Goal: Task Accomplishment & Management: Complete application form

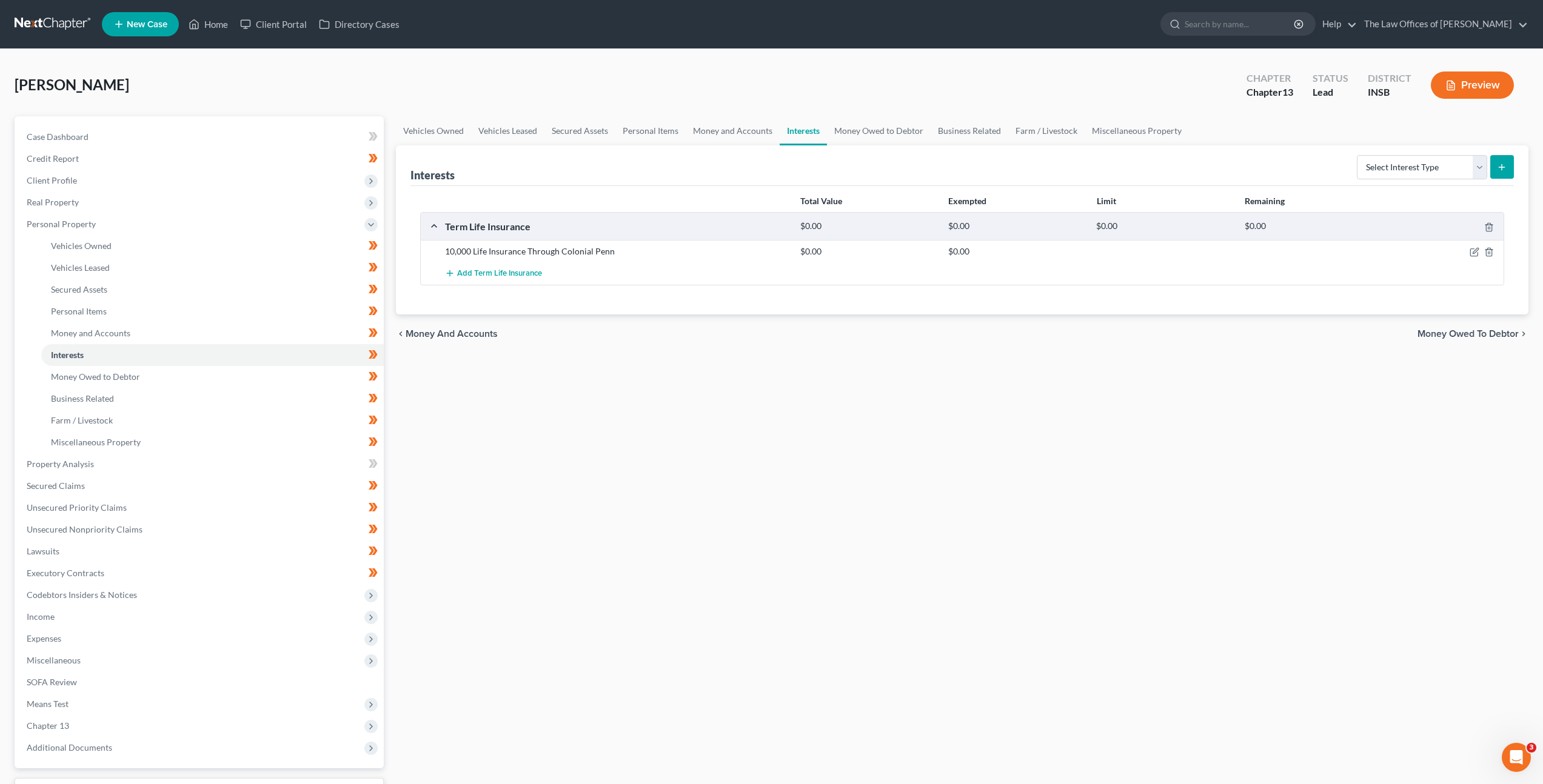
click at [691, 437] on div "Vehicles Owned Vehicles Leased Secured Assets Personal Items Money and Accounts…" at bounding box center [962, 477] width 1145 height 722
click at [193, 243] on link "Vehicles Owned" at bounding box center [212, 246] width 342 height 21
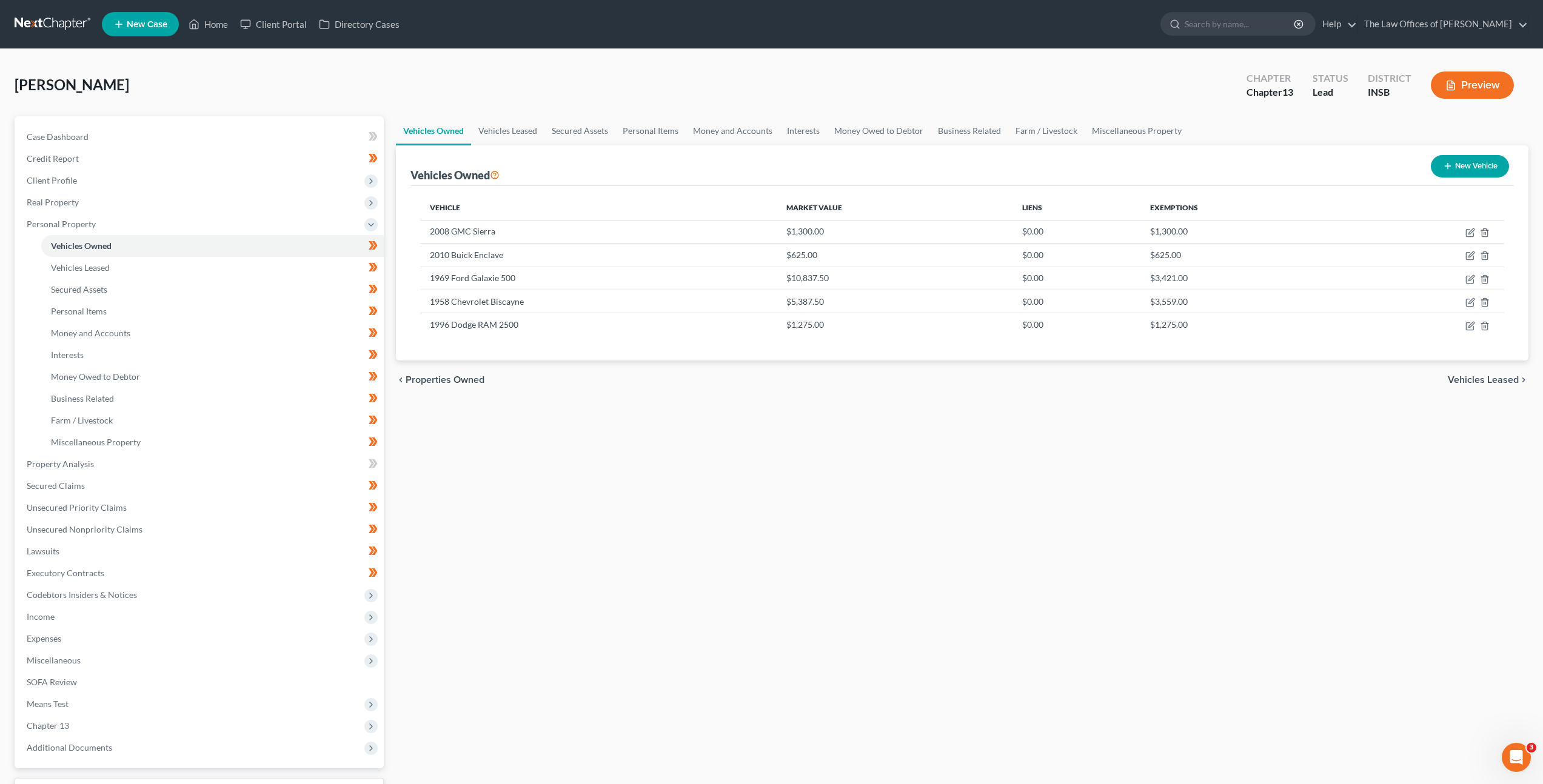
click at [842, 426] on div "Vehicles Owned Vehicles Leased Secured Assets Personal Items Money and Accounts…" at bounding box center [962, 477] width 1145 height 722
click at [1467, 279] on icon "button" at bounding box center [1470, 280] width 10 height 10
select select "0"
select select "57"
select select "2"
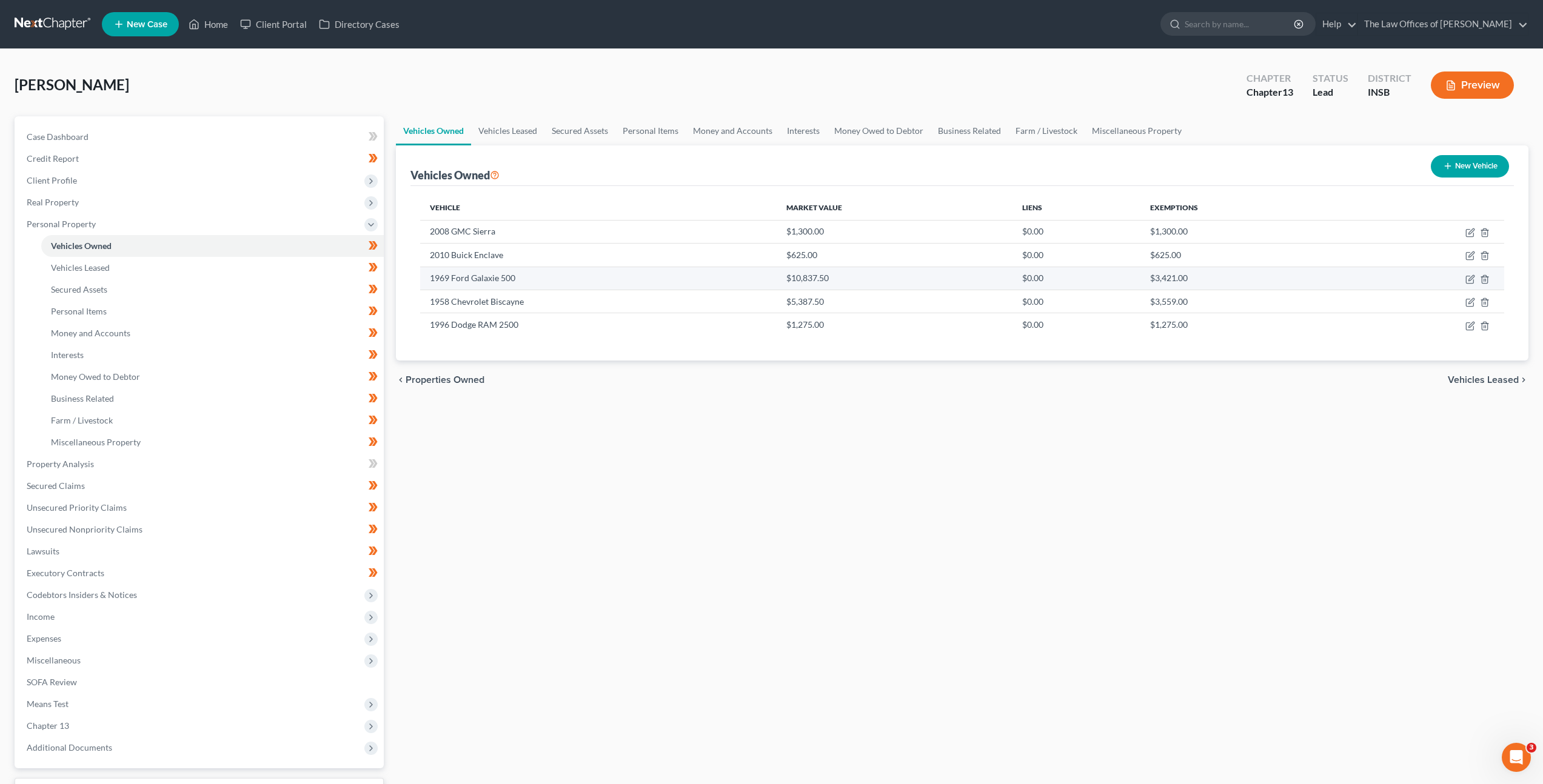
select select "0"
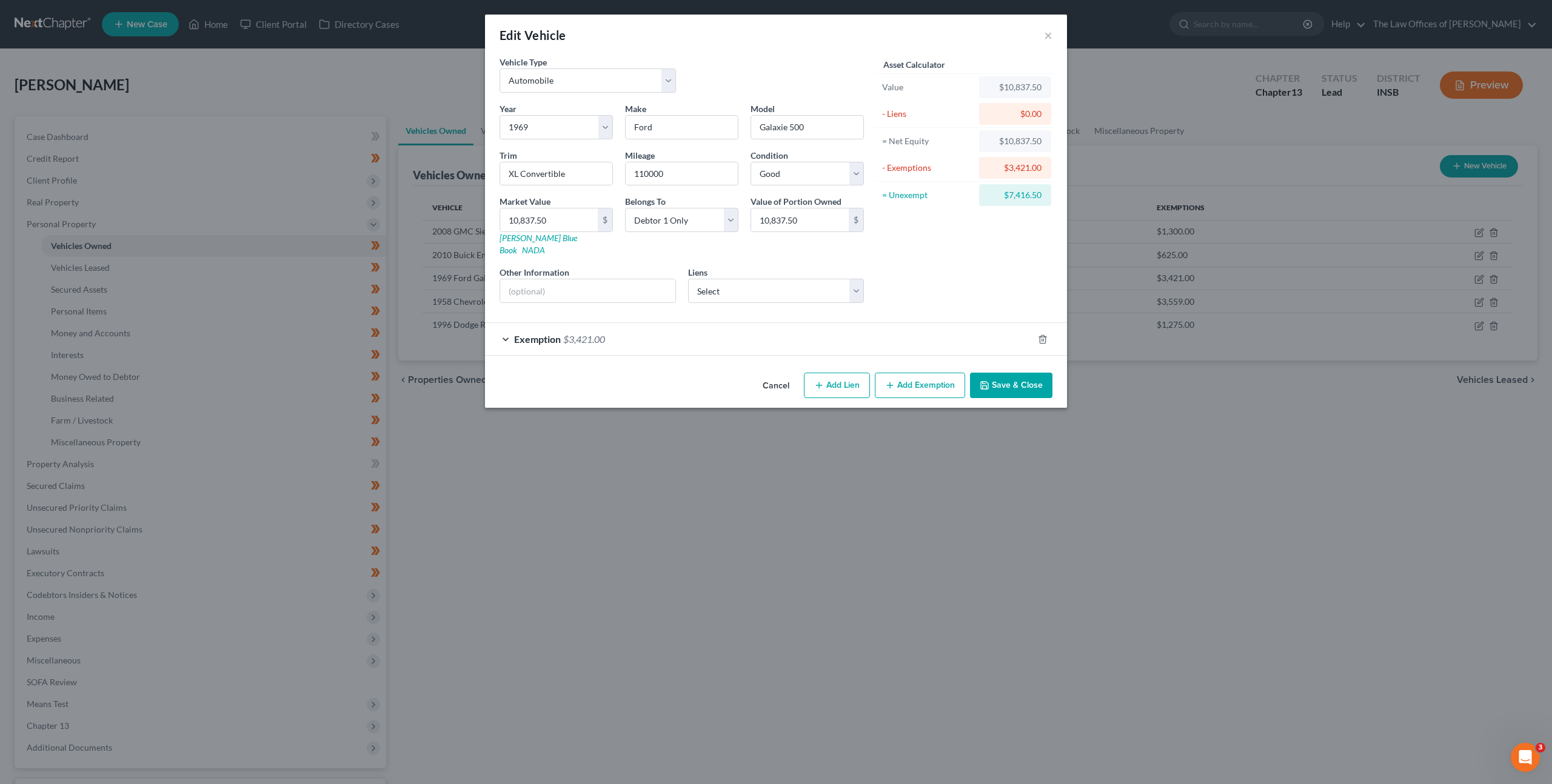
click at [809, 323] on div "Exemption $3,421.00" at bounding box center [759, 338] width 548 height 32
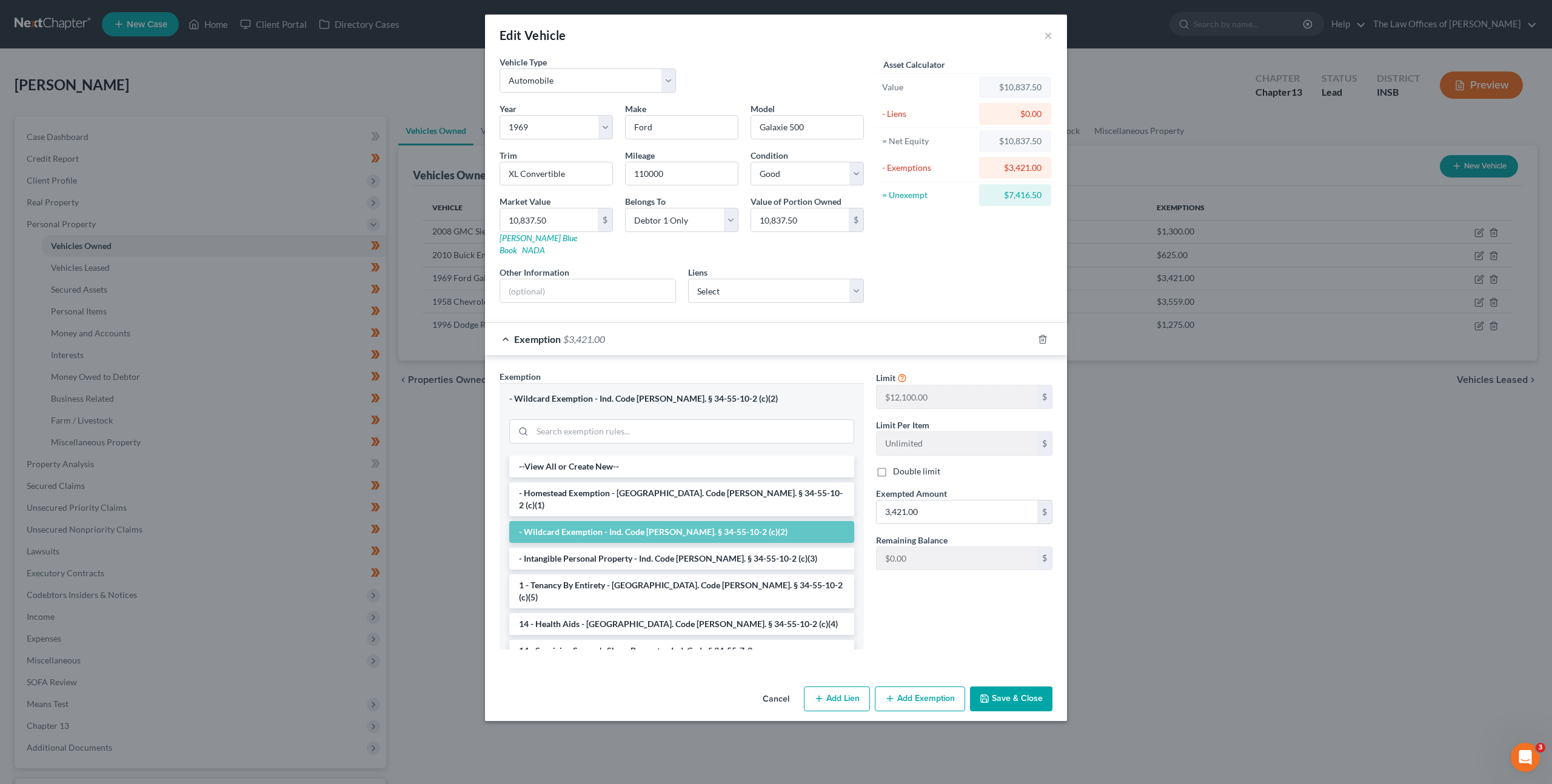
click at [934, 323] on div "Exemption $3,421.00" at bounding box center [759, 338] width 548 height 32
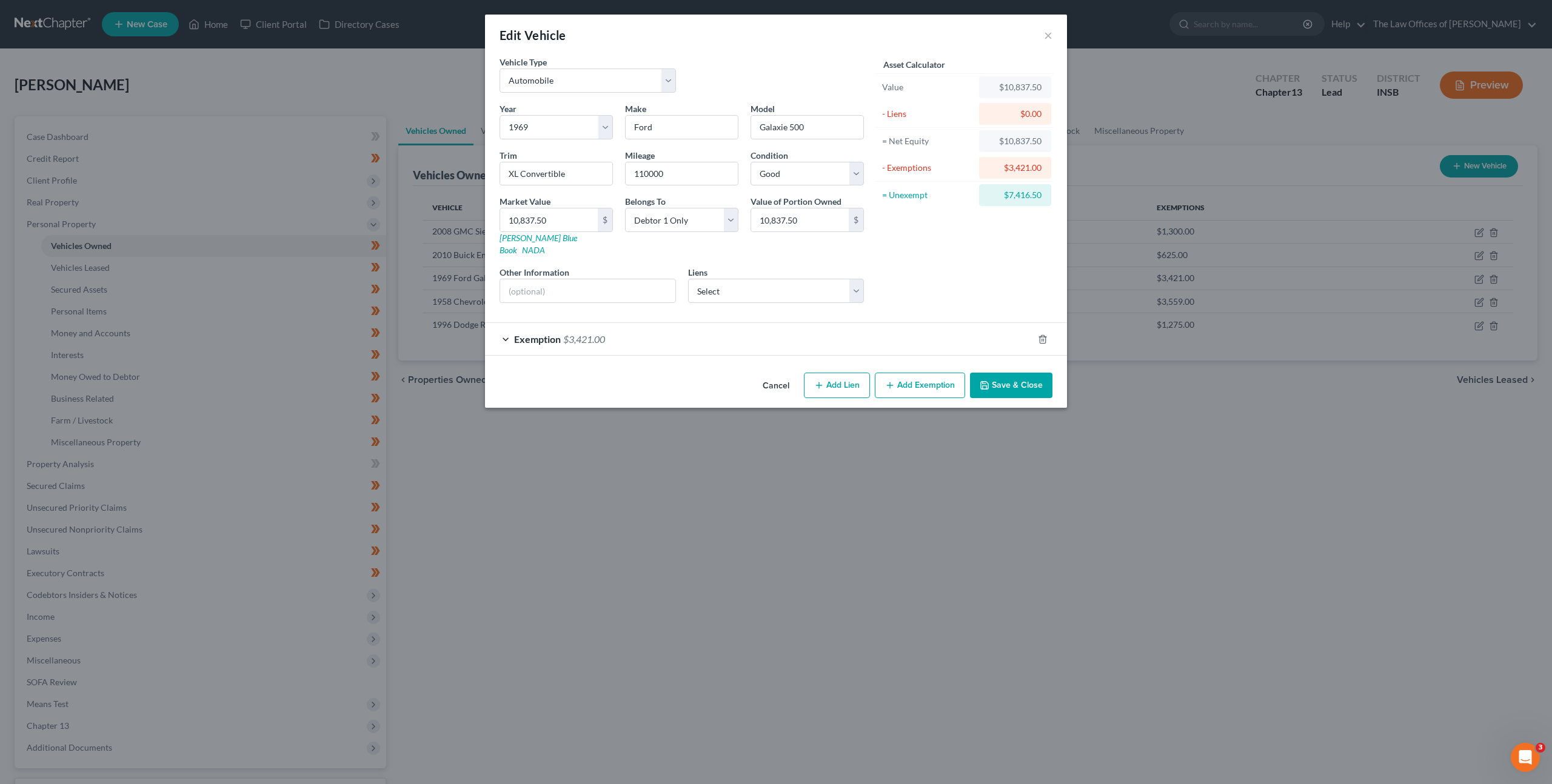
click at [794, 374] on button "Cancel" at bounding box center [776, 386] width 46 height 24
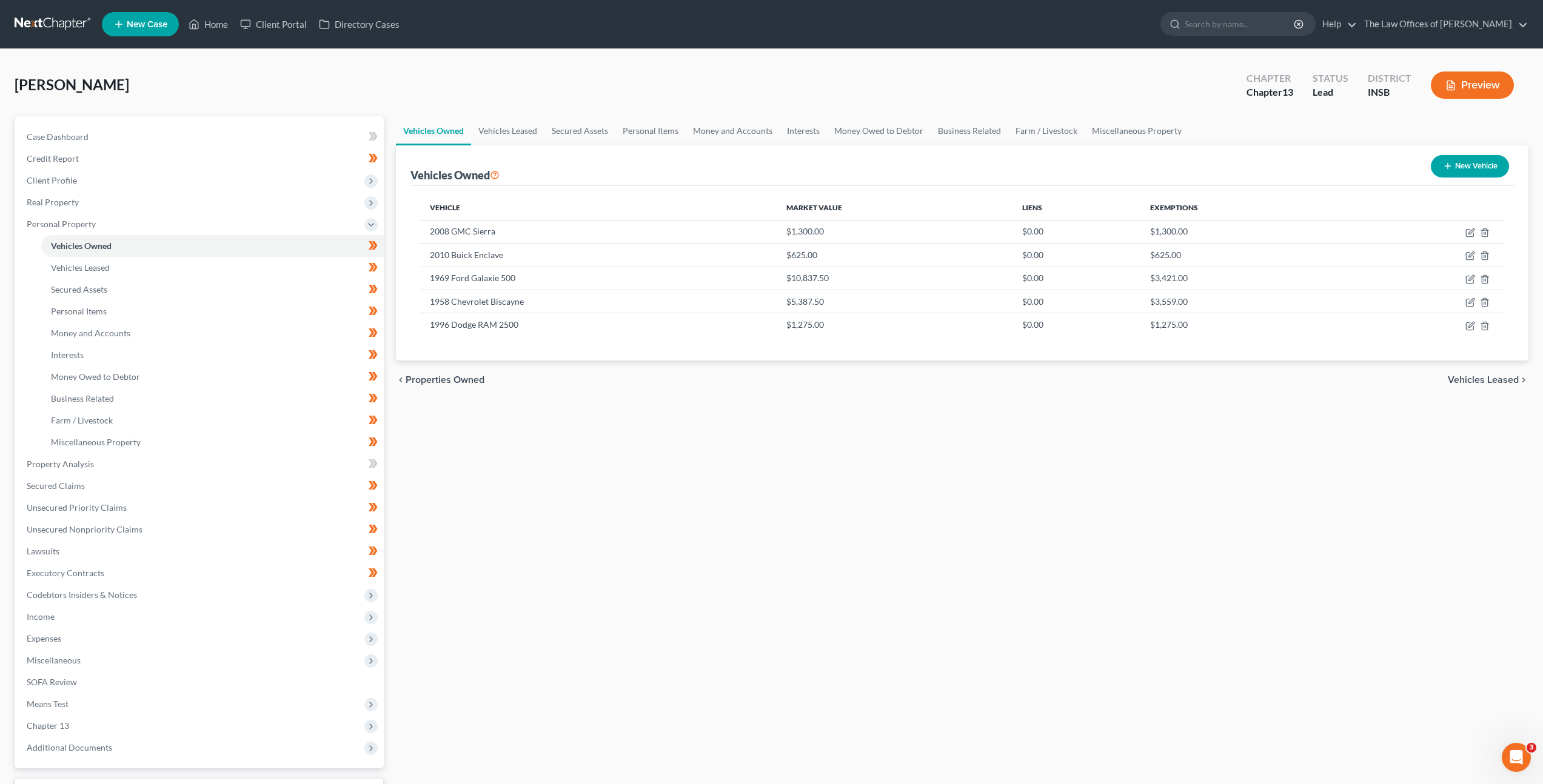
drag, startPoint x: 752, startPoint y: 450, endPoint x: 768, endPoint y: 410, distance: 43.1
click at [752, 450] on div "Vehicles Owned Vehicles Leased Secured Assets Personal Items Money and Accounts…" at bounding box center [962, 477] width 1145 height 722
click at [831, 499] on div "Vehicles Owned Vehicles Leased Secured Assets Personal Items Money and Accounts…" at bounding box center [962, 477] width 1145 height 722
click at [227, 275] on link "Vehicles Leased" at bounding box center [212, 267] width 342 height 21
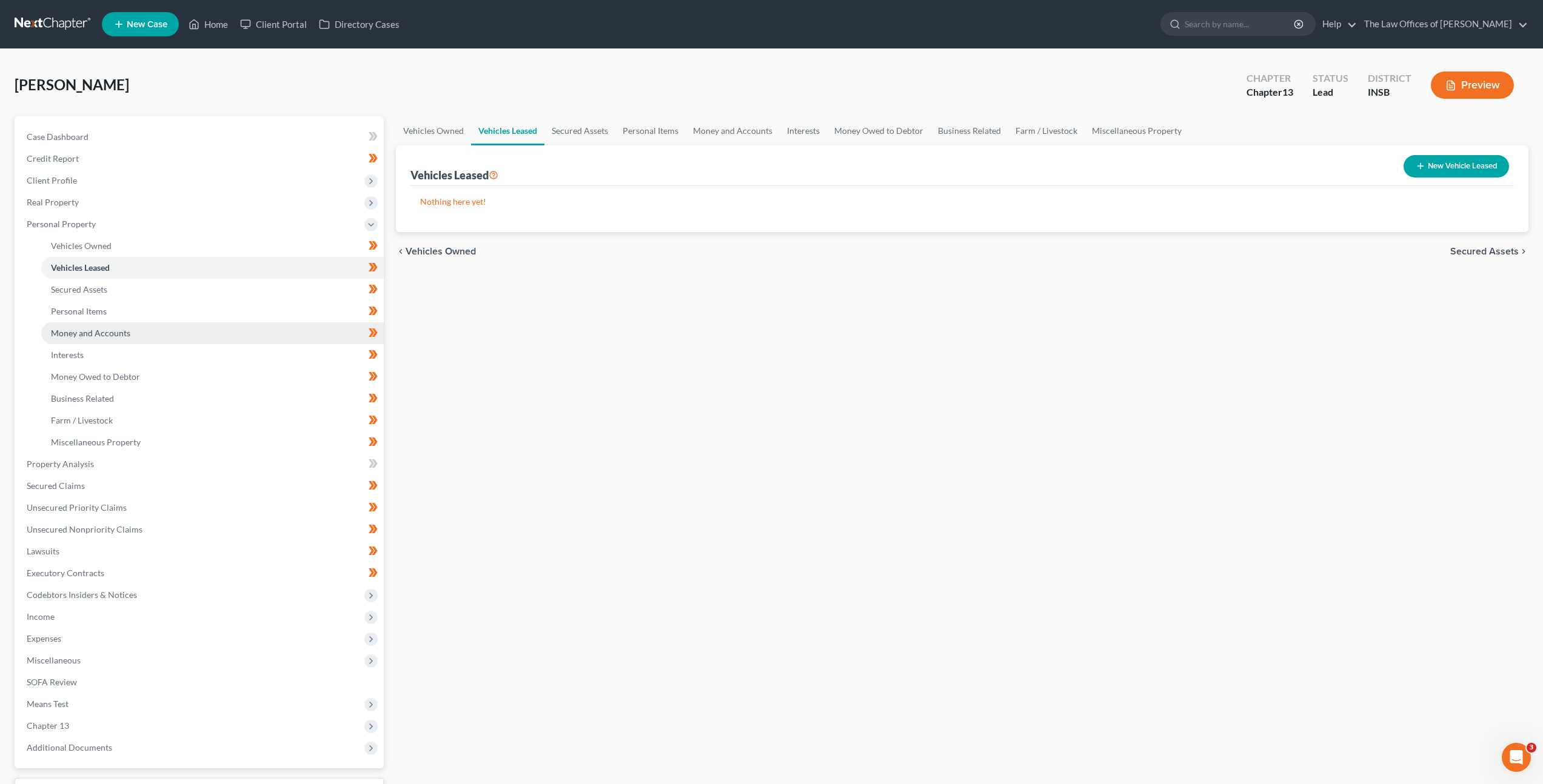
click at [233, 331] on link "Money and Accounts" at bounding box center [212, 333] width 342 height 21
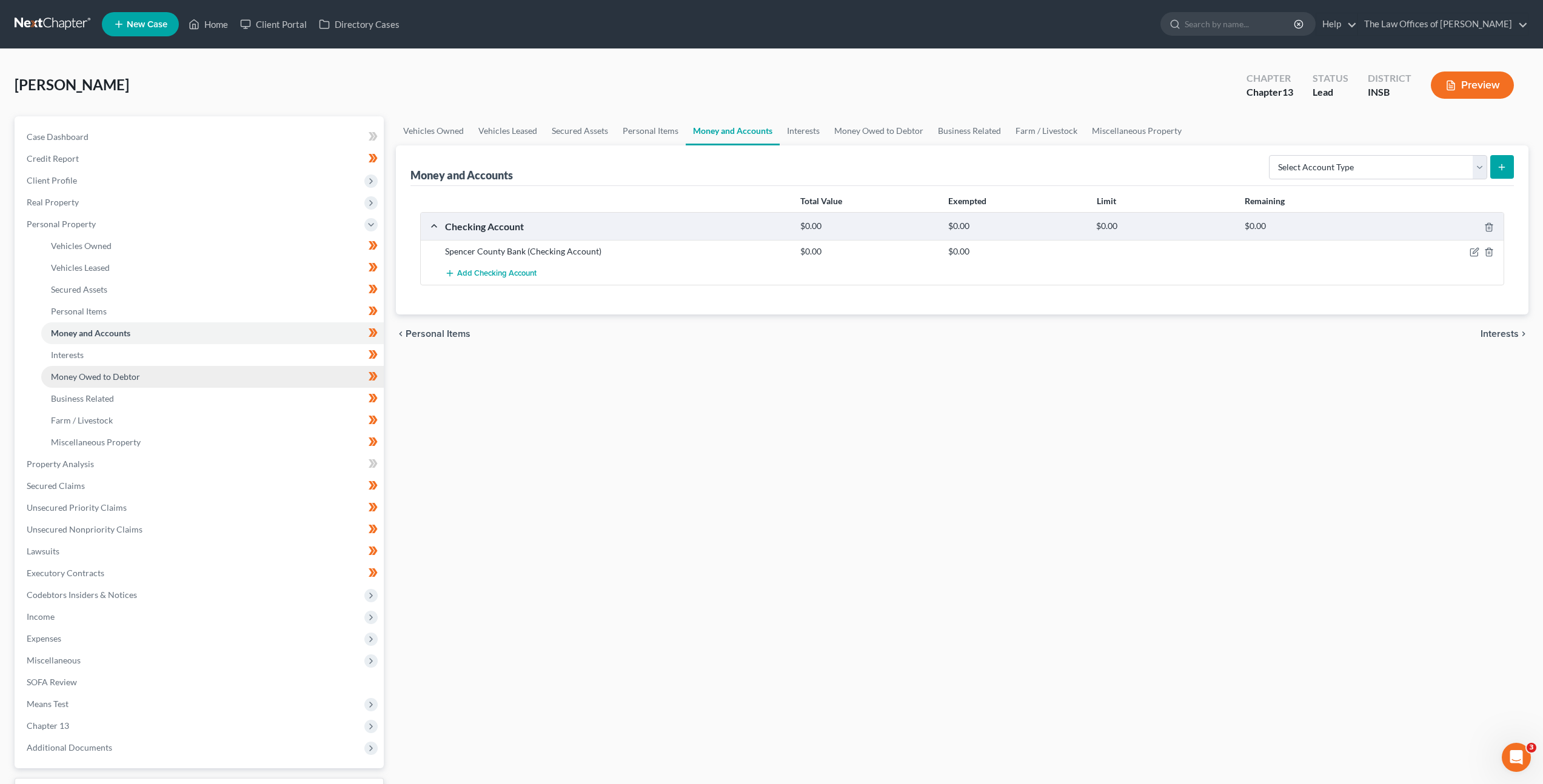
click at [245, 381] on link "Money Owed to Debtor" at bounding box center [212, 377] width 342 height 21
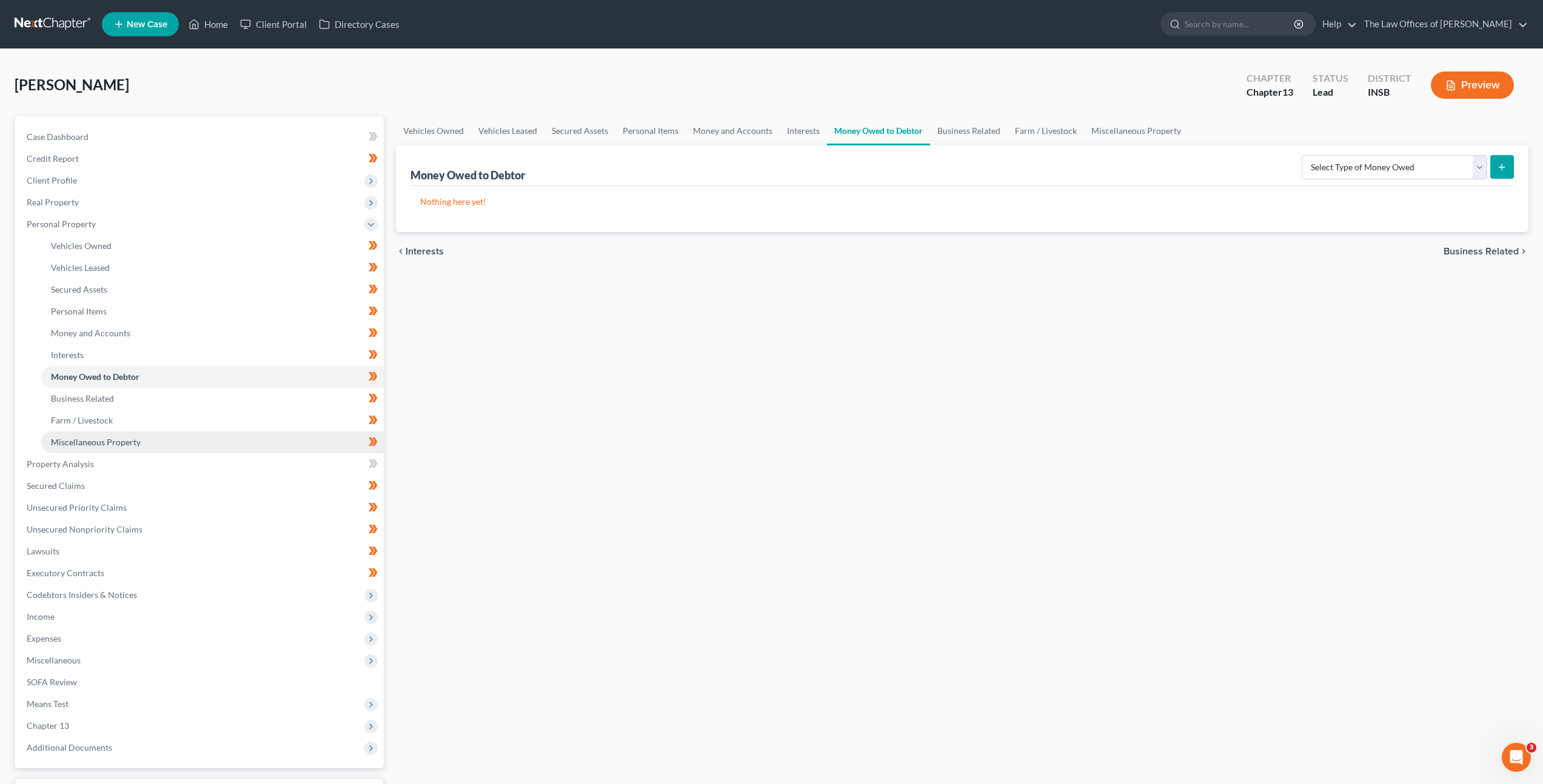
click at [240, 440] on link "Miscellaneous Property" at bounding box center [212, 442] width 342 height 21
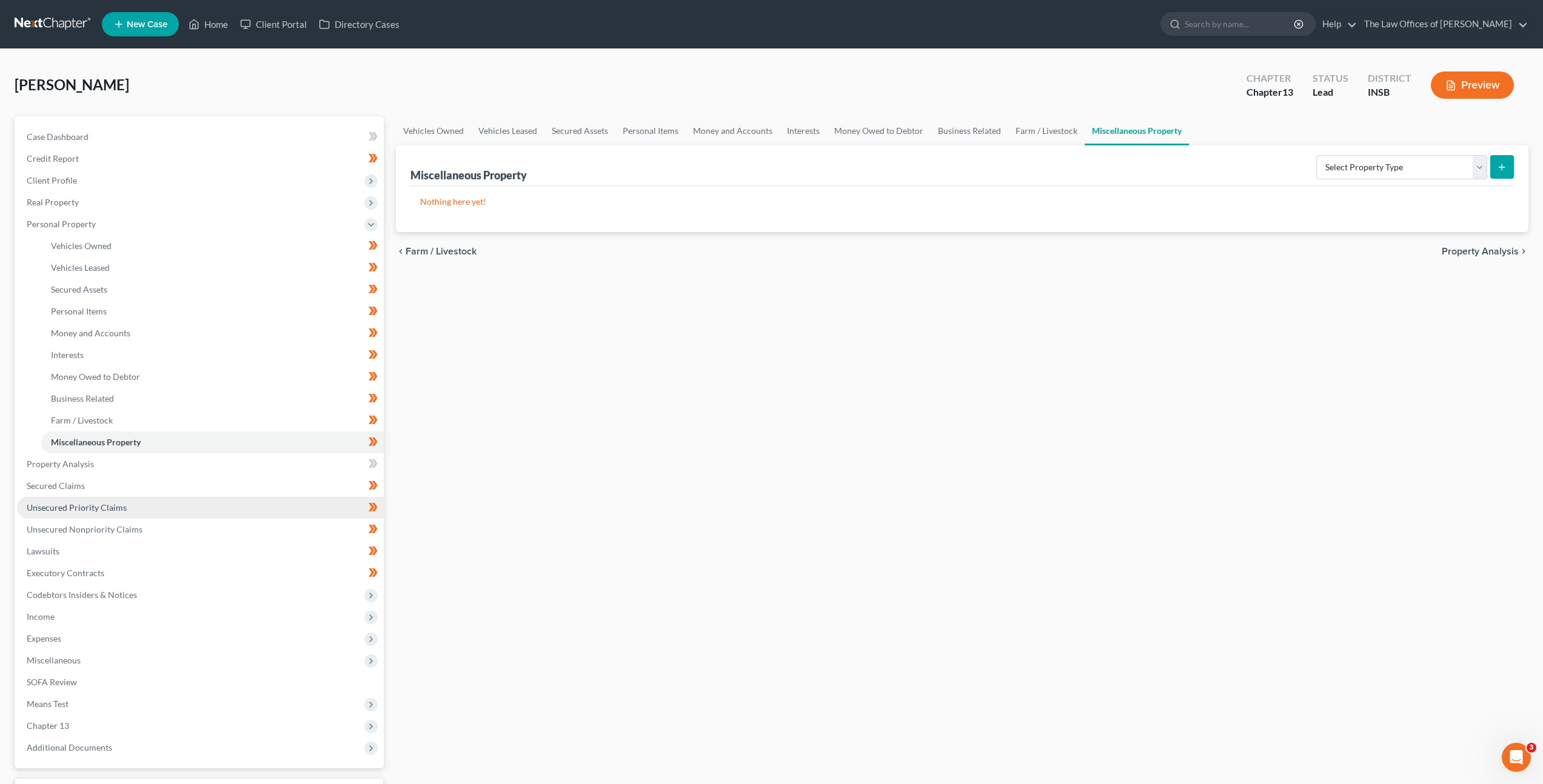
click at [221, 506] on link "Unsecured Priority Claims" at bounding box center [199, 508] width 366 height 21
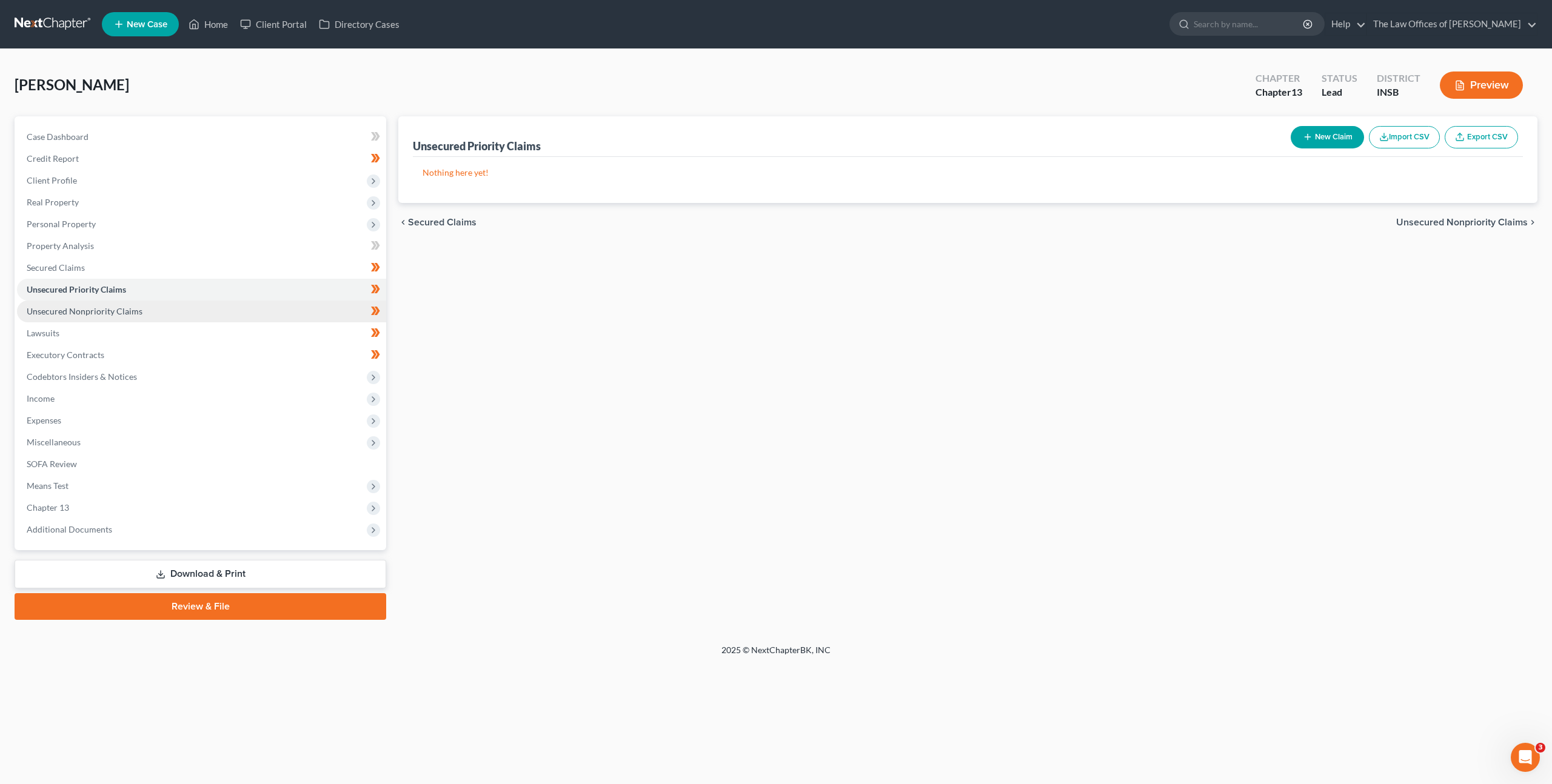
click at [239, 313] on link "Unsecured Nonpriority Claims" at bounding box center [201, 311] width 369 height 21
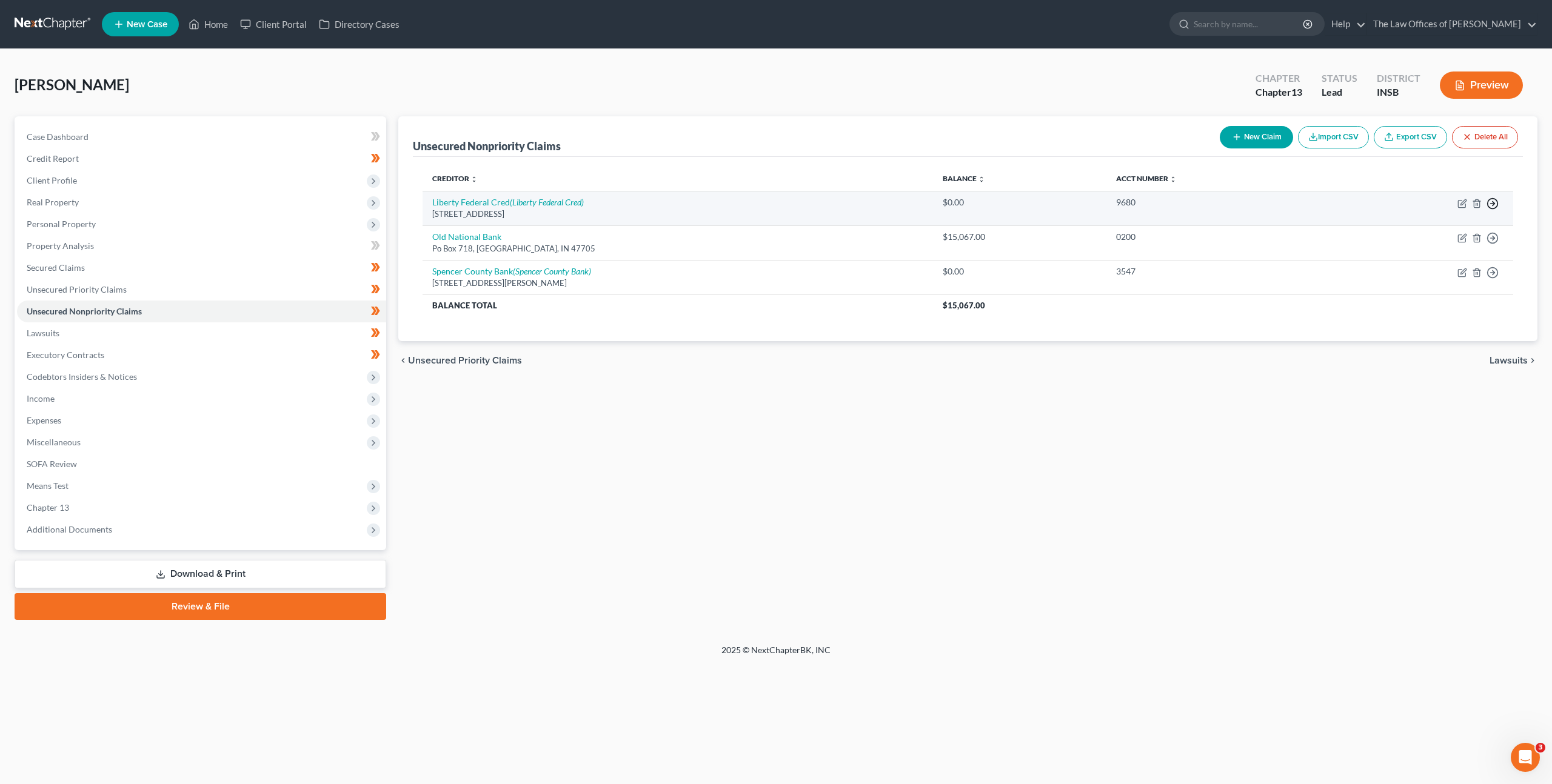
click at [1494, 205] on icon "button" at bounding box center [1493, 203] width 12 height 12
click at [1466, 273] on link "Move to Notice Only" at bounding box center [1437, 273] width 101 height 20
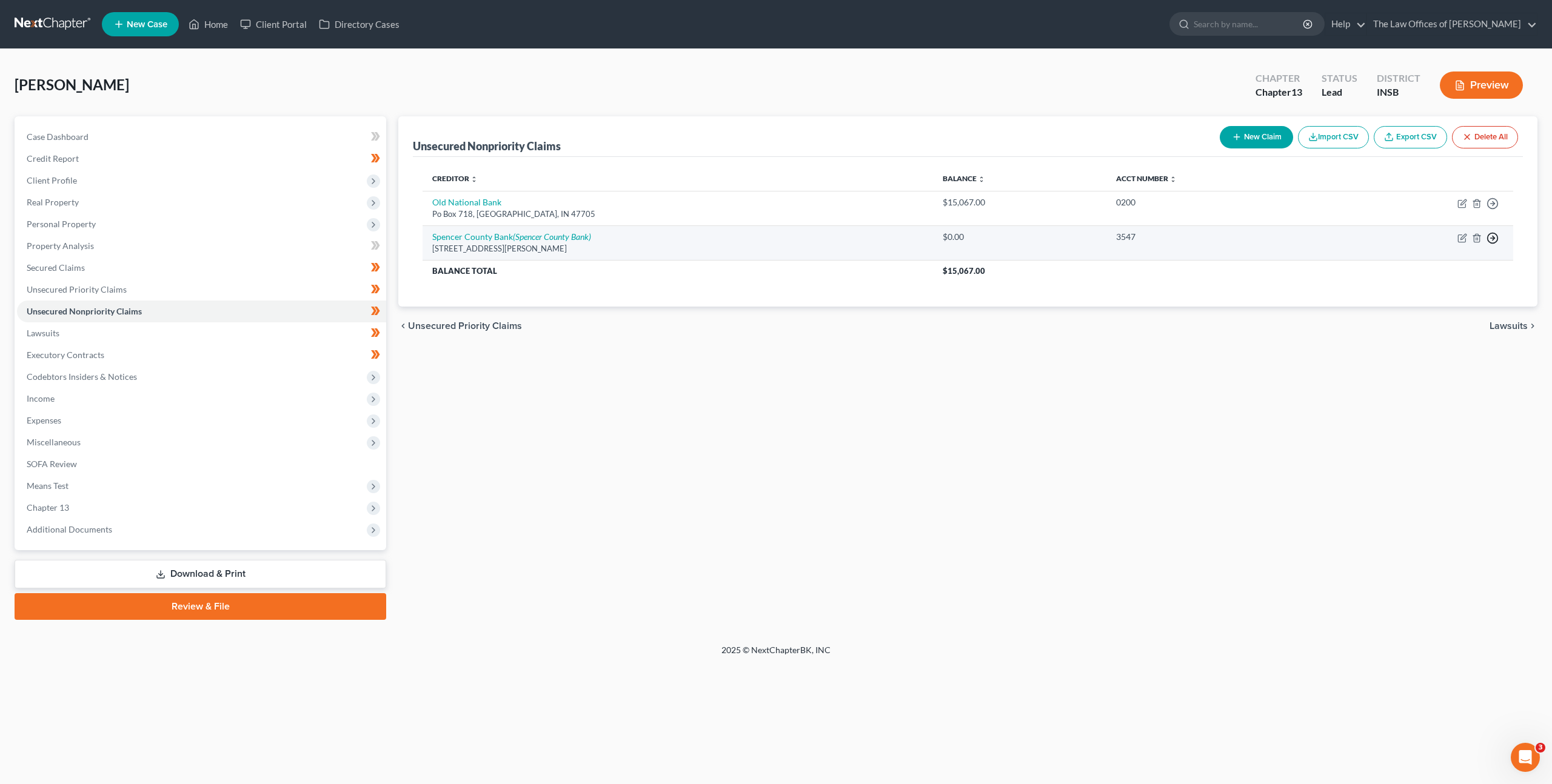
click at [1496, 232] on icon "button" at bounding box center [1493, 238] width 12 height 12
click at [1448, 309] on link "Move to Notice Only" at bounding box center [1437, 307] width 101 height 20
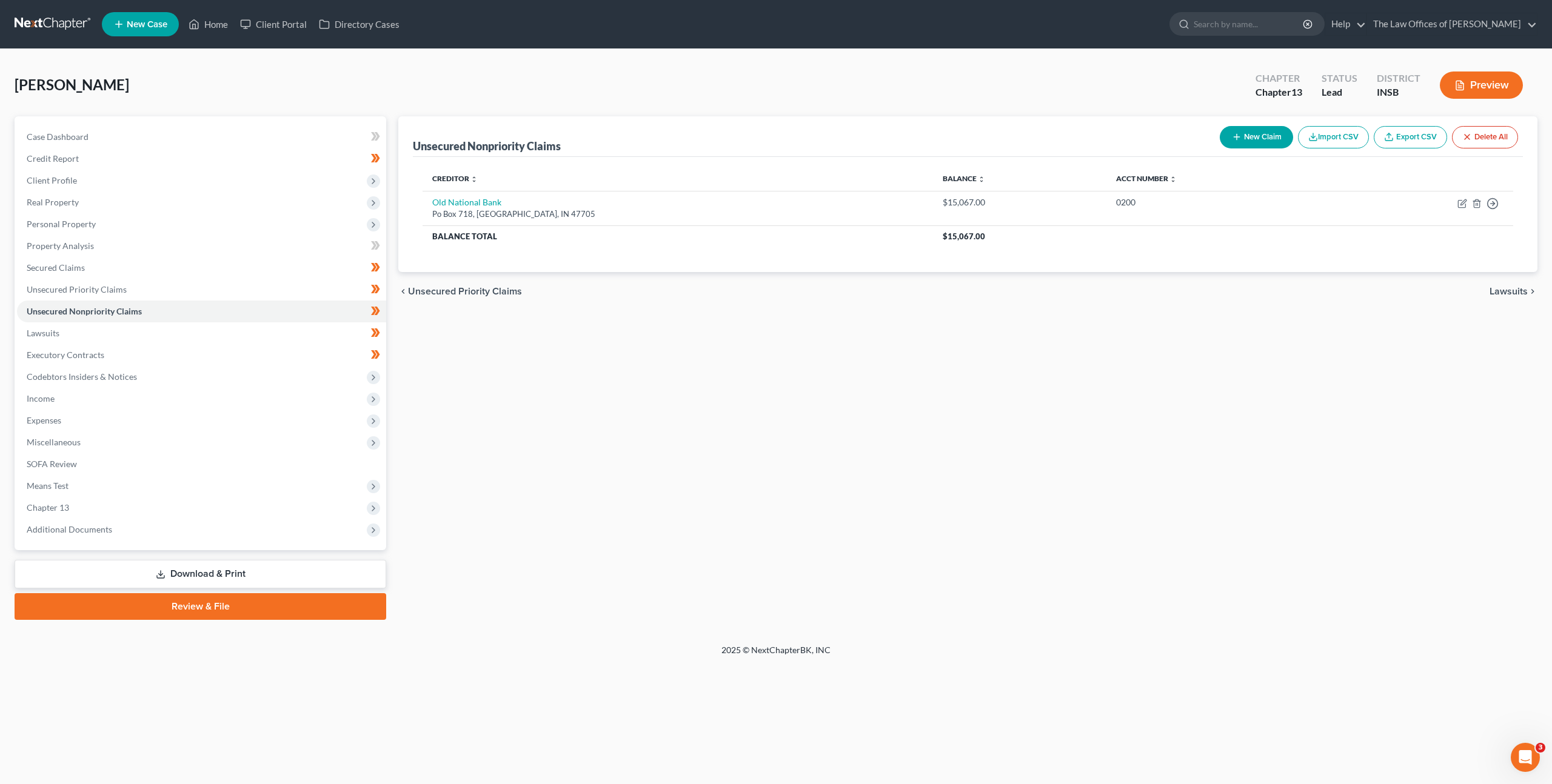
click at [1202, 442] on div "Unsecured Nonpriority Claims New Claim Import CSV Export CSV Delete All Credito…" at bounding box center [968, 368] width 1152 height 503
drag, startPoint x: 307, startPoint y: 281, endPoint x: 347, endPoint y: 261, distance: 44.7
click at [307, 280] on link "Unsecured Priority Claims" at bounding box center [201, 290] width 369 height 21
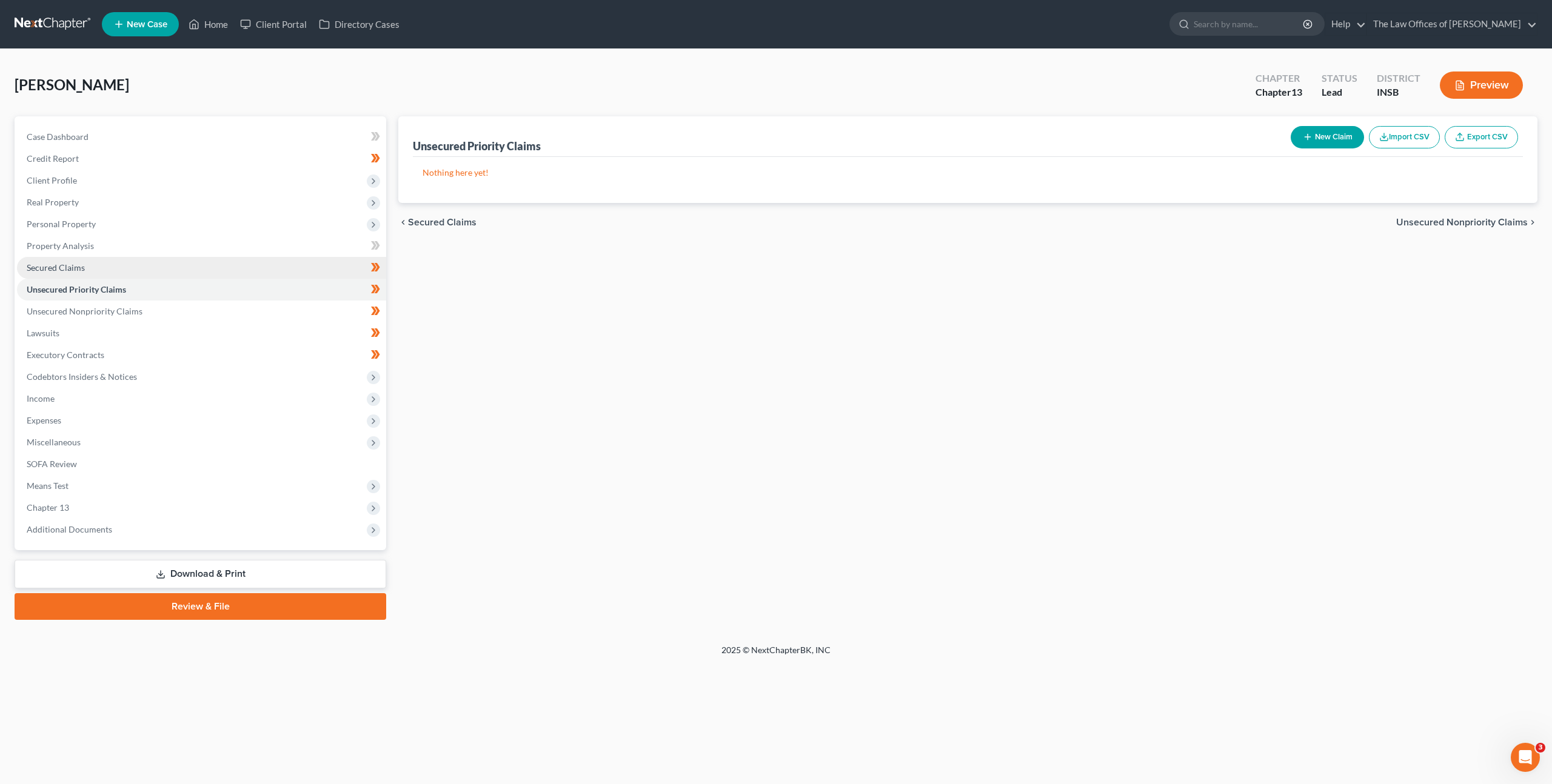
click at [170, 271] on link "Secured Claims" at bounding box center [201, 267] width 369 height 21
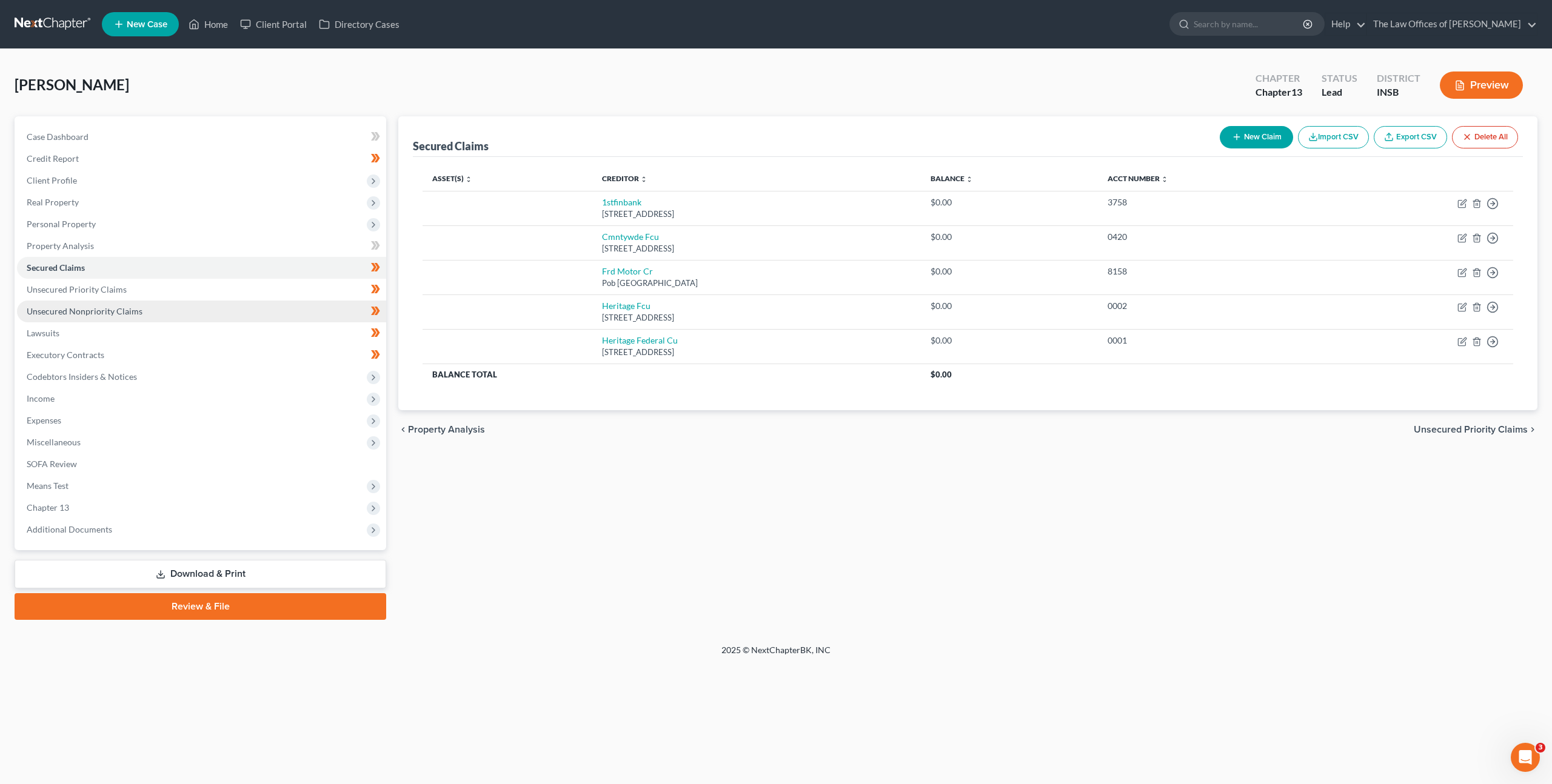
click at [175, 311] on link "Unsecured Nonpriority Claims" at bounding box center [201, 311] width 369 height 21
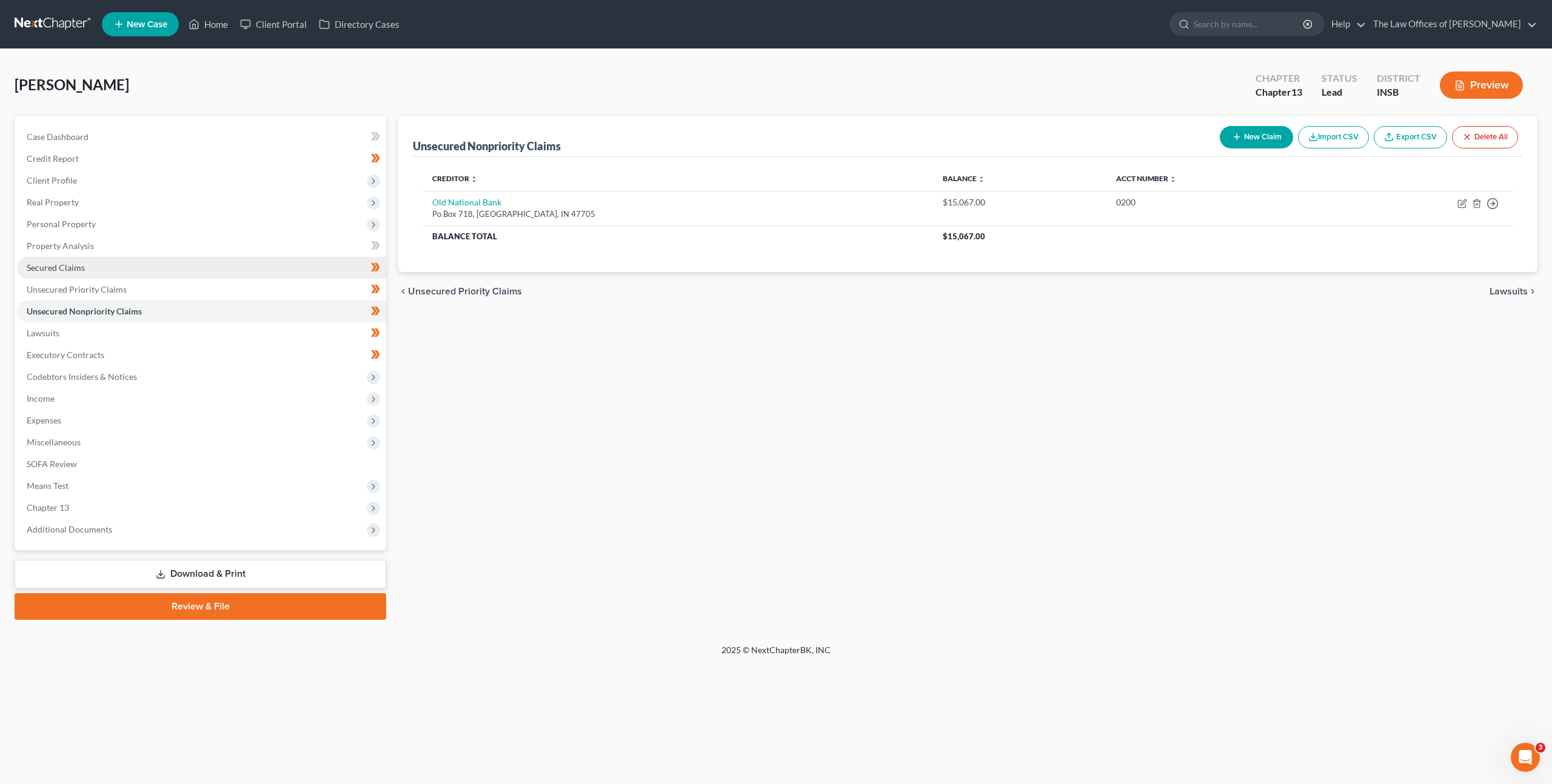
click at [153, 259] on link "Secured Claims" at bounding box center [201, 267] width 369 height 21
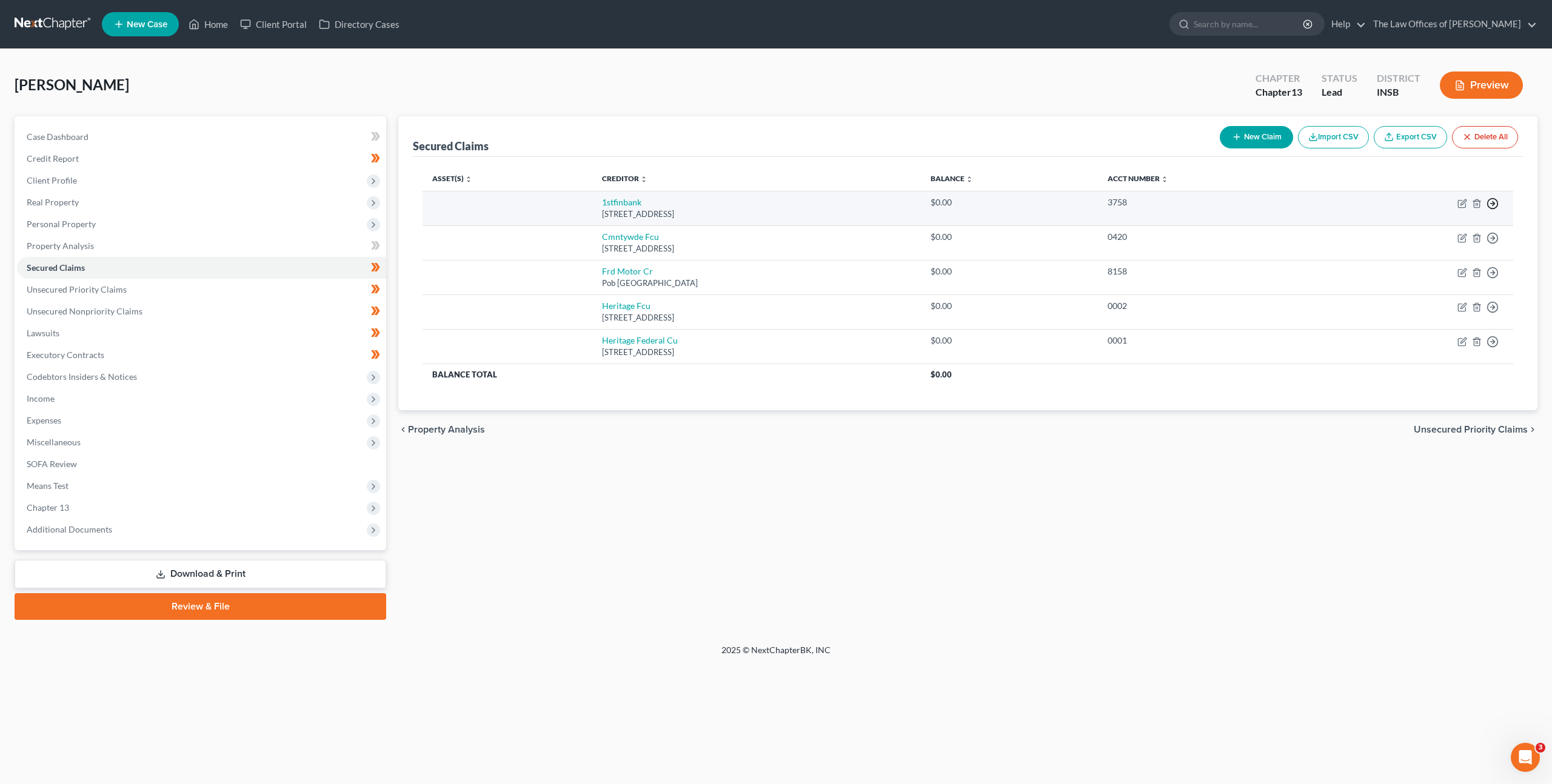
click at [1491, 204] on line "button" at bounding box center [1493, 204] width 4 height 0
click at [1458, 268] on link "Move to Notice Only" at bounding box center [1437, 273] width 101 height 20
click at [1498, 203] on circle "button" at bounding box center [1493, 204] width 11 height 11
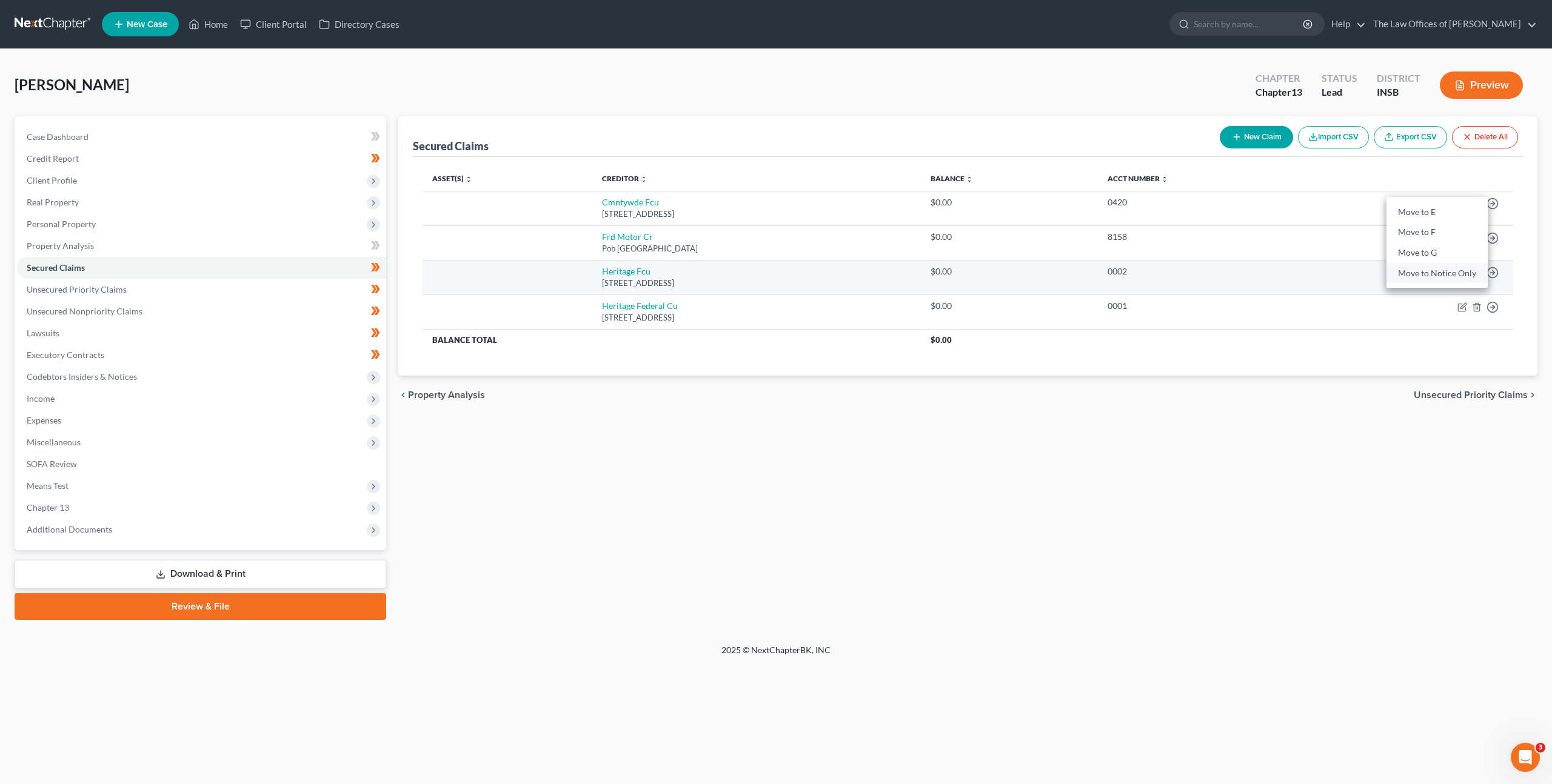
click at [1432, 264] on link "Move to Notice Only" at bounding box center [1437, 273] width 101 height 20
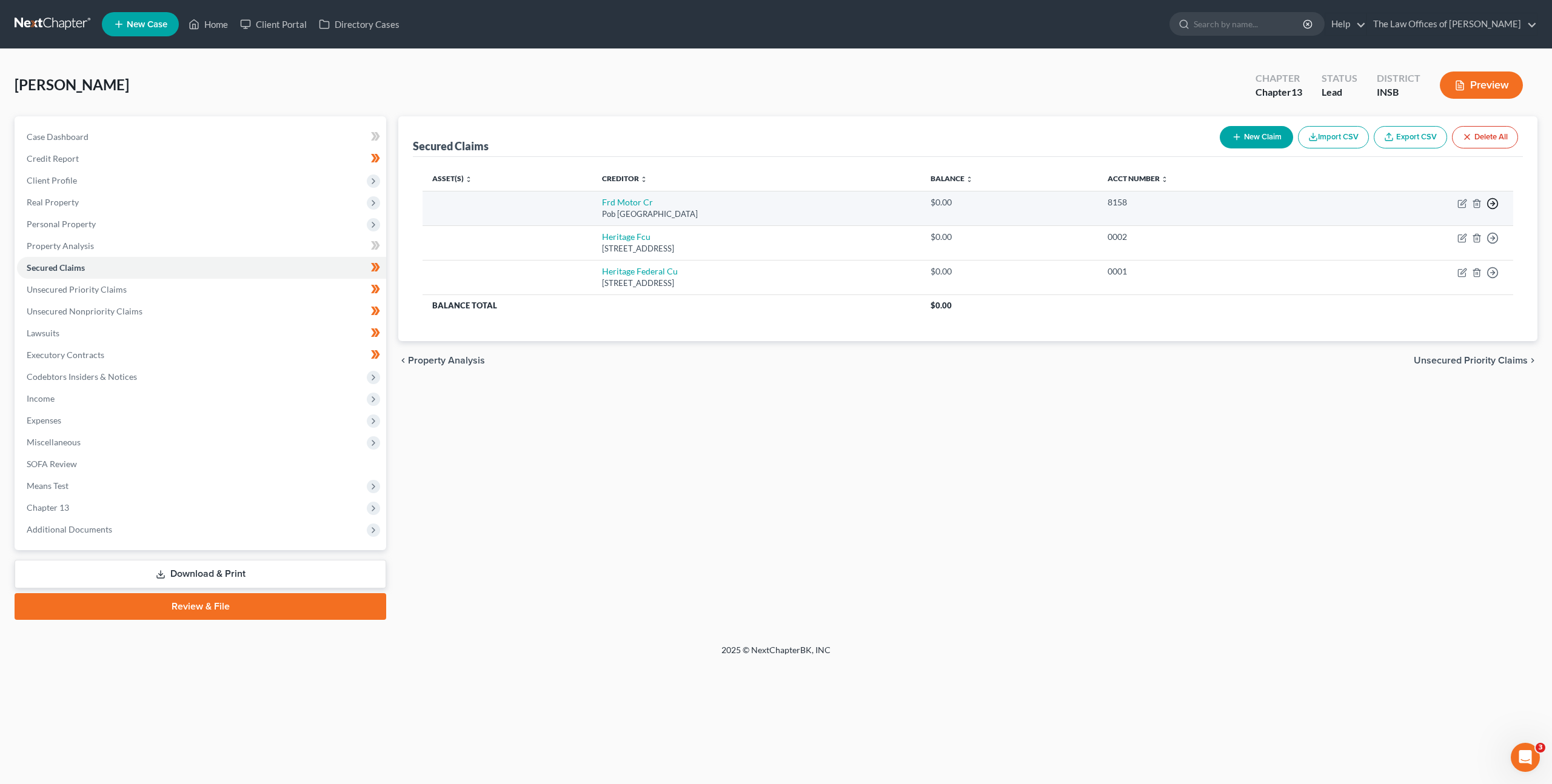
click at [1495, 204] on icon "button" at bounding box center [1493, 203] width 12 height 12
click at [1441, 268] on link "Move to Notice Only" at bounding box center [1437, 273] width 101 height 20
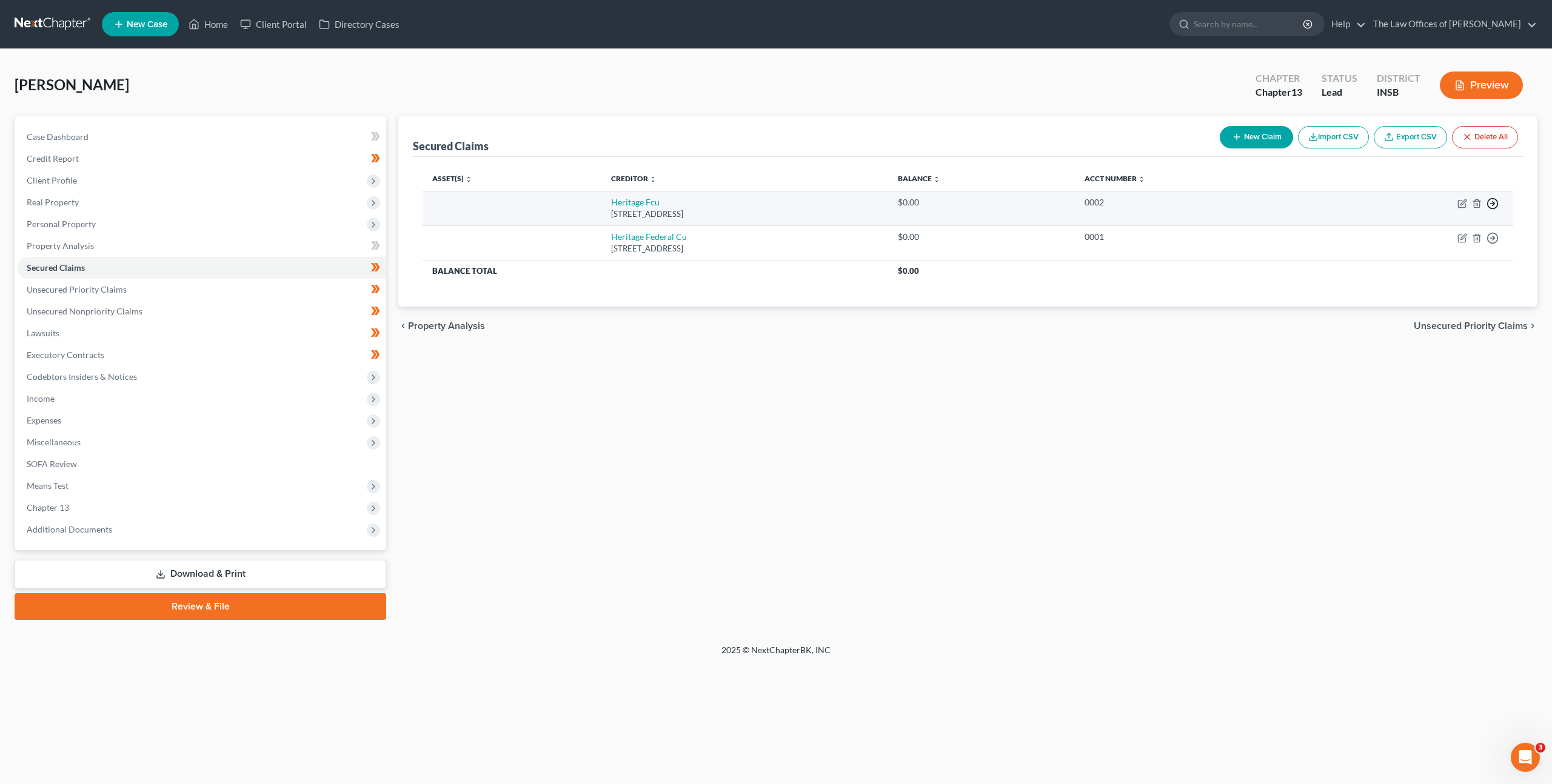
click at [1496, 207] on circle "button" at bounding box center [1493, 204] width 11 height 11
click at [1453, 271] on link "Move to Notice Only" at bounding box center [1437, 273] width 101 height 20
click at [1494, 201] on icon "button" at bounding box center [1493, 203] width 12 height 12
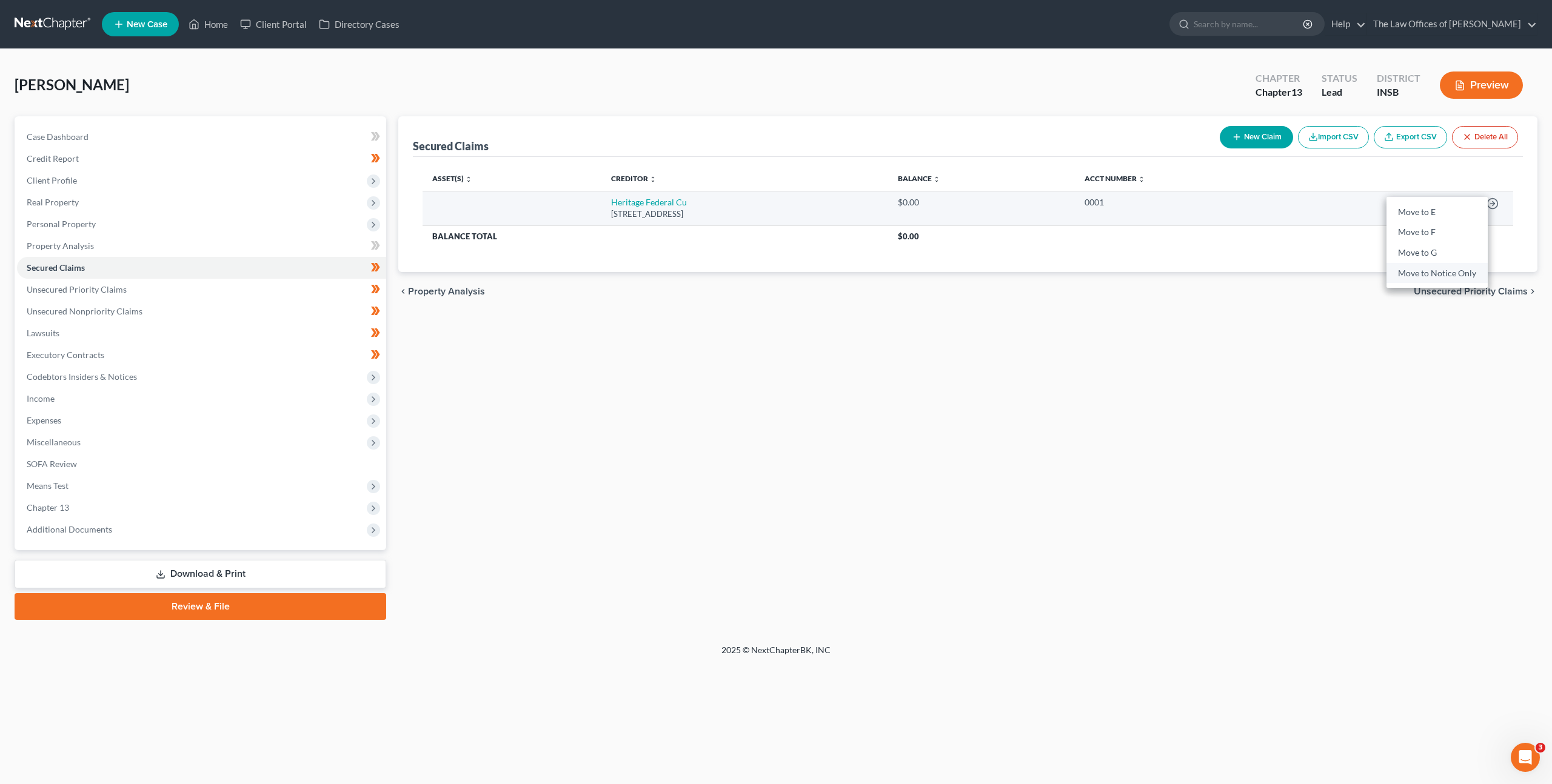
click at [1431, 278] on link "Move to Notice Only" at bounding box center [1437, 273] width 101 height 20
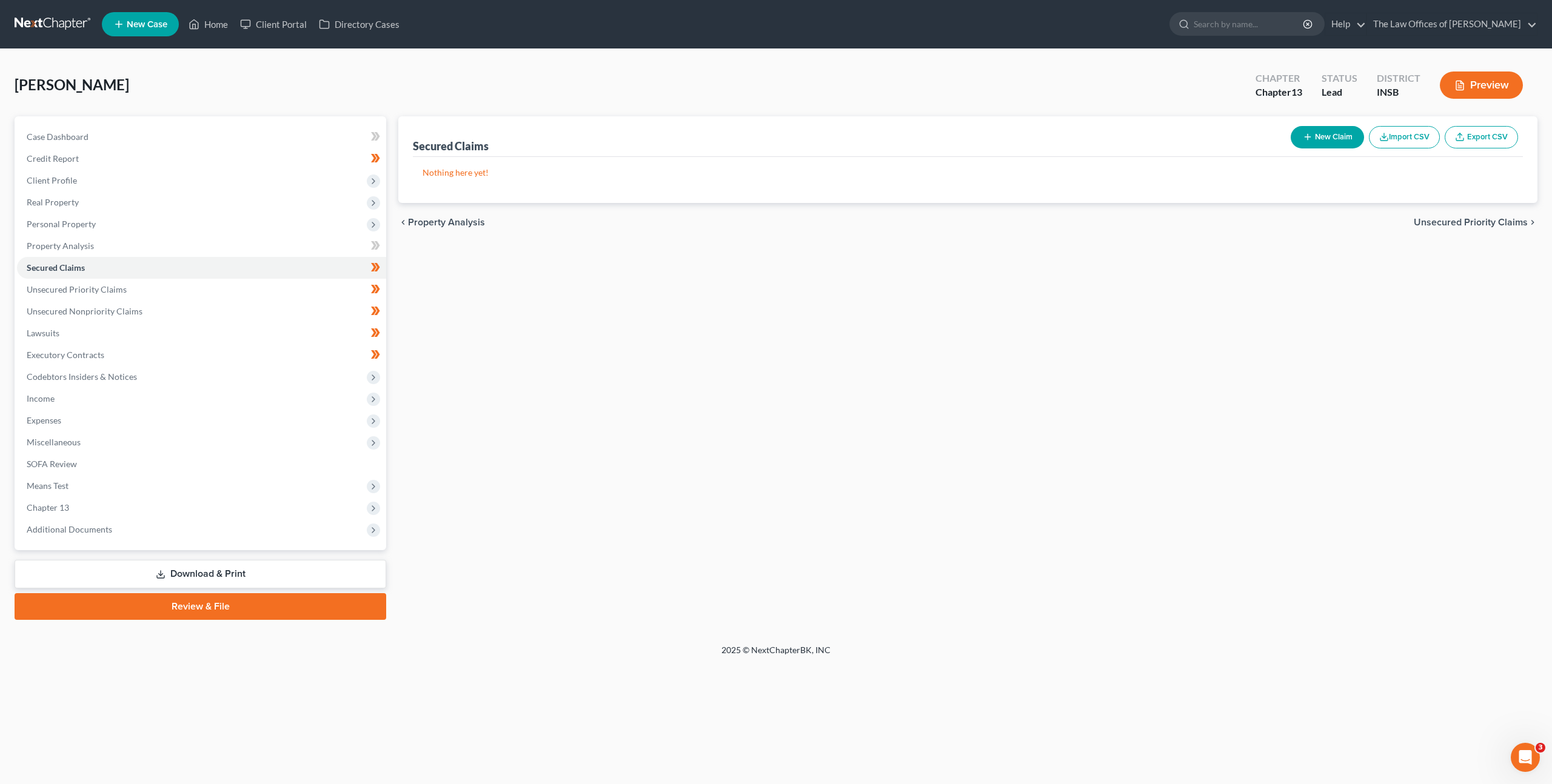
click at [1110, 381] on div "Secured Claims New Claim Import CSV Export CSV Nothing here yet! Previous 1 Nex…" at bounding box center [968, 368] width 1152 height 503
click at [305, 292] on link "Unsecured Priority Claims" at bounding box center [201, 290] width 369 height 21
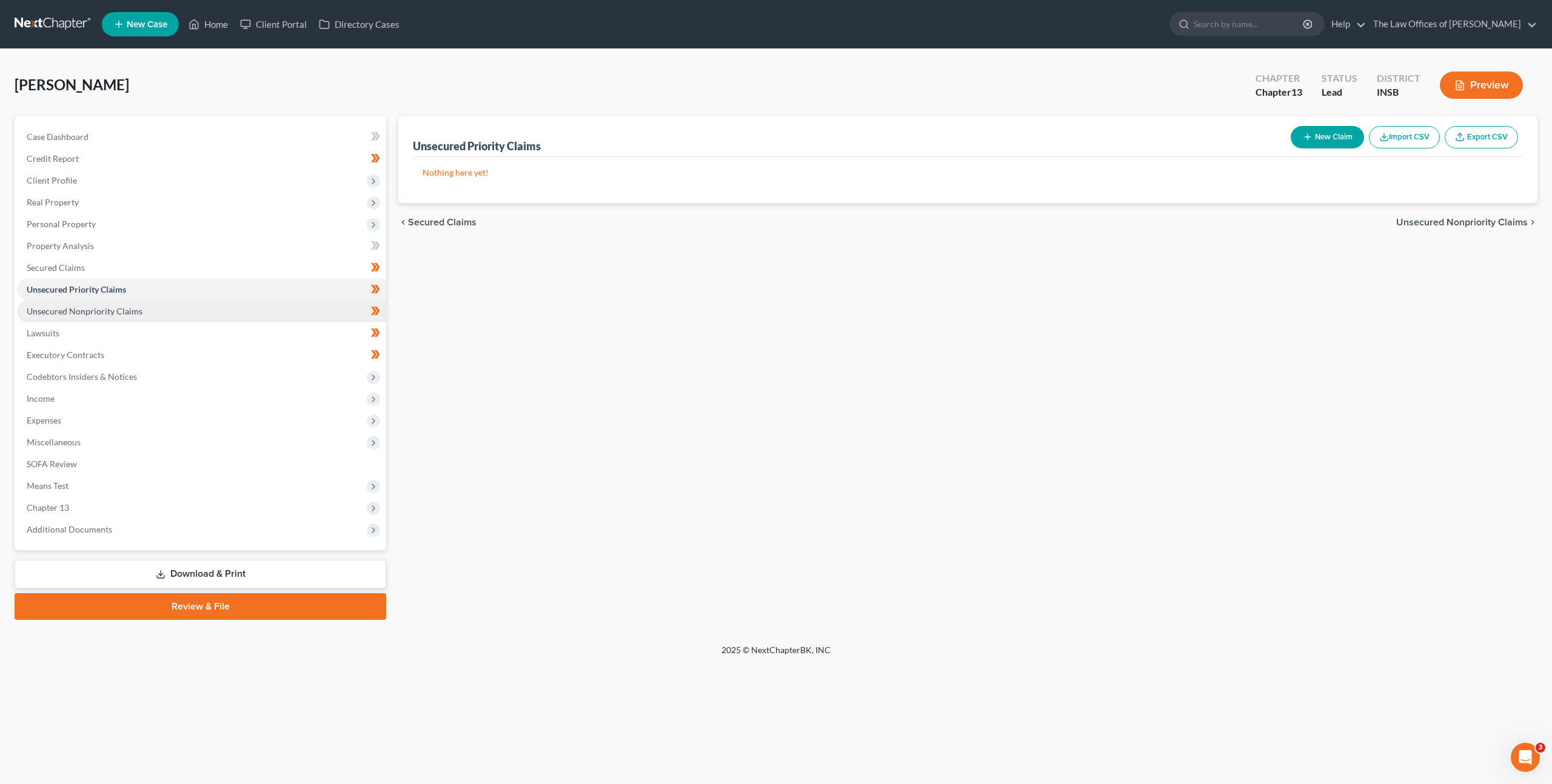
click at [294, 318] on link "Unsecured Nonpriority Claims" at bounding box center [201, 311] width 369 height 21
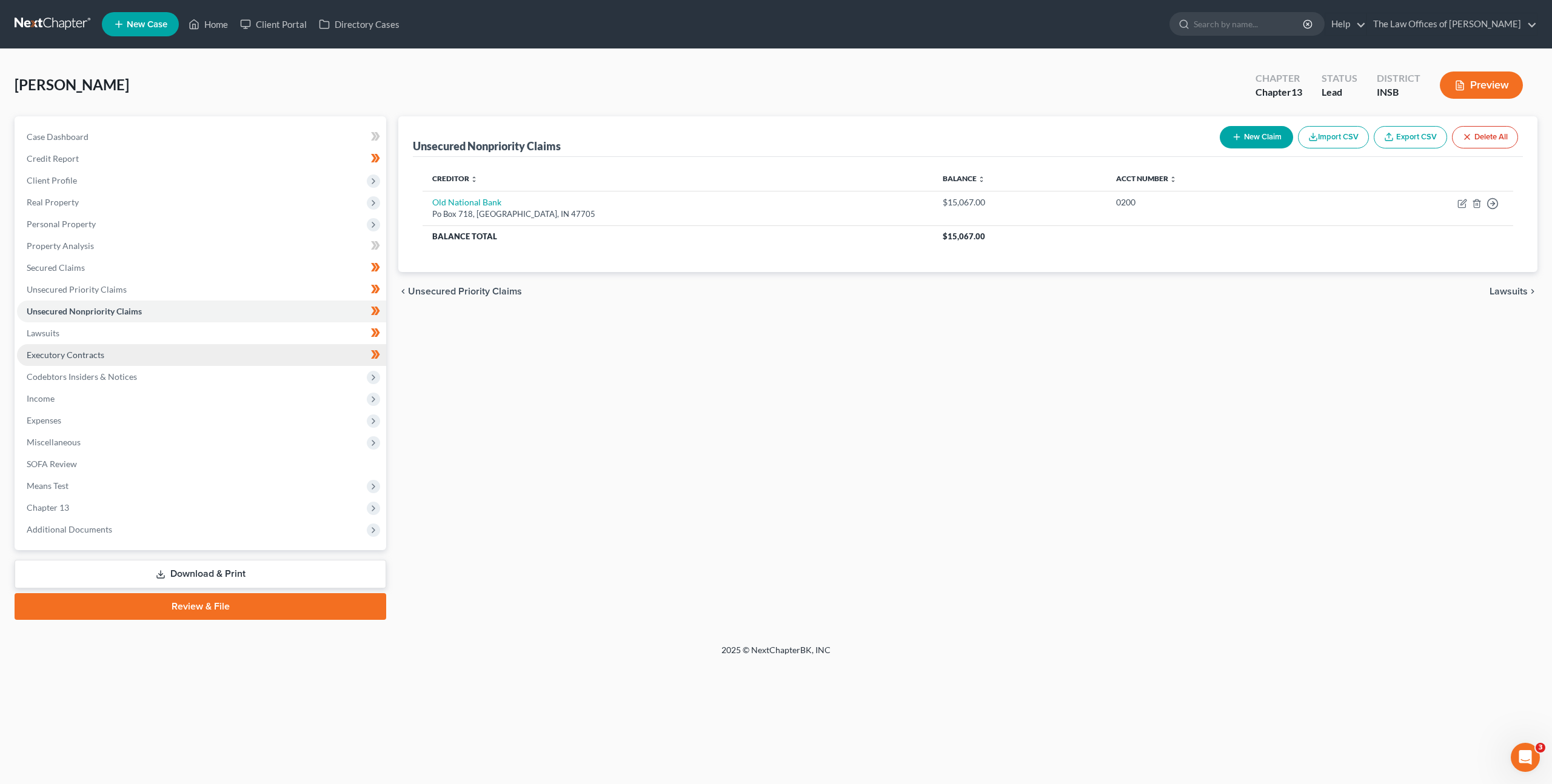
click at [252, 349] on link "Executory Contracts" at bounding box center [201, 355] width 369 height 21
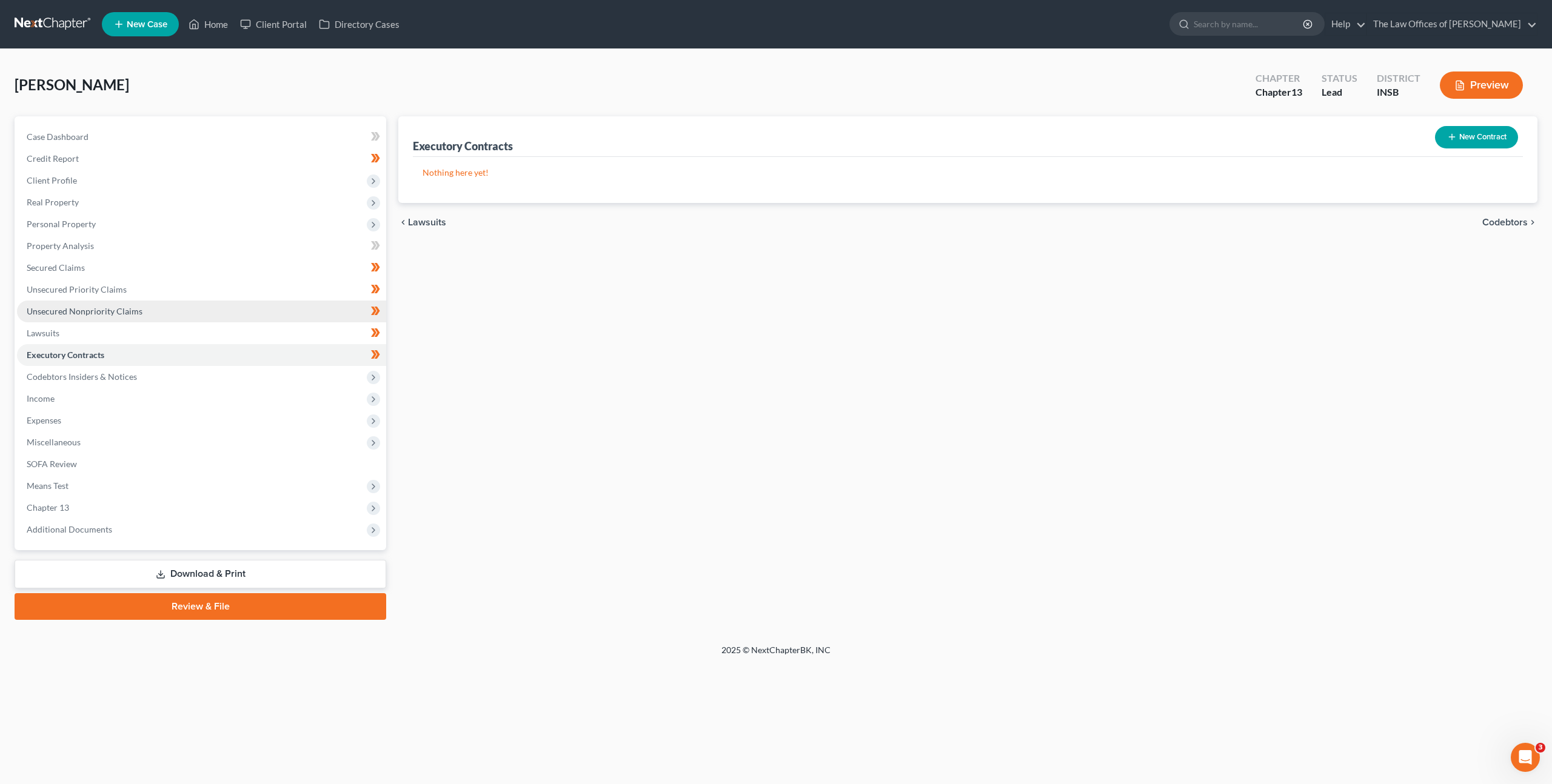
click at [278, 320] on link "Unsecured Nonpriority Claims" at bounding box center [201, 311] width 369 height 21
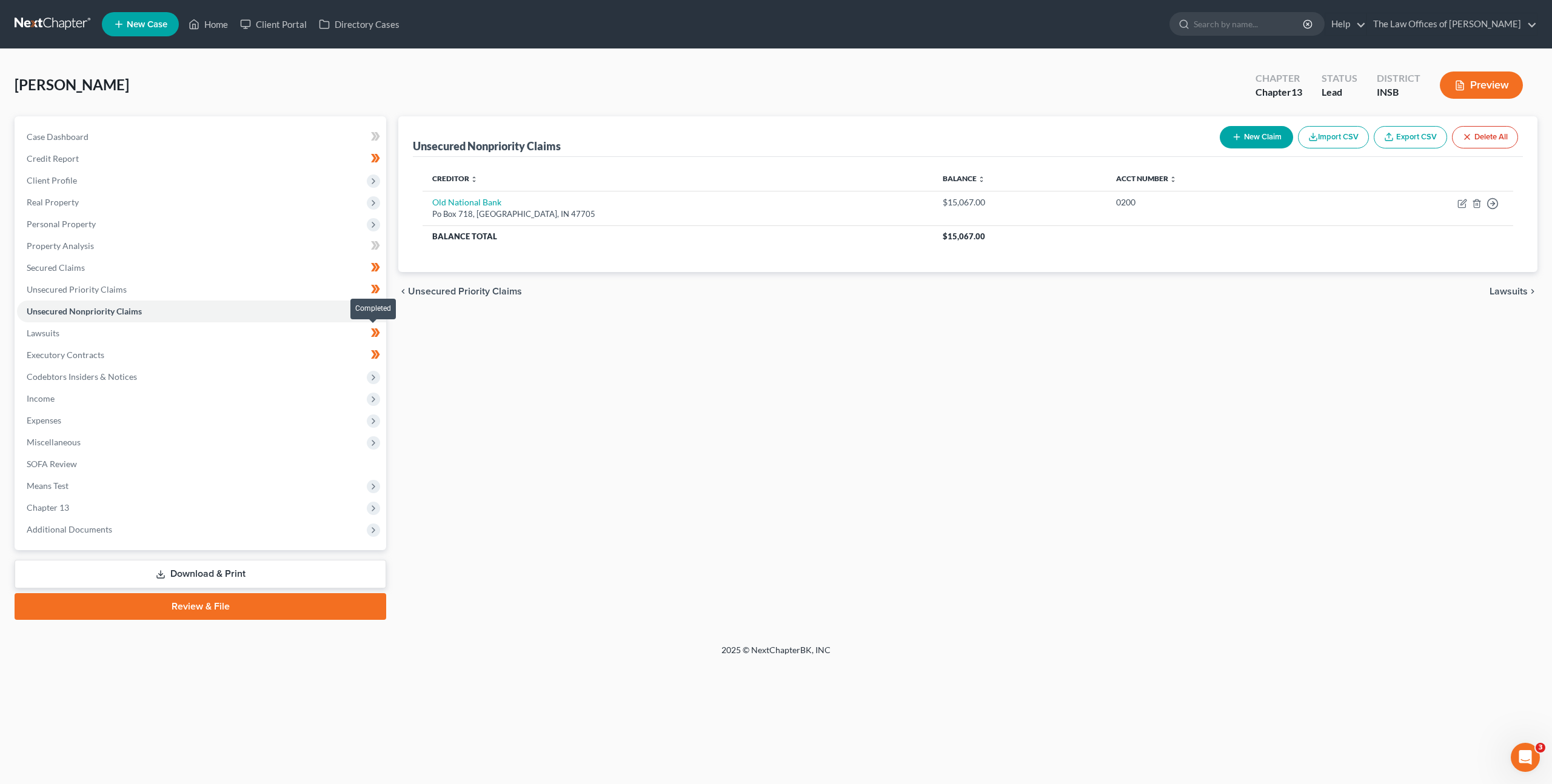
click at [366, 339] on span at bounding box center [376, 334] width 21 height 18
click at [390, 331] on div "Case Dashboard Payments Invoices Payments Payments Credit Report Client Profile" at bounding box center [200, 368] width 384 height 503
click at [383, 331] on span at bounding box center [376, 334] width 21 height 18
click at [304, 334] on link "Lawsuits" at bounding box center [201, 333] width 369 height 21
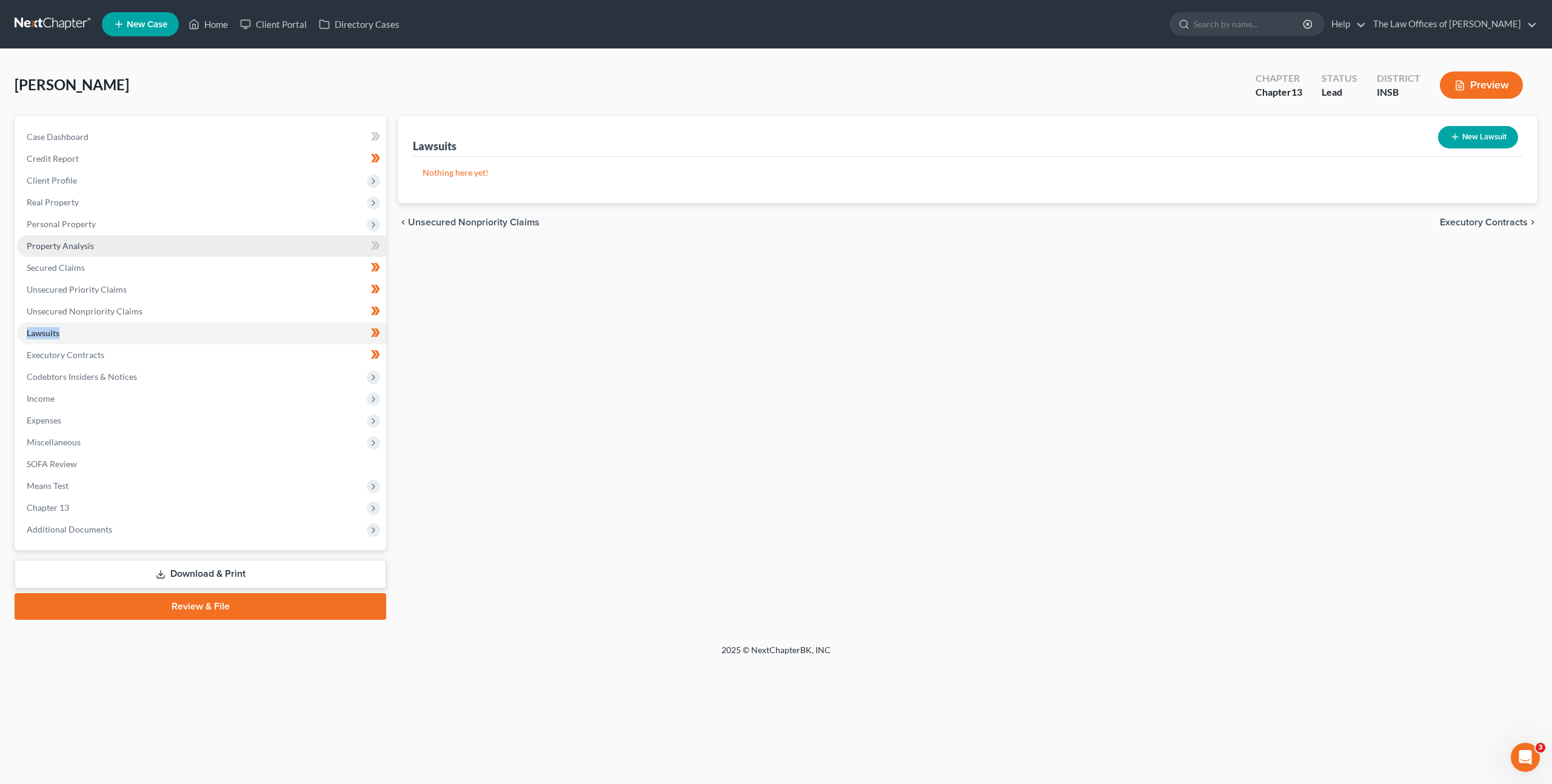
click at [265, 235] on link "Property Analysis" at bounding box center [201, 246] width 369 height 21
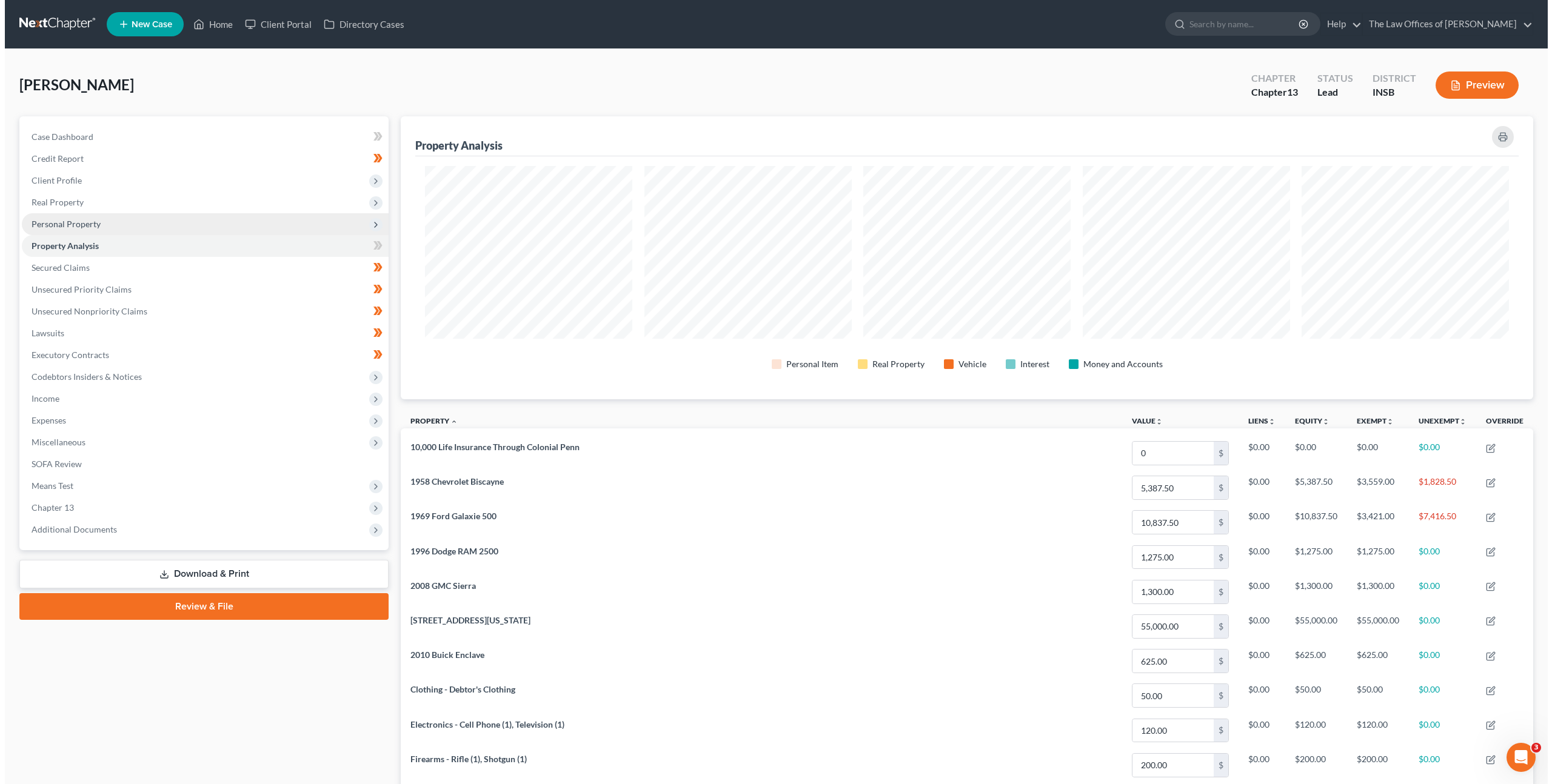
scroll to position [283, 1132]
click at [243, 219] on span "Personal Property" at bounding box center [199, 224] width 366 height 21
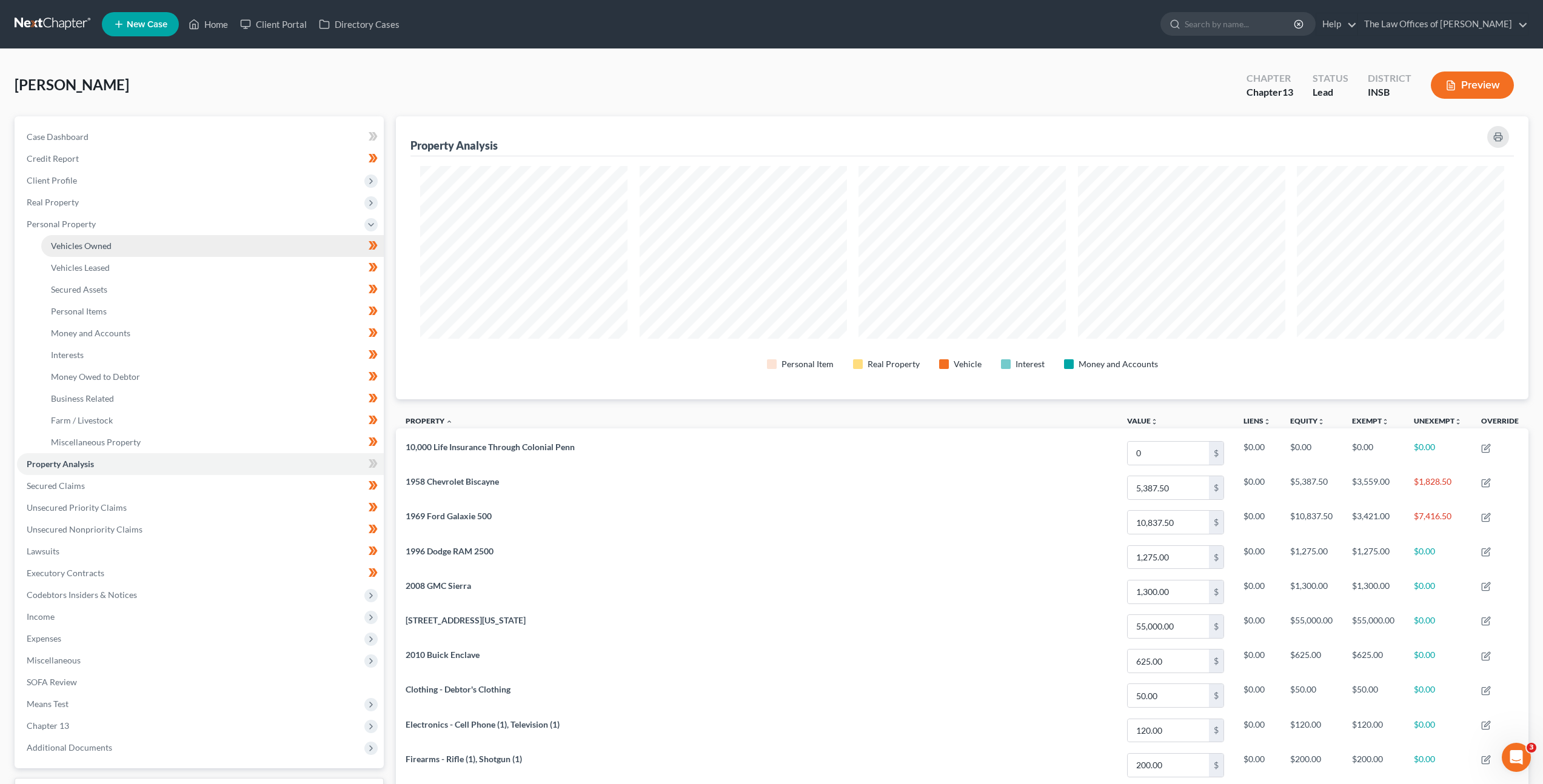
click at [249, 244] on link "Vehicles Owned" at bounding box center [212, 246] width 342 height 21
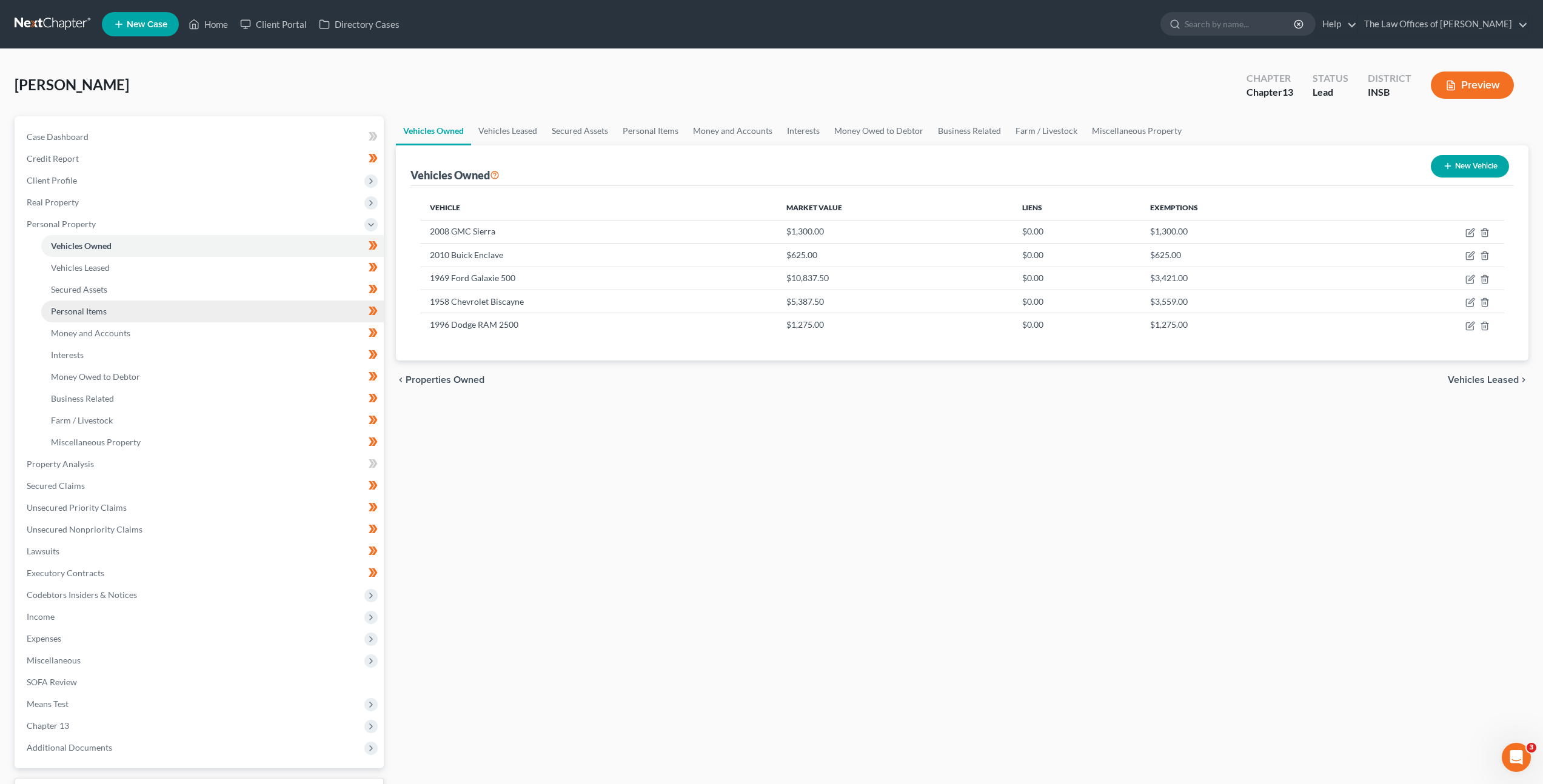
click at [290, 309] on link "Personal Items" at bounding box center [212, 311] width 342 height 21
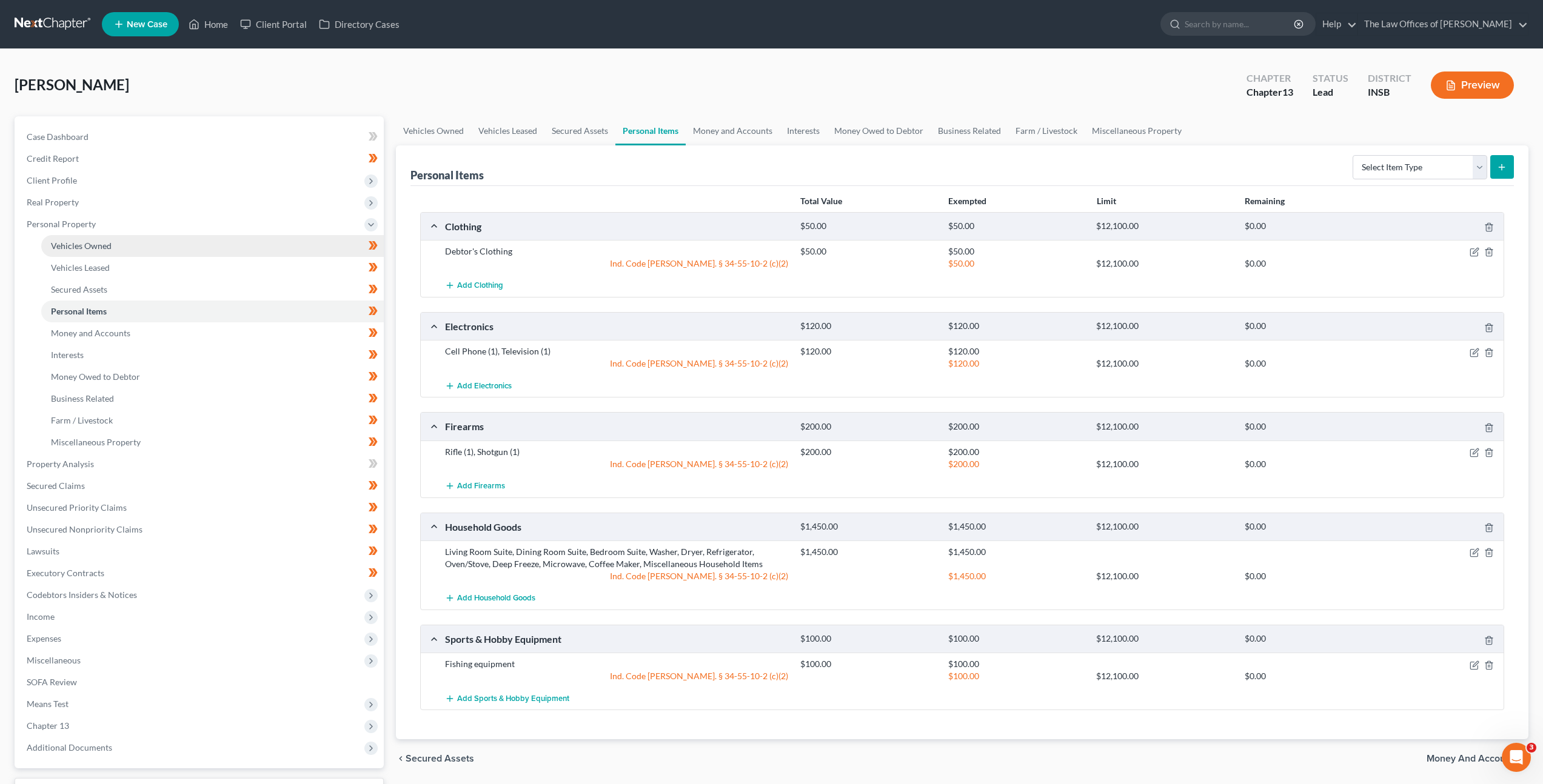
drag, startPoint x: 246, startPoint y: 246, endPoint x: 279, endPoint y: 252, distance: 33.5
click at [246, 246] on link "Vehicles Owned" at bounding box center [212, 246] width 342 height 21
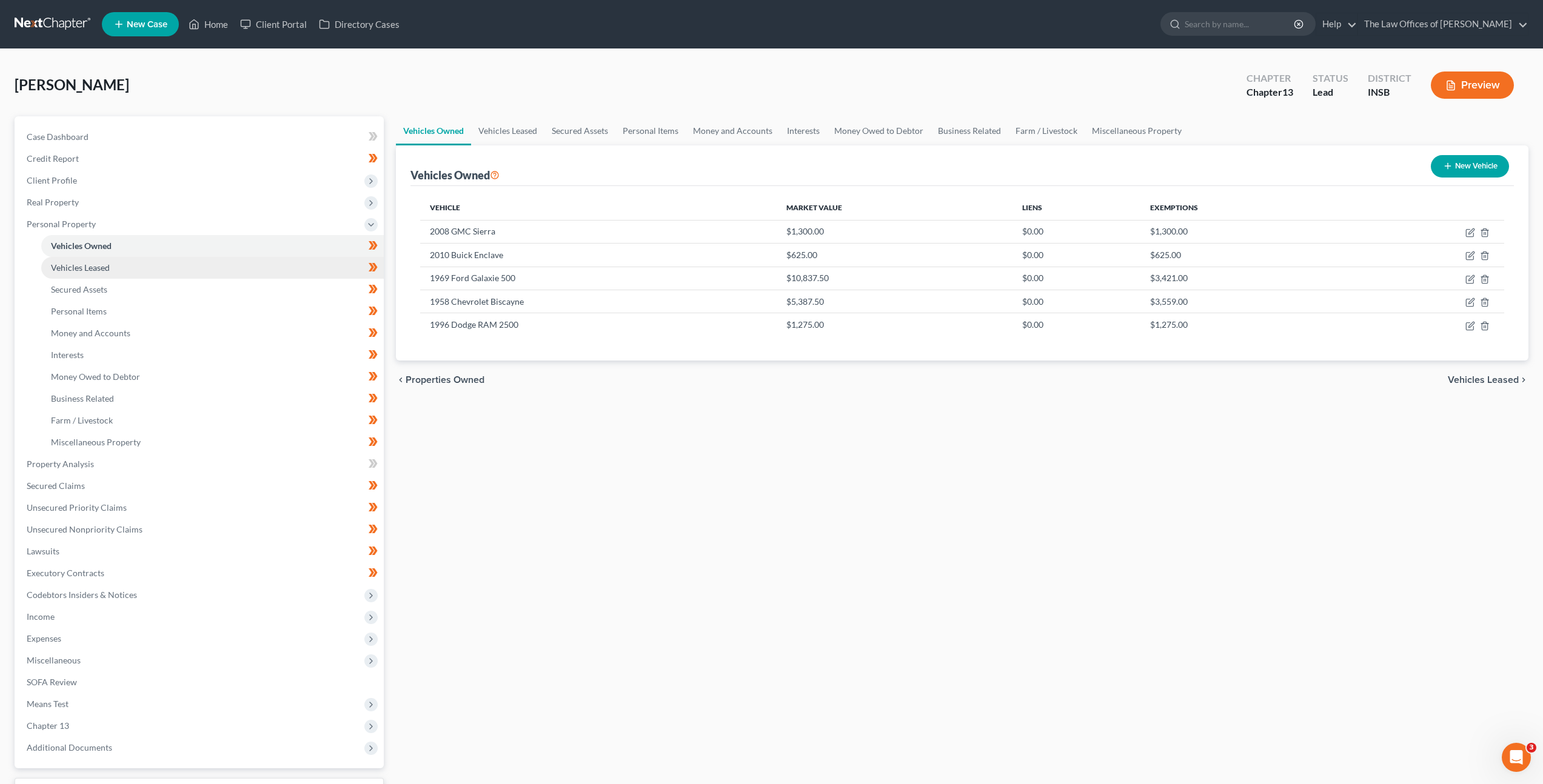
click at [192, 275] on link "Vehicles Leased" at bounding box center [212, 267] width 342 height 21
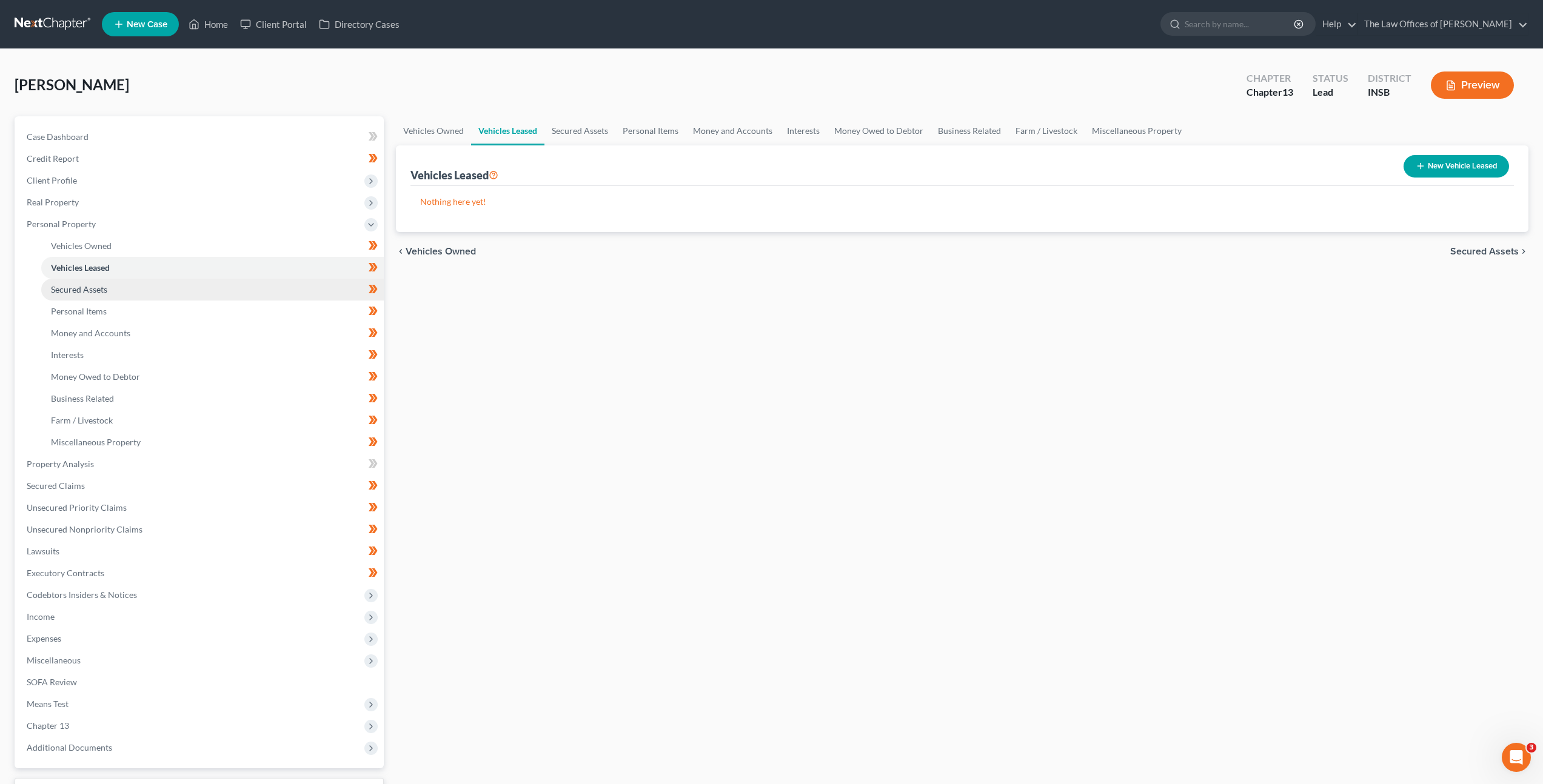
click at [190, 289] on link "Secured Assets" at bounding box center [212, 290] width 342 height 21
click at [190, 302] on link "Personal Items" at bounding box center [212, 311] width 342 height 21
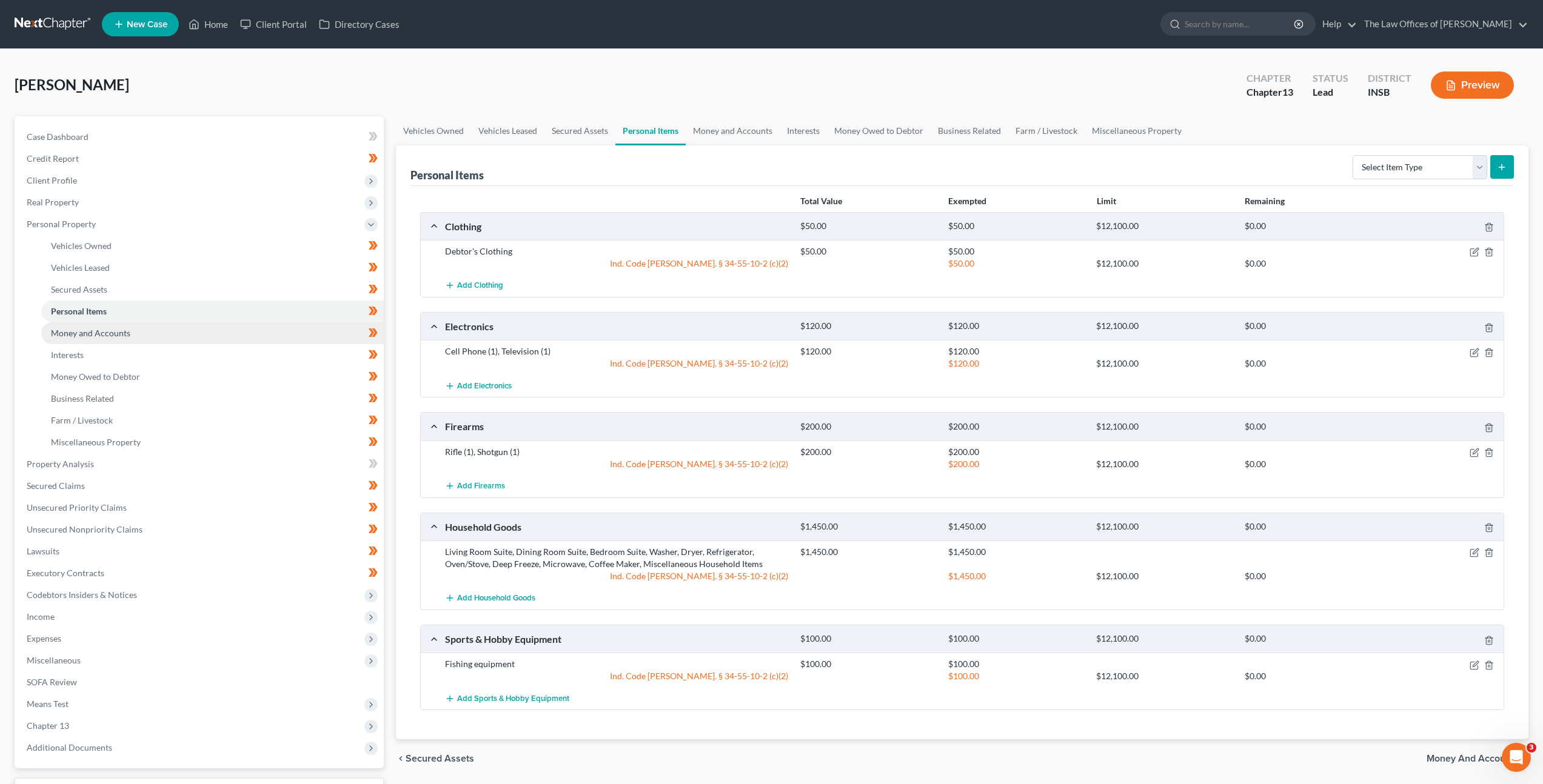
click at [220, 333] on link "Money and Accounts" at bounding box center [212, 333] width 342 height 21
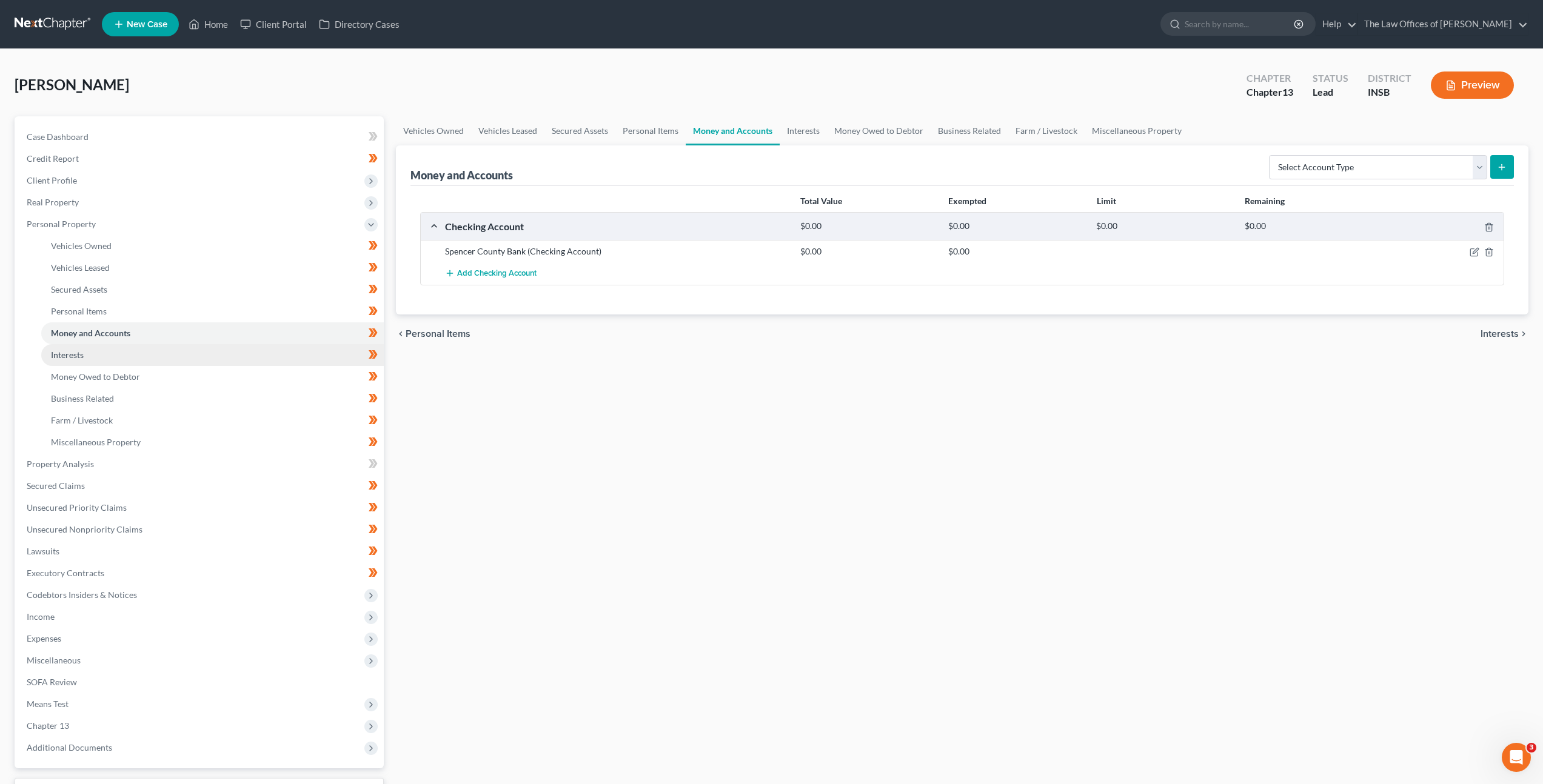
drag, startPoint x: 170, startPoint y: 346, endPoint x: 185, endPoint y: 344, distance: 15.1
click at [170, 347] on link "Interests" at bounding box center [212, 355] width 342 height 21
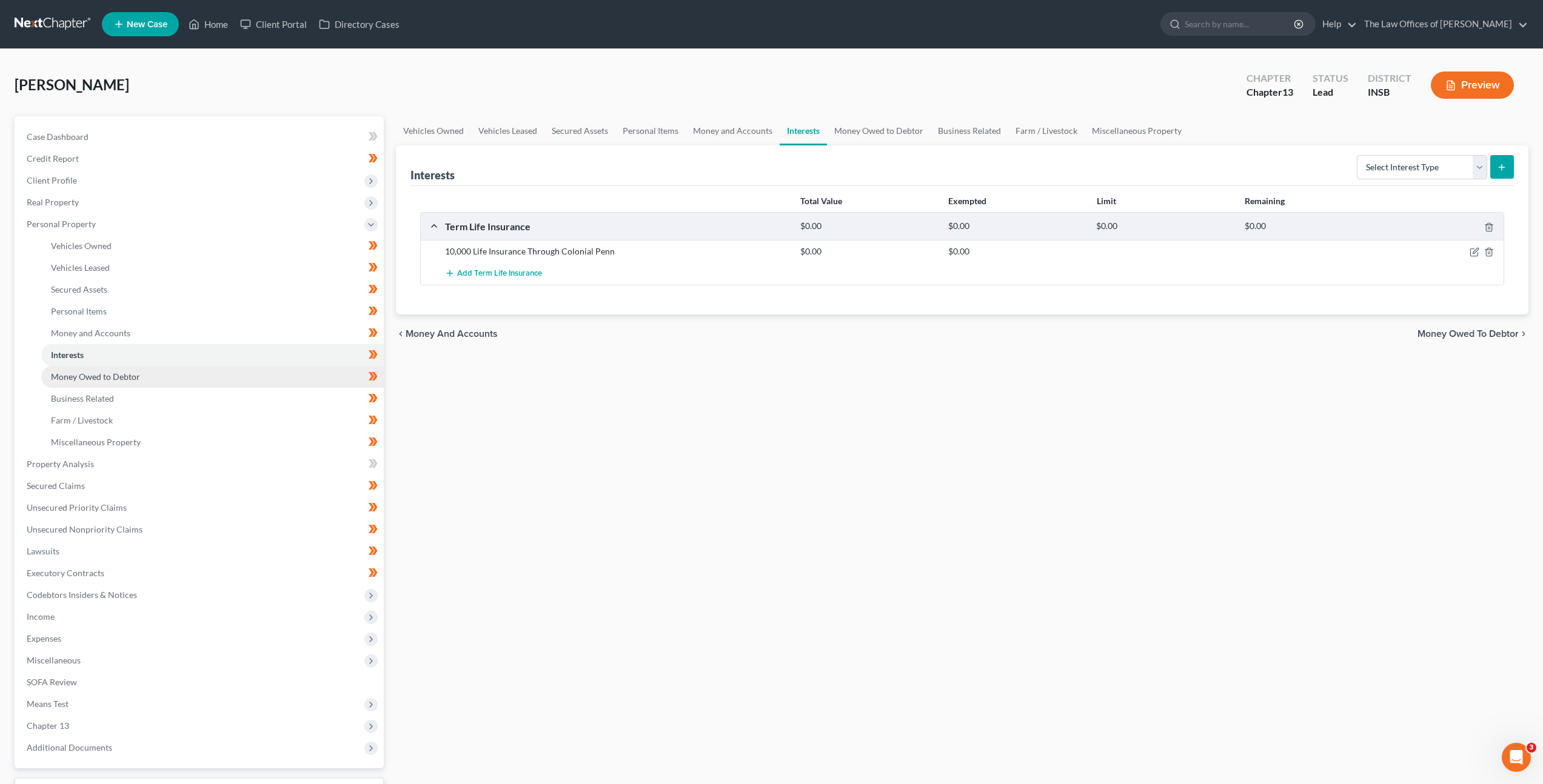
click at [165, 384] on link "Money Owed to Debtor" at bounding box center [212, 377] width 342 height 21
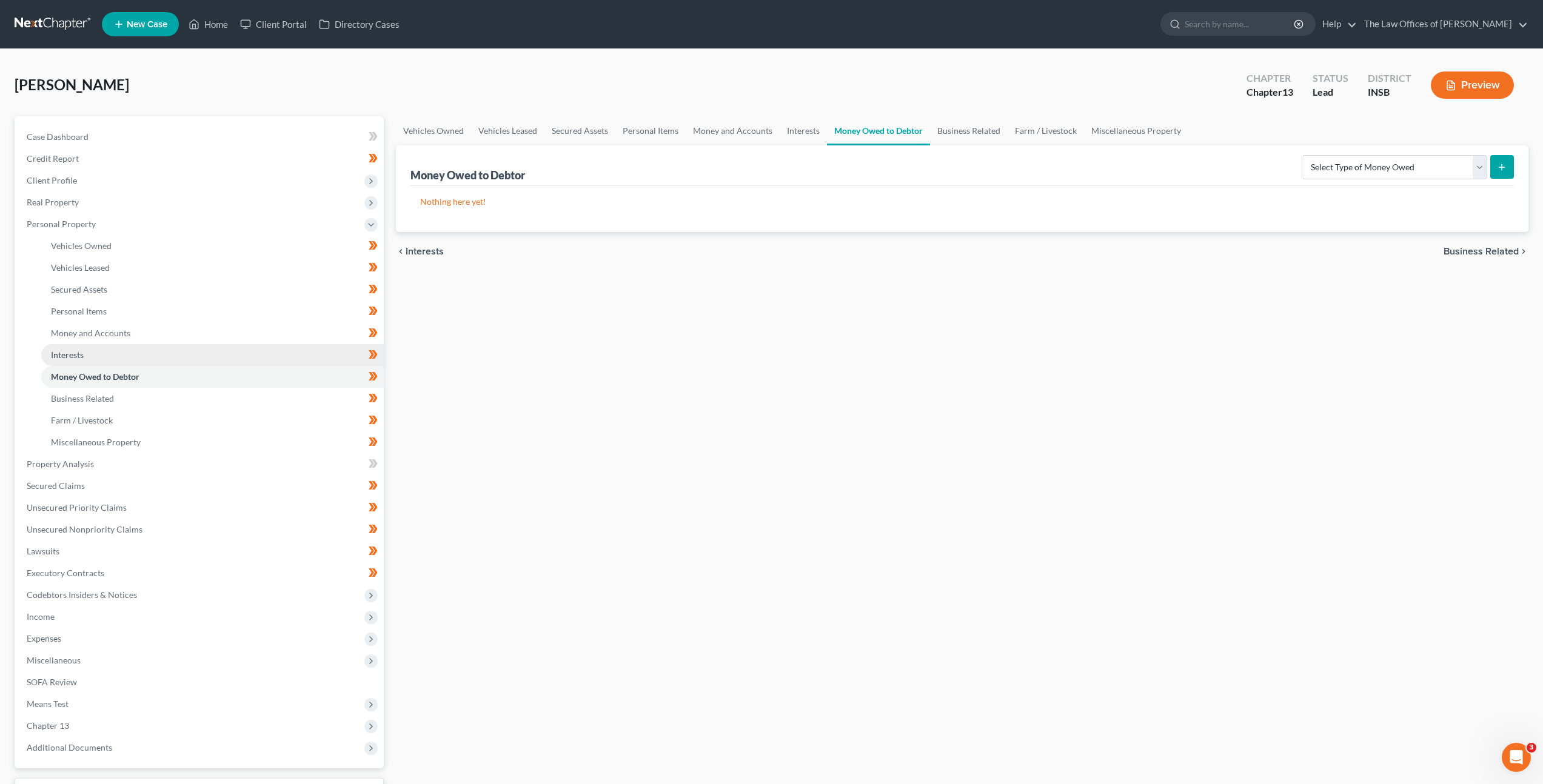
click at [169, 353] on link "Interests" at bounding box center [212, 355] width 342 height 21
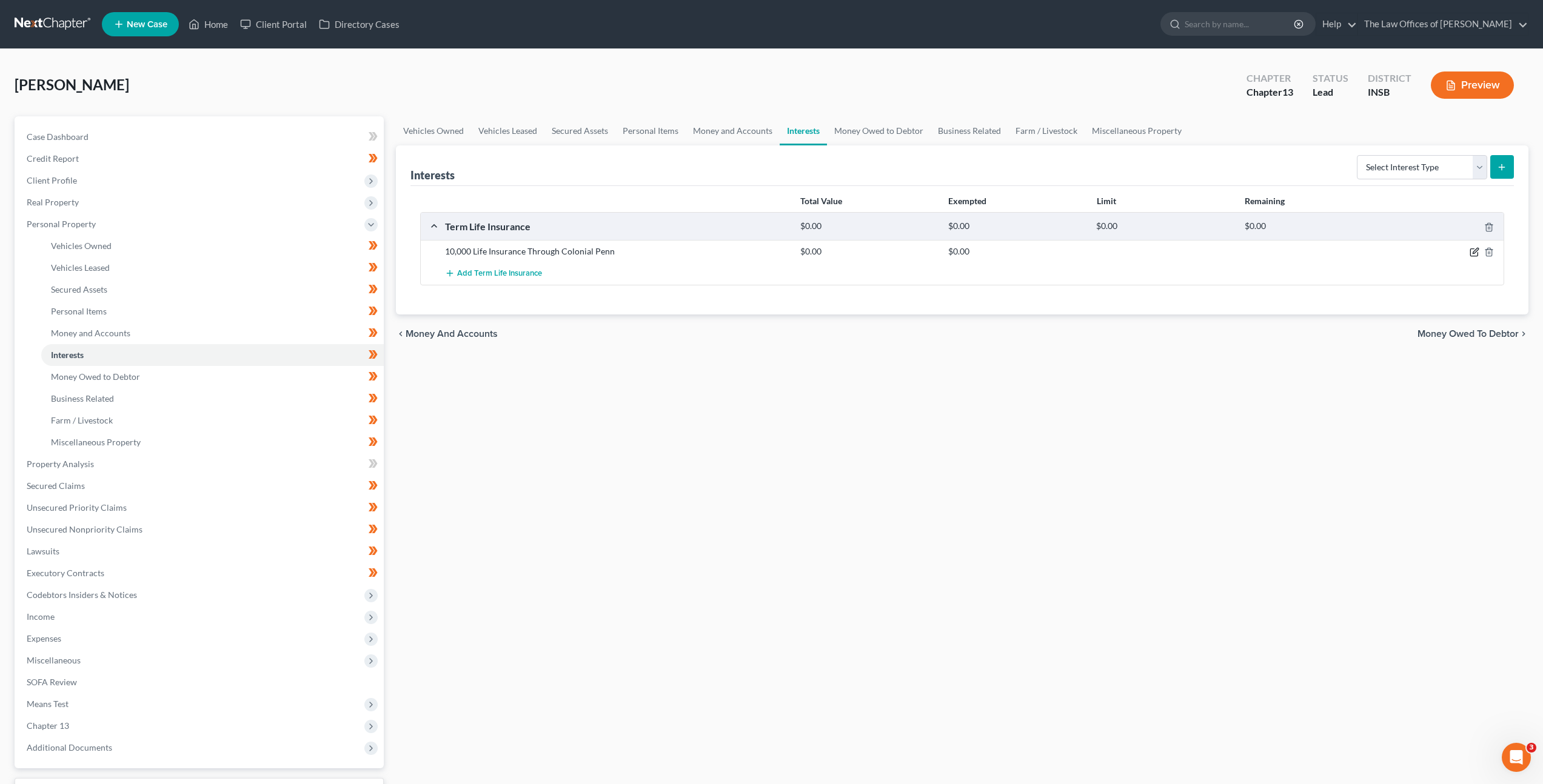
drag, startPoint x: 1471, startPoint y: 253, endPoint x: 1459, endPoint y: 254, distance: 12.0
click at [1471, 253] on icon "button" at bounding box center [1474, 253] width 10 height 10
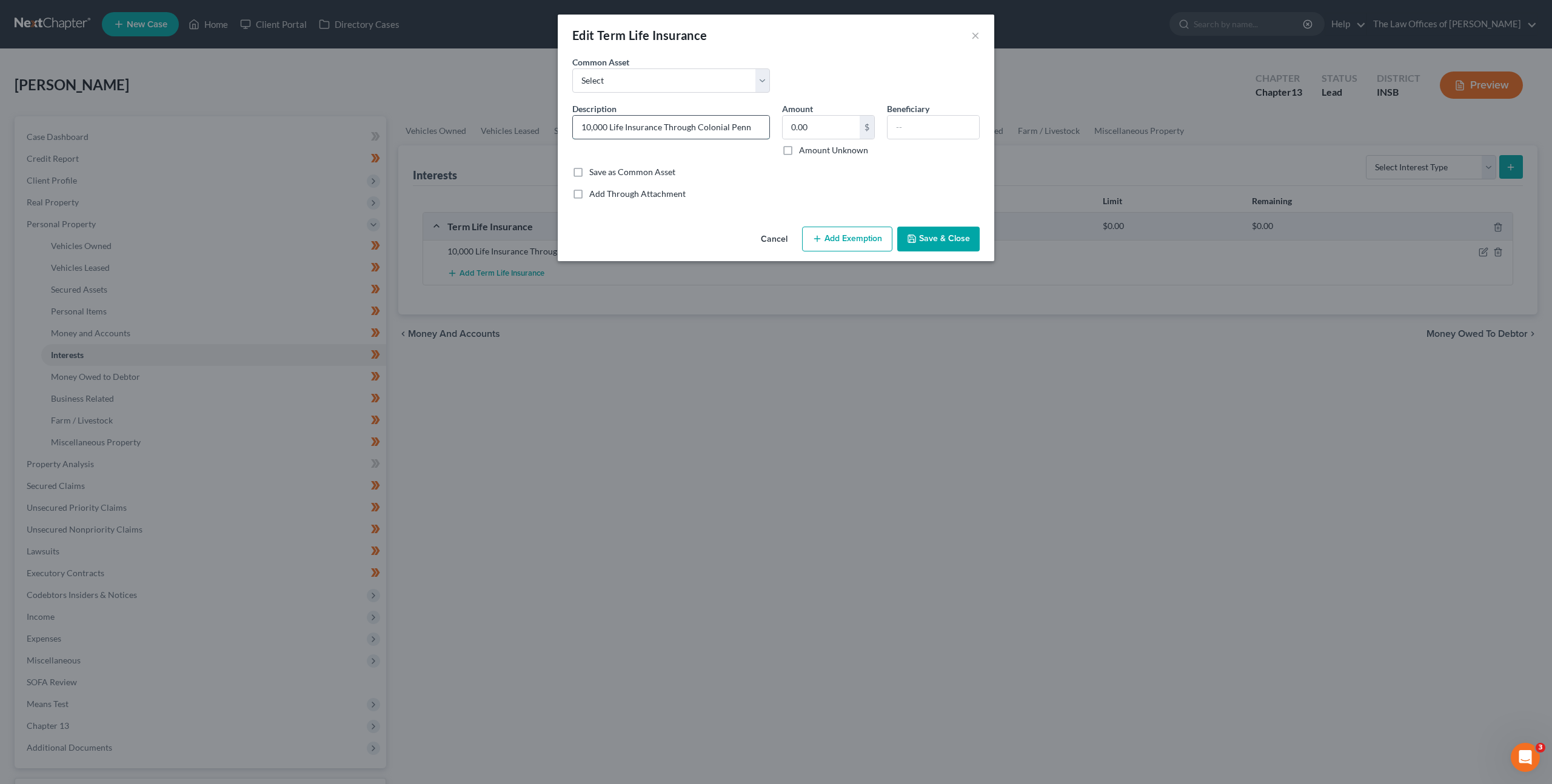
click at [608, 129] on input "10,000 Life Insurance Through Colonial Penn" at bounding box center [671, 127] width 196 height 23
drag, startPoint x: 782, startPoint y: 135, endPoint x: 845, endPoint y: 164, distance: 69.4
click at [846, 142] on div "Description * 10,000 Term Life Insurance Through Colonial Penn Amount 0.00 $ Am…" at bounding box center [776, 133] width 420 height 63
type input "10,000 Term Life Insurance Through Colonial Penn"
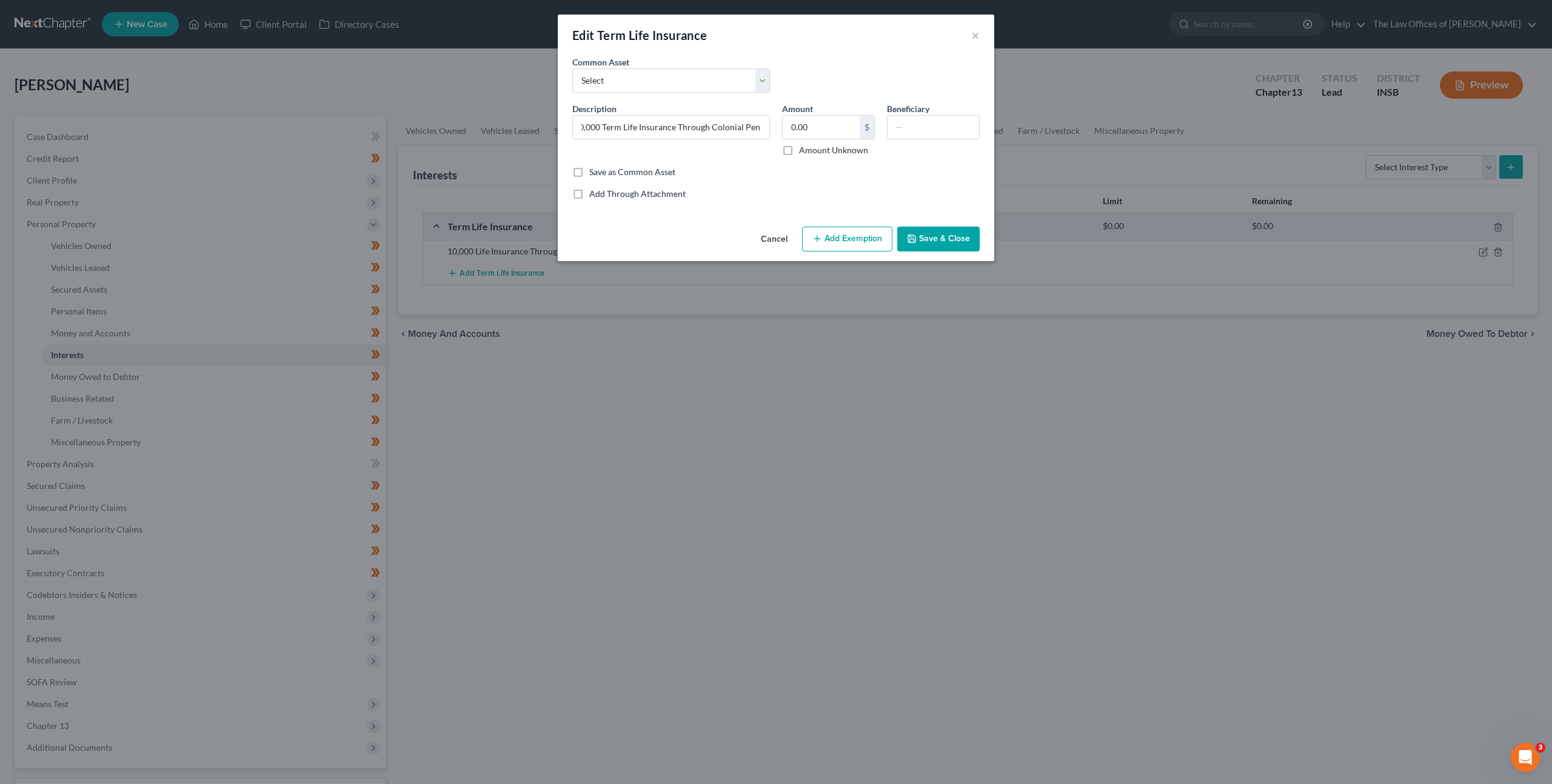
click at [886, 201] on div "An exemption set must first be selected from the Filing Information section. Co…" at bounding box center [776, 138] width 436 height 166
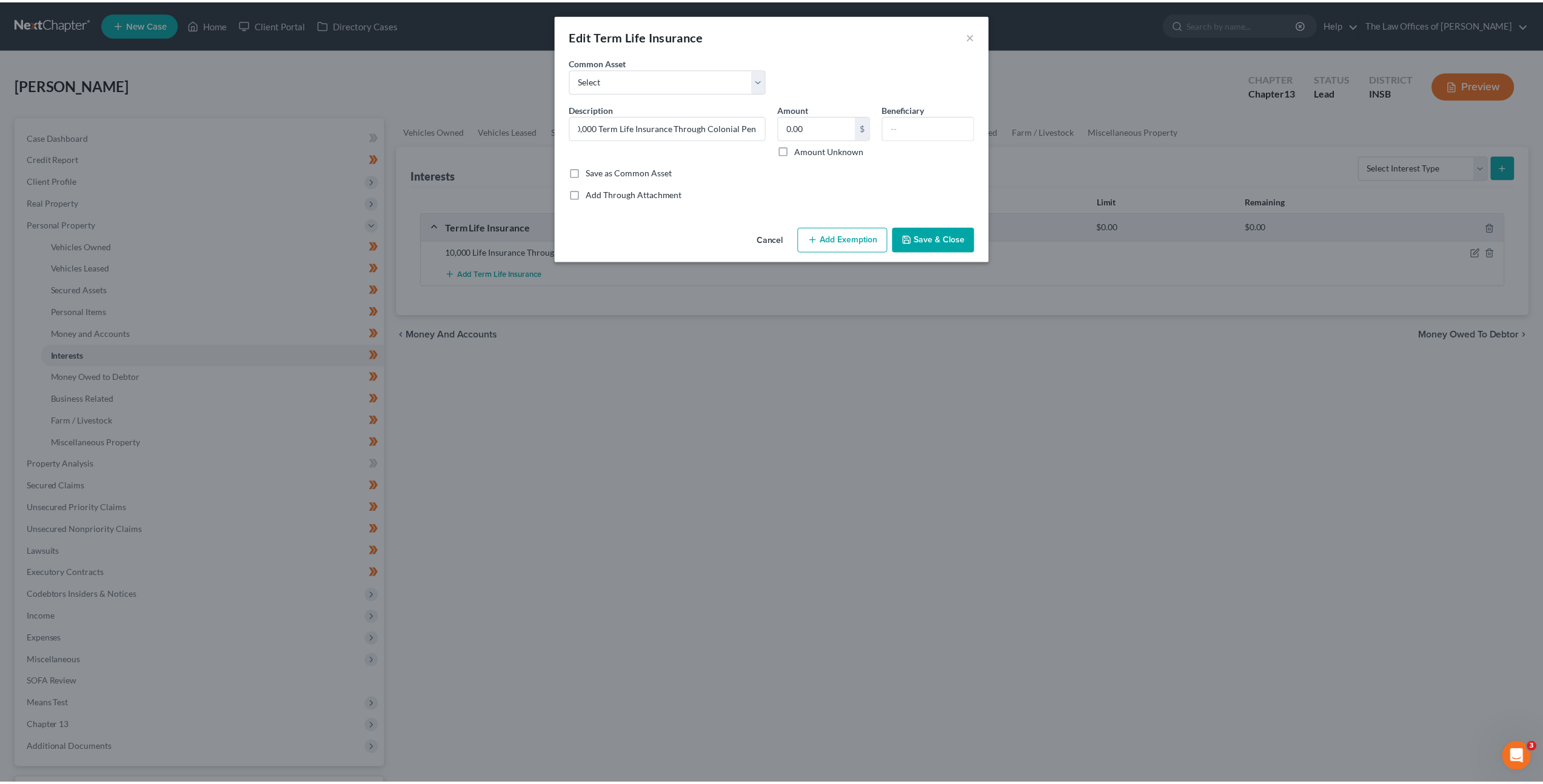
scroll to position [0, 0]
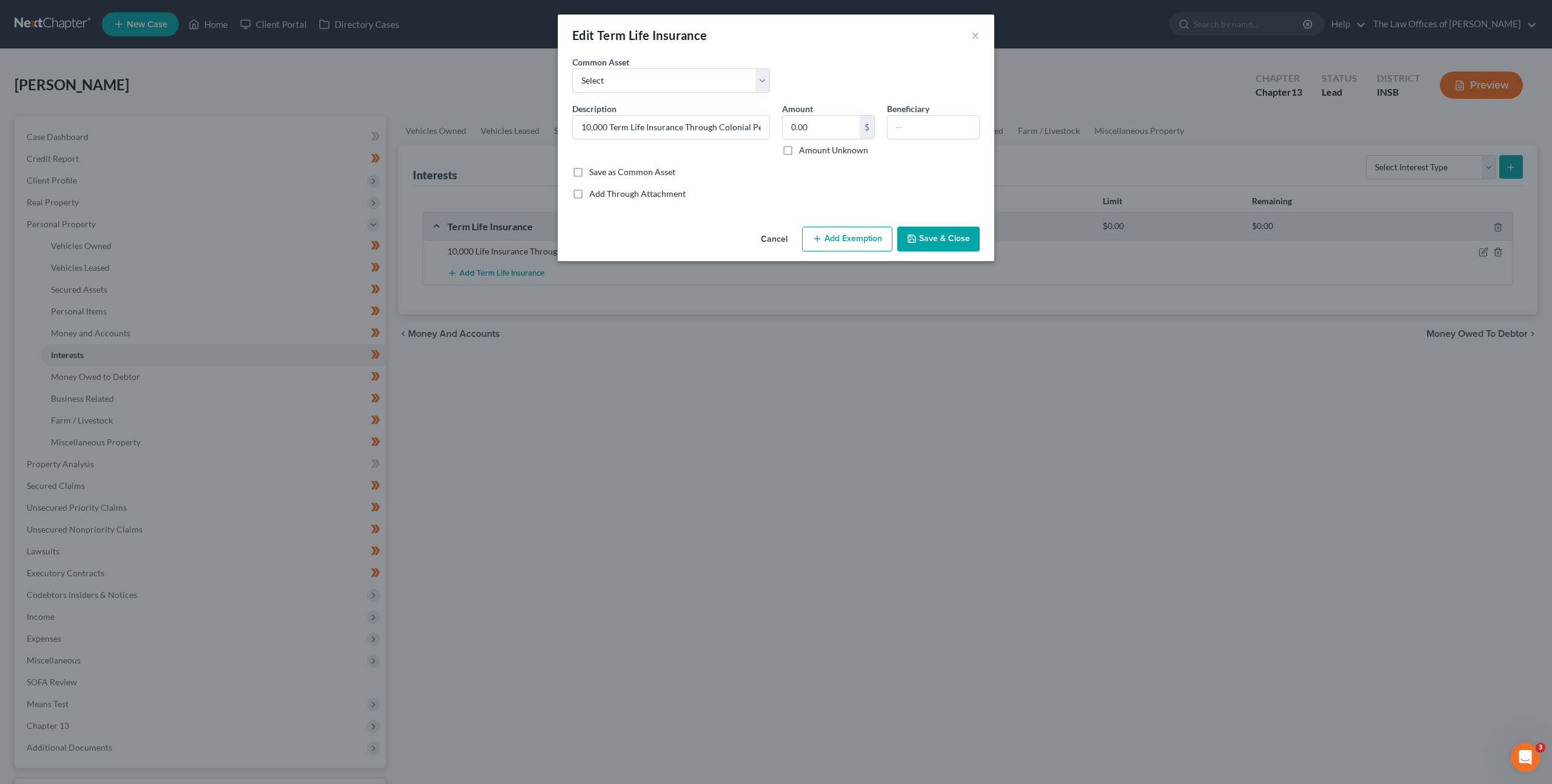
click at [924, 222] on div "Cancel Add Exemption Save & Close" at bounding box center [776, 241] width 436 height 40
click at [942, 221] on div "An exemption set must first be selected from the Filing Information section. Co…" at bounding box center [776, 138] width 436 height 166
click at [943, 231] on button "Save & Close" at bounding box center [938, 239] width 83 height 25
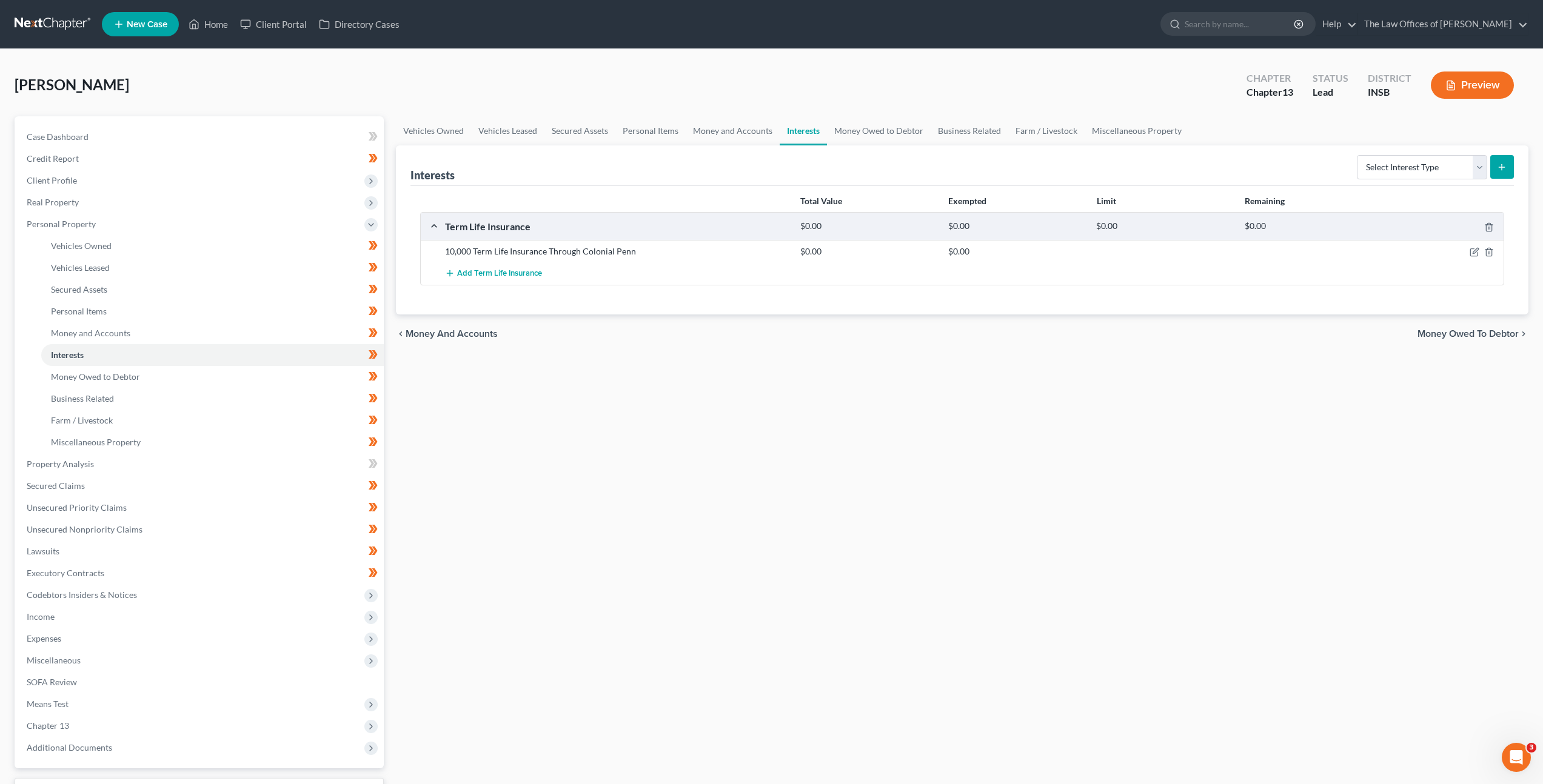
drag, startPoint x: 808, startPoint y: 409, endPoint x: 515, endPoint y: 434, distance: 294.1
click at [808, 408] on div "Vehicles Owned Vehicles Leased Secured Assets Personal Items Money and Accounts…" at bounding box center [962, 477] width 1145 height 722
click at [312, 384] on link "Money Owed to Debtor" at bounding box center [212, 377] width 342 height 21
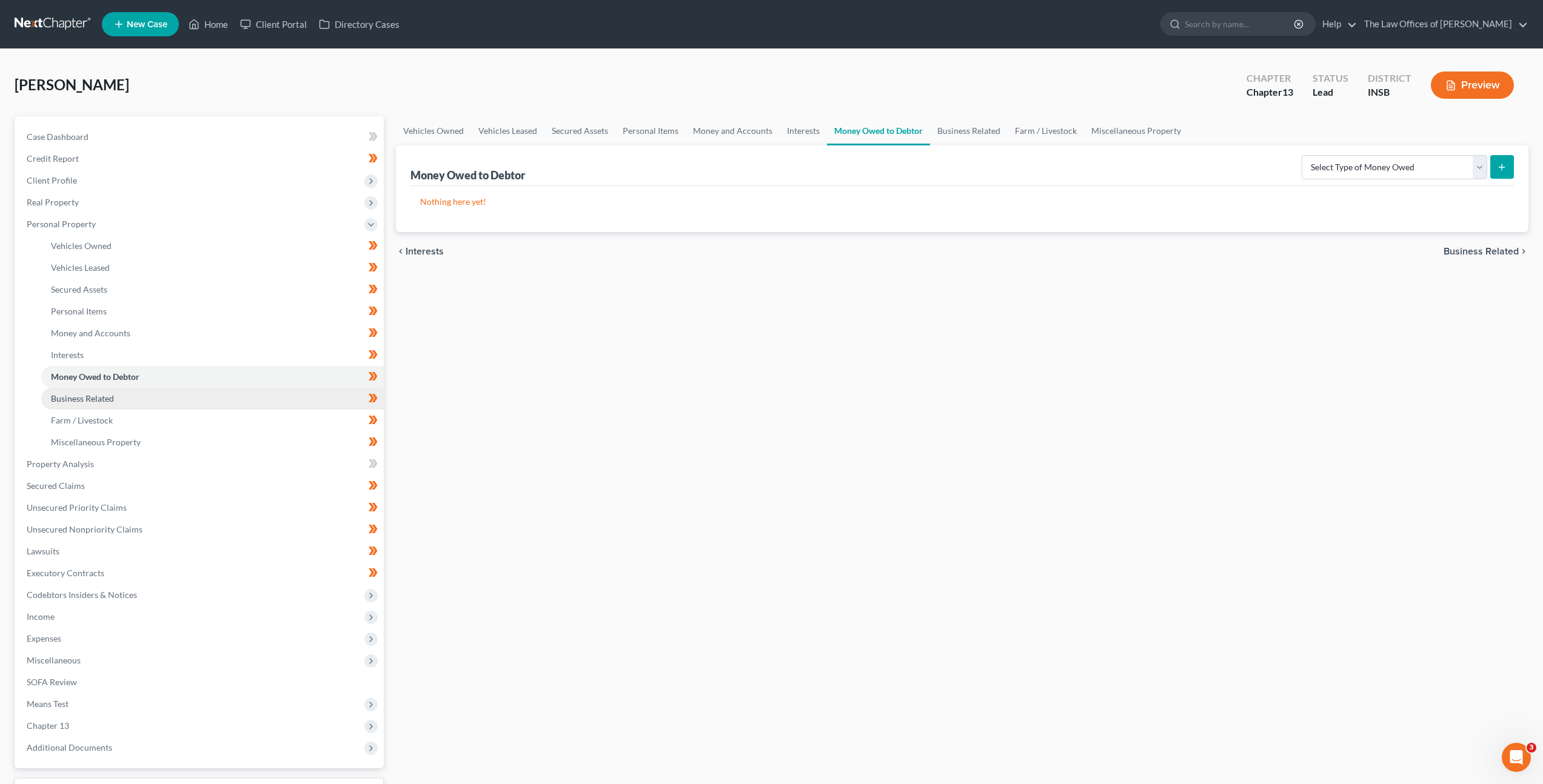
click at [314, 396] on link "Business Related" at bounding box center [212, 398] width 342 height 21
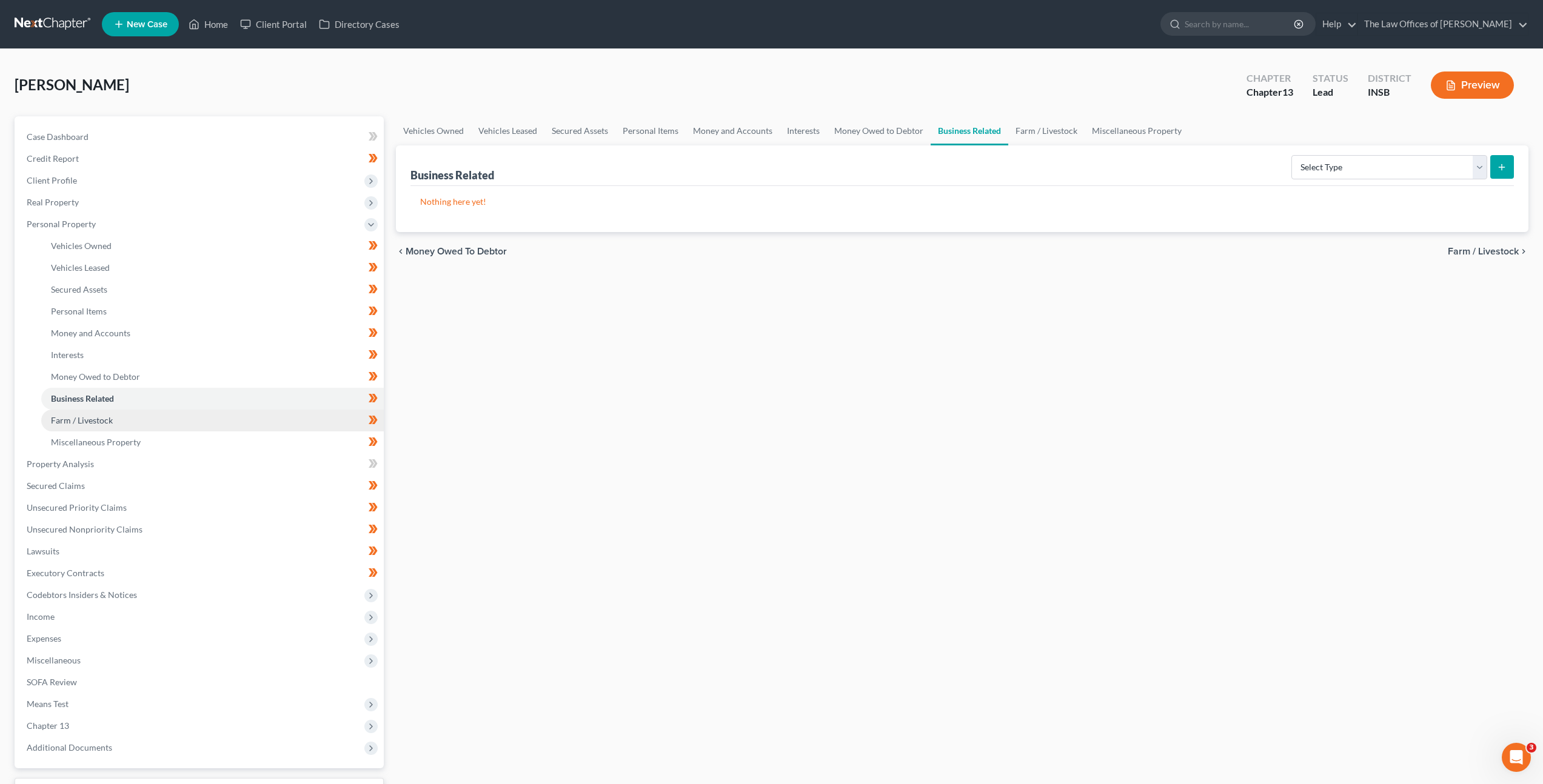
click at [305, 412] on link "Farm / Livestock" at bounding box center [212, 421] width 342 height 21
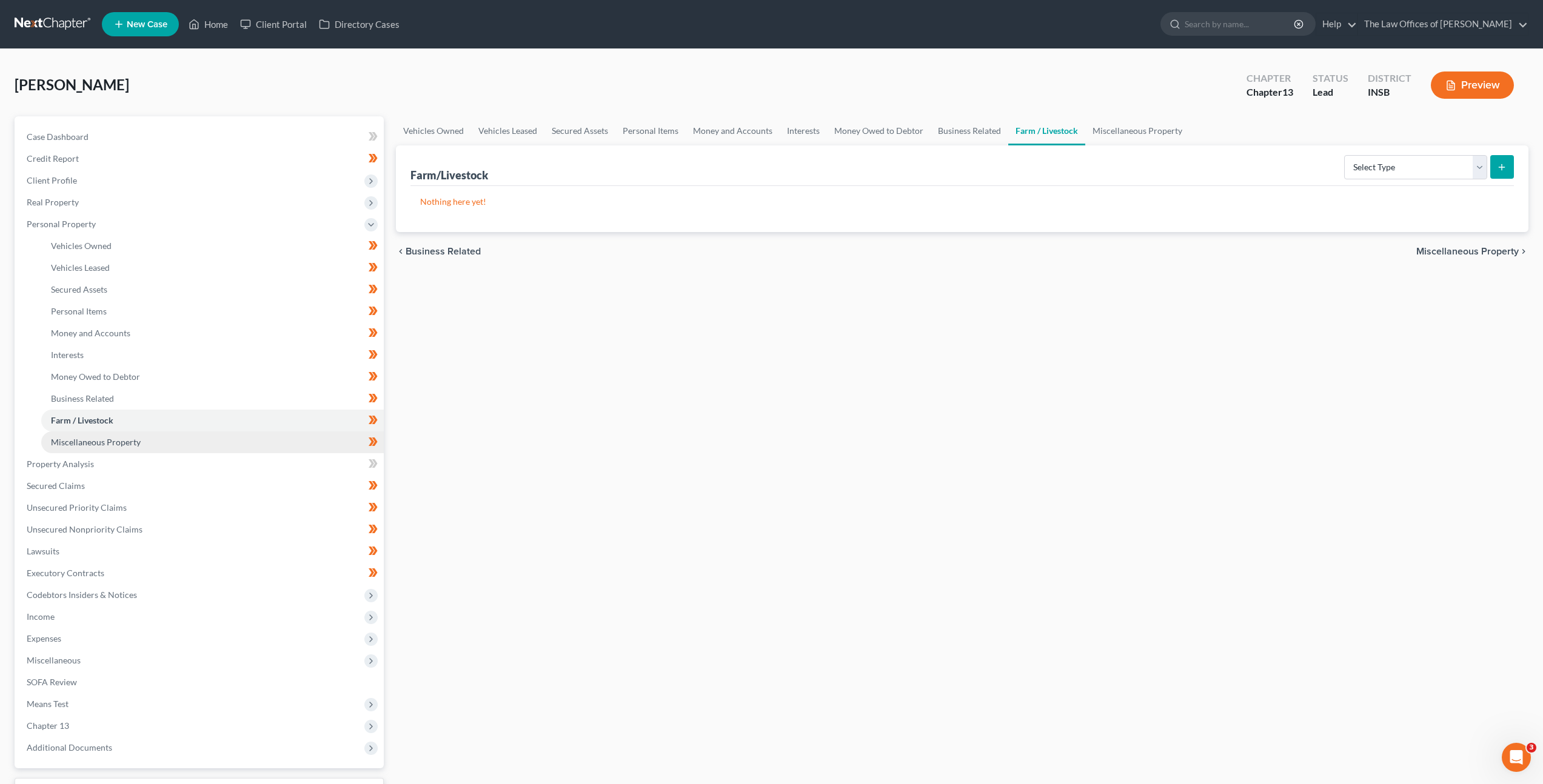
click at [295, 431] on link "Miscellaneous Property" at bounding box center [212, 442] width 342 height 21
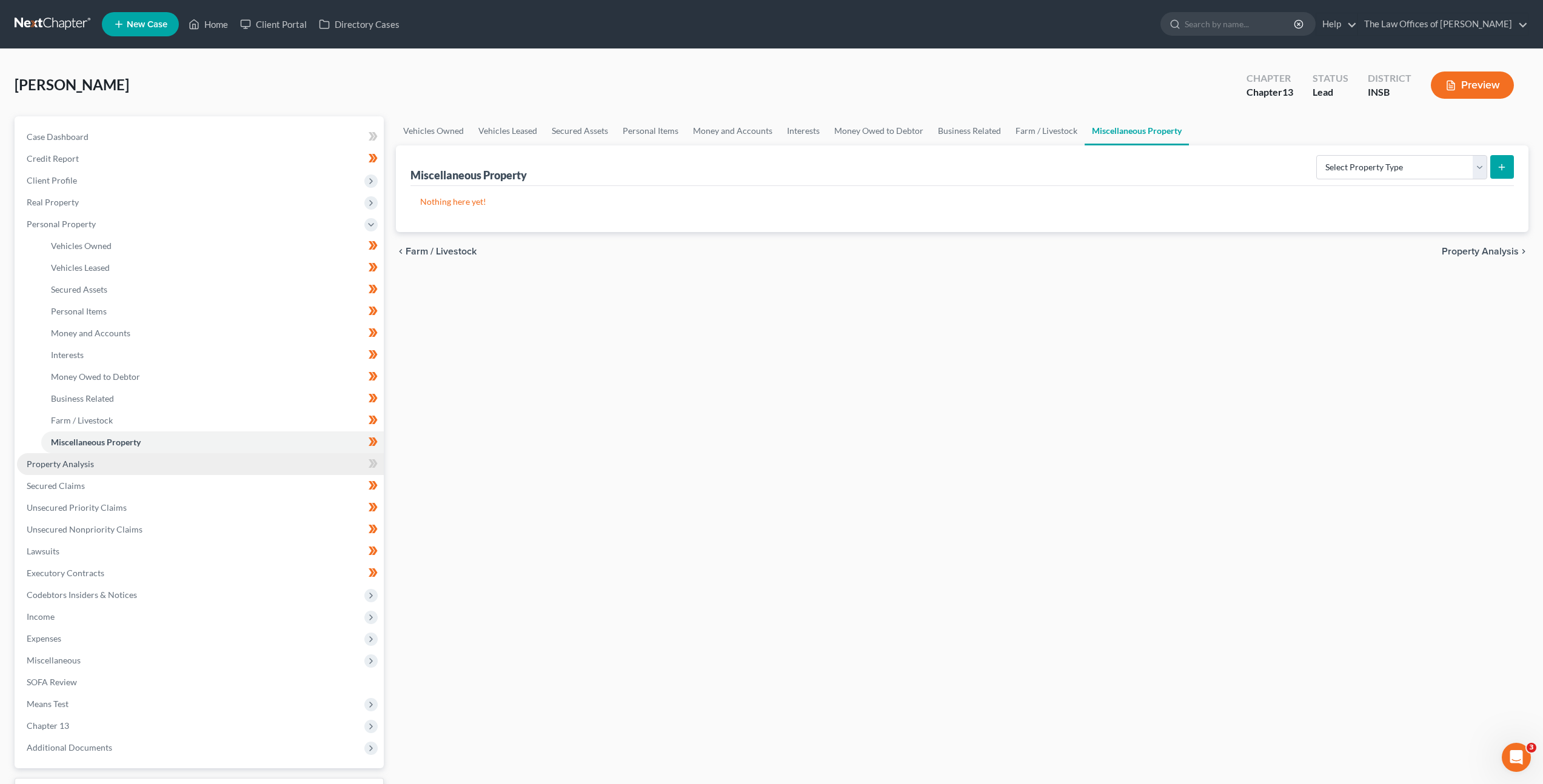
click at [256, 465] on link "Property Analysis" at bounding box center [199, 464] width 366 height 21
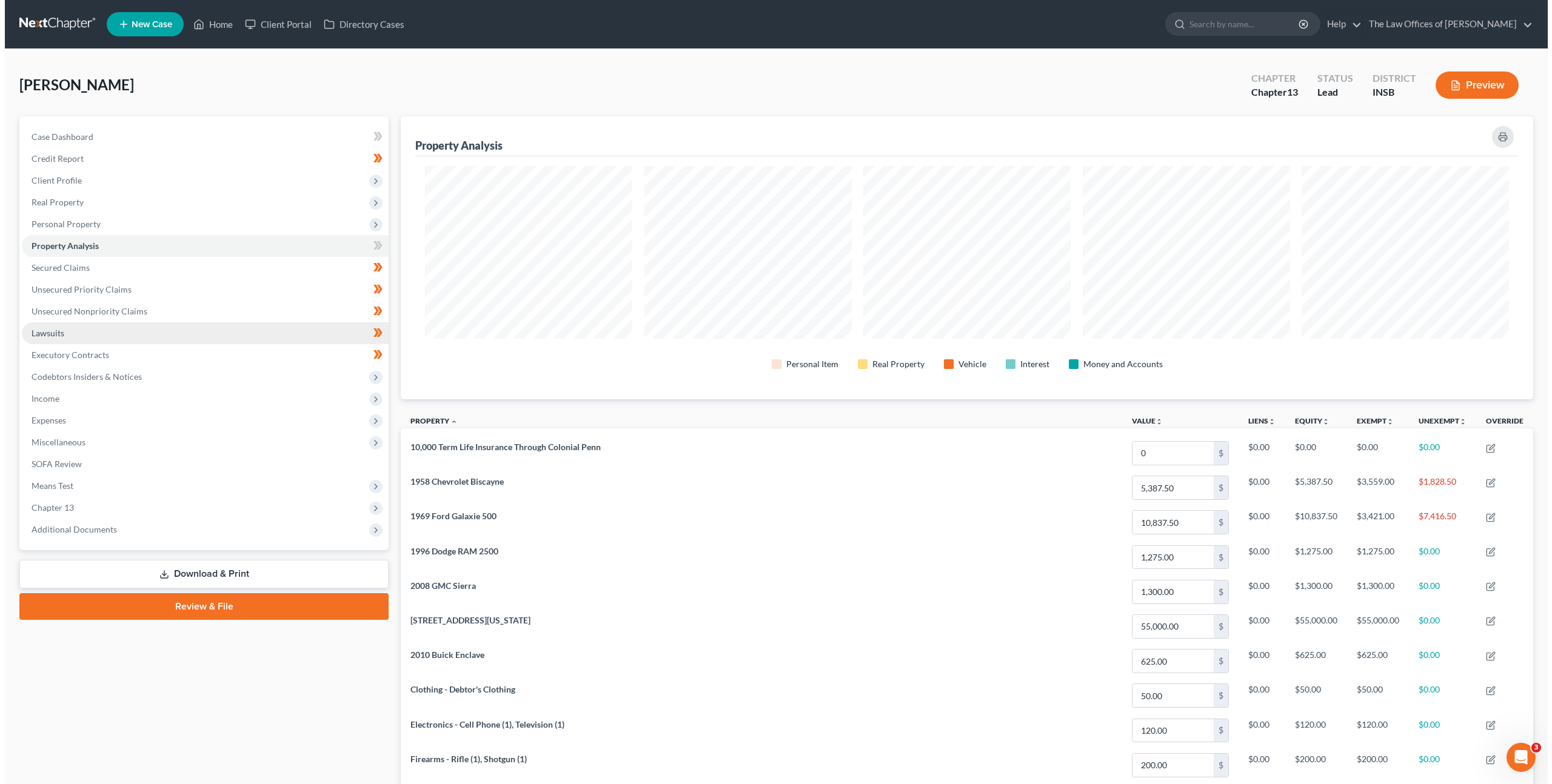
scroll to position [283, 1132]
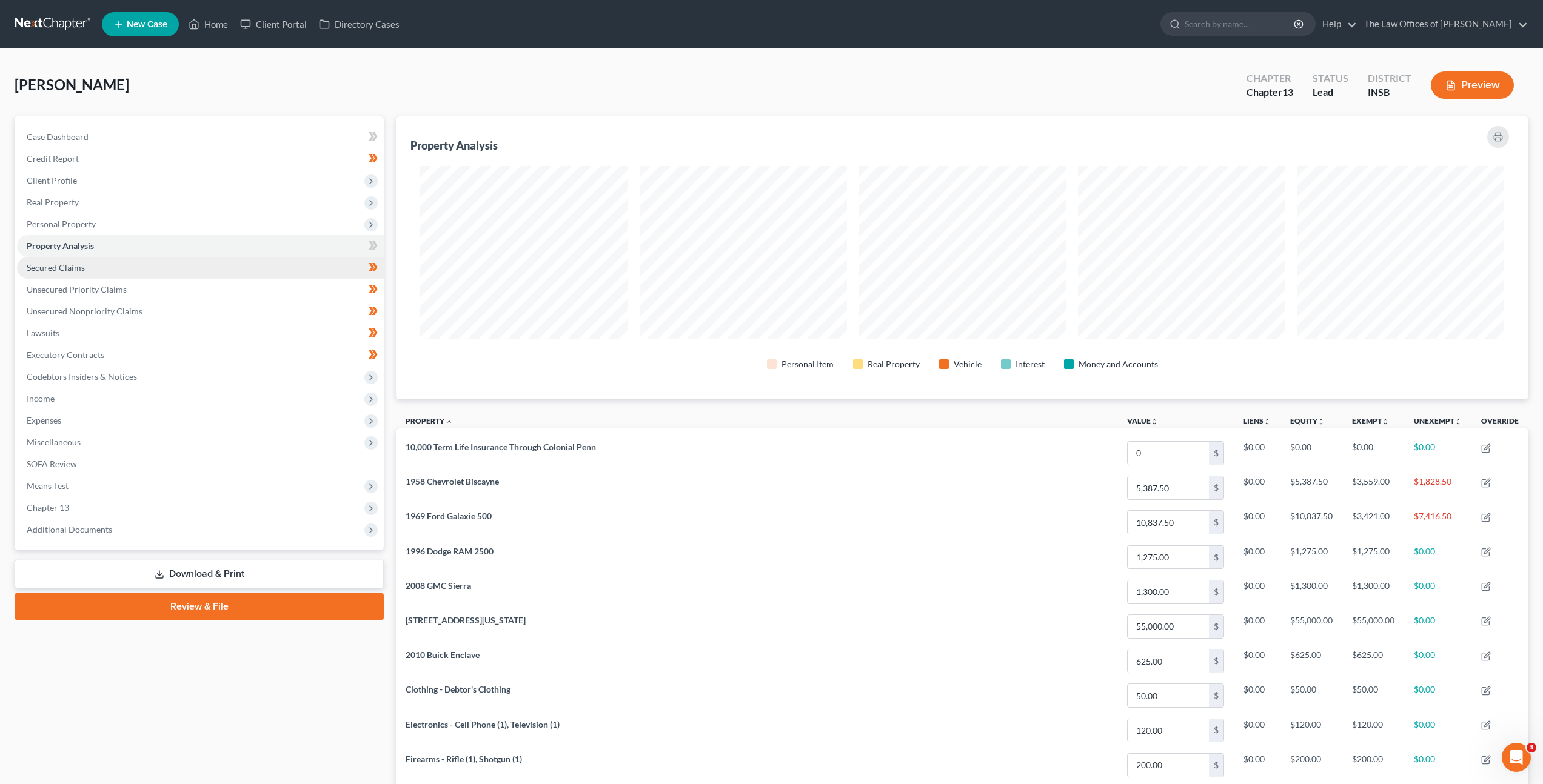
click at [237, 270] on link "Secured Claims" at bounding box center [199, 267] width 366 height 21
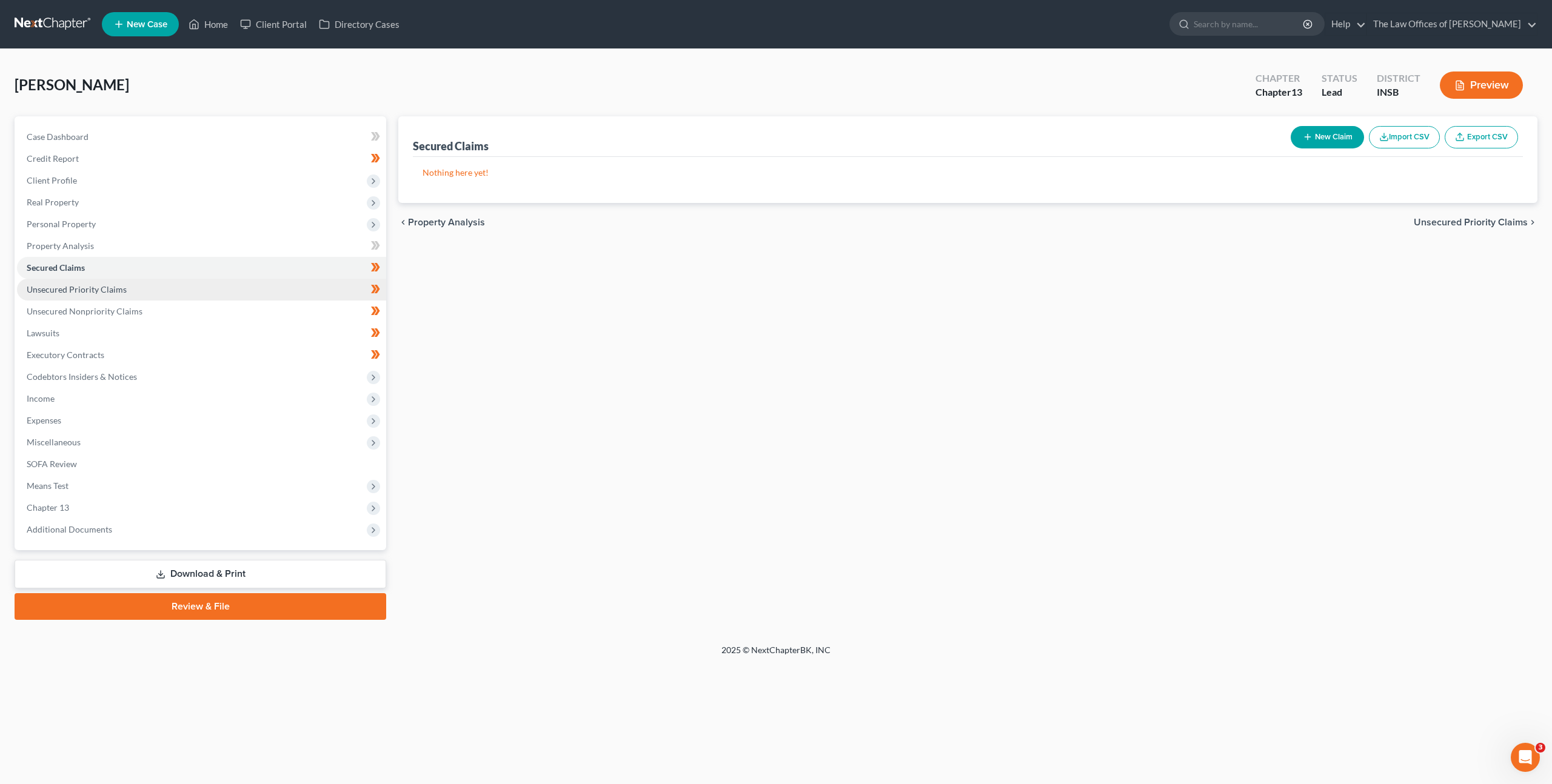
click at [230, 298] on link "Unsecured Priority Claims" at bounding box center [201, 290] width 369 height 21
click at [232, 322] on link "Unsecured Nonpriority Claims" at bounding box center [201, 311] width 369 height 21
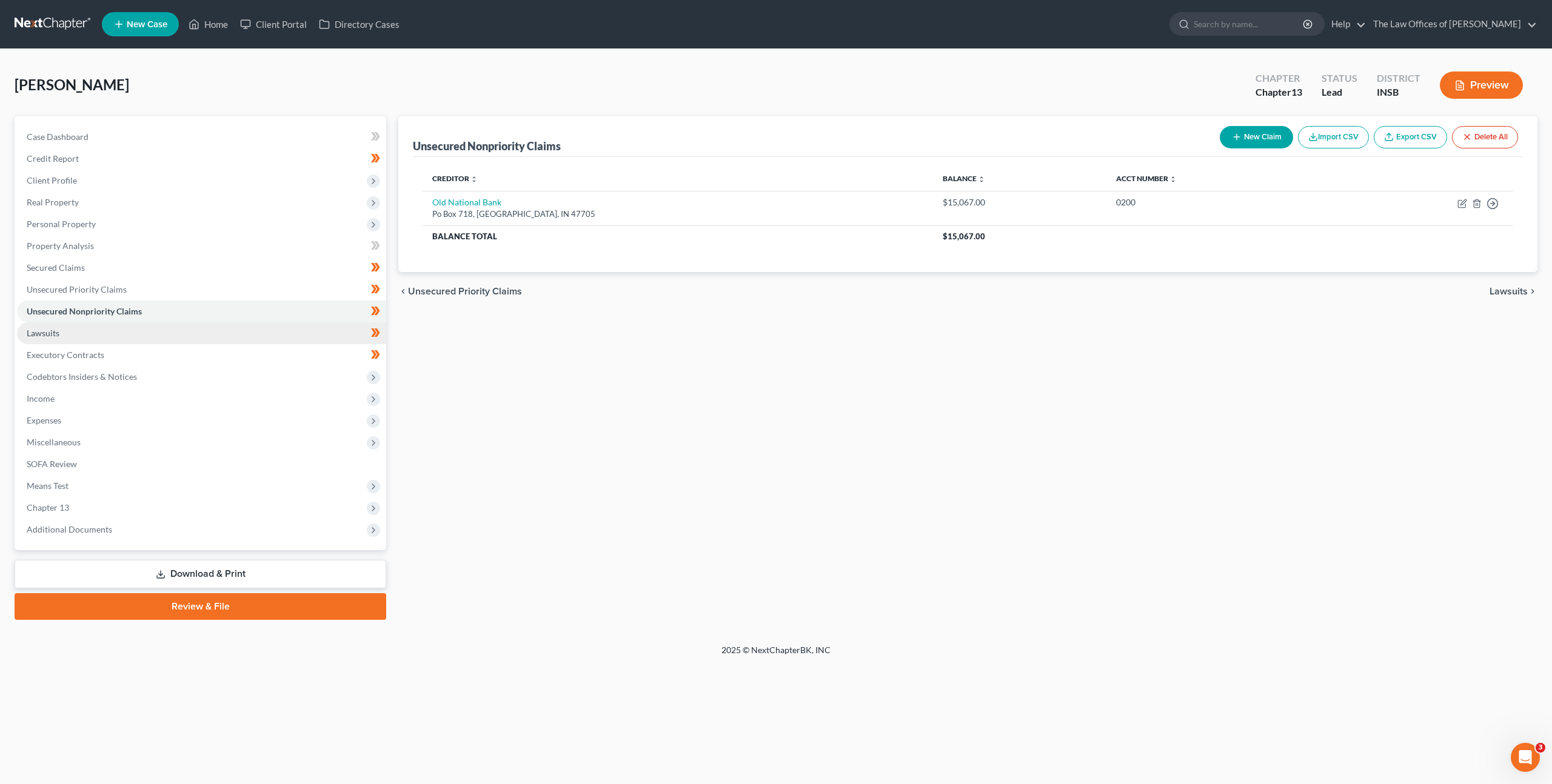
click at [235, 342] on link "Lawsuits" at bounding box center [201, 333] width 369 height 21
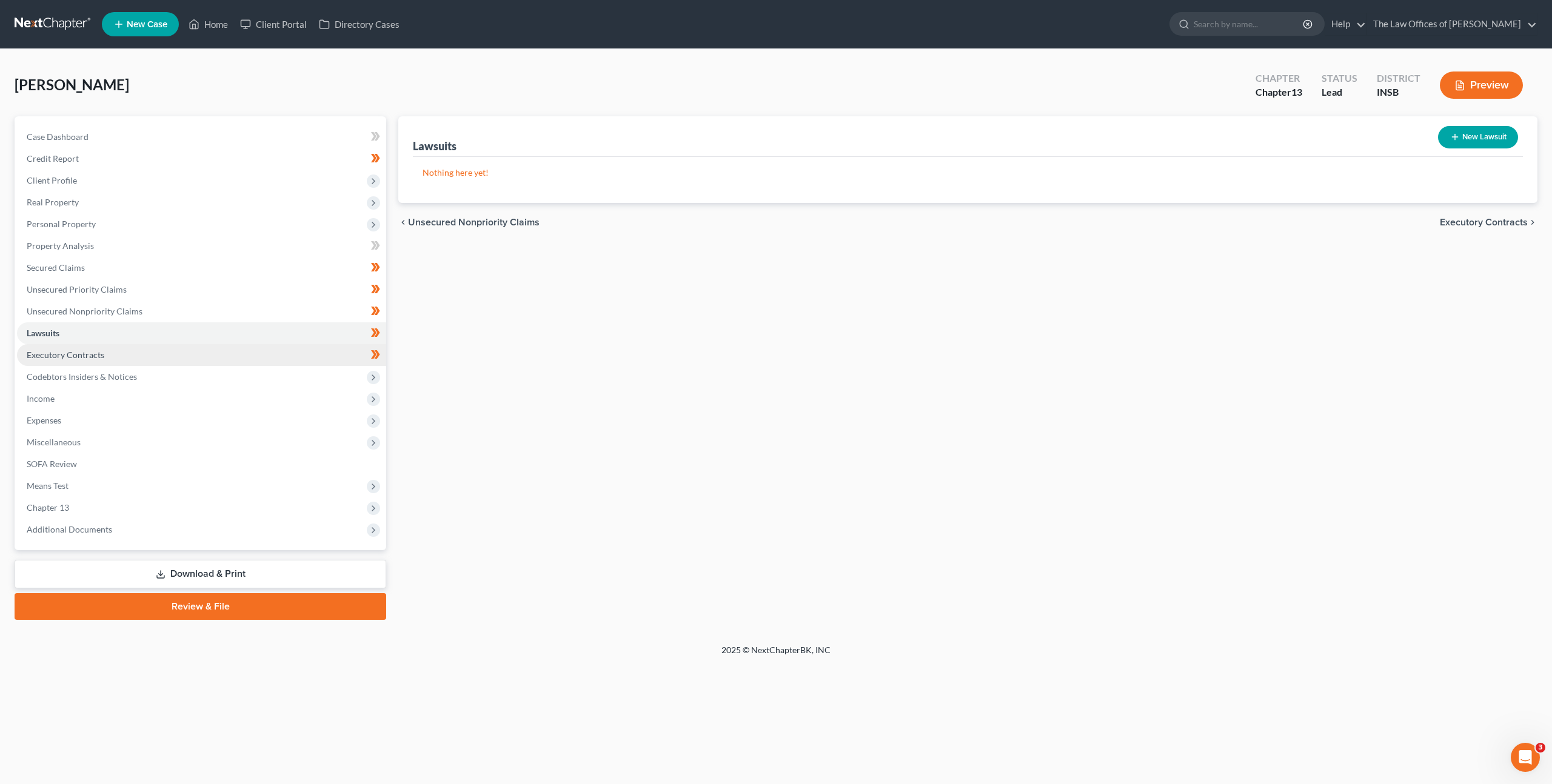
click at [234, 346] on link "Executory Contracts" at bounding box center [201, 355] width 369 height 21
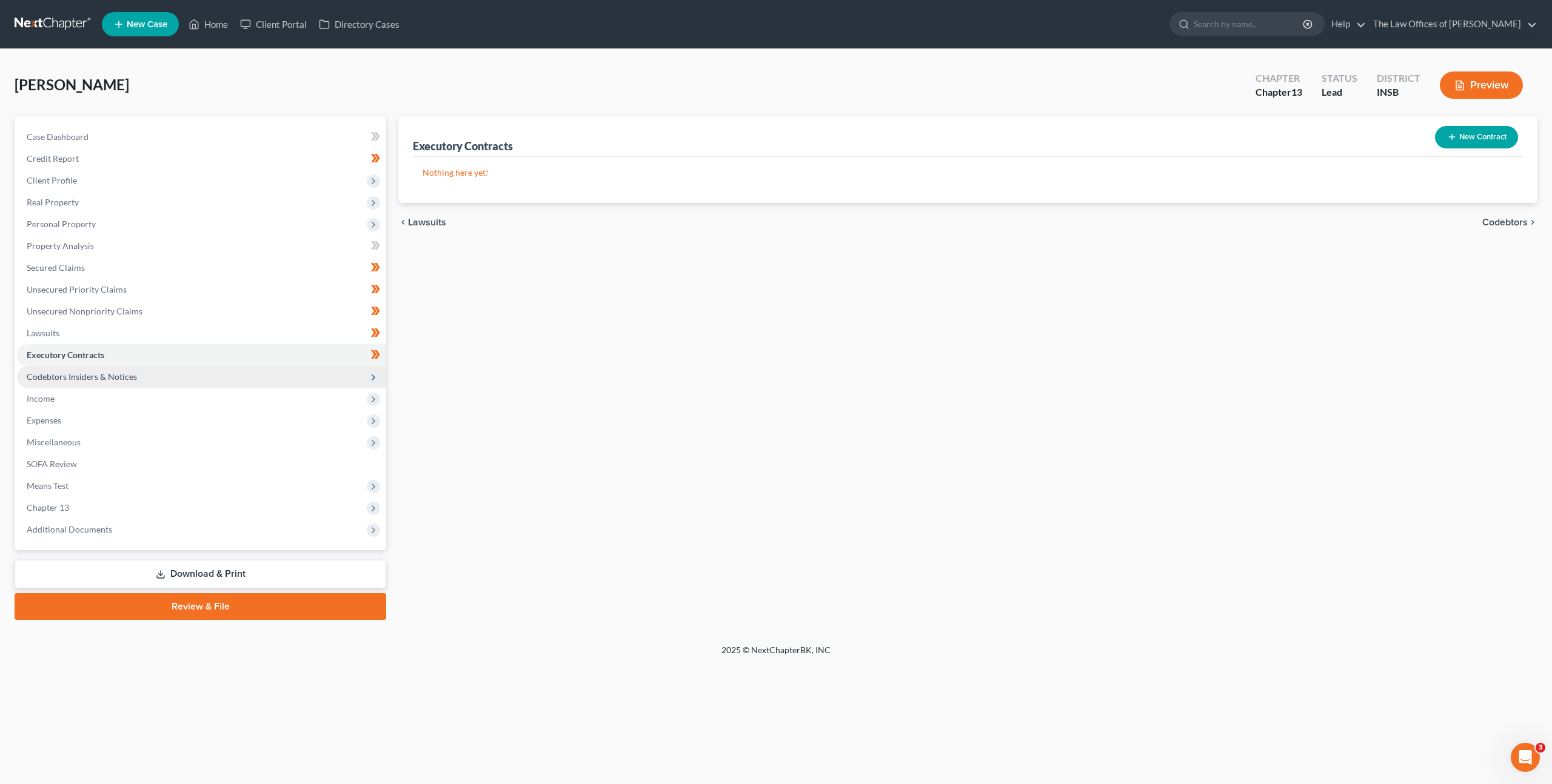
click at [243, 368] on span "Codebtors Insiders & Notices" at bounding box center [201, 377] width 369 height 21
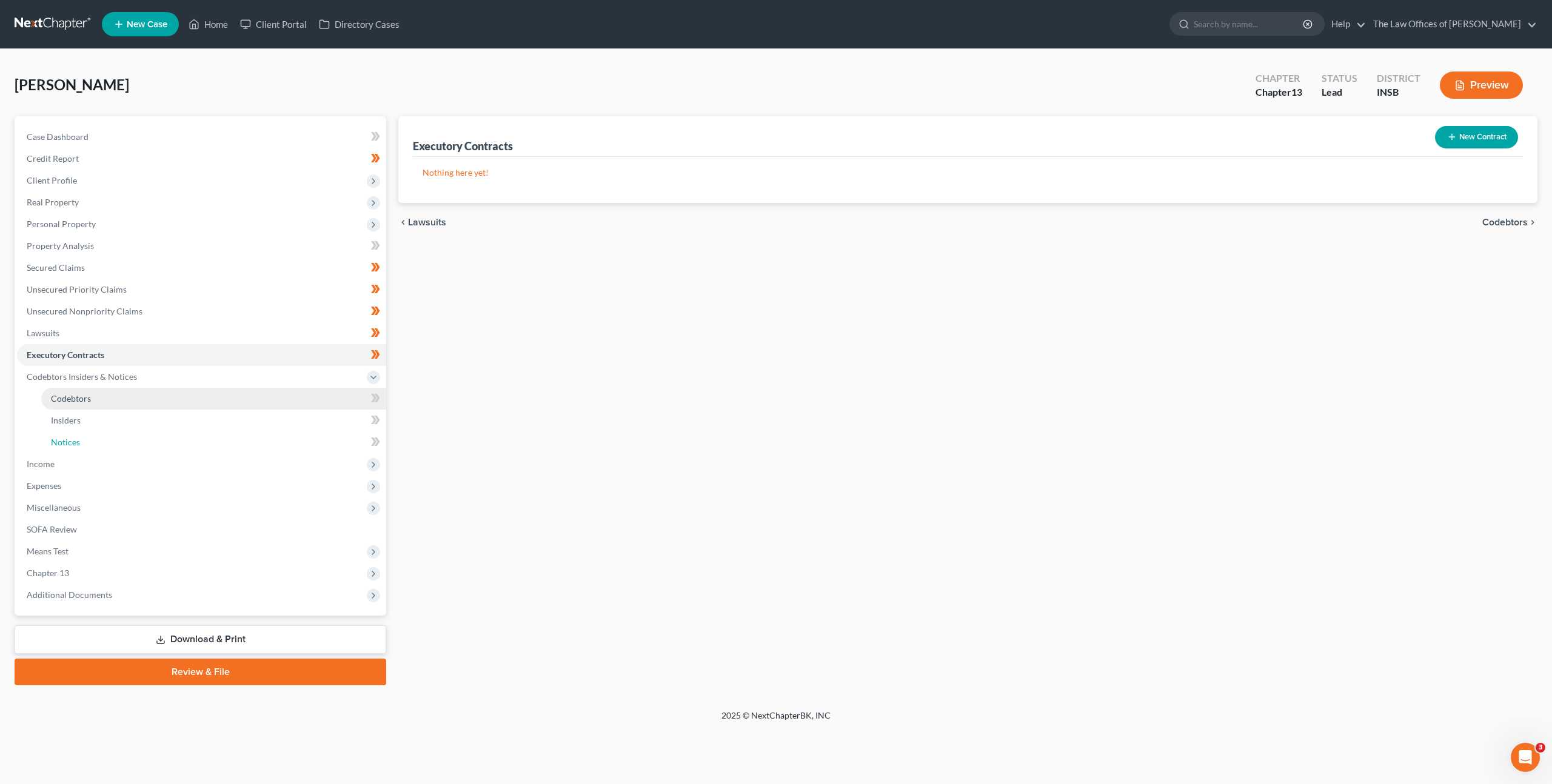
drag, startPoint x: 228, startPoint y: 440, endPoint x: 336, endPoint y: 395, distance: 117.0
click at [228, 440] on link "Notices" at bounding box center [213, 442] width 345 height 21
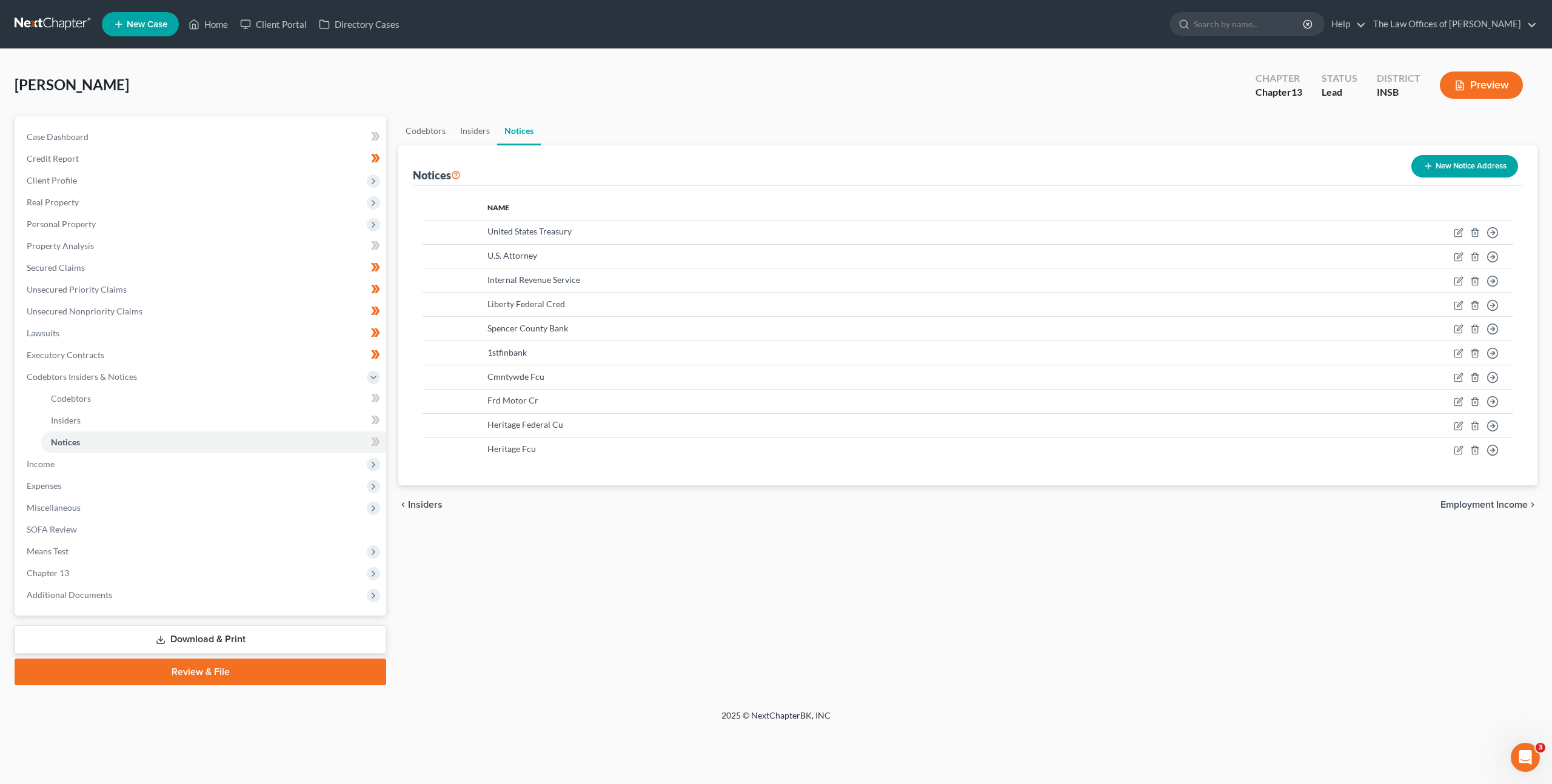
click at [1424, 170] on icon "button" at bounding box center [1429, 166] width 10 height 10
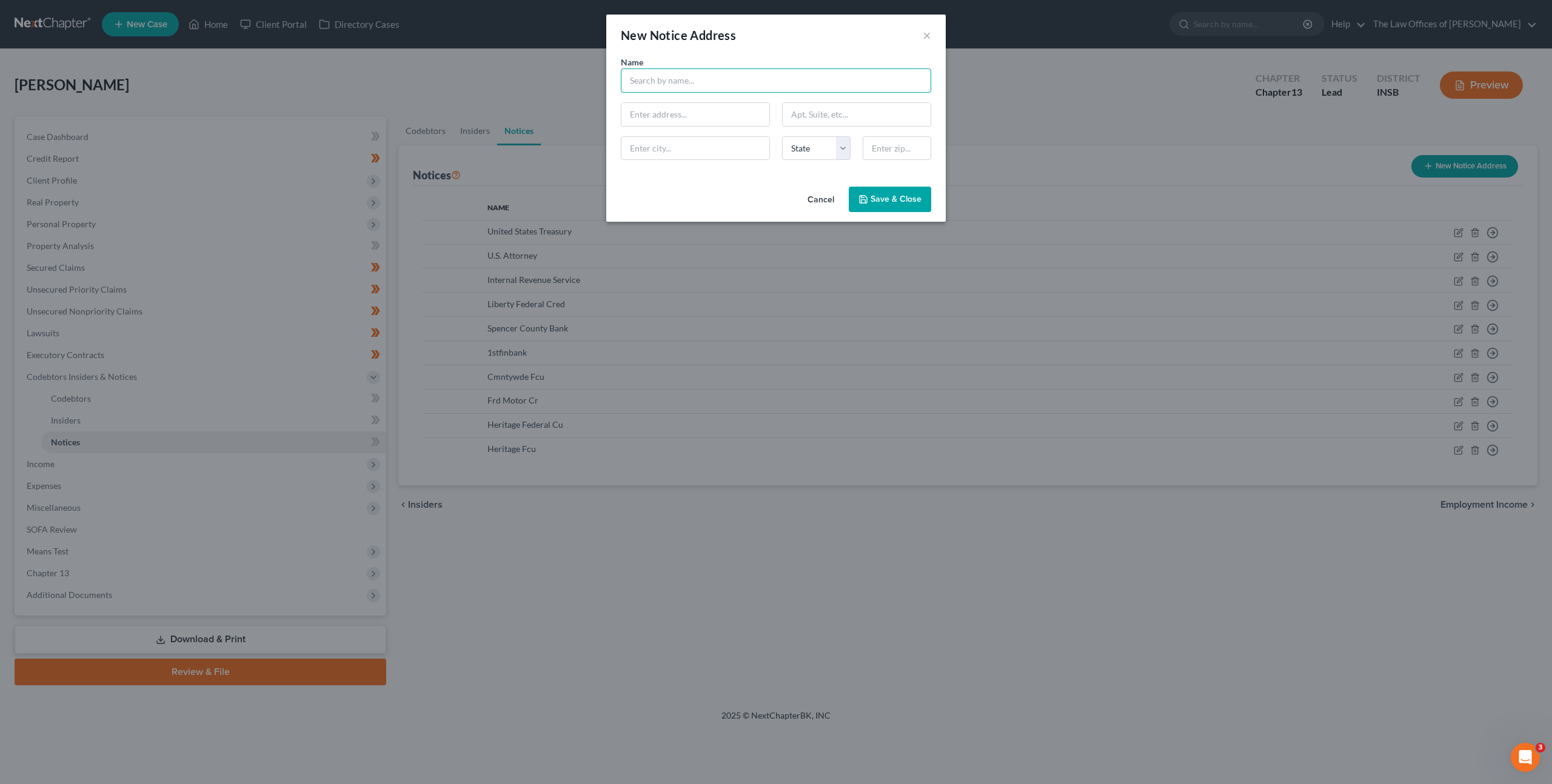
drag, startPoint x: 720, startPoint y: 85, endPoint x: 839, endPoint y: 94, distance: 119.3
click at [720, 85] on input "text" at bounding box center [776, 80] width 310 height 24
click at [738, 86] on input "[US_STATE] Department" at bounding box center [776, 80] width 310 height 24
type input "[US_STATE] Department of Revenue"
click at [711, 101] on div "[US_STATE] Department of Revenue" at bounding box center [698, 102] width 134 height 12
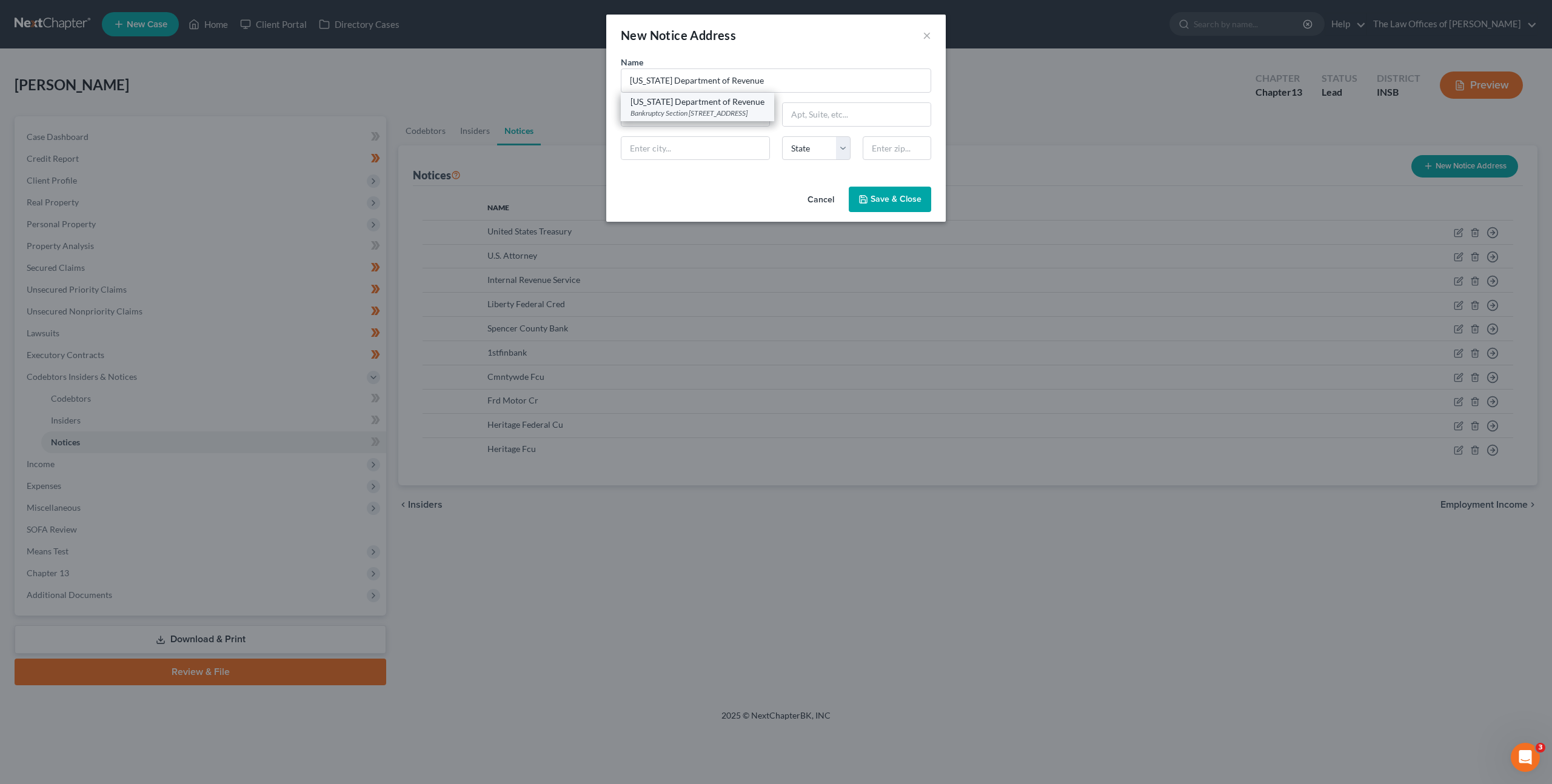
type input "Bankruptcy Section"
type input "[STREET_ADDRESS]"
type input "[GEOGRAPHIC_DATA]"
select select "15"
type input "46204"
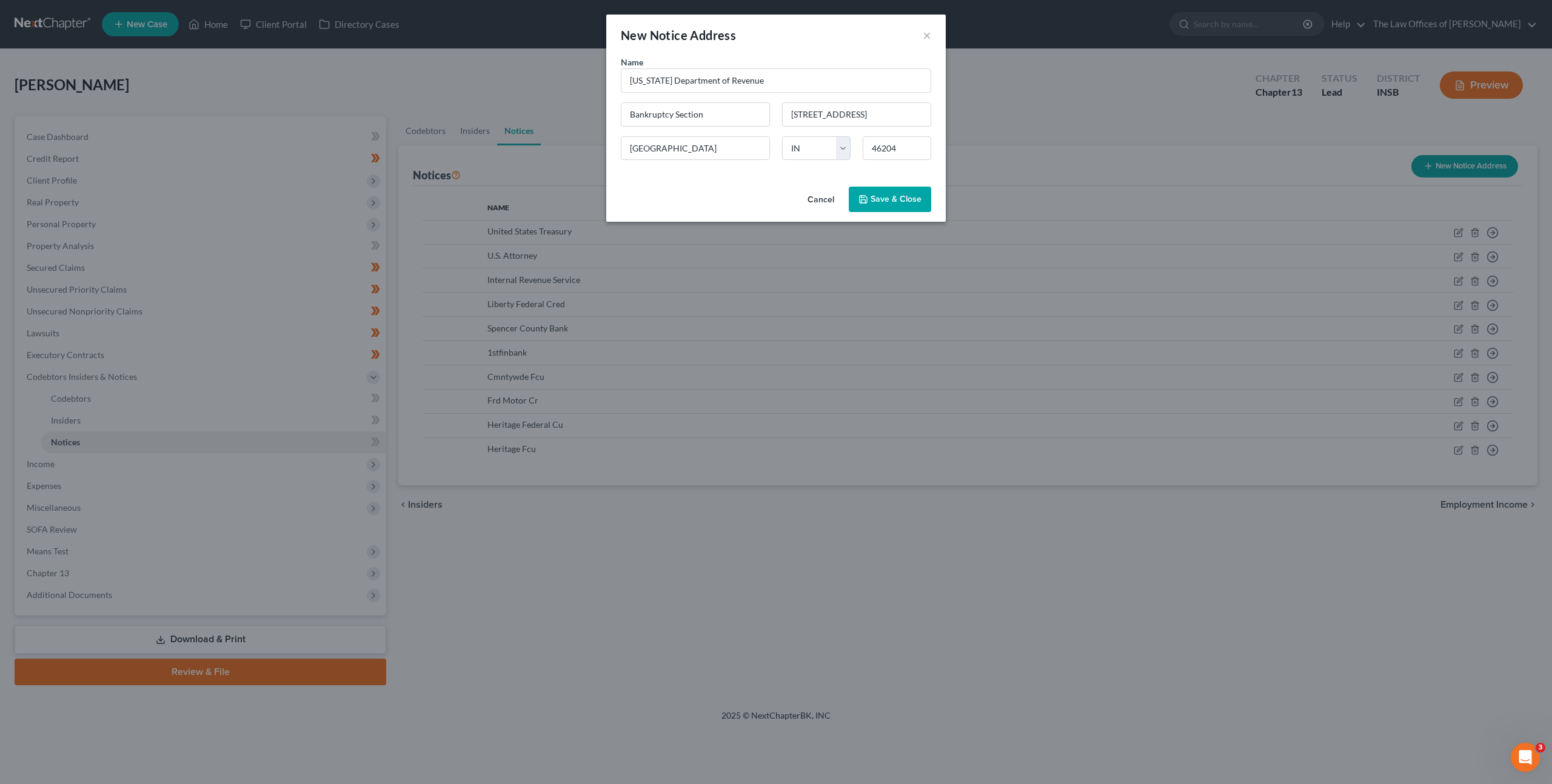
click at [883, 207] on button "Save & Close" at bounding box center [889, 199] width 83 height 25
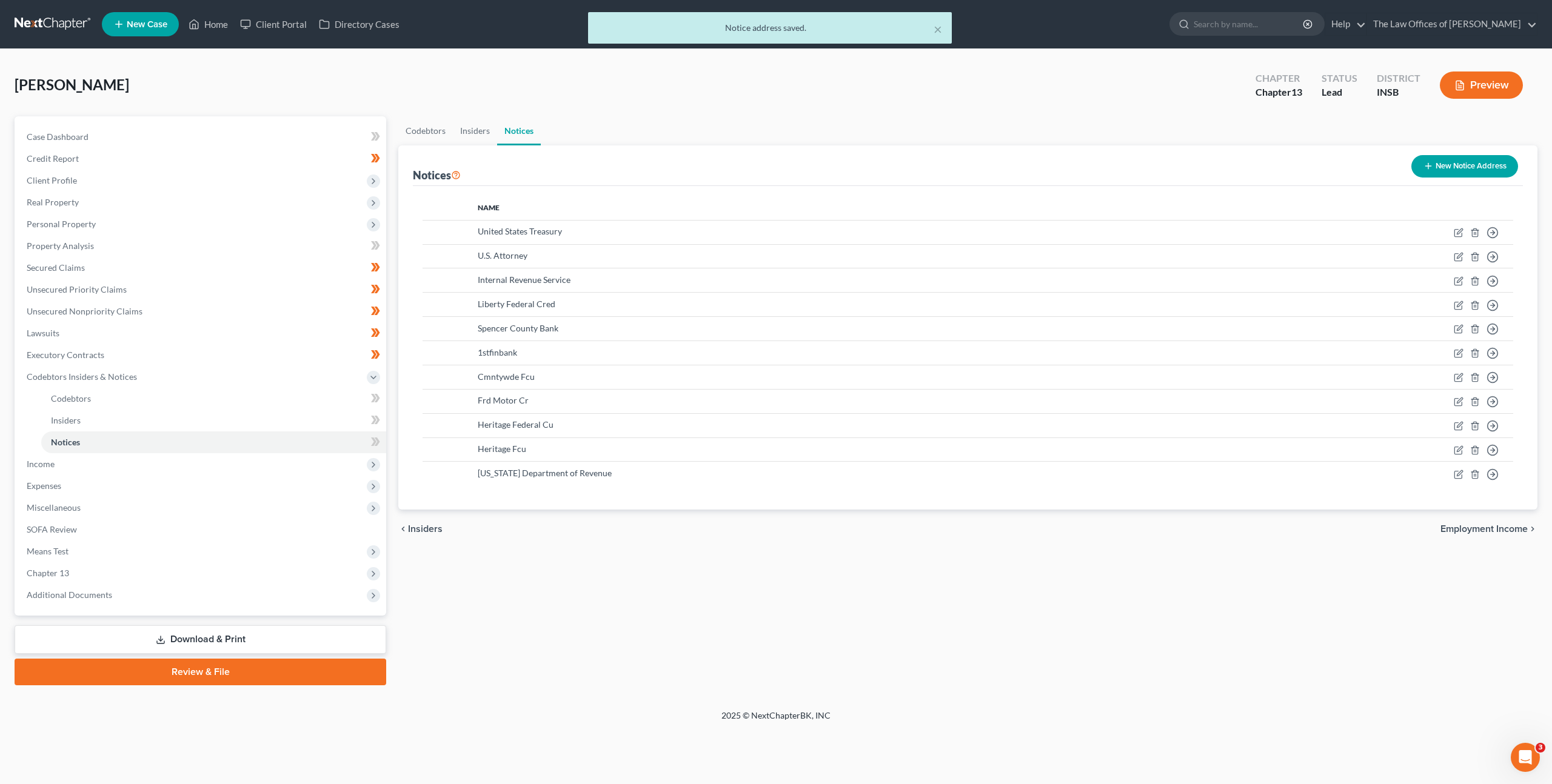
click at [1466, 156] on button "New Notice Address" at bounding box center [1465, 166] width 107 height 22
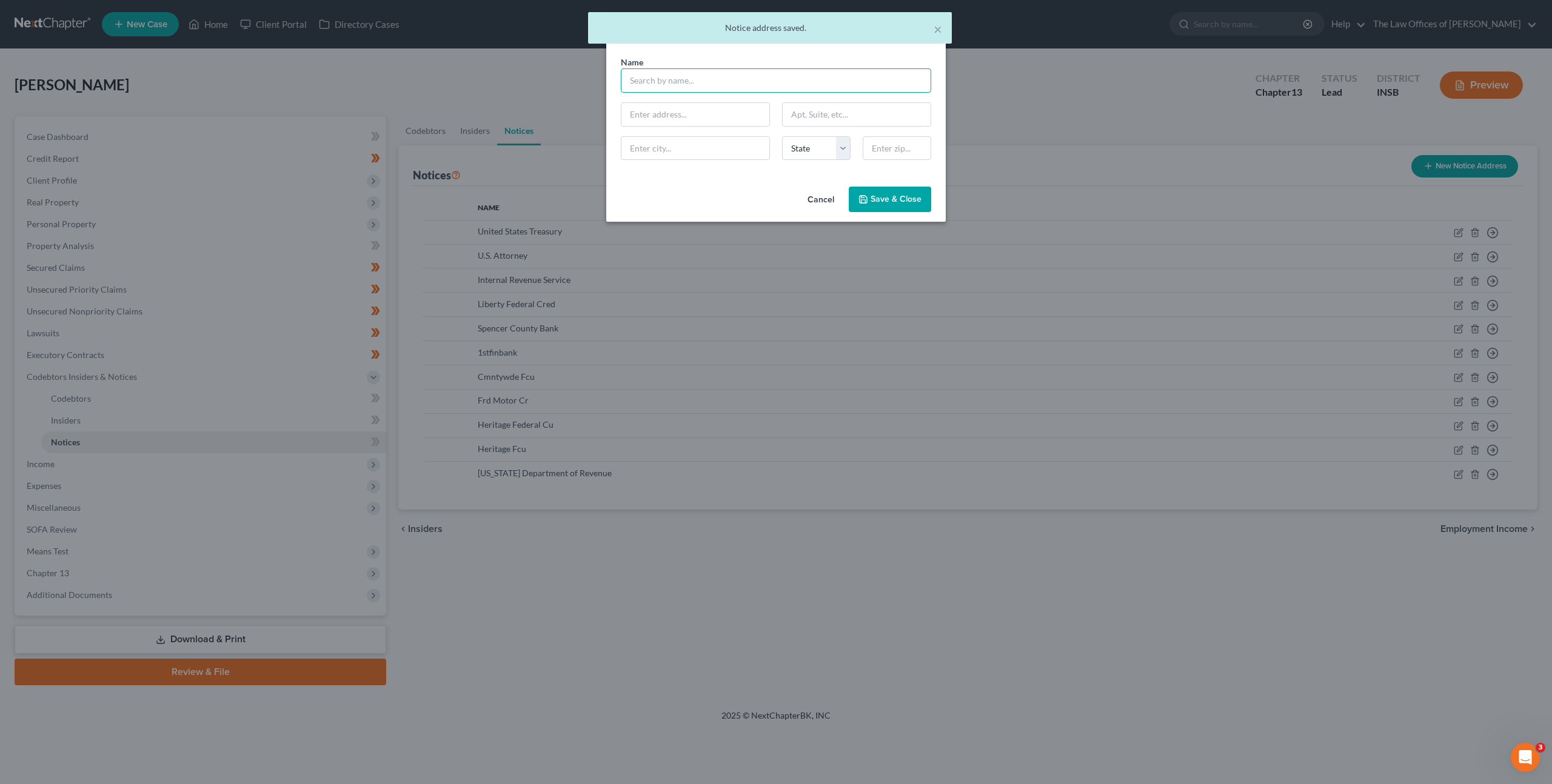
click at [764, 84] on input "text" at bounding box center [776, 80] width 310 height 24
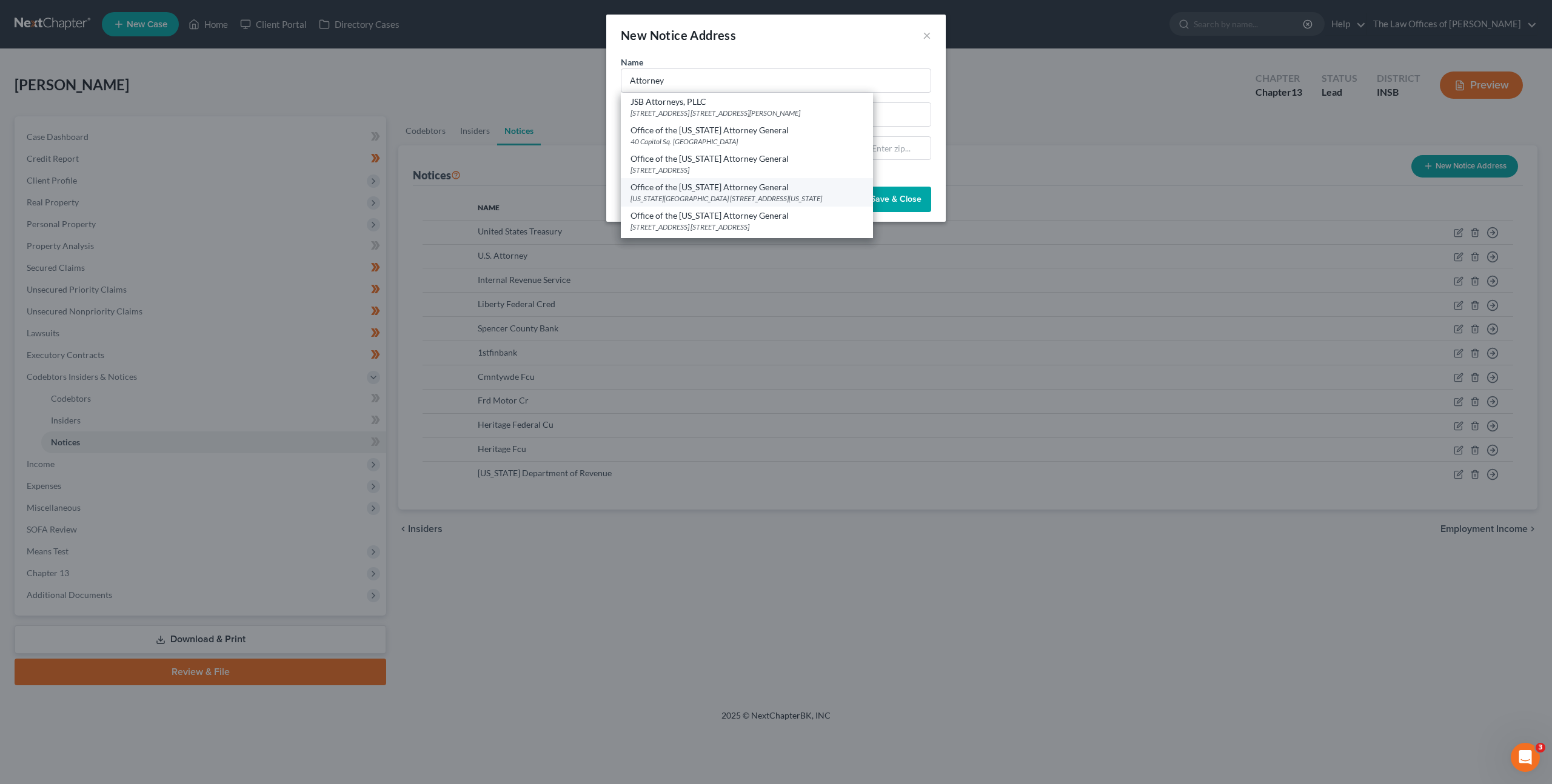
click at [763, 180] on div "Office of the Indiana Attorney General Indiana Government Center 302 W Washingt…" at bounding box center [746, 191] width 252 height 28
type input "Office of the [US_STATE] Attorney General"
type input "[US_STATE][GEOGRAPHIC_DATA]"
type input "[STREET_ADDRESS][US_STATE]"
type input "[GEOGRAPHIC_DATA]"
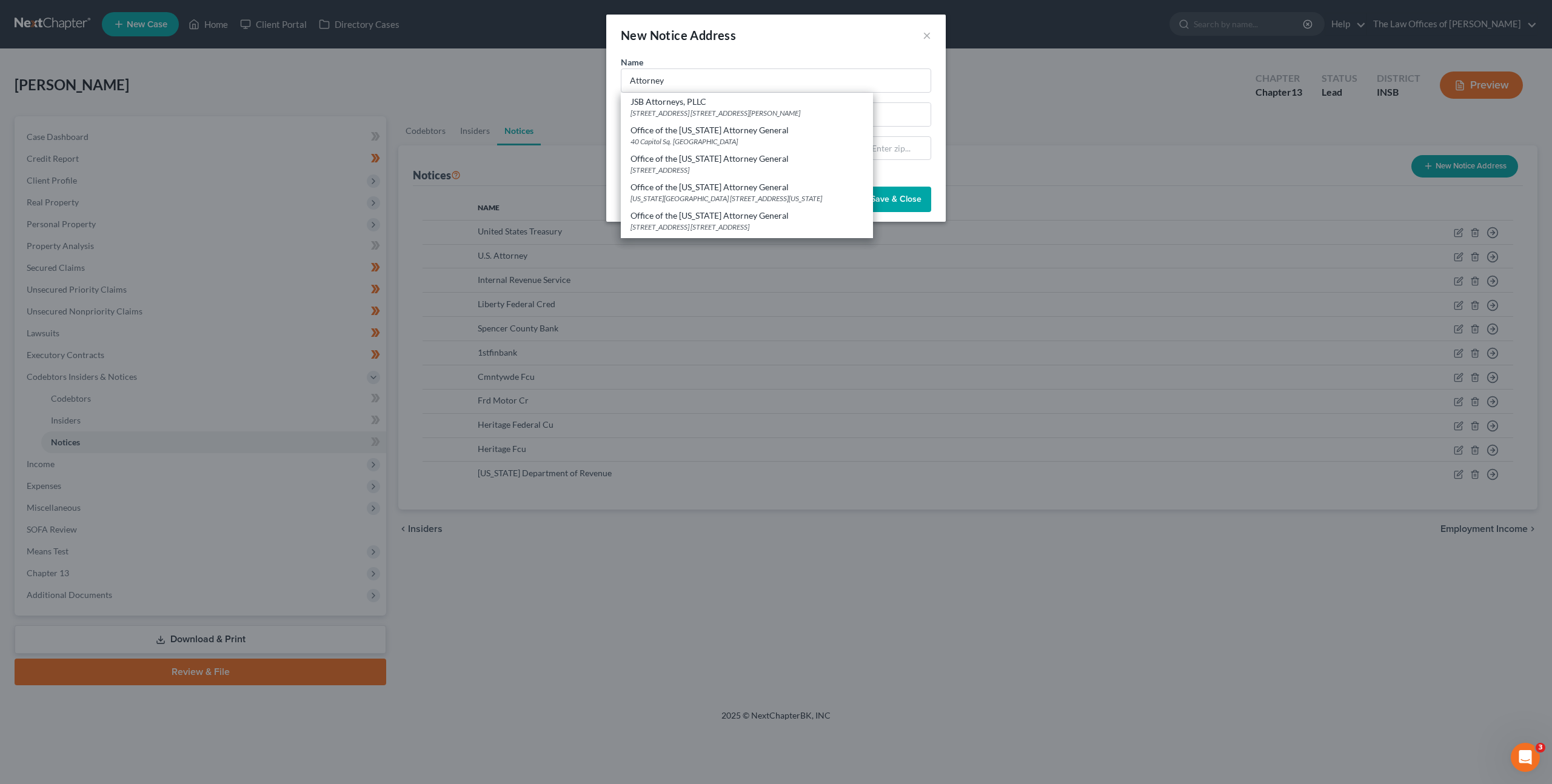
select select "15"
type input "46204"
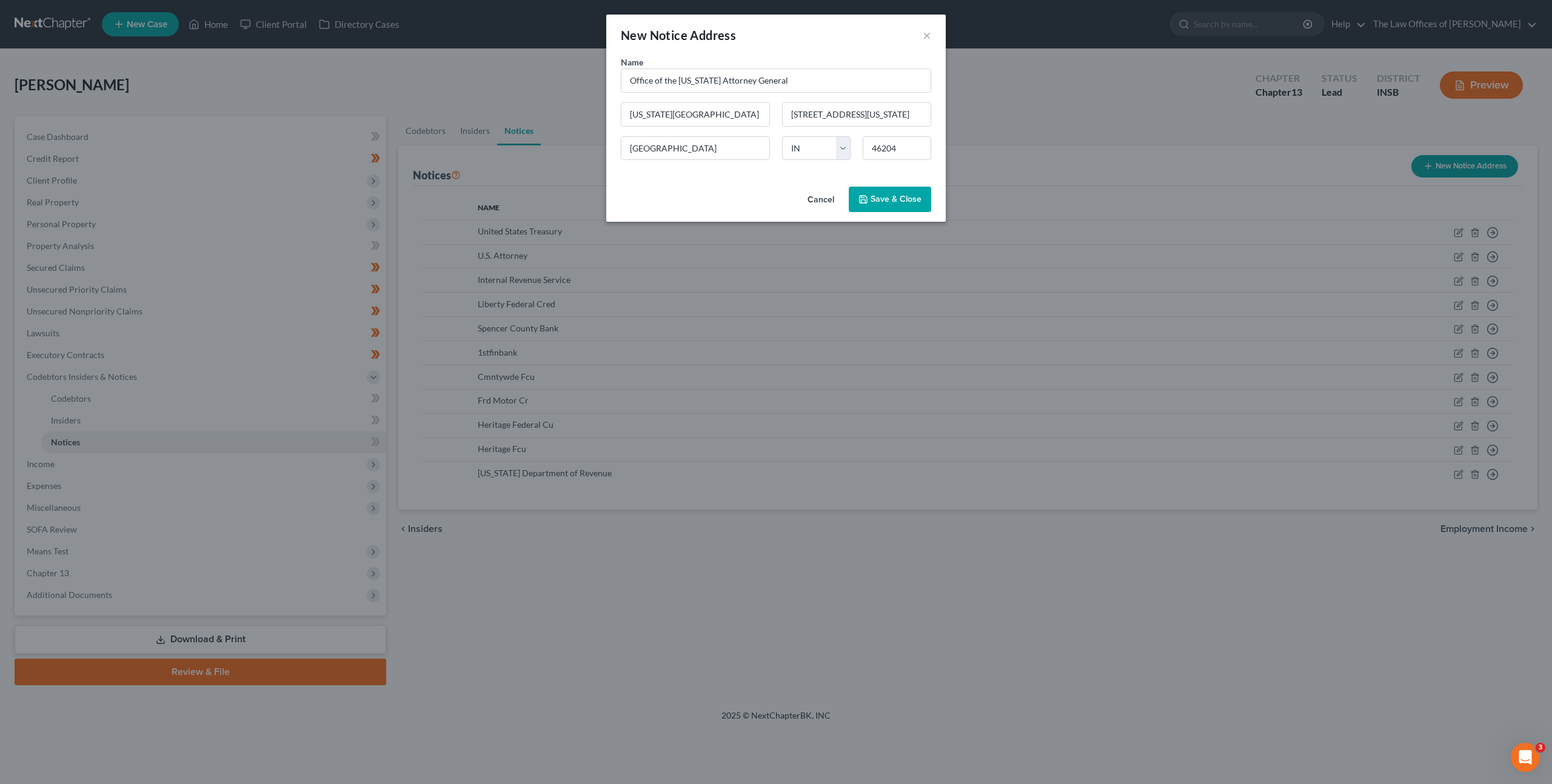
click at [893, 199] on span "Save & Close" at bounding box center [896, 199] width 51 height 11
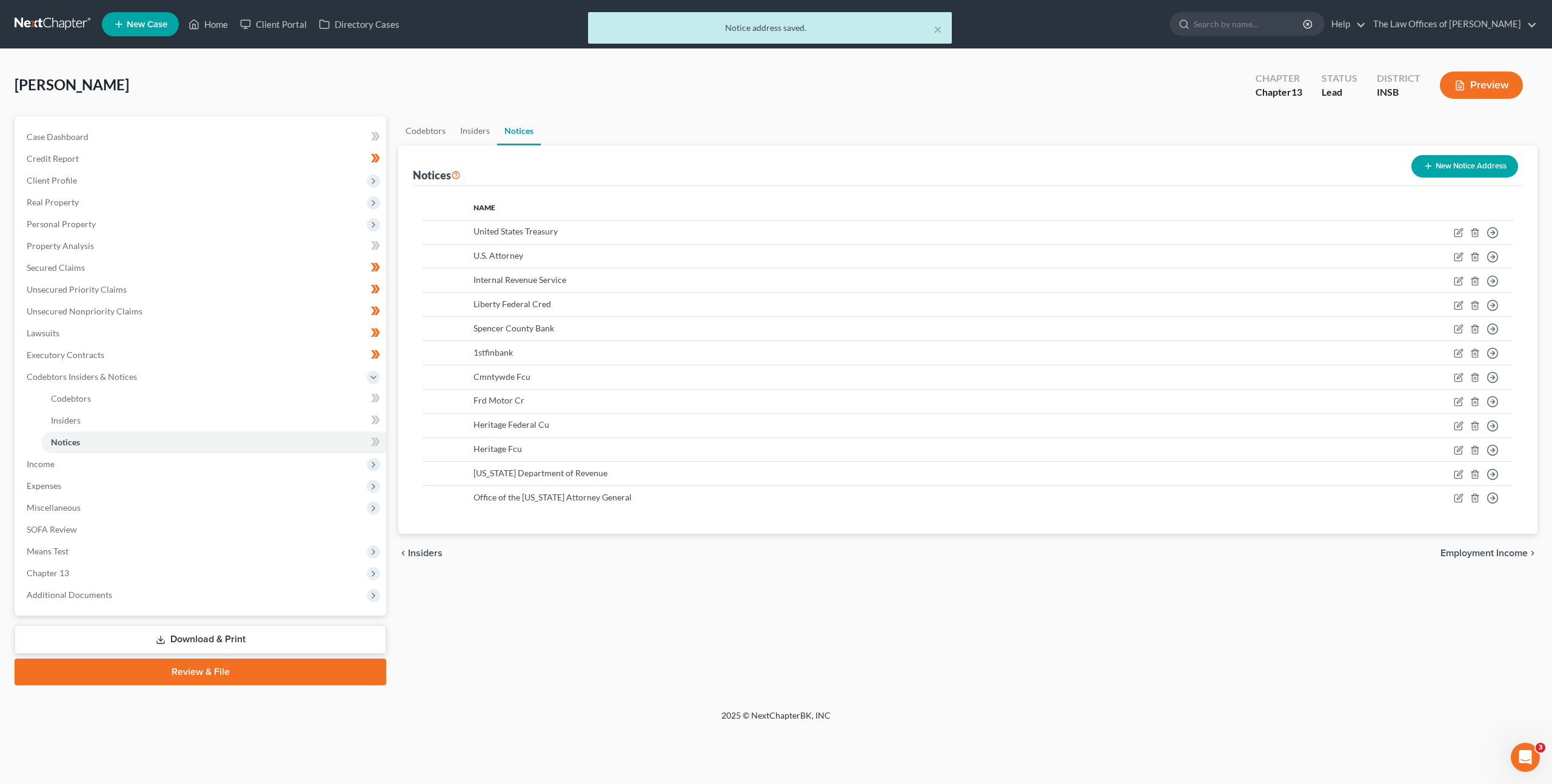
click at [1426, 163] on icon "button" at bounding box center [1429, 166] width 10 height 10
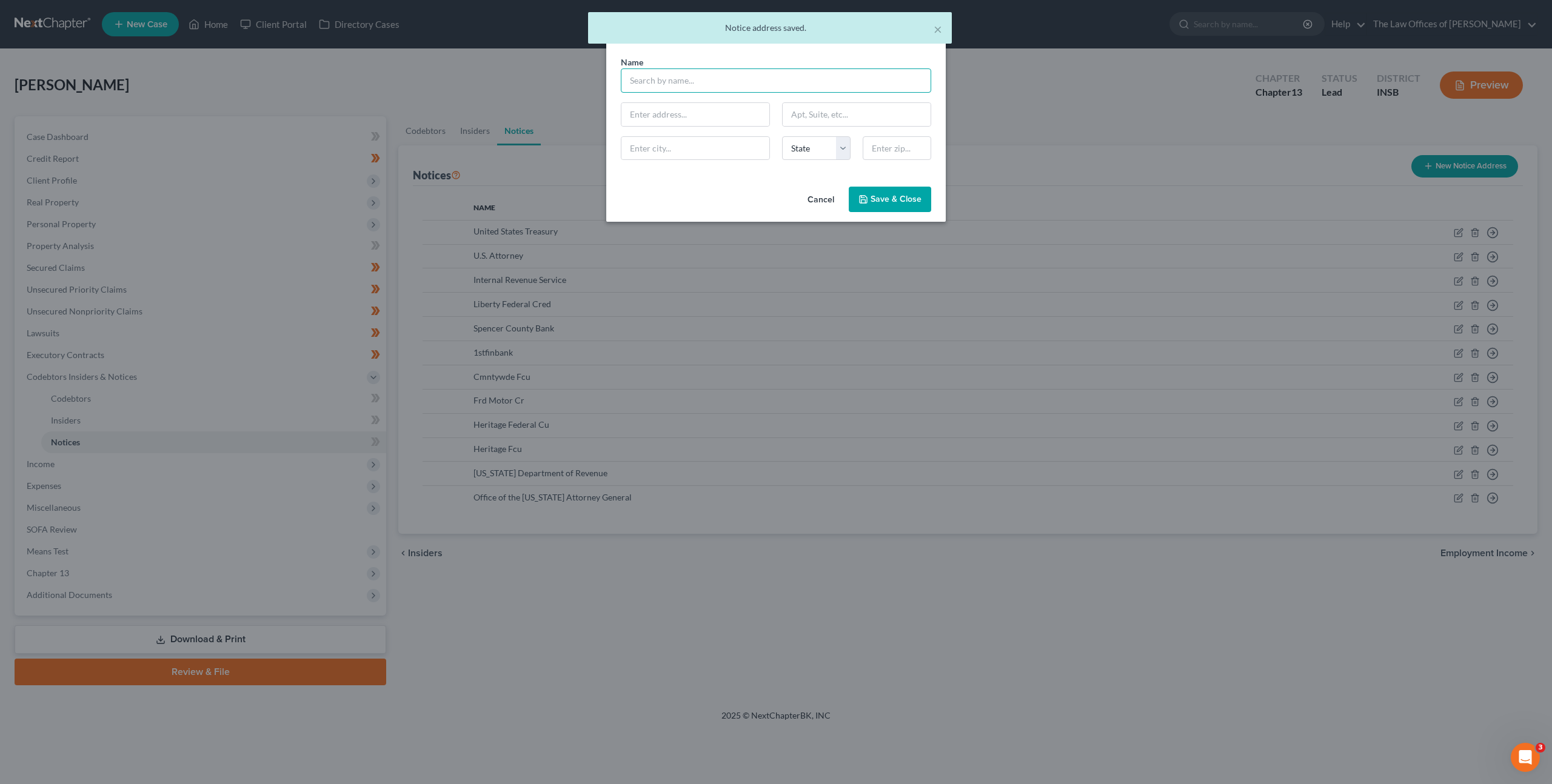
click at [641, 76] on input "text" at bounding box center [776, 80] width 310 height 24
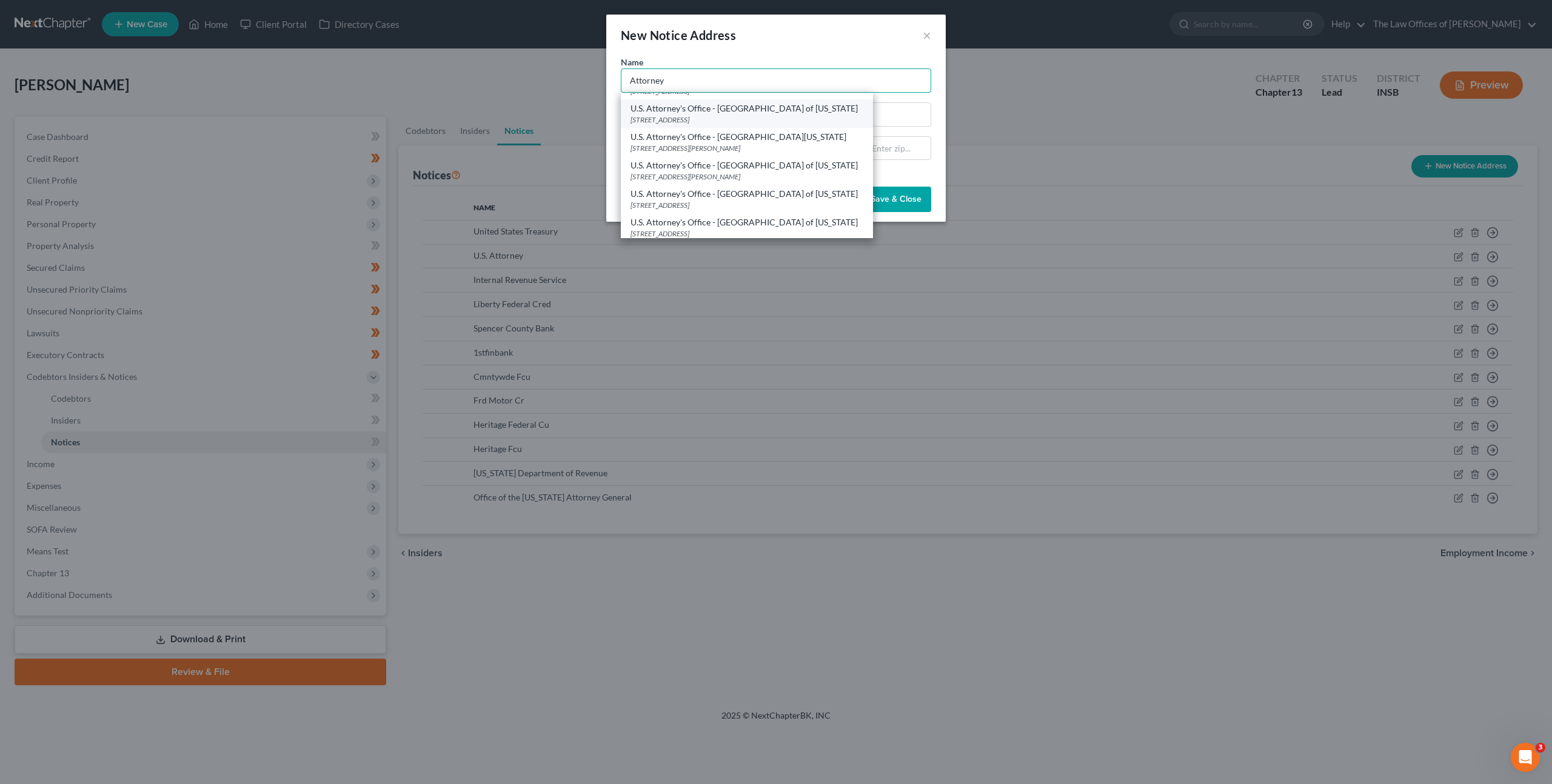
scroll to position [265, 0]
click at [814, 197] on div "[STREET_ADDRESS]" at bounding box center [747, 200] width 233 height 11
type input "U.S. Attorney's Office - [GEOGRAPHIC_DATA] of [US_STATE]"
type input "[STREET_ADDRESS]"
type input "[GEOGRAPHIC_DATA]"
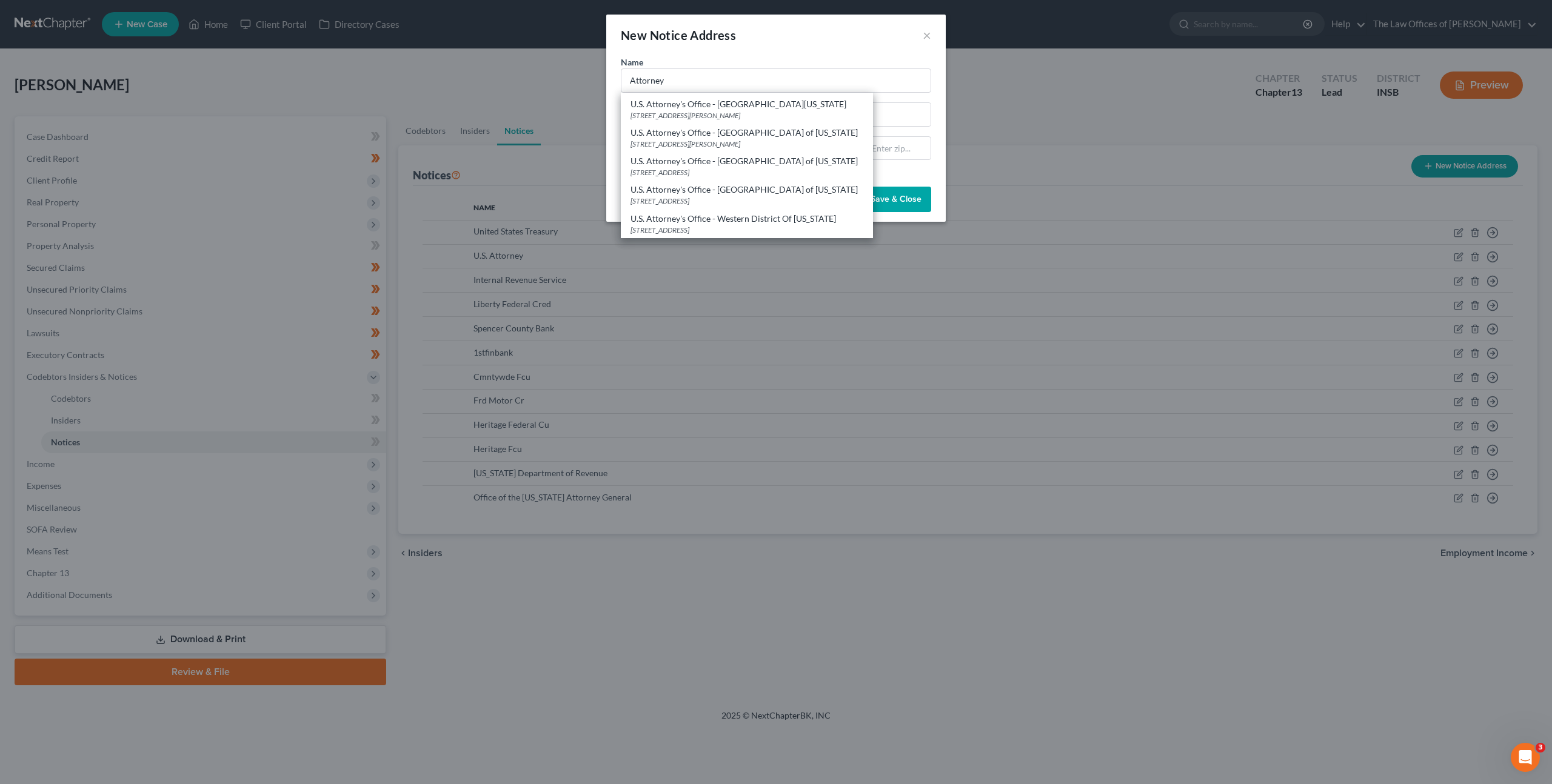
select select "15"
type input "46204"
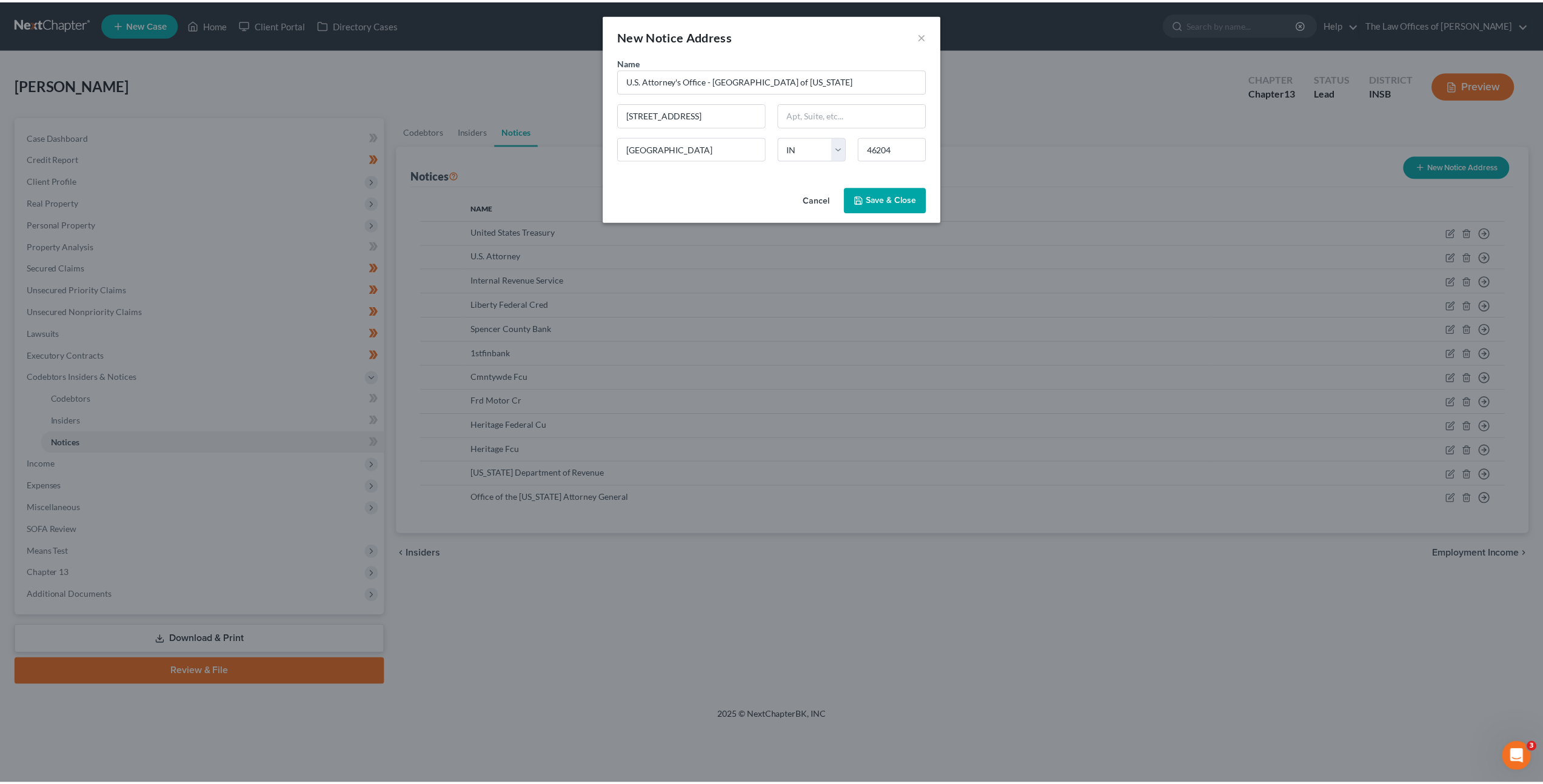
scroll to position [0, 0]
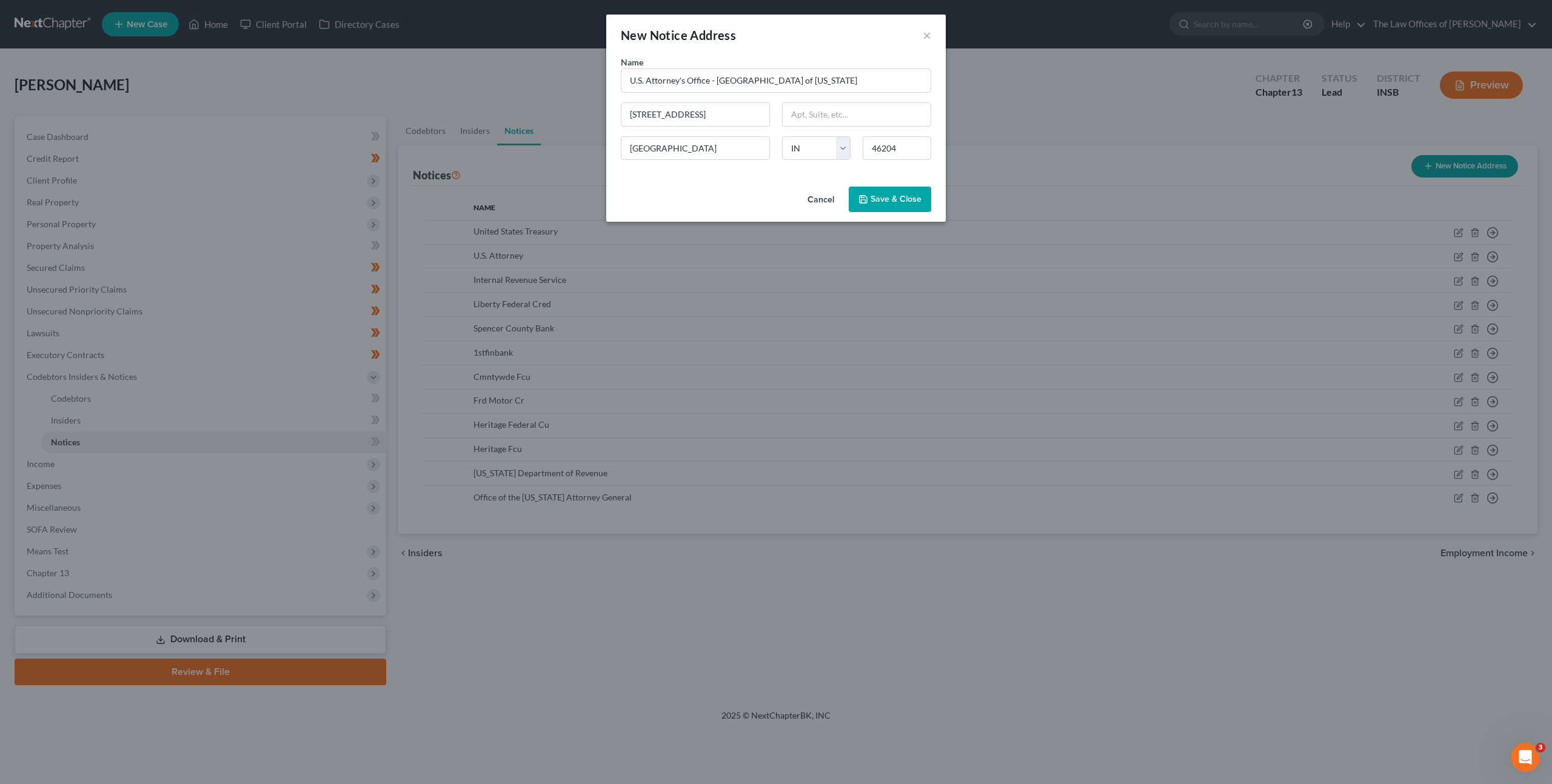
click at [889, 191] on button "Save & Close" at bounding box center [889, 199] width 83 height 25
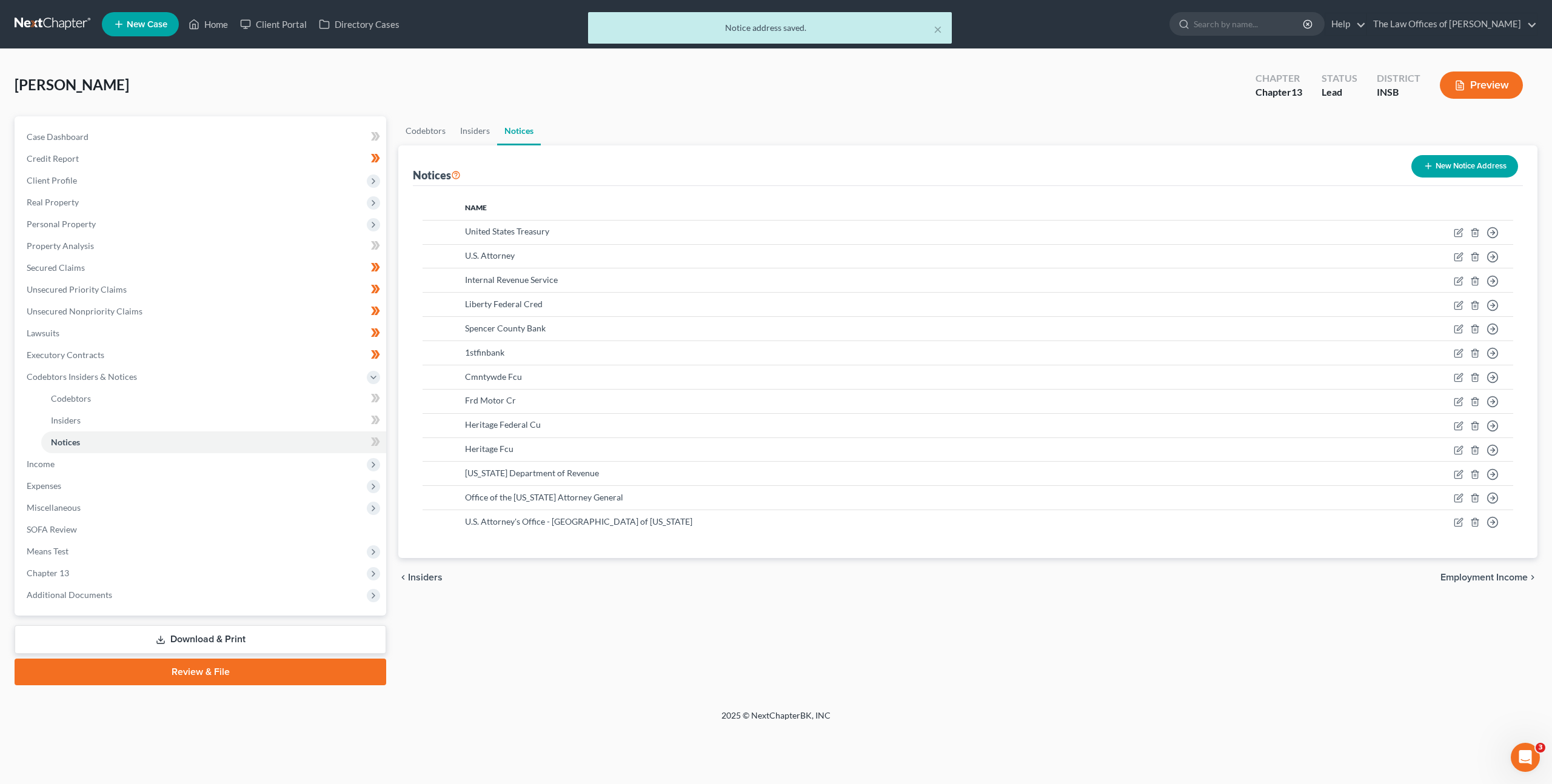
drag, startPoint x: 1015, startPoint y: 96, endPoint x: 1019, endPoint y: 117, distance: 21.4
click at [1016, 96] on div "Bowman, Leroy Upgraded Chapter Chapter 13 Status Lead District INSB Preview" at bounding box center [776, 89] width 1523 height 52
click at [862, 573] on div "chevron_left Insiders Employment Income chevron_right" at bounding box center [968, 578] width 1139 height 39
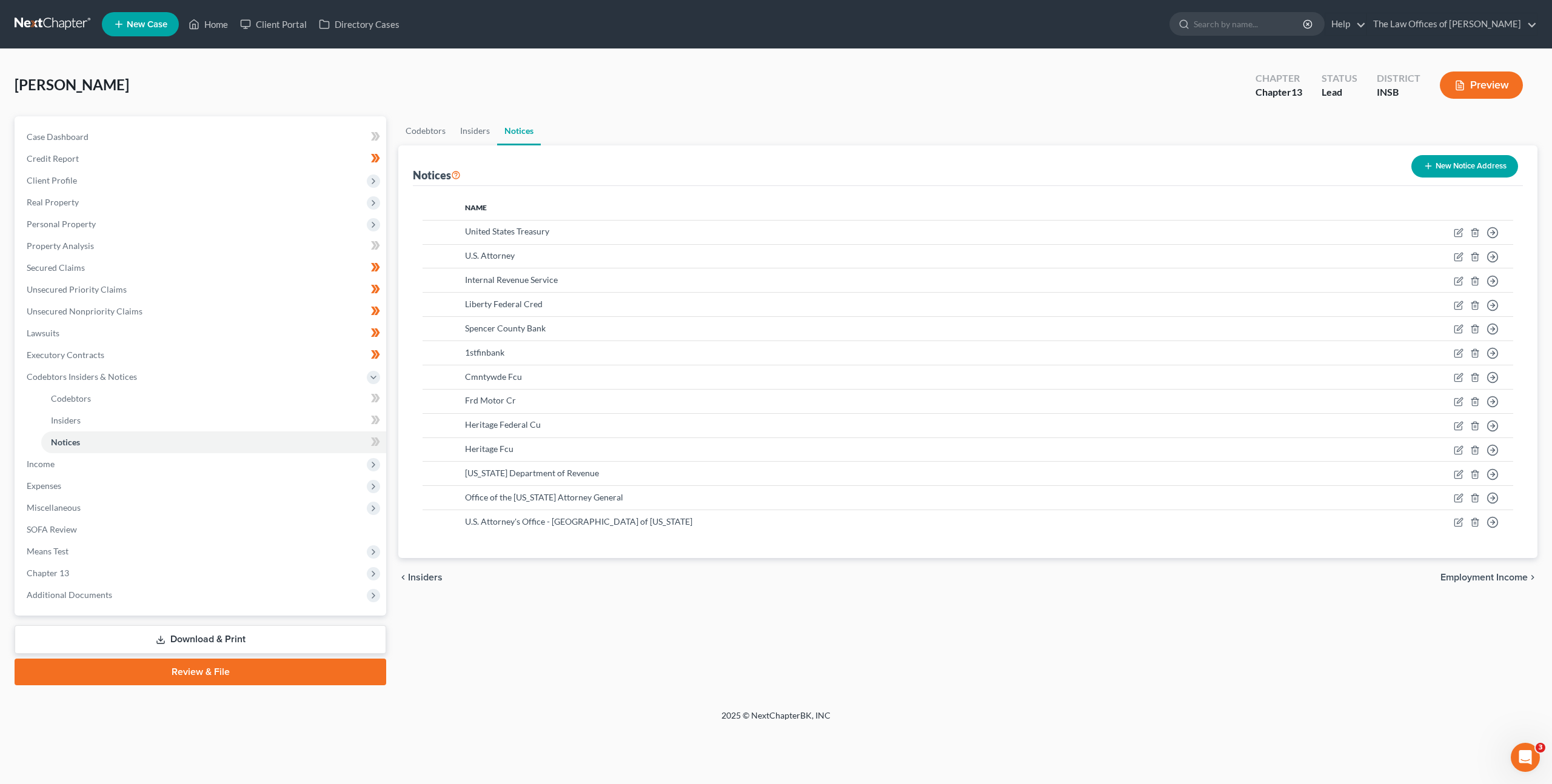
click at [752, 74] on div "Bowman, Leroy Upgraded Chapter Chapter 13 Status Lead District INSB Preview" at bounding box center [776, 89] width 1523 height 52
click at [376, 442] on icon at bounding box center [375, 442] width 9 height 16
click at [314, 468] on span "Income" at bounding box center [201, 464] width 369 height 21
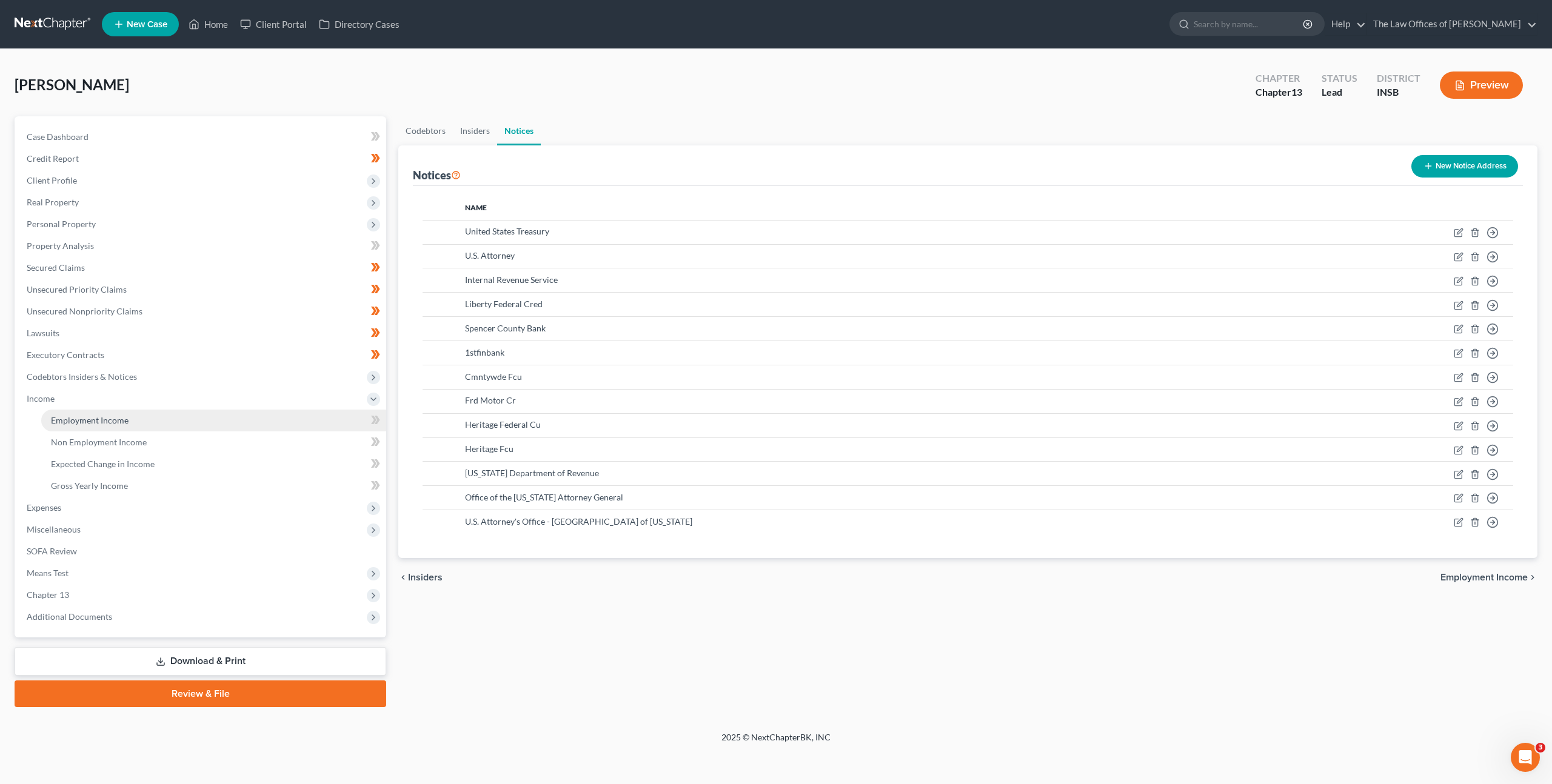
click at [300, 419] on link "Employment Income" at bounding box center [213, 421] width 345 height 21
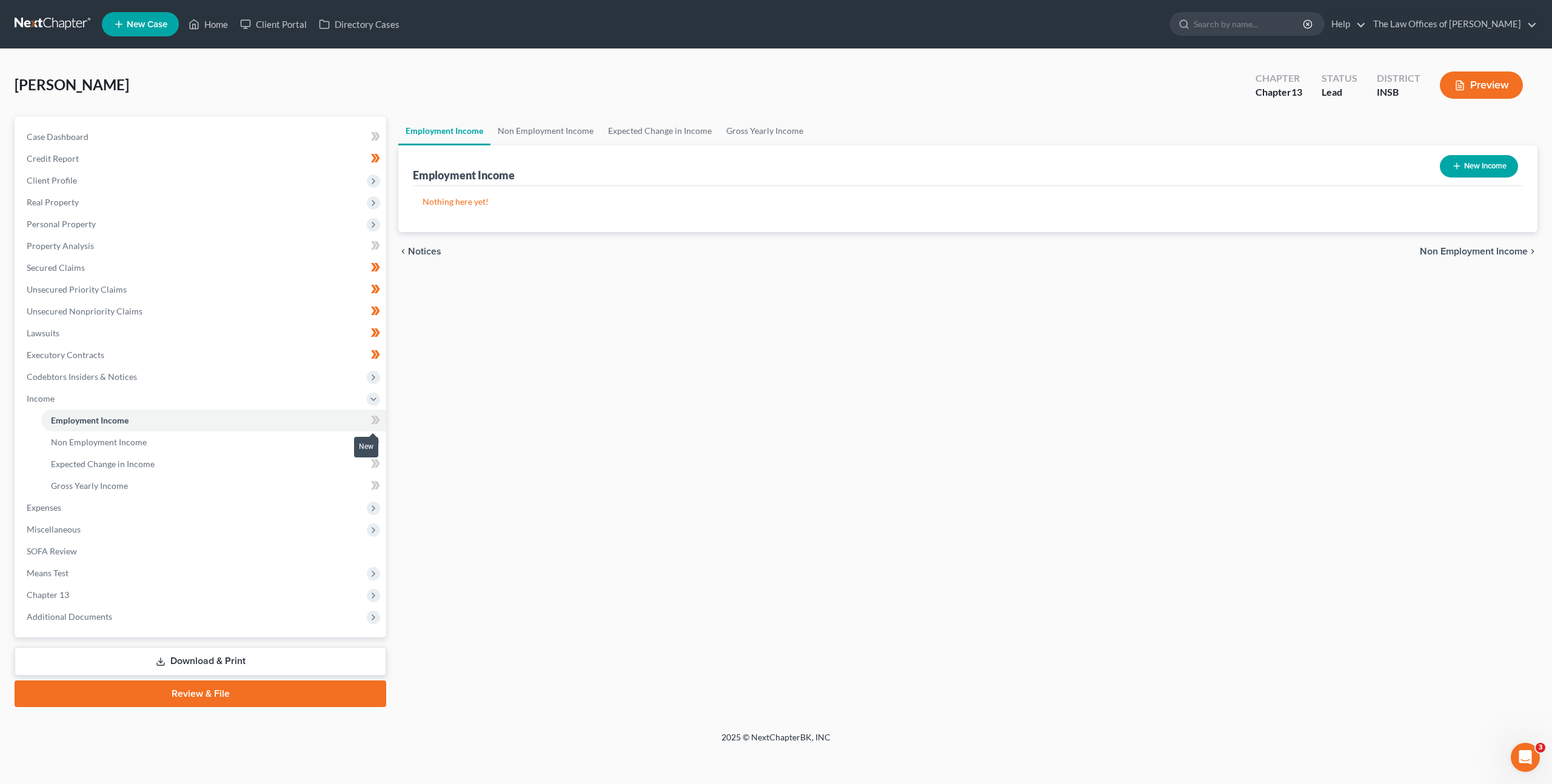
click at [371, 418] on icon at bounding box center [375, 421] width 9 height 16
click at [311, 439] on link "Non Employment Income" at bounding box center [213, 442] width 345 height 21
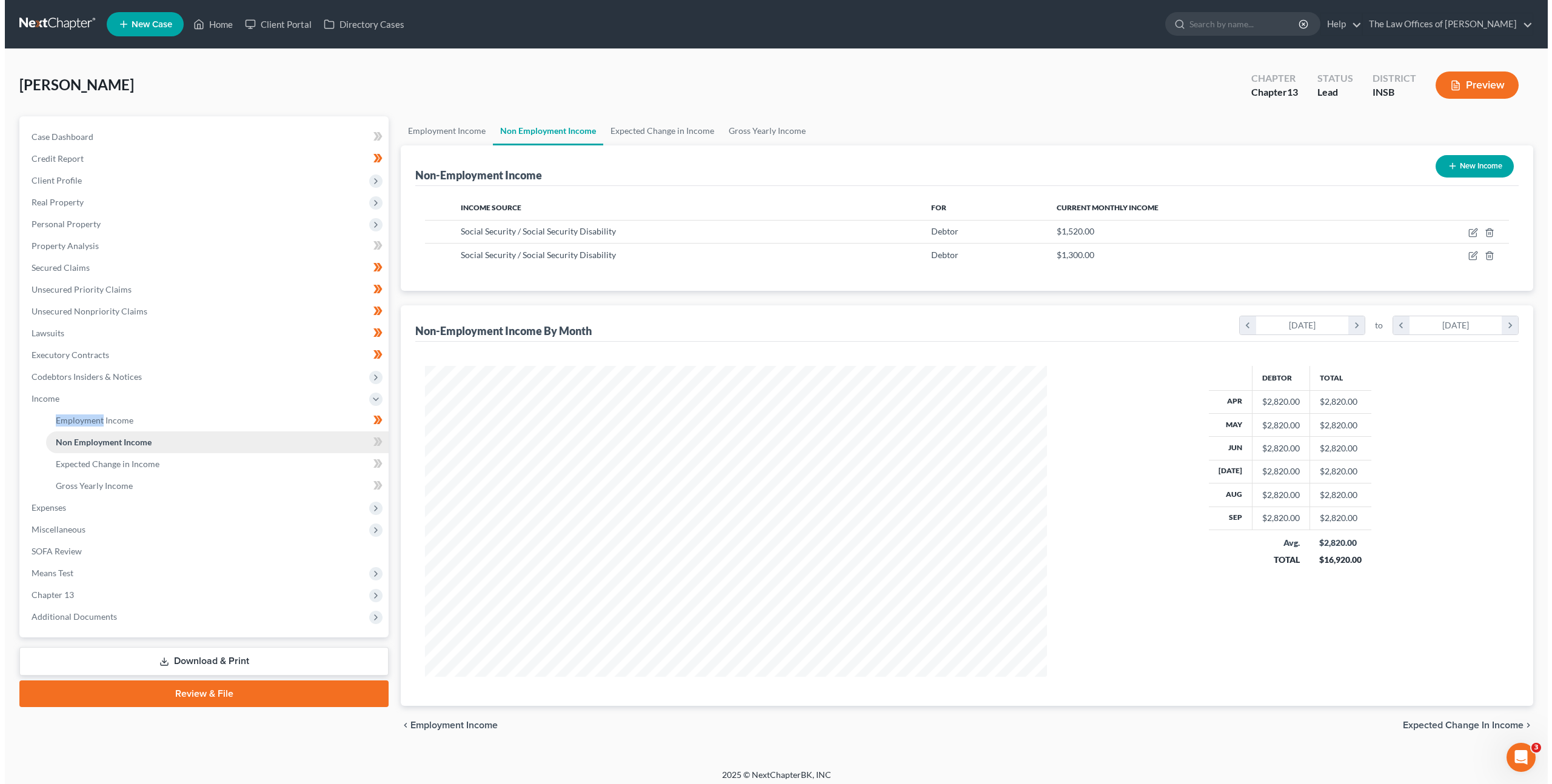
scroll to position [311, 646]
click at [371, 444] on icon at bounding box center [371, 441] width 6 height 9
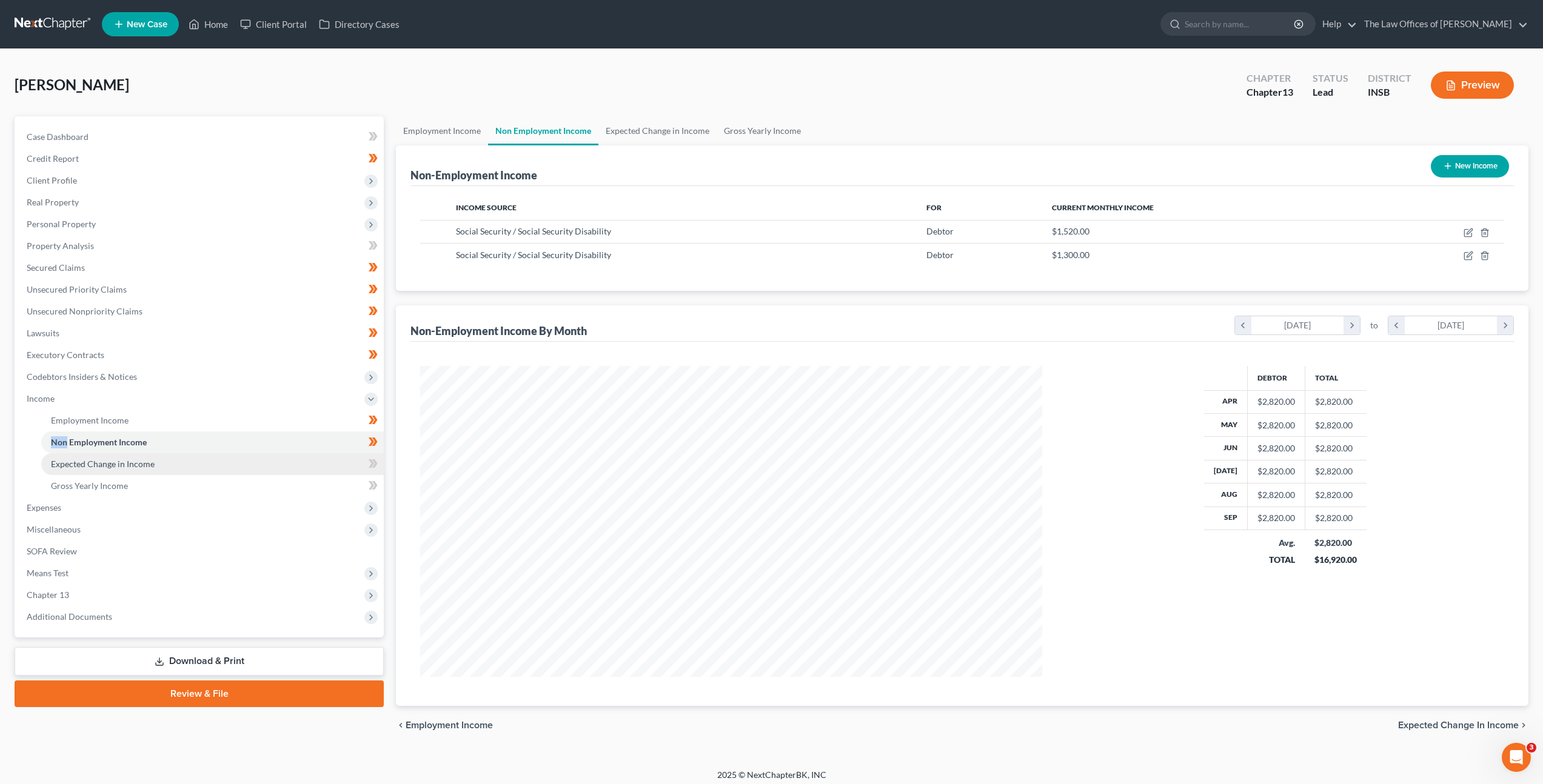
click at [291, 458] on link "Expected Change in Income" at bounding box center [212, 464] width 342 height 21
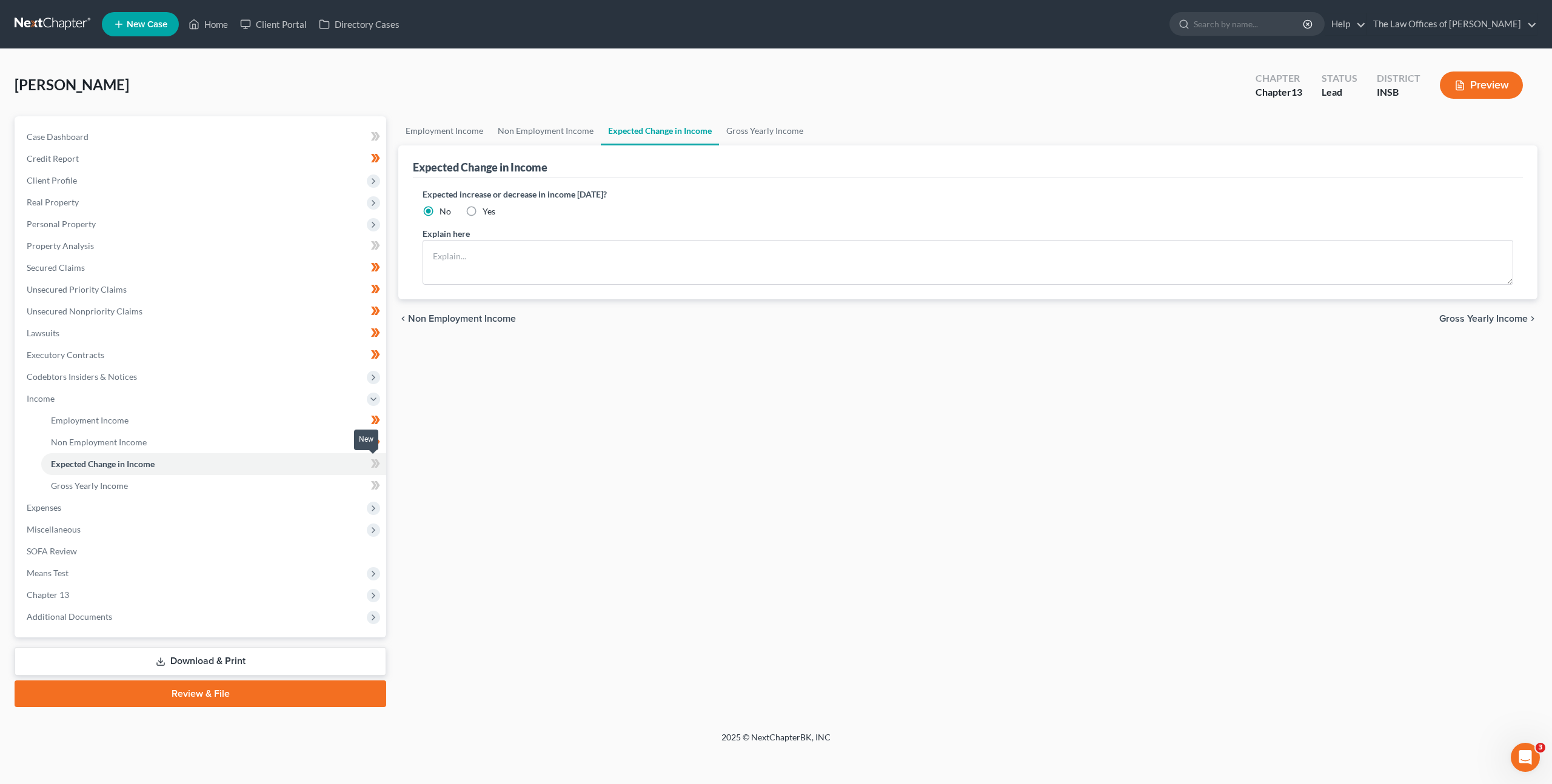
click at [373, 468] on icon at bounding box center [375, 464] width 9 height 16
click at [322, 484] on link "Gross Yearly Income" at bounding box center [213, 486] width 345 height 21
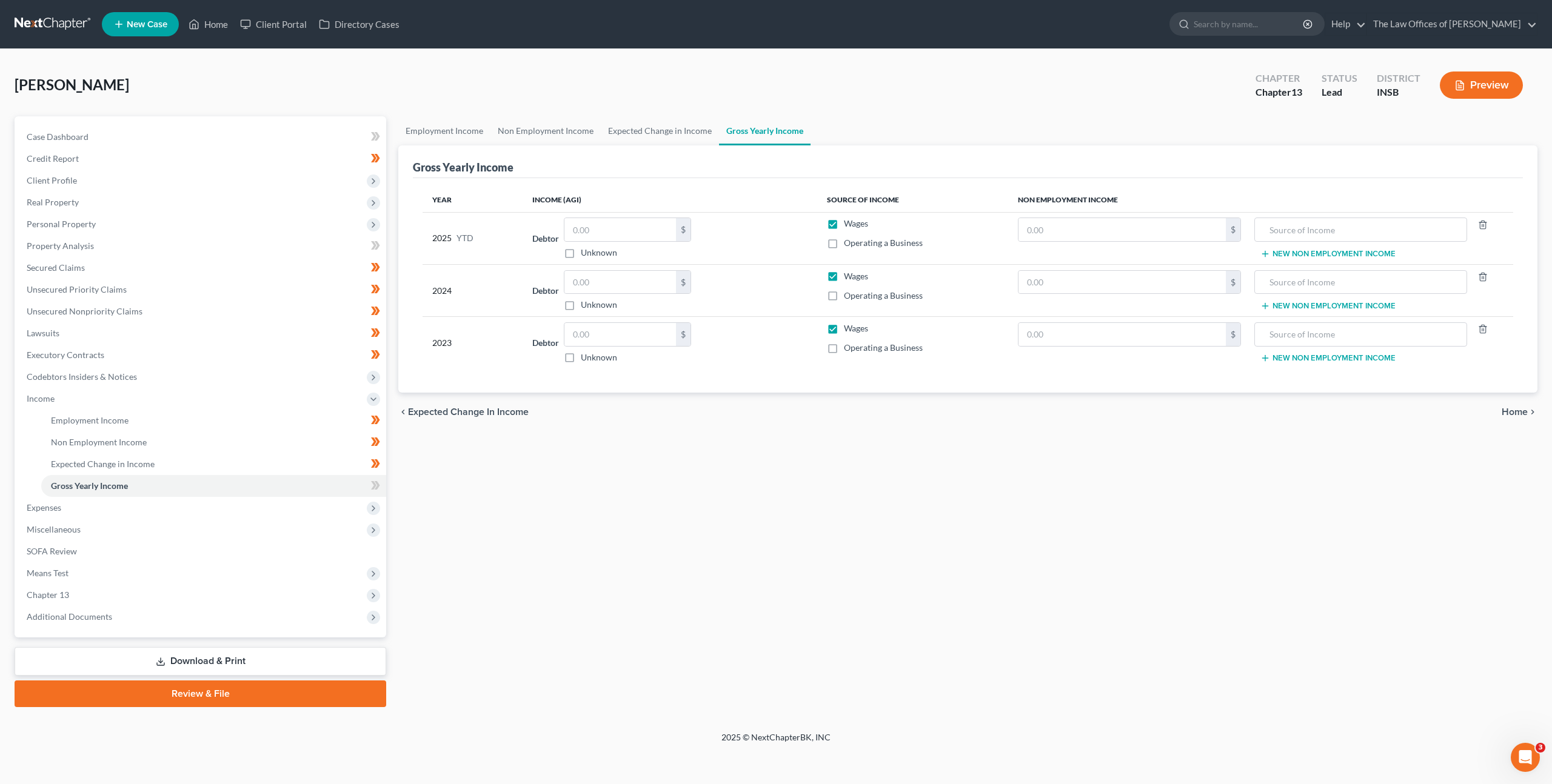
click at [866, 491] on div "Employment Income Non Employment Income Expected Change in Income Gross Yearly …" at bounding box center [968, 412] width 1152 height 591
click at [896, 471] on div "Employment Income Non Employment Income Expected Change in Income Gross Yearly …" at bounding box center [968, 412] width 1152 height 591
drag, startPoint x: 671, startPoint y: 479, endPoint x: 733, endPoint y: 461, distance: 64.6
click at [672, 479] on div "Employment Income Non Employment Income Expected Change in Income Gross Yearly …" at bounding box center [968, 412] width 1152 height 591
click at [1270, 449] on div "Employment Income Non Employment Income Expected Change in Income Gross Yearly …" at bounding box center [968, 412] width 1152 height 591
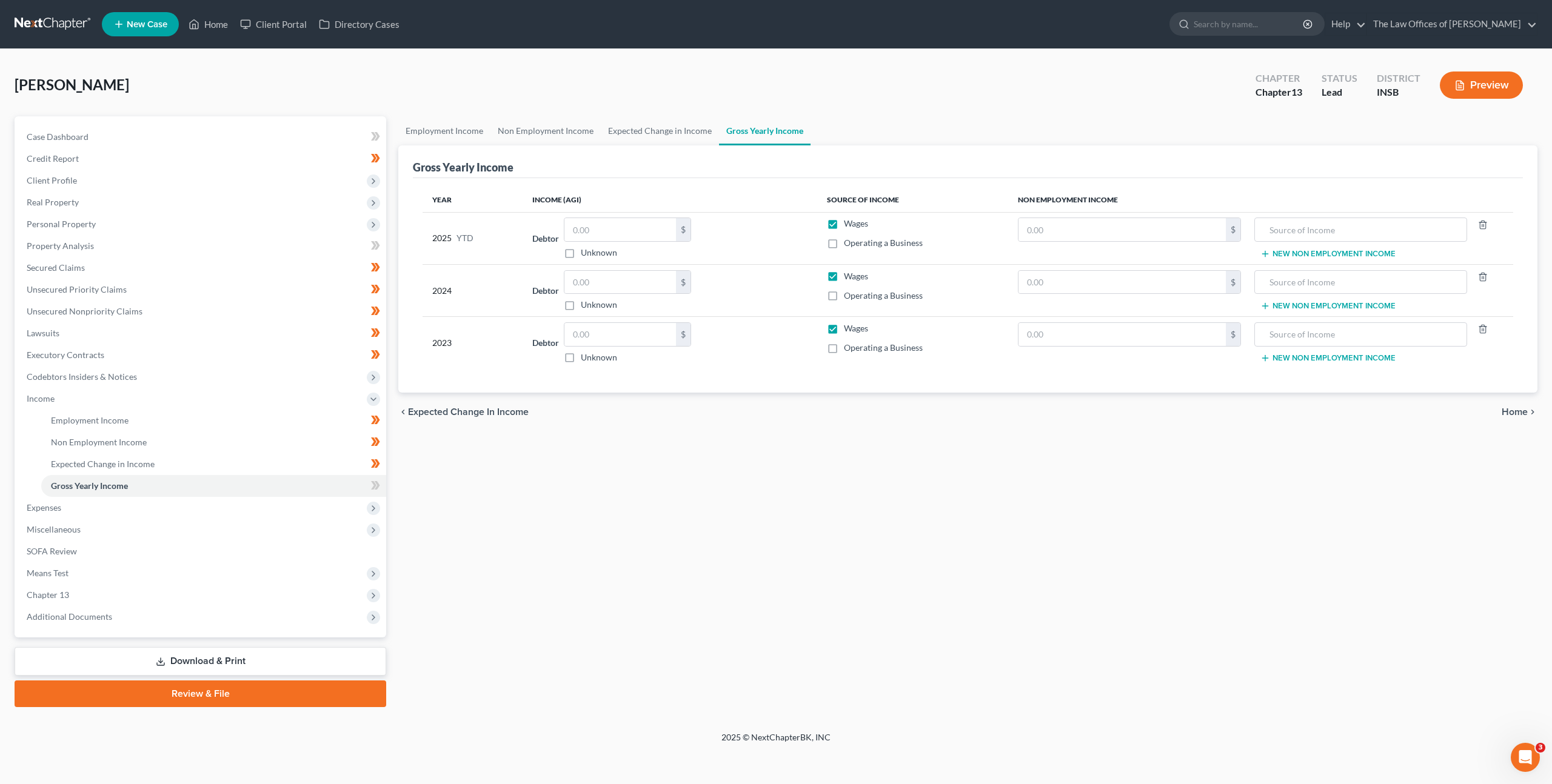
click at [575, 535] on div "Employment Income Non Employment Income Expected Change in Income Gross Yearly …" at bounding box center [968, 412] width 1152 height 591
click at [682, 520] on div "Employment Income Non Employment Income Expected Change in Income Gross Yearly …" at bounding box center [968, 412] width 1152 height 591
click at [818, 544] on div "Employment Income Non Employment Income Expected Change in Income Gross Yearly …" at bounding box center [968, 412] width 1152 height 591
click at [673, 574] on div "Employment Income Non Employment Income Expected Change in Income Gross Yearly …" at bounding box center [968, 412] width 1152 height 591
click at [695, 552] on div "Employment Income Non Employment Income Expected Change in Income Gross Yearly …" at bounding box center [968, 412] width 1152 height 591
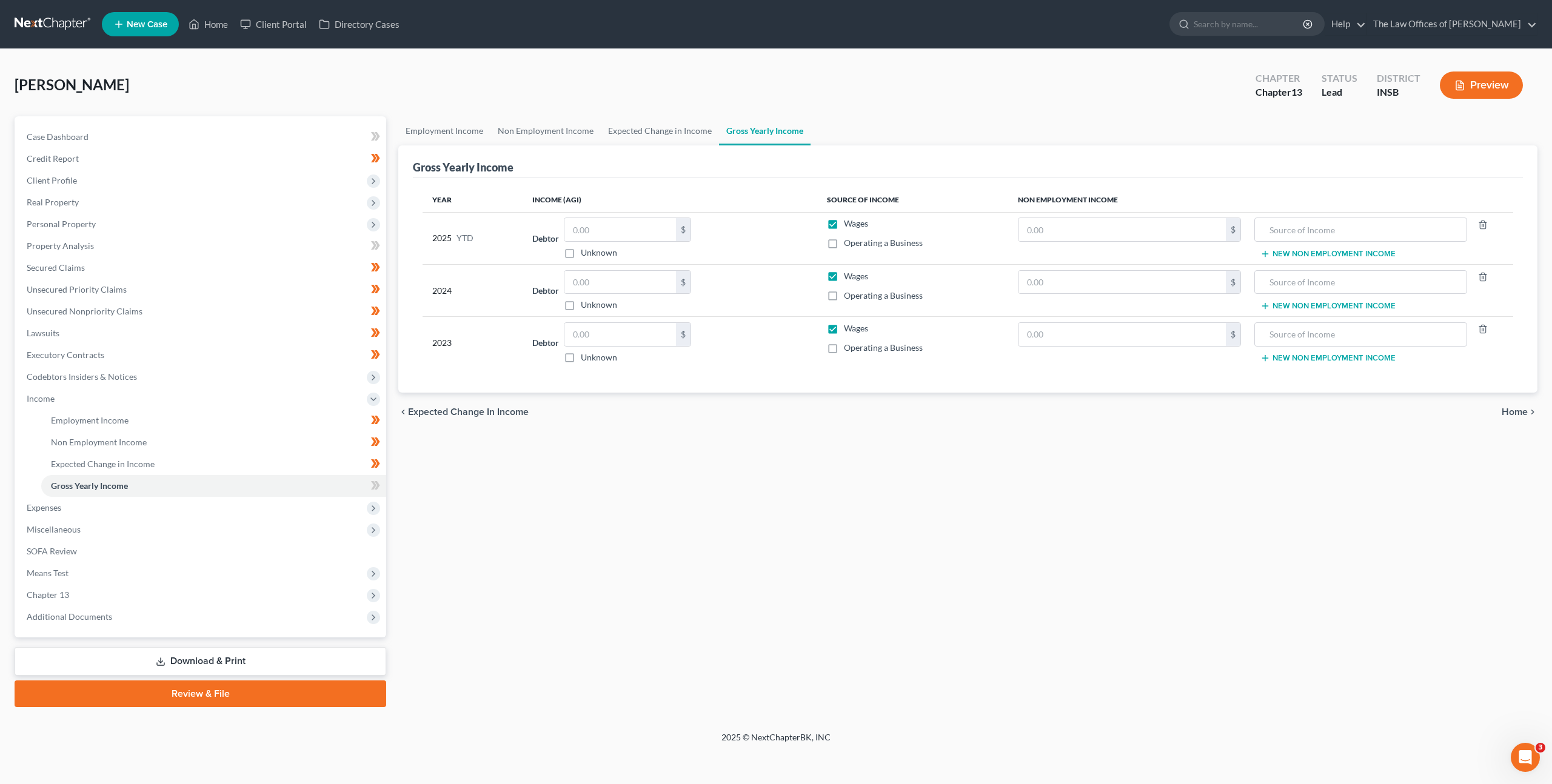
click at [928, 541] on div "Employment Income Non Employment Income Expected Change in Income Gross Yearly …" at bounding box center [968, 412] width 1152 height 591
click at [898, 466] on div "Employment Income Non Employment Income Expected Change in Income Gross Yearly …" at bounding box center [968, 412] width 1152 height 591
click at [545, 529] on div "Employment Income Non Employment Income Expected Change in Income Gross Yearly …" at bounding box center [968, 412] width 1152 height 591
click at [73, 32] on link at bounding box center [53, 24] width 78 height 21
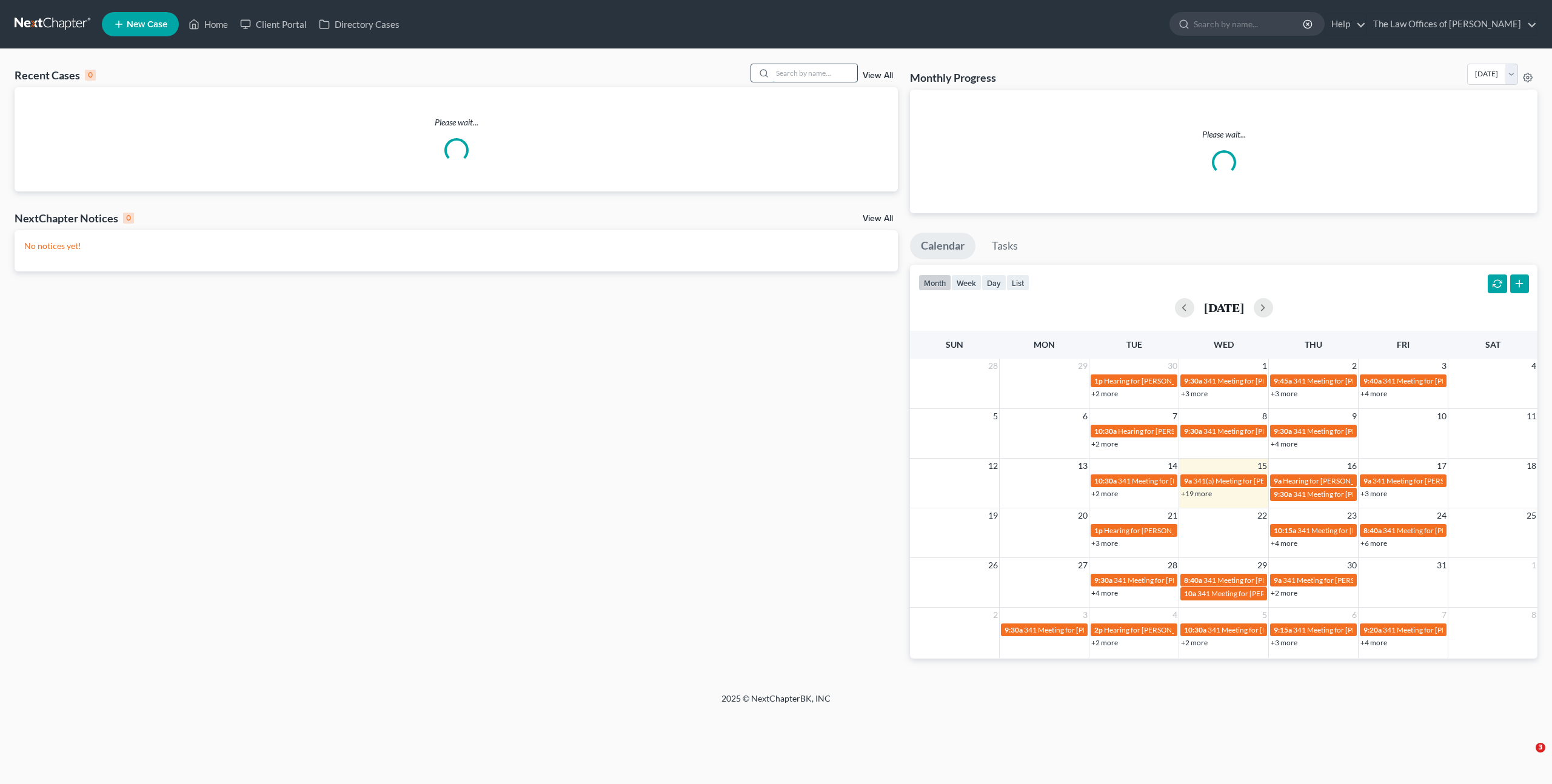
click at [799, 70] on input "search" at bounding box center [814, 73] width 85 height 17
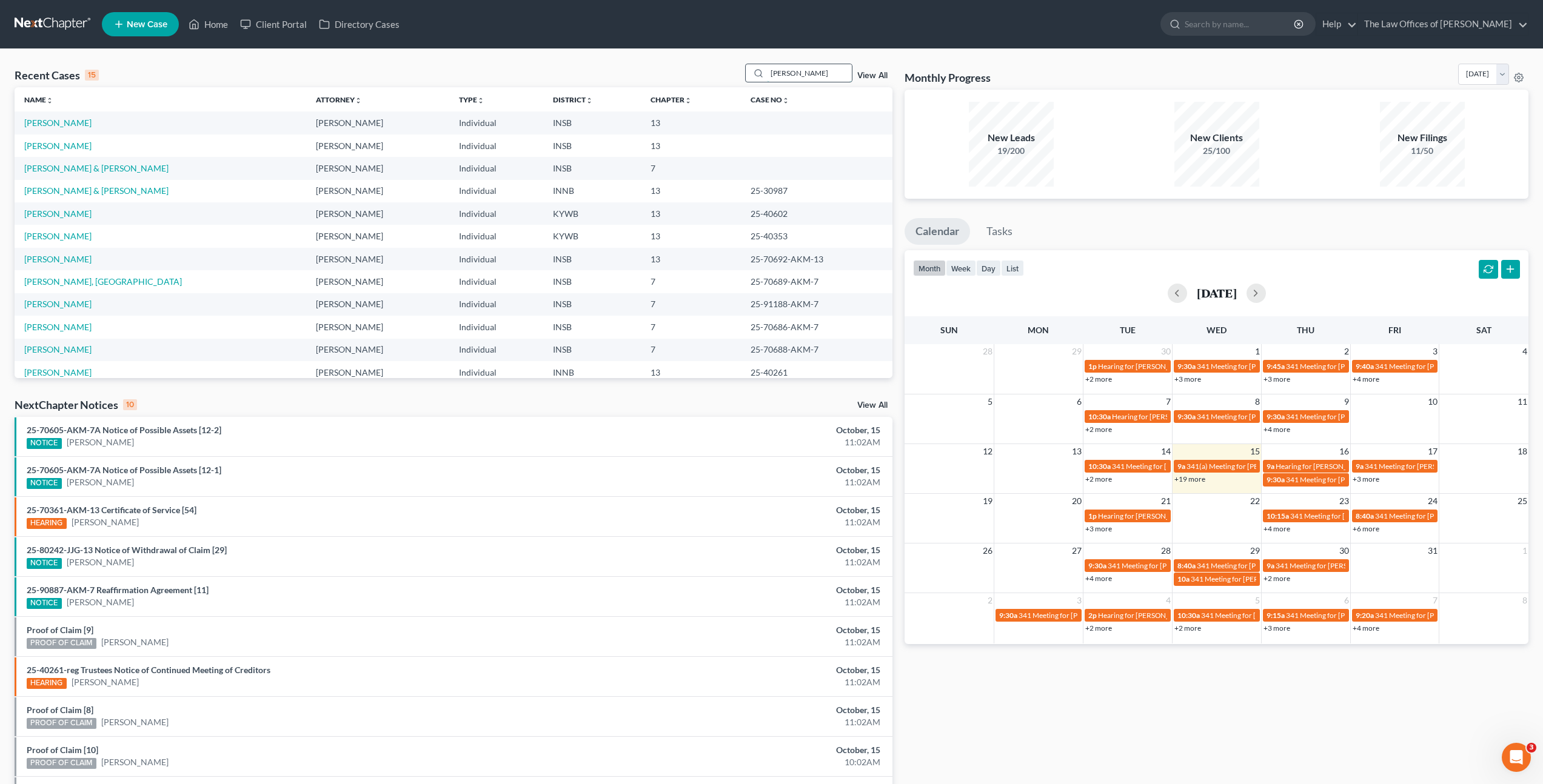
type input "[PERSON_NAME]"
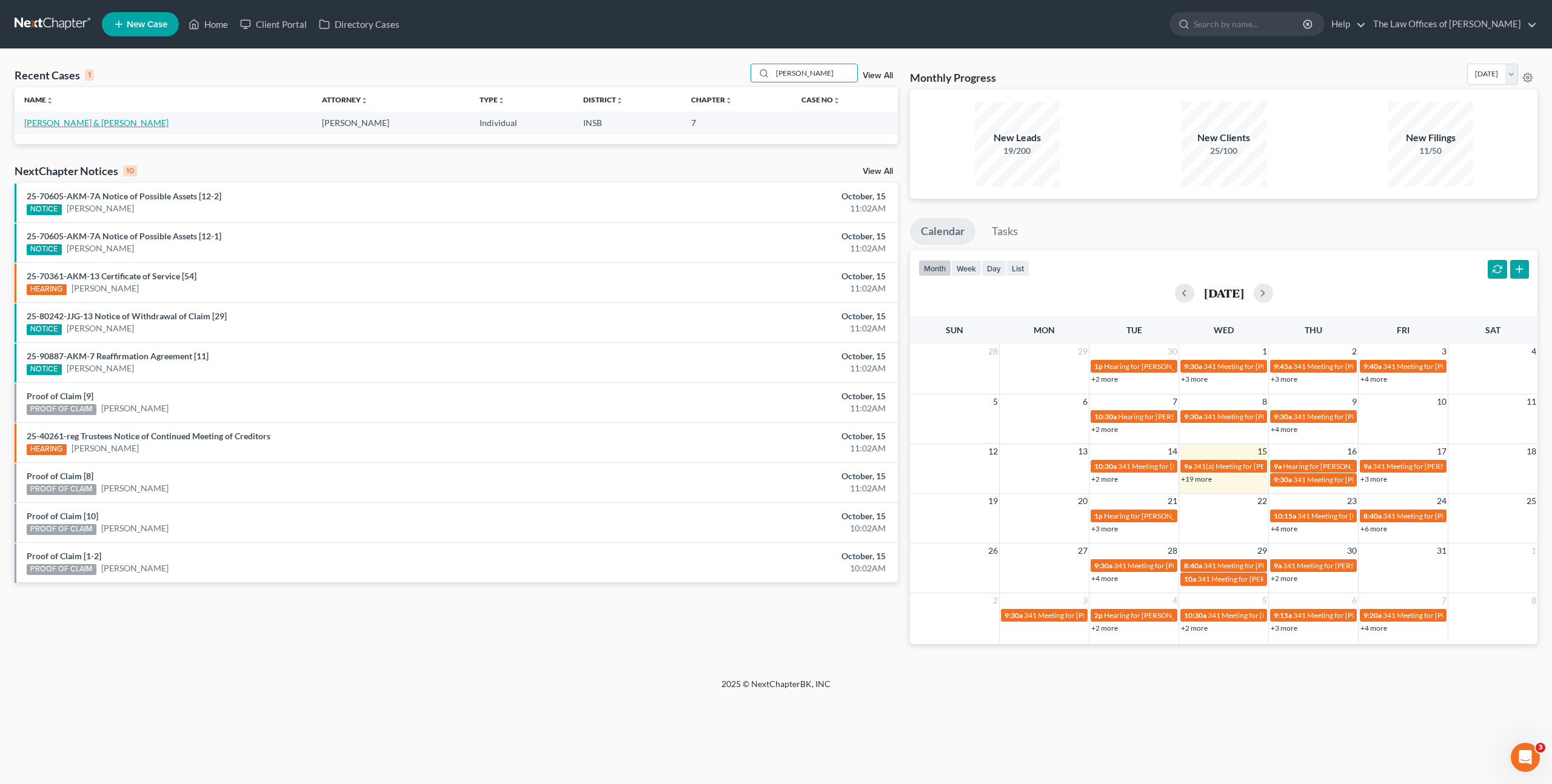
click at [63, 119] on link "[PERSON_NAME] & [PERSON_NAME]" at bounding box center [96, 122] width 144 height 11
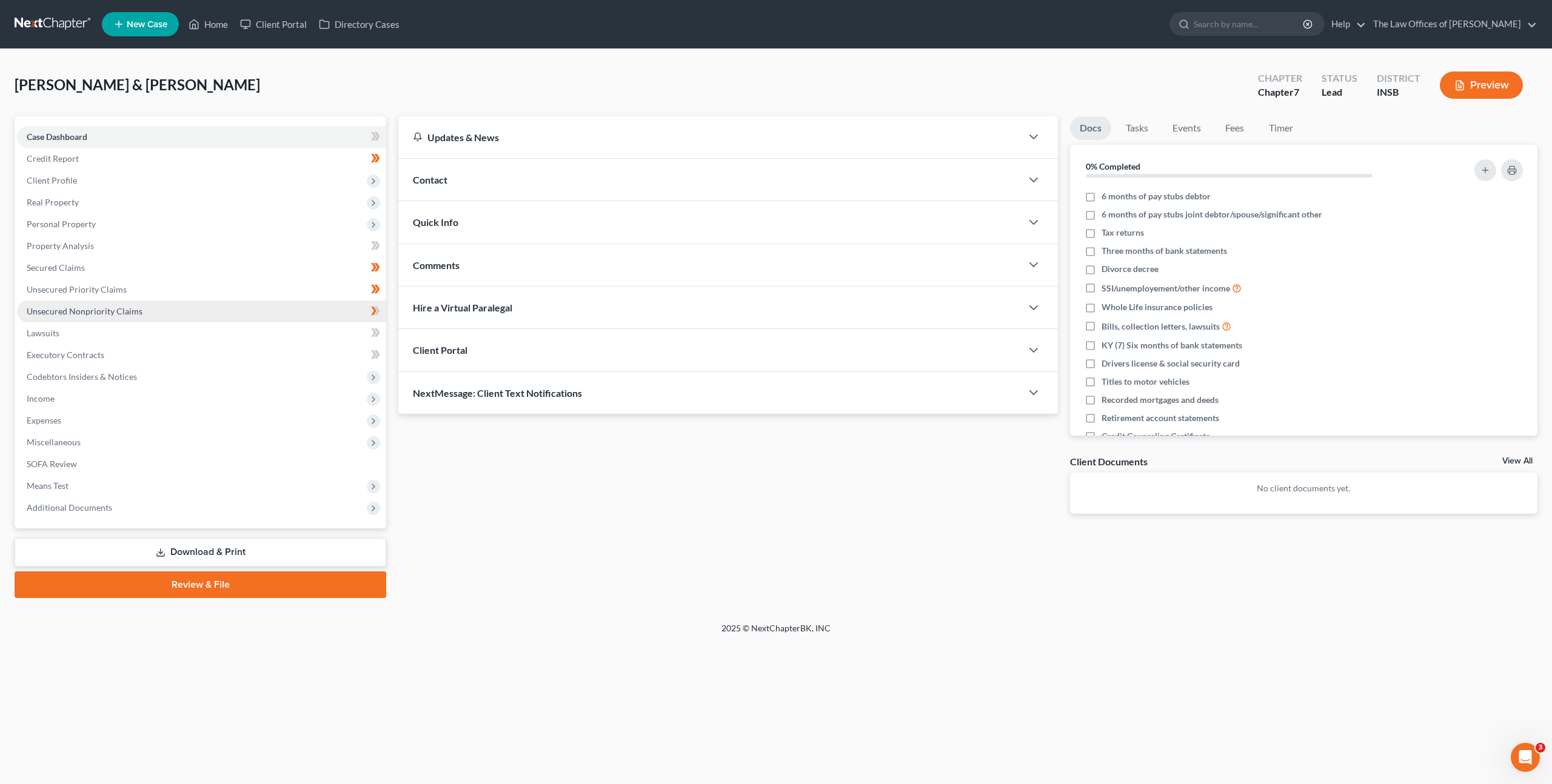
click at [210, 312] on link "Unsecured Nonpriority Claims" at bounding box center [201, 311] width 369 height 21
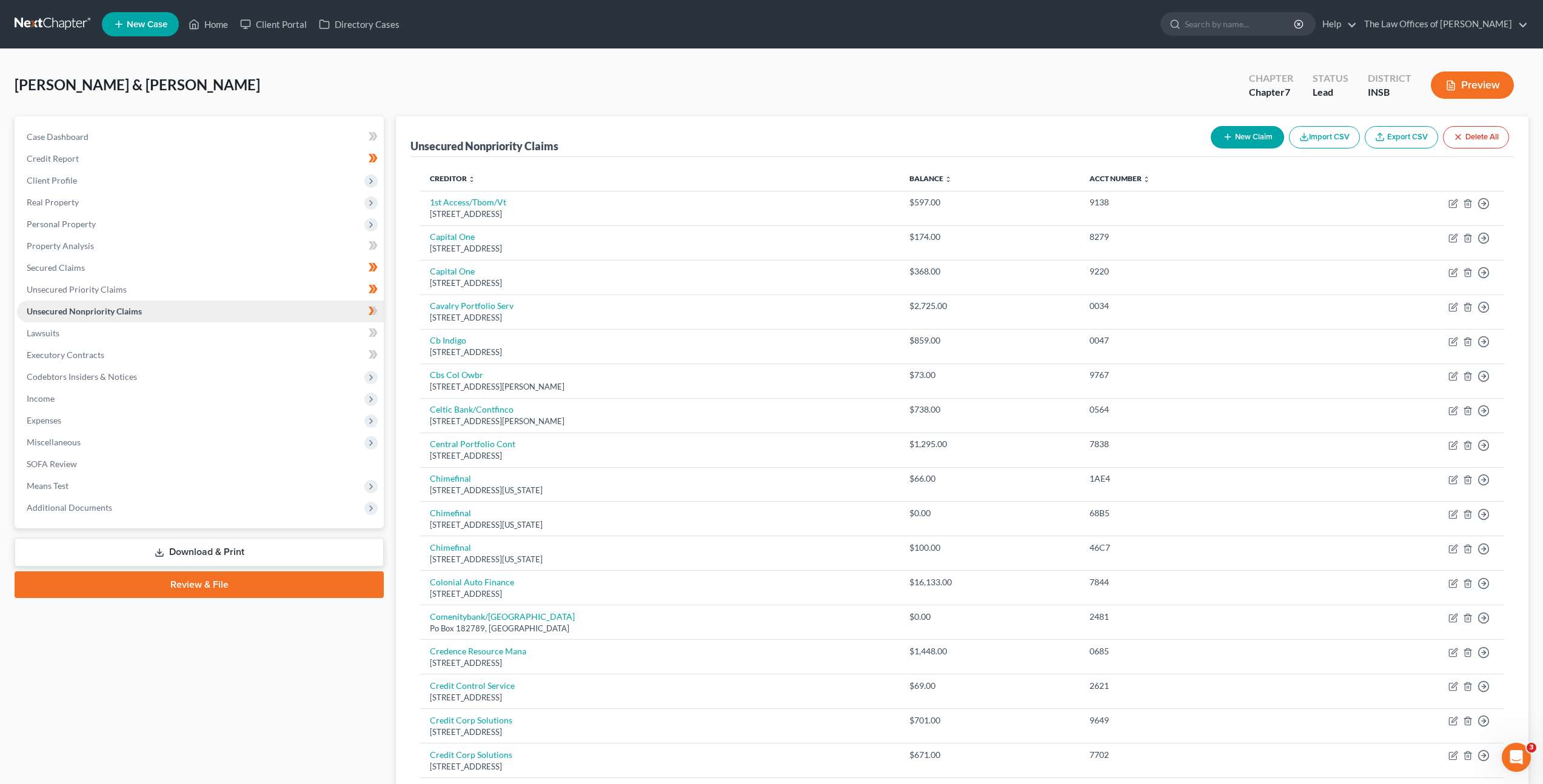
click at [252, 322] on link "Unsecured Nonpriority Claims" at bounding box center [199, 311] width 366 height 21
click at [234, 330] on link "Lawsuits" at bounding box center [199, 333] width 366 height 21
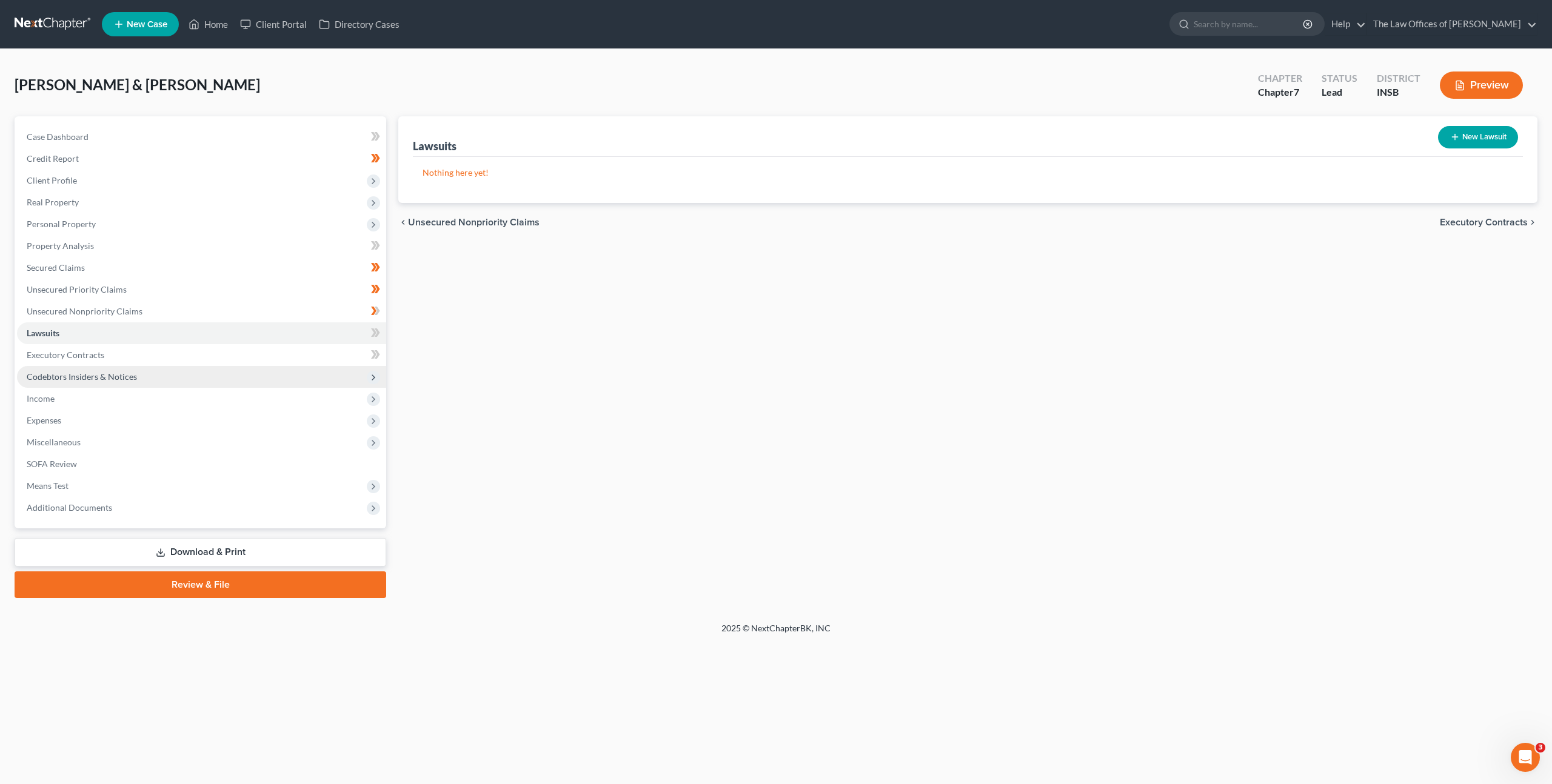
click at [252, 387] on span "Codebtors Insiders & Notices" at bounding box center [201, 377] width 369 height 21
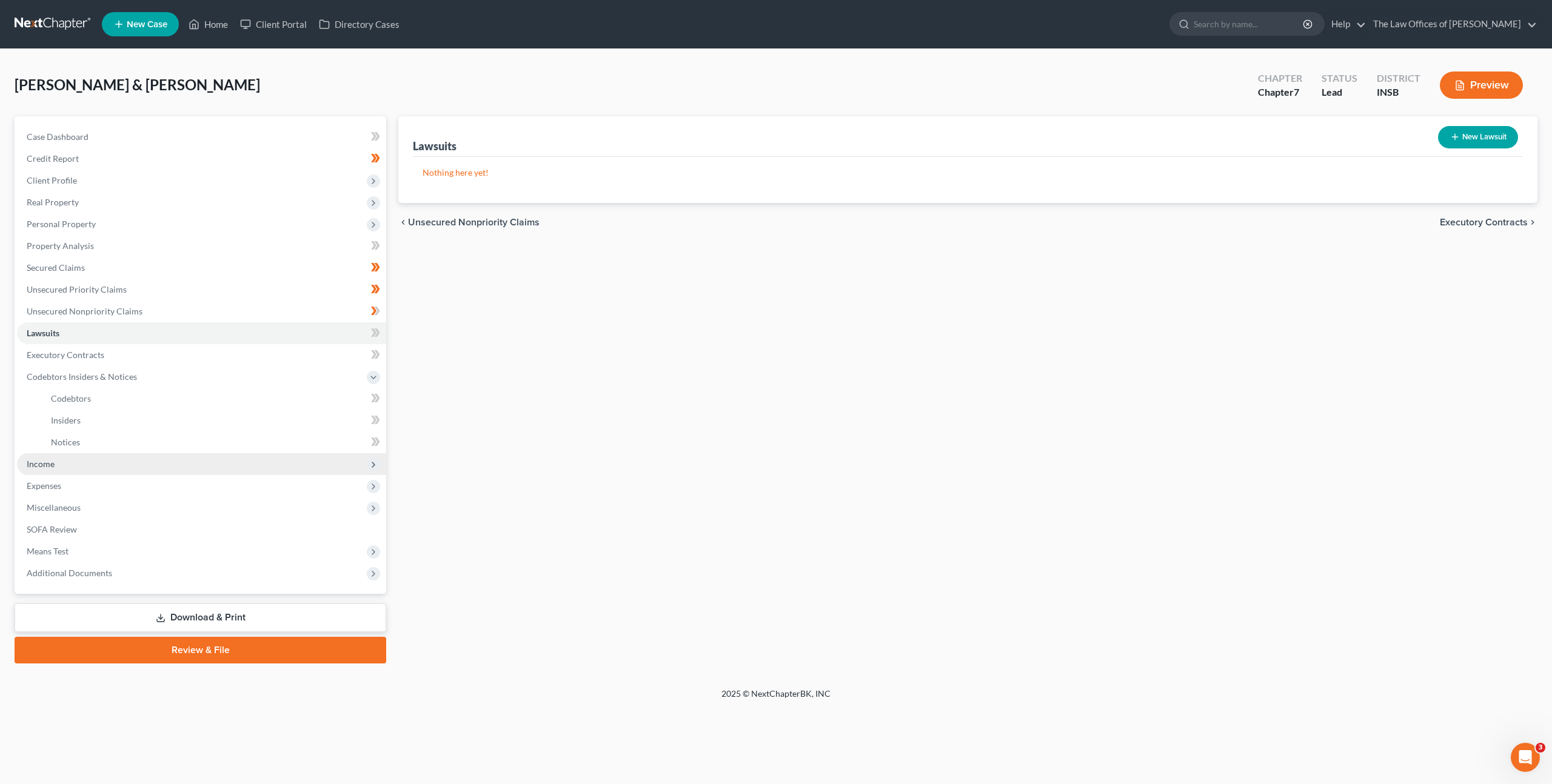
click at [228, 463] on span "Income" at bounding box center [201, 464] width 369 height 21
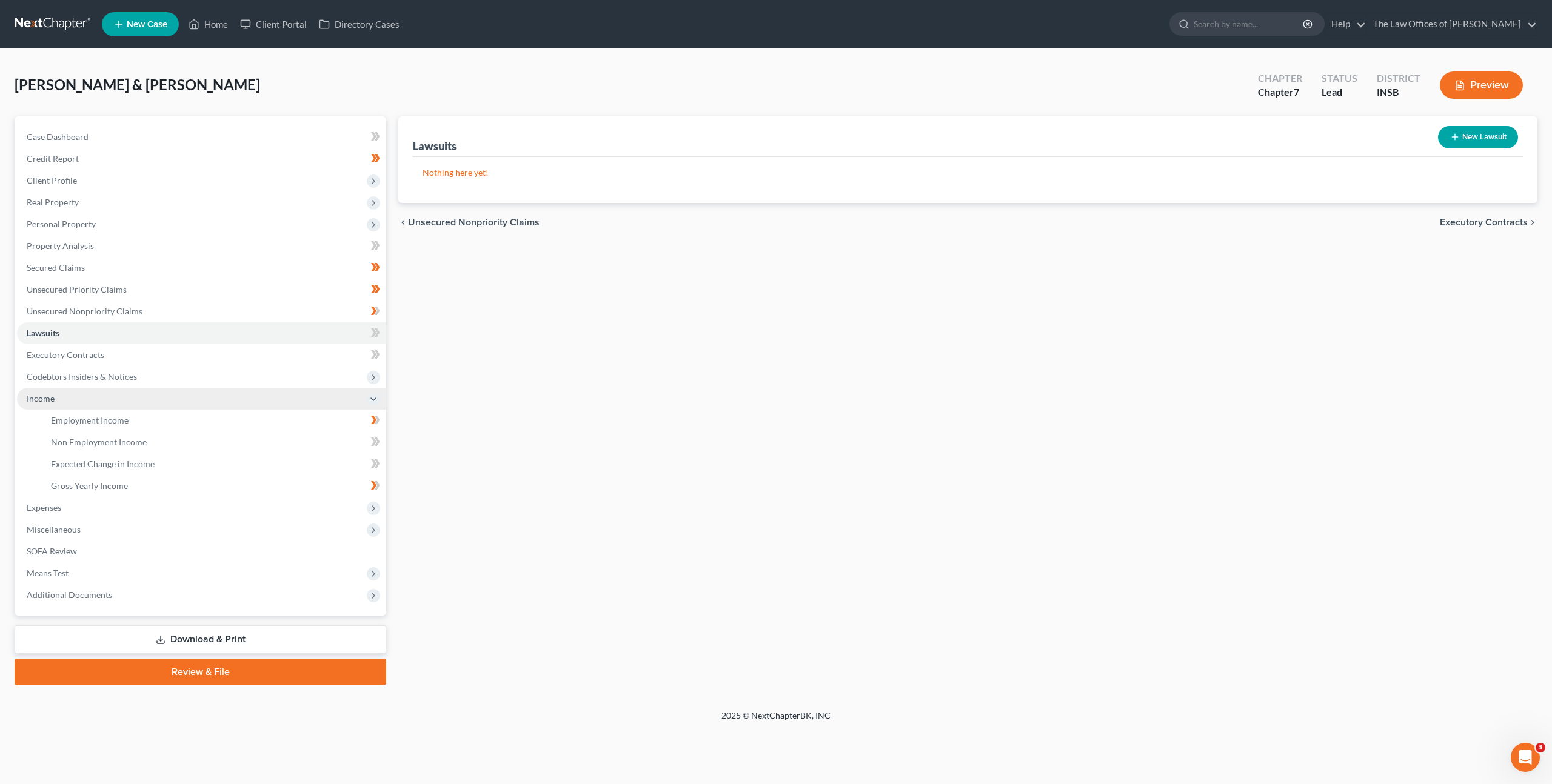
click at [228, 408] on span "Income" at bounding box center [201, 398] width 369 height 21
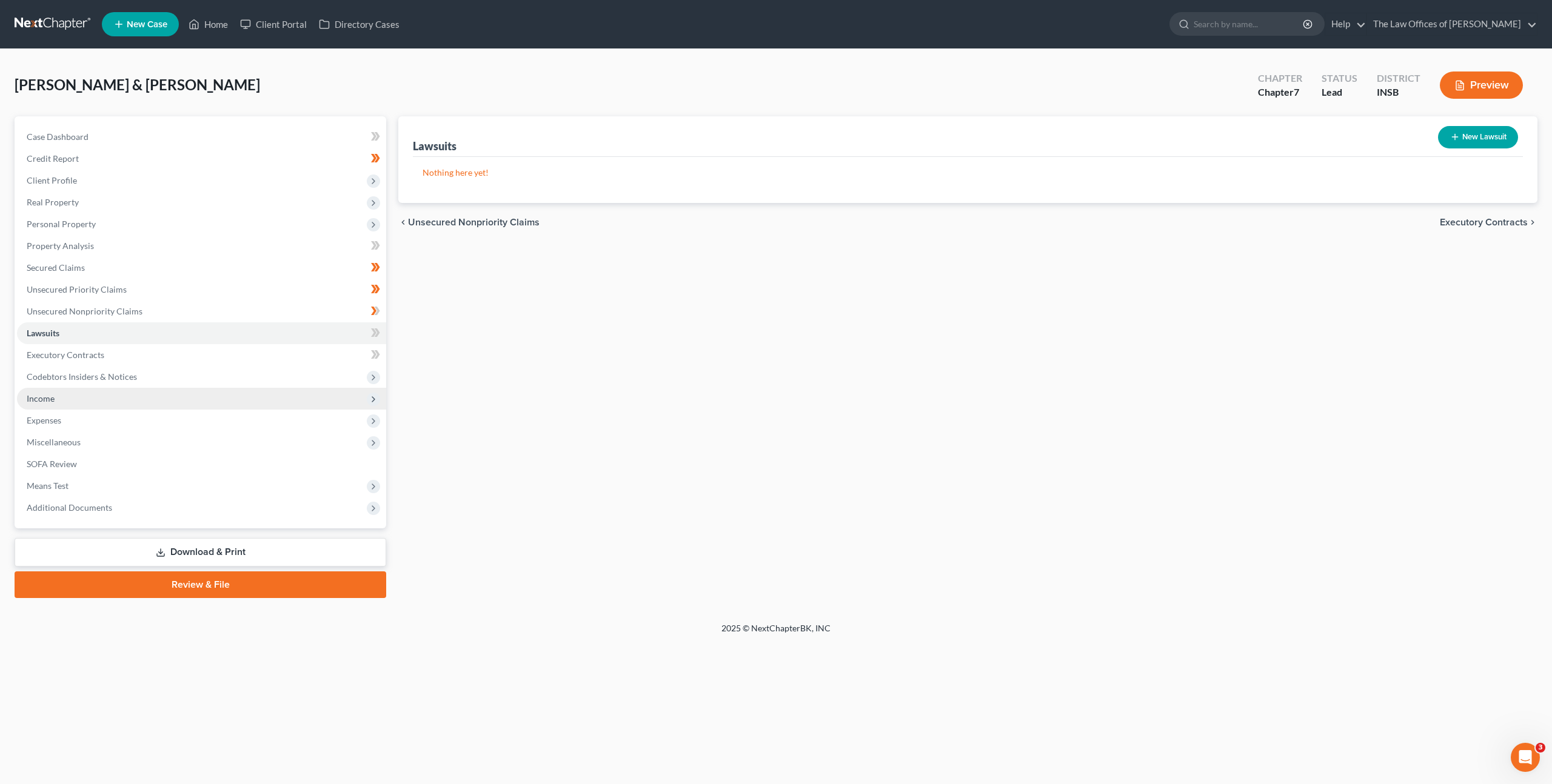
click at [247, 395] on span "Income" at bounding box center [201, 398] width 369 height 21
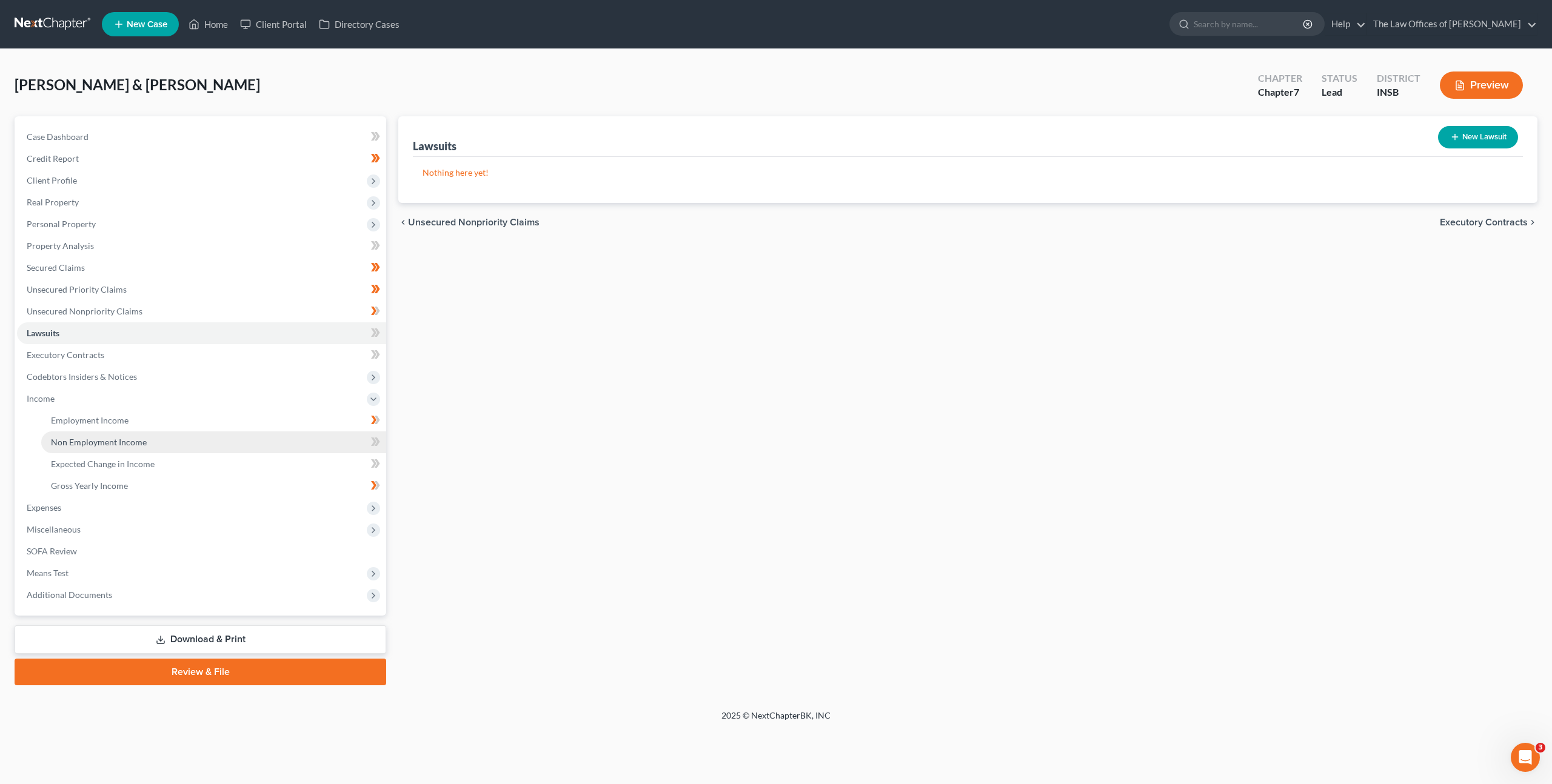
click at [227, 437] on link "Non Employment Income" at bounding box center [213, 442] width 345 height 21
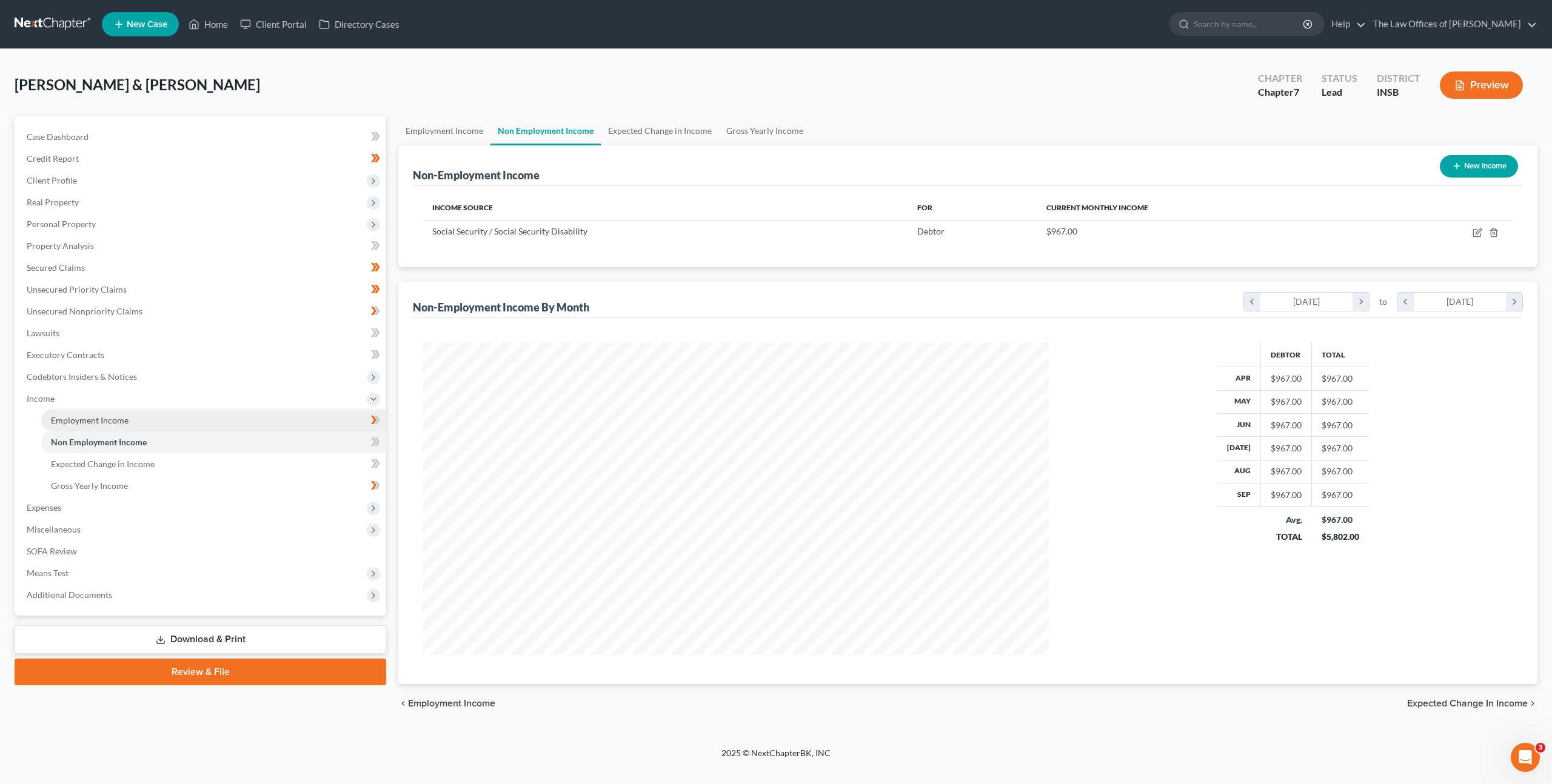
scroll to position [313, 650]
click at [246, 410] on link "Employment Income" at bounding box center [213, 421] width 345 height 21
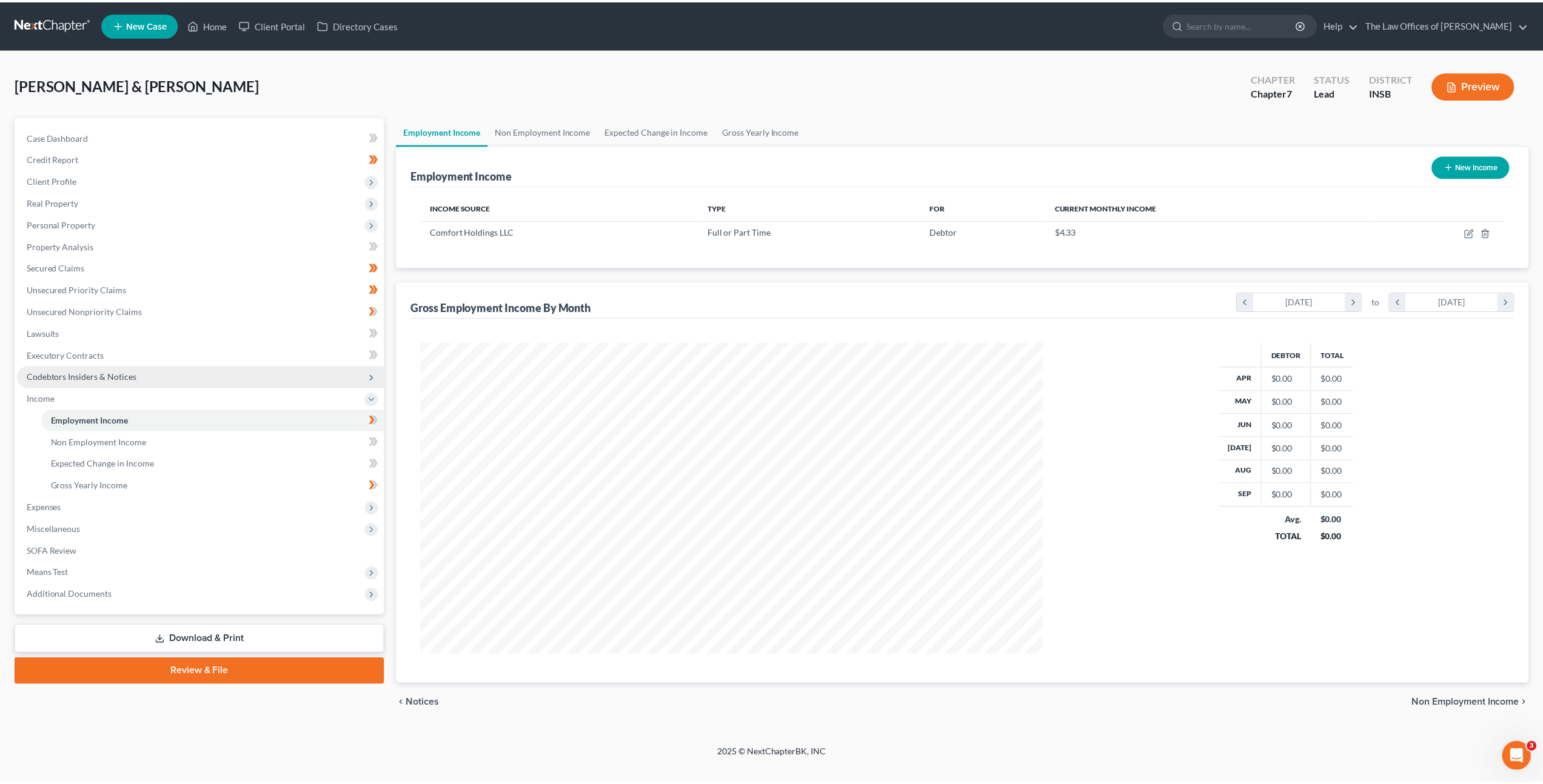
scroll to position [313, 650]
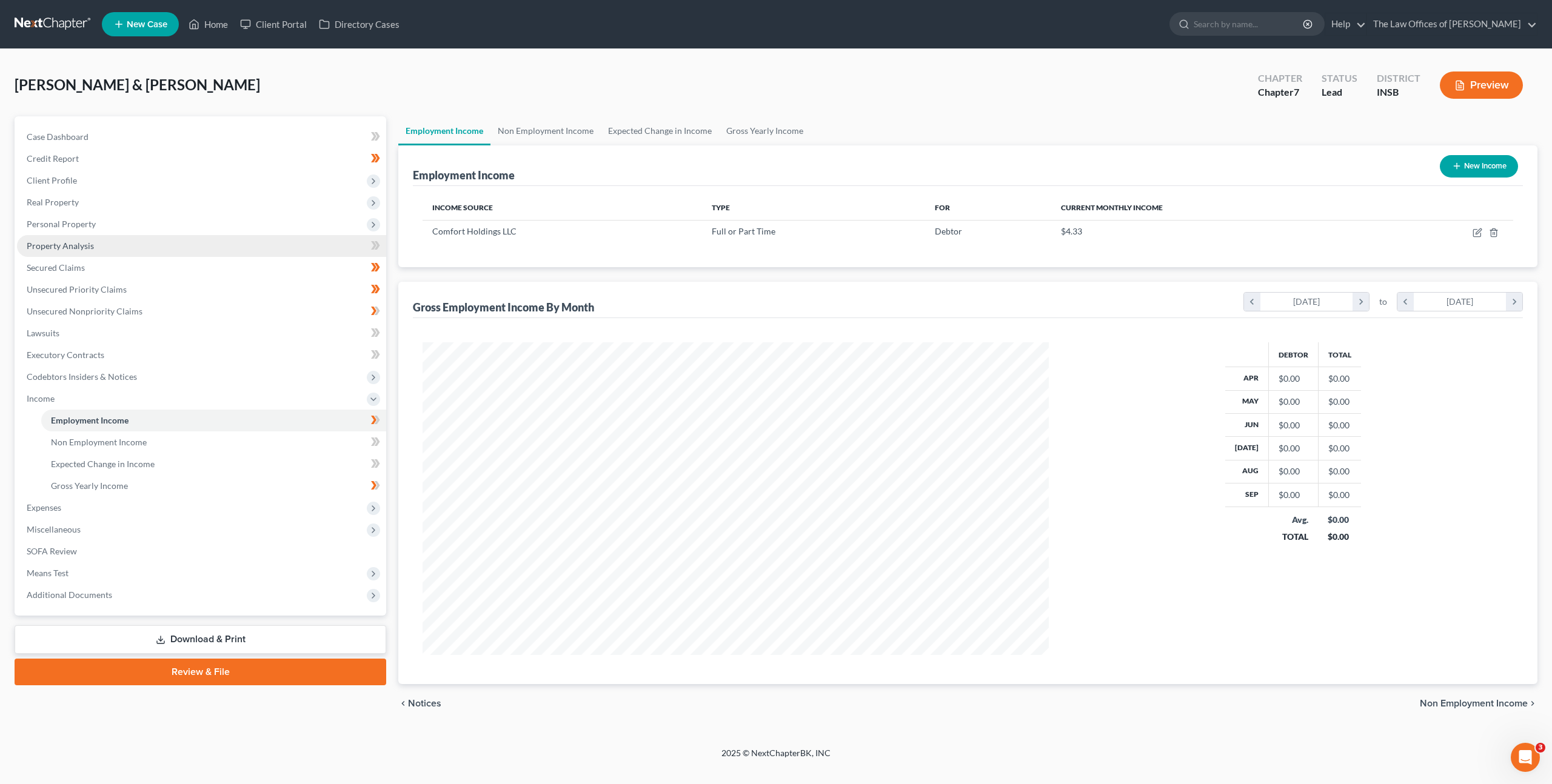
click at [162, 242] on link "Property Analysis" at bounding box center [201, 246] width 369 height 21
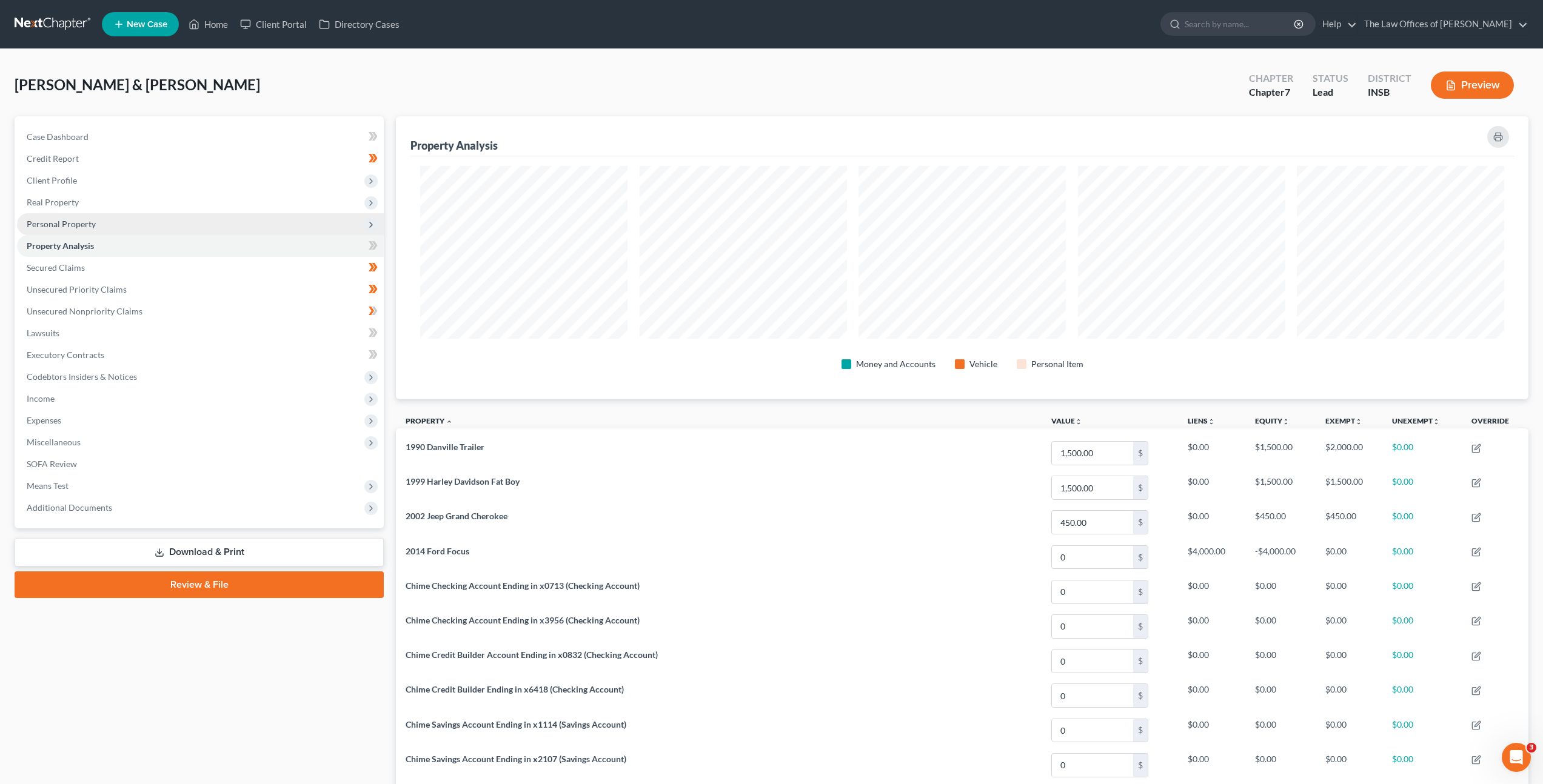
scroll to position [283, 1132]
click at [199, 225] on span "Personal Property" at bounding box center [199, 224] width 366 height 21
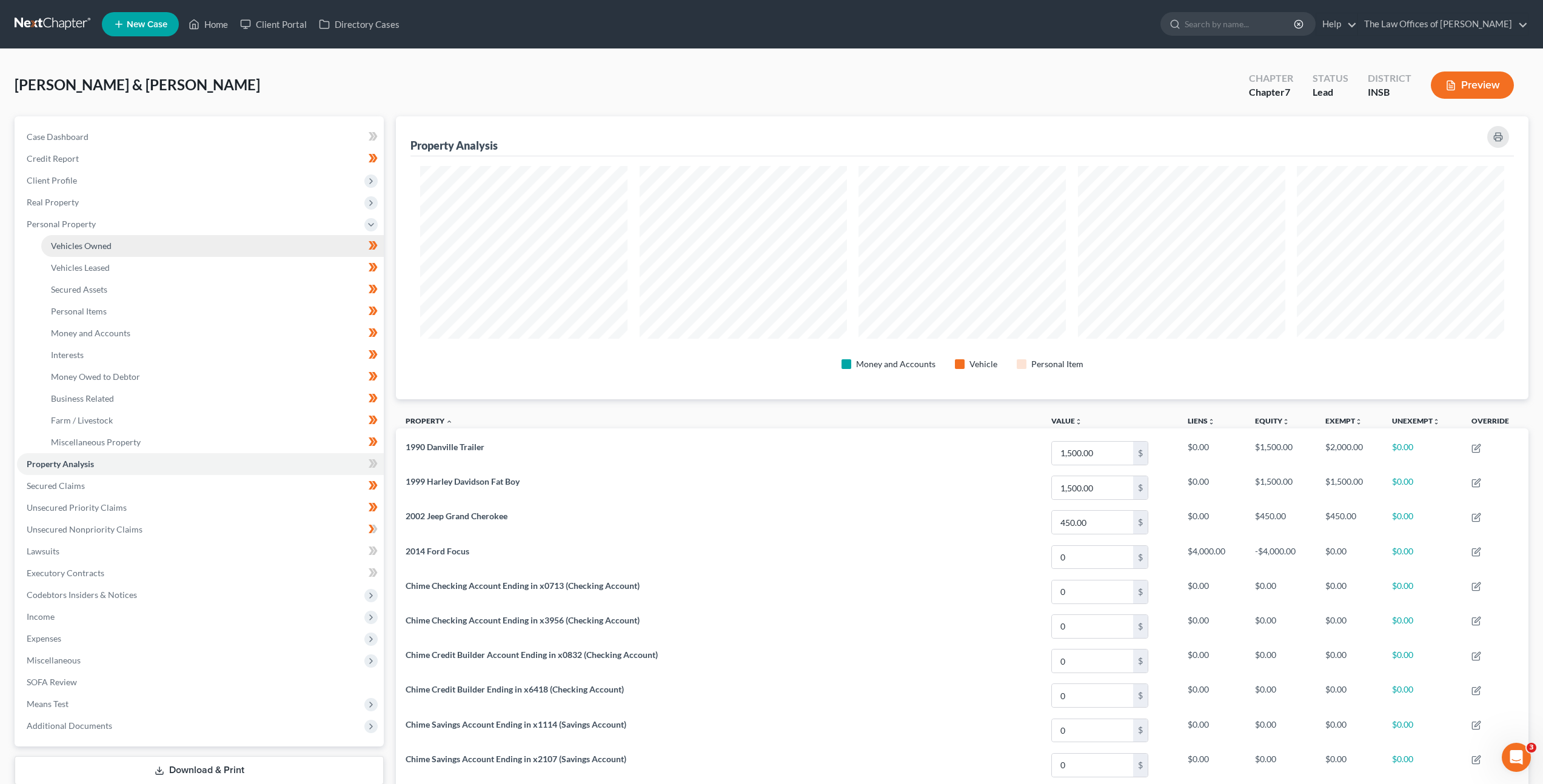
click at [225, 241] on link "Vehicles Owned" at bounding box center [212, 246] width 342 height 21
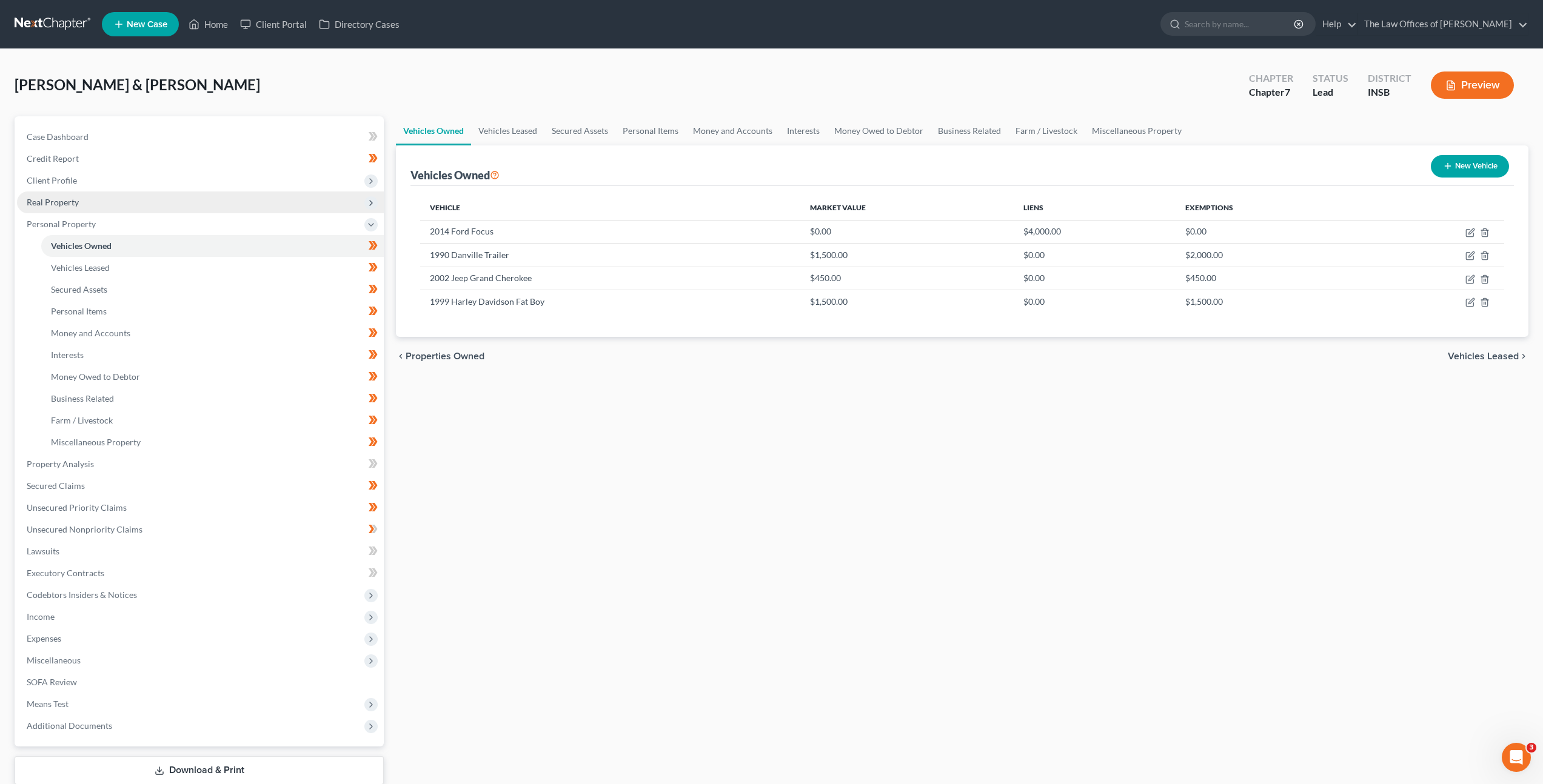
click at [167, 207] on span "Real Property" at bounding box center [199, 202] width 366 height 21
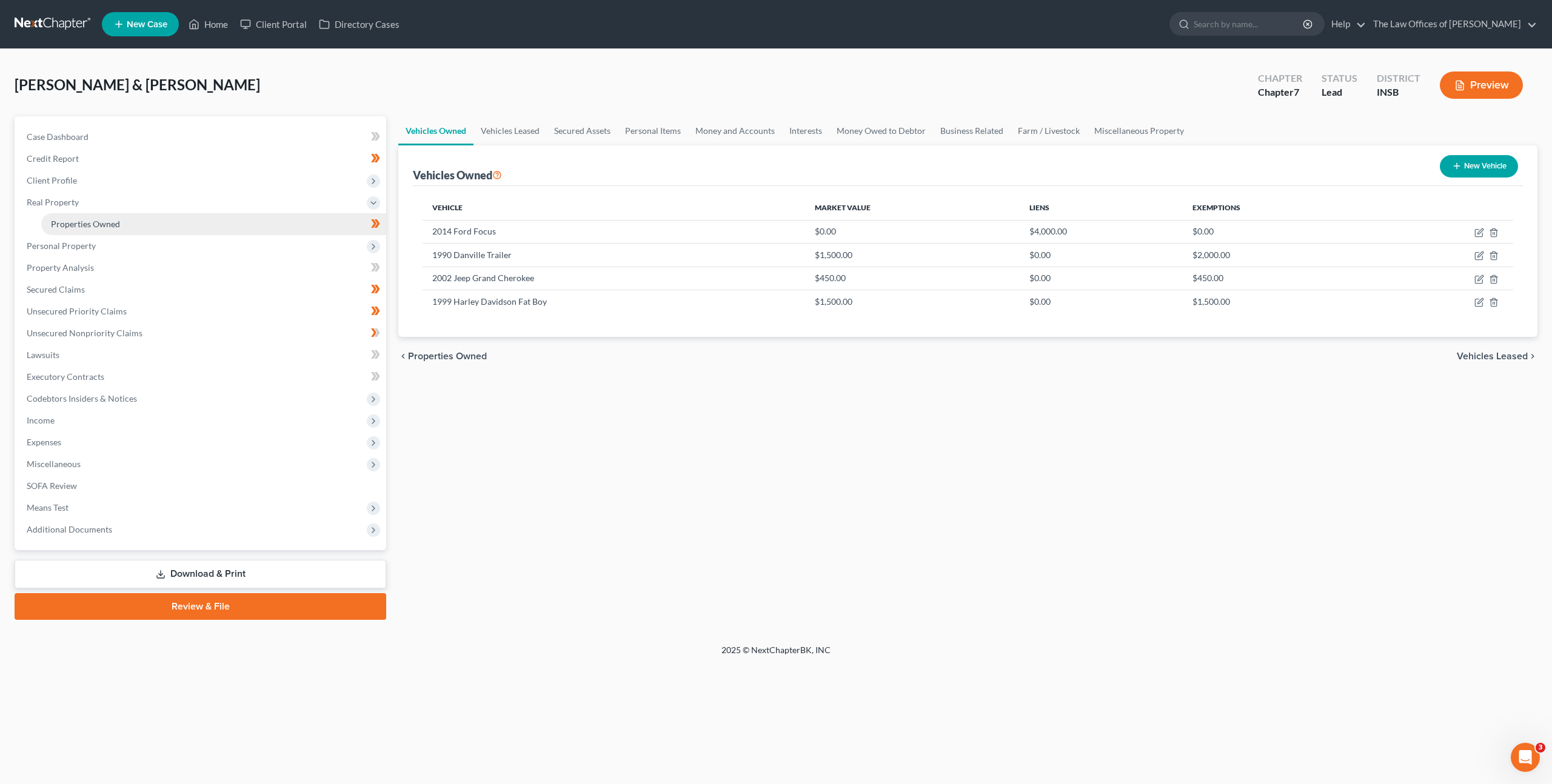
click at [183, 226] on link "Properties Owned" at bounding box center [213, 224] width 345 height 21
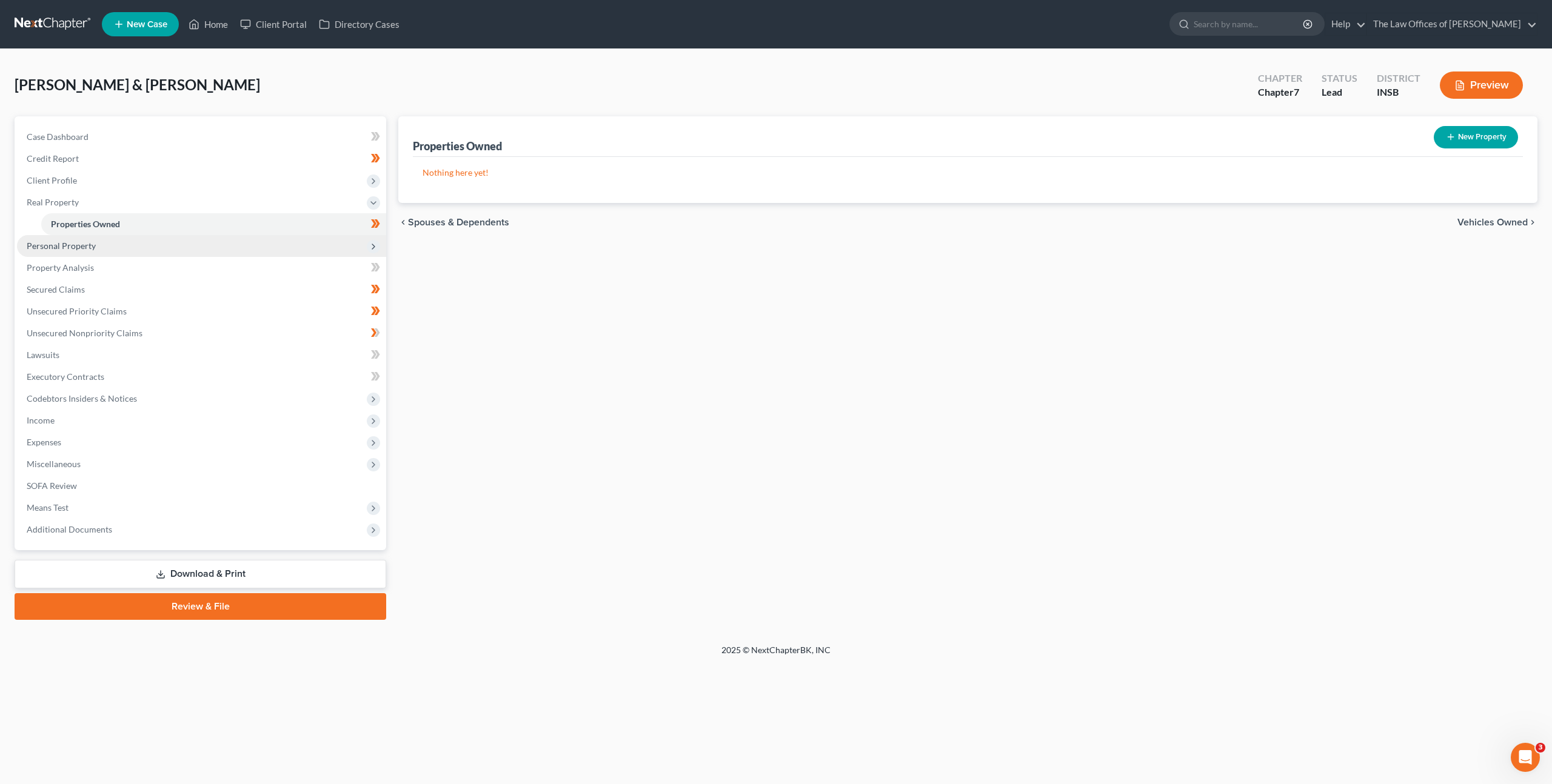
click at [234, 242] on span "Personal Property" at bounding box center [201, 246] width 369 height 21
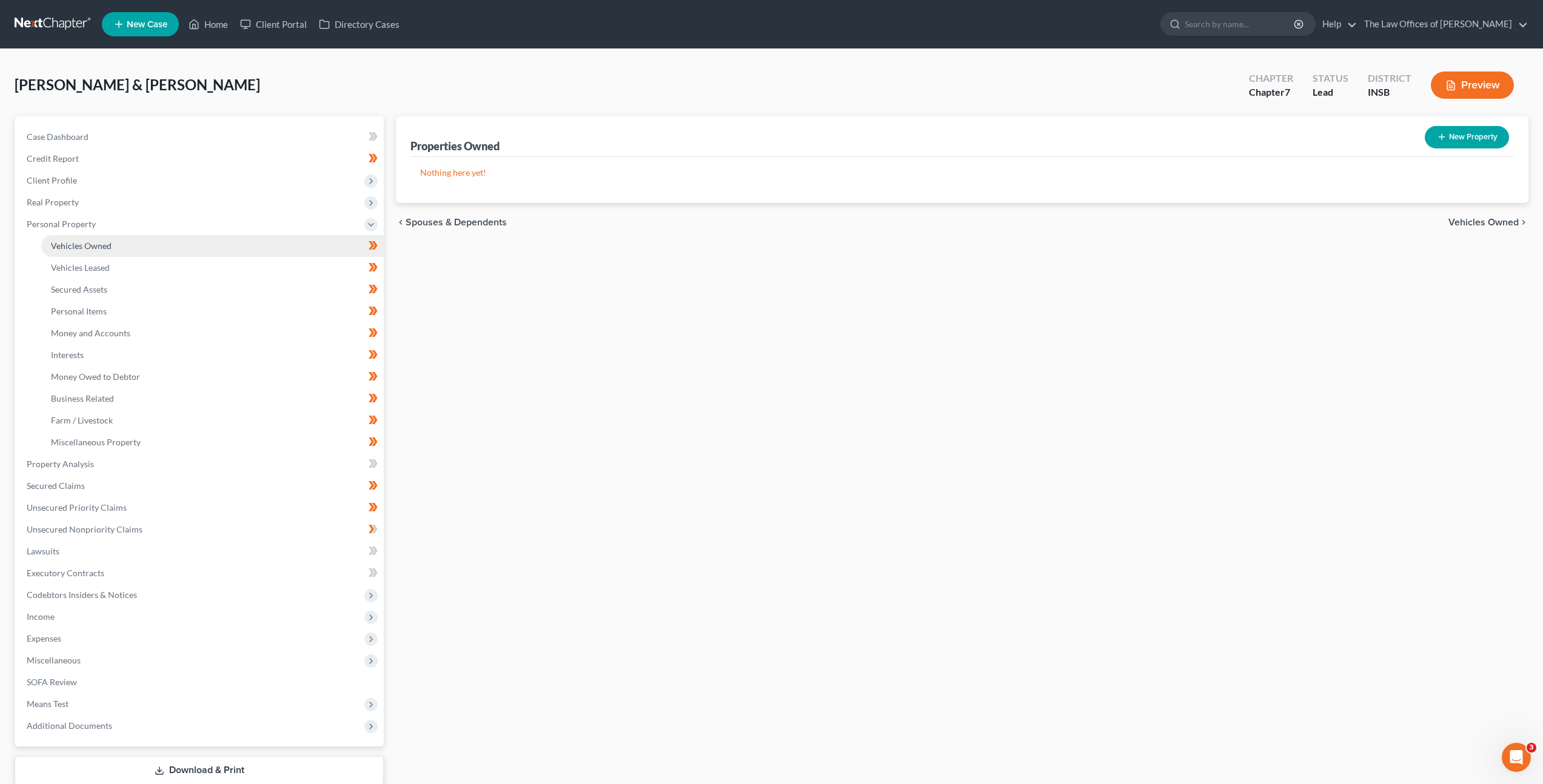
click at [215, 254] on link "Vehicles Owned" at bounding box center [212, 246] width 342 height 21
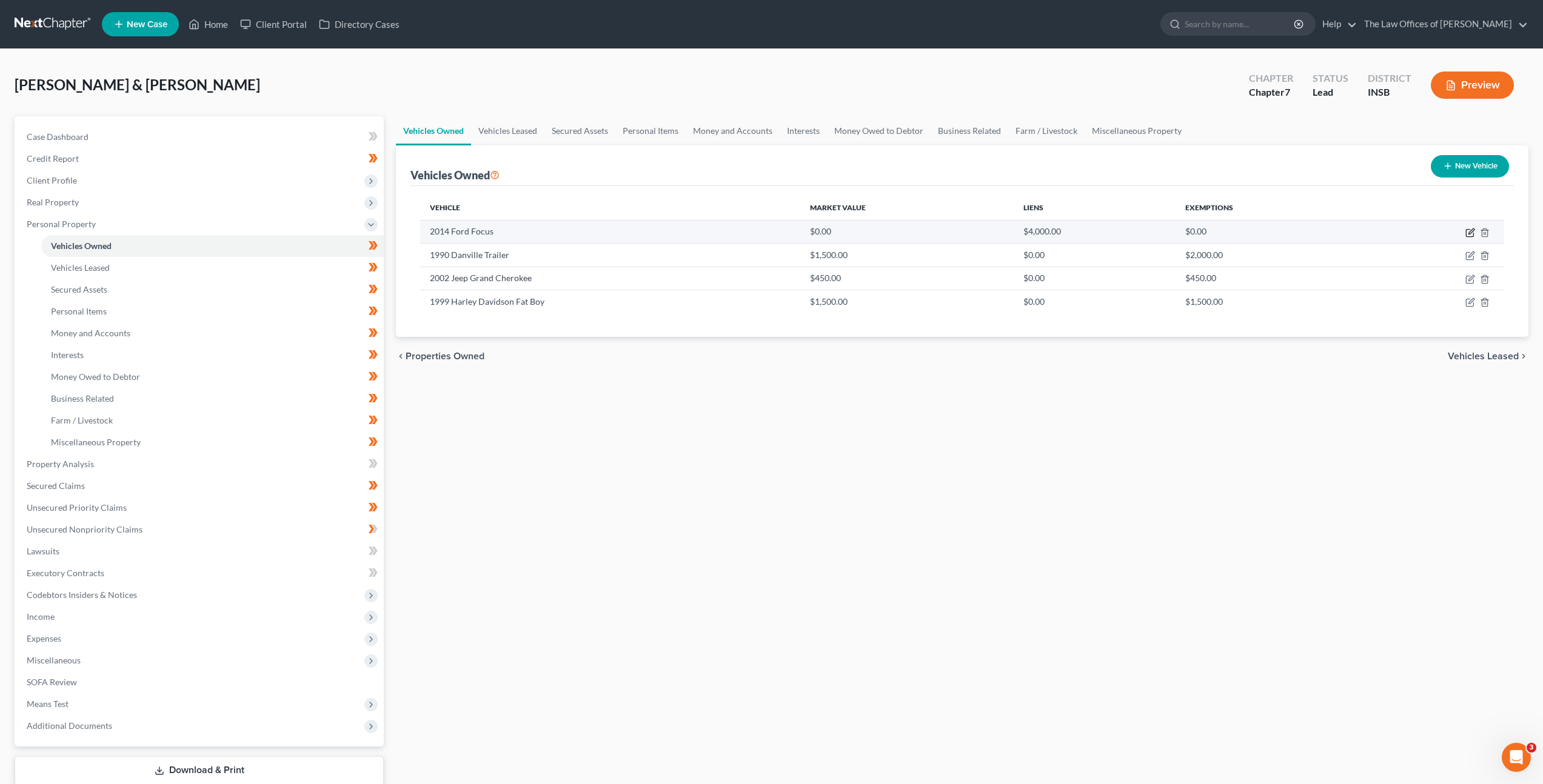
click at [1470, 232] on icon "button" at bounding box center [1470, 233] width 10 height 10
select select "0"
select select "12"
select select "1"
select select "0"
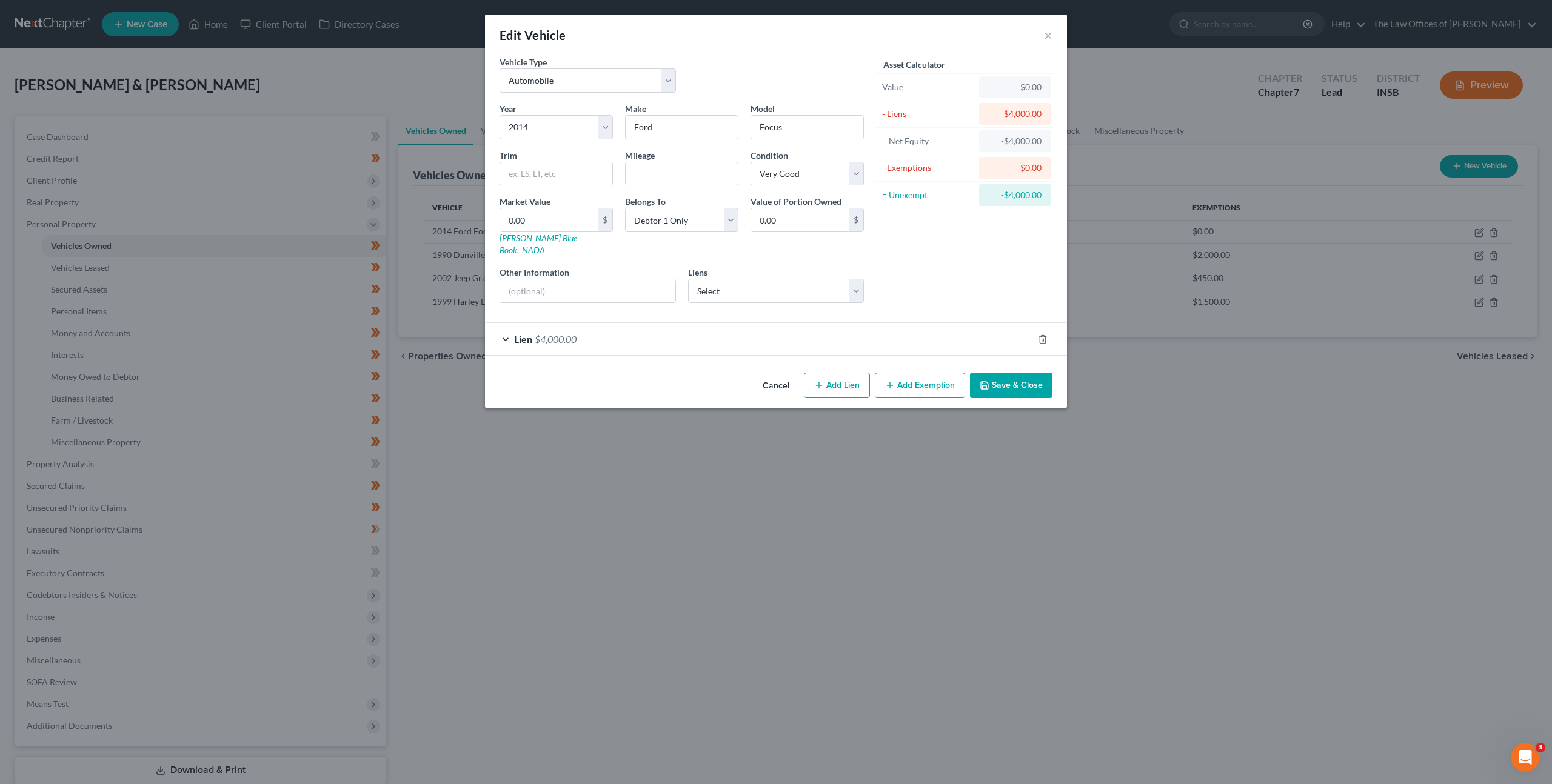
click at [777, 379] on button "Cancel" at bounding box center [776, 386] width 46 height 24
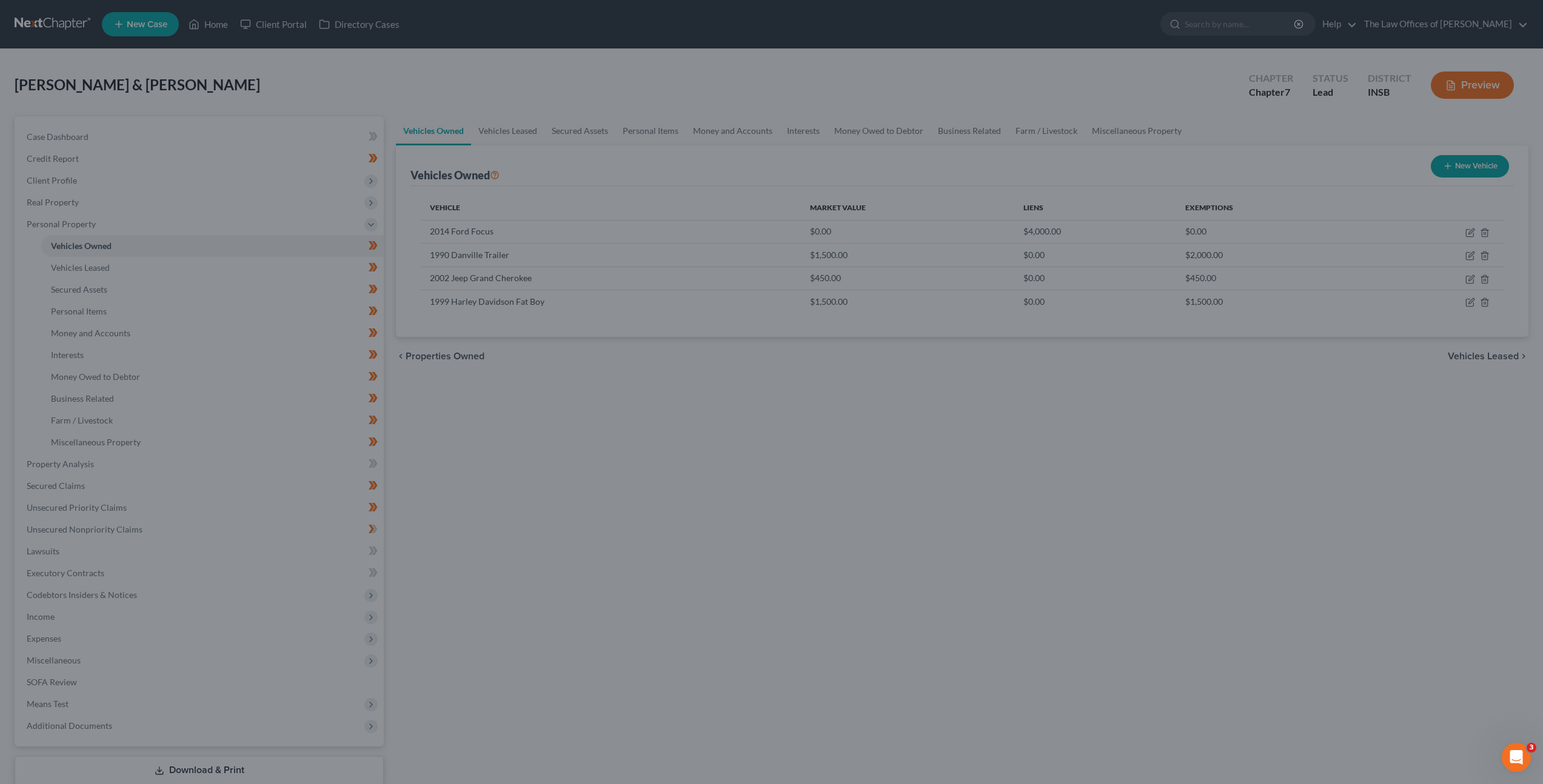
drag, startPoint x: 691, startPoint y: 421, endPoint x: 682, endPoint y: 425, distance: 9.8
click at [691, 421] on div "Vehicles Owned Vehicles Leased Secured Assets Personal Items Money and Accounts…" at bounding box center [962, 466] width 1145 height 699
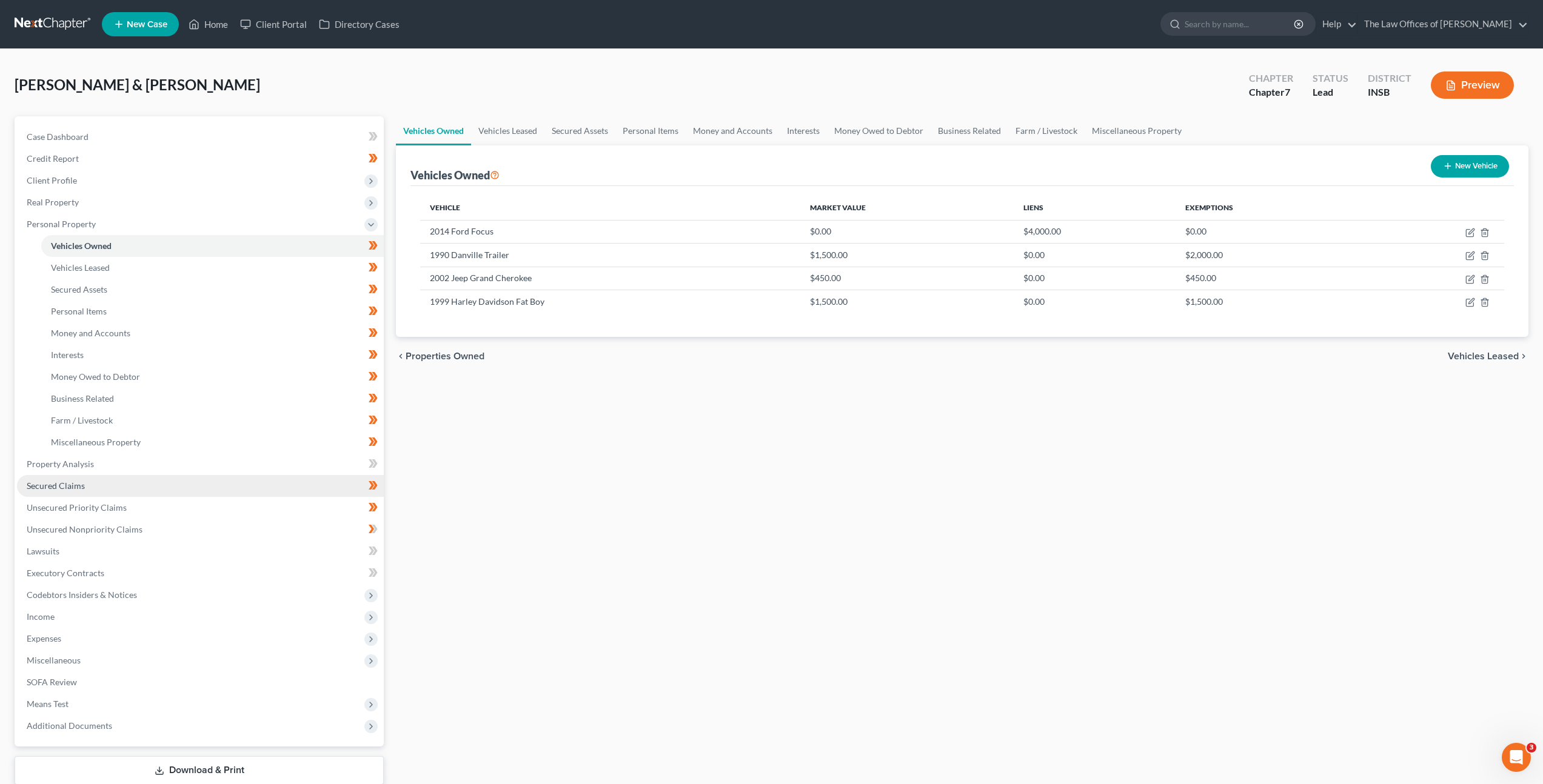
click at [101, 482] on link "Secured Claims" at bounding box center [199, 486] width 366 height 21
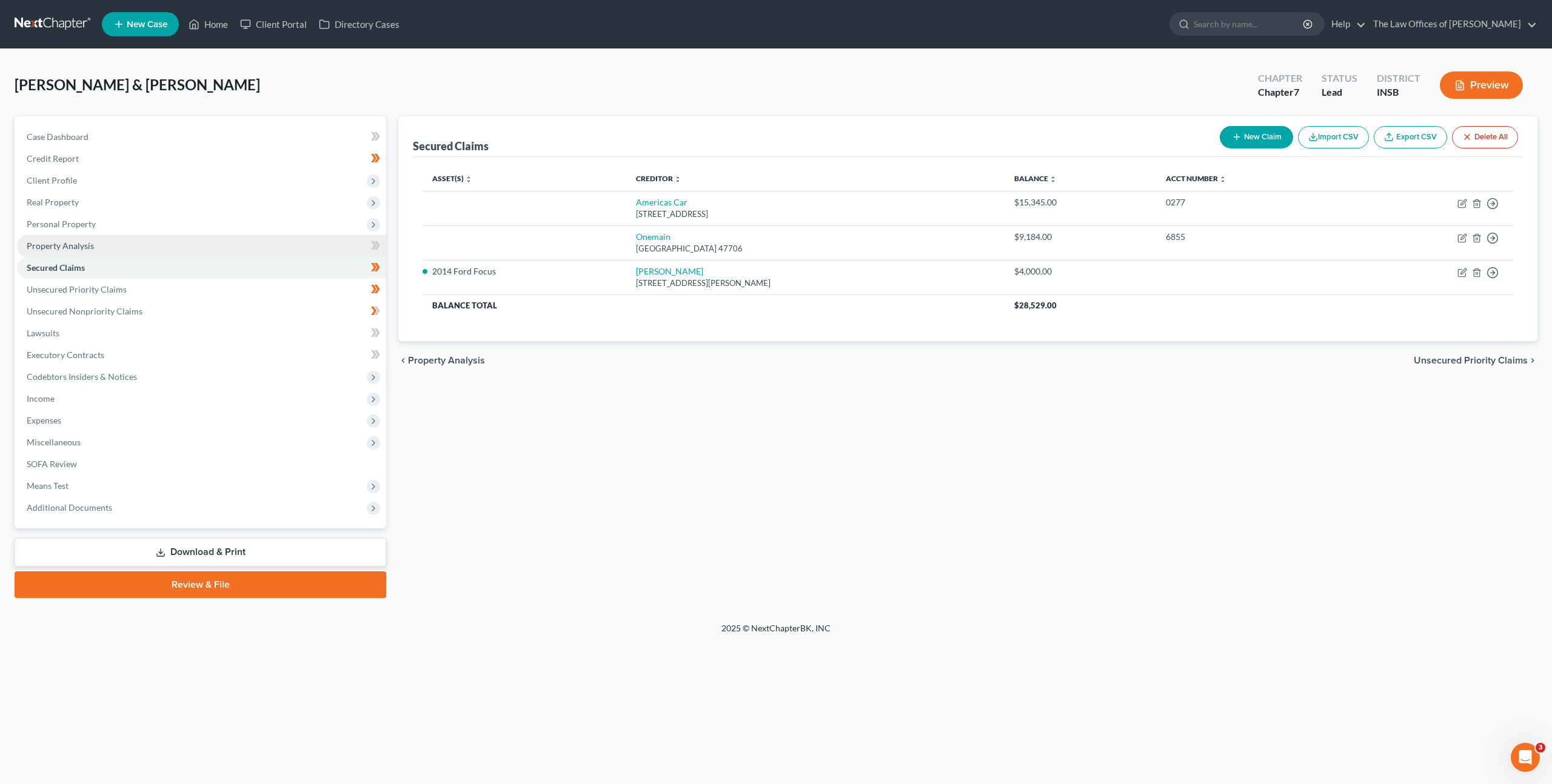
click at [190, 248] on link "Property Analysis" at bounding box center [201, 246] width 369 height 21
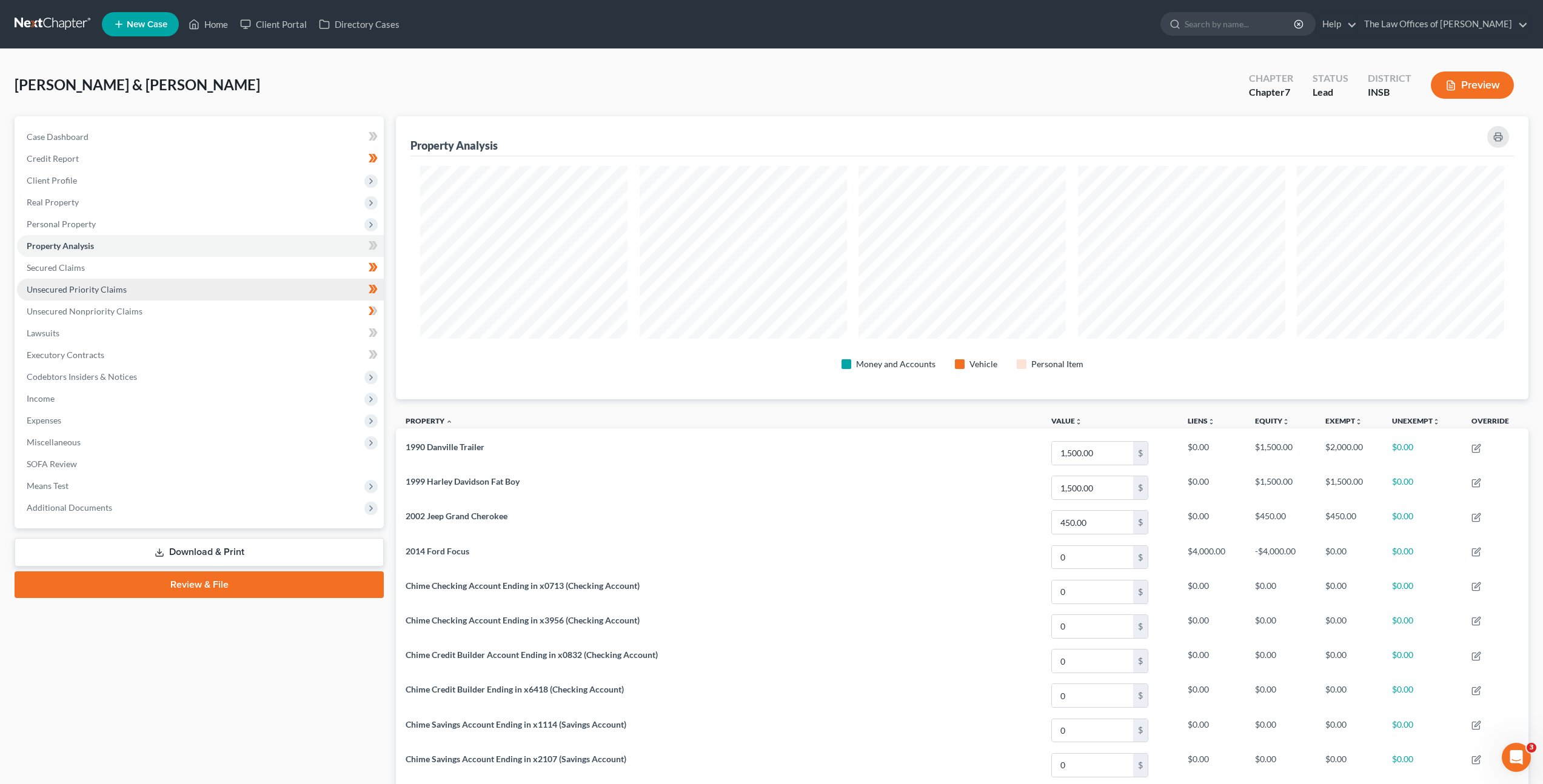
scroll to position [283, 1132]
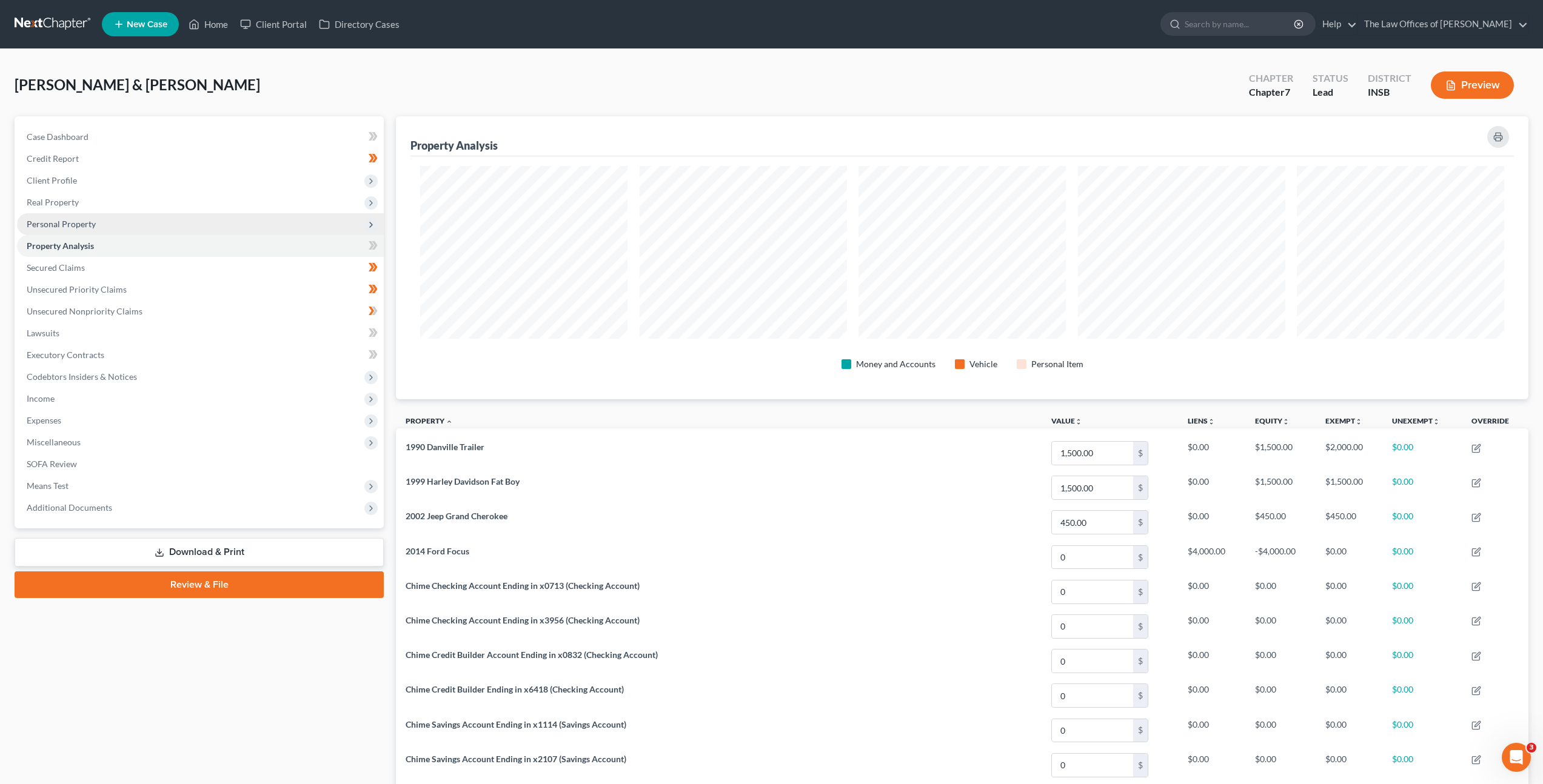
click at [184, 226] on span "Personal Property" at bounding box center [199, 224] width 366 height 21
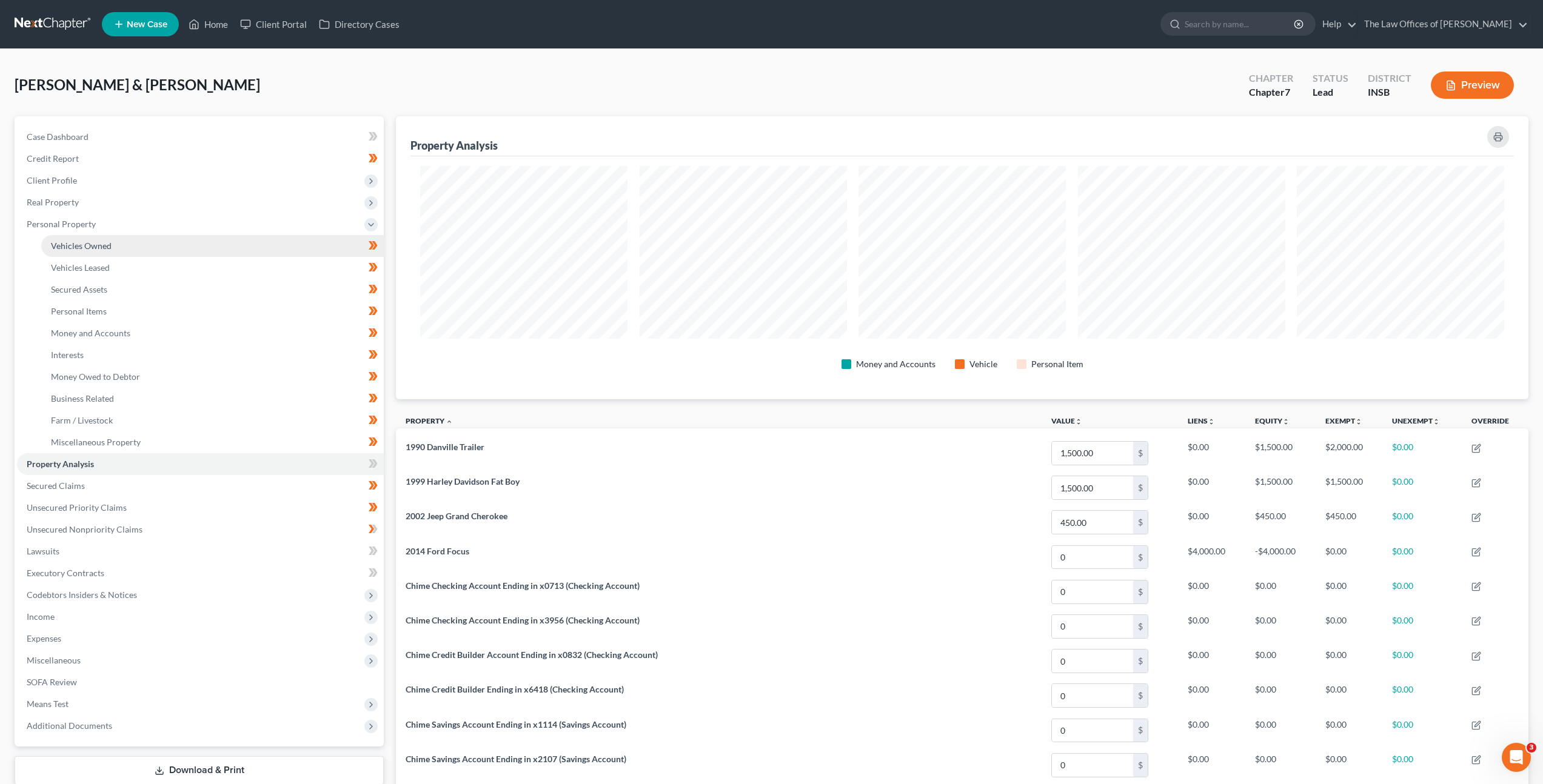
click at [180, 248] on link "Vehicles Owned" at bounding box center [212, 246] width 342 height 21
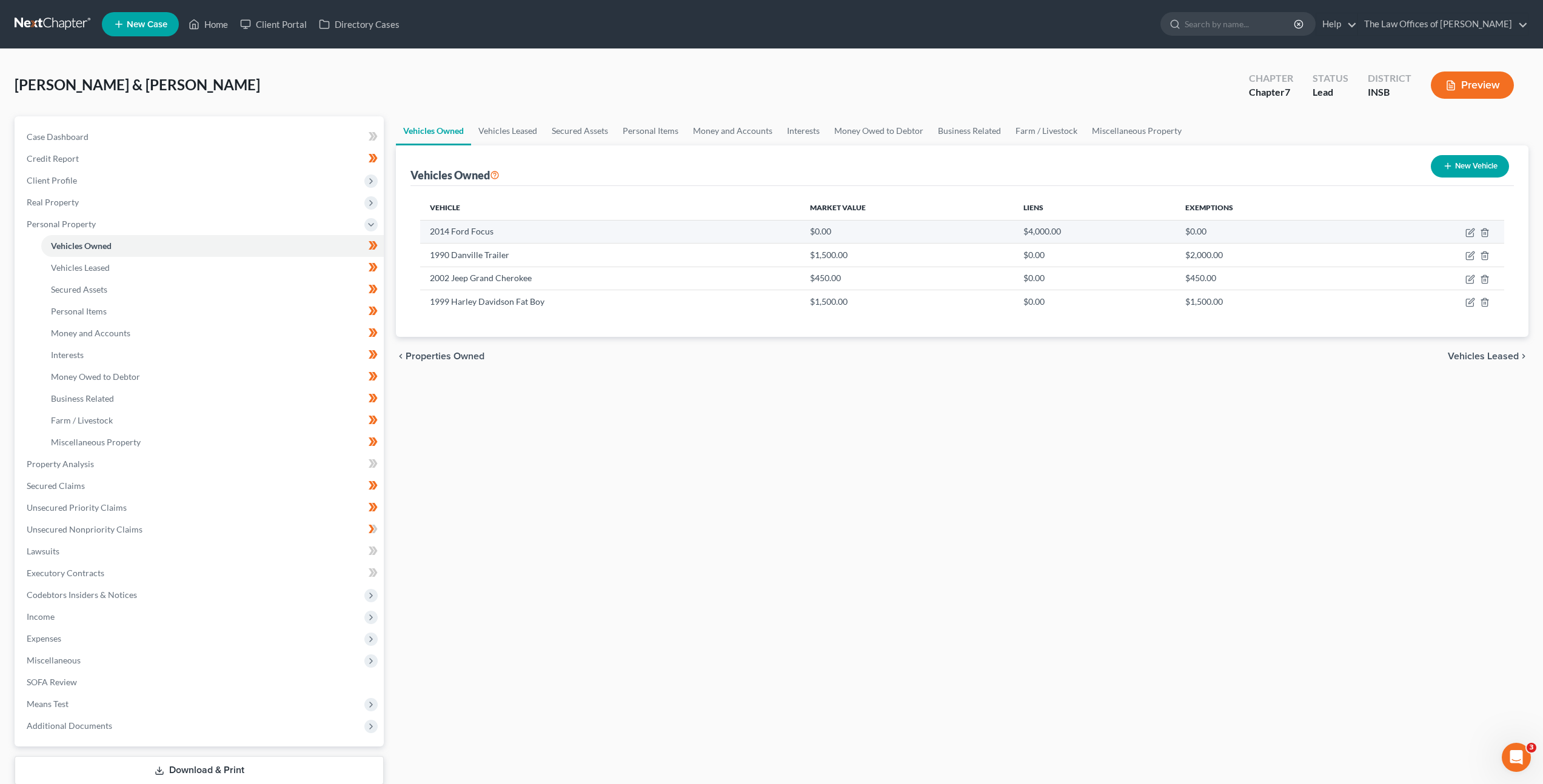
click at [1463, 233] on td at bounding box center [1435, 231] width 138 height 23
click at [1465, 231] on icon "button" at bounding box center [1468, 232] width 7 height 7
select select "0"
select select "12"
select select "1"
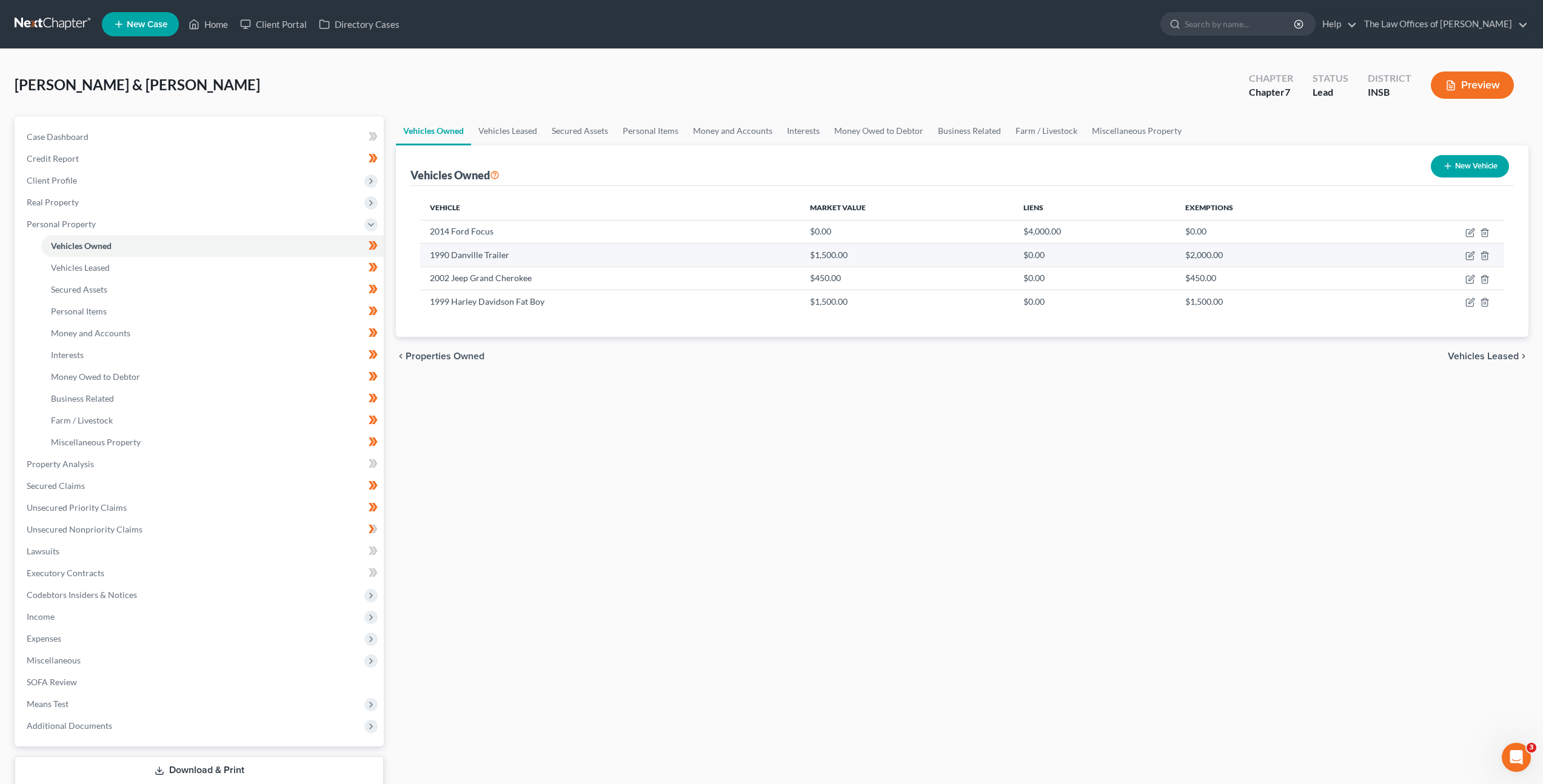
select select "0"
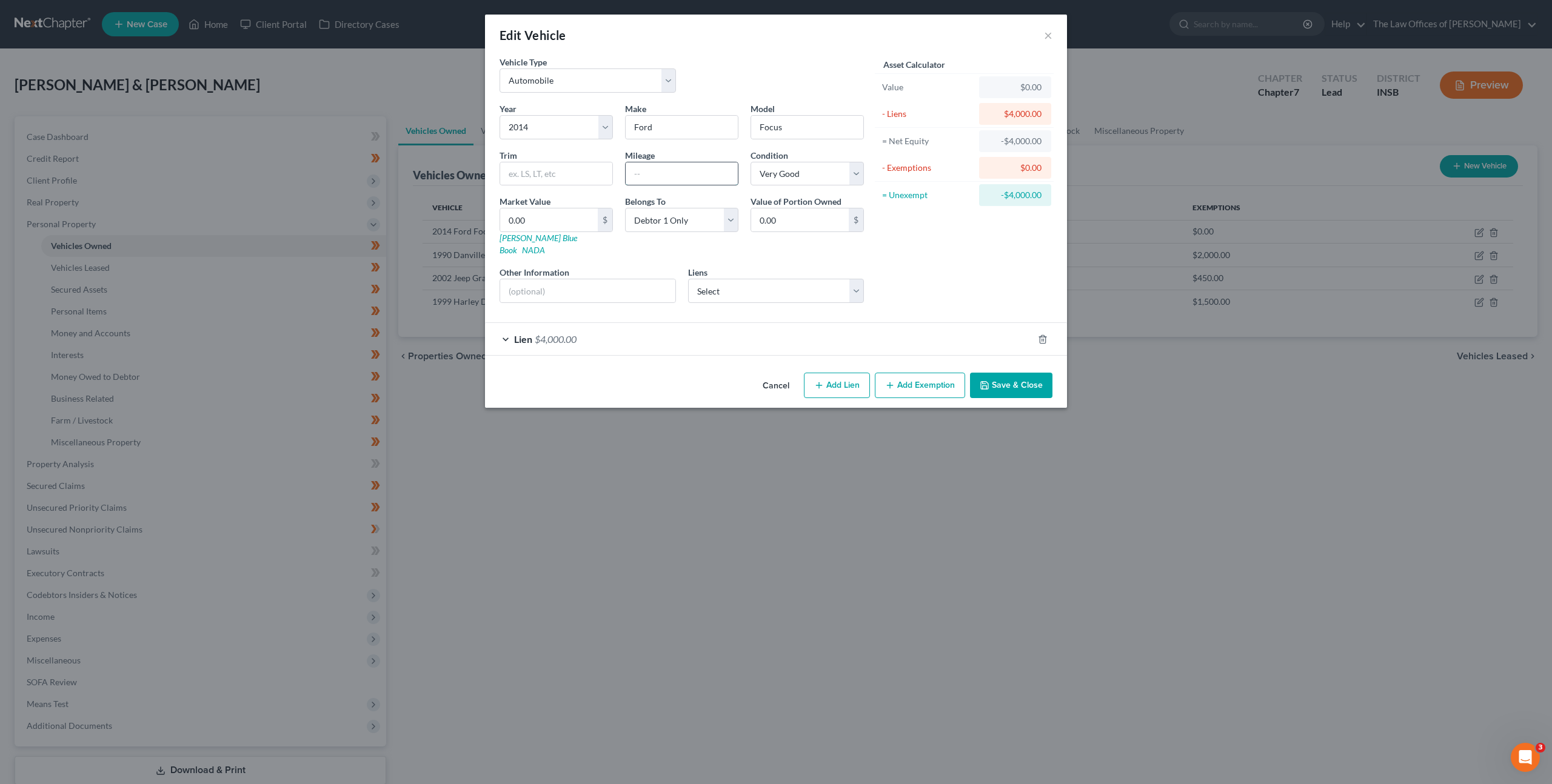
click at [681, 177] on input "text" at bounding box center [681, 174] width 112 height 23
click at [812, 172] on select "Select Excellent Very Good Good Fair Poor" at bounding box center [807, 174] width 114 height 24
click at [694, 180] on input "text" at bounding box center [681, 174] width 112 height 23
type input "125000"
click at [933, 229] on div "Asset Calculator Value $0.00 - Liens $4,000.00 = Net Equity -$4,000.00 - Exempt…" at bounding box center [964, 184] width 189 height 256
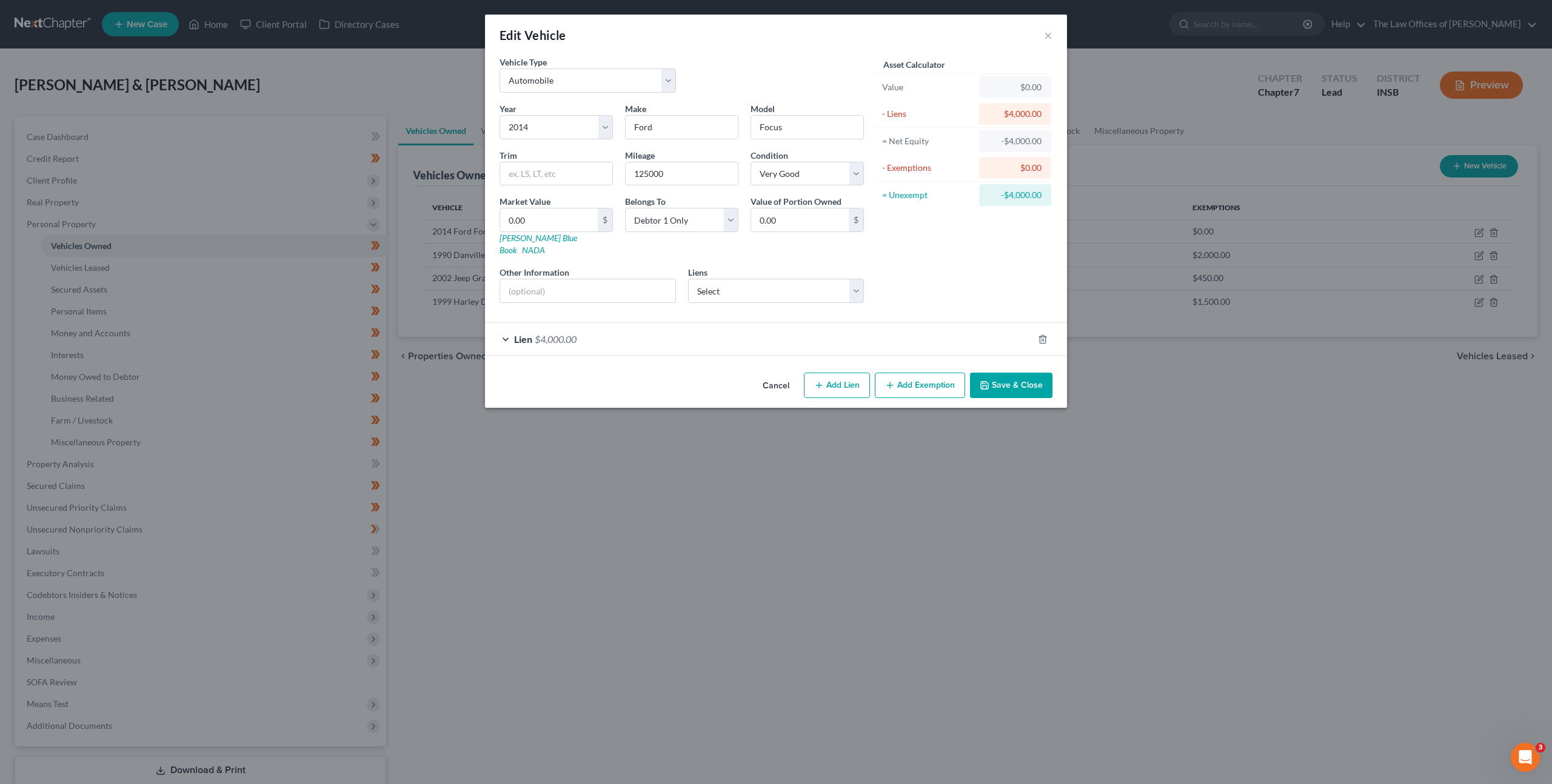
click at [832, 189] on div "Year Select 2026 2025 2024 2023 2022 2021 2020 2019 2018 2017 2016 2015 2014 20…" at bounding box center [681, 207] width 376 height 210
click at [834, 181] on select "Select Excellent Very Good Good Fair Poor" at bounding box center [807, 174] width 114 height 24
select select "2"
click at [750, 162] on select "Select Excellent Very Good Good Fair Poor" at bounding box center [807, 174] width 114 height 24
click at [978, 241] on div "Asset Calculator Value $0.00 - Liens $4,000.00 = Net Equity -$4,000.00 - Exempt…" at bounding box center [964, 184] width 189 height 256
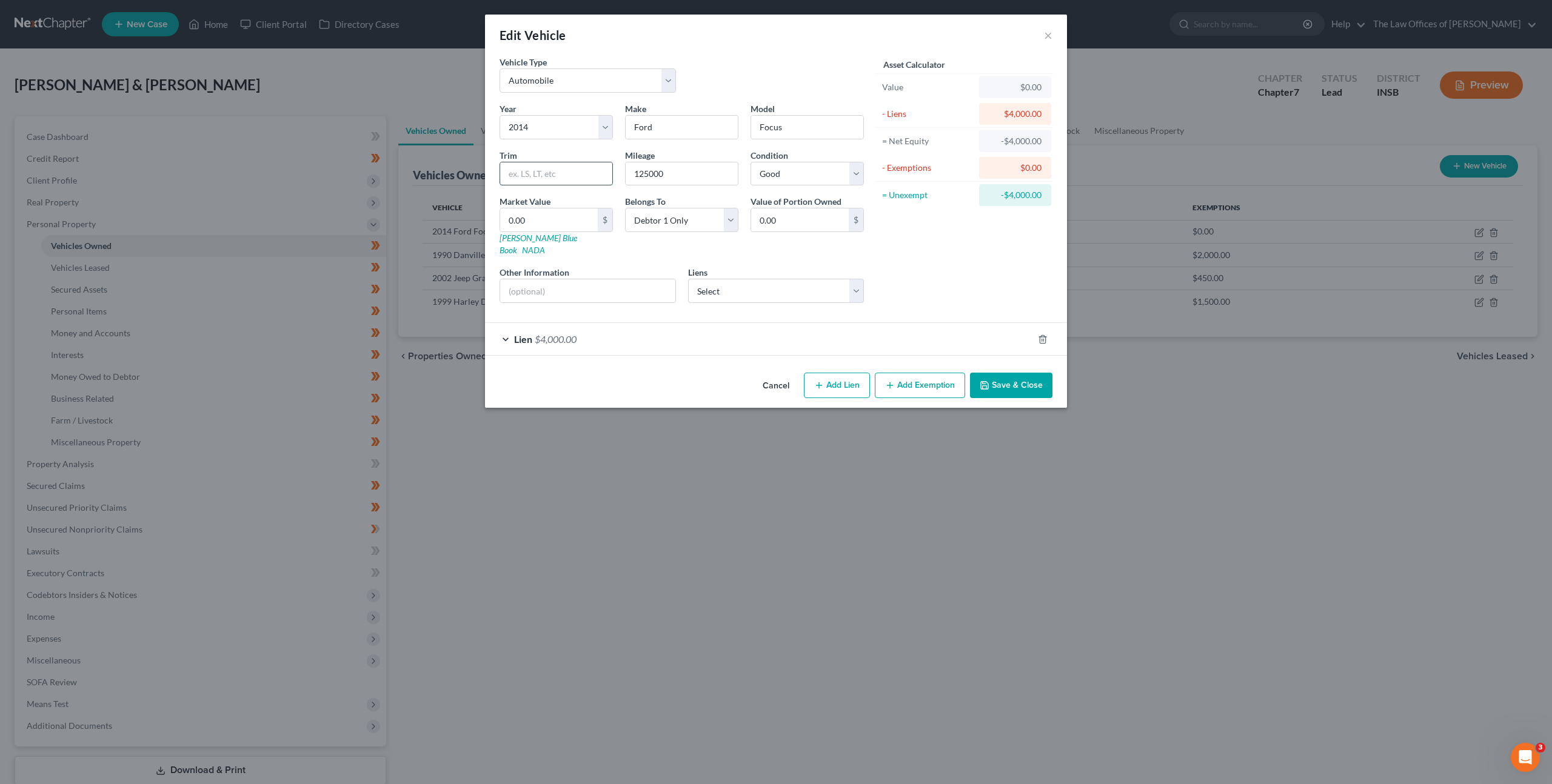
click at [550, 179] on input "text" at bounding box center [556, 174] width 112 height 23
click at [527, 239] on link "[PERSON_NAME] Blue Book" at bounding box center [538, 244] width 78 height 22
click at [716, 279] on select "Select Americas Car - $15,345.00 Onemain - $9,184.00" at bounding box center [776, 290] width 177 height 24
click at [810, 279] on select "Select Americas Car - $15,345.00 Onemain - $9,184.00" at bounding box center [776, 290] width 177 height 24
click at [998, 373] on button "Save & Close" at bounding box center [1011, 386] width 83 height 25
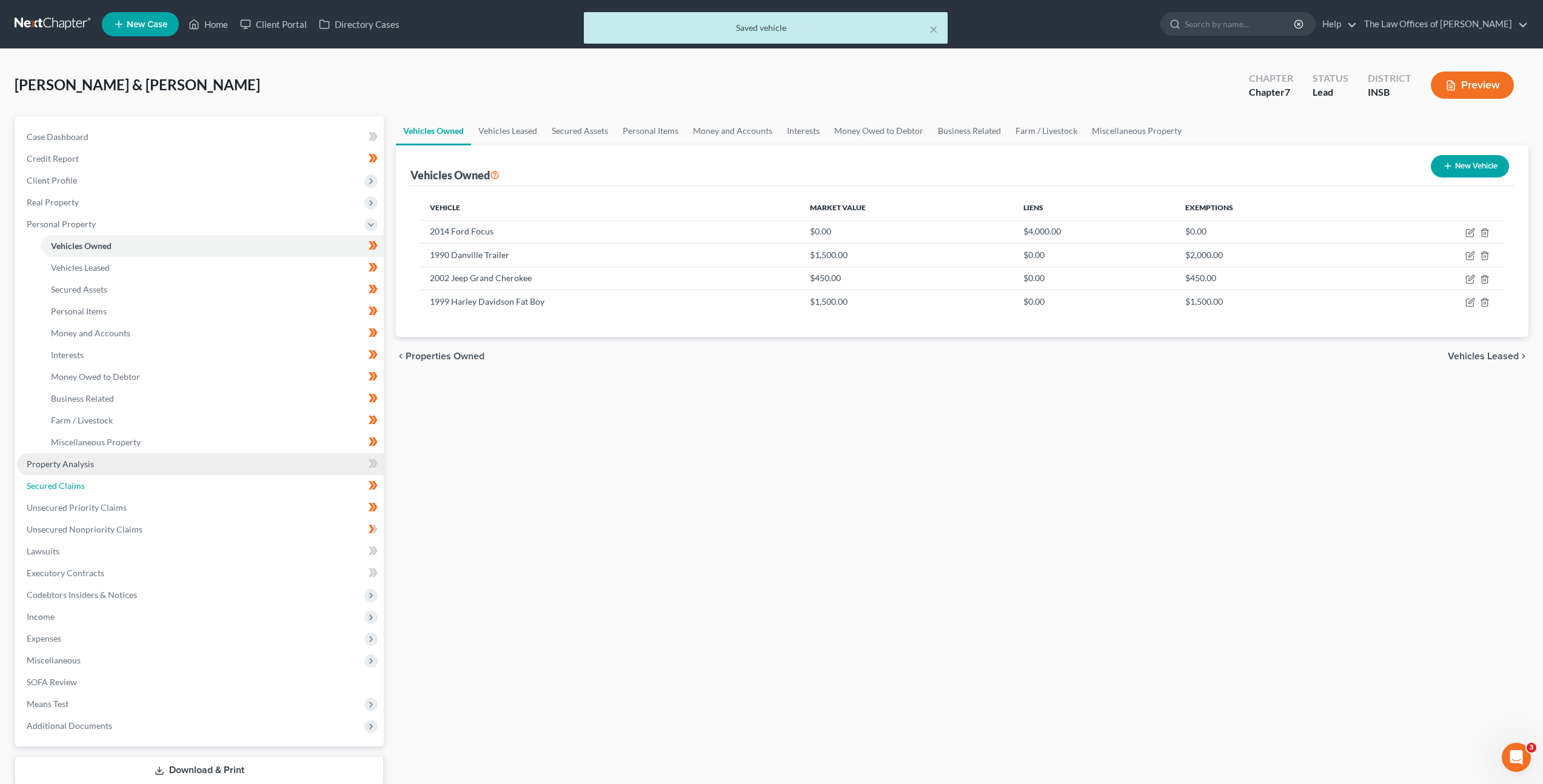
drag, startPoint x: 173, startPoint y: 476, endPoint x: 190, endPoint y: 468, distance: 18.8
click at [173, 476] on link "Secured Claims" at bounding box center [199, 486] width 366 height 21
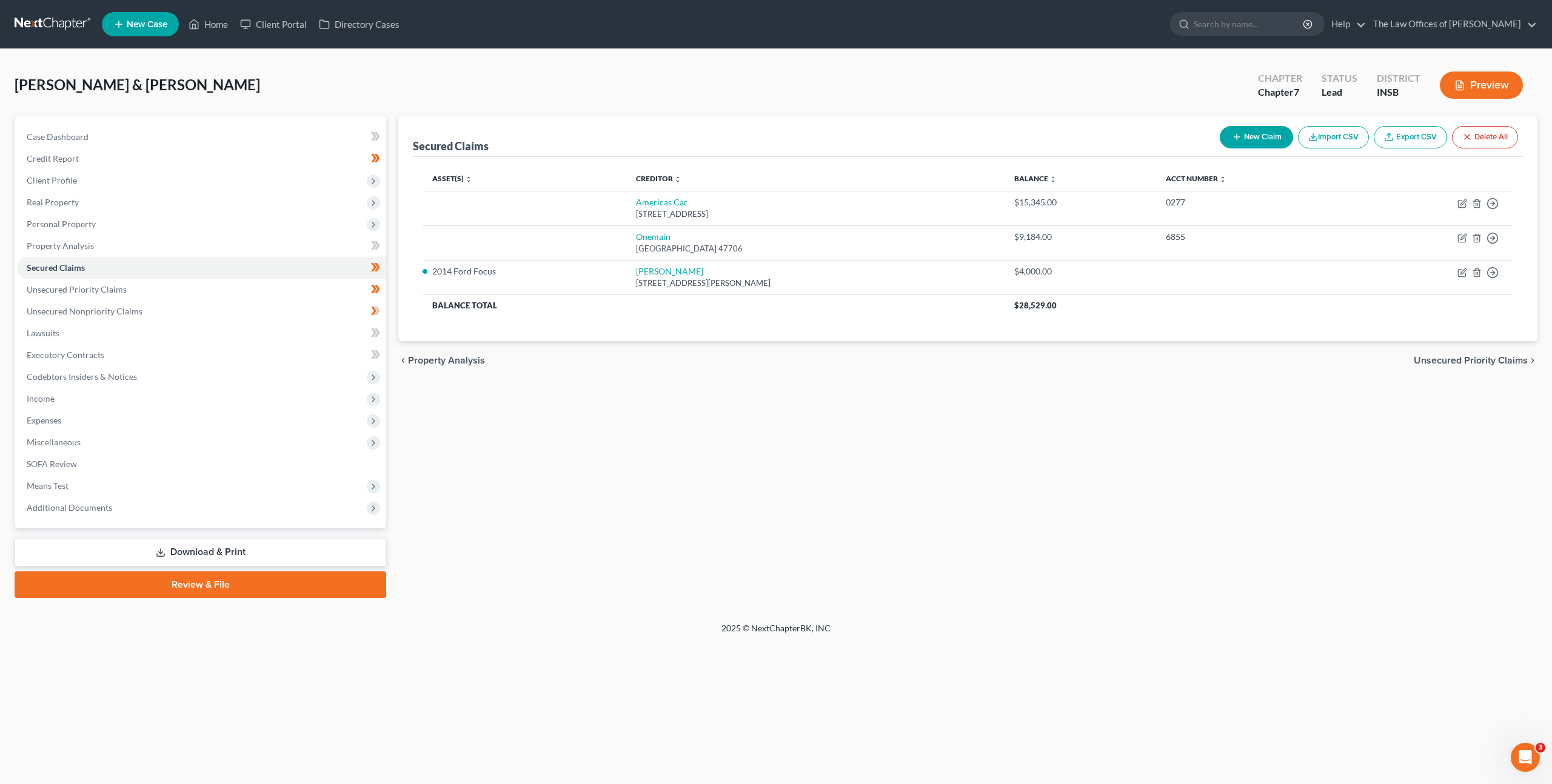
click at [1253, 134] on button "New Claim" at bounding box center [1256, 137] width 73 height 22
select select "2"
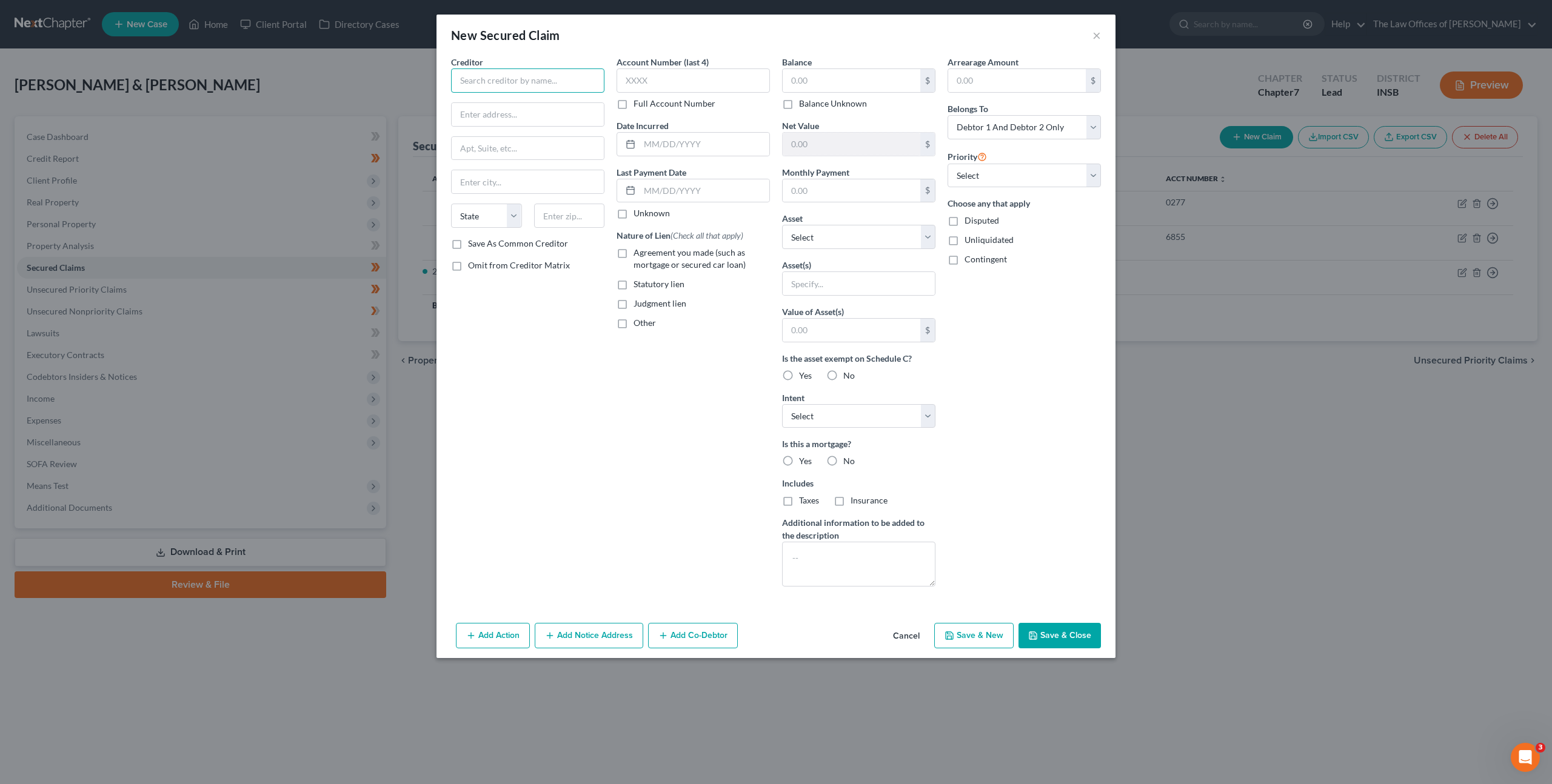
click at [586, 70] on input "text" at bounding box center [528, 80] width 154 height 24
drag, startPoint x: 640, startPoint y: 378, endPoint x: 672, endPoint y: 381, distance: 32.1
click at [640, 378] on div "Account Number (last 4) Full Account Number Date Incurred Last Payment Date Unk…" at bounding box center [693, 325] width 165 height 540
type input "Lucky's Auto"
drag, startPoint x: 1056, startPoint y: 642, endPoint x: 1076, endPoint y: 589, distance: 56.6
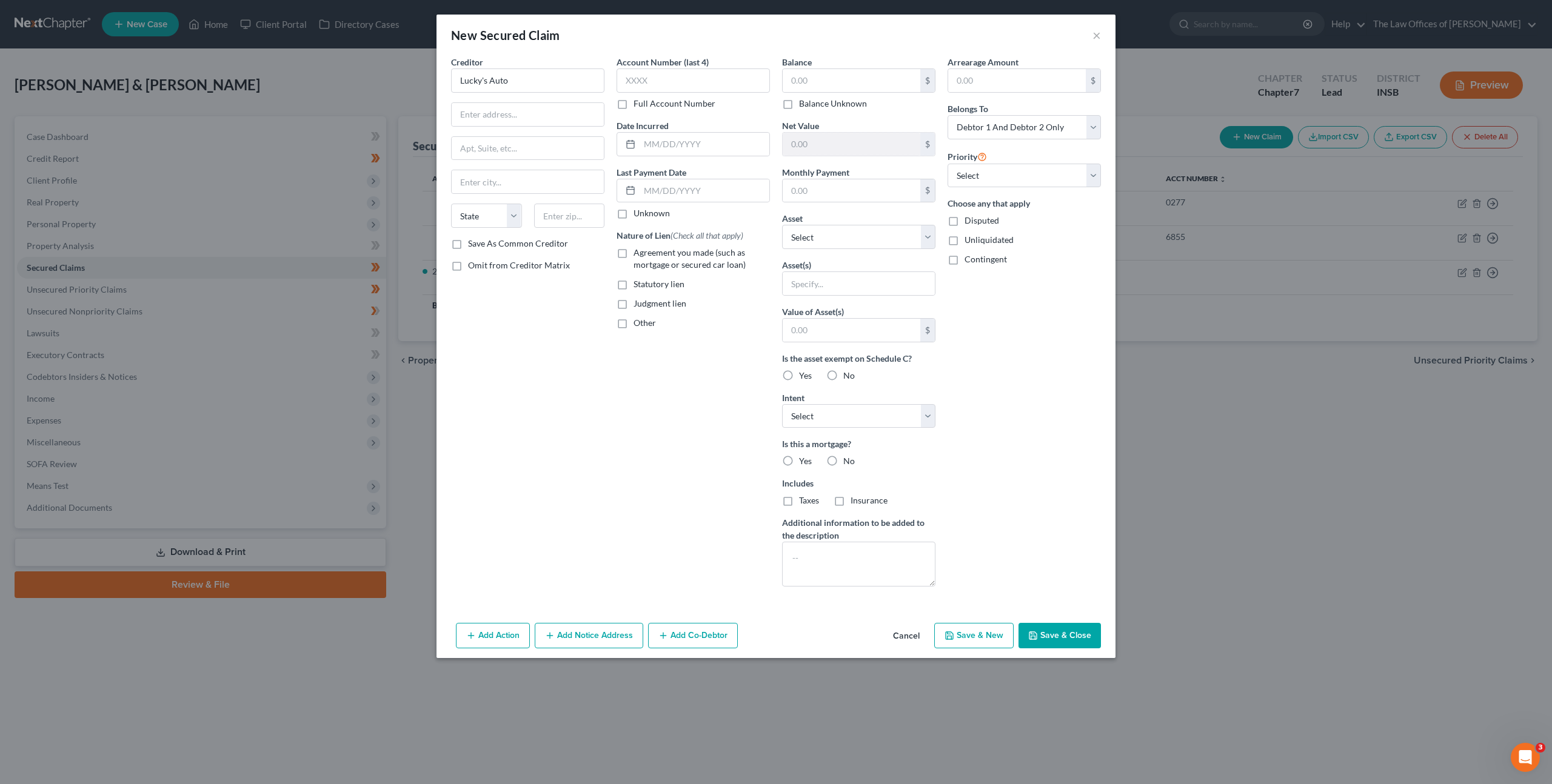
click at [1056, 642] on button "Save & Close" at bounding box center [1059, 635] width 83 height 25
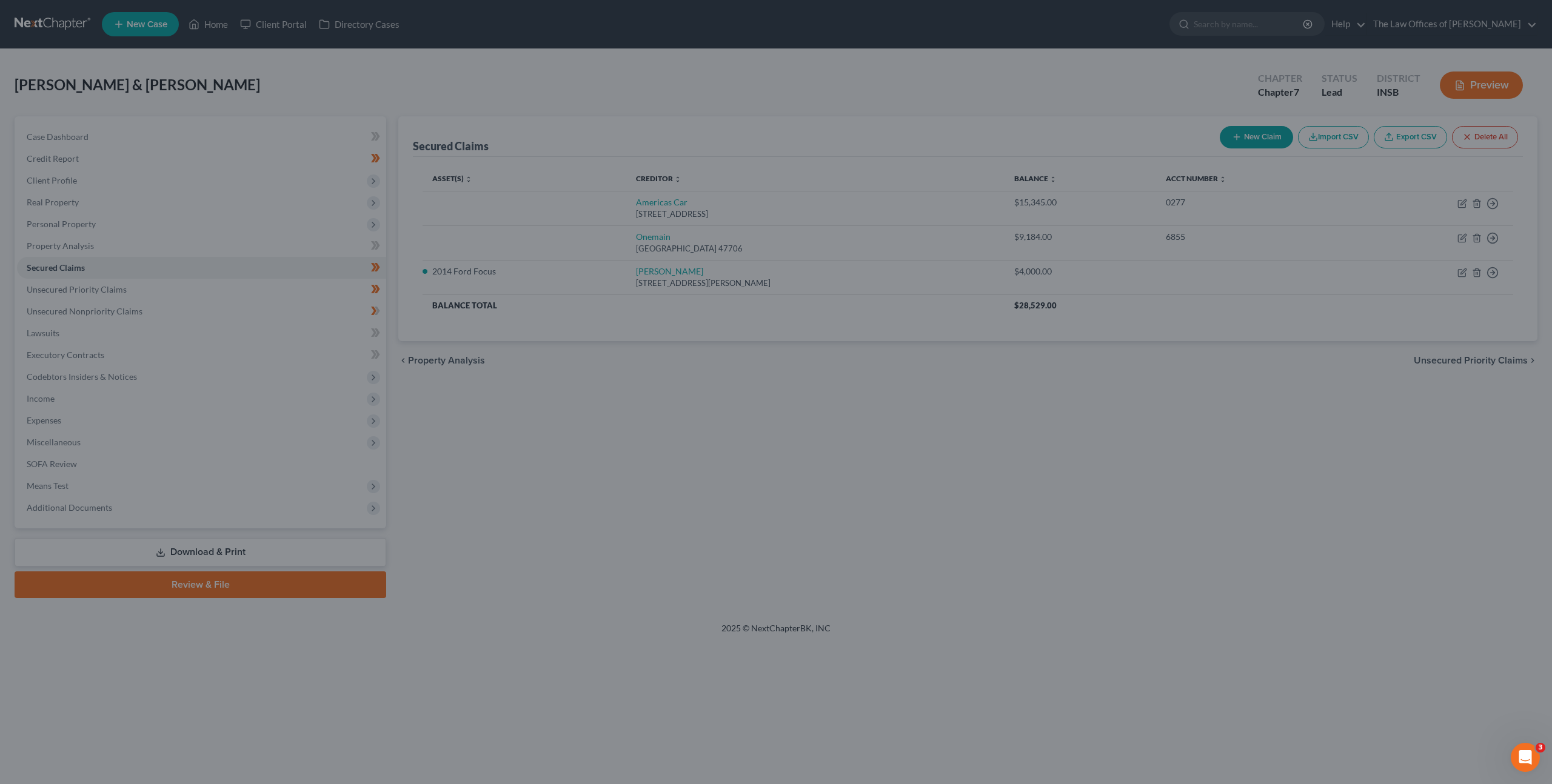
type input "0.00"
type input "0"
type input "0.00"
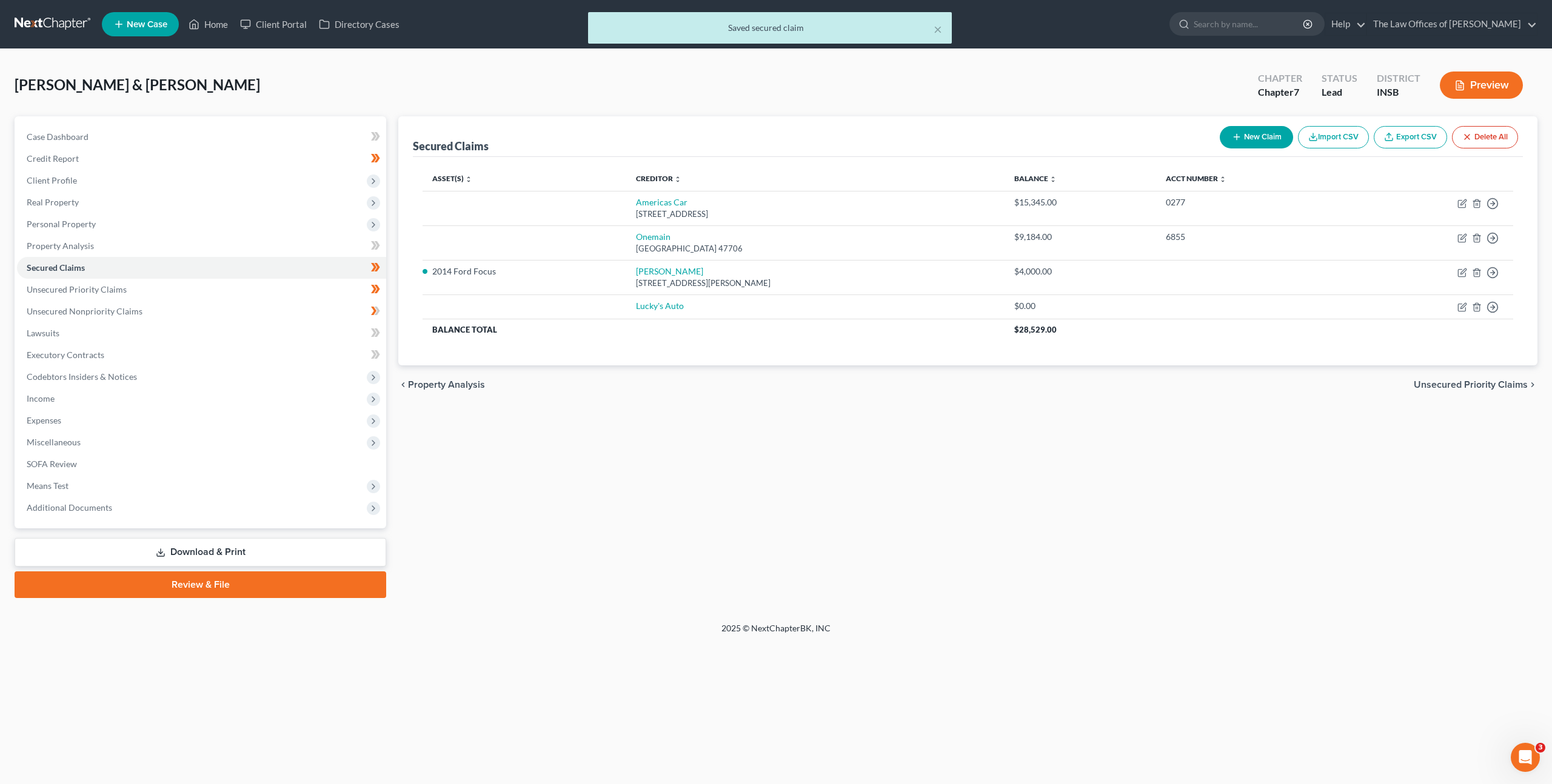
click at [848, 540] on div "Secured Claims New Claim Import CSV Export CSV Delete All Asset(s) expand_more …" at bounding box center [968, 358] width 1152 height 482
click at [231, 204] on span "Real Property" at bounding box center [201, 202] width 369 height 21
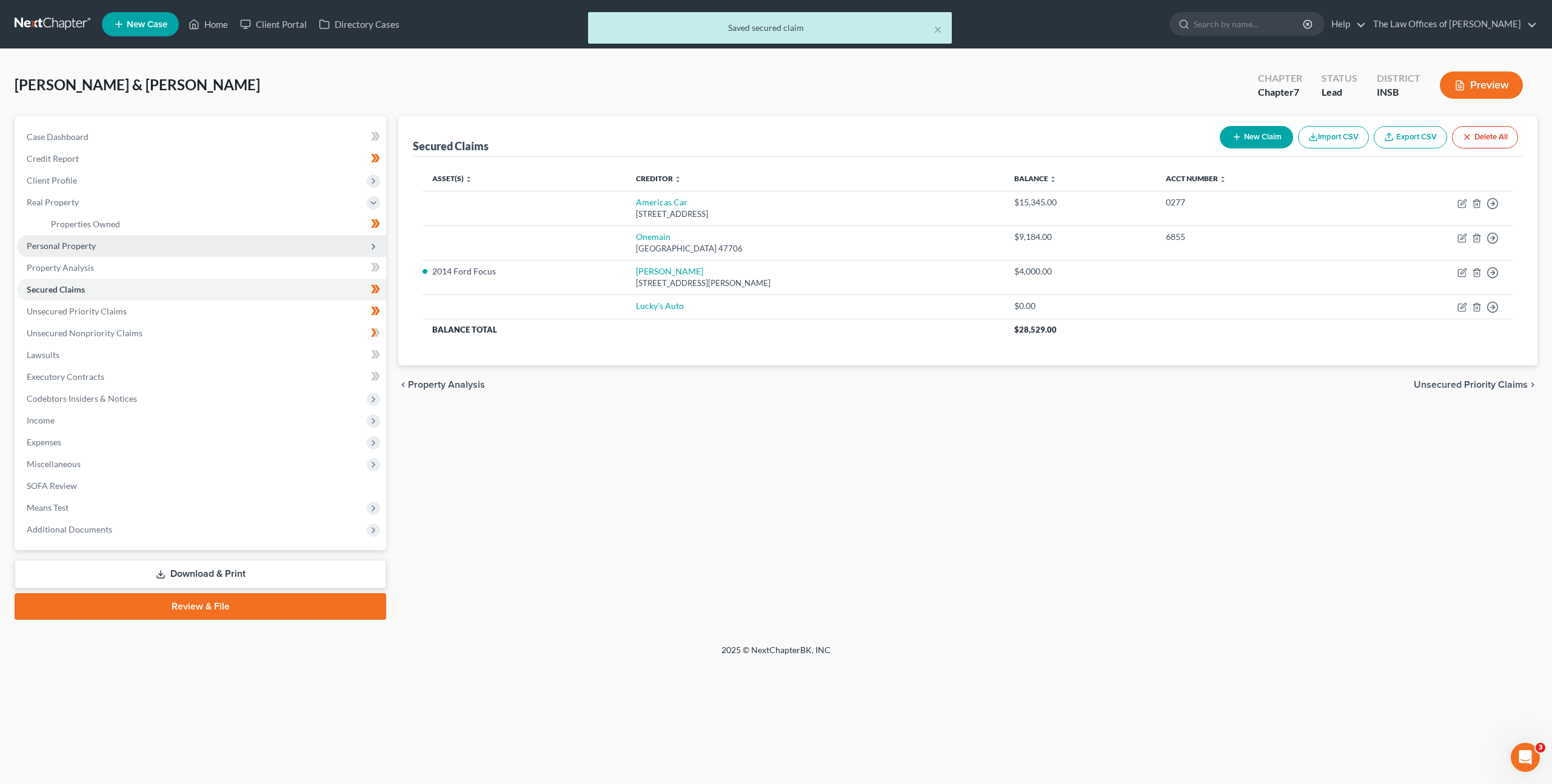
click at [220, 240] on span "Personal Property" at bounding box center [201, 246] width 369 height 21
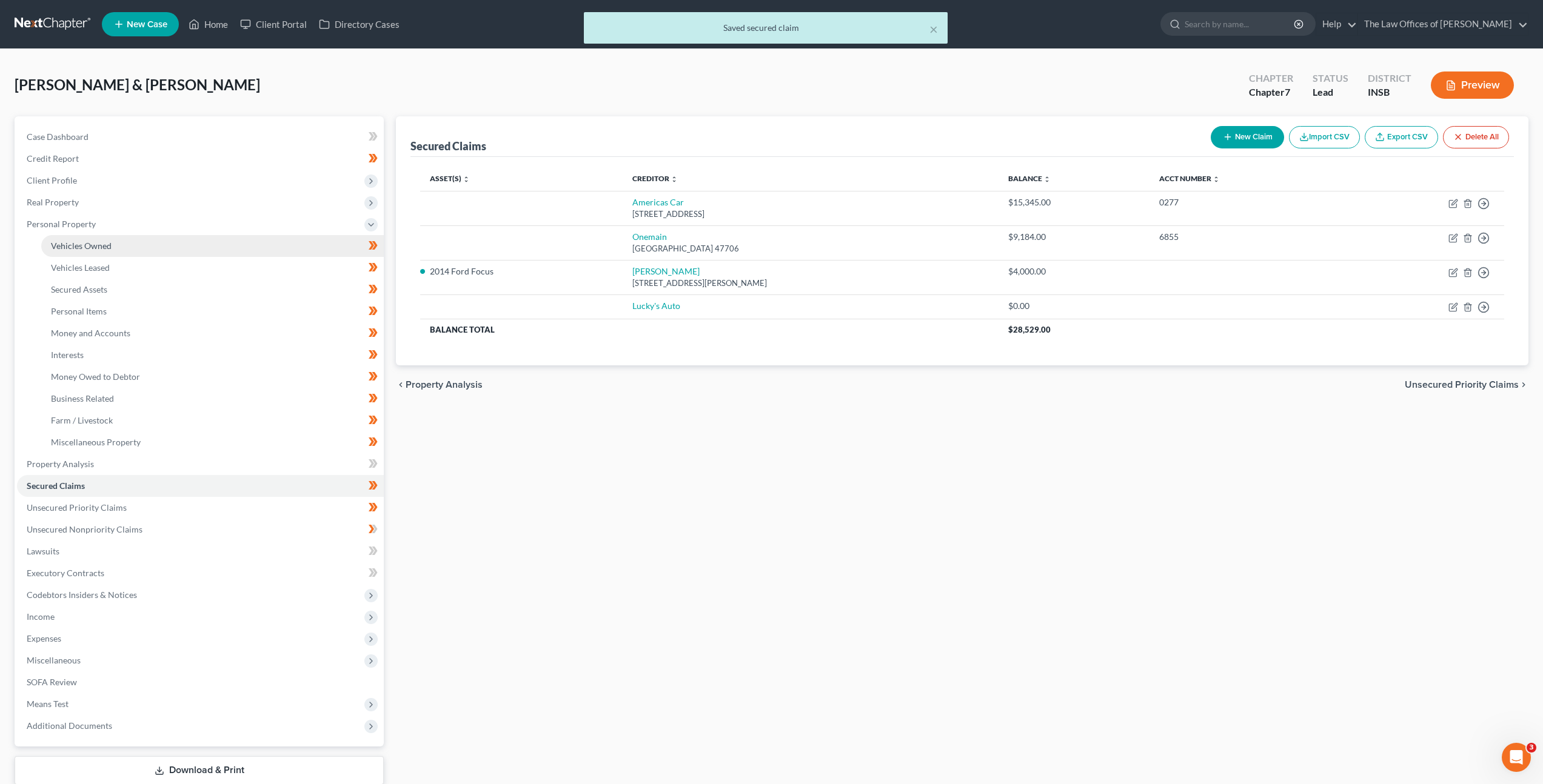
click at [215, 243] on link "Vehicles Owned" at bounding box center [212, 246] width 342 height 21
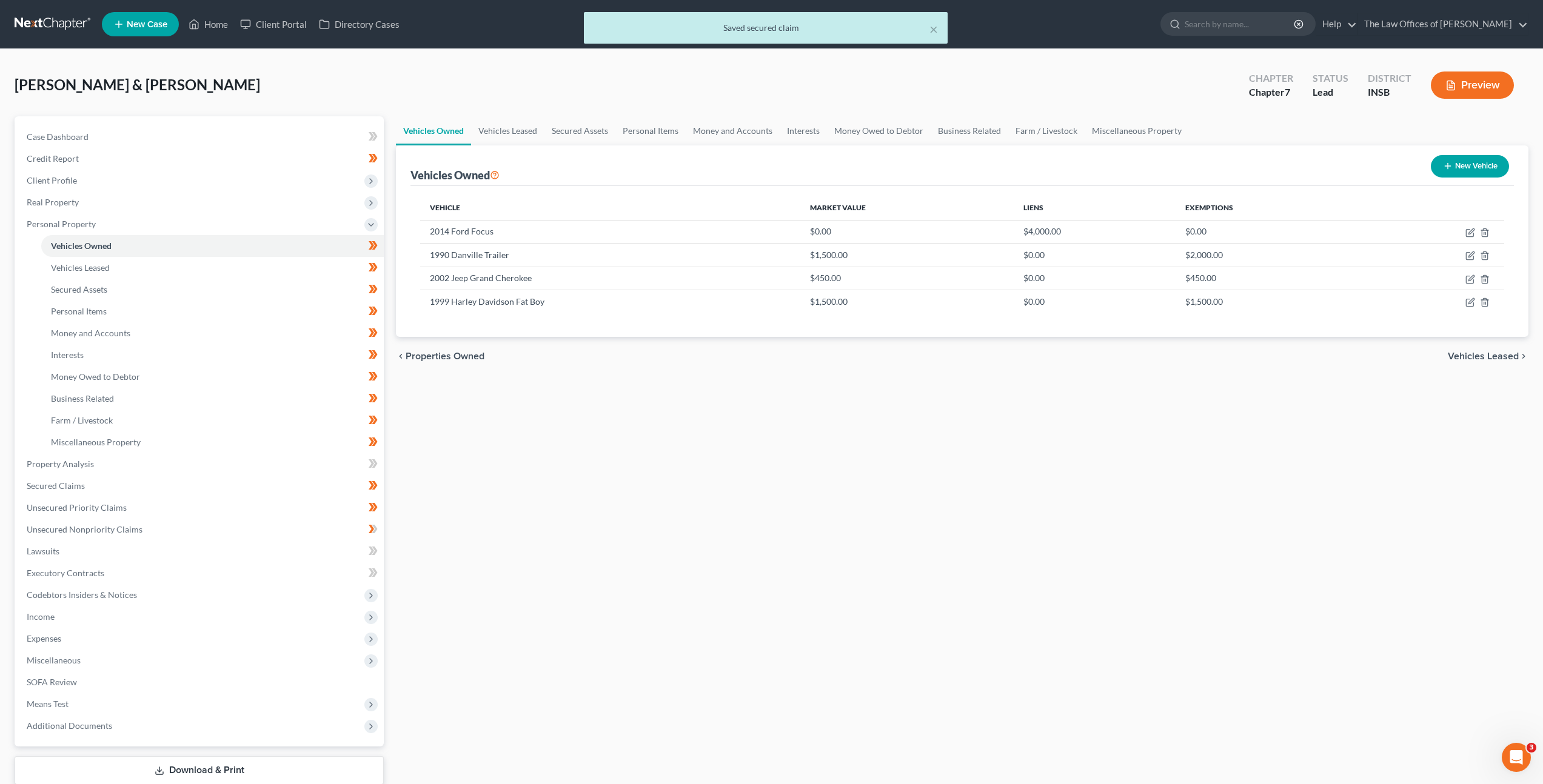
click at [887, 436] on div "Vehicles Owned Vehicles Leased Secured Assets Personal Items Money and Accounts…" at bounding box center [962, 466] width 1145 height 699
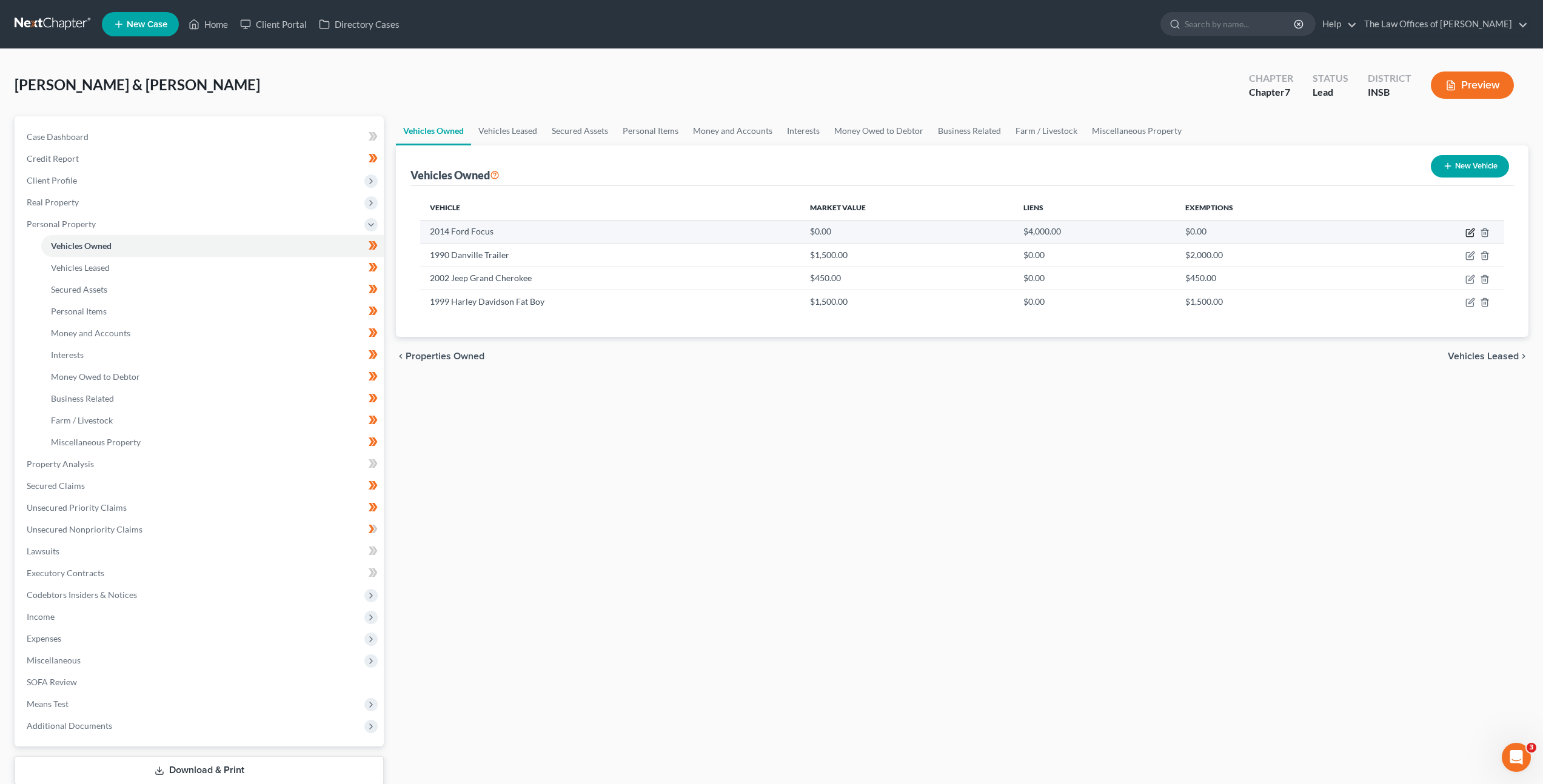
click at [1469, 232] on icon "button" at bounding box center [1470, 233] width 10 height 10
select select "0"
select select "12"
select select "2"
select select "0"
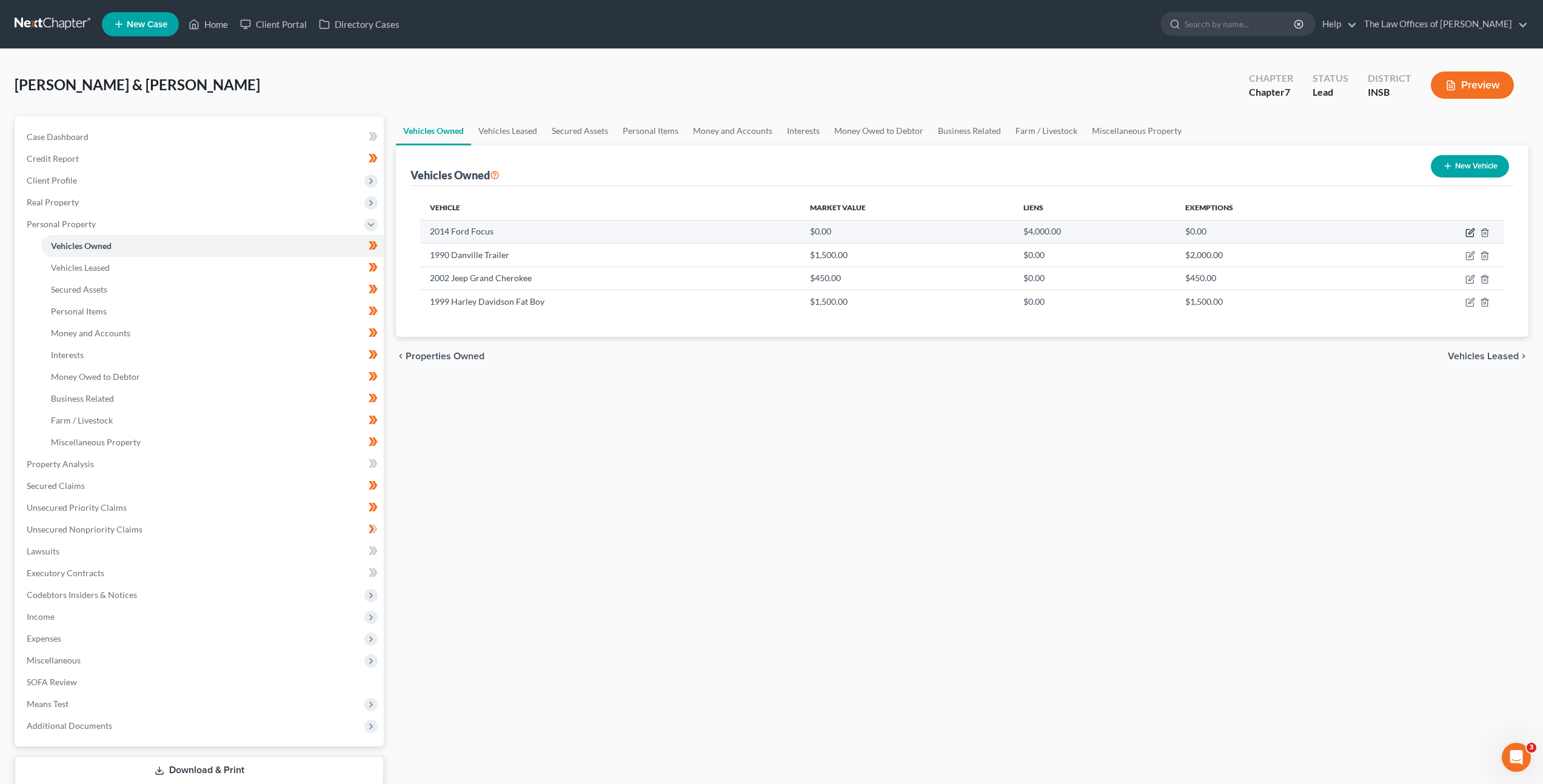
select select "15"
select select "2"
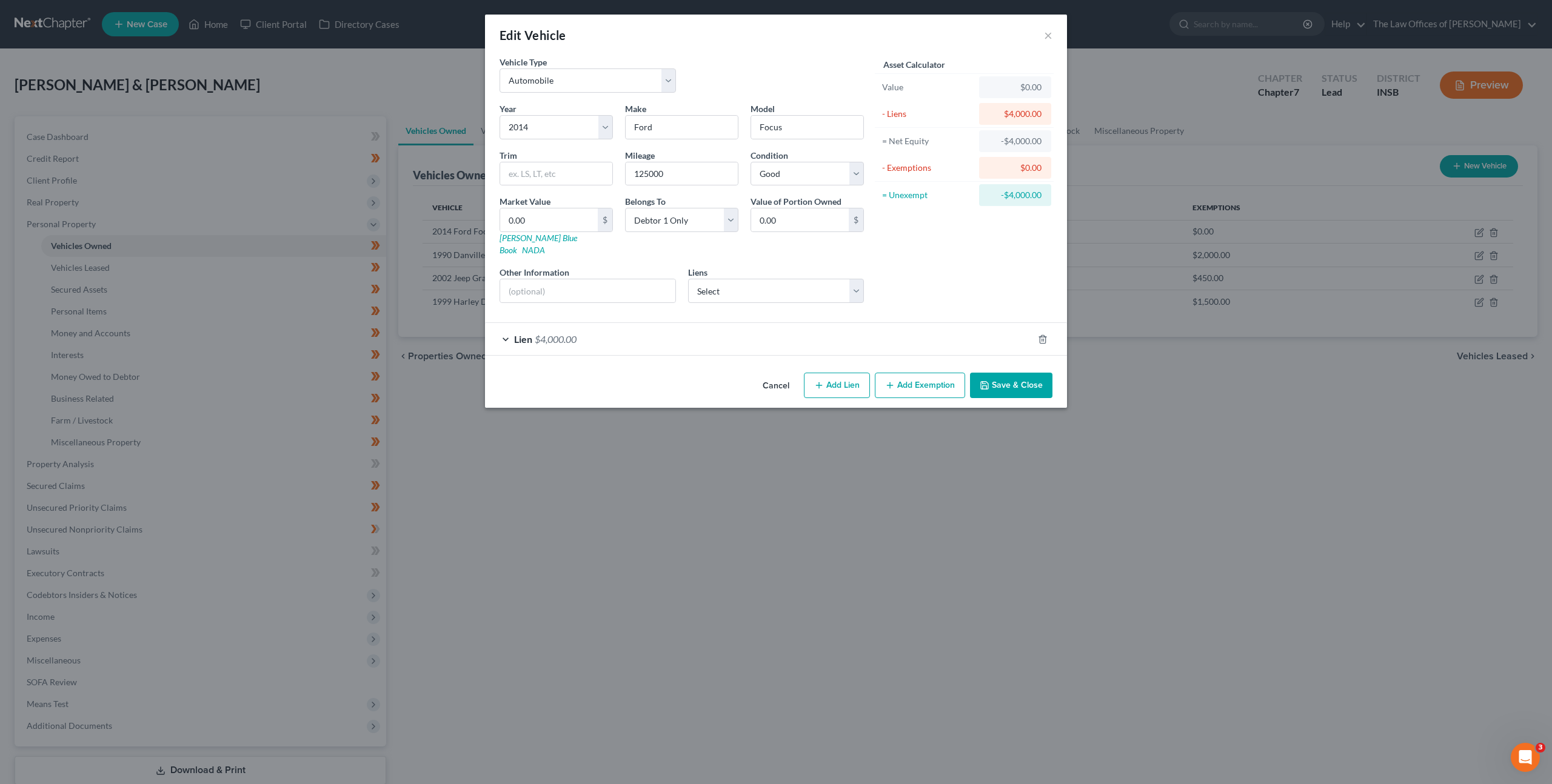
click at [837, 324] on div "Lien $4,000.00" at bounding box center [759, 338] width 548 height 32
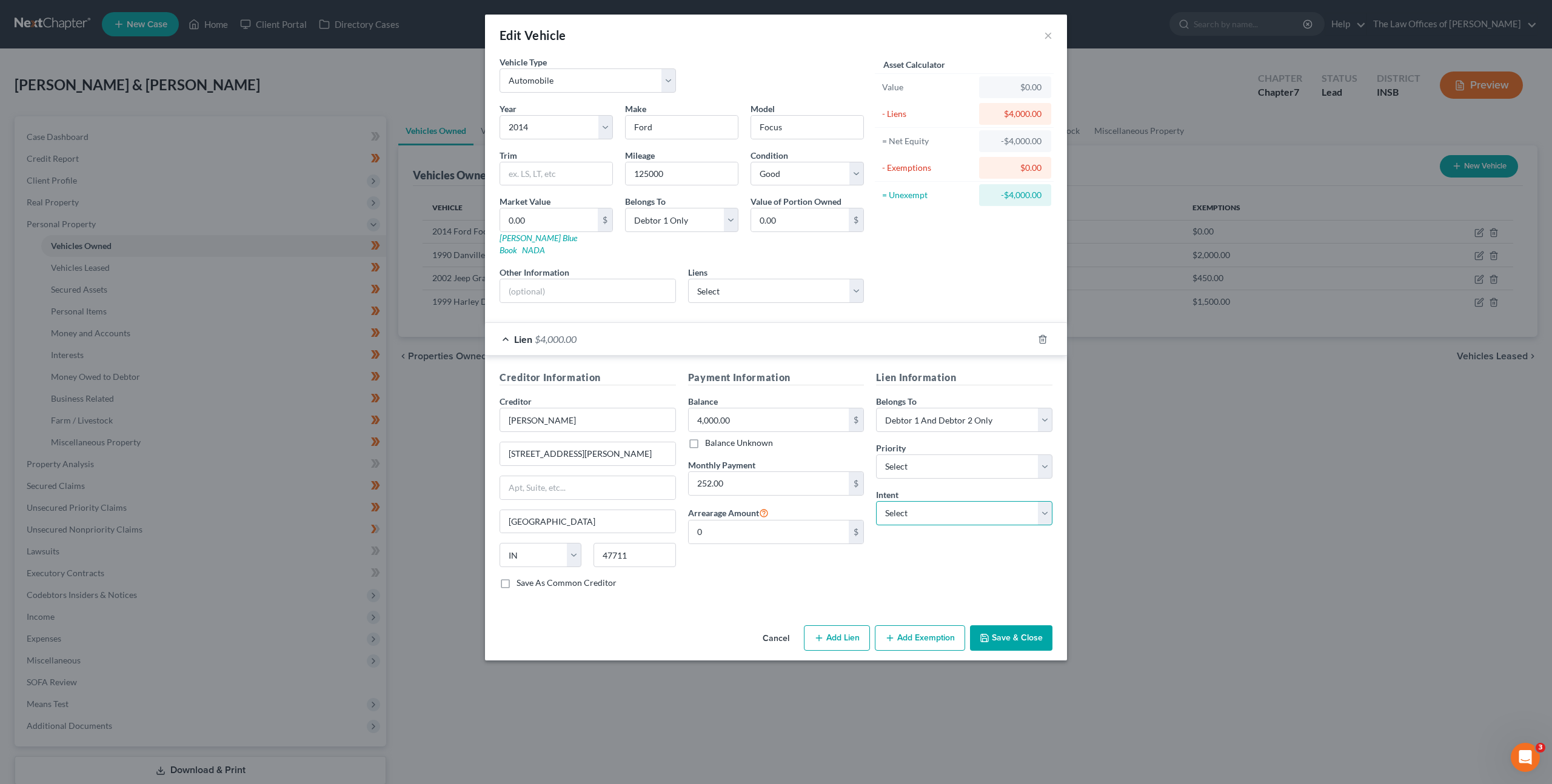
click at [939, 502] on select "Select Surrender Redeem Reaffirm Avoid Other" at bounding box center [964, 513] width 177 height 24
click at [776, 627] on button "Cancel" at bounding box center [776, 638] width 46 height 24
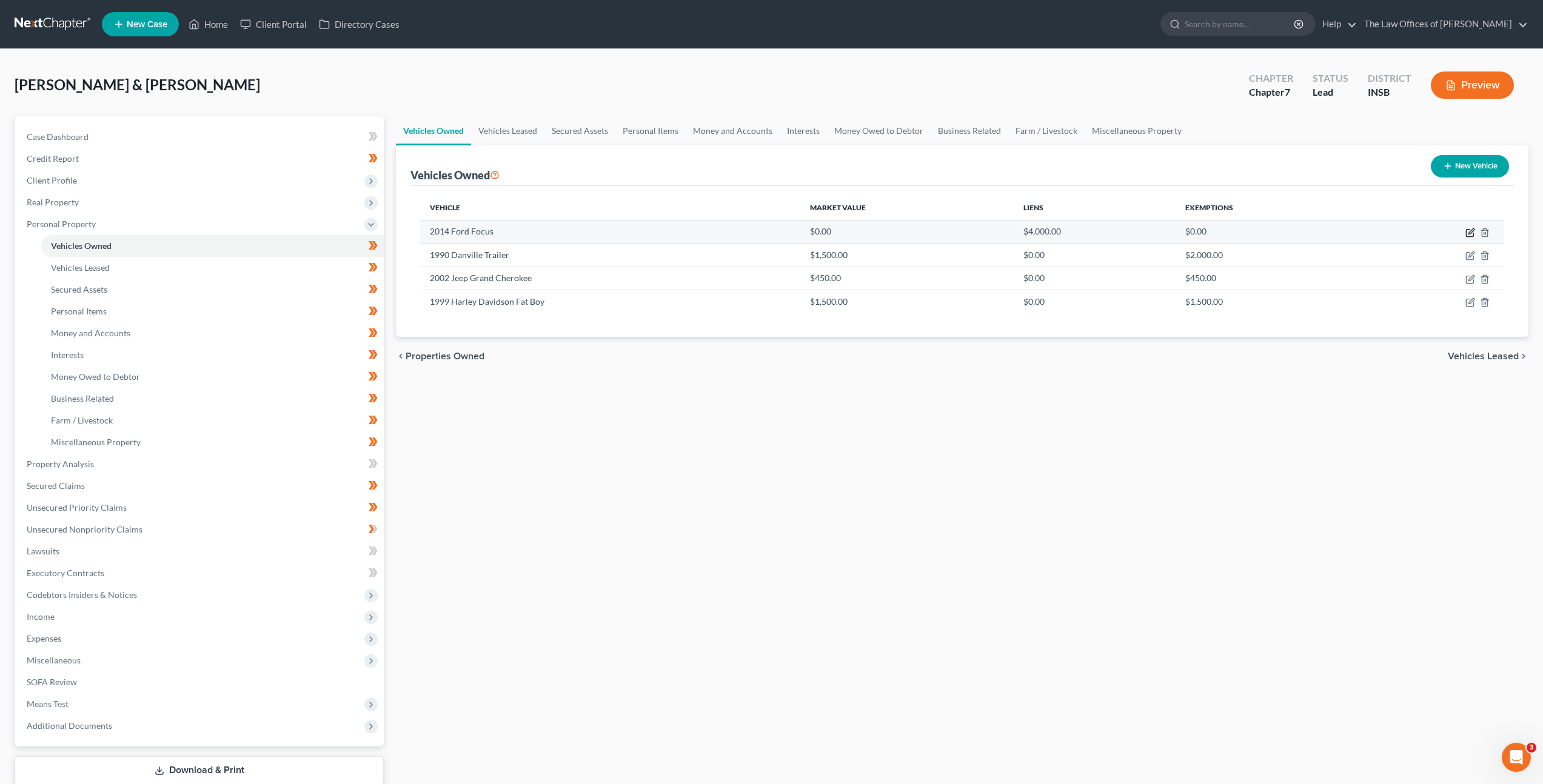
click at [1466, 232] on icon "button" at bounding box center [1470, 233] width 10 height 10
select select "0"
select select "12"
select select "2"
select select "0"
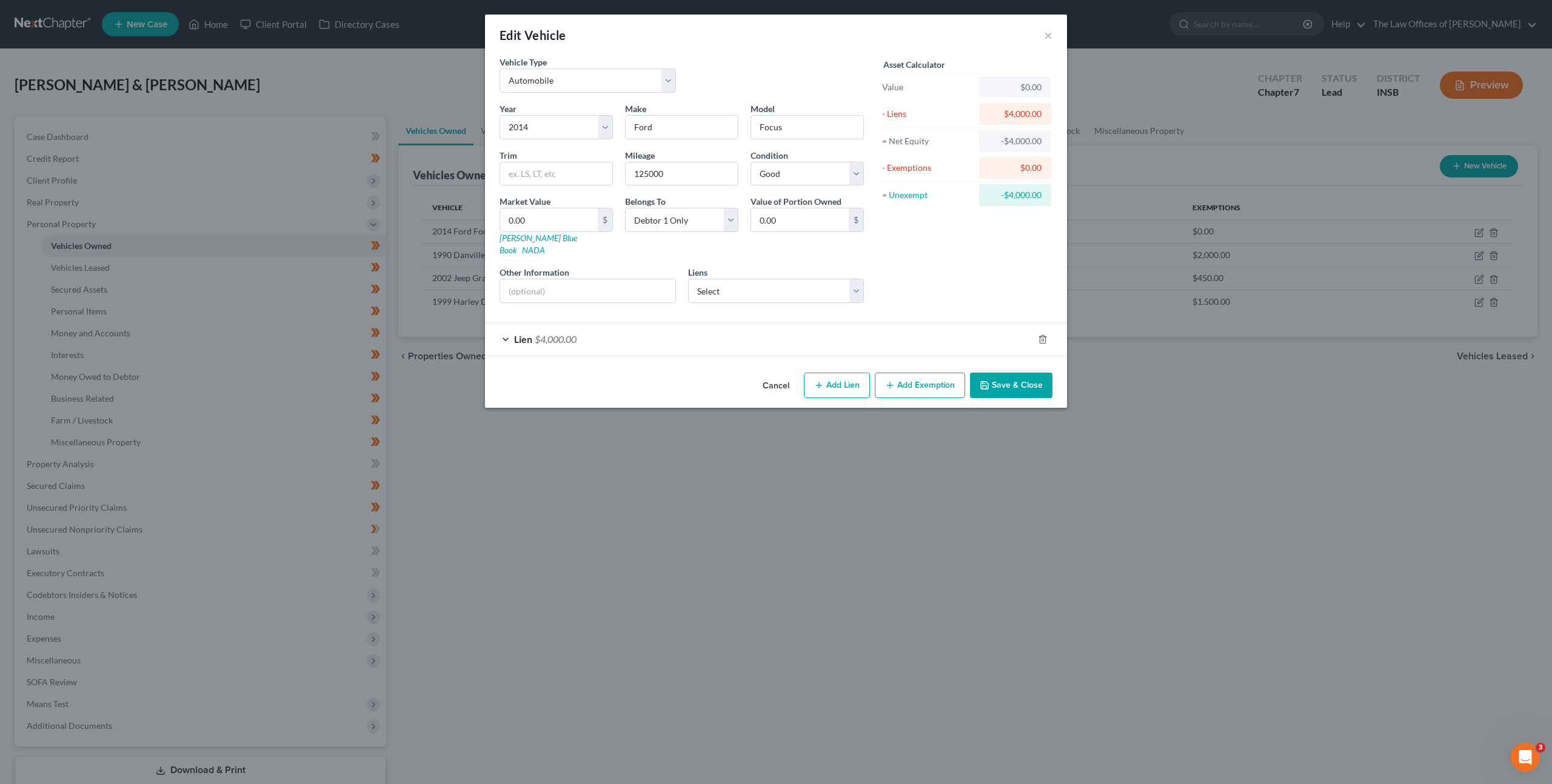
click at [714, 327] on div "Lien $4,000.00" at bounding box center [759, 338] width 548 height 32
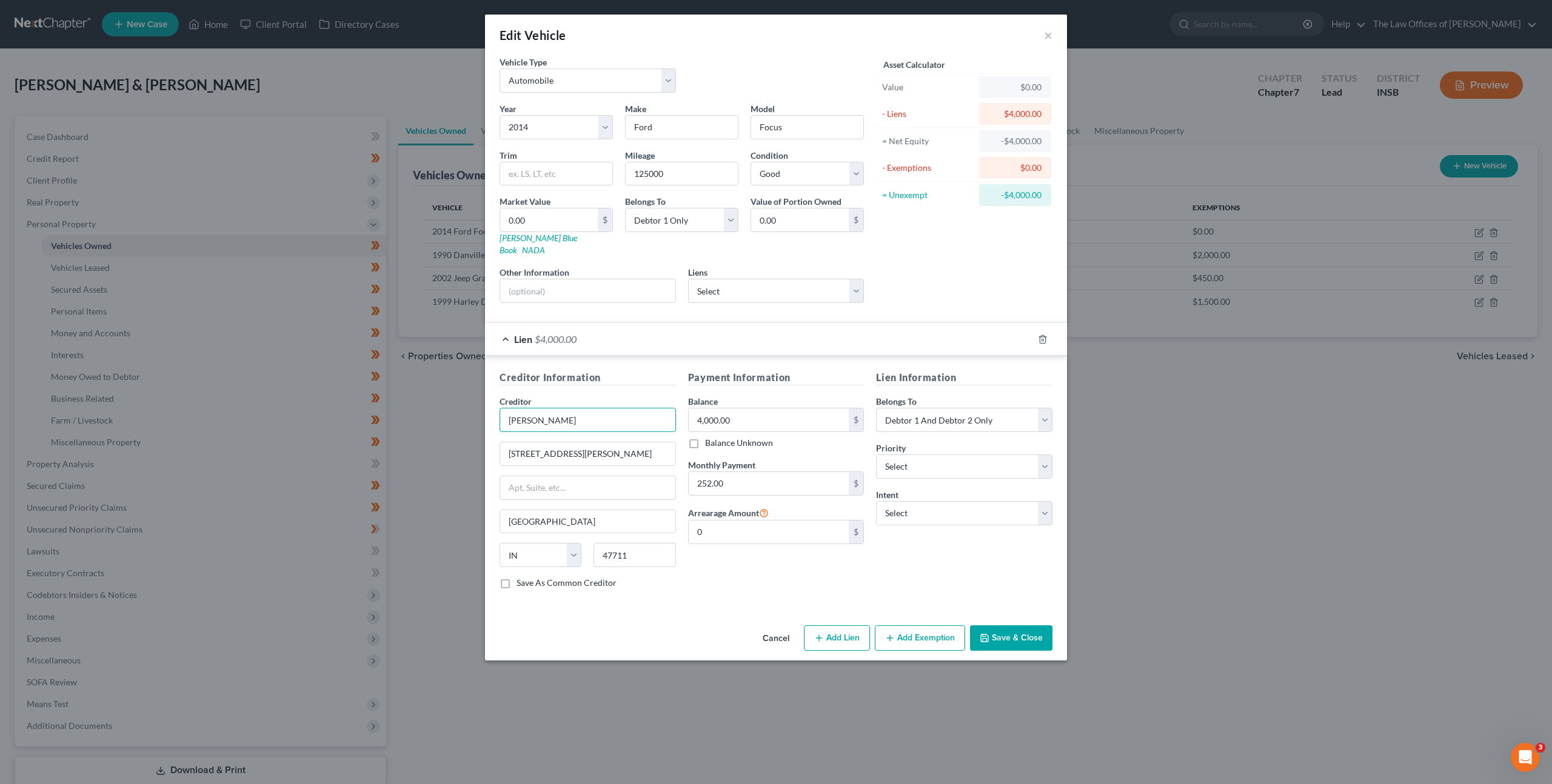
drag, startPoint x: 516, startPoint y: 410, endPoint x: 597, endPoint y: 405, distance: 81.2
click at [597, 408] on input "[PERSON_NAME]" at bounding box center [588, 420] width 177 height 24
drag, startPoint x: 506, startPoint y: 439, endPoint x: 653, endPoint y: 449, distance: 147.3
click at [648, 443] on input "[STREET_ADDRESS][PERSON_NAME]" at bounding box center [588, 454] width 175 height 23
click at [743, 582] on div "Payment Information Balance 4,000.00 $ Balance Unknown Balance Undetermined 4,0…" at bounding box center [776, 484] width 189 height 228
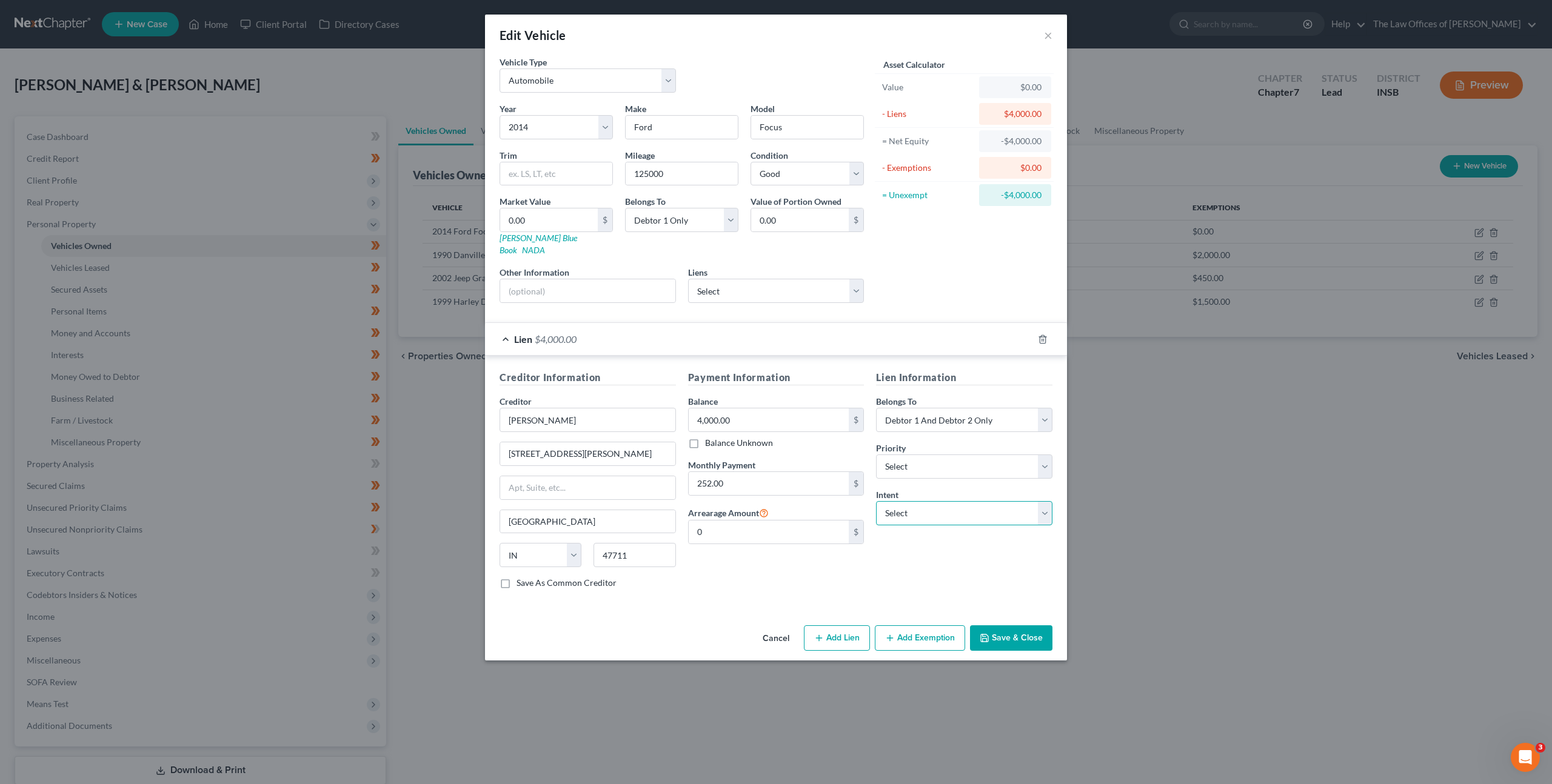
click at [917, 502] on select "Select Surrender Redeem Reaffirm Avoid Other" at bounding box center [964, 513] width 177 height 24
select select "2"
click at [876, 501] on select "Select Surrender Redeem Reaffirm Avoid Other" at bounding box center [964, 513] width 177 height 24
click at [816, 582] on div "Payment Information Balance 4,000.00 $ Balance Unknown Balance Undetermined 4,0…" at bounding box center [776, 484] width 189 height 228
drag, startPoint x: 1007, startPoint y: 628, endPoint x: 1053, endPoint y: 569, distance: 74.8
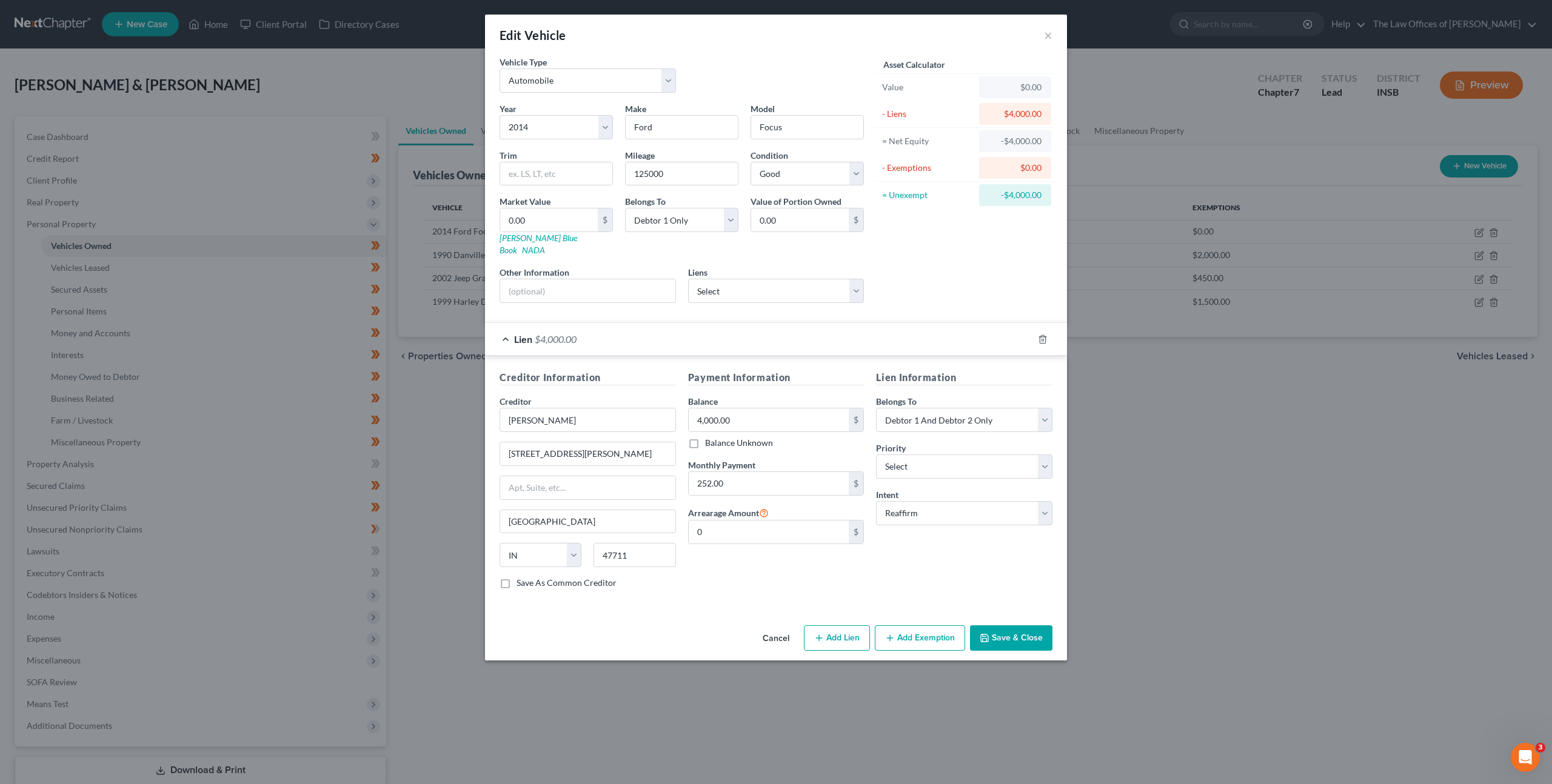
click at [1008, 628] on button "Save & Close" at bounding box center [1011, 638] width 83 height 25
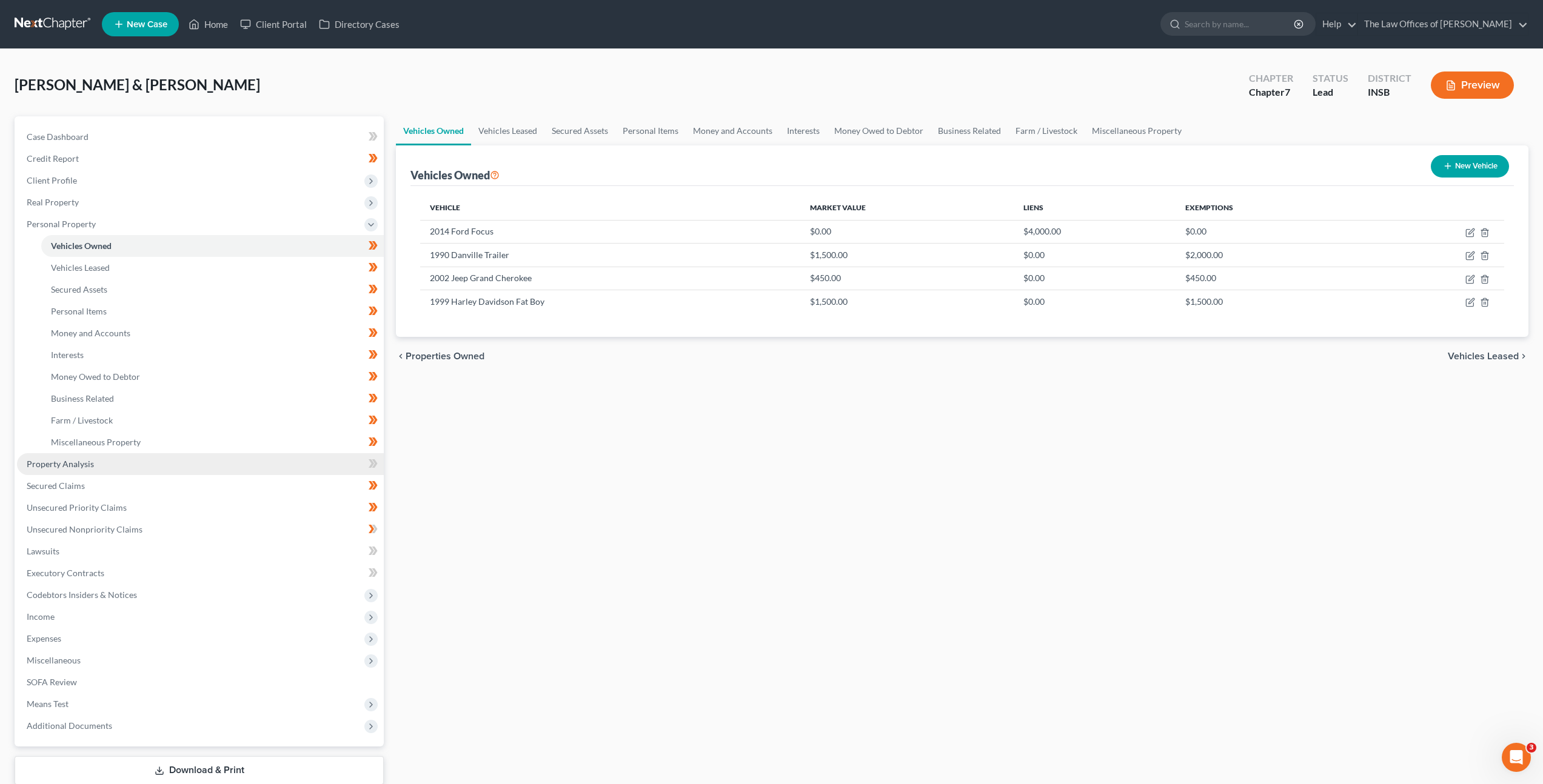
click at [130, 472] on link "Property Analysis" at bounding box center [199, 464] width 366 height 21
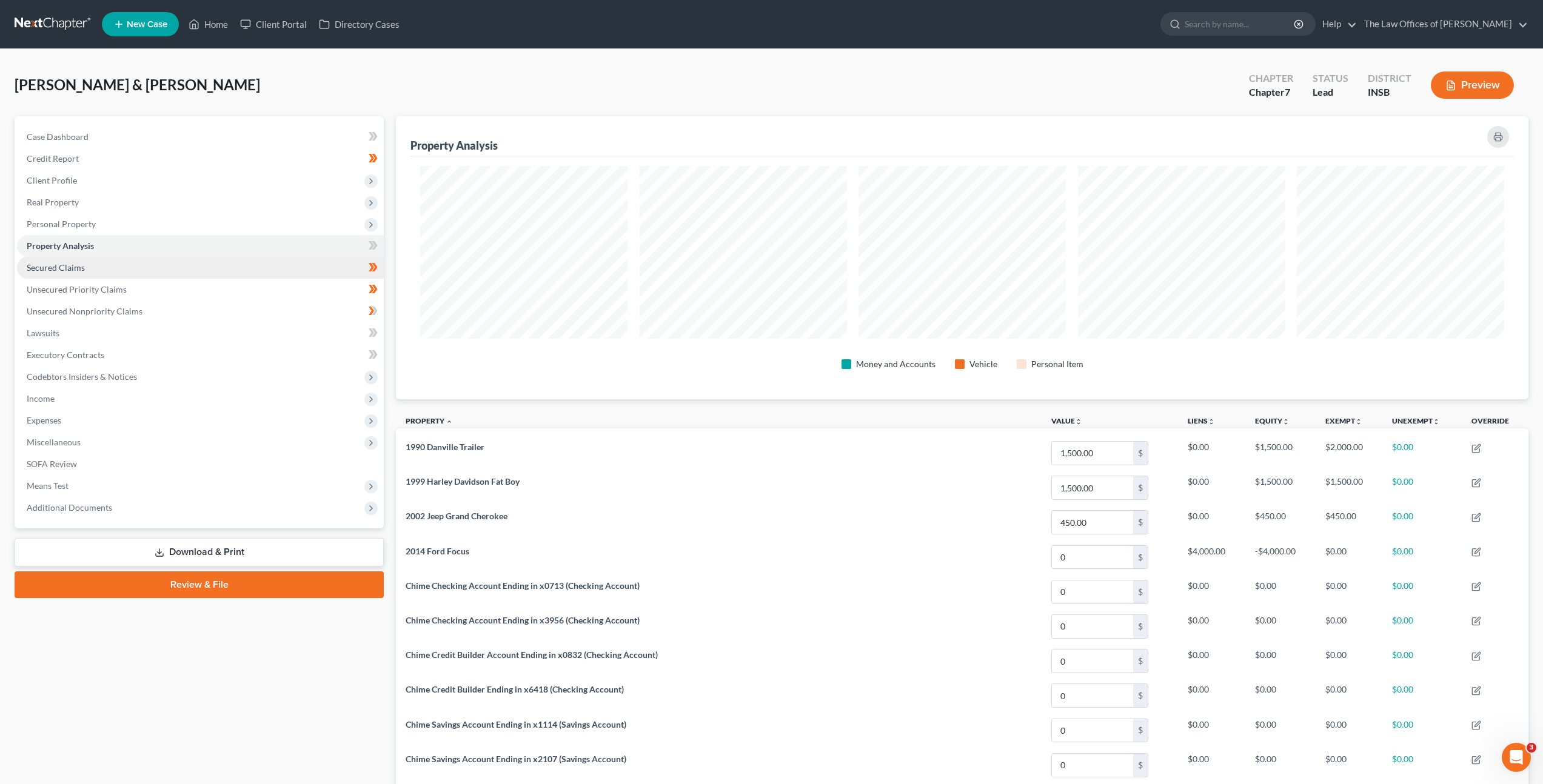
scroll to position [283, 1132]
click at [234, 265] on link "Secured Claims" at bounding box center [199, 267] width 366 height 21
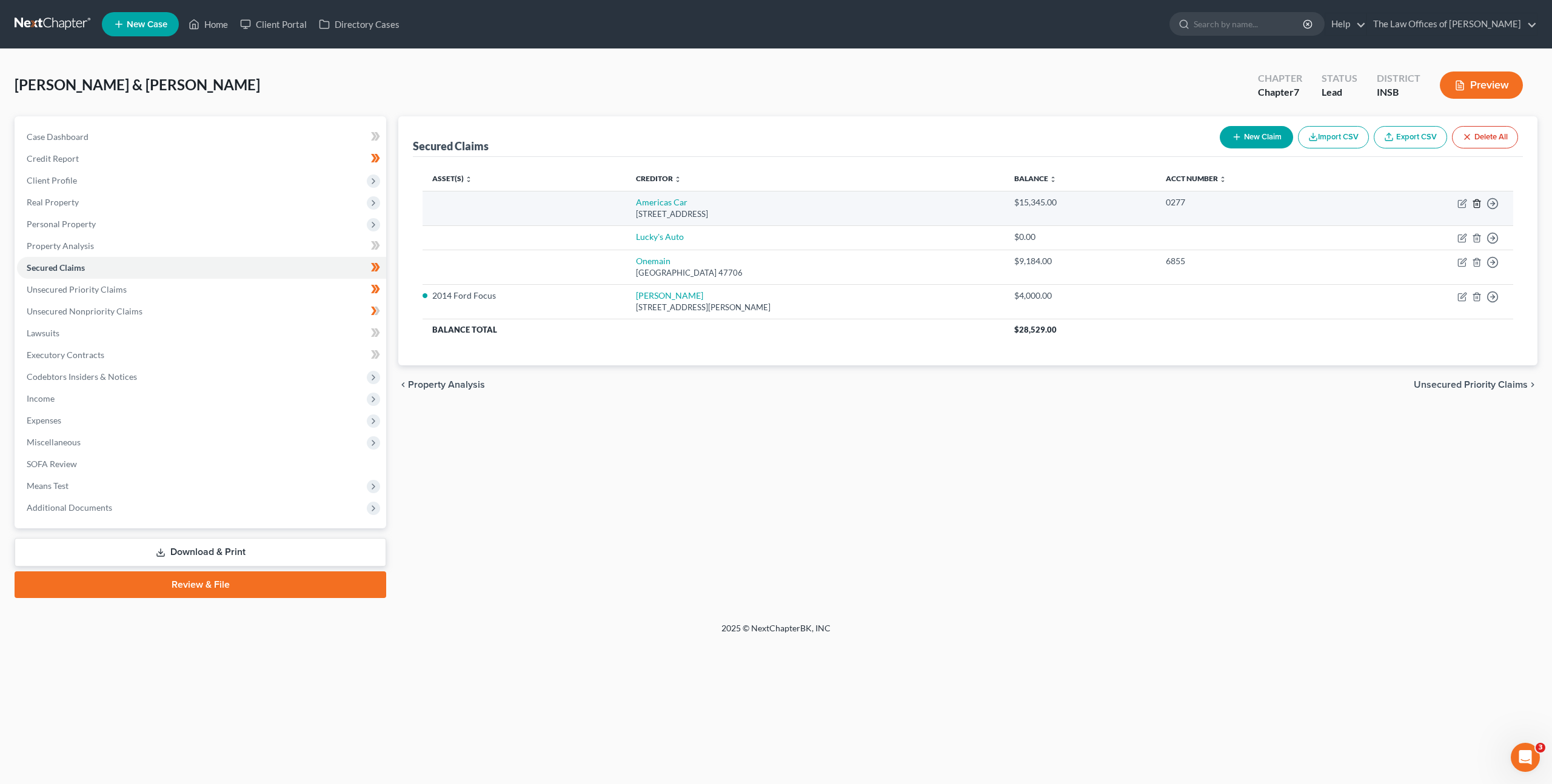
click at [1473, 204] on icon "button" at bounding box center [1476, 203] width 6 height 8
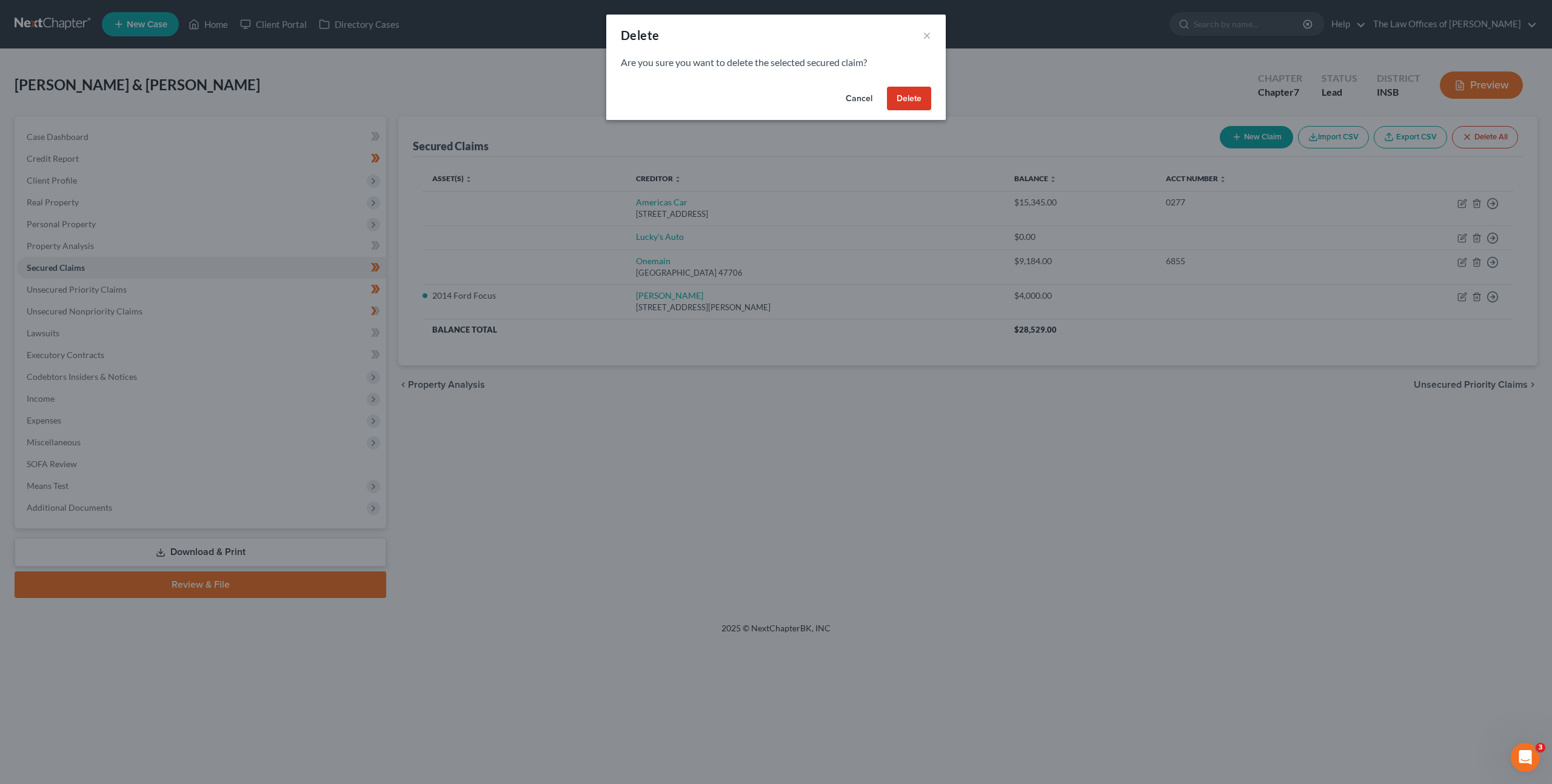
click at [848, 97] on button "Cancel" at bounding box center [858, 98] width 46 height 24
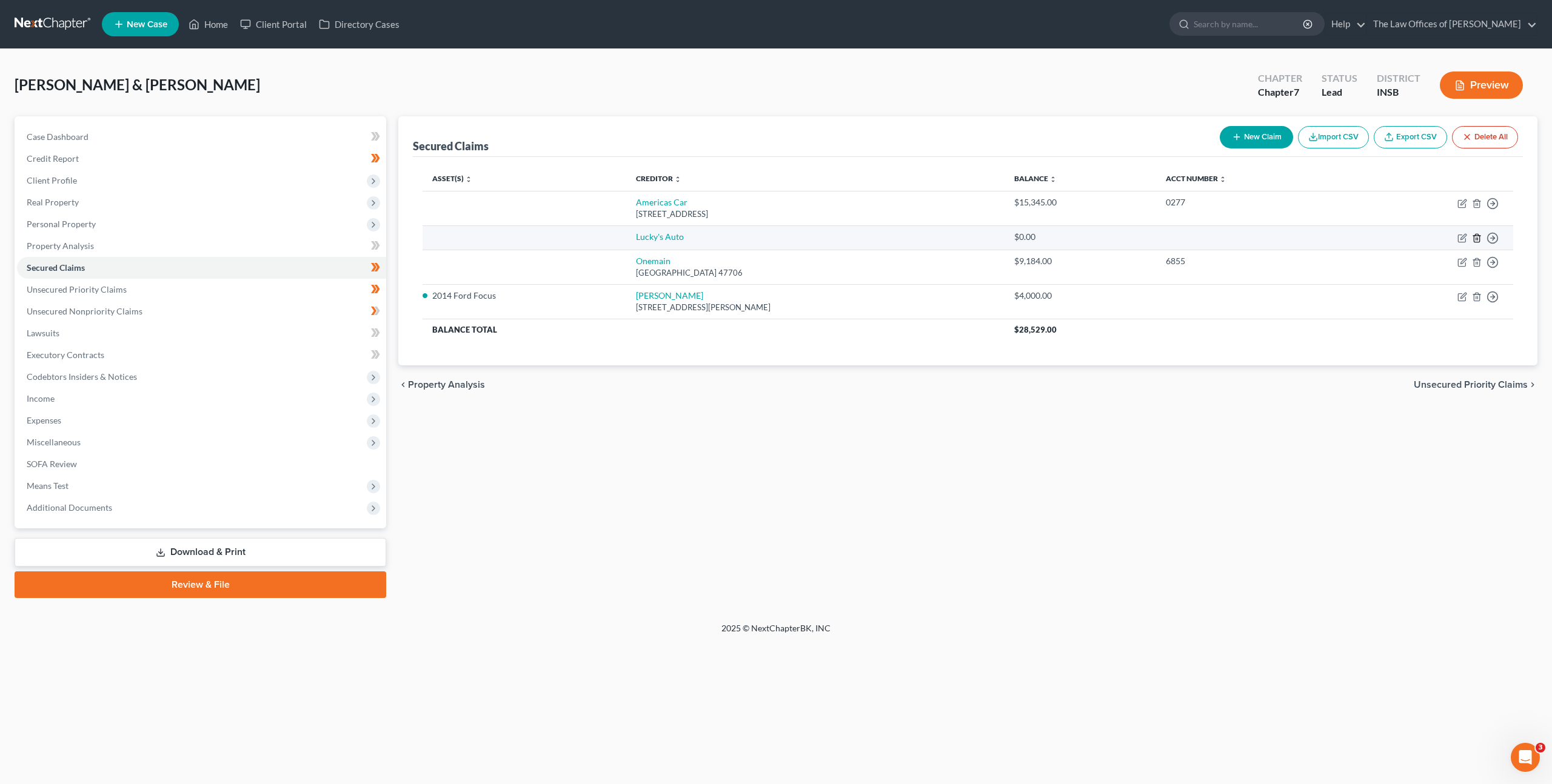
click at [1478, 239] on icon "button" at bounding box center [1477, 238] width 10 height 10
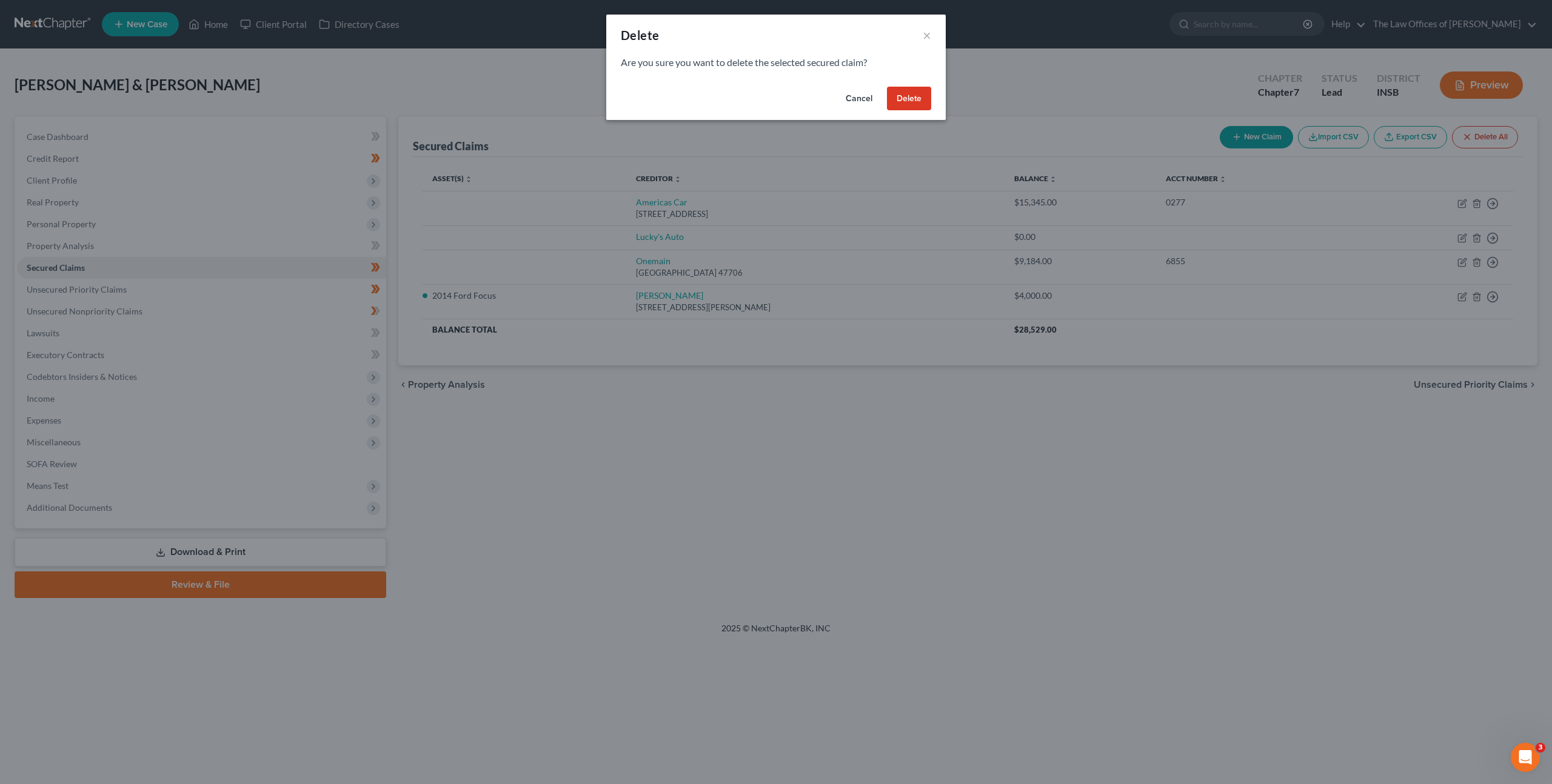
click at [916, 89] on button "Delete" at bounding box center [910, 98] width 45 height 24
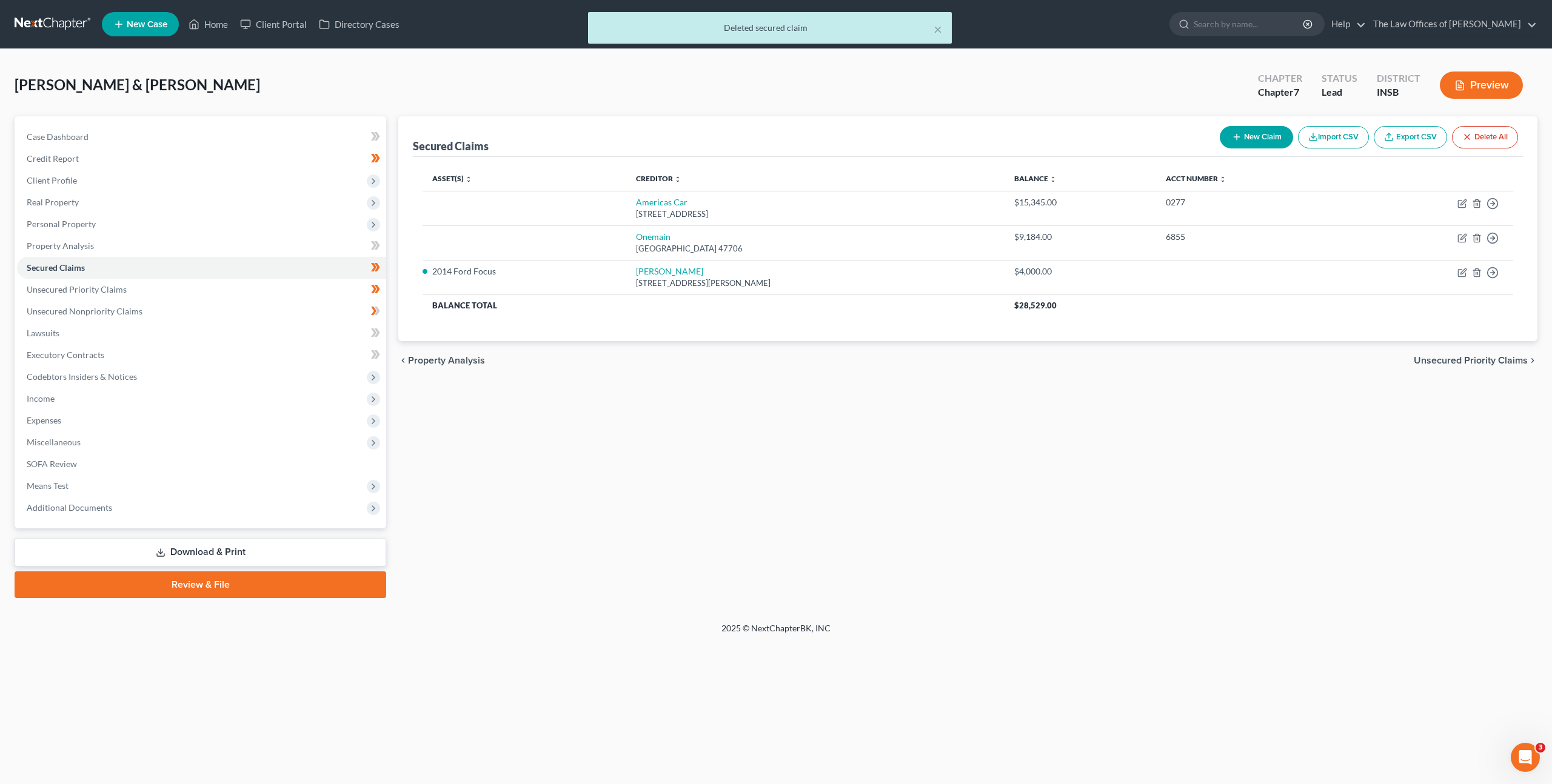
click at [878, 436] on div "Secured Claims New Claim Import CSV Export CSV Delete All Asset(s) expand_more …" at bounding box center [968, 358] width 1152 height 482
click at [227, 244] on link "Property Analysis" at bounding box center [201, 246] width 369 height 21
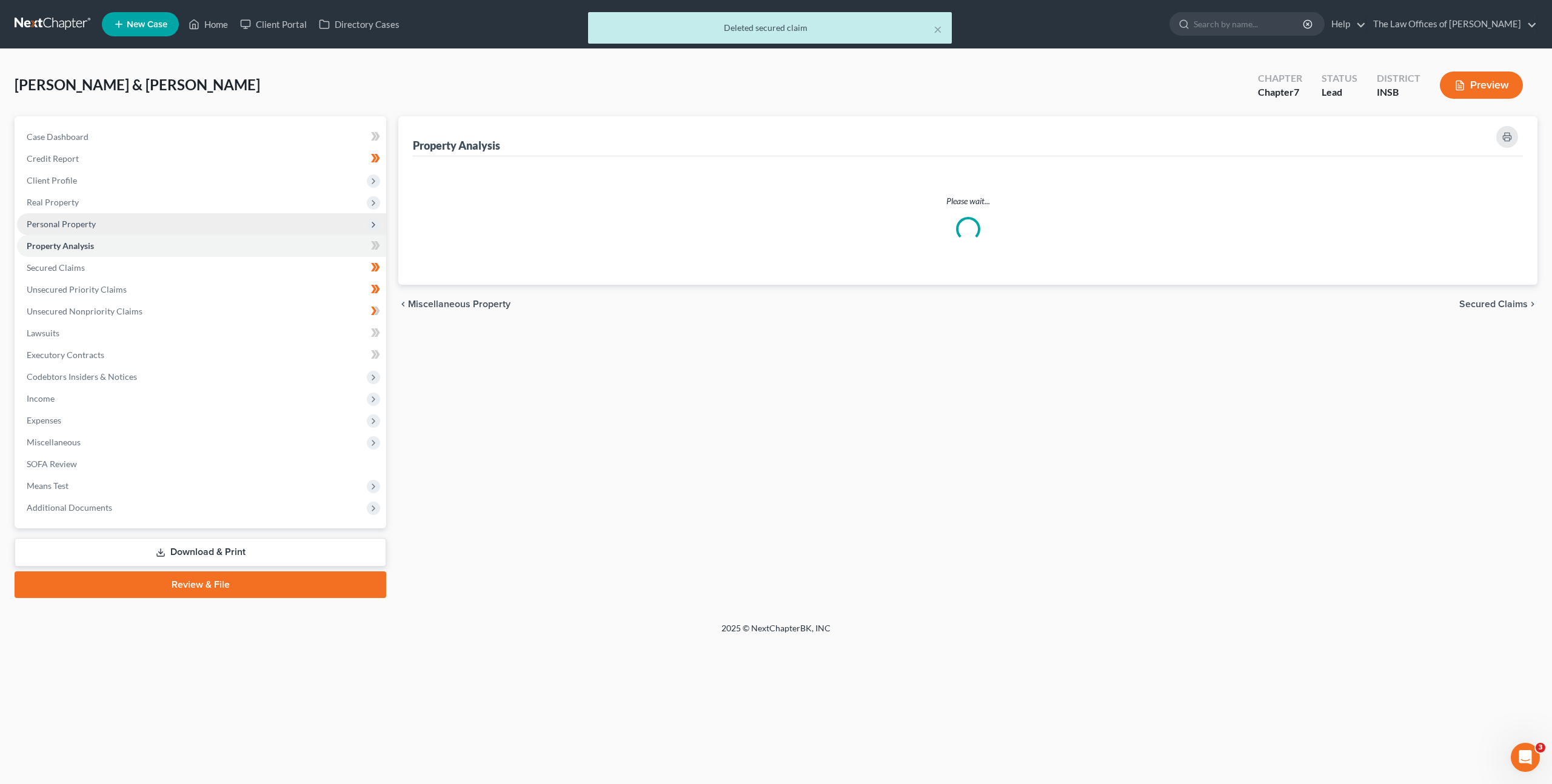
click at [231, 222] on span "Personal Property" at bounding box center [201, 224] width 369 height 21
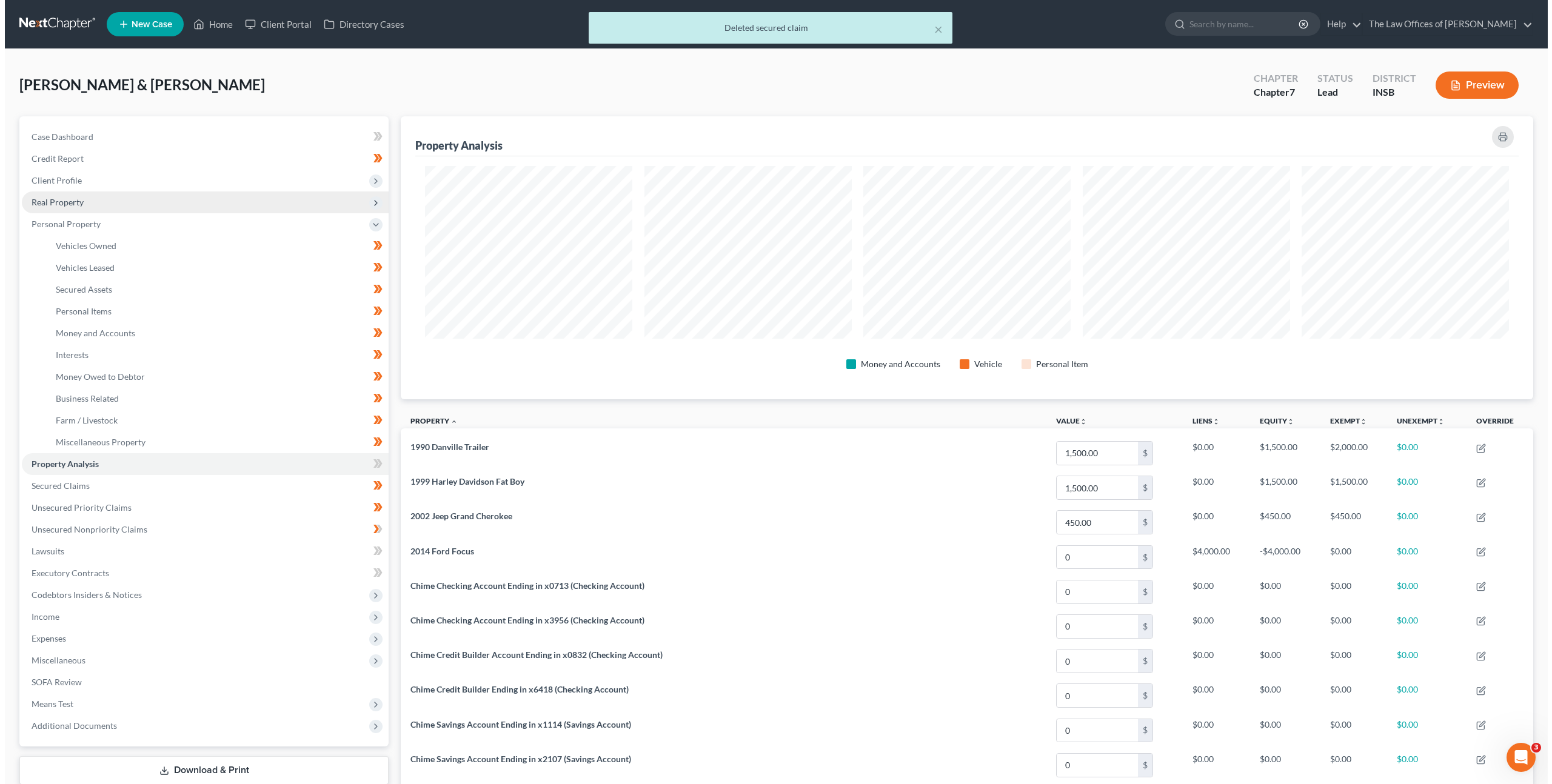
scroll to position [283, 1132]
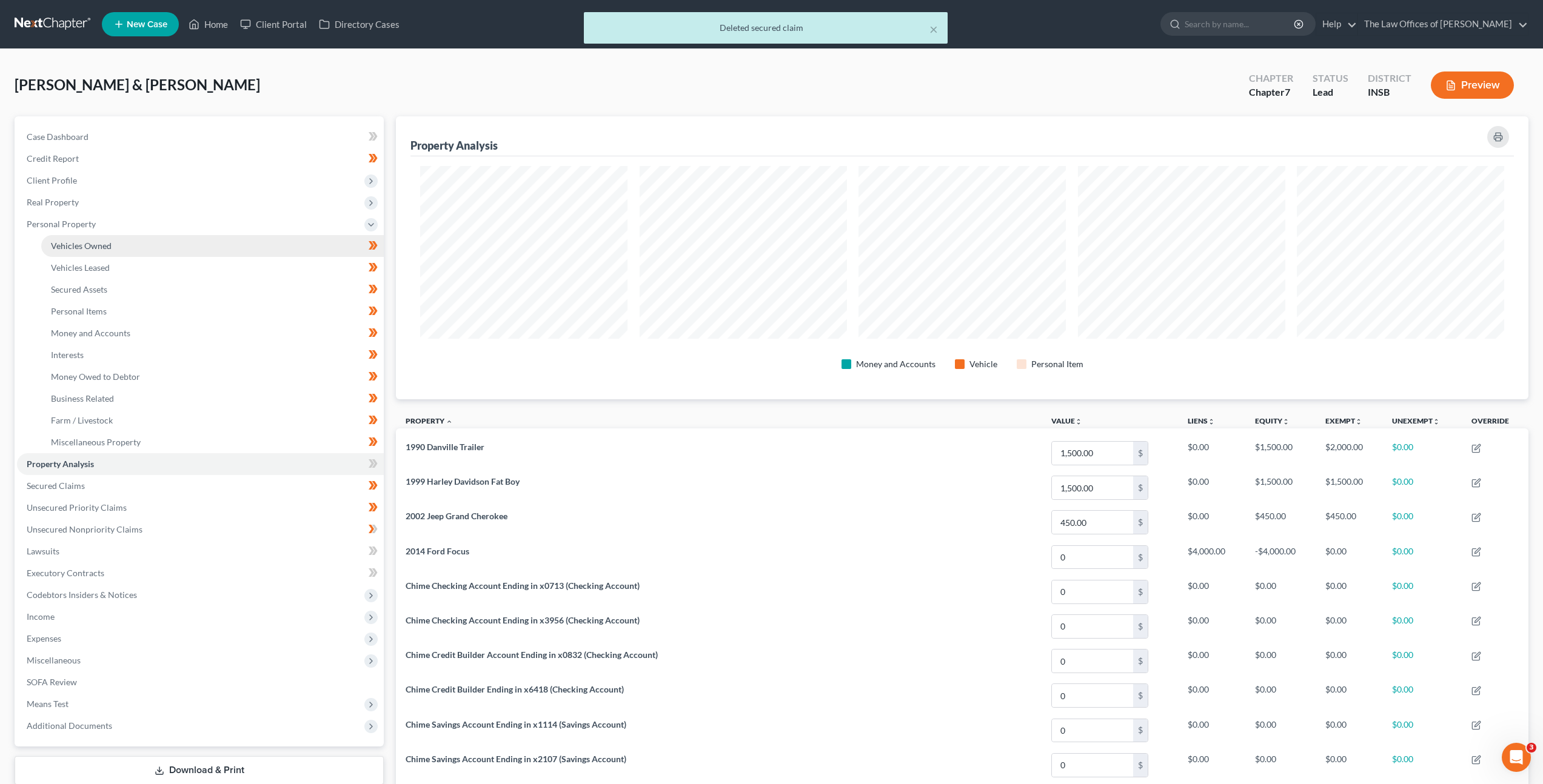
click at [230, 245] on link "Vehicles Owned" at bounding box center [212, 246] width 342 height 21
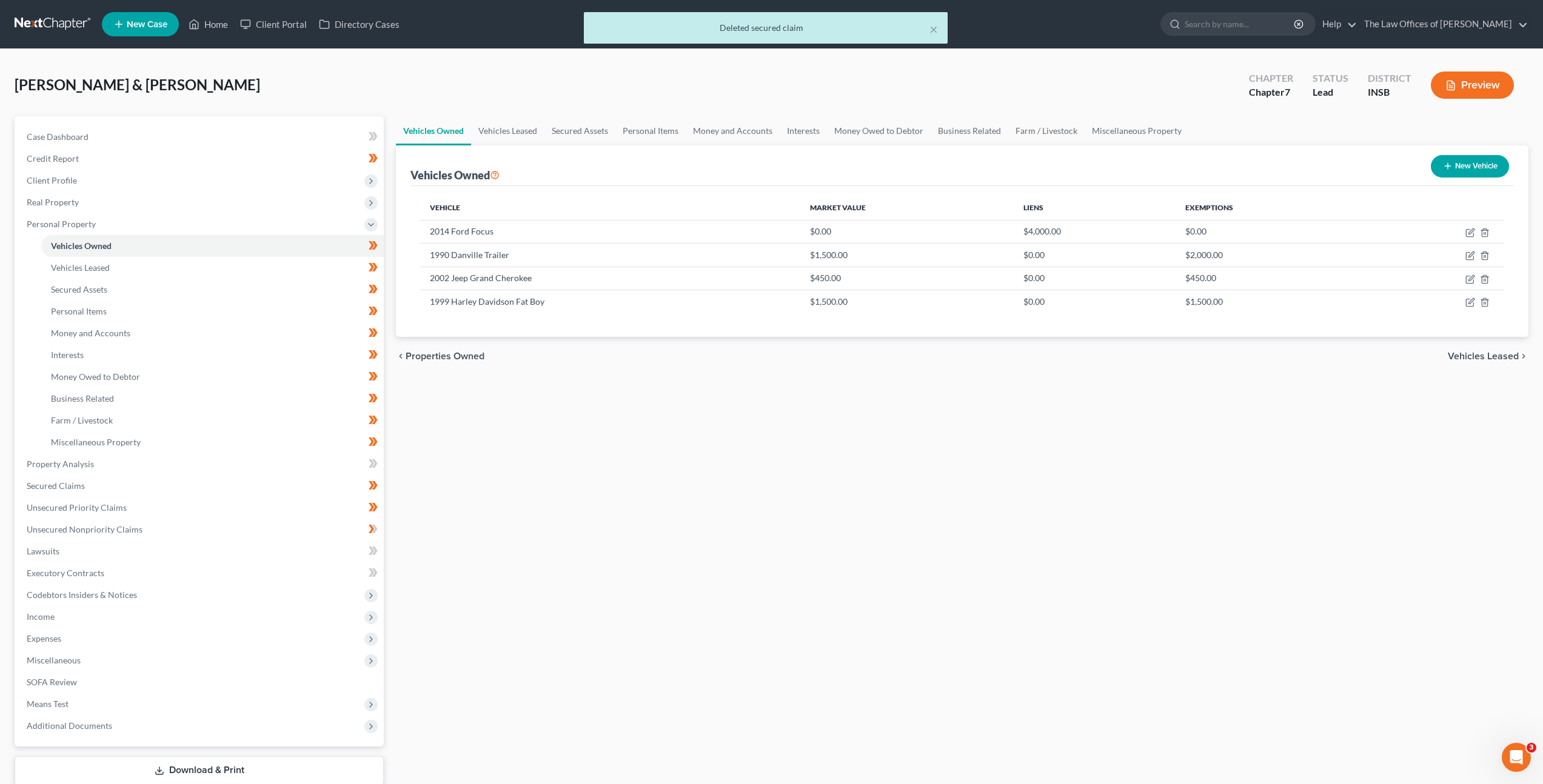
click at [691, 398] on div "Vehicles Owned Vehicles Leased Secured Assets Personal Items Money and Accounts…" at bounding box center [962, 466] width 1145 height 699
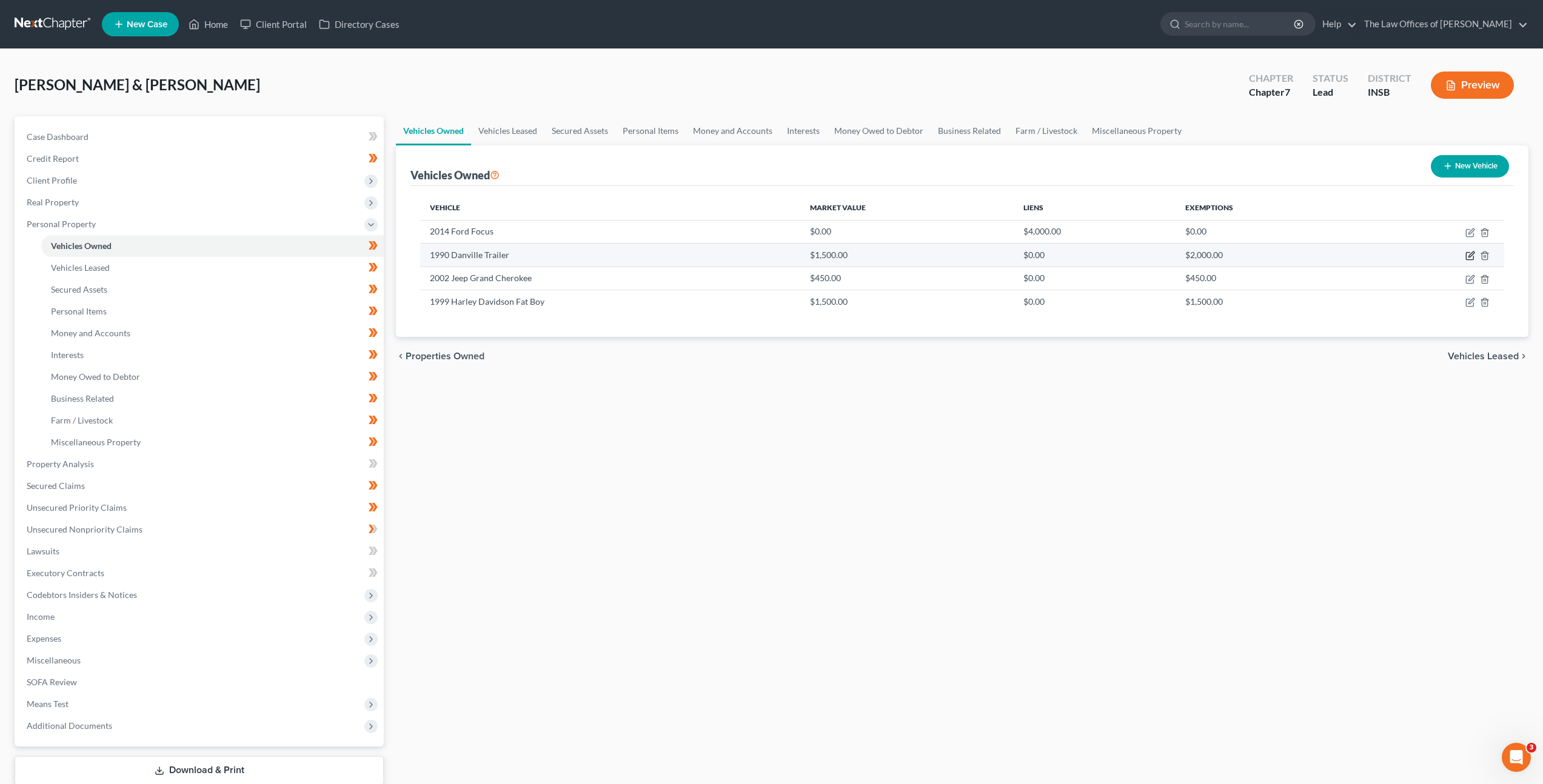
click at [1465, 252] on icon "button" at bounding box center [1470, 256] width 10 height 10
select select "2"
select select "36"
select select "4"
select select "1"
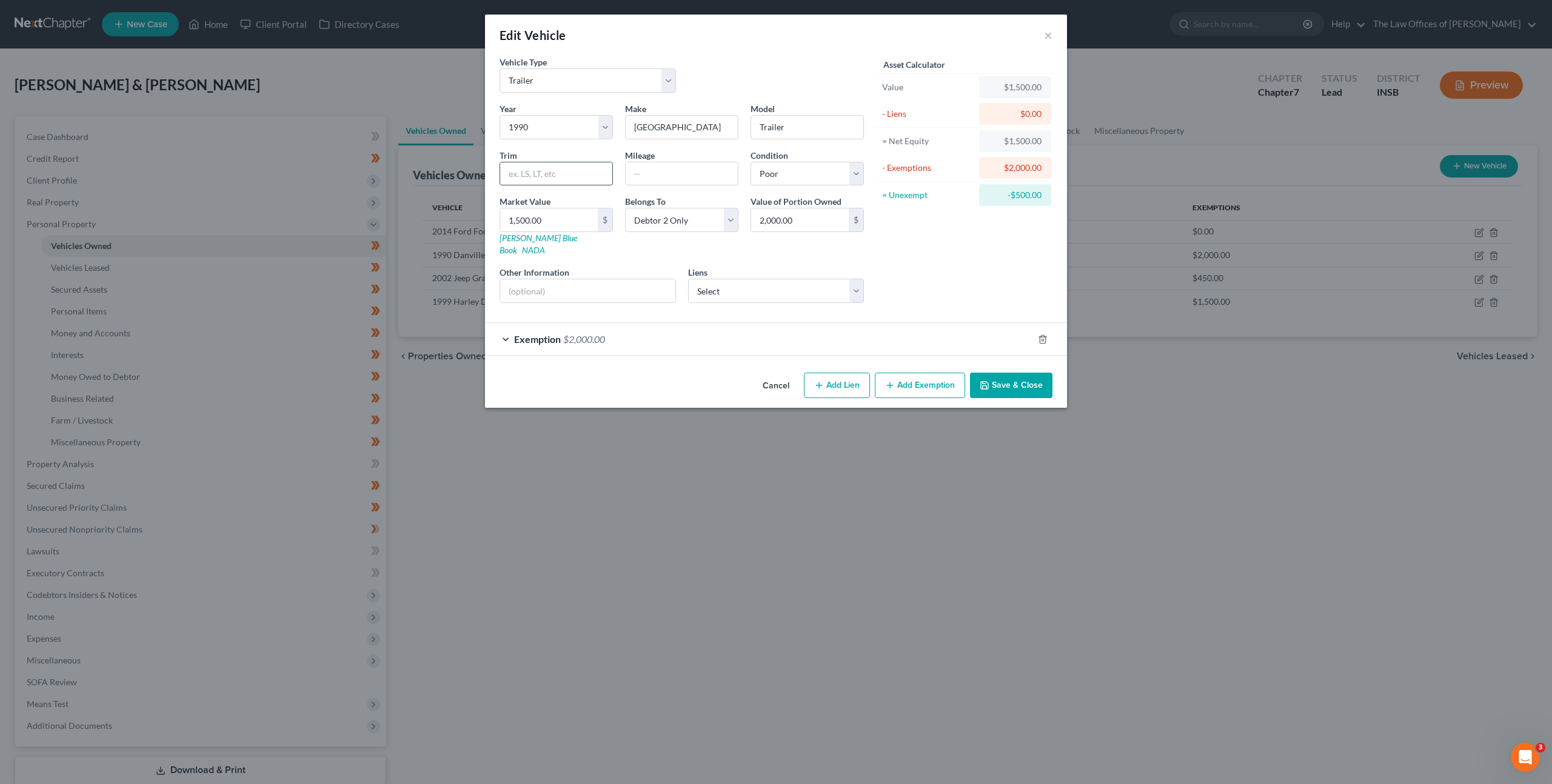
click at [579, 182] on input "text" at bounding box center [556, 174] width 112 height 23
click at [622, 323] on div "Exemption $2,000.00" at bounding box center [759, 338] width 548 height 32
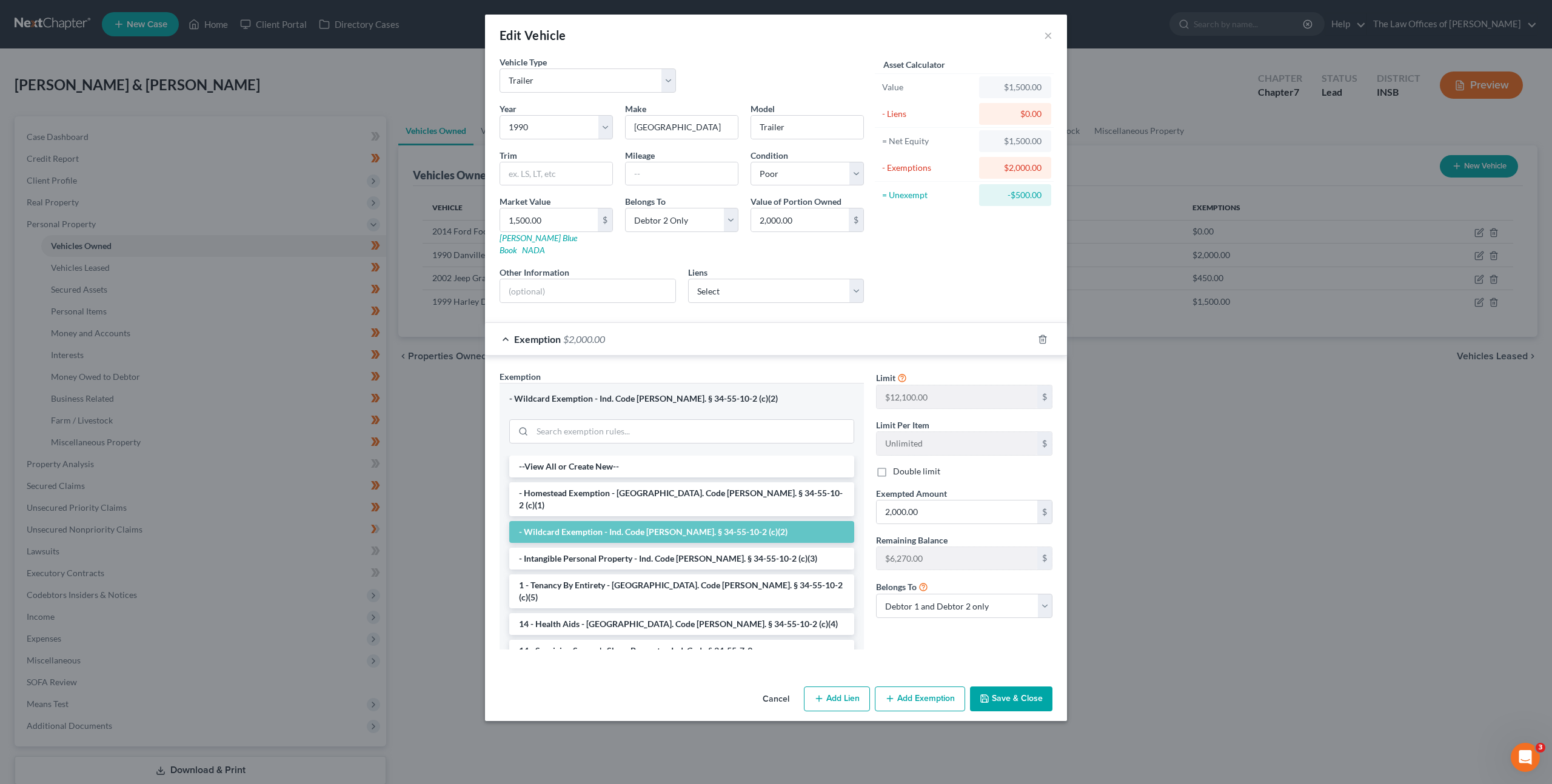
click at [646, 323] on div "Exemption $2,000.00" at bounding box center [759, 338] width 548 height 32
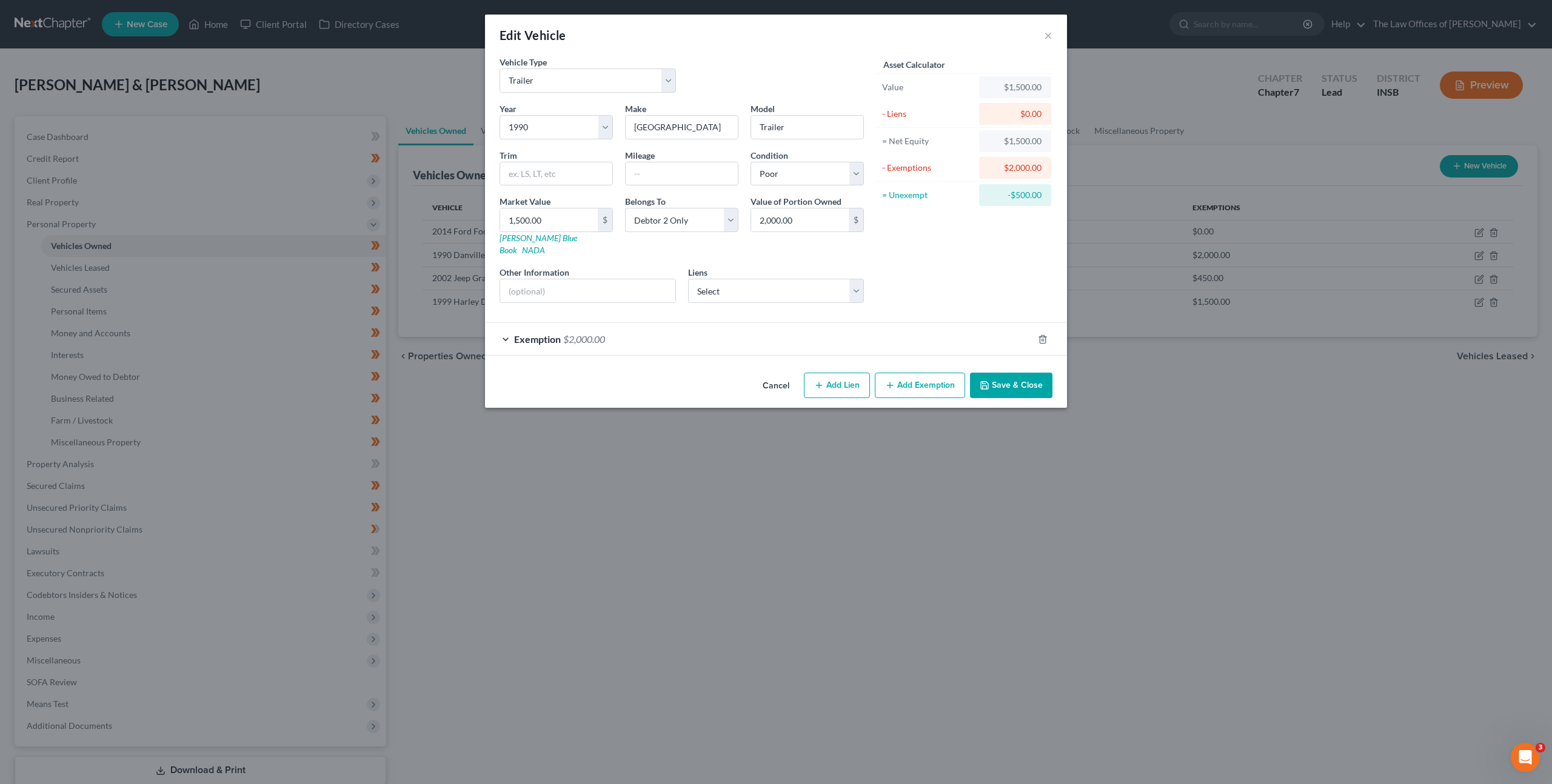
click at [783, 374] on button "Cancel" at bounding box center [776, 386] width 46 height 24
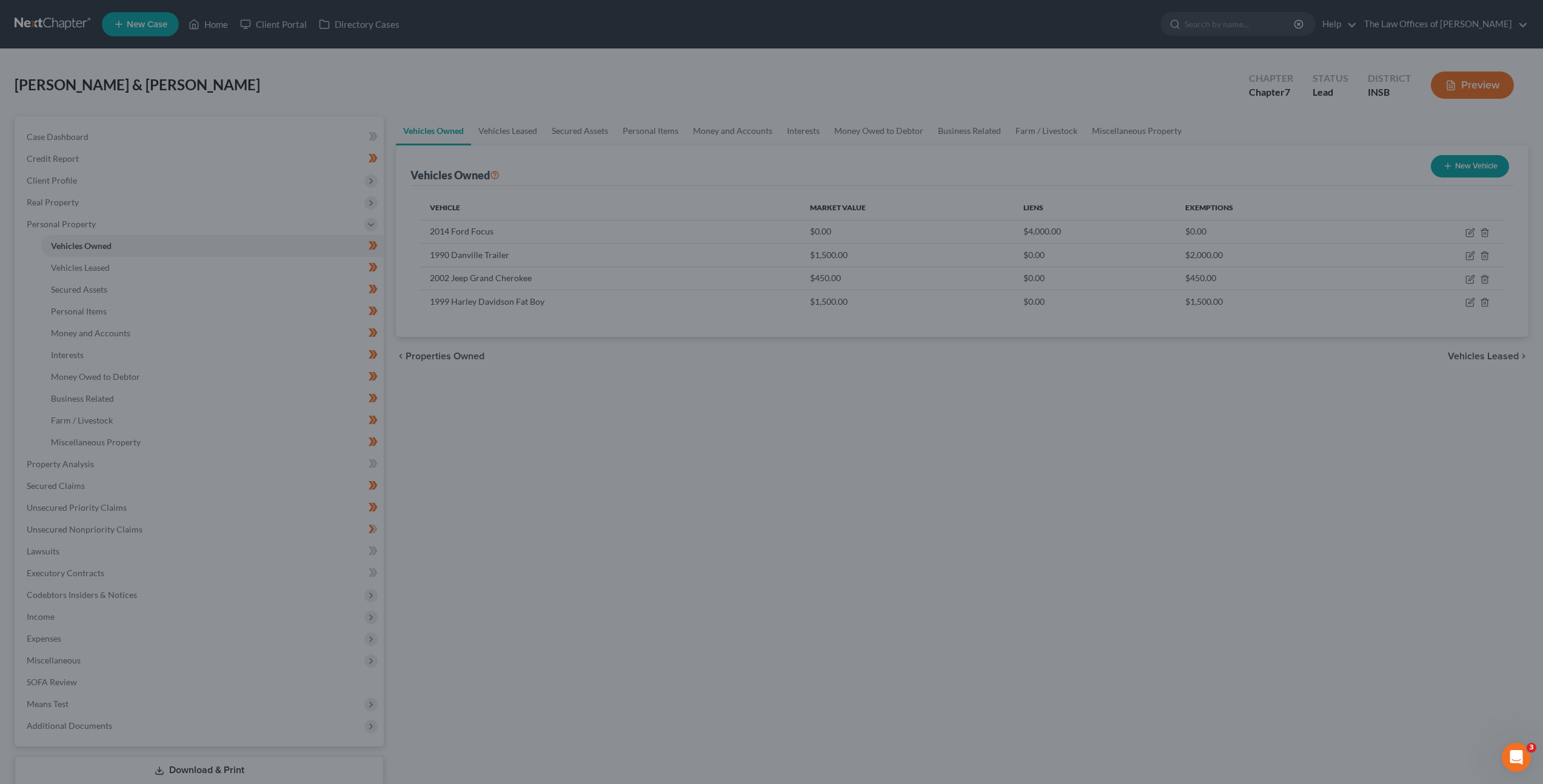
click at [787, 479] on div "Vehicles Owned Vehicles Leased Secured Assets Personal Items Money and Accounts…" at bounding box center [962, 466] width 1145 height 699
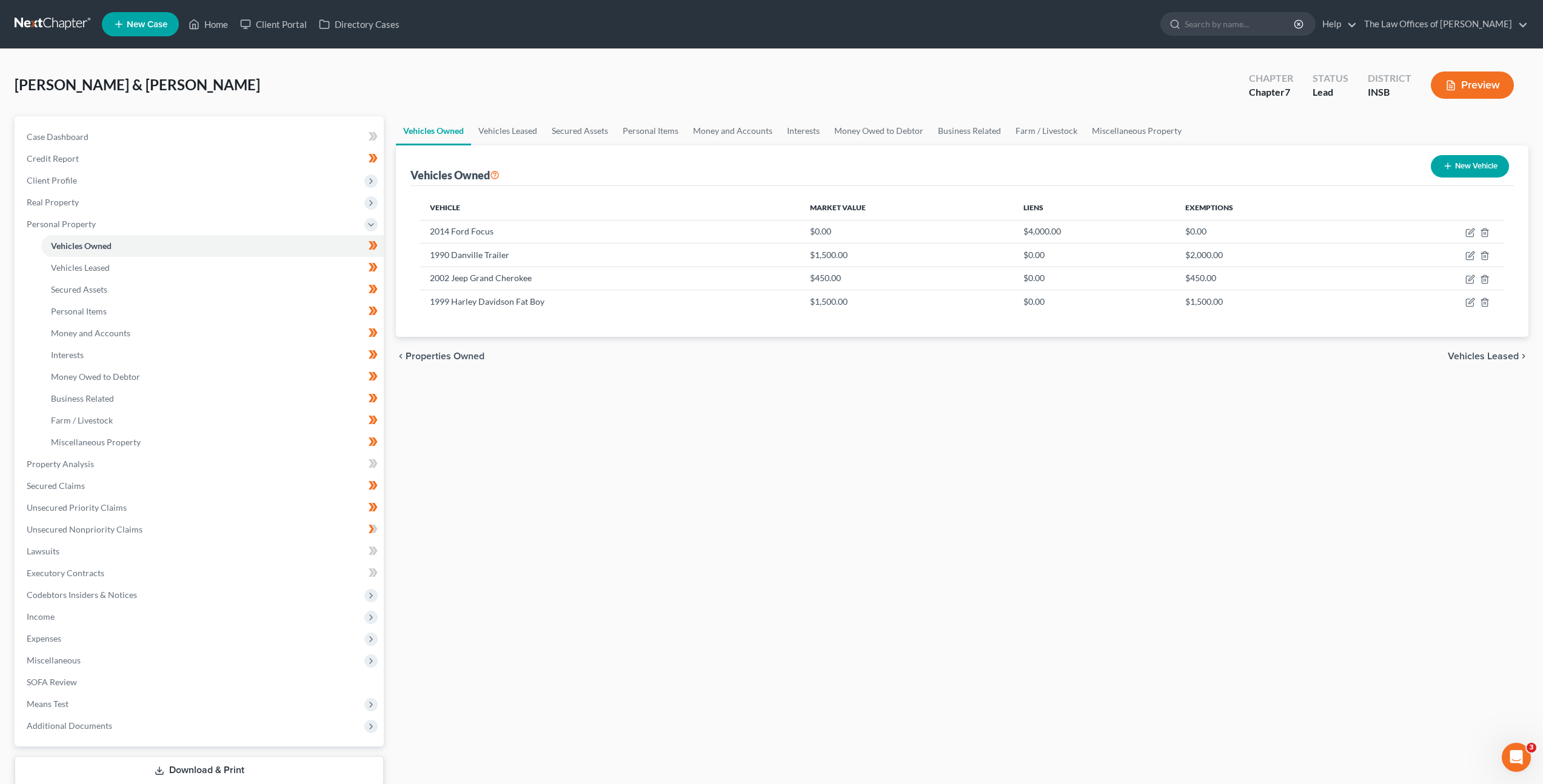
drag, startPoint x: 753, startPoint y: 378, endPoint x: 726, endPoint y: 395, distance: 31.9
click at [753, 378] on div "Vehicles Owned Vehicles Leased Secured Assets Personal Items Money and Accounts…" at bounding box center [962, 466] width 1145 height 699
drag, startPoint x: 1466, startPoint y: 231, endPoint x: 1457, endPoint y: 234, distance: 9.5
click at [1466, 231] on icon "button" at bounding box center [1470, 233] width 10 height 10
select select "0"
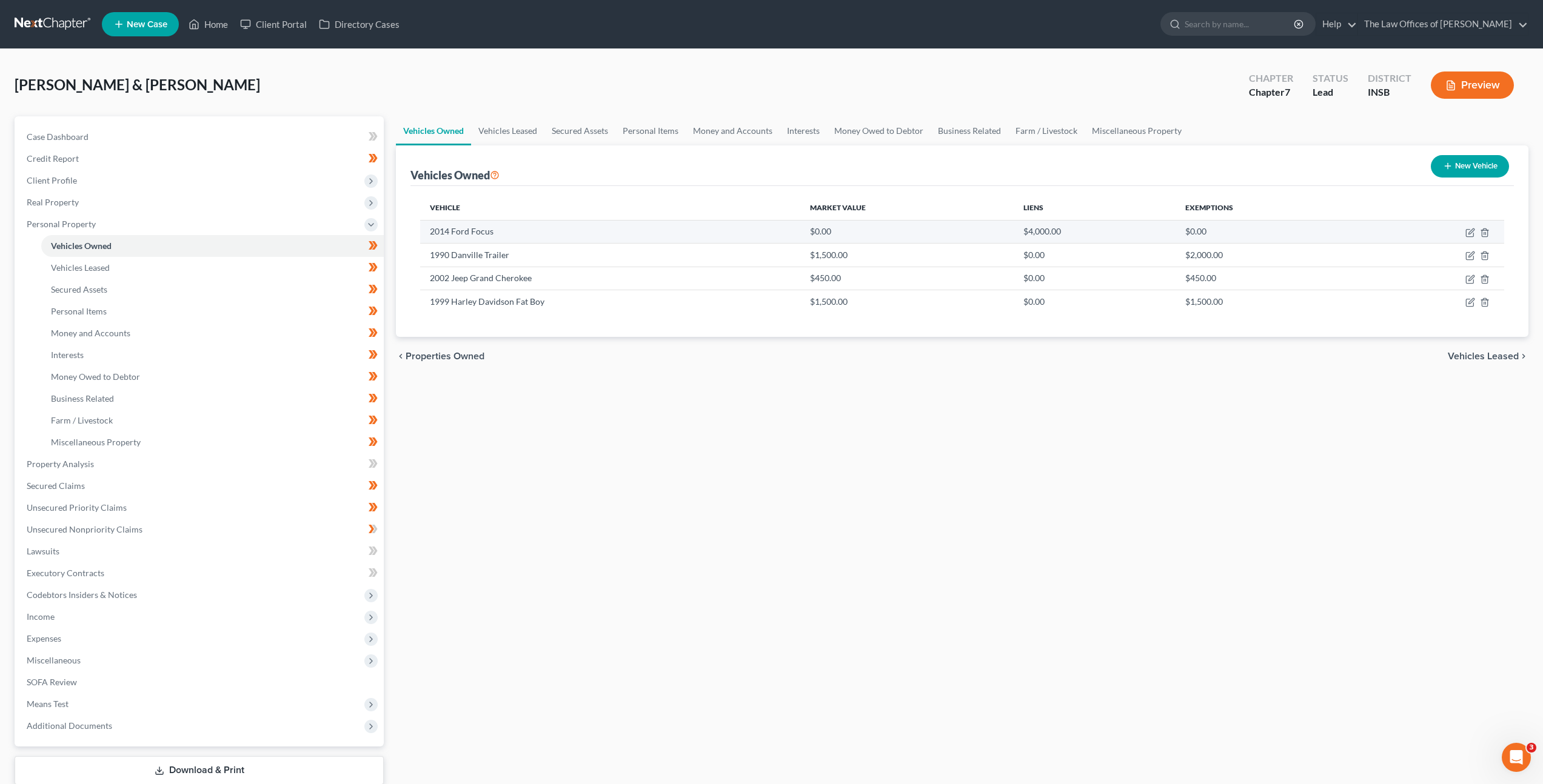
select select "12"
select select "2"
select select "0"
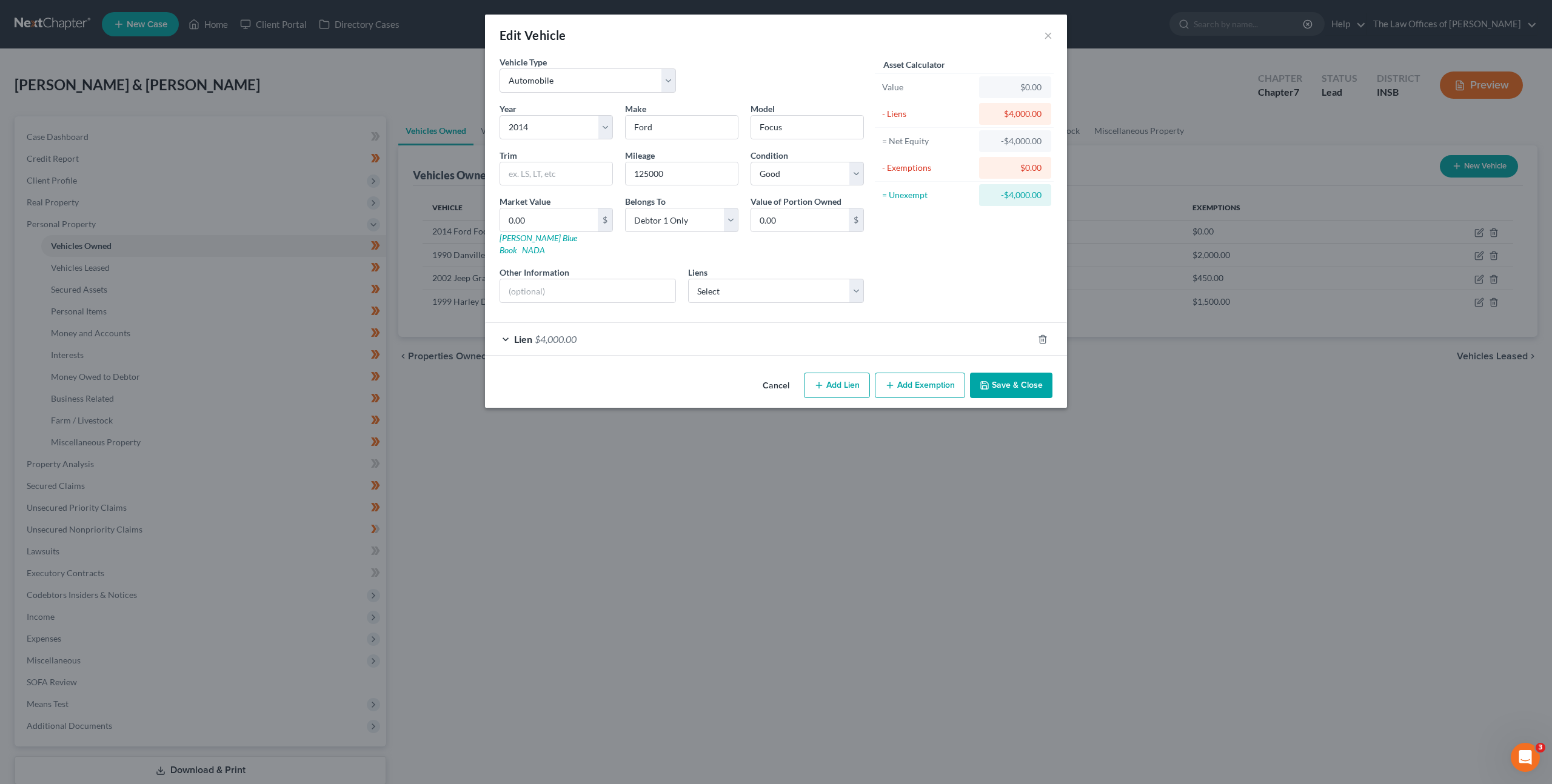
click at [774, 378] on button "Cancel" at bounding box center [776, 386] width 46 height 24
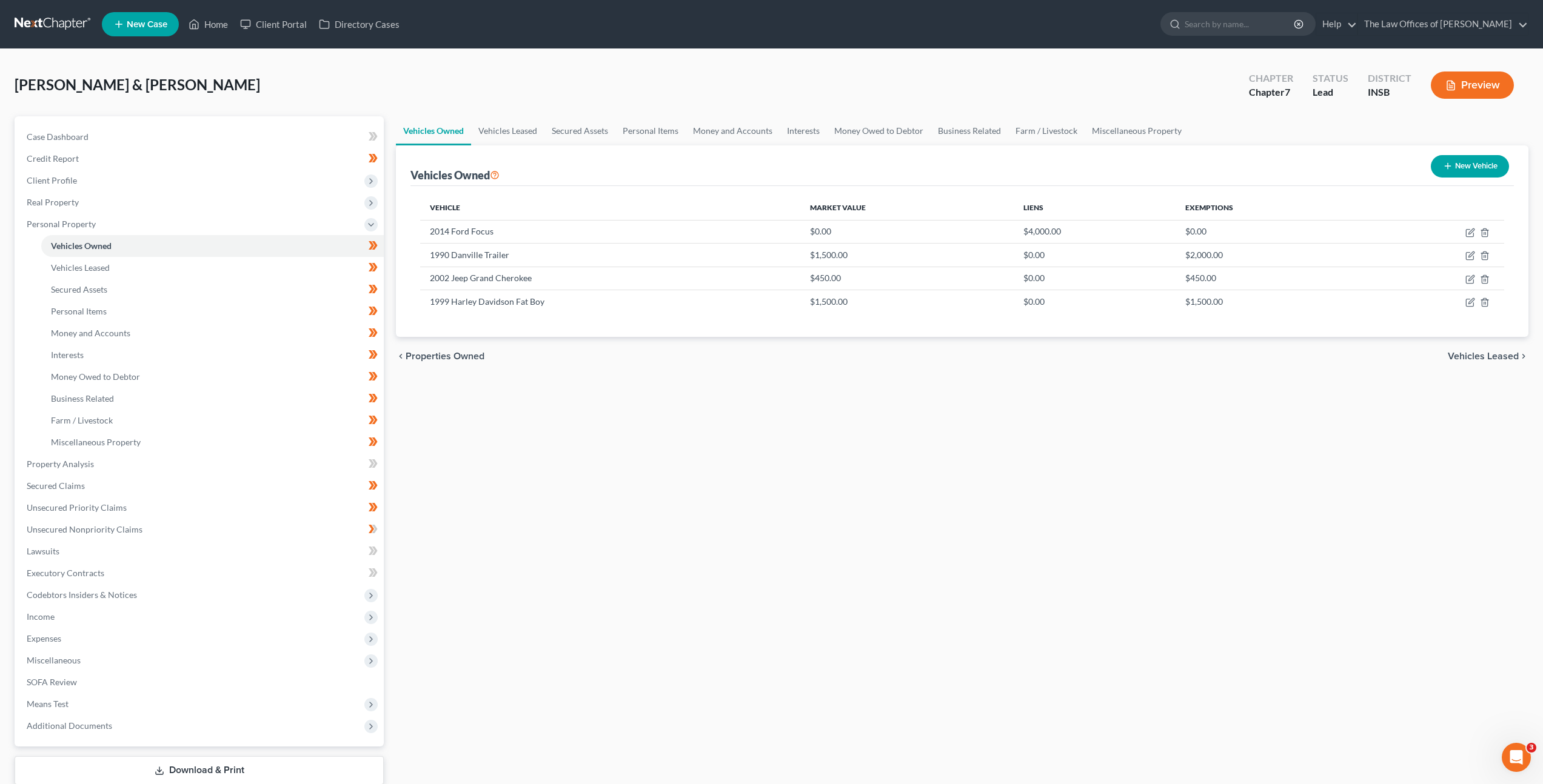
click at [792, 449] on div "Vehicles Owned Vehicles Leased Secured Assets Personal Items Money and Accounts…" at bounding box center [962, 466] width 1145 height 699
click at [1470, 256] on icon "button" at bounding box center [1471, 255] width 6 height 6
select select "2"
select select "36"
select select "4"
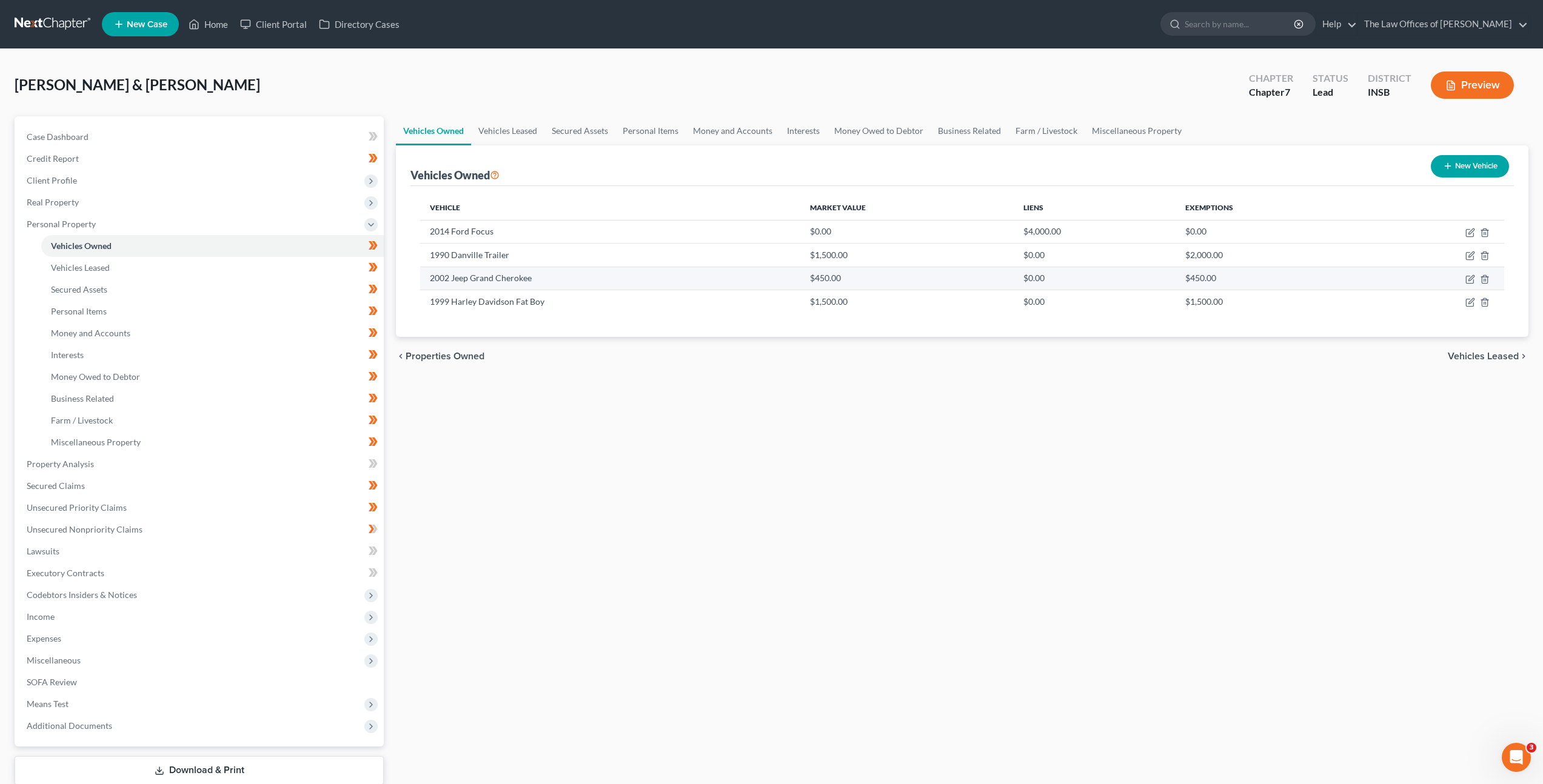
select select "1"
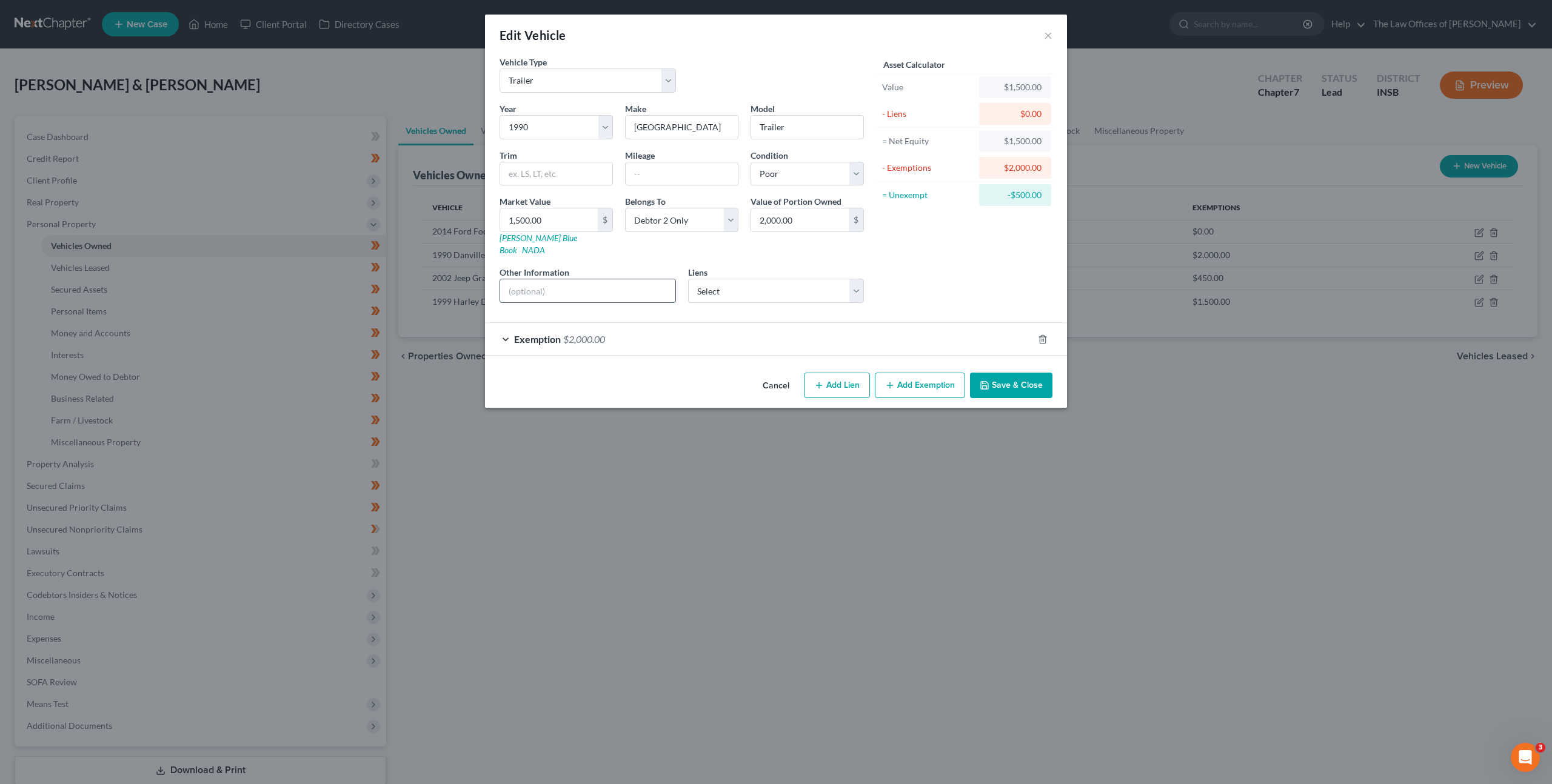
click at [594, 281] on input "text" at bounding box center [588, 291] width 175 height 23
type input "several structural issues"
click at [1015, 375] on button "Save & Close" at bounding box center [1011, 386] width 83 height 25
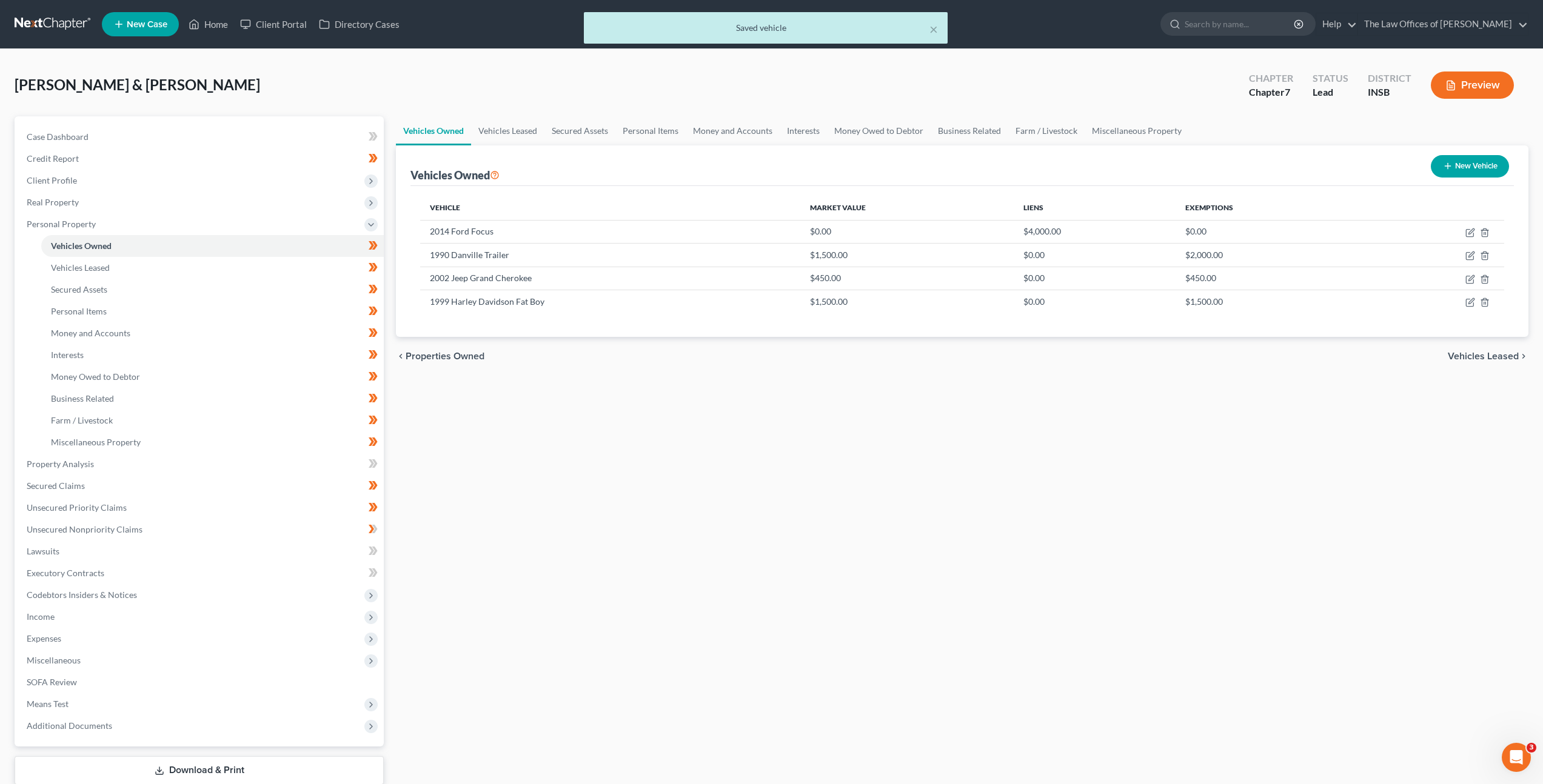
drag, startPoint x: 863, startPoint y: 518, endPoint x: 864, endPoint y: 512, distance: 6.1
click at [863, 516] on div "Vehicles Owned Vehicles Leased Secured Assets Personal Items Money and Accounts…" at bounding box center [962, 466] width 1145 height 699
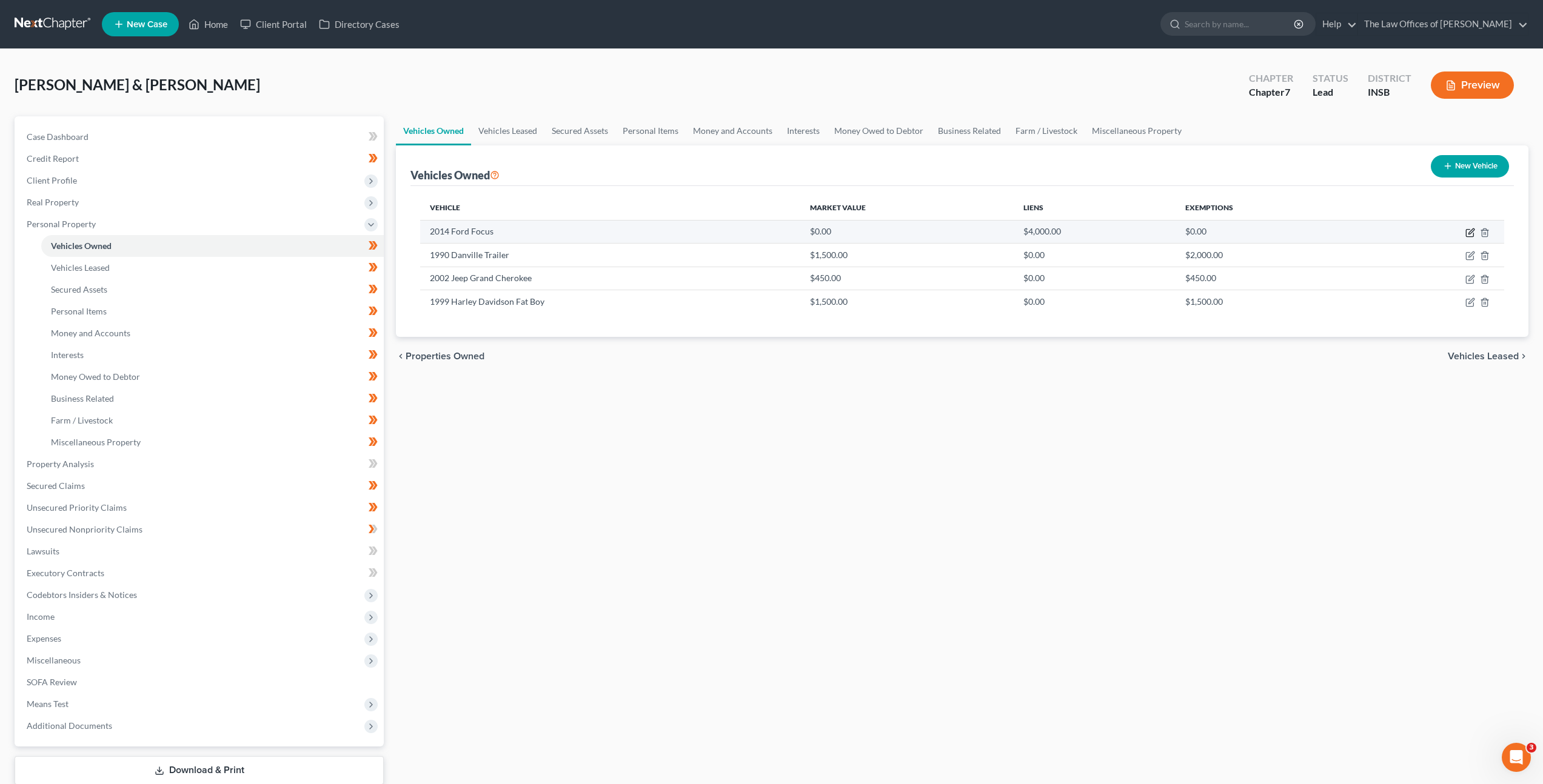
click at [1466, 233] on icon "button" at bounding box center [1470, 233] width 10 height 10
select select "0"
select select "12"
select select "2"
select select "0"
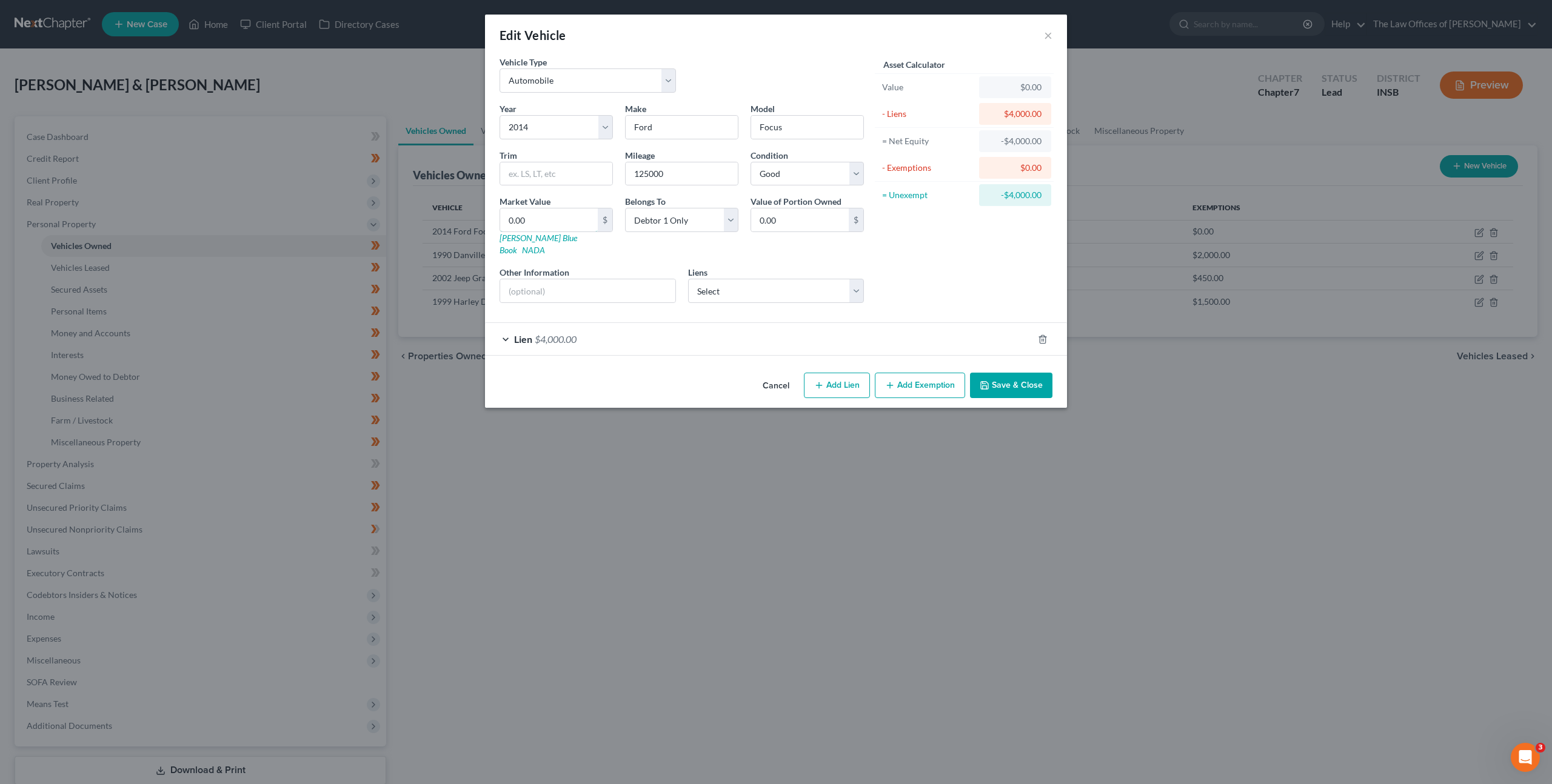
drag, startPoint x: 559, startPoint y: 218, endPoint x: 822, endPoint y: 201, distance: 263.5
click at [559, 218] on input "0.00" at bounding box center [549, 221] width 97 height 23
type input "1"
type input "1.00"
type input "15"
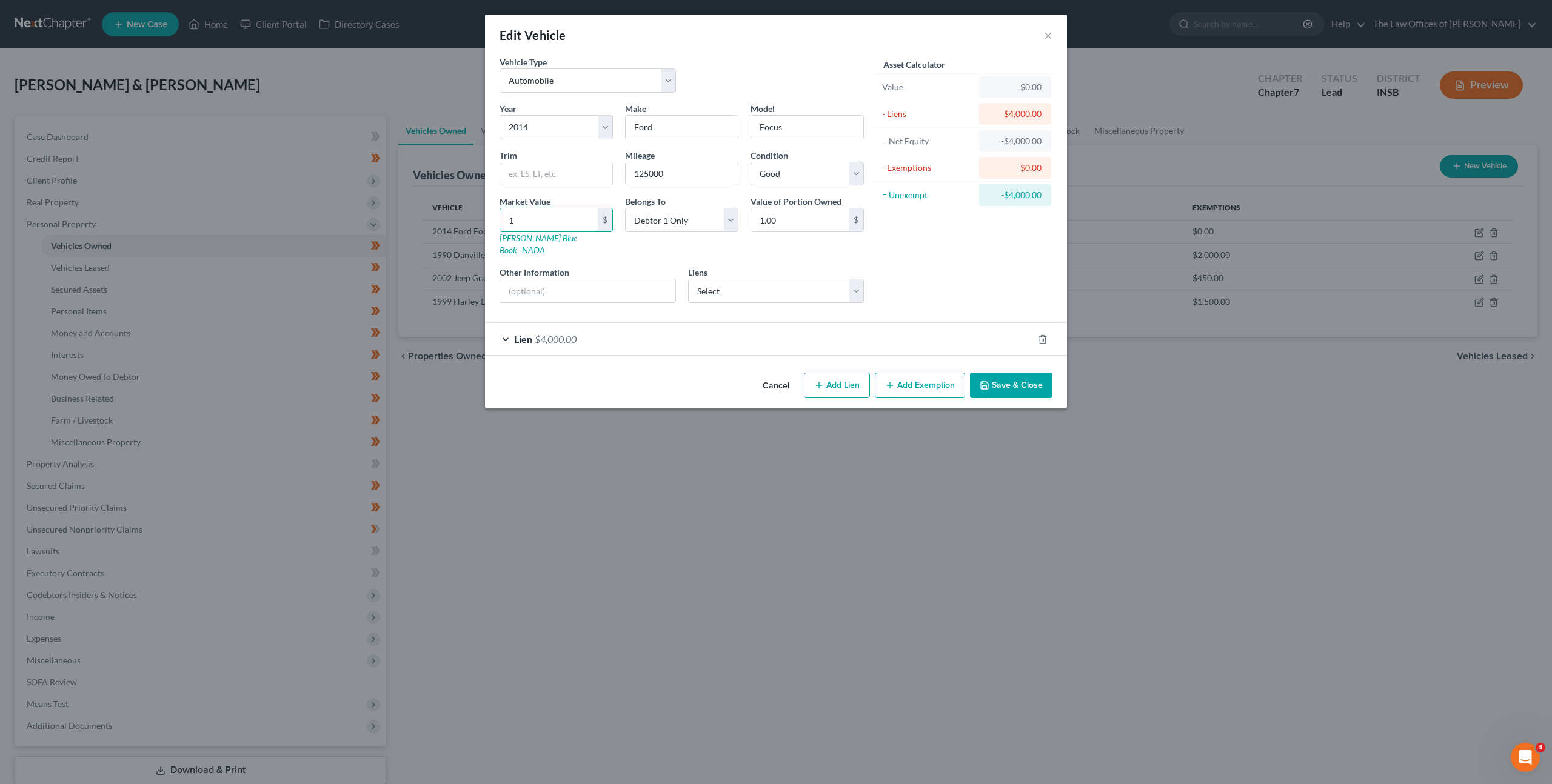
type input "15.00"
type input "150"
type input "150.00"
type input "1500"
type input "1,500.00"
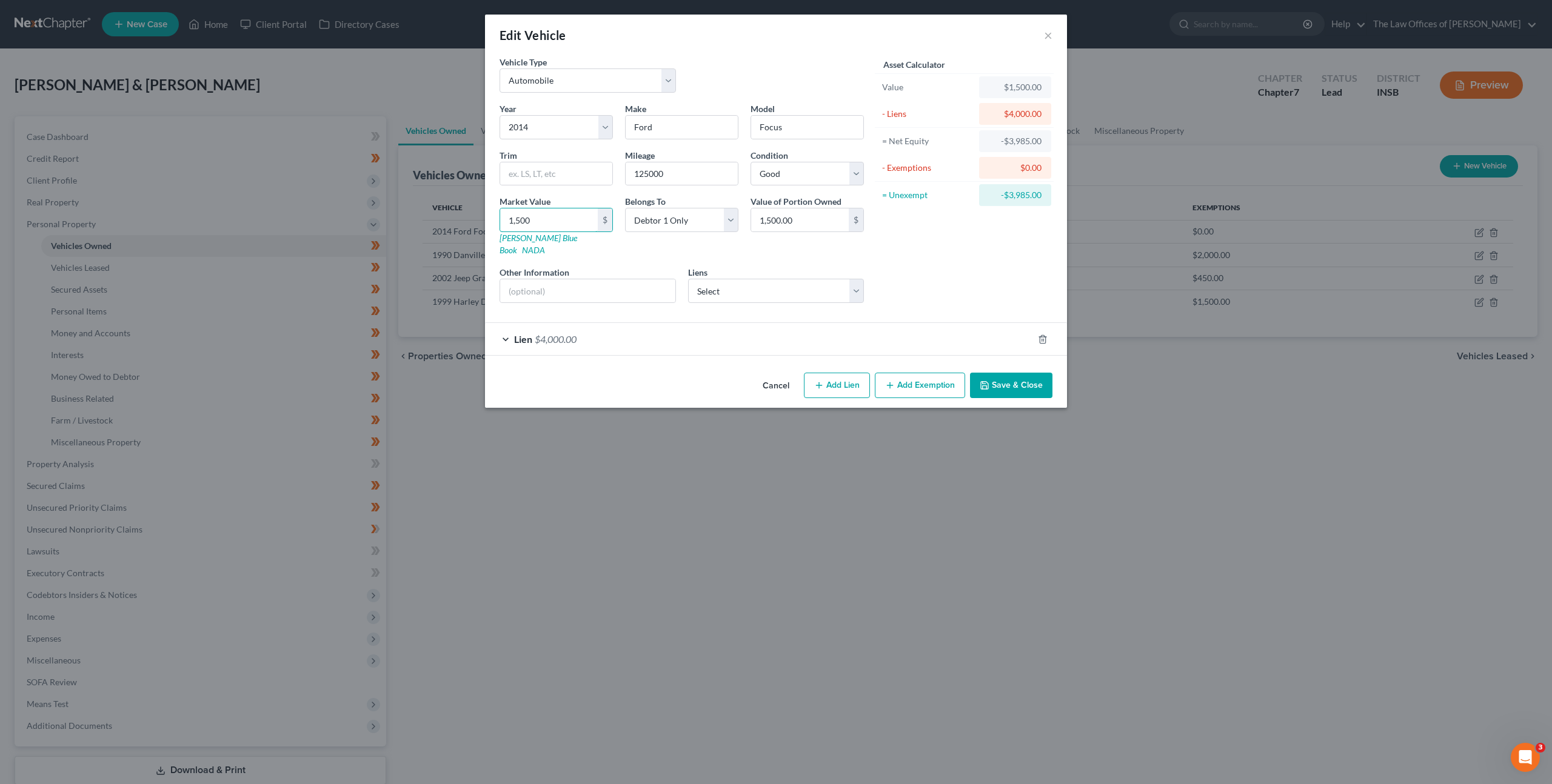
type input "1,500"
click at [620, 174] on div "Mileage 125000" at bounding box center [681, 167] width 125 height 37
click at [592, 169] on input "text" at bounding box center [556, 174] width 112 height 23
type input "S"
click at [679, 353] on div "Vehicle Type Select Automobile Truck Trailer Watercraft Aircraft Motor Home Atv…" at bounding box center [776, 211] width 582 height 312
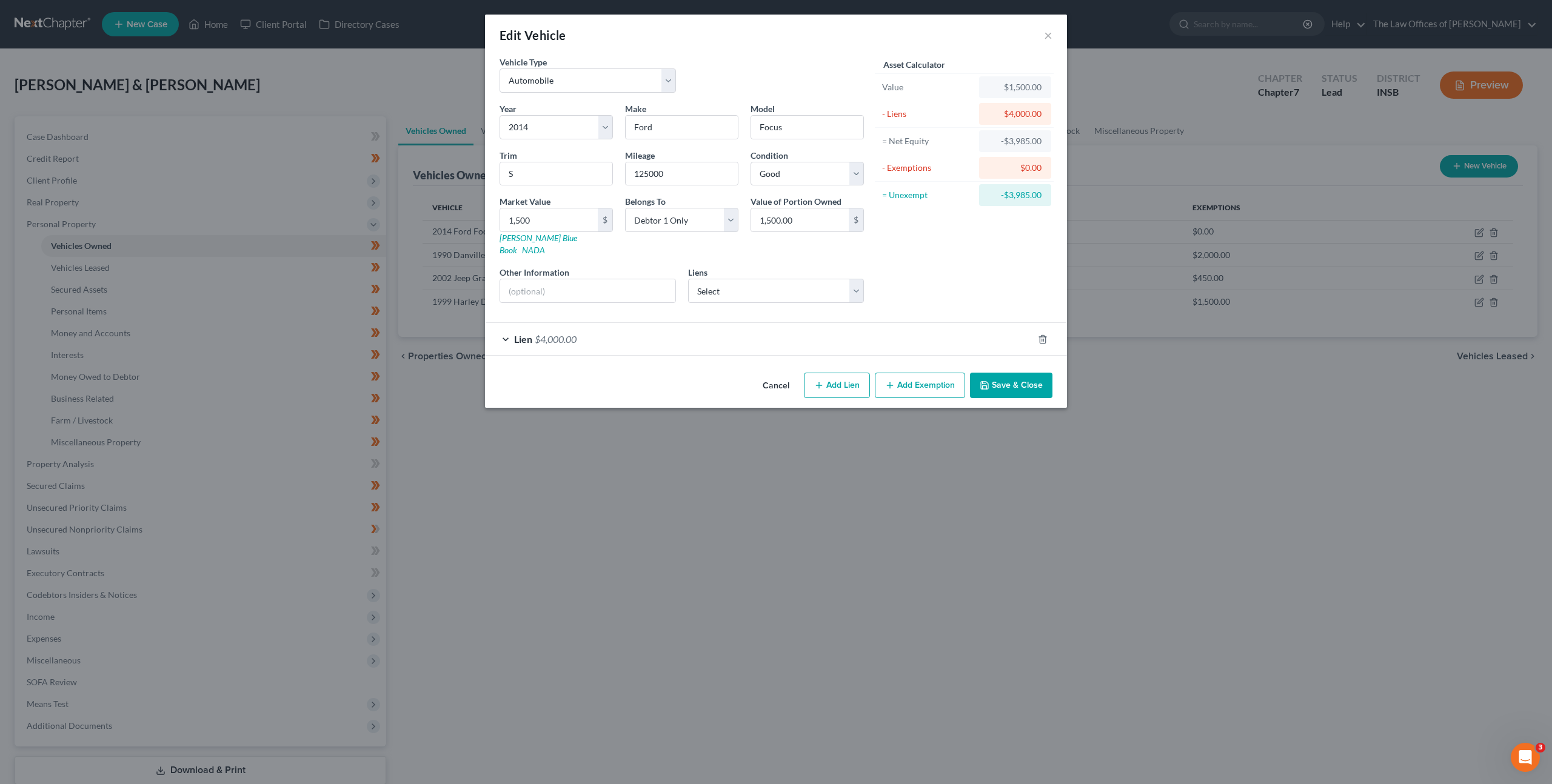
click at [674, 338] on div "Lien $4,000.00" at bounding box center [759, 338] width 548 height 32
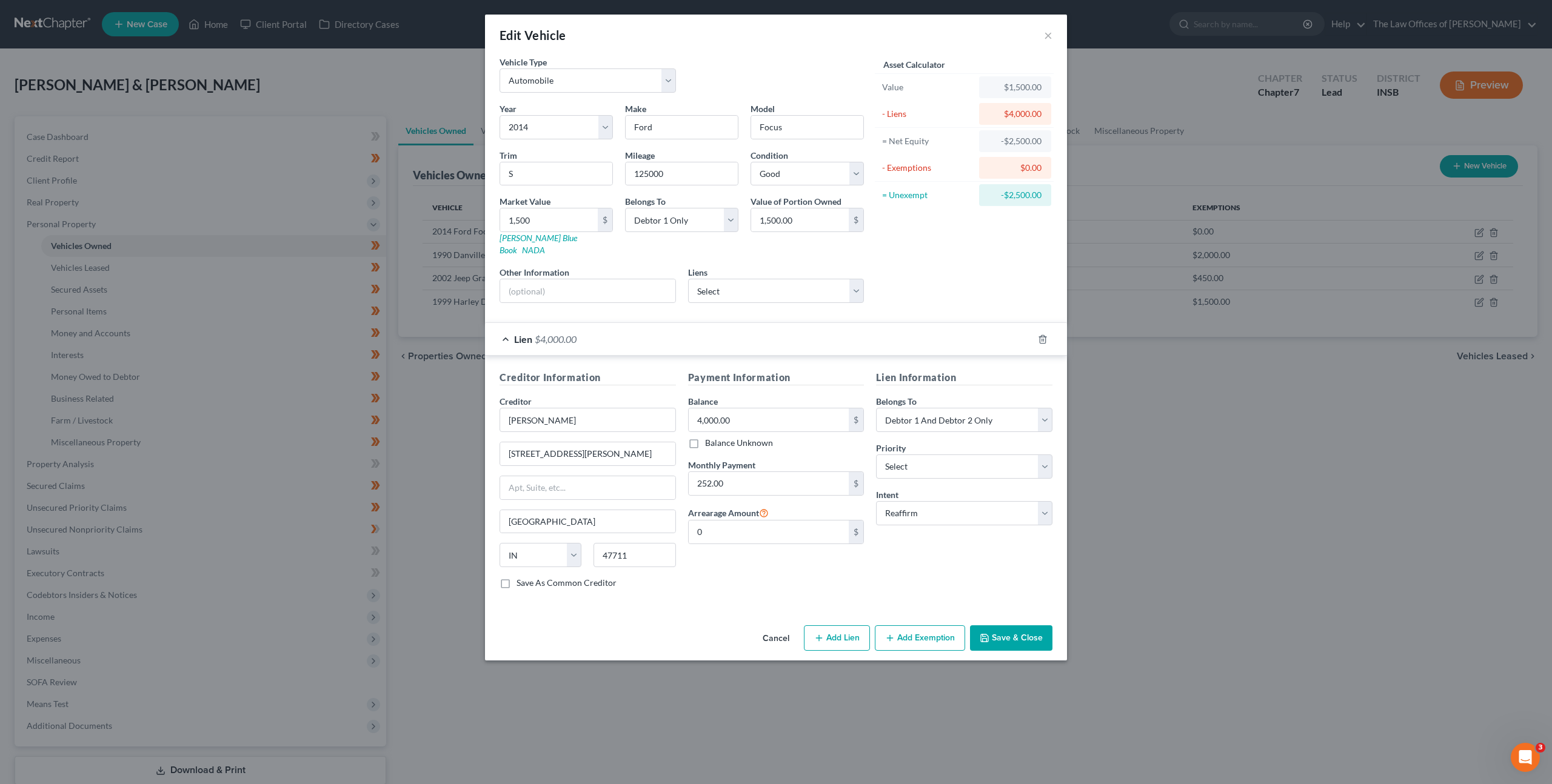
click at [938, 538] on div "Lien Information Belongs To * Select Debtor 1 Only Debtor 2 Only Debtor 1 And D…" at bounding box center [964, 484] width 189 height 228
click at [831, 331] on div "Lien $4,000.00" at bounding box center [759, 338] width 548 height 32
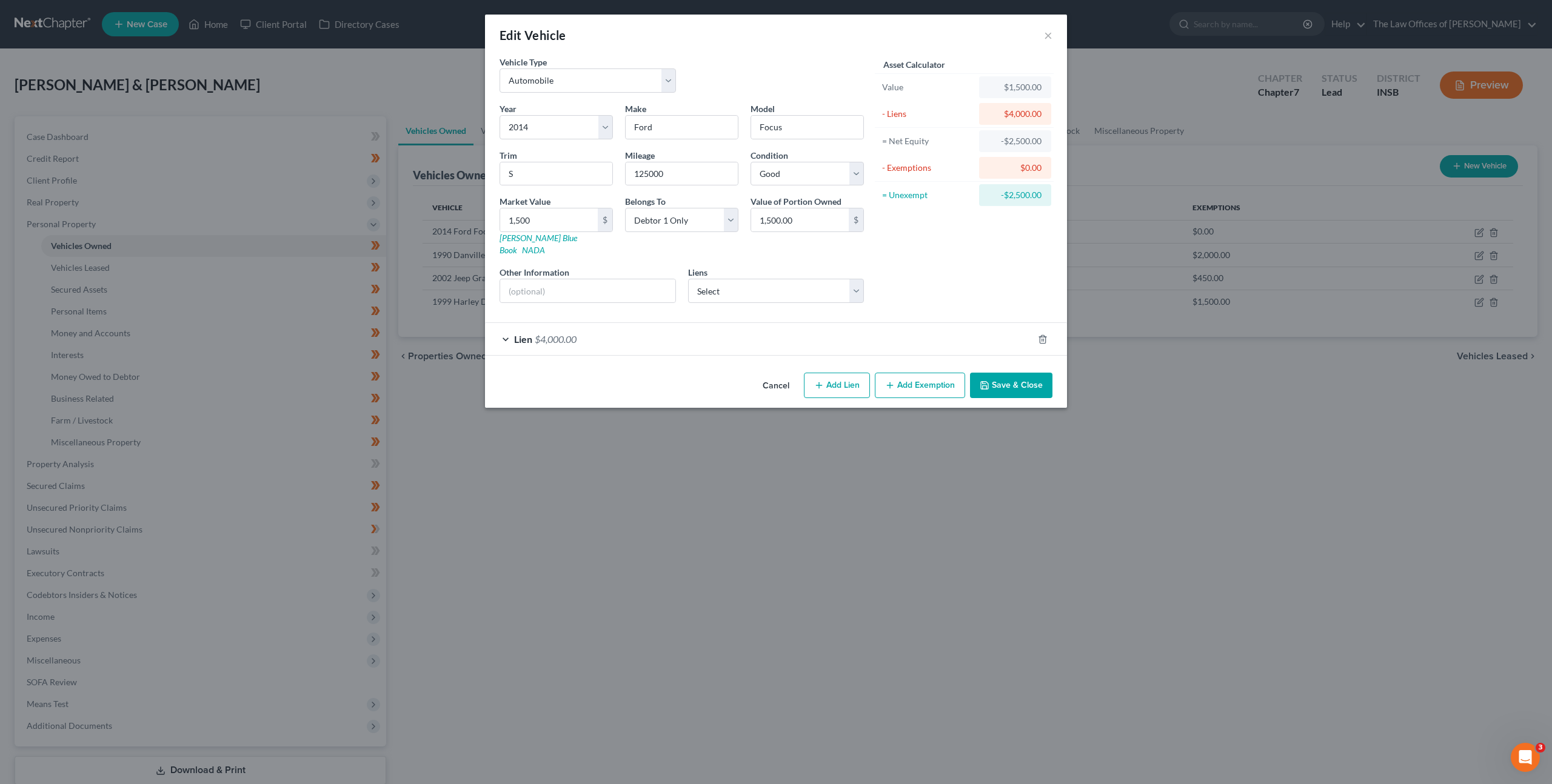
click at [1003, 380] on button "Save & Close" at bounding box center [1011, 386] width 83 height 25
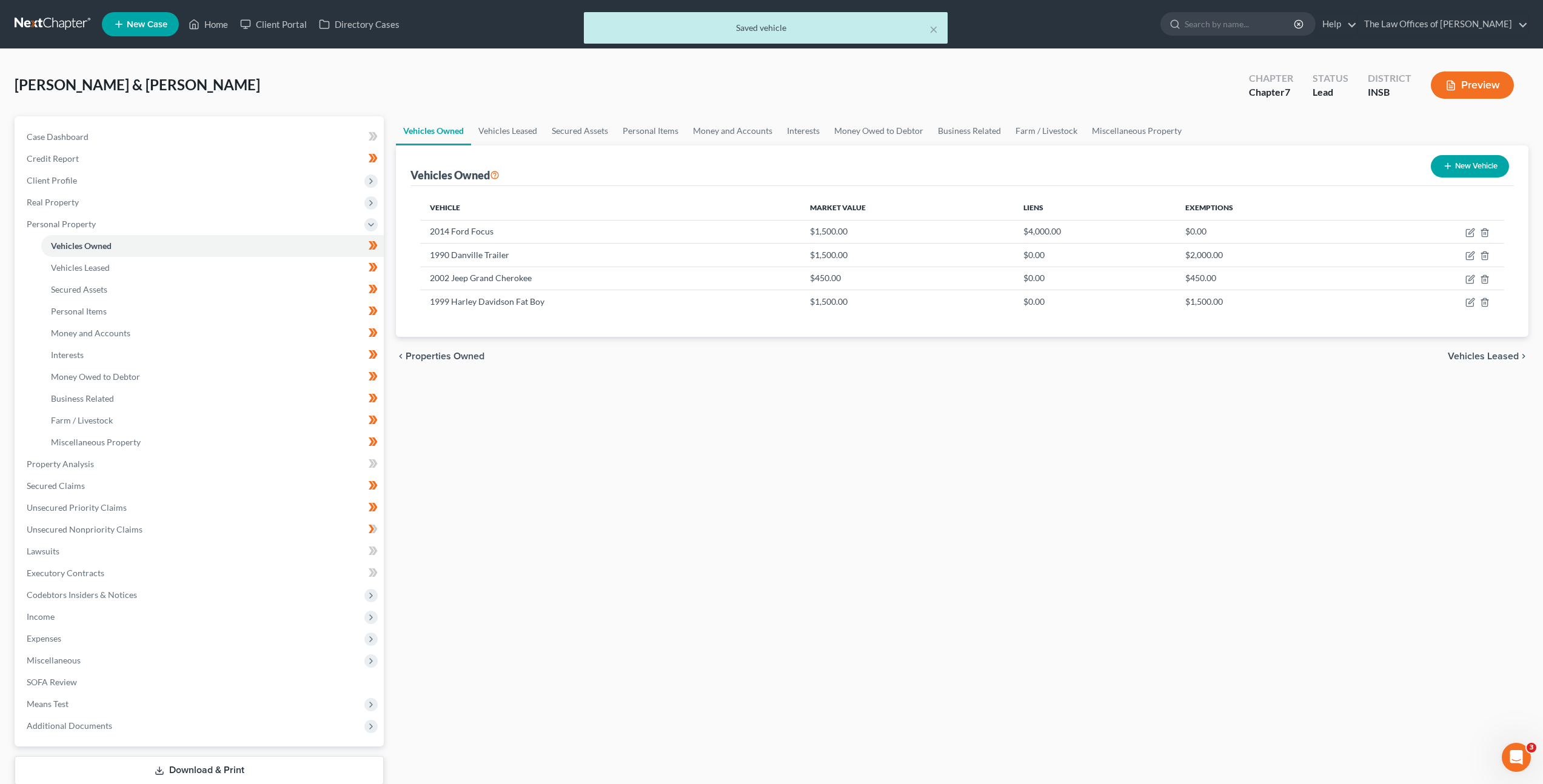
click at [796, 436] on div "Vehicles Owned Vehicles Leased Secured Assets Personal Items Money and Accounts…" at bounding box center [962, 466] width 1145 height 699
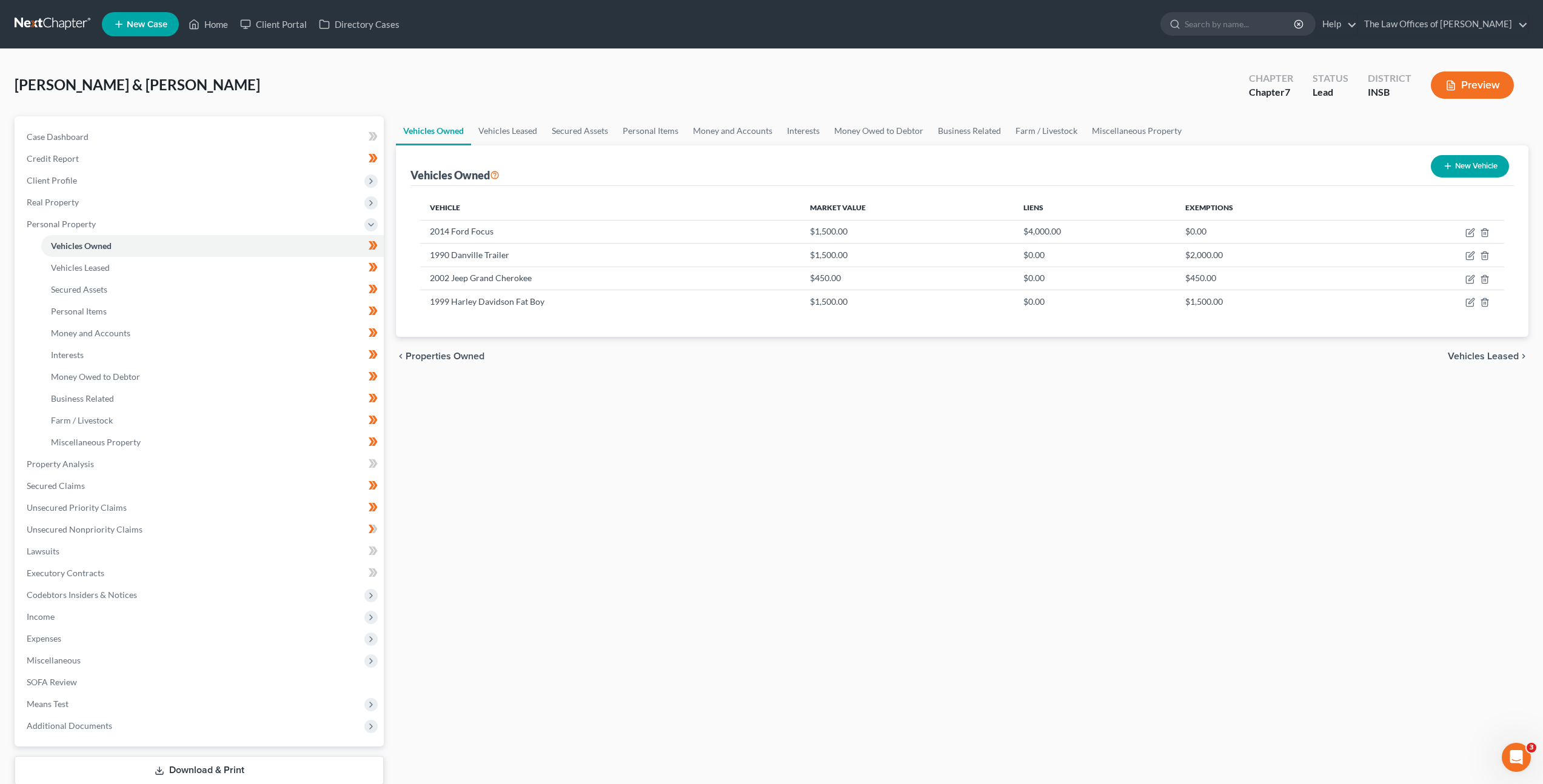
click at [525, 62] on div "[PERSON_NAME] & [PERSON_NAME] Upgraded Chapter Chapter 7 Status Lead District I…" at bounding box center [772, 445] width 1543 height 792
click at [260, 212] on span "Real Property" at bounding box center [199, 202] width 366 height 21
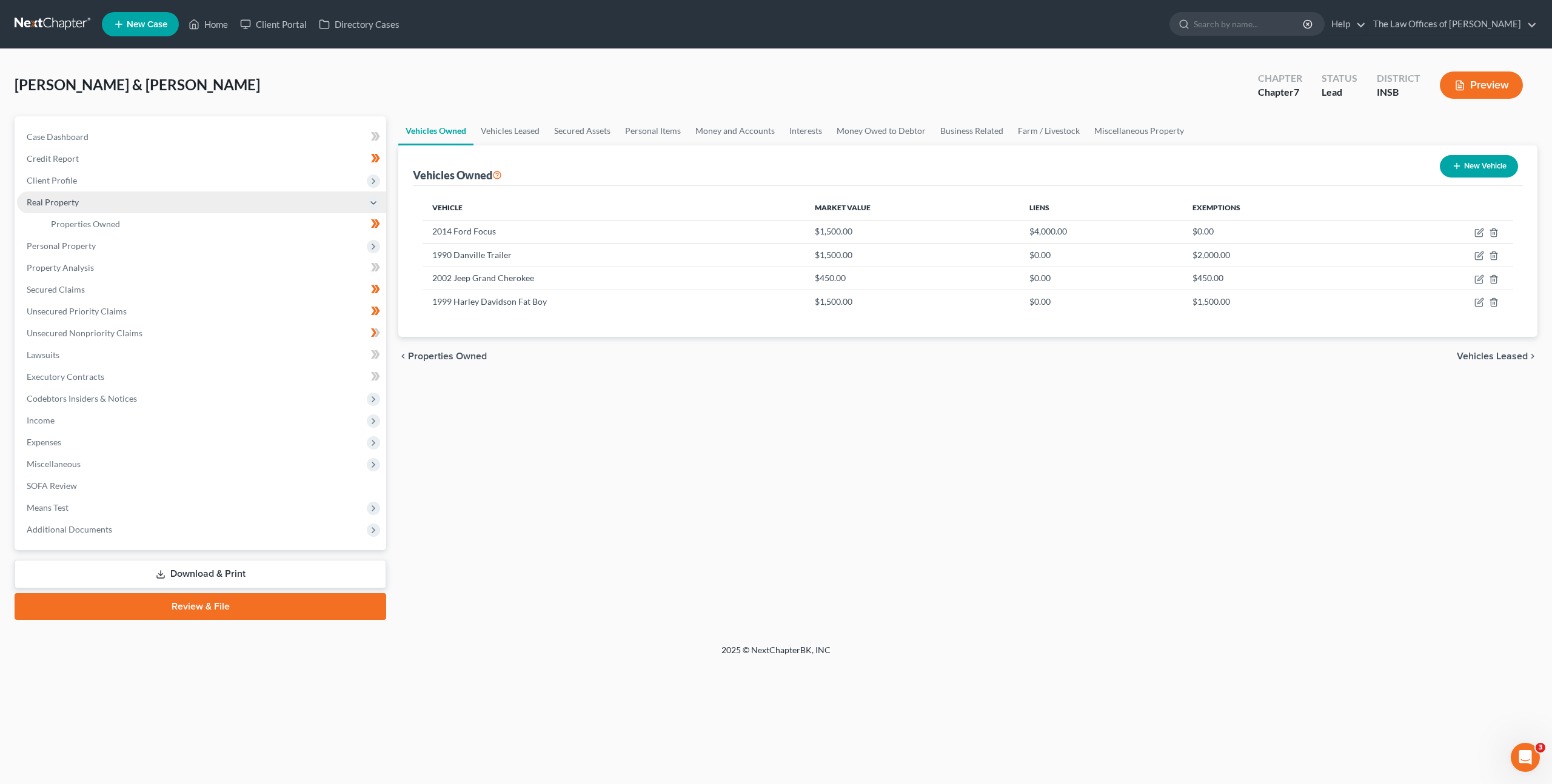
click at [259, 211] on span "Real Property" at bounding box center [201, 202] width 369 height 21
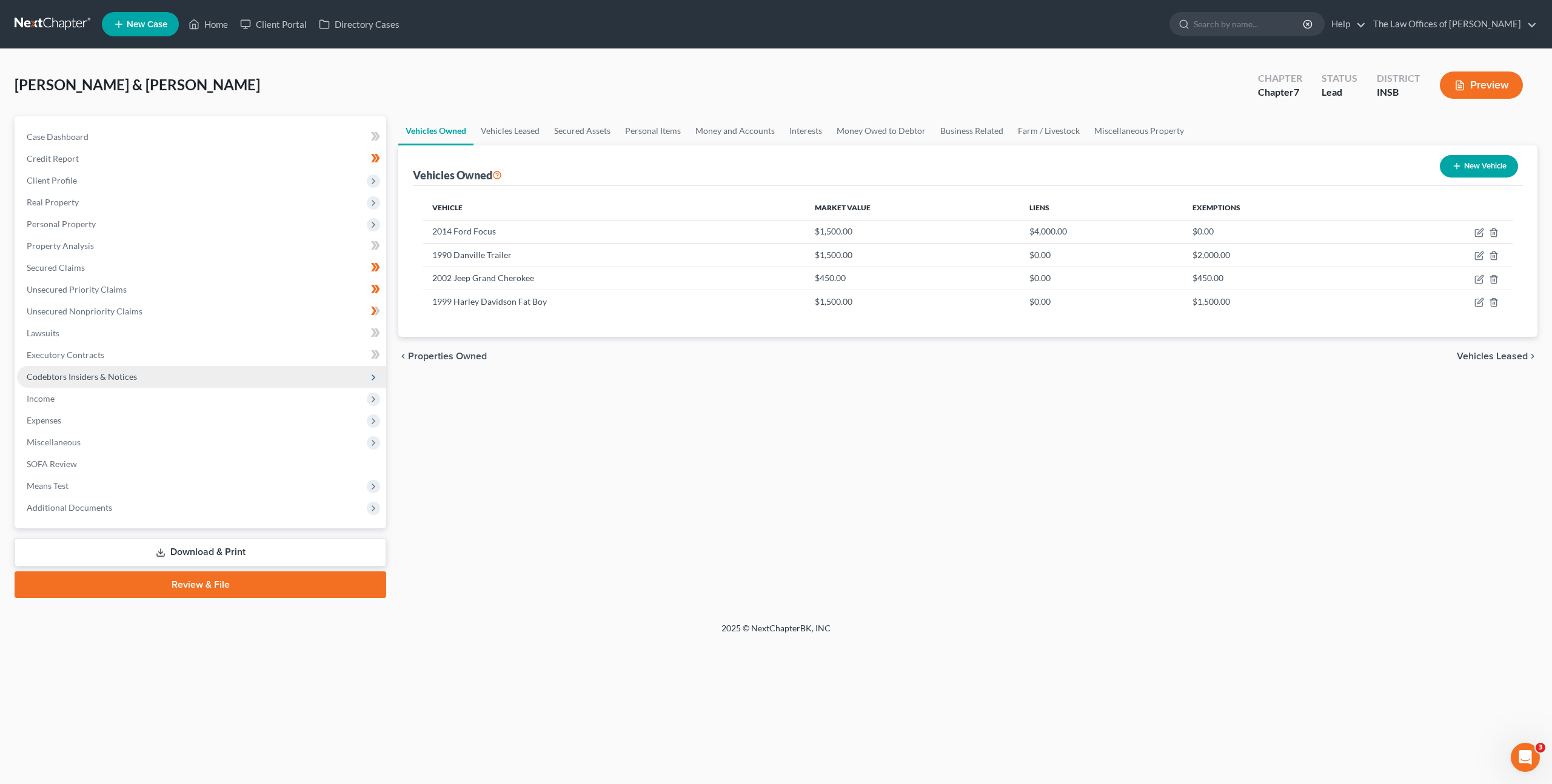
click at [145, 385] on span "Codebtors Insiders & Notices" at bounding box center [201, 377] width 369 height 21
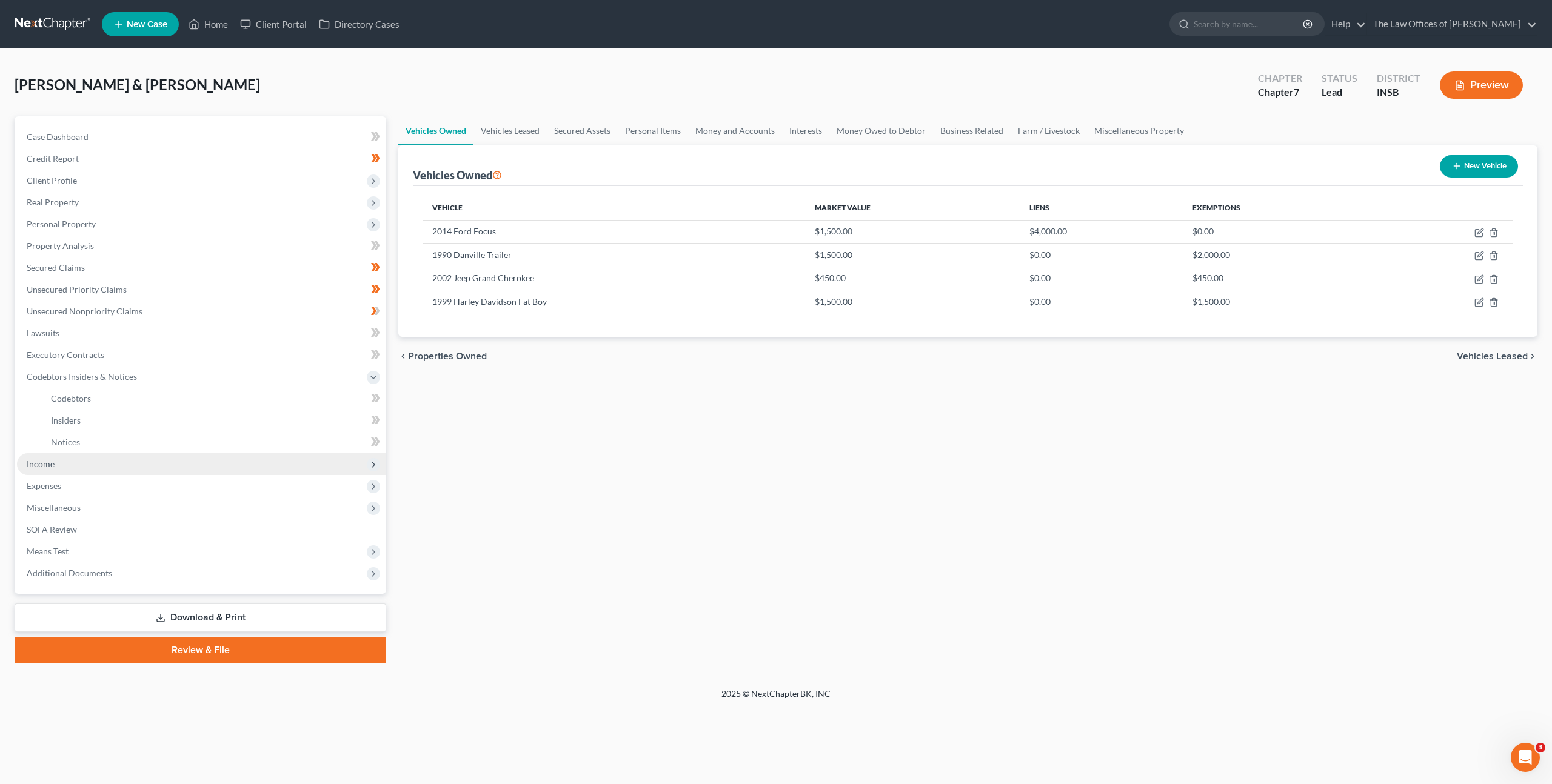
click at [121, 467] on span "Income" at bounding box center [201, 464] width 369 height 21
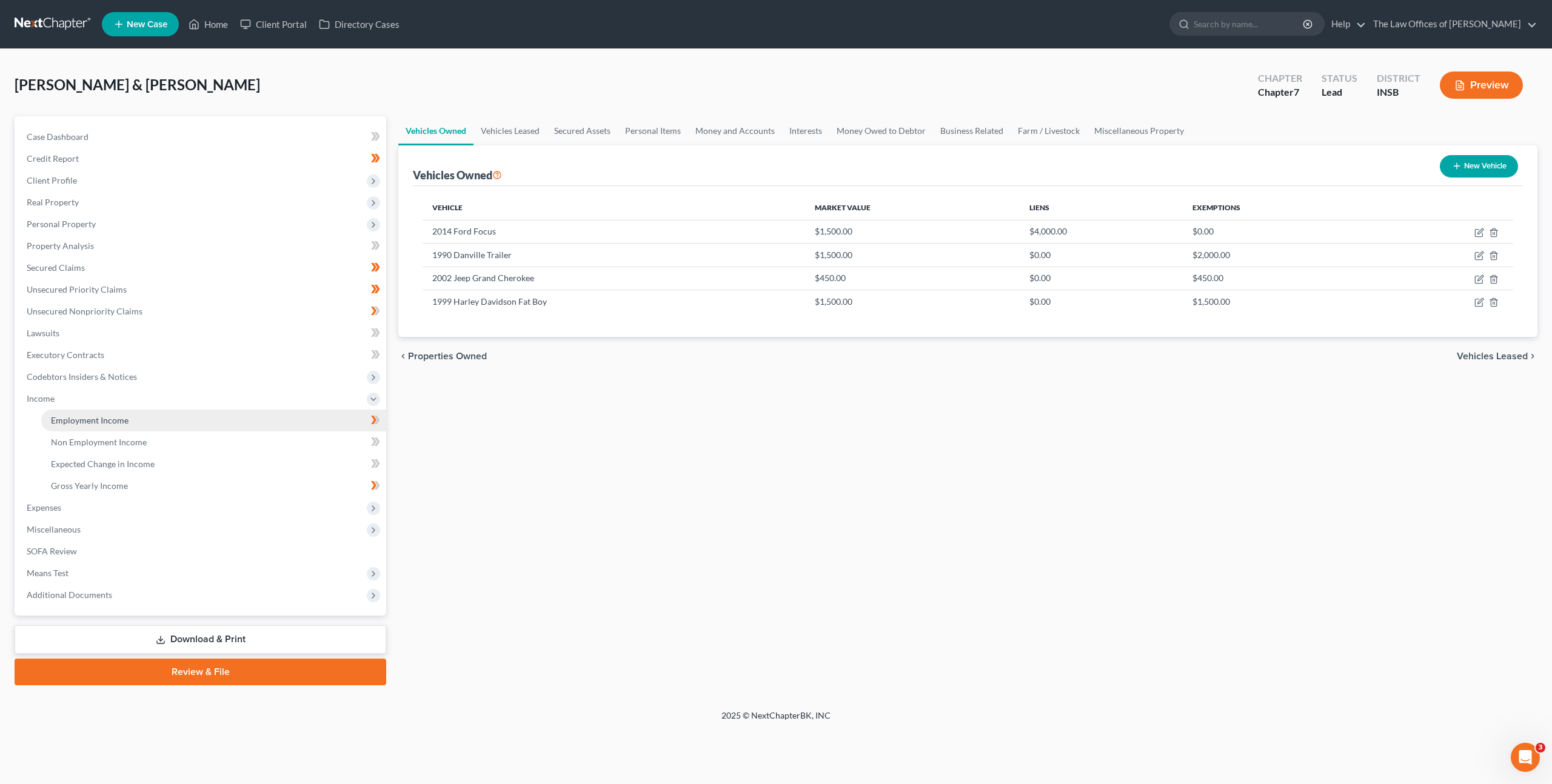
click at [151, 426] on link "Employment Income" at bounding box center [213, 421] width 345 height 21
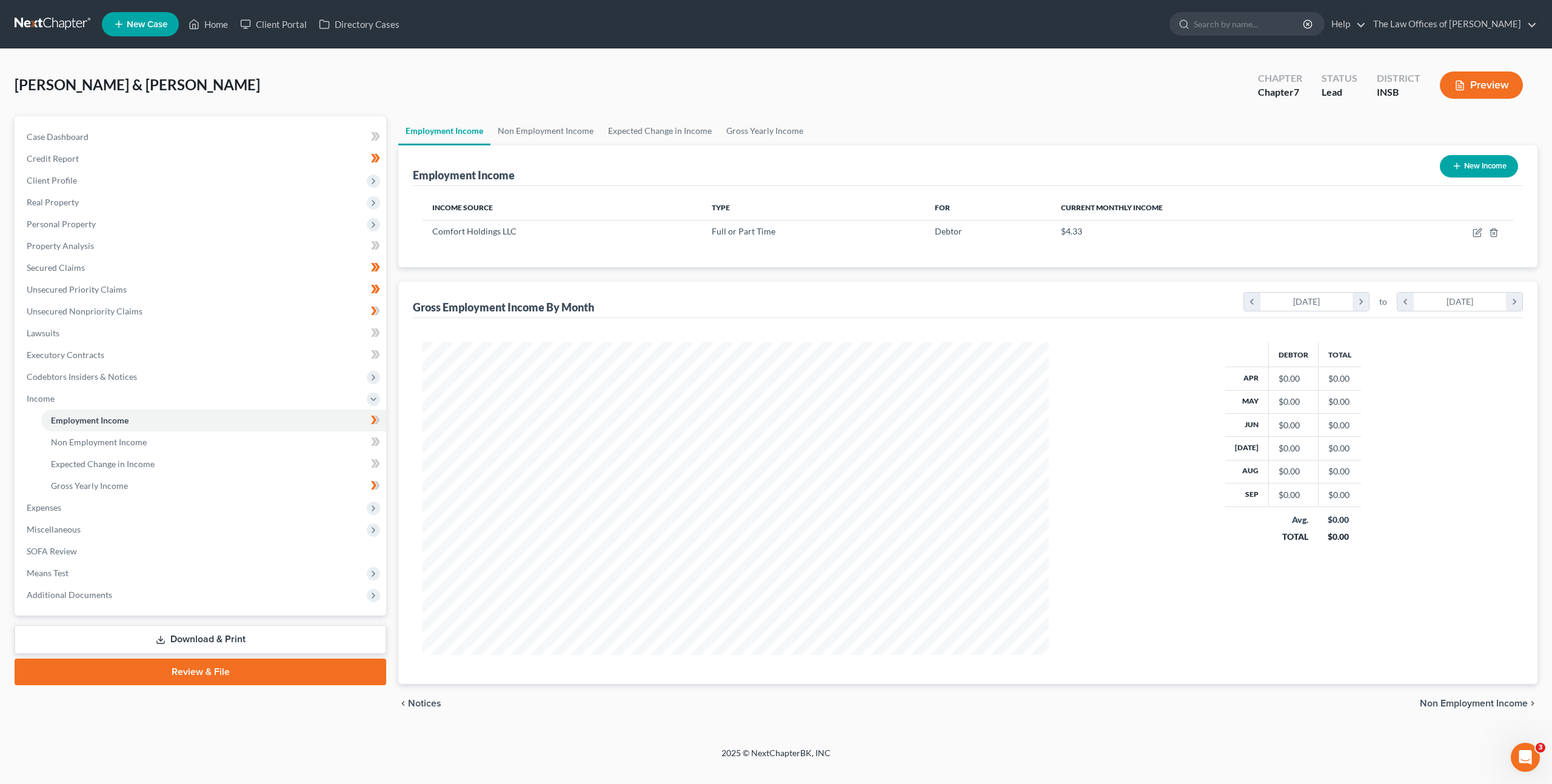
scroll to position [313, 650]
click at [117, 382] on span "Codebtors Insiders & Notices" at bounding box center [201, 377] width 369 height 21
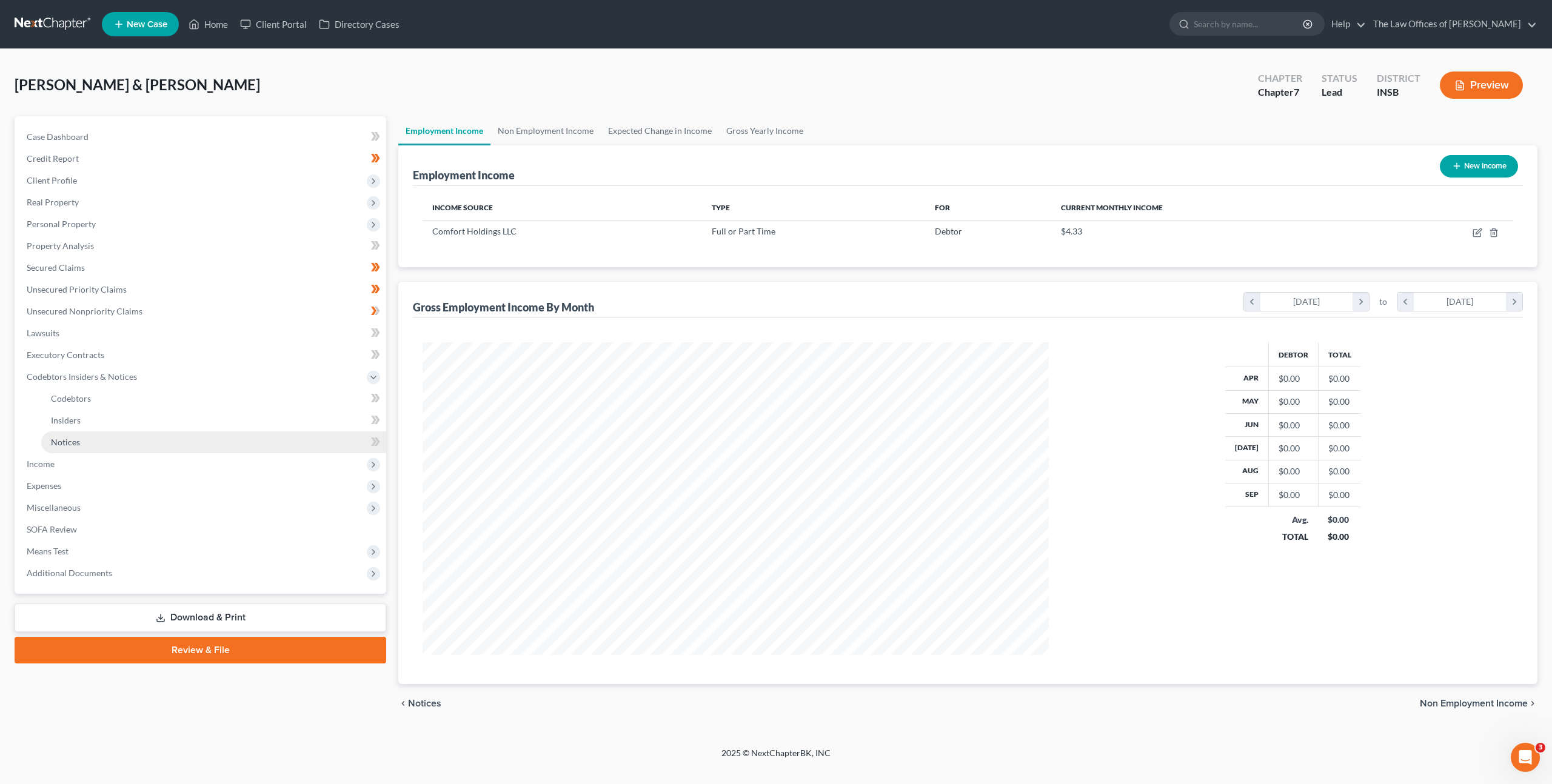
click at [97, 442] on link "Notices" at bounding box center [213, 442] width 345 height 21
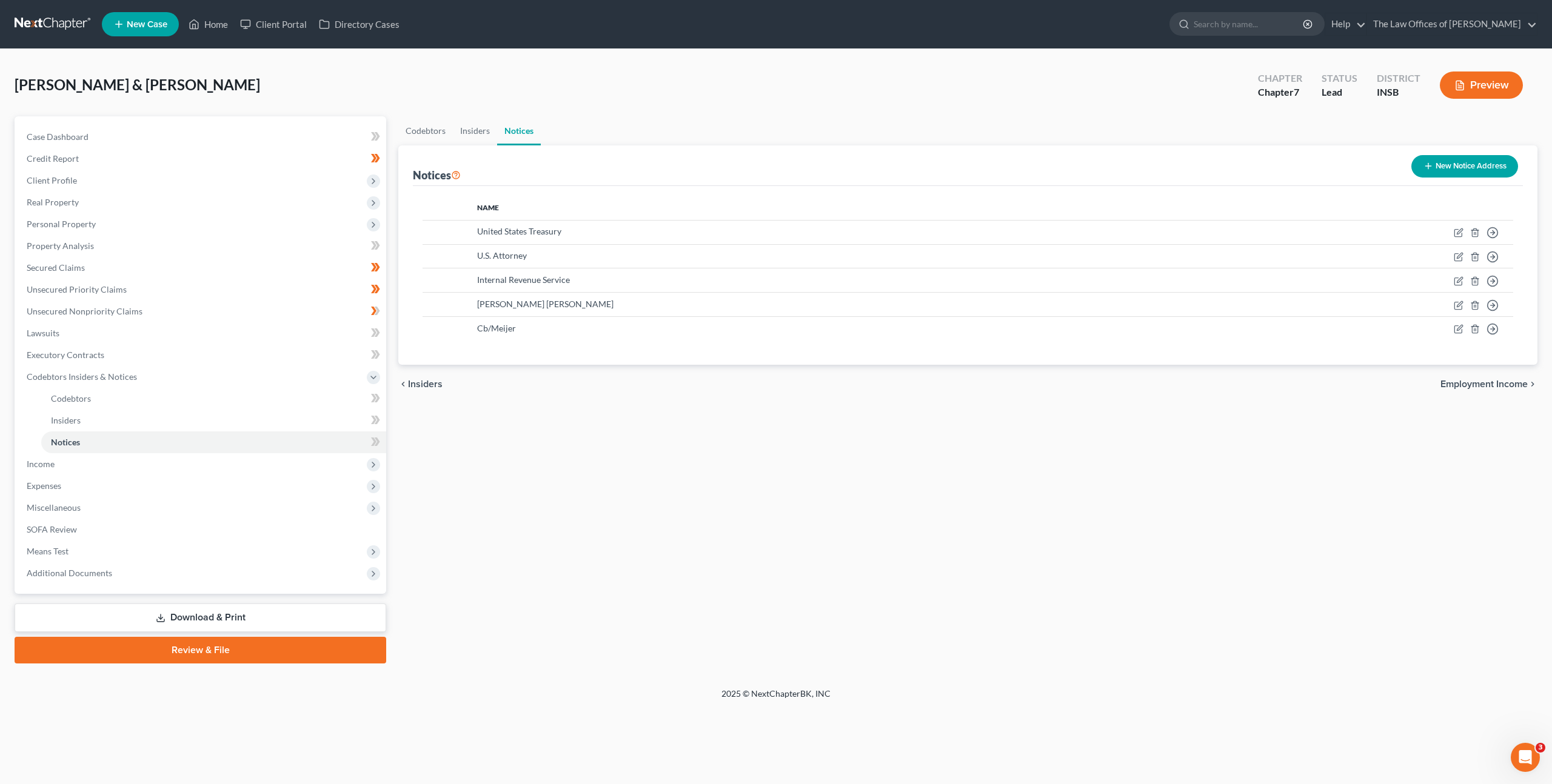
click at [1427, 166] on line "button" at bounding box center [1429, 166] width 6 height 0
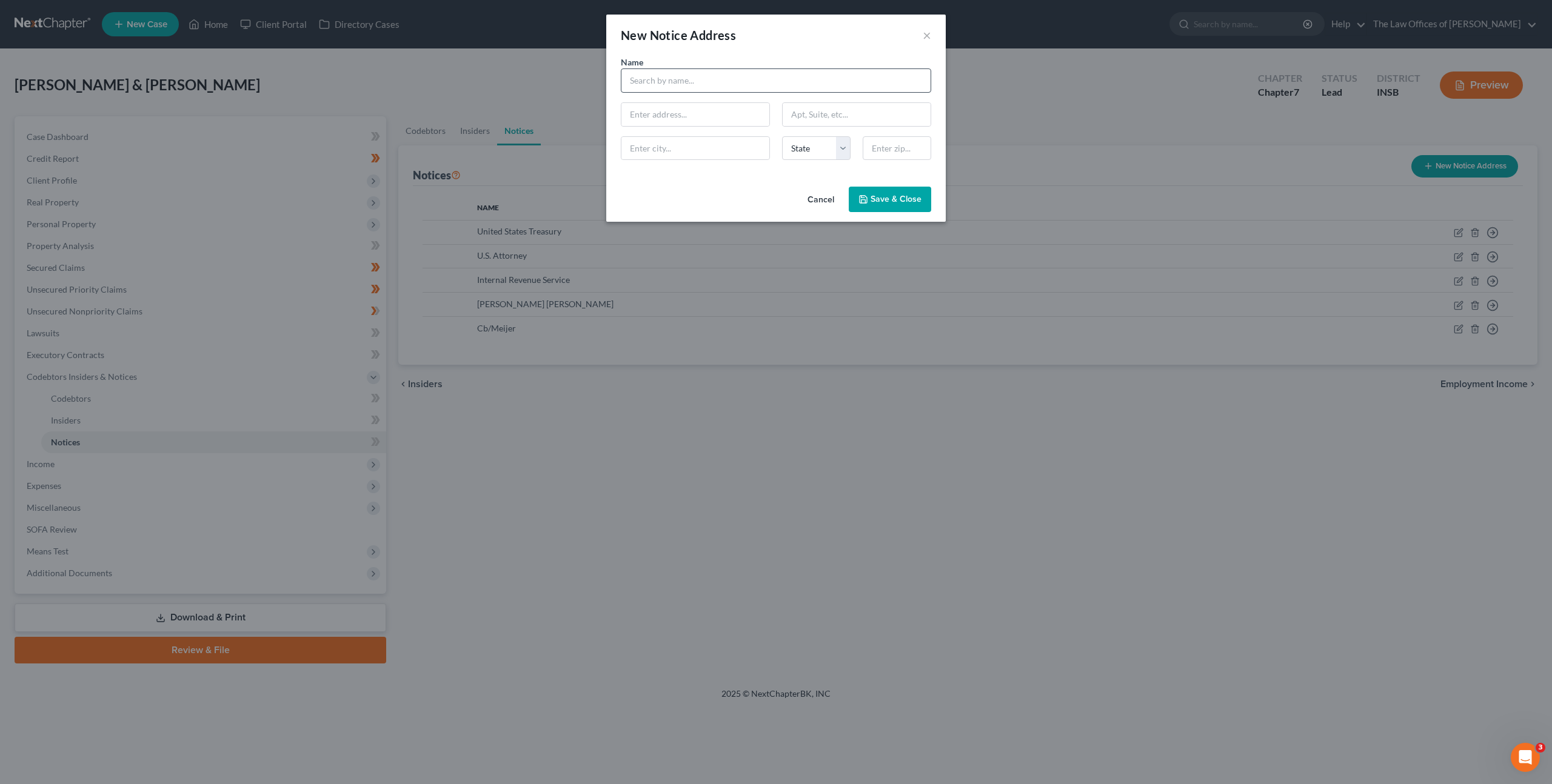
drag, startPoint x: 725, startPoint y: 94, endPoint x: 738, endPoint y: 90, distance: 13.6
click at [725, 94] on div "Name * State [US_STATE] AK AR AZ CA CO CT DE DC [GEOGRAPHIC_DATA] [GEOGRAPHIC_D…" at bounding box center [776, 112] width 323 height 114
click at [816, 77] on input "text" at bounding box center [776, 80] width 310 height 24
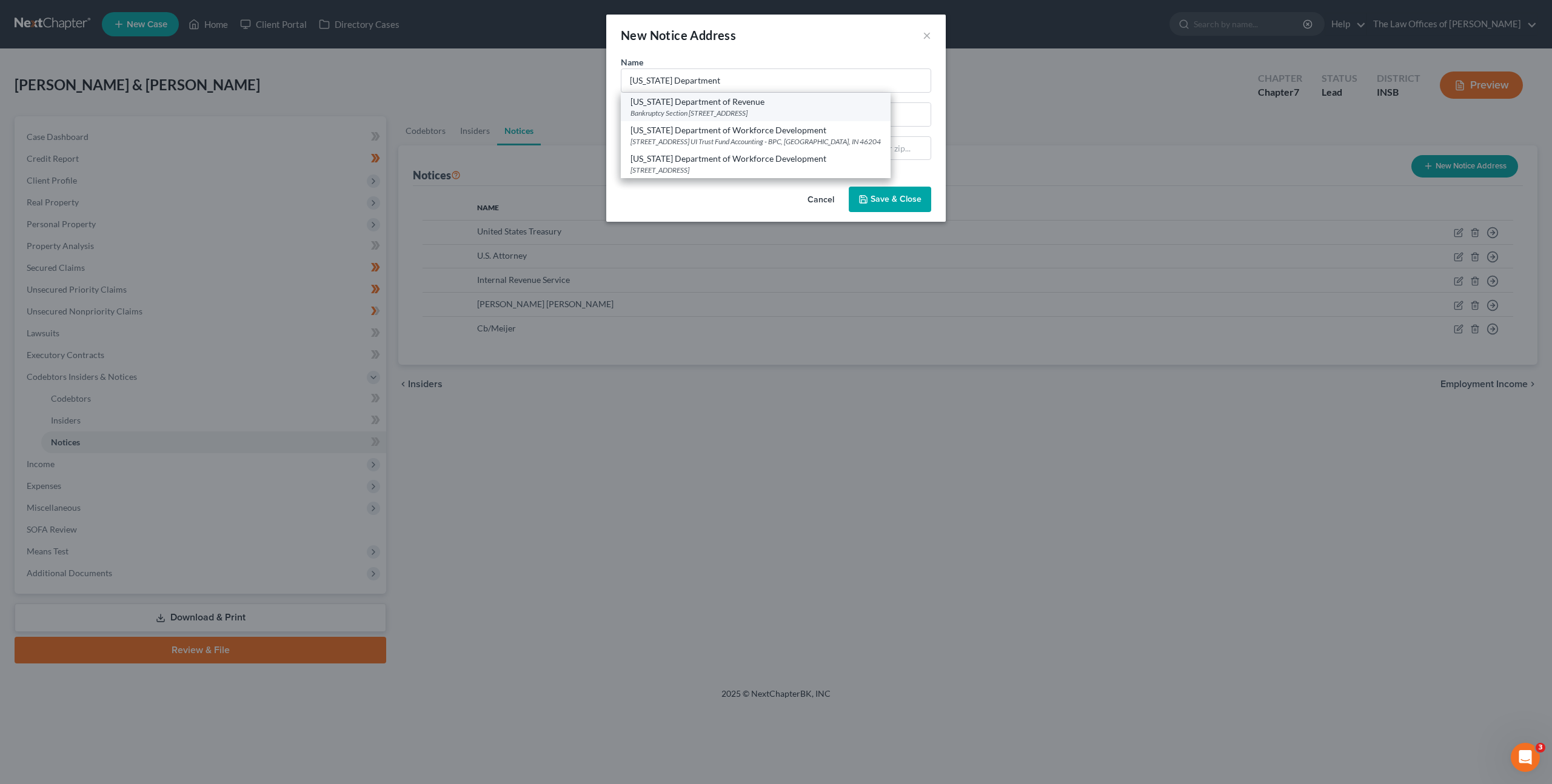
click at [739, 113] on div "Bankruptcy Section [STREET_ADDRESS]" at bounding box center [756, 113] width 251 height 11
type input "[US_STATE] Department of Revenue"
type input "Bankruptcy Section"
type input "[STREET_ADDRESS]"
type input "[GEOGRAPHIC_DATA]"
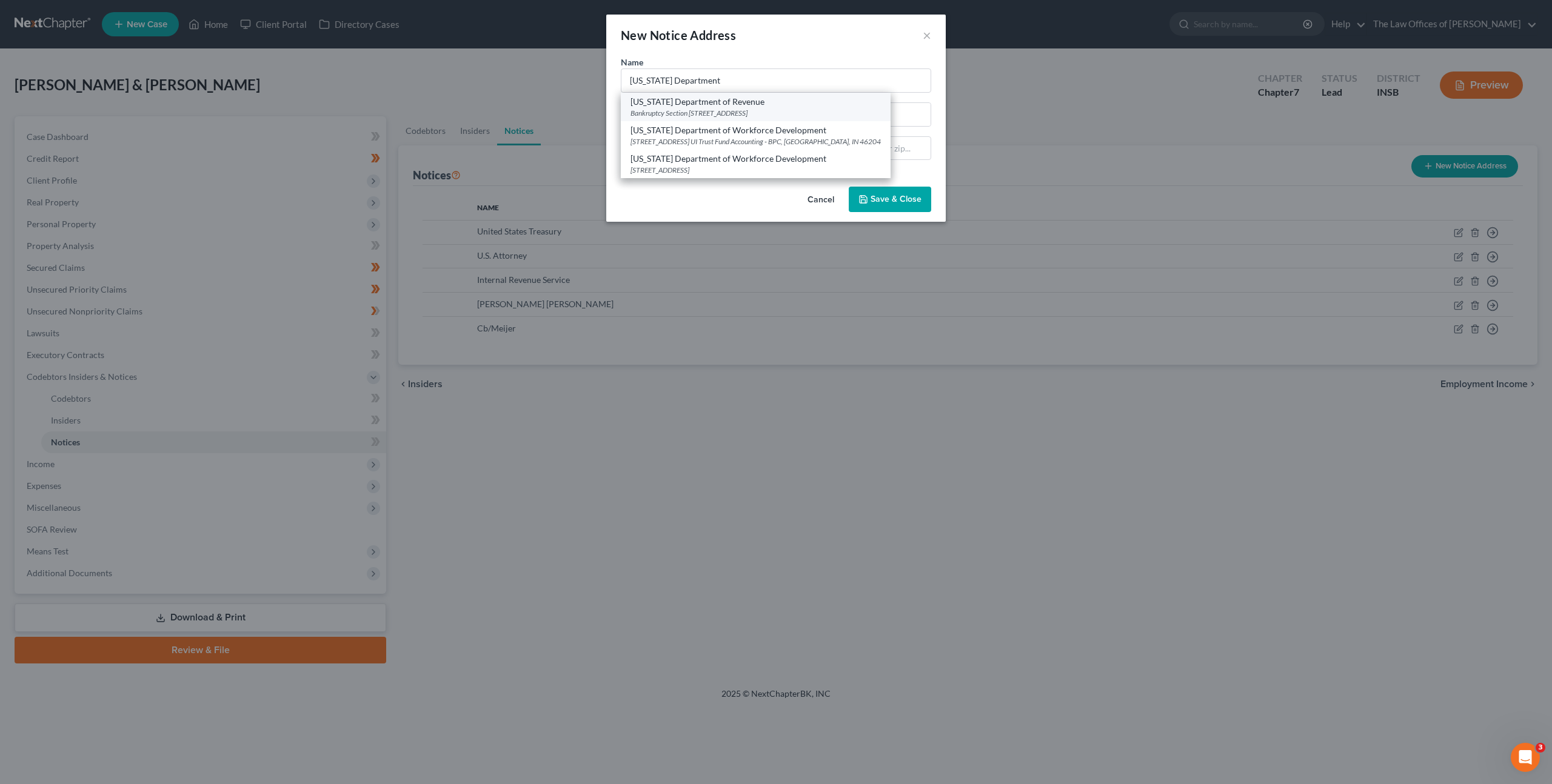
select select "15"
type input "46204"
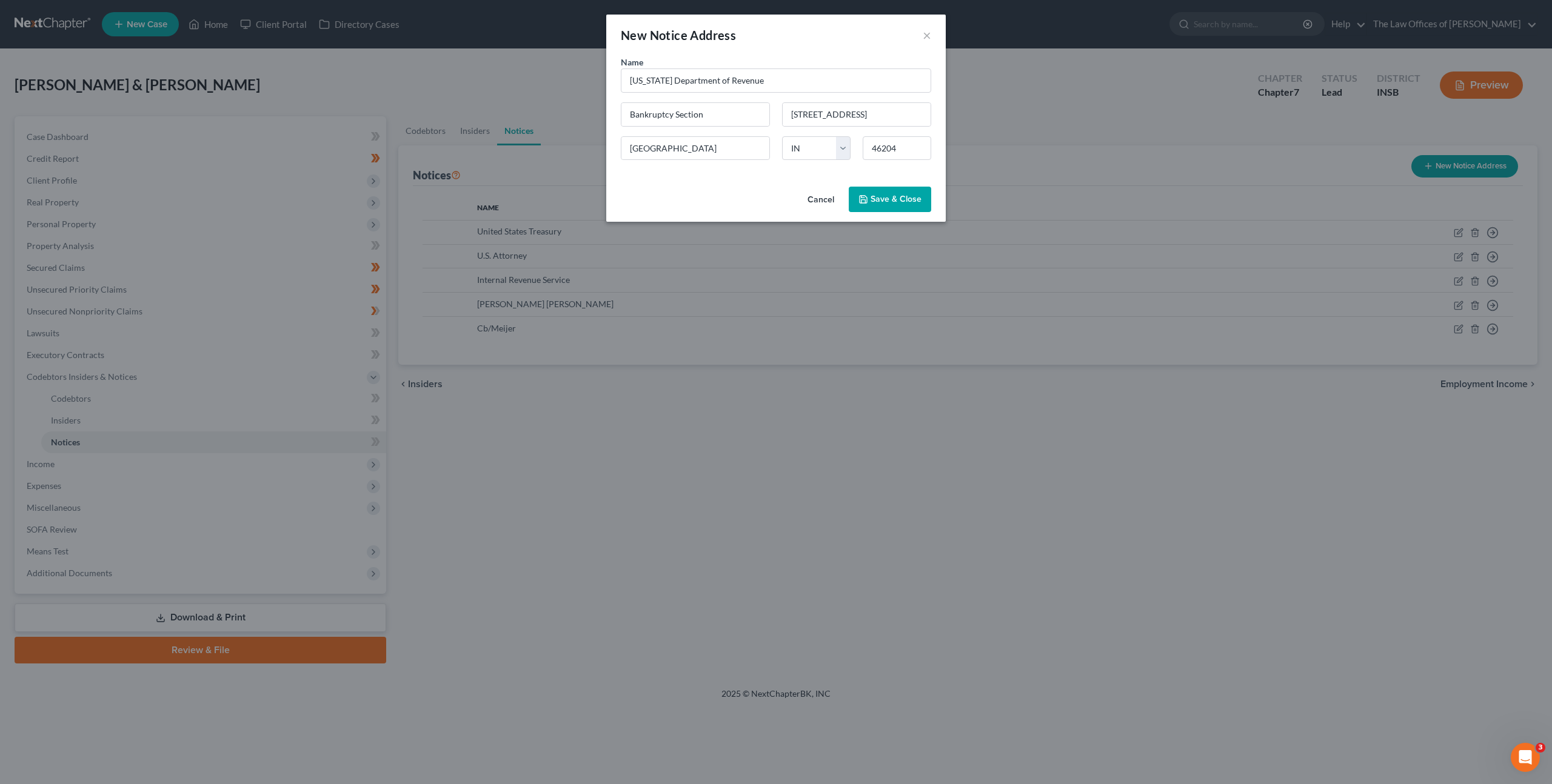
click at [893, 197] on span "Save & Close" at bounding box center [896, 199] width 51 height 11
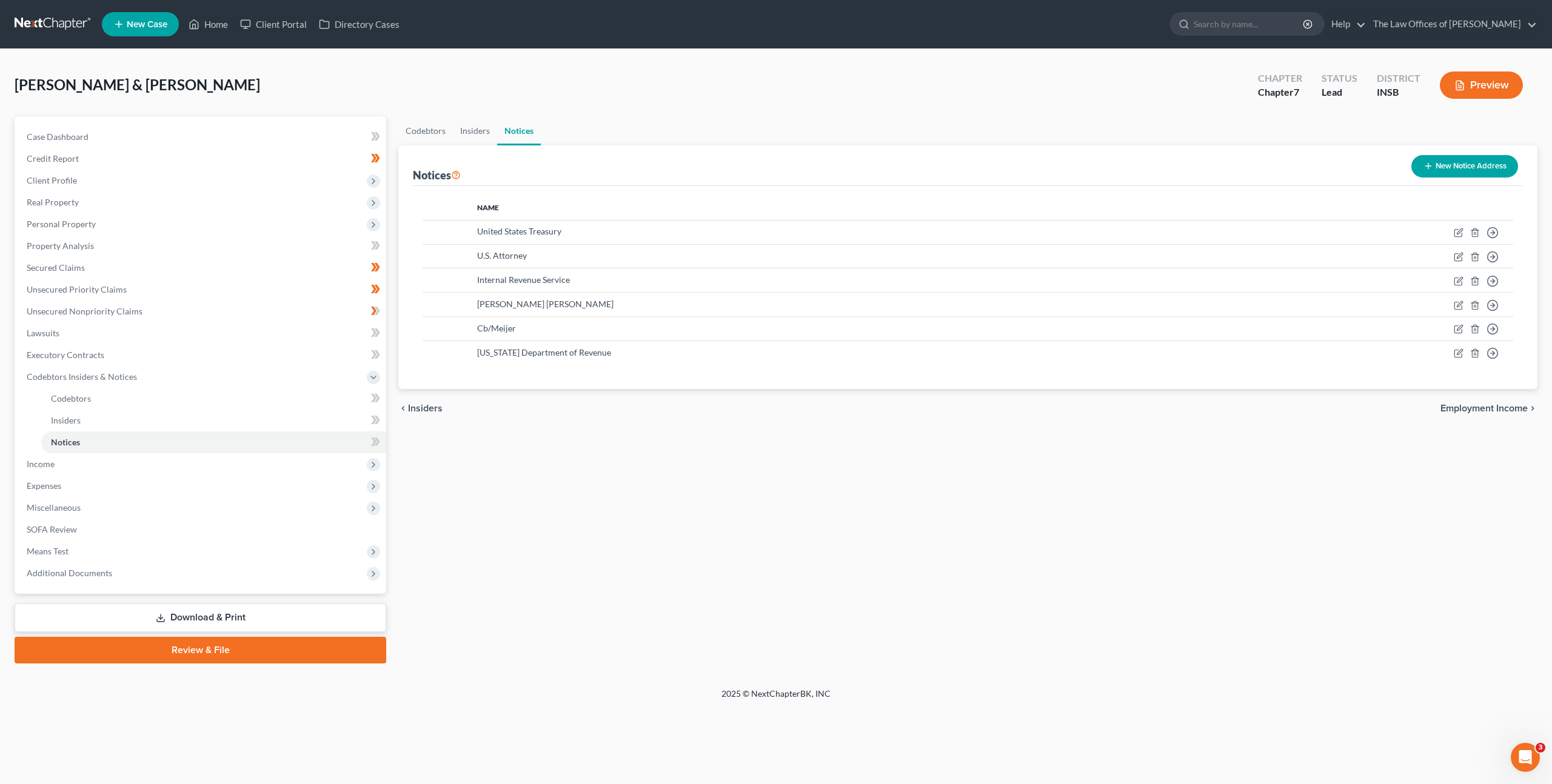
click at [1468, 160] on button "New Notice Address" at bounding box center [1465, 166] width 107 height 22
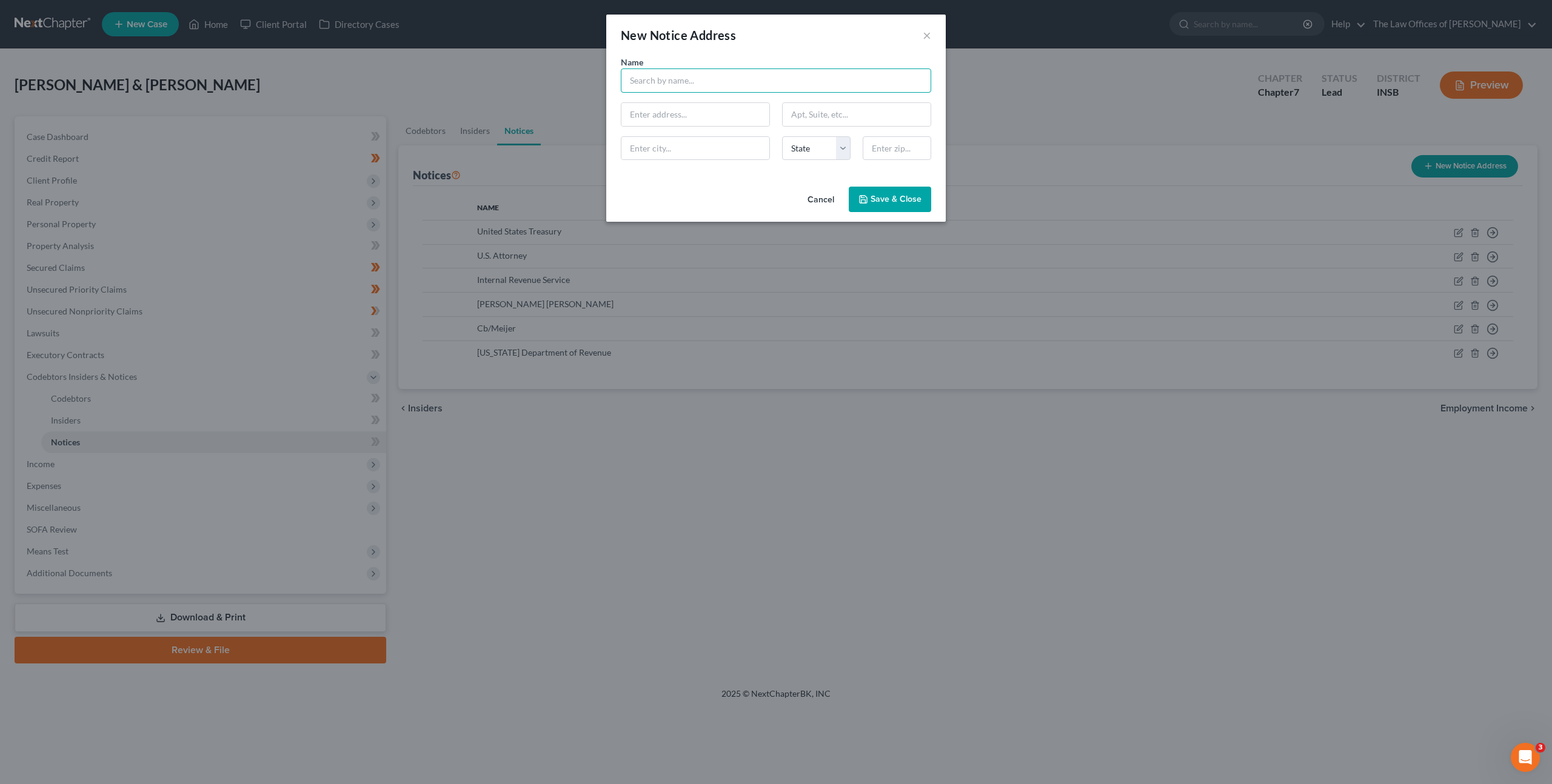
click at [723, 87] on input "text" at bounding box center [776, 80] width 310 height 24
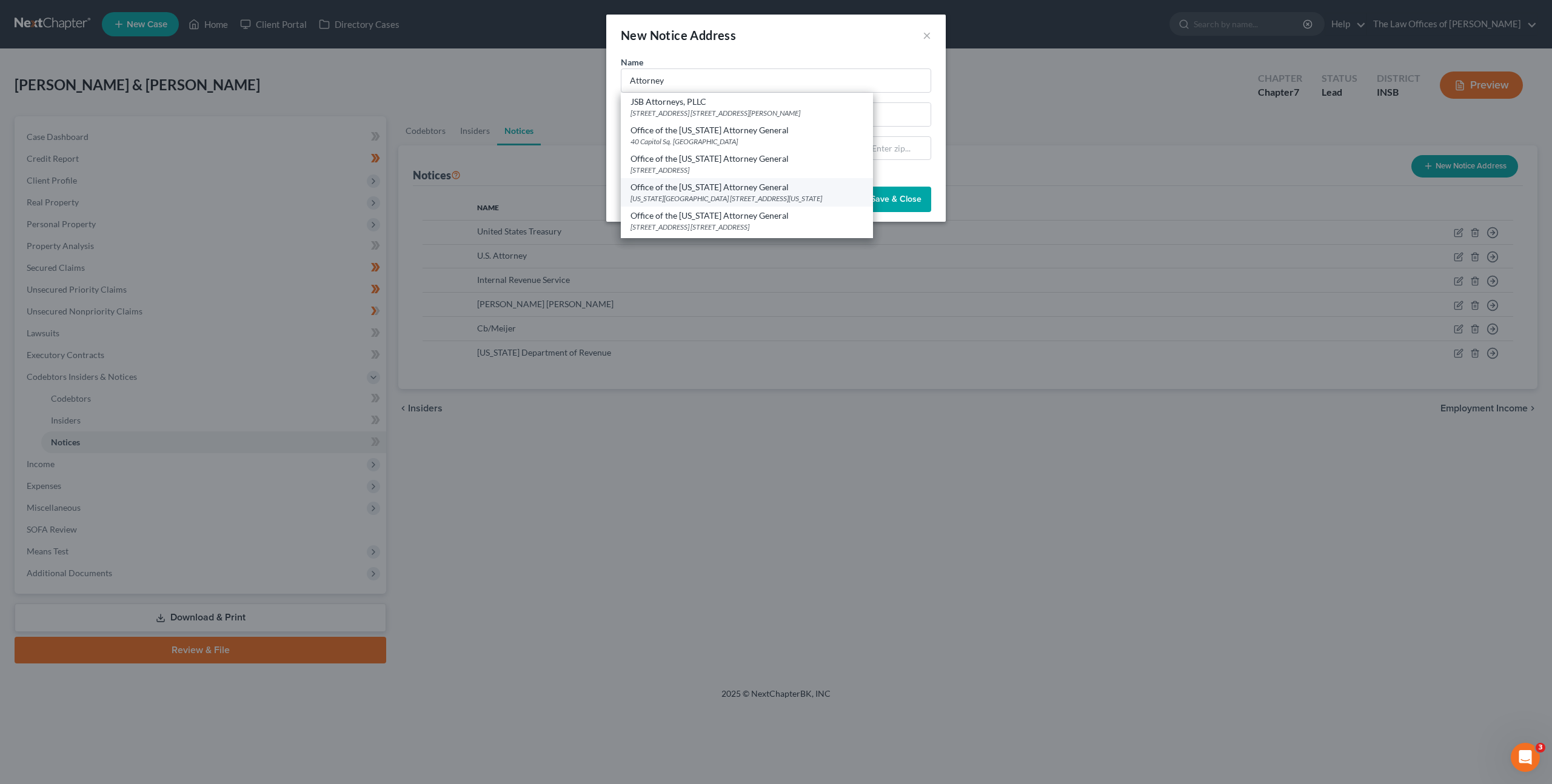
click at [684, 189] on div "Office of the [US_STATE] Attorney General" at bounding box center [747, 187] width 233 height 12
type input "Office of the [US_STATE] Attorney General"
type input "[US_STATE][GEOGRAPHIC_DATA]"
type input "[STREET_ADDRESS][US_STATE]"
type input "[GEOGRAPHIC_DATA]"
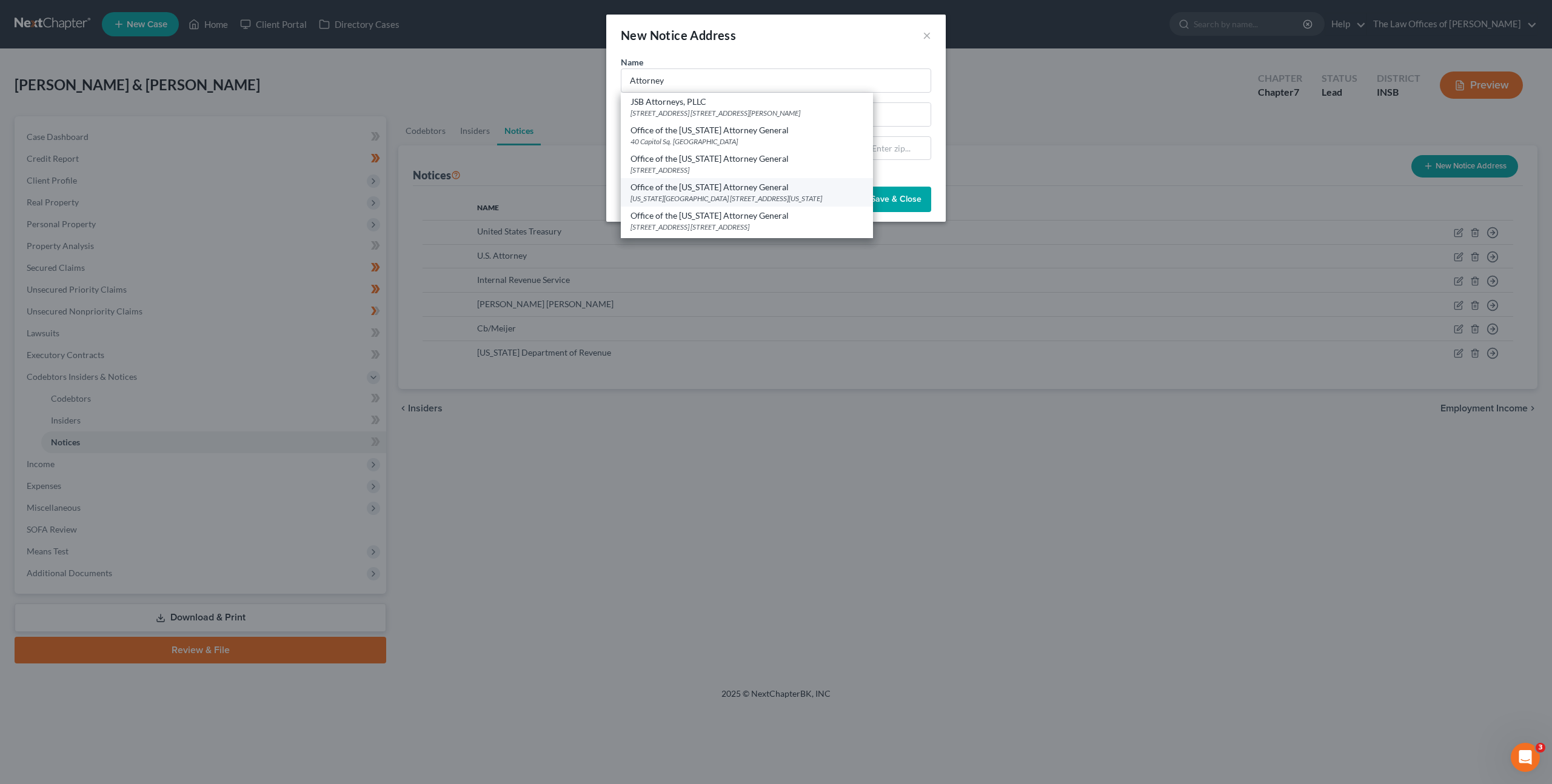
select select "15"
type input "46204"
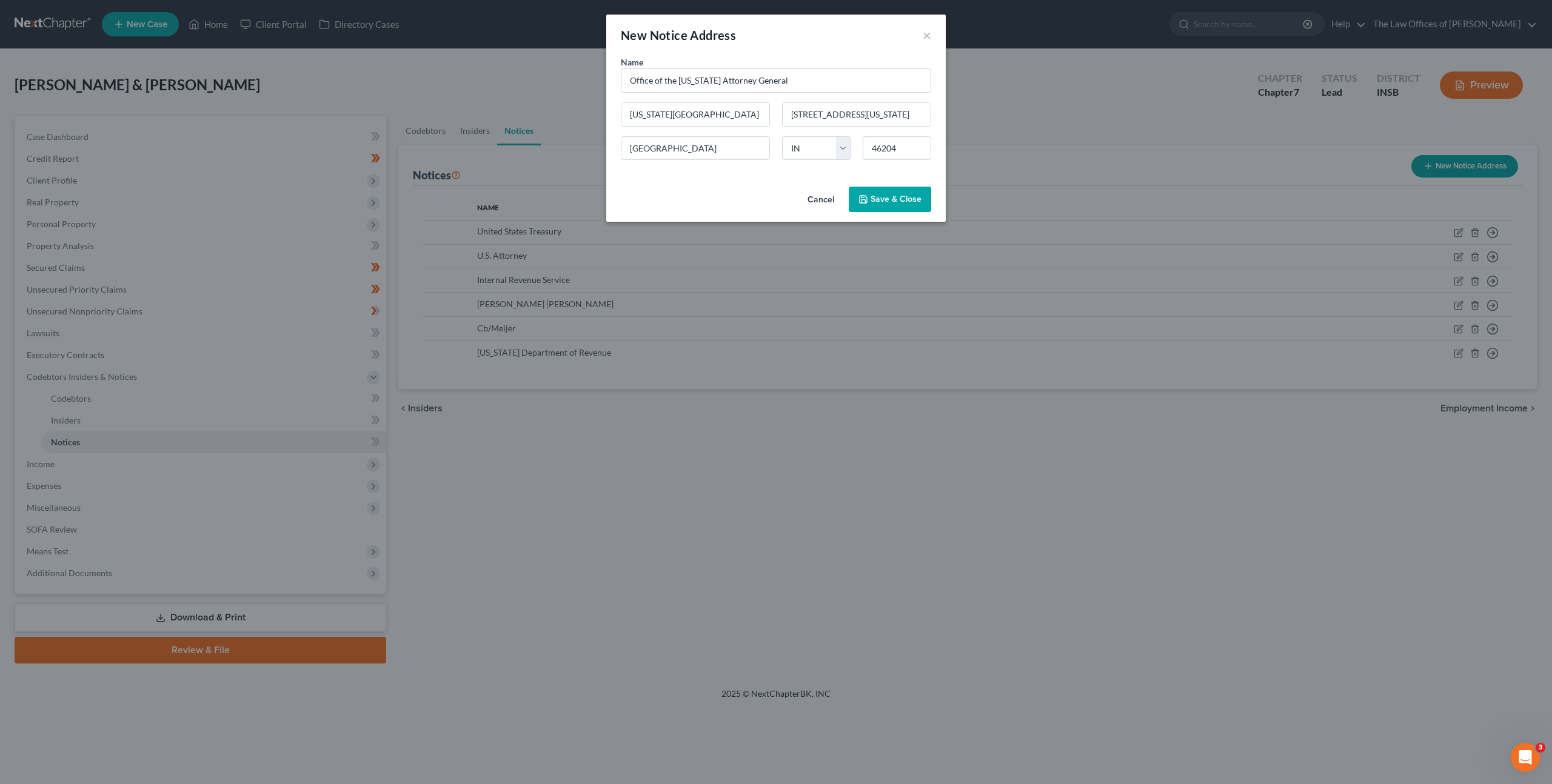
click at [876, 202] on span "Save & Close" at bounding box center [896, 199] width 51 height 11
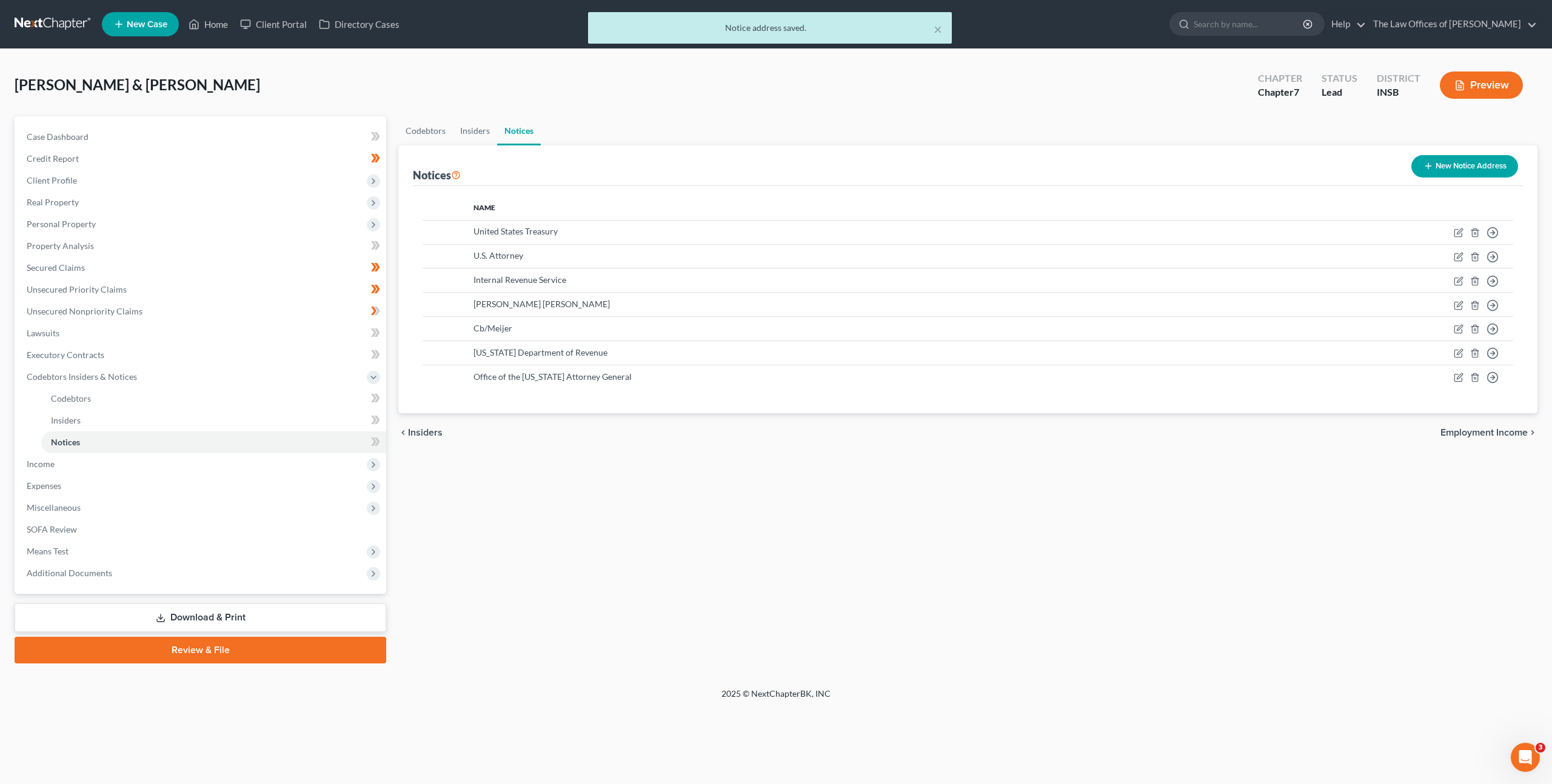
click at [1433, 159] on button "New Notice Address" at bounding box center [1465, 166] width 107 height 22
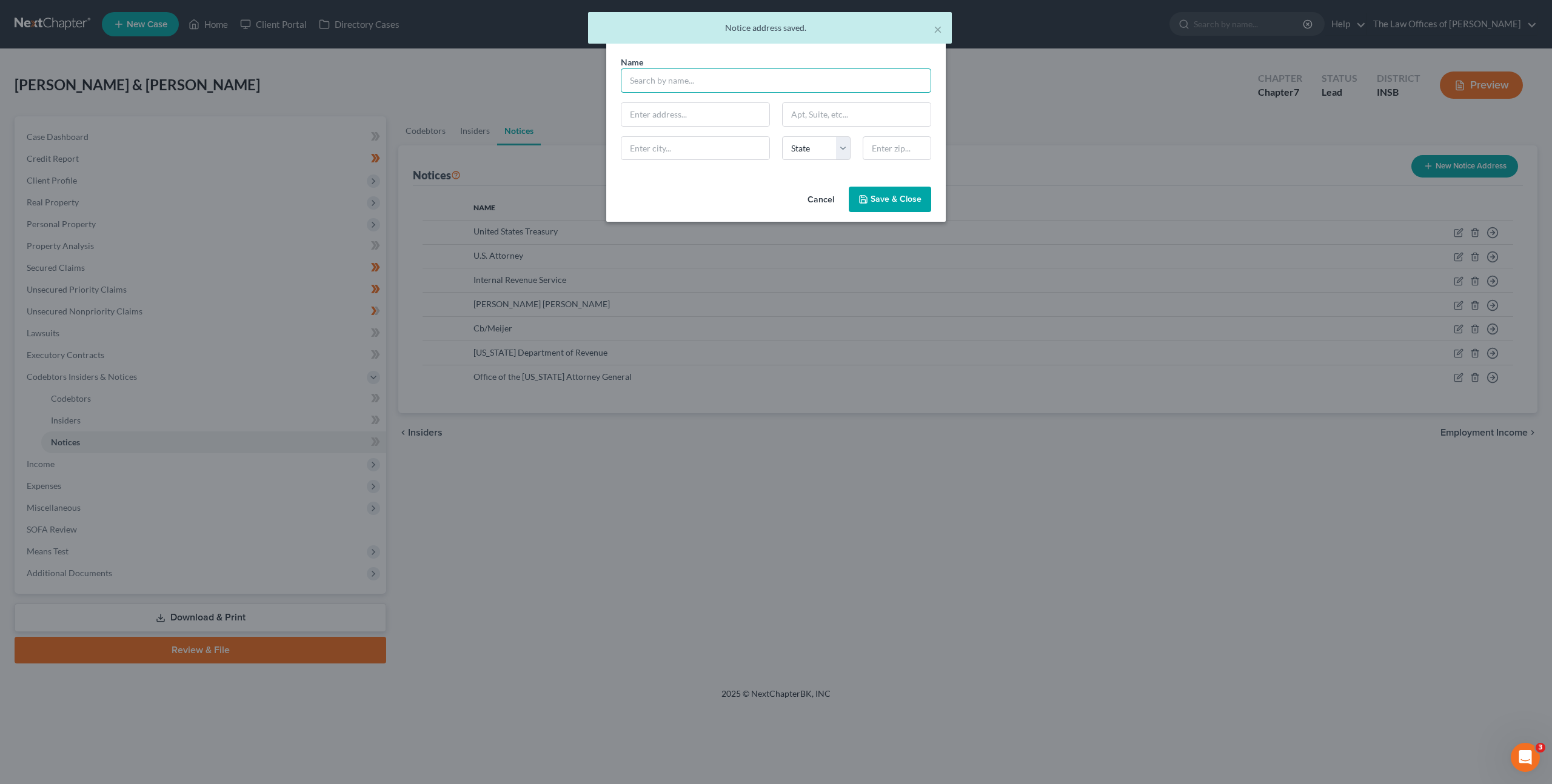
click at [794, 76] on input "text" at bounding box center [776, 80] width 310 height 24
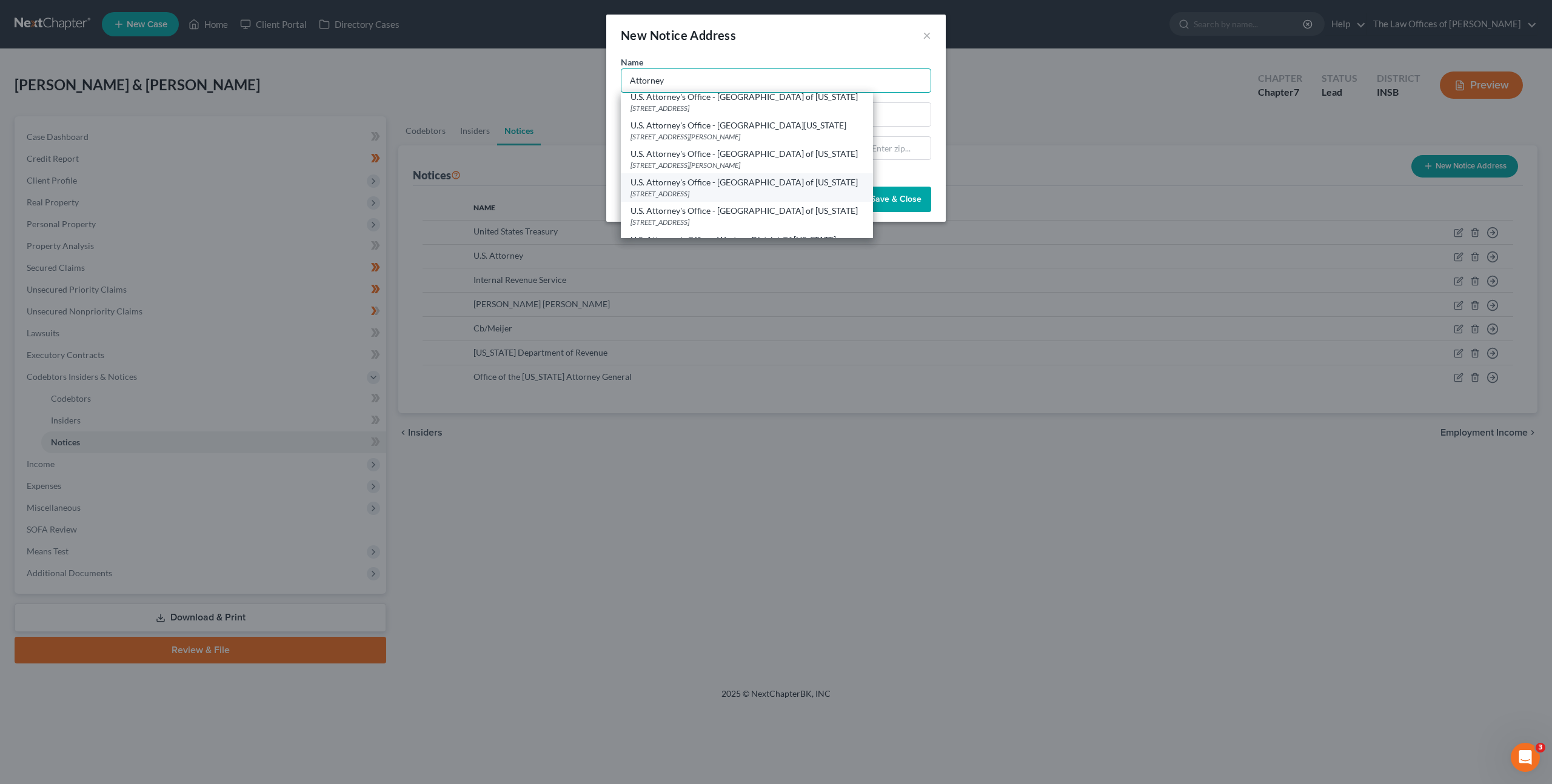
scroll to position [265, 0]
click at [739, 198] on div "[STREET_ADDRESS]" at bounding box center [747, 200] width 233 height 11
type input "U.S. Attorney's Office - [GEOGRAPHIC_DATA] of [US_STATE]"
type input "[STREET_ADDRESS]"
type input "[GEOGRAPHIC_DATA]"
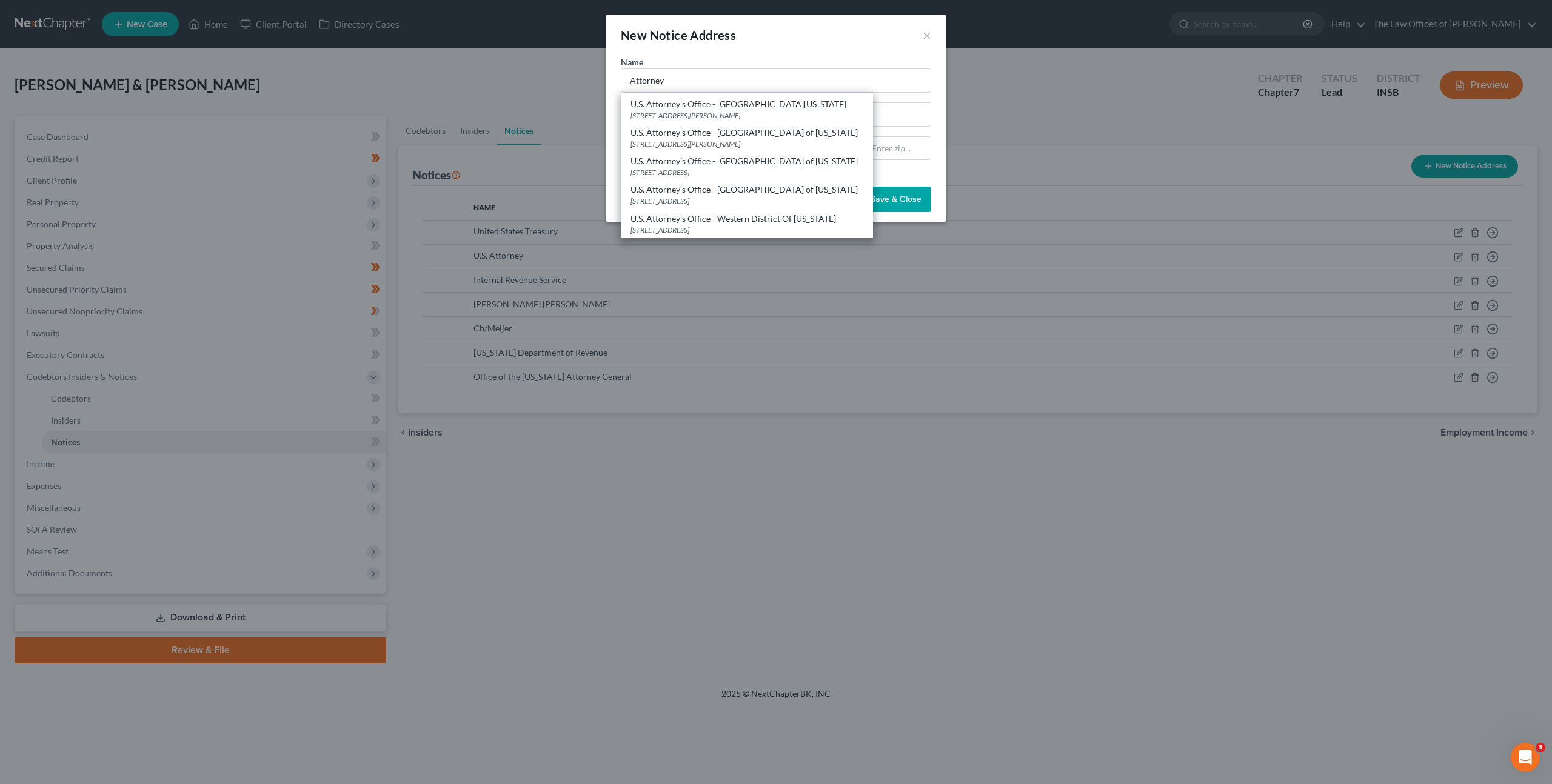
select select "15"
type input "46204"
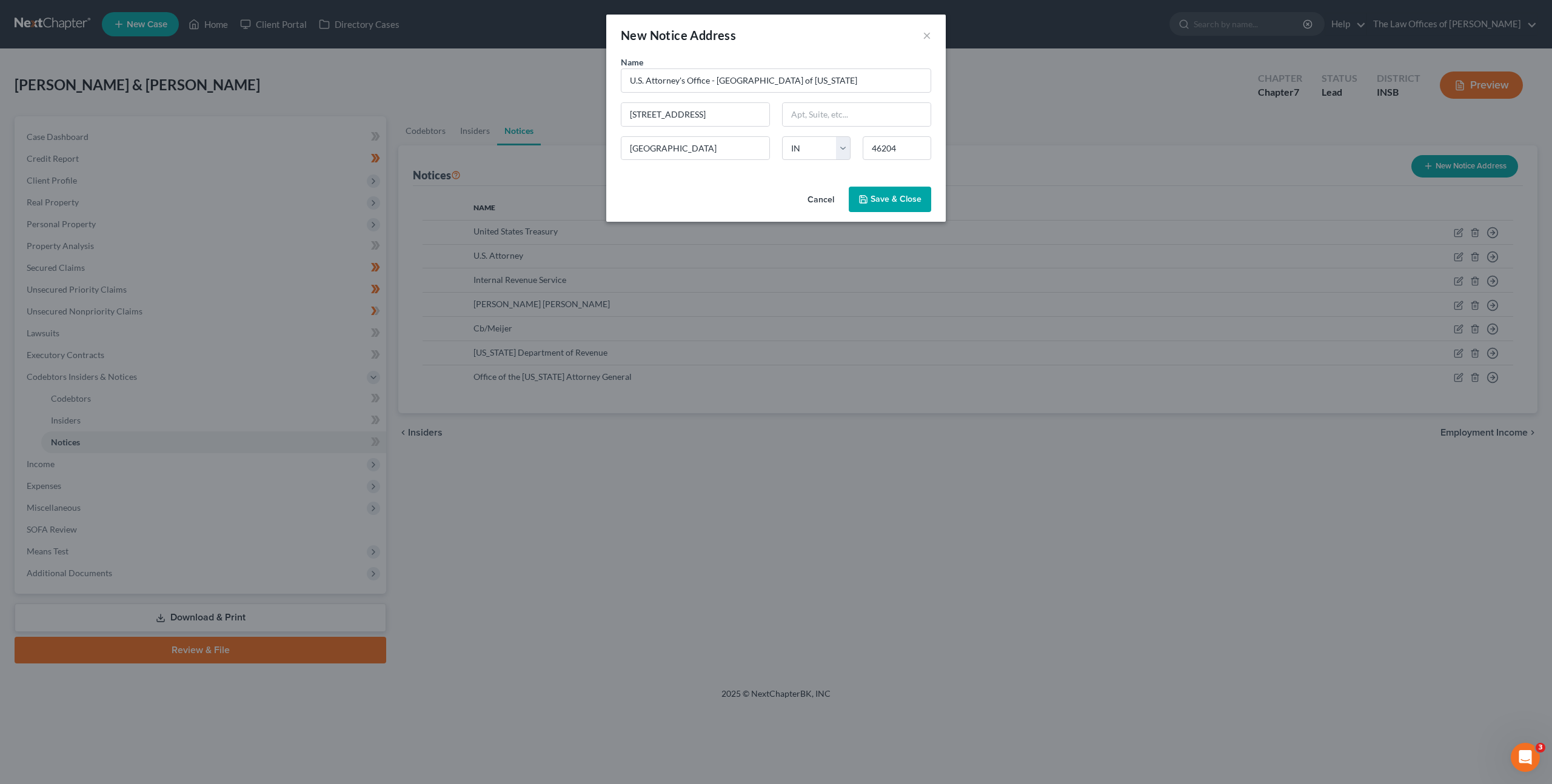
scroll to position [0, 0]
click at [875, 201] on span "Save & Close" at bounding box center [896, 199] width 51 height 11
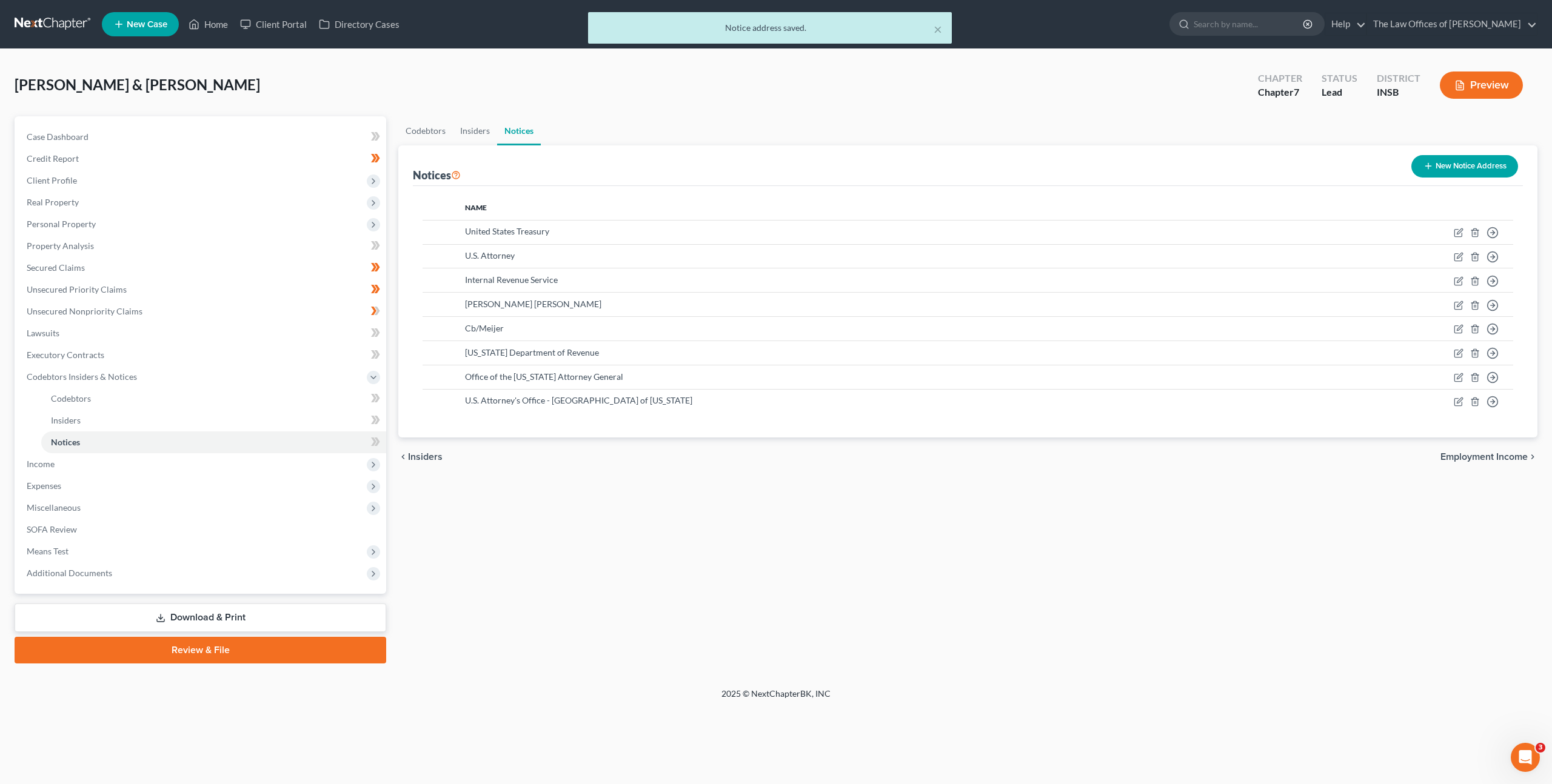
click at [754, 565] on div "Codebtors Insiders Notices Notices New Notice Address Name United States Treasu…" at bounding box center [968, 390] width 1152 height 547
click at [376, 444] on icon at bounding box center [378, 441] width 6 height 9
click at [604, 493] on div "Codebtors Insiders Notices Notices New Notice Address Name United States Treasu…" at bounding box center [968, 390] width 1152 height 547
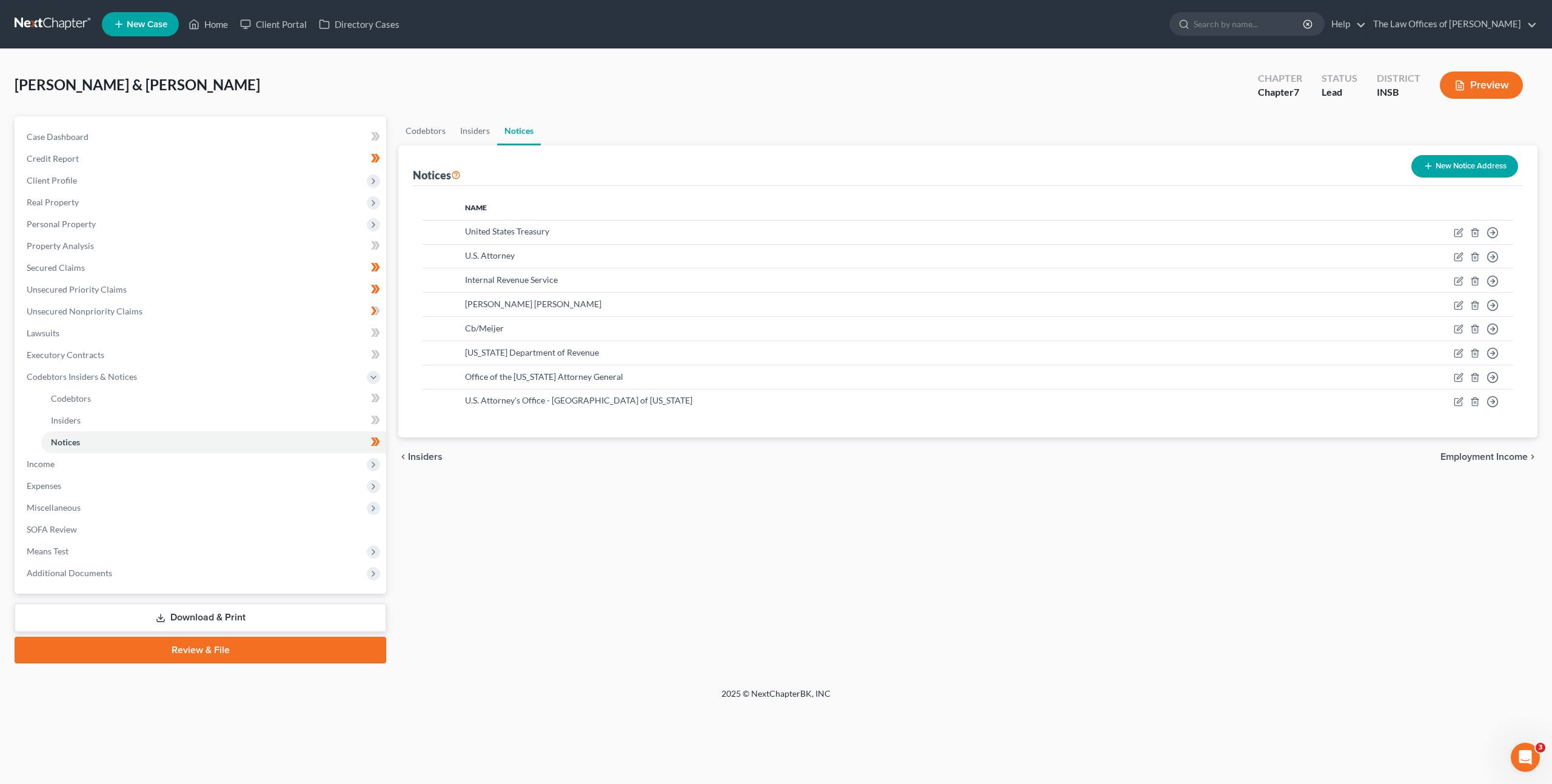
click at [1433, 163] on button "New Notice Address" at bounding box center [1465, 166] width 107 height 22
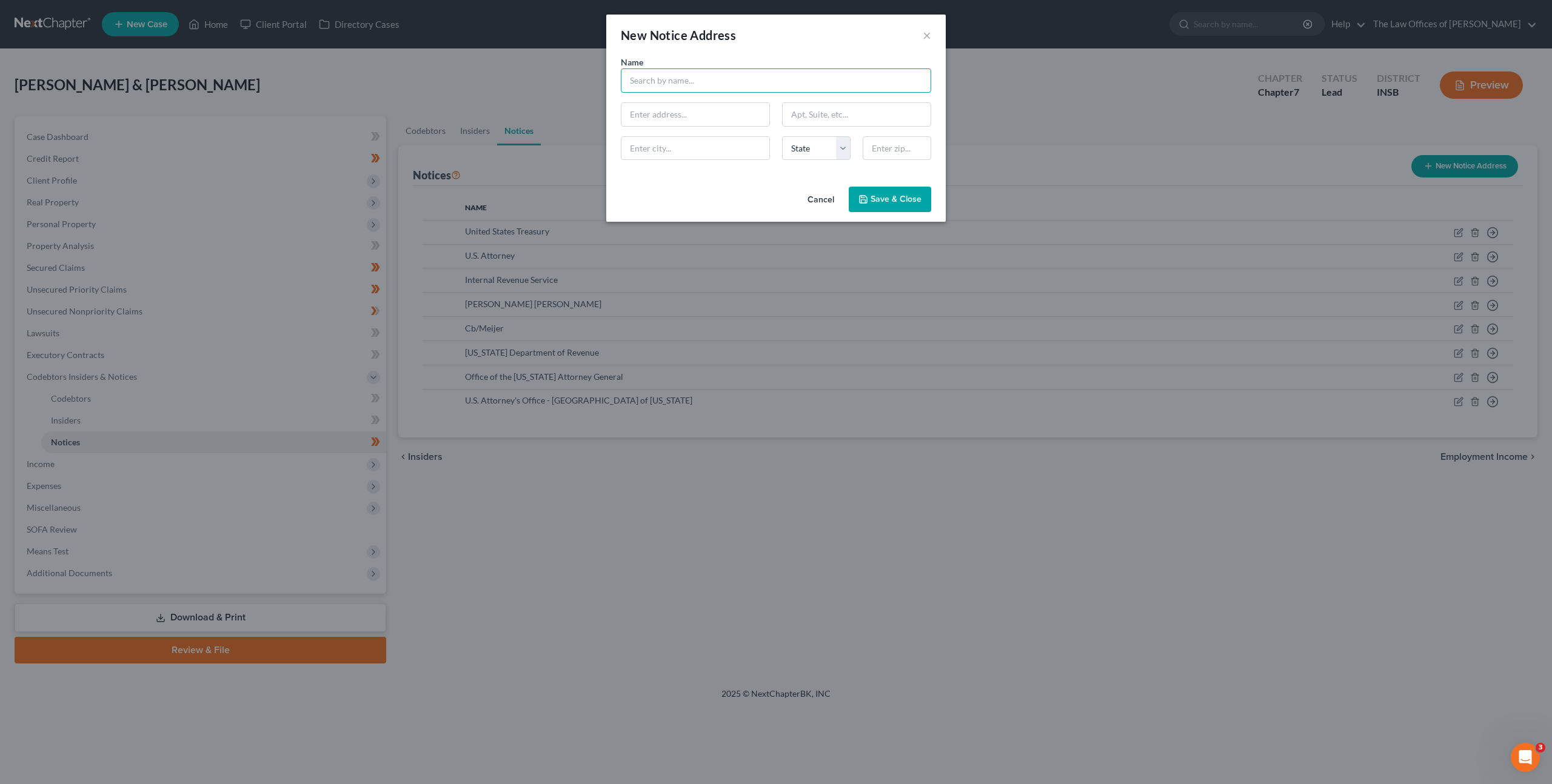
click at [741, 86] on input "text" at bounding box center [776, 80] width 310 height 24
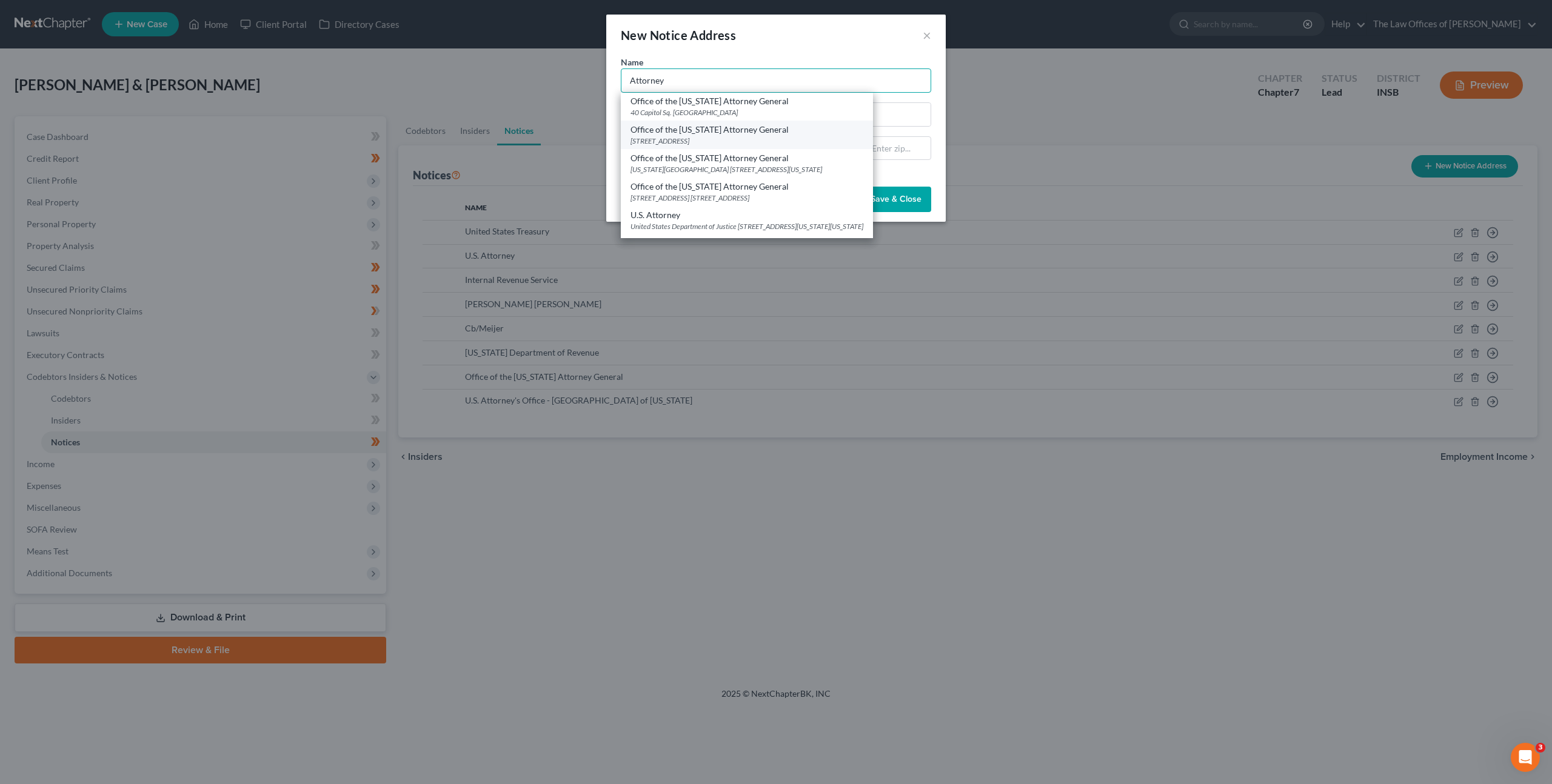
scroll to position [31, 0]
type input "Attorney"
click at [879, 36] on div "New Notice Address ×" at bounding box center [776, 35] width 339 height 41
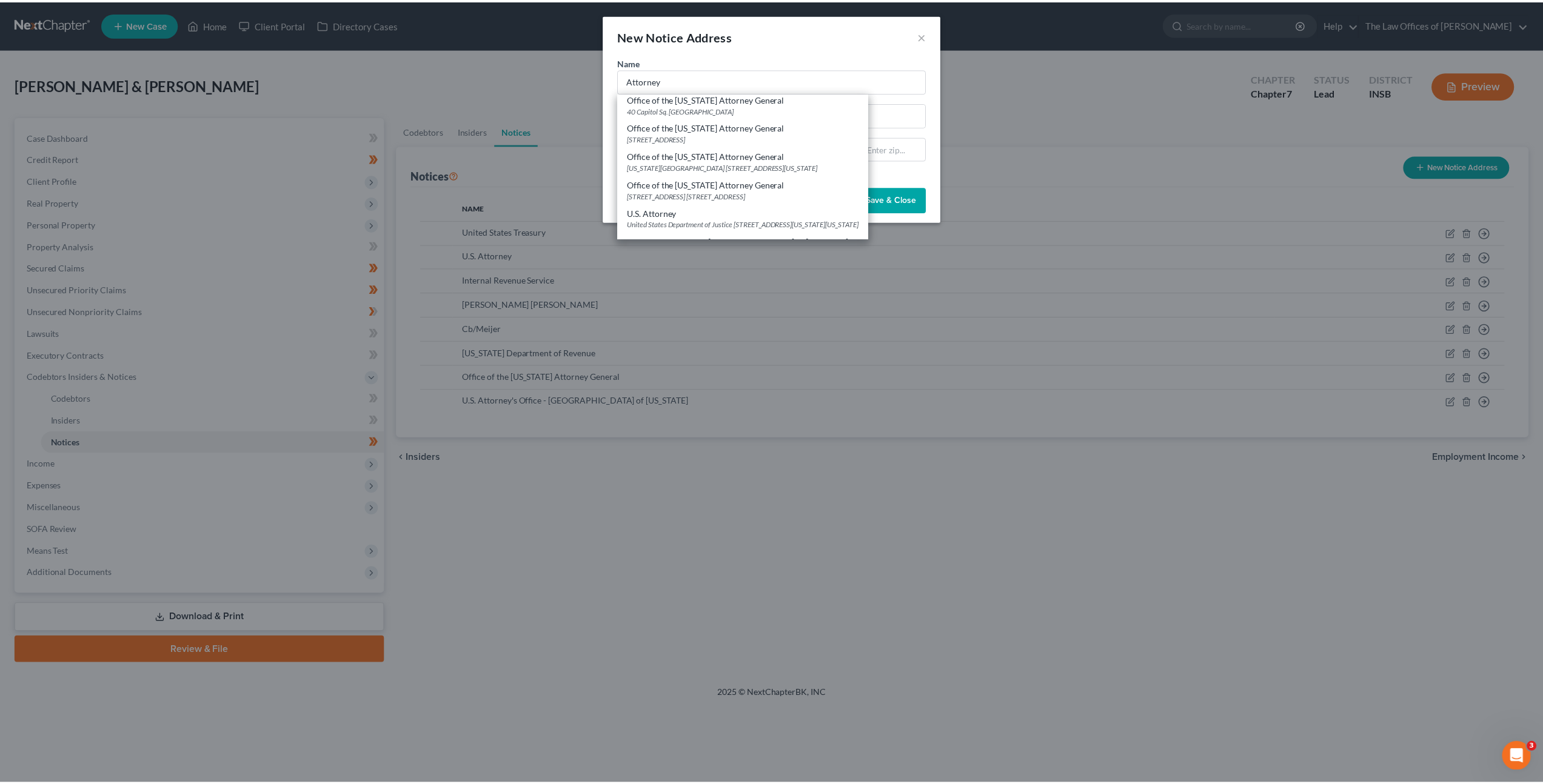
scroll to position [0, 0]
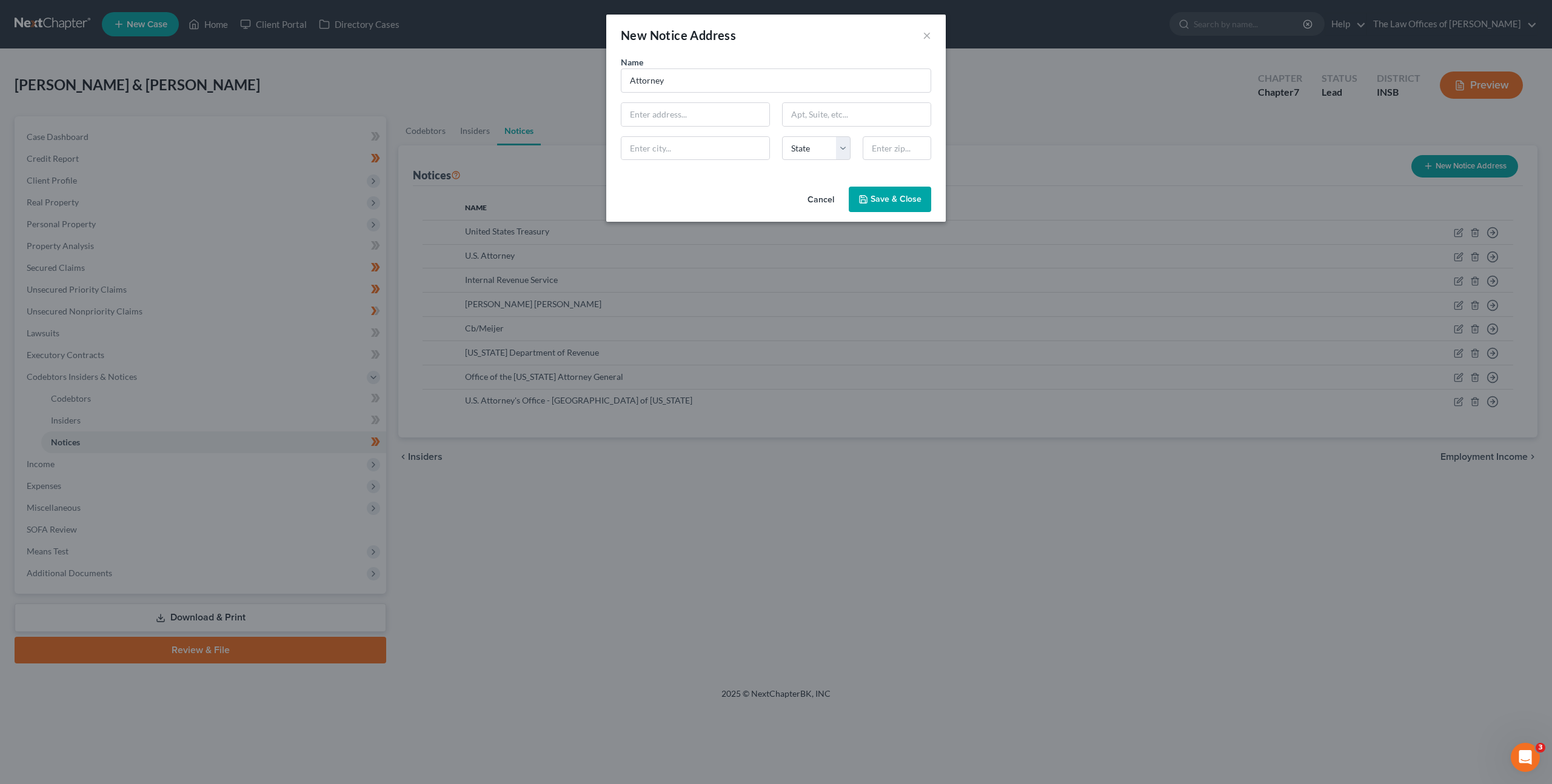
click at [839, 198] on button "Cancel" at bounding box center [820, 199] width 46 height 24
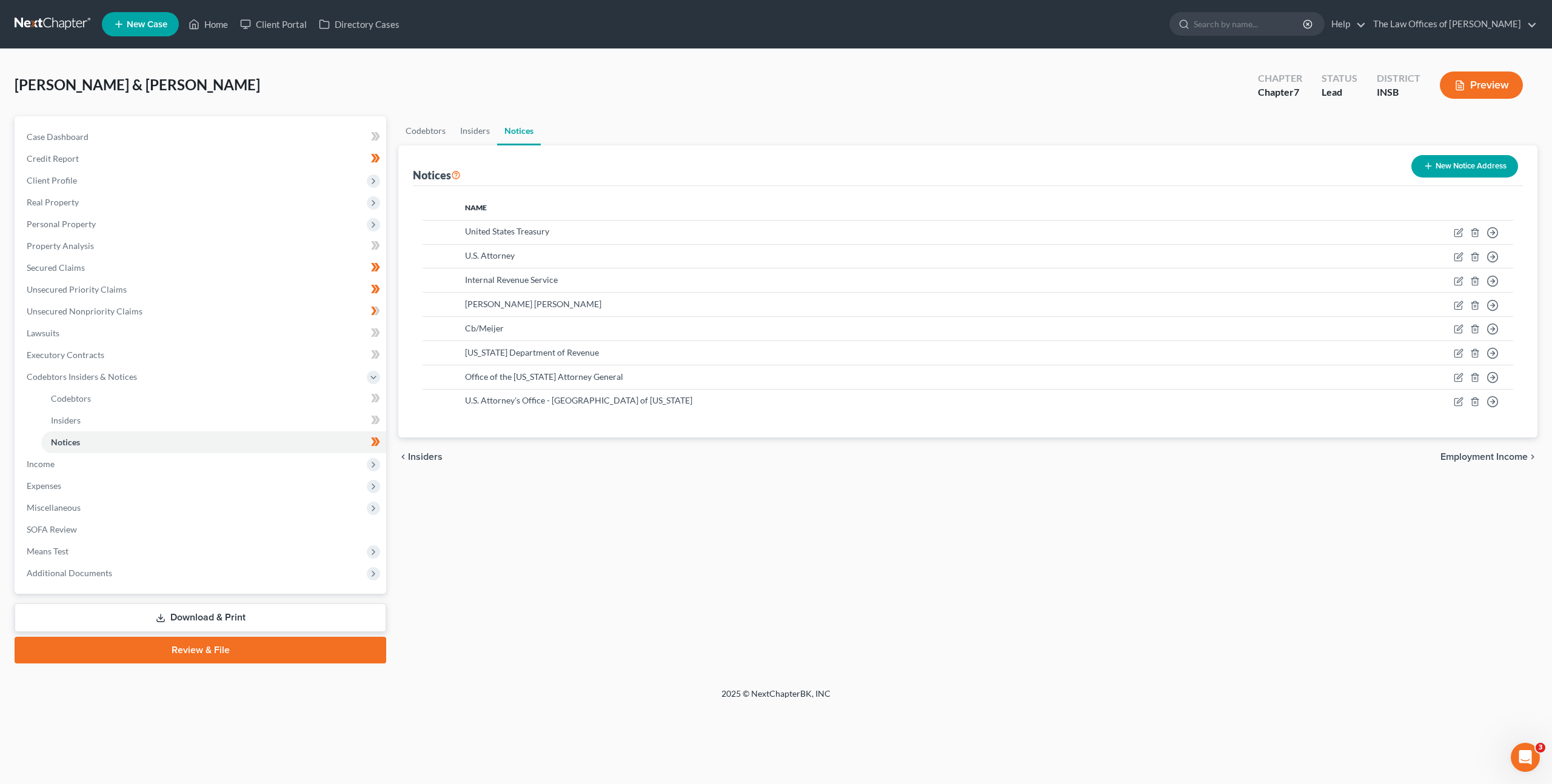
click at [704, 544] on div "Codebtors Insiders Notices Notices New Notice Address Name United States Treasu…" at bounding box center [968, 390] width 1152 height 547
click at [301, 461] on span "Income" at bounding box center [201, 464] width 369 height 21
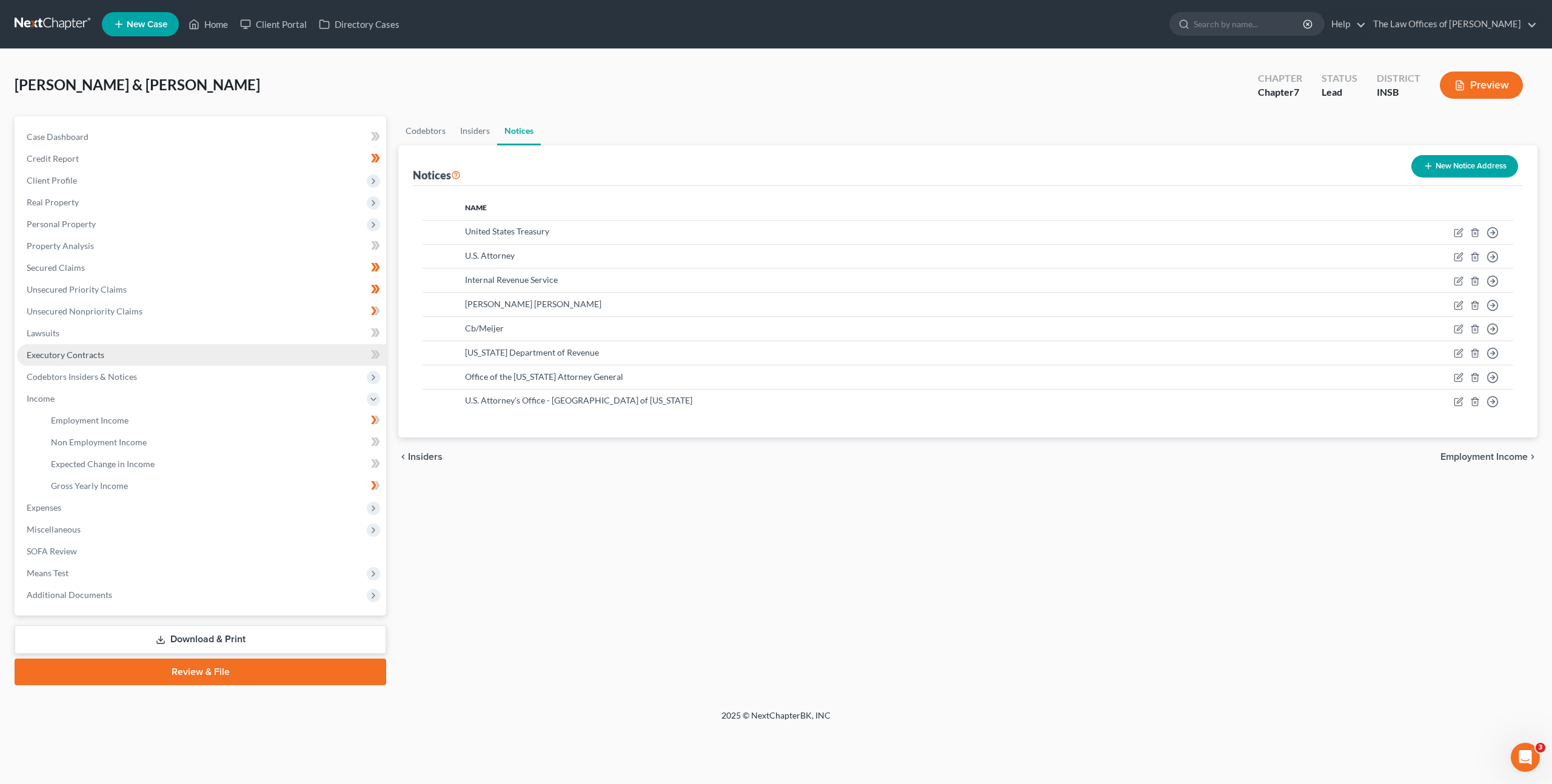
click at [229, 358] on link "Executory Contracts" at bounding box center [201, 355] width 369 height 21
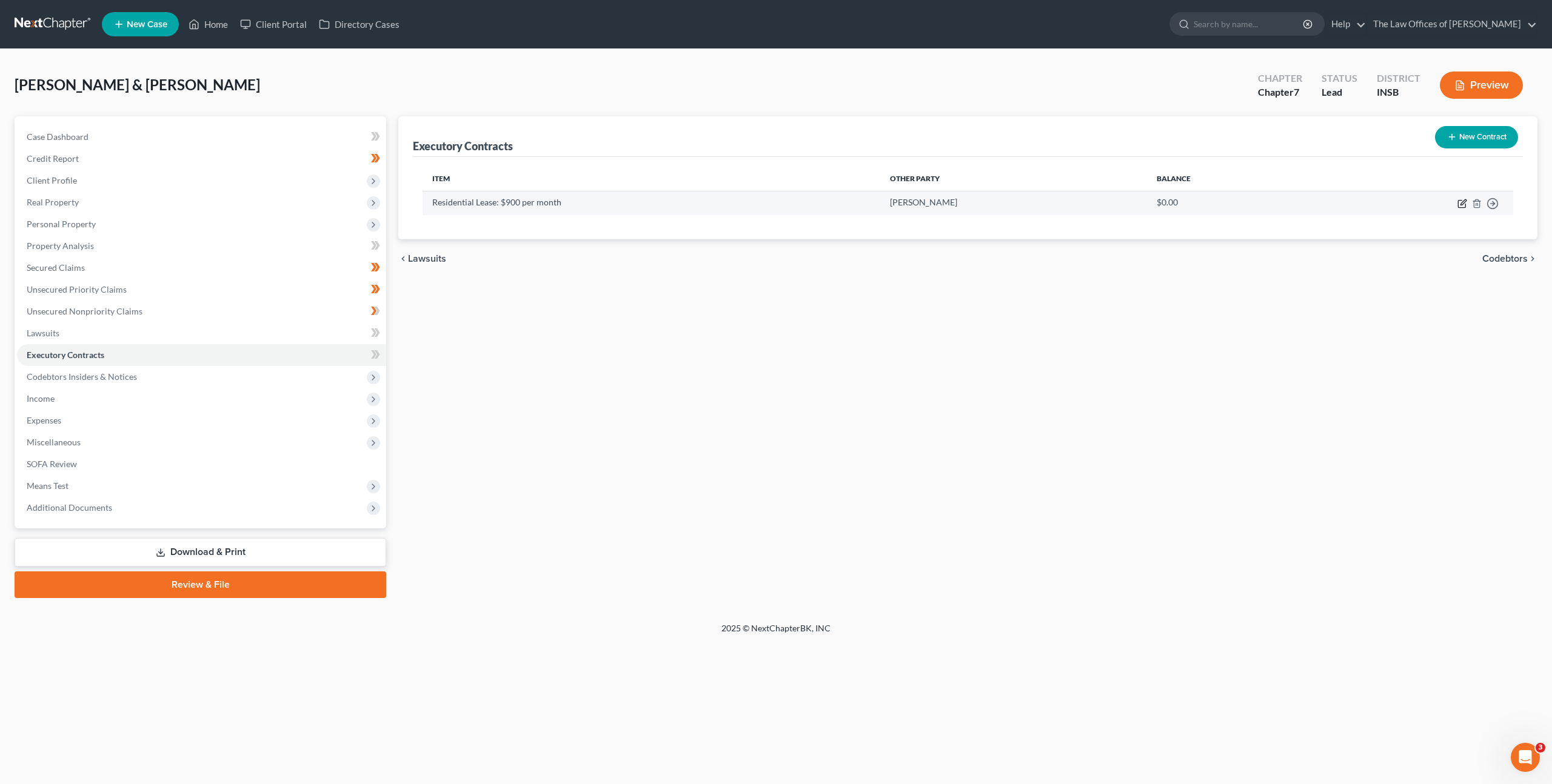
click at [1463, 204] on icon "button" at bounding box center [1464, 202] width 6 height 6
select select "3"
select select "2"
select select "0"
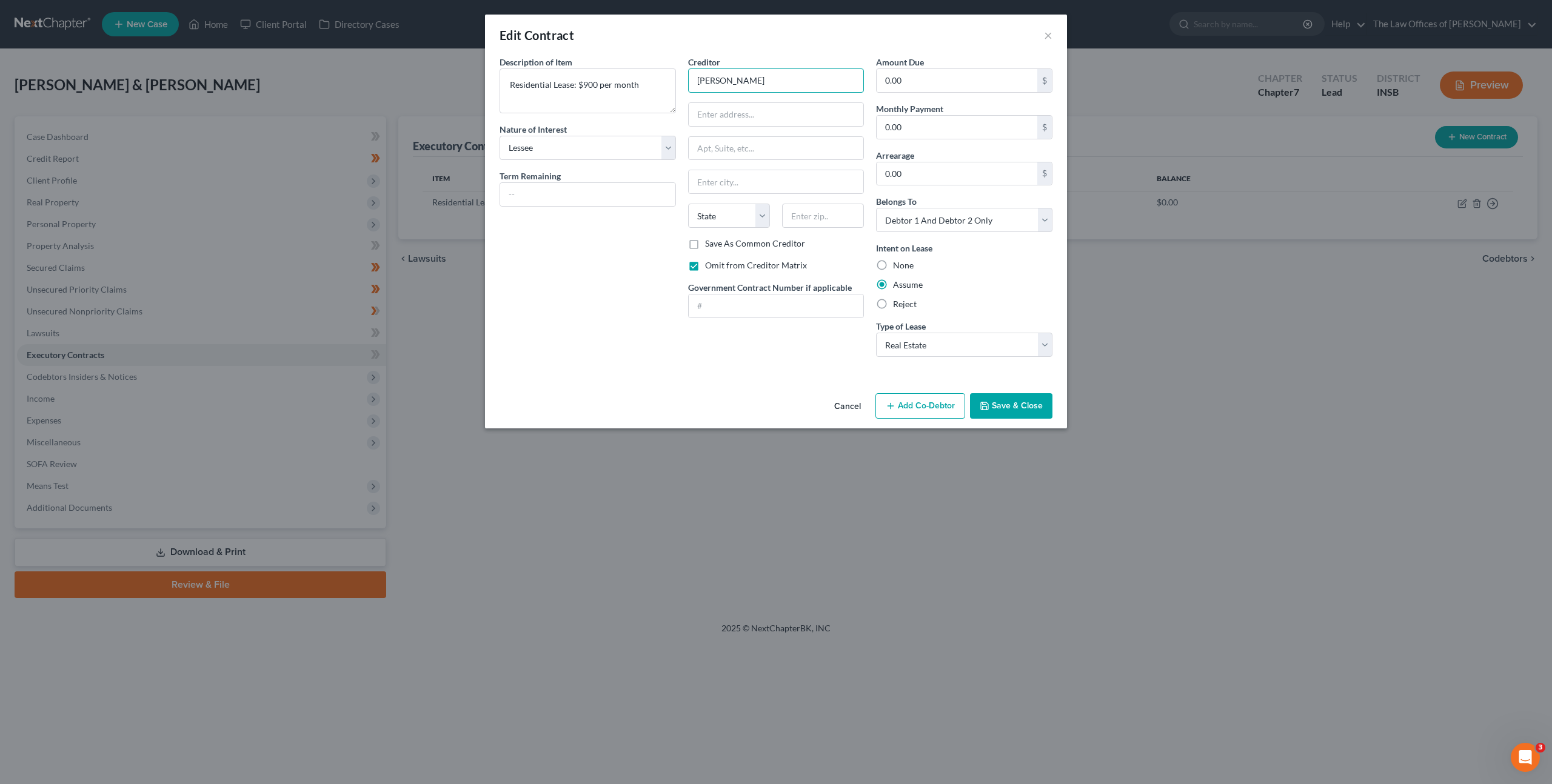
click at [749, 78] on input "[PERSON_NAME]" at bounding box center [776, 80] width 177 height 24
click at [848, 407] on button "Cancel" at bounding box center [846, 406] width 46 height 24
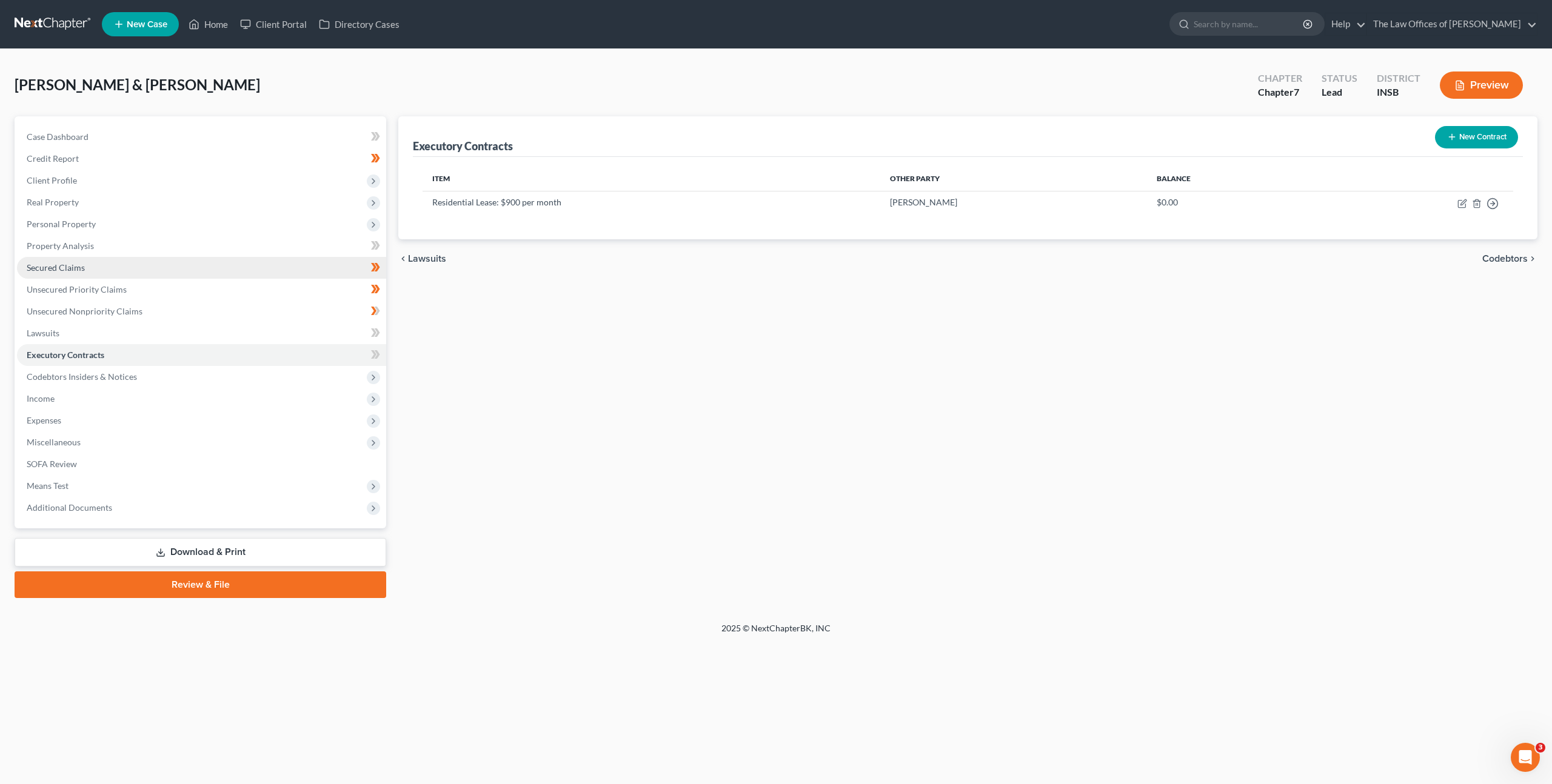
click at [192, 259] on link "Secured Claims" at bounding box center [201, 267] width 369 height 21
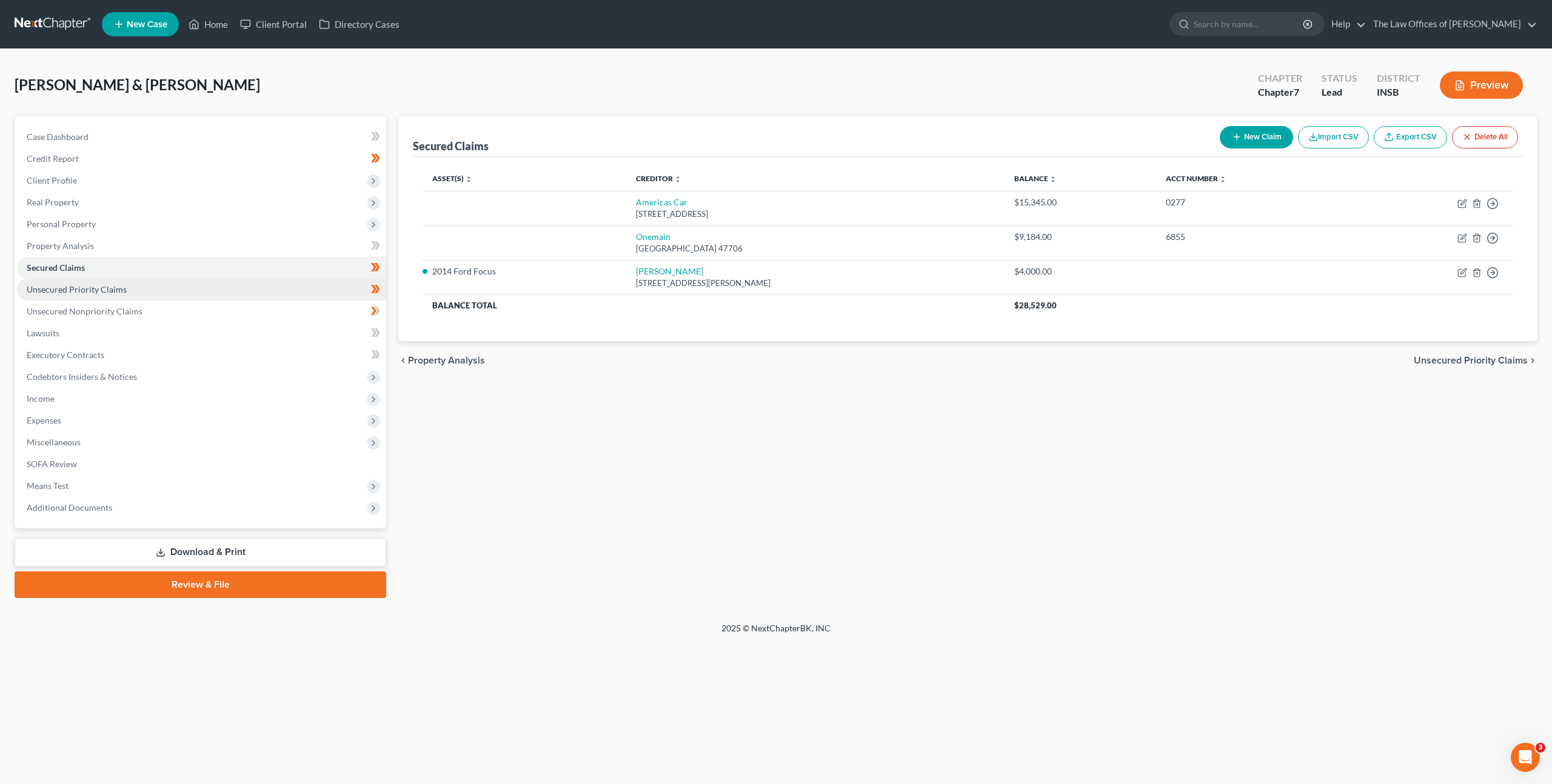
click at [257, 283] on link "Unsecured Priority Claims" at bounding box center [201, 290] width 369 height 21
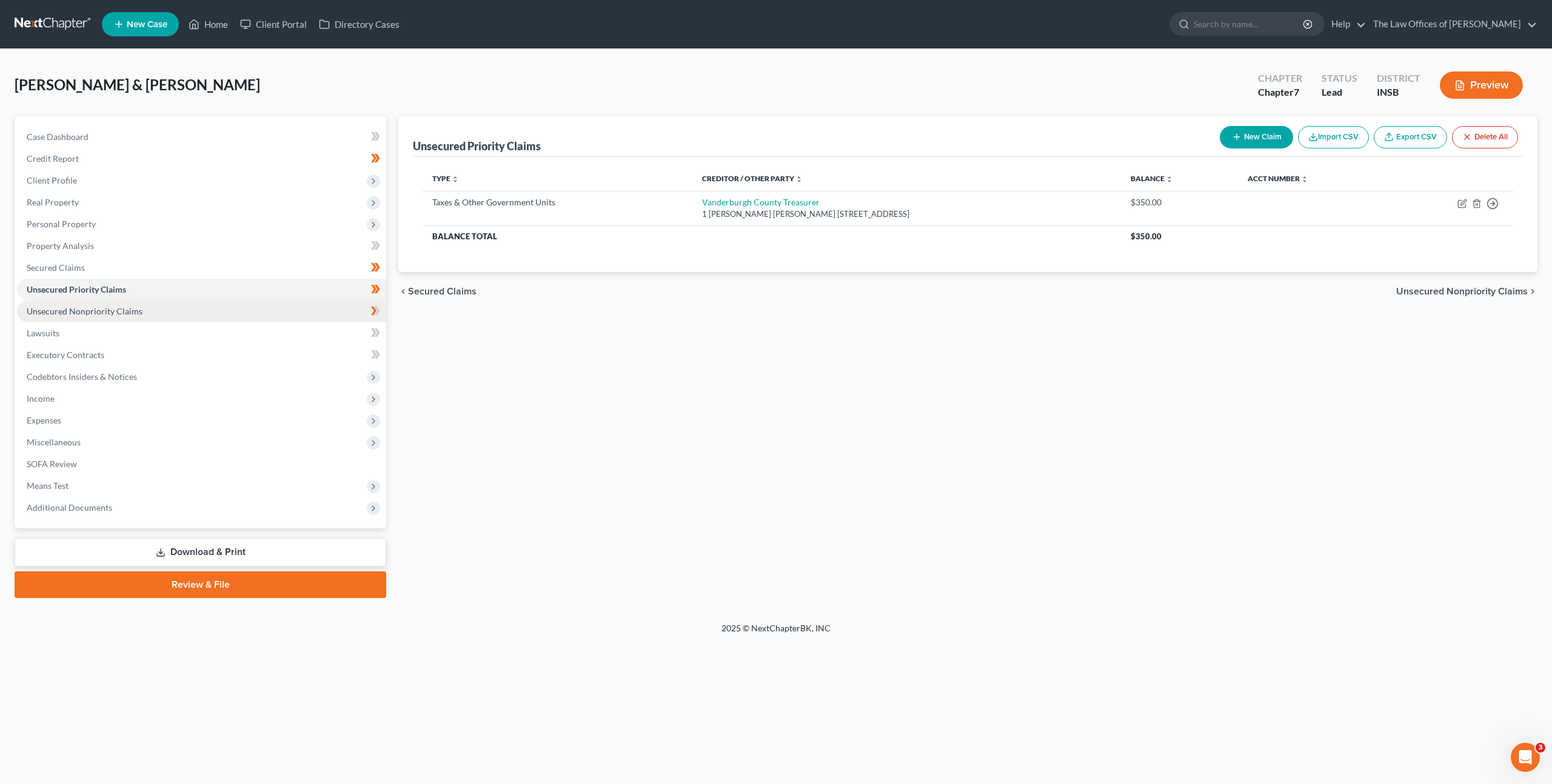
click at [246, 306] on link "Unsecured Nonpriority Claims" at bounding box center [201, 311] width 369 height 21
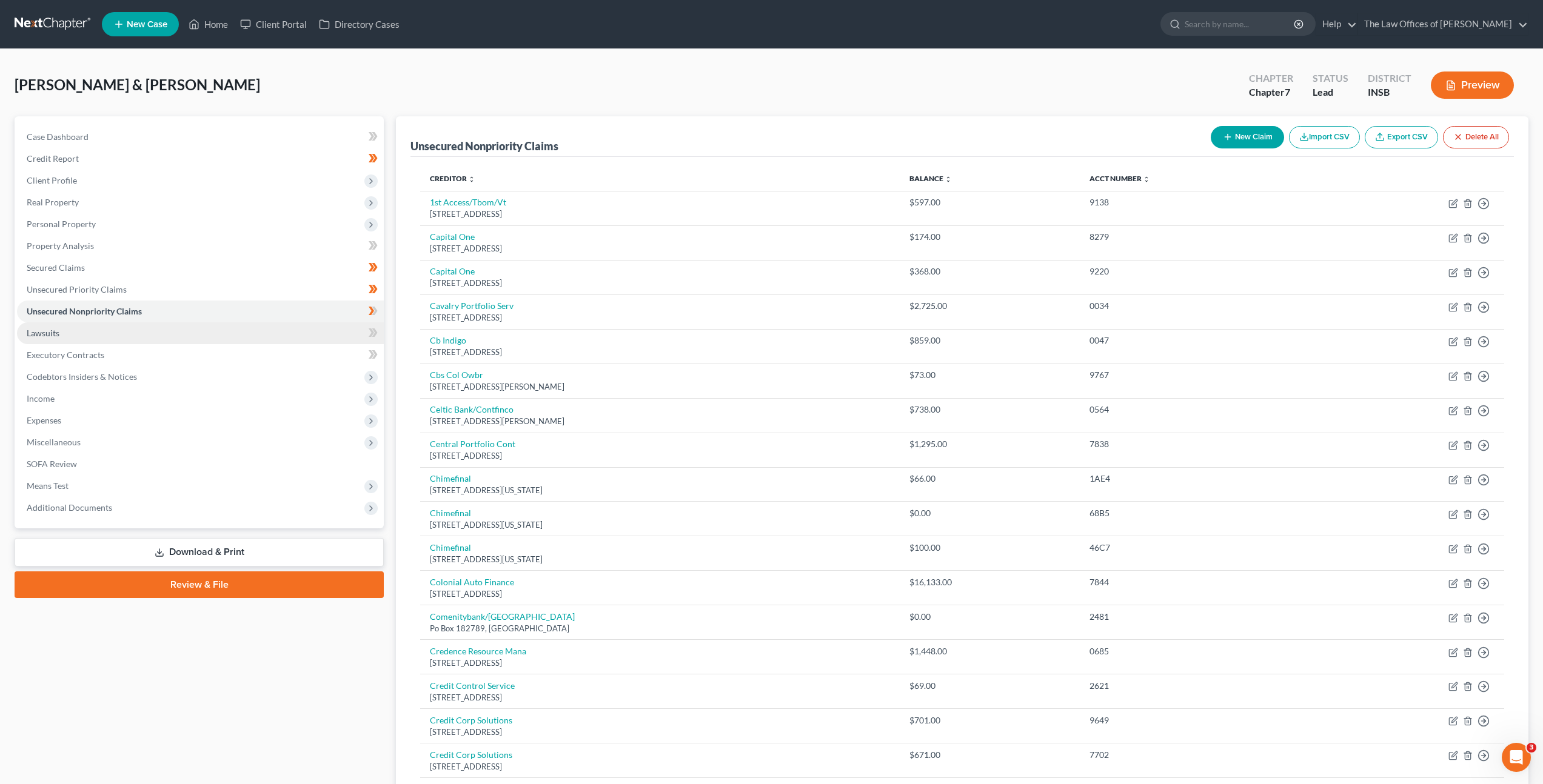
click at [236, 340] on link "Lawsuits" at bounding box center [199, 333] width 366 height 21
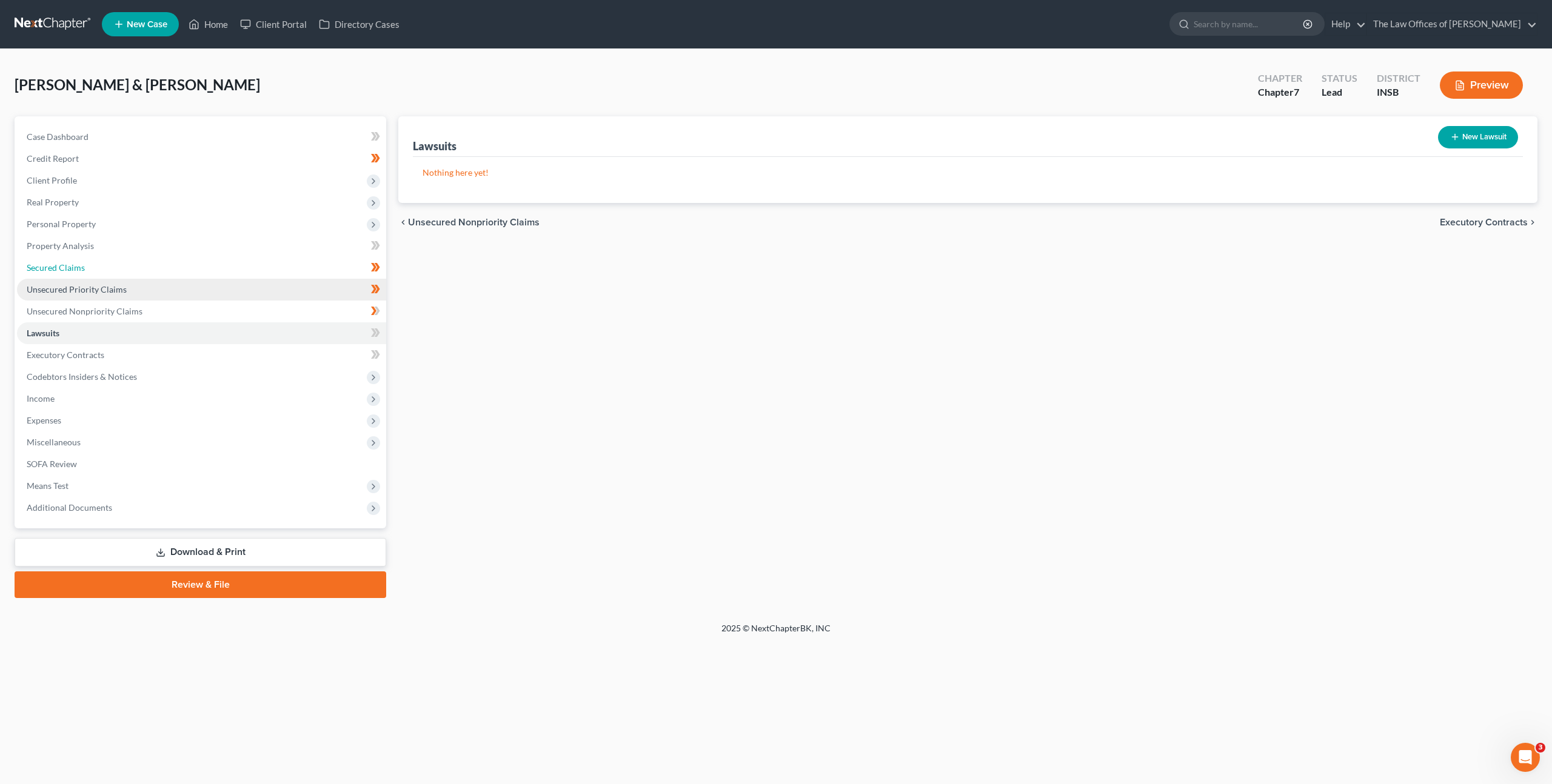
drag, startPoint x: 209, startPoint y: 269, endPoint x: 240, endPoint y: 279, distance: 32.6
click at [209, 269] on link "Secured Claims" at bounding box center [201, 267] width 369 height 21
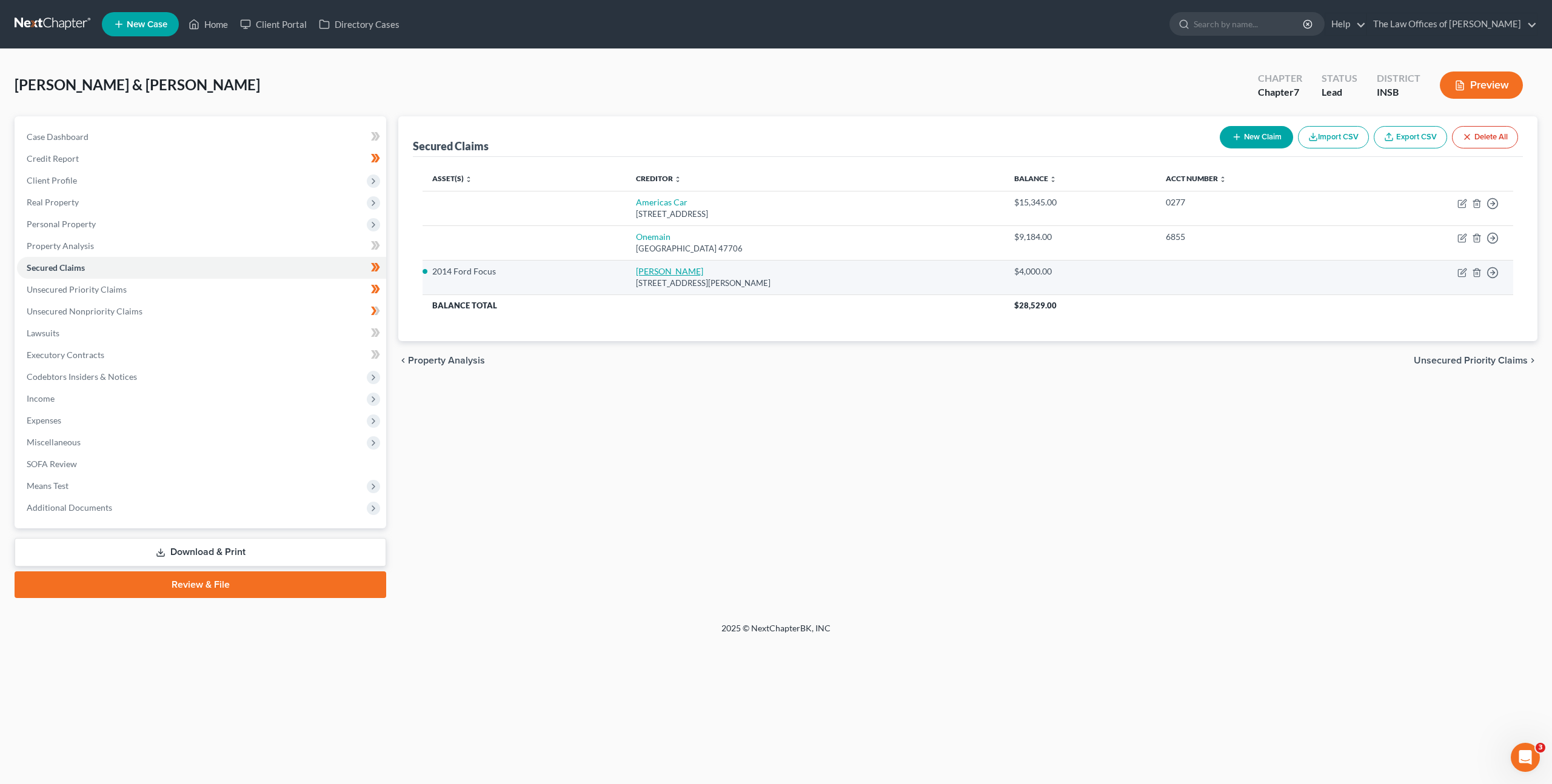
click at [636, 271] on link "[PERSON_NAME]" at bounding box center [669, 271] width 67 height 11
select select "15"
select select "2"
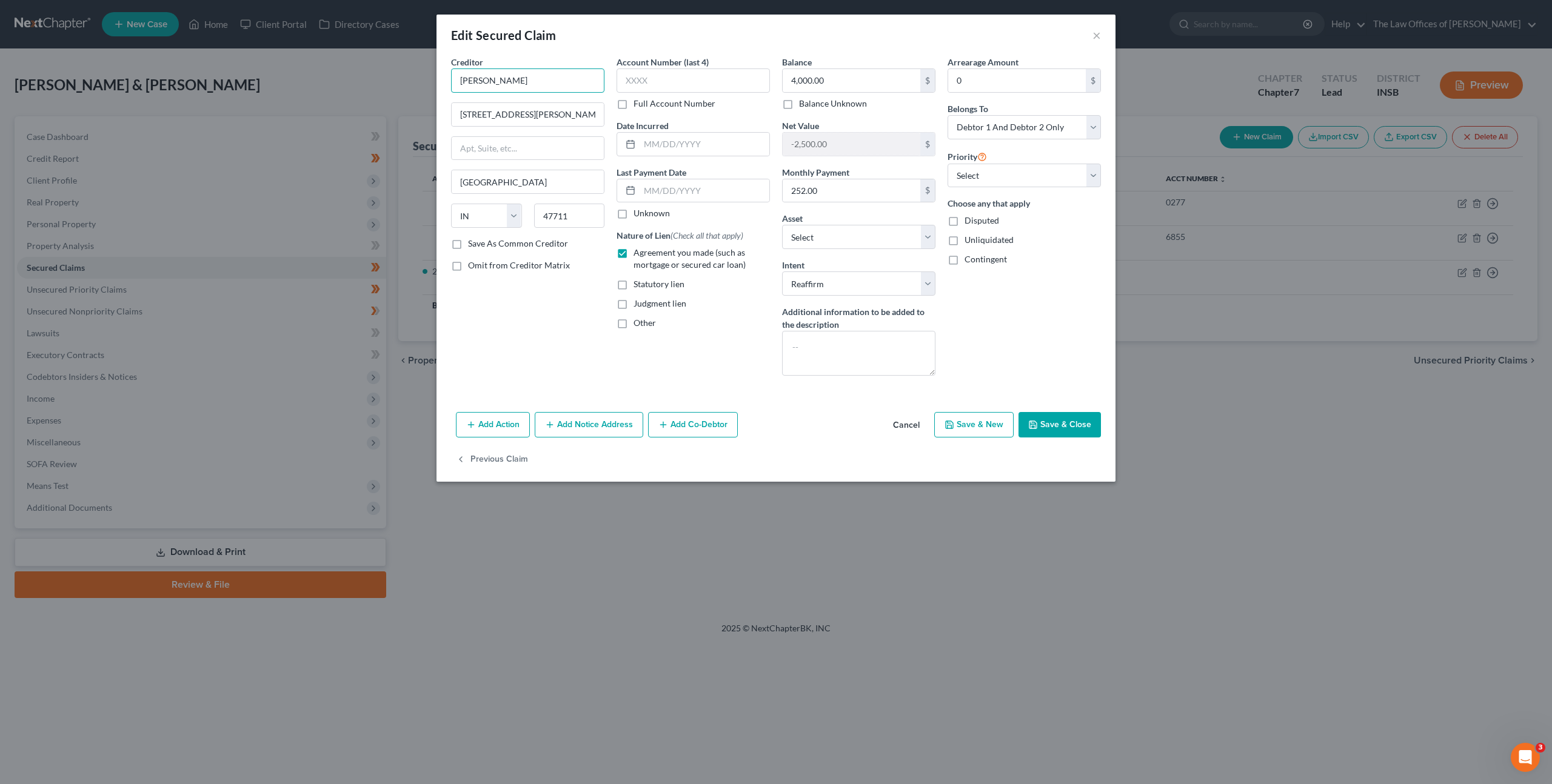
drag, startPoint x: 552, startPoint y: 79, endPoint x: 314, endPoint y: 60, distance: 238.8
click at [317, 57] on div "Edit Secured Claim × Creditor * [PERSON_NAME] [STREET_ADDRESS][PERSON_NAME] [GE…" at bounding box center [776, 392] width 1552 height 784
click at [910, 428] on button "Cancel" at bounding box center [906, 425] width 46 height 24
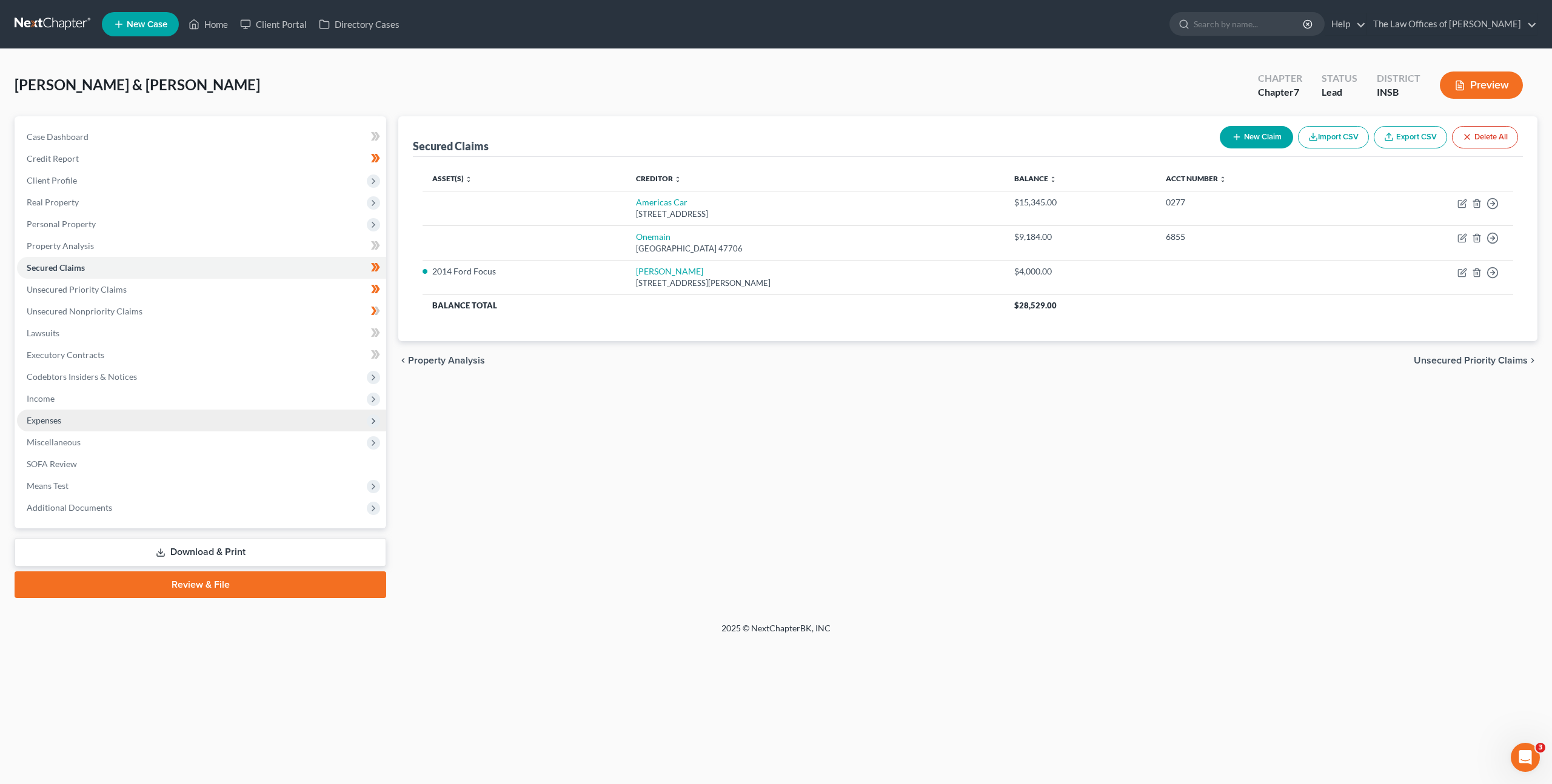
click at [63, 421] on span "Expenses" at bounding box center [201, 421] width 369 height 21
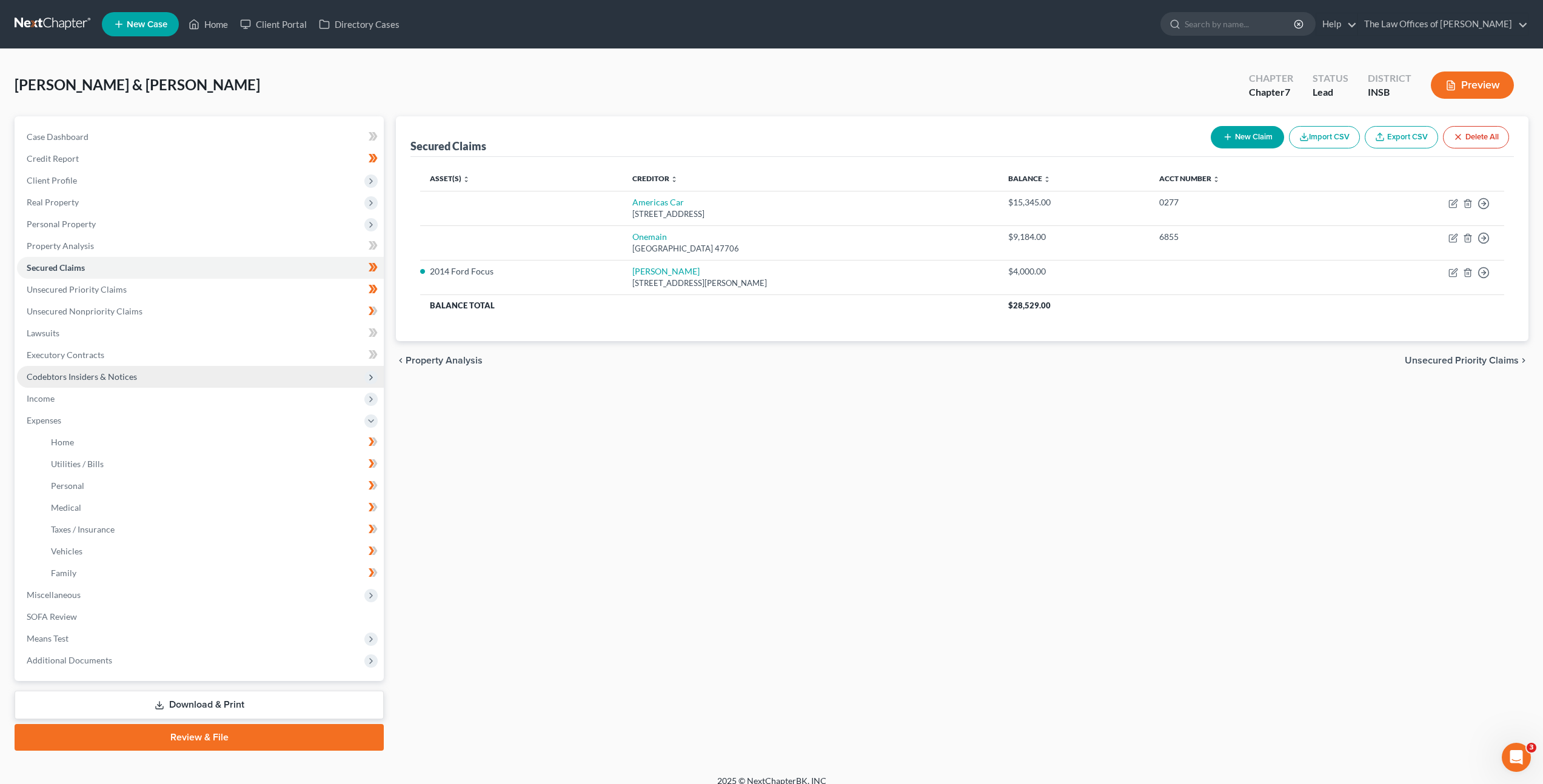
click at [126, 383] on span "Codebtors Insiders & Notices" at bounding box center [199, 377] width 366 height 21
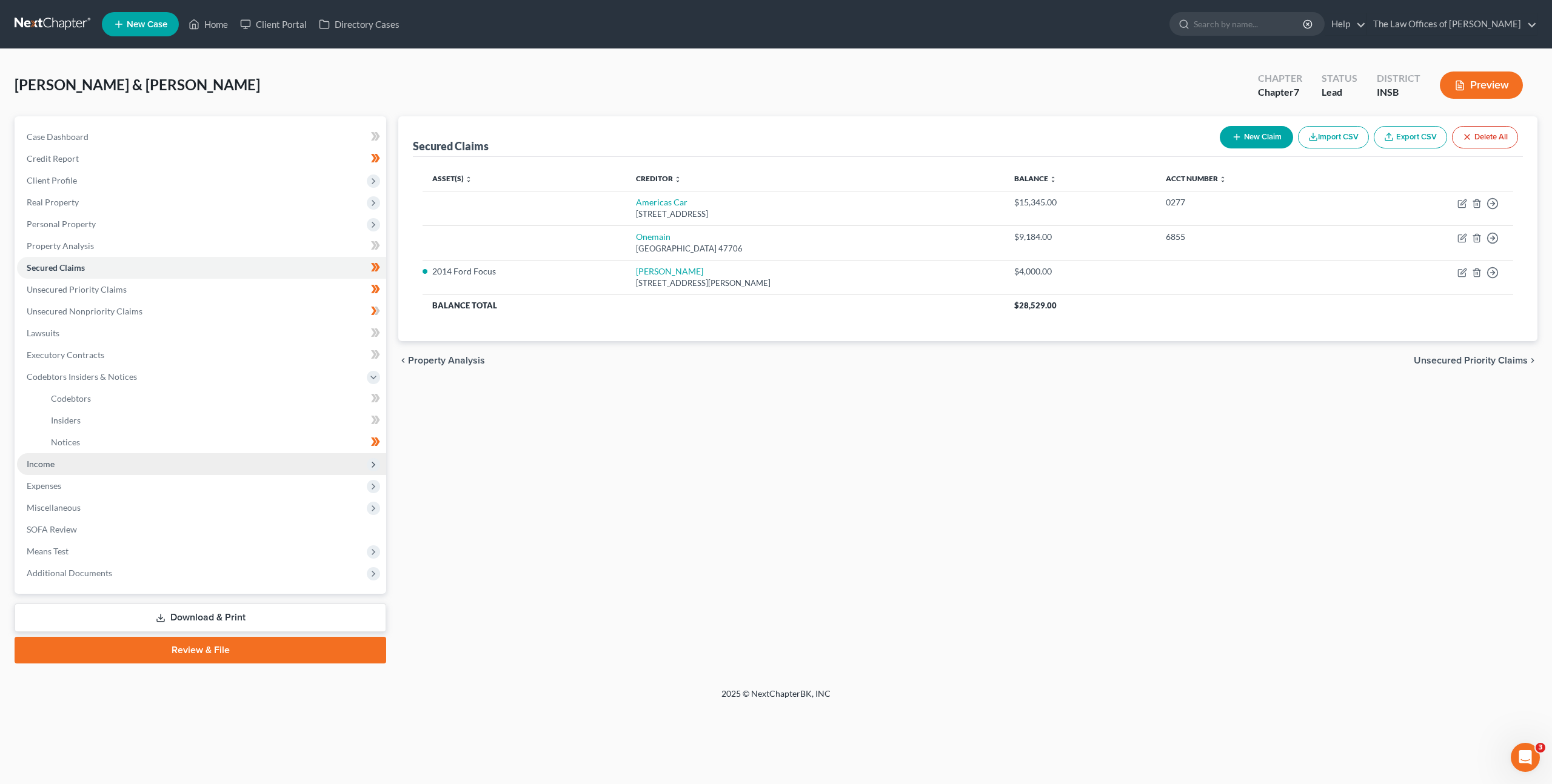
click at [94, 457] on span "Income" at bounding box center [201, 464] width 369 height 21
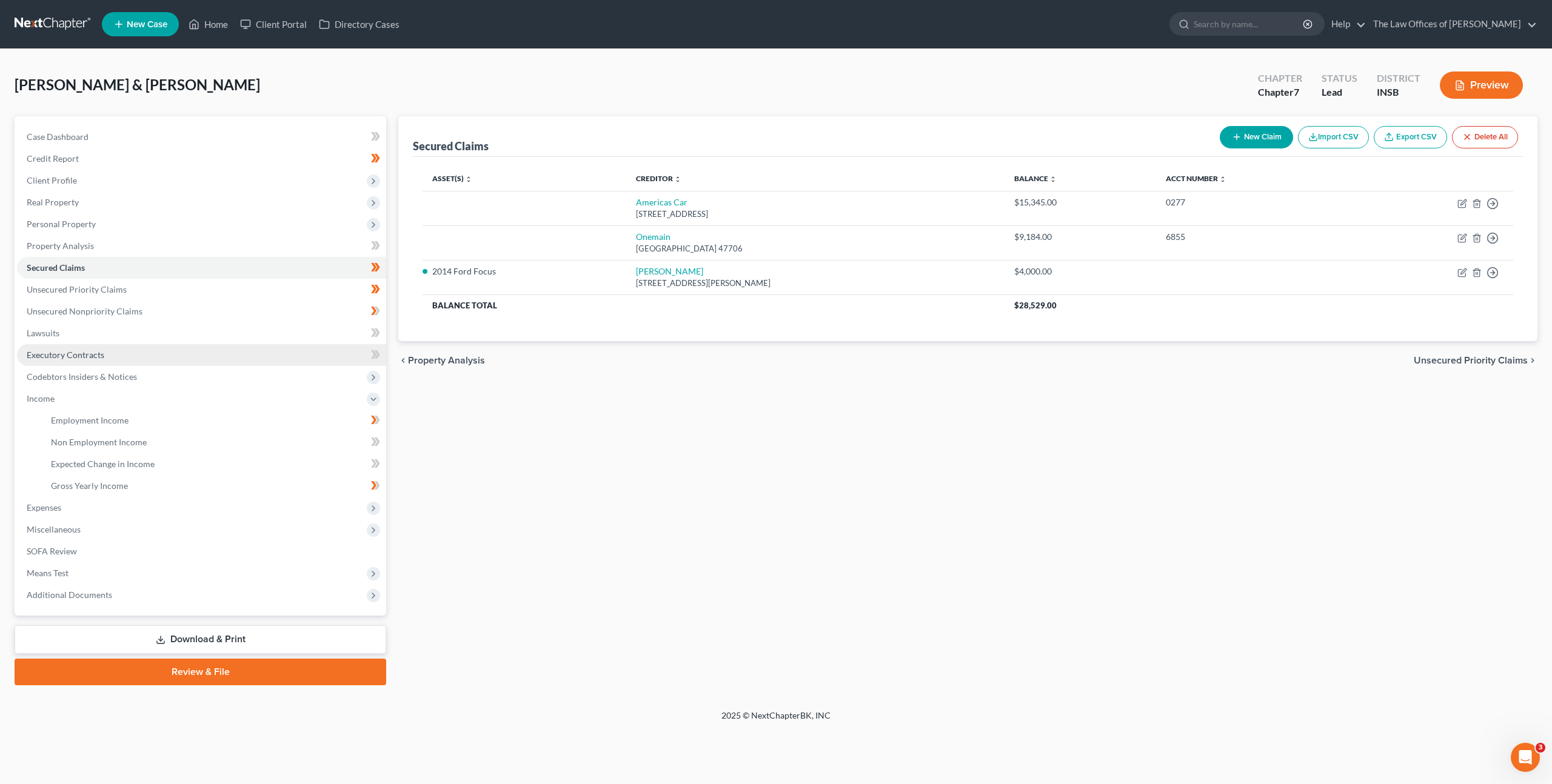
click at [104, 362] on link "Executory Contracts" at bounding box center [201, 355] width 369 height 21
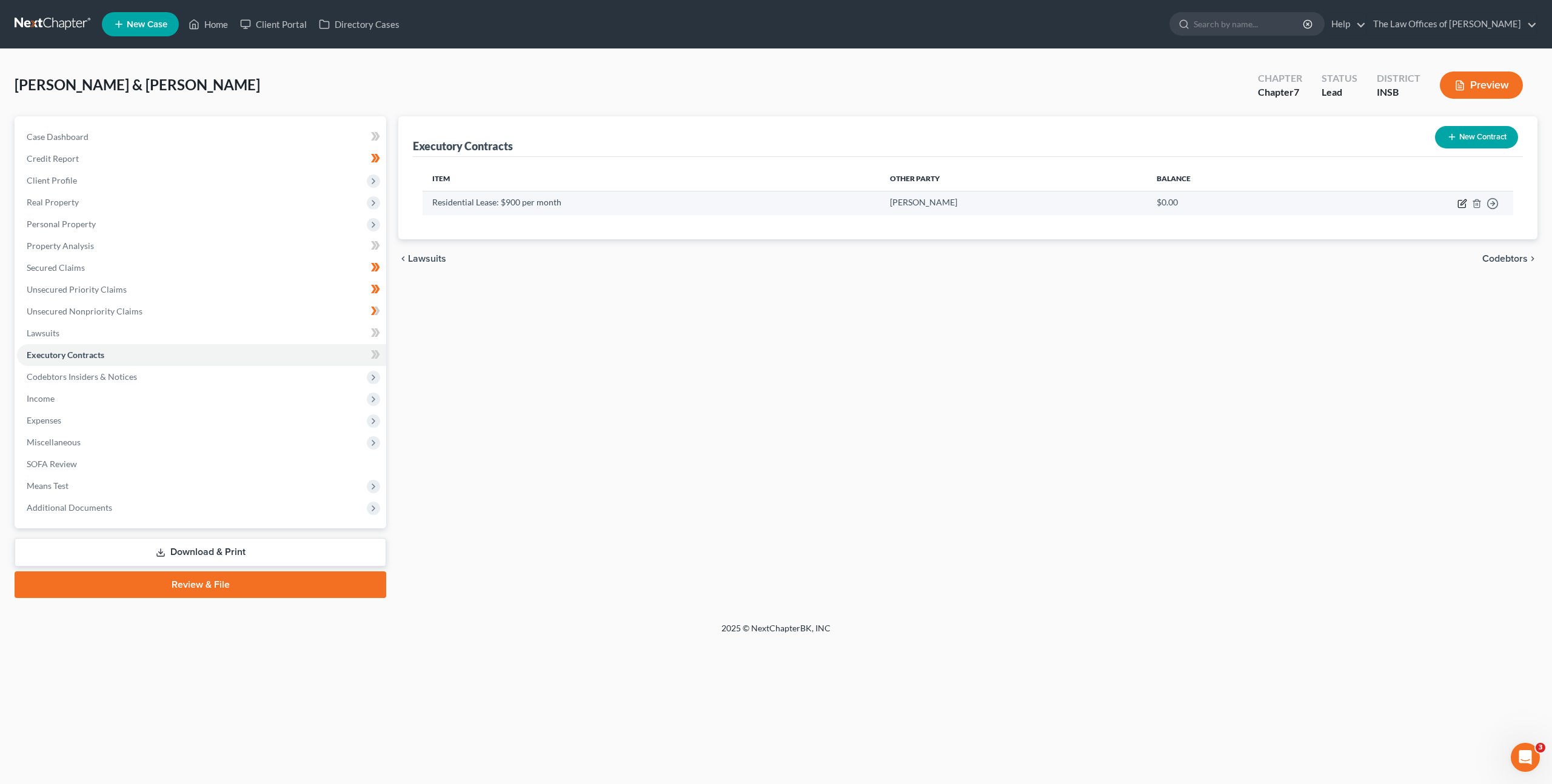
click at [1464, 205] on icon "button" at bounding box center [1463, 204] width 10 height 10
select select "3"
select select "2"
select select "0"
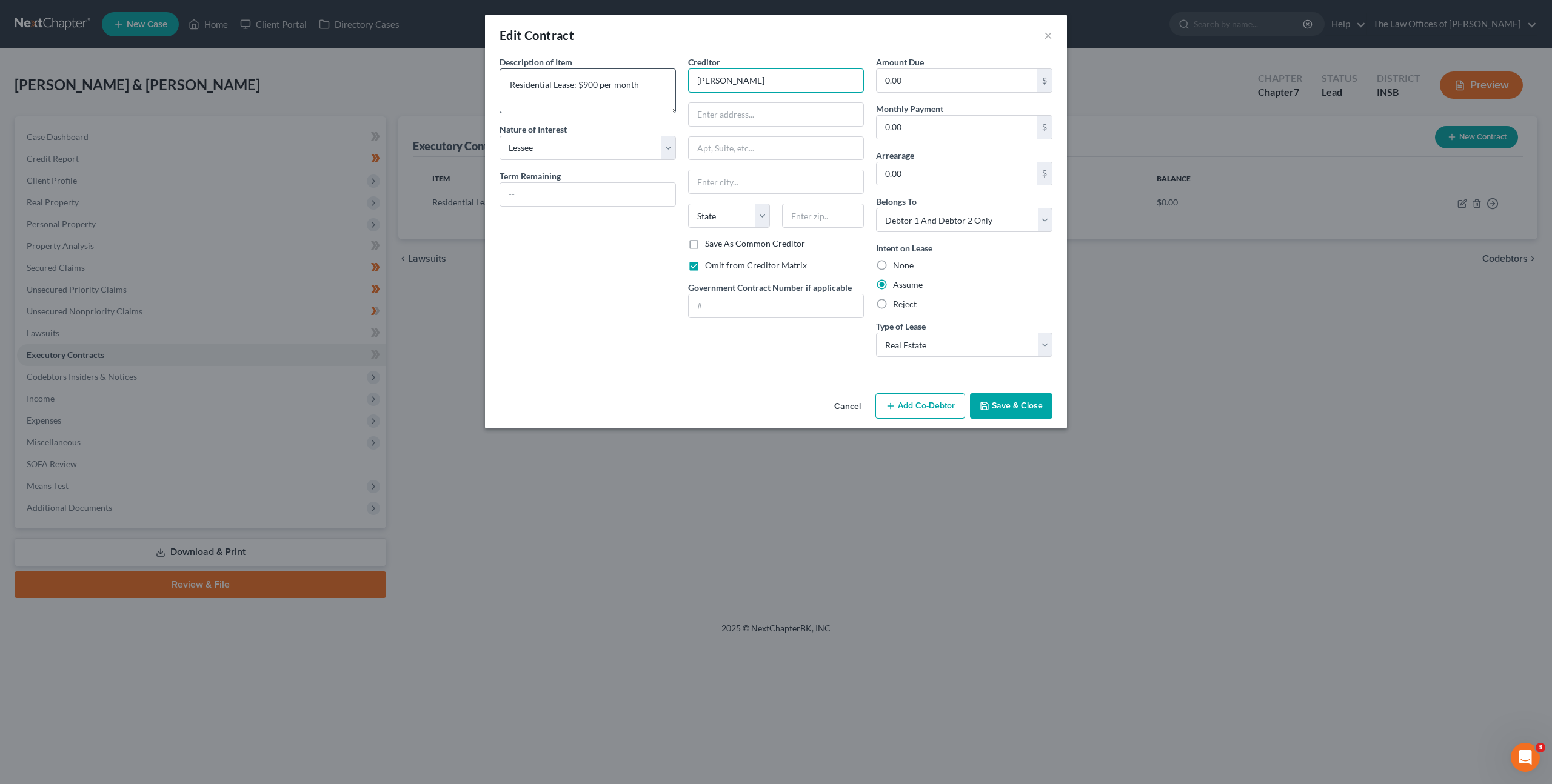
drag, startPoint x: 791, startPoint y: 83, endPoint x: 569, endPoint y: 79, distance: 222.0
click at [662, 75] on div "Description of non-residential real property * Description of Item * Residentia…" at bounding box center [776, 211] width 565 height 311
paste input "[PERSON_NAME]"
type input "[PERSON_NAME]"
click at [623, 348] on div "Description of non-residential real property * Description of Item * Residentia…" at bounding box center [588, 211] width 189 height 311
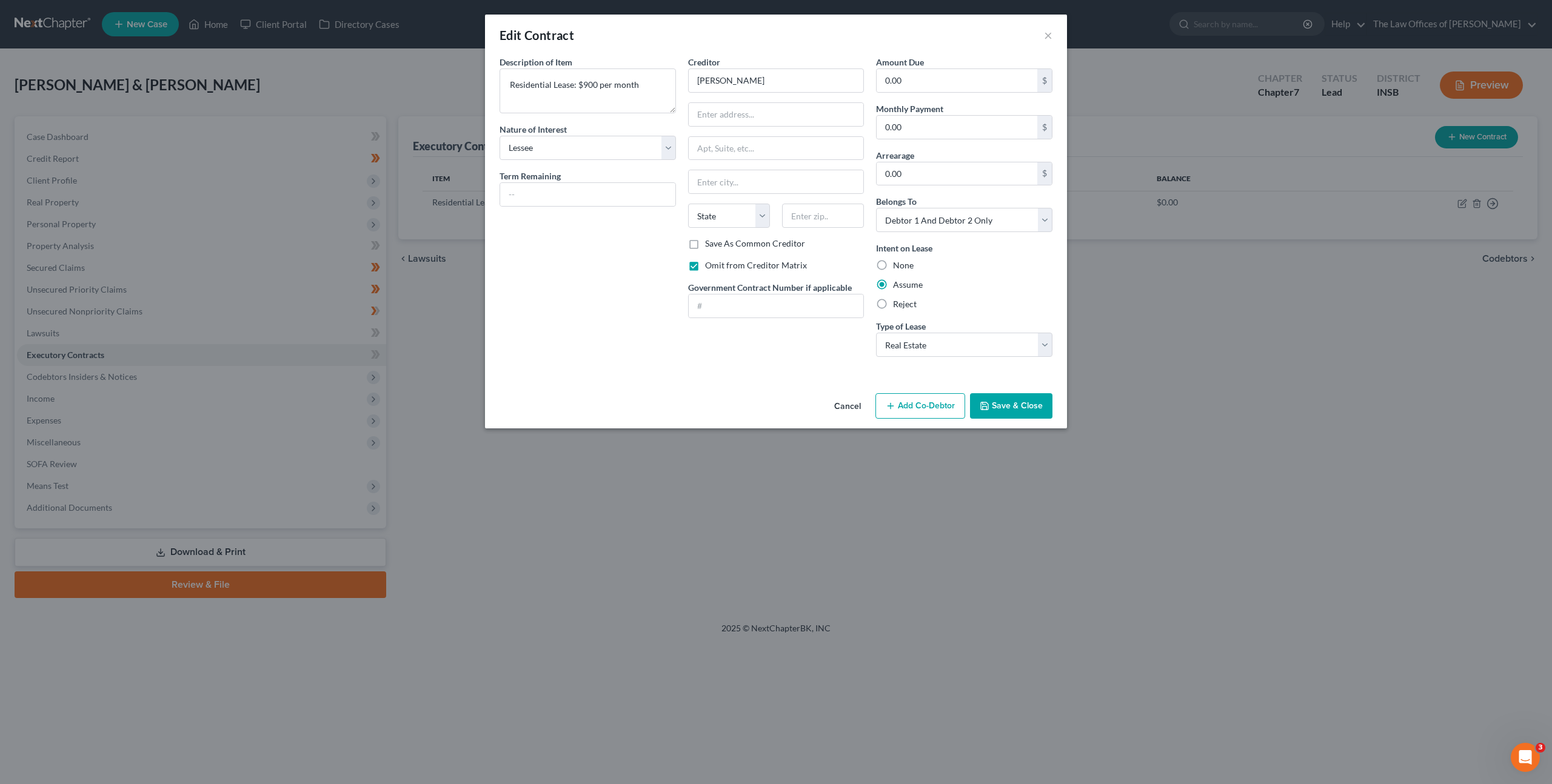
drag, startPoint x: 1005, startPoint y: 420, endPoint x: 1010, endPoint y: 413, distance: 8.6
click at [1005, 418] on div "Cancel Add Co-Debtor Save & Close" at bounding box center [776, 408] width 582 height 40
drag, startPoint x: 1013, startPoint y: 411, endPoint x: 1077, endPoint y: 351, distance: 87.7
click at [1013, 410] on button "Save & Close" at bounding box center [1011, 406] width 83 height 25
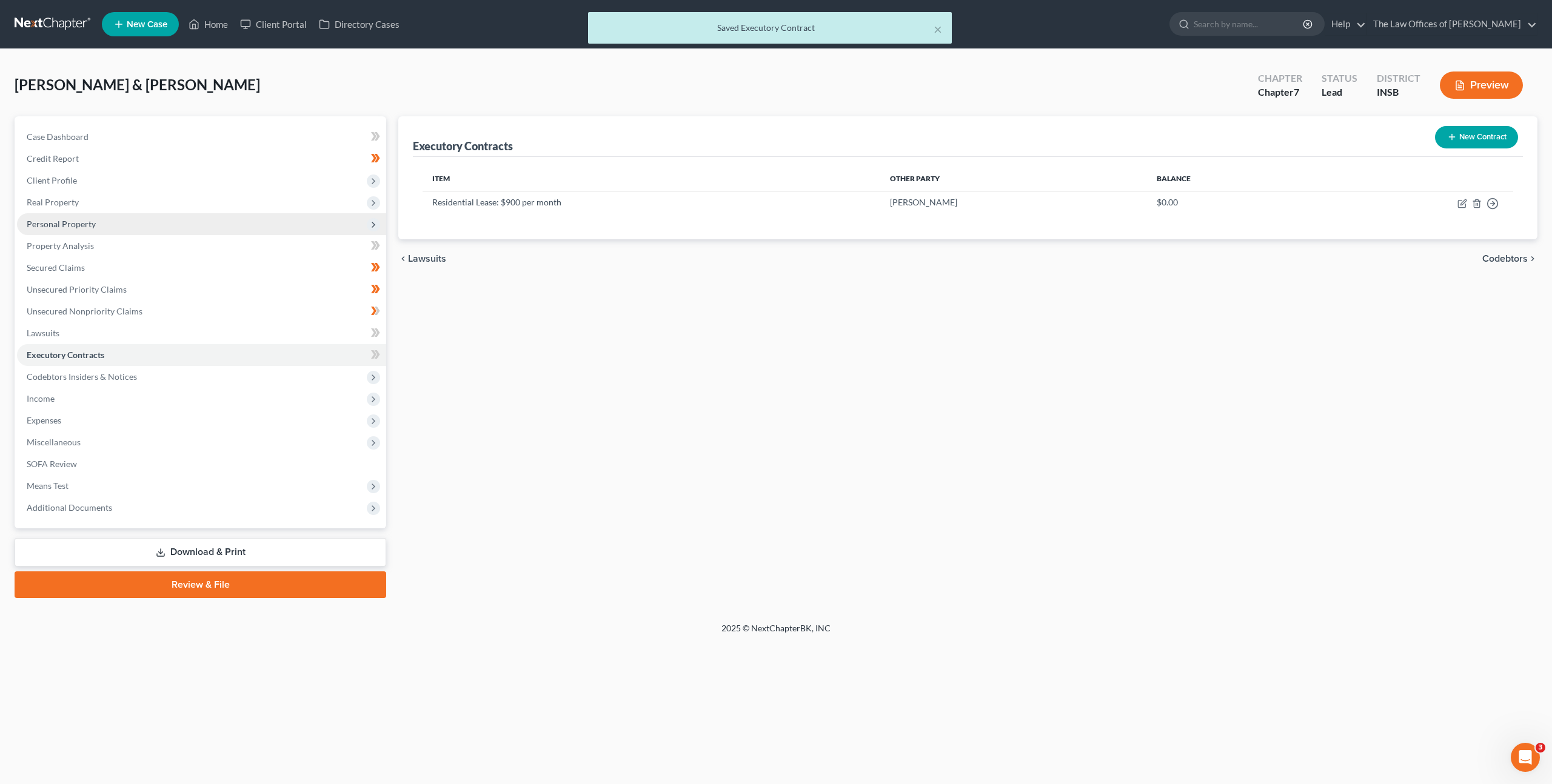
click at [155, 233] on span "Personal Property" at bounding box center [201, 224] width 369 height 21
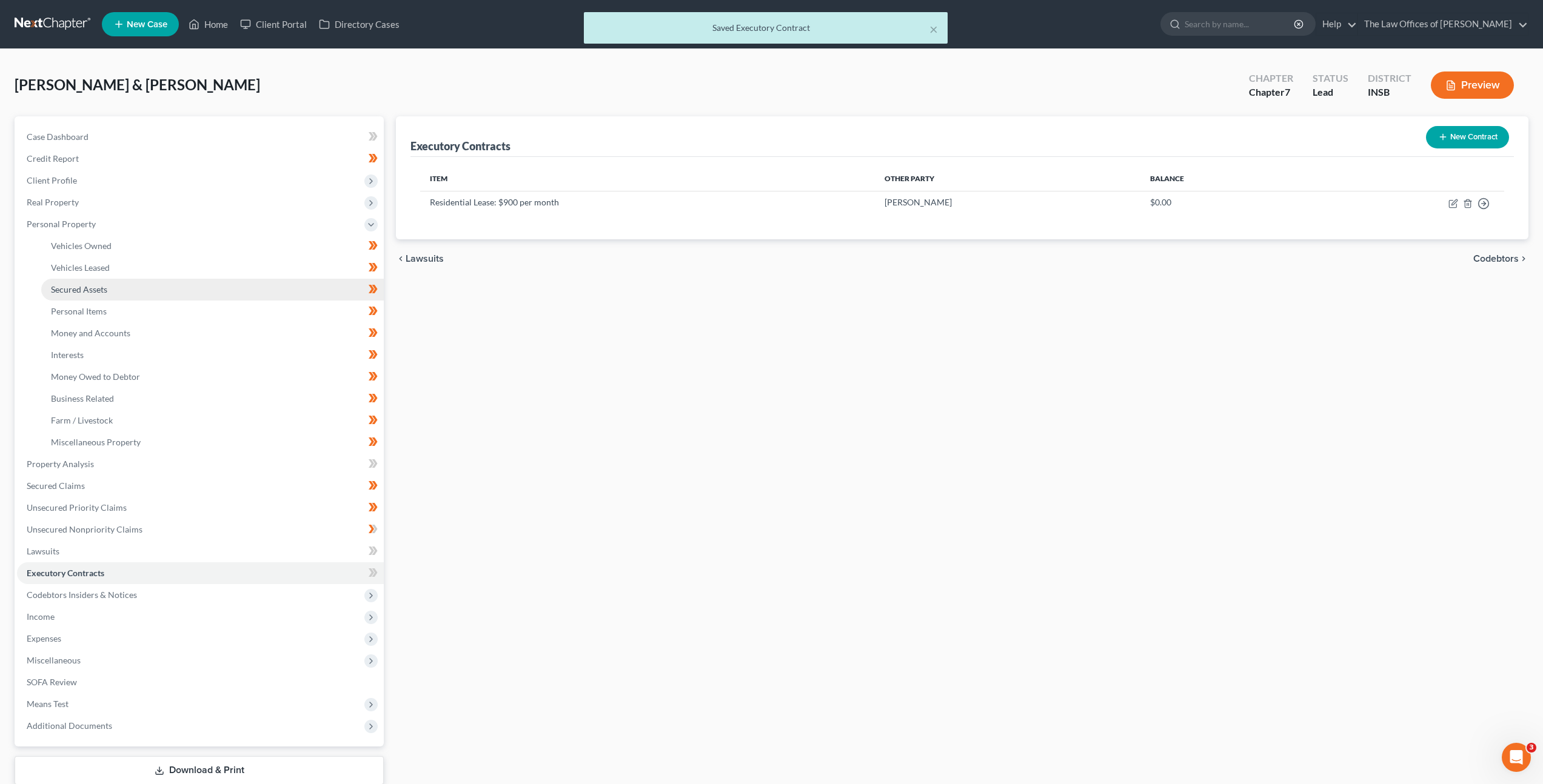
click at [150, 288] on link "Secured Assets" at bounding box center [212, 290] width 342 height 21
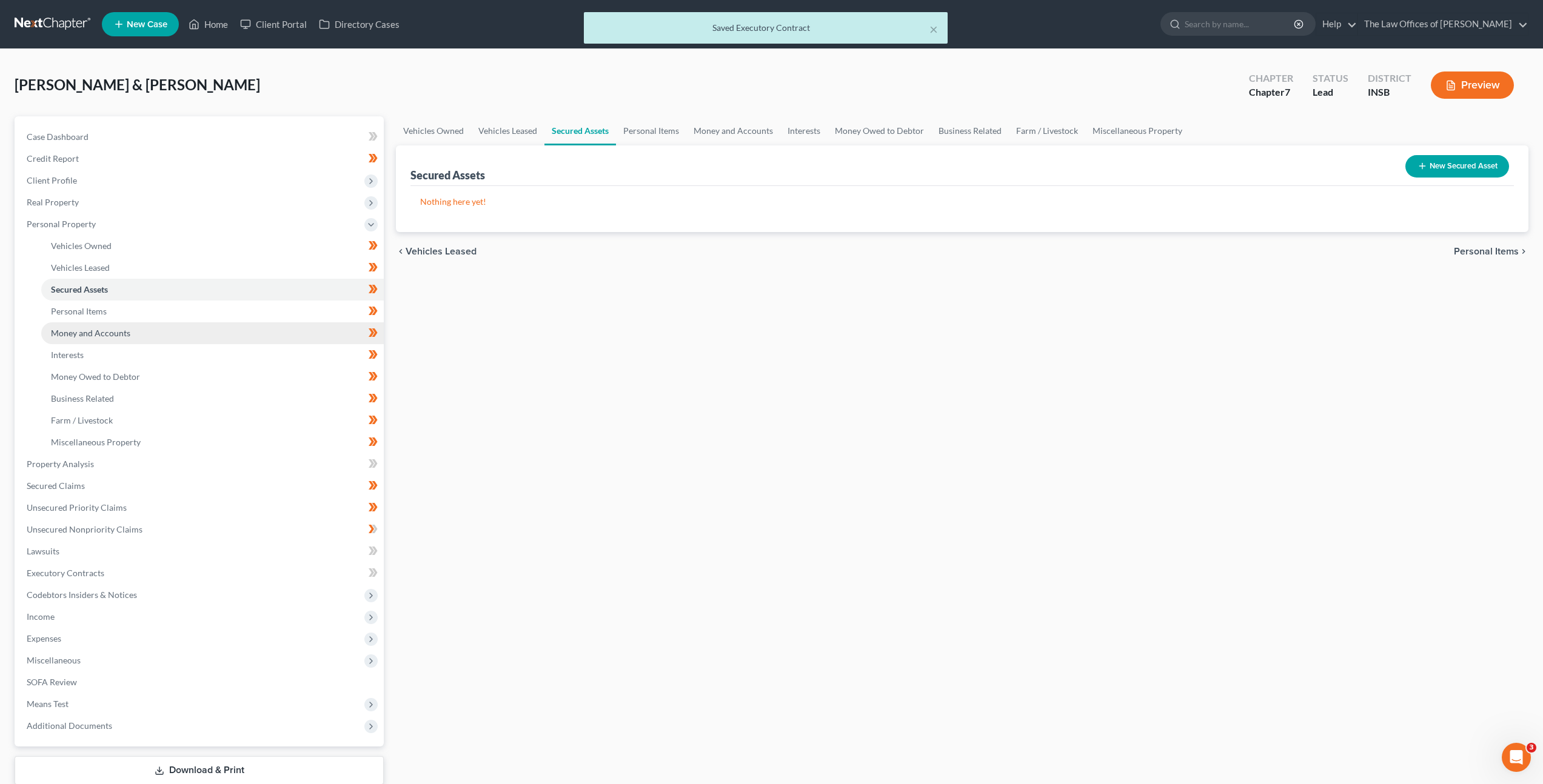
click at [136, 332] on link "Money and Accounts" at bounding box center [212, 333] width 342 height 21
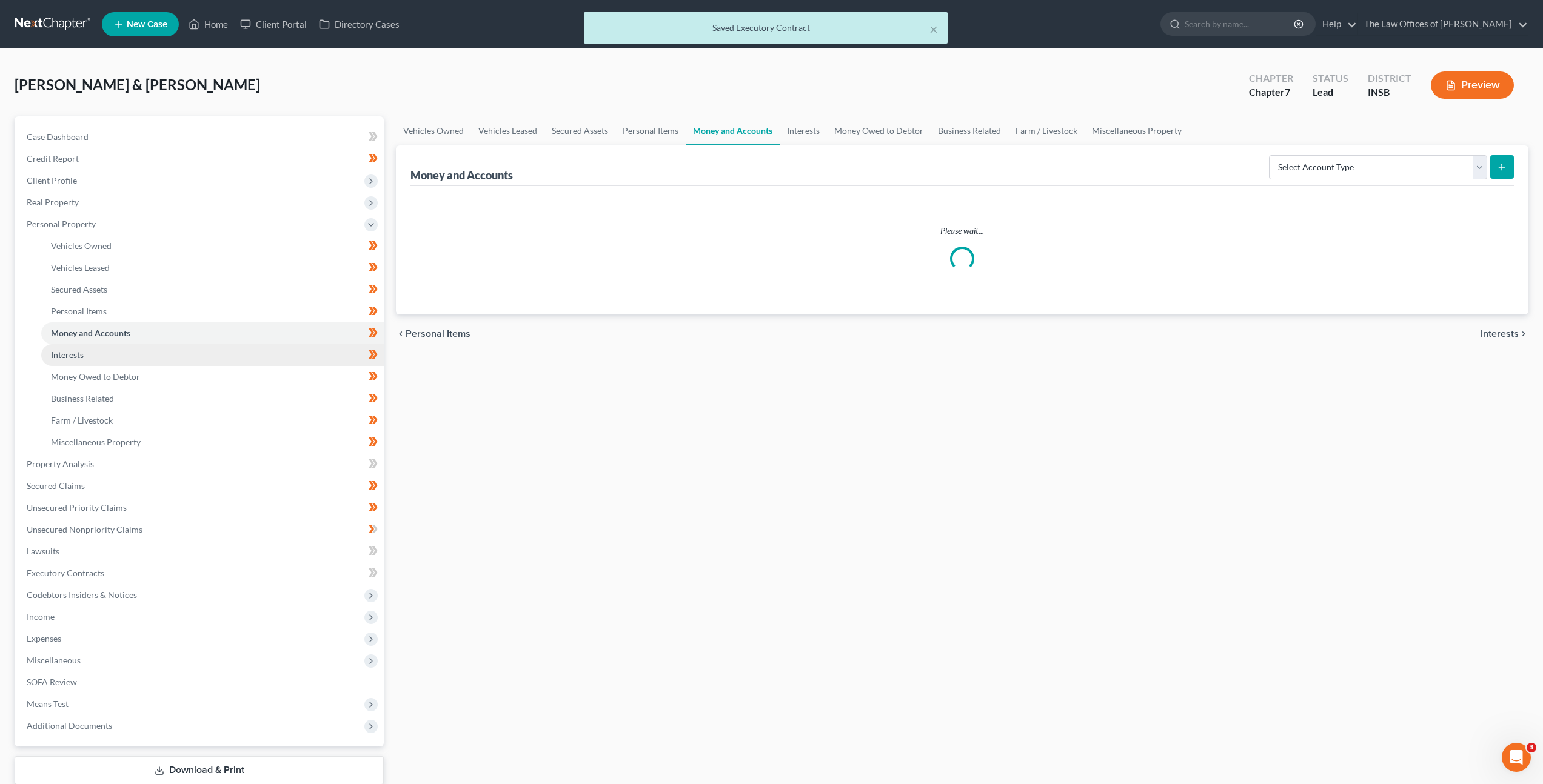
click at [135, 345] on link "Interests" at bounding box center [212, 355] width 342 height 21
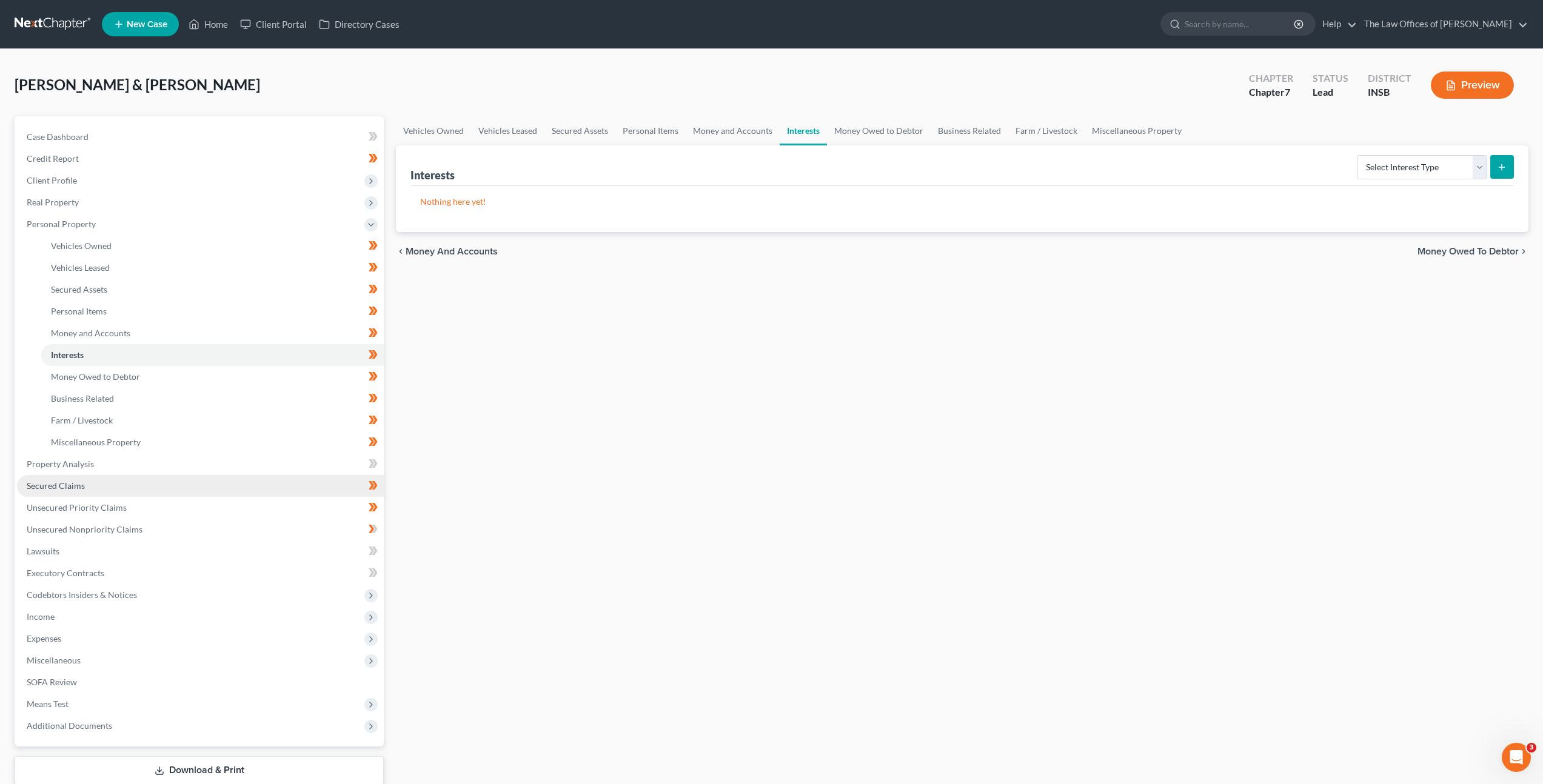
click at [115, 489] on link "Secured Claims" at bounding box center [199, 486] width 366 height 21
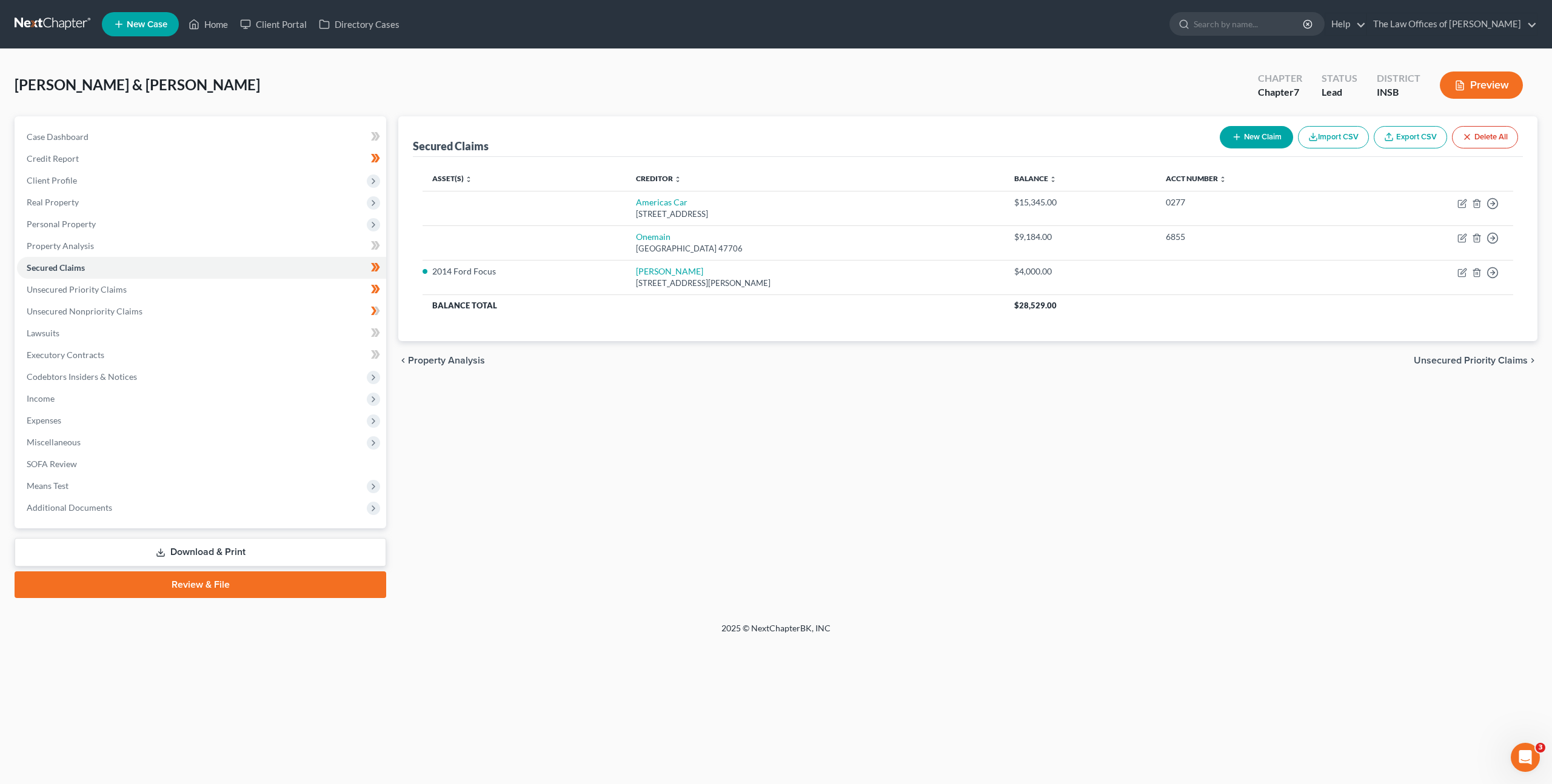
drag, startPoint x: 851, startPoint y: 488, endPoint x: 847, endPoint y: 511, distance: 23.3
click at [851, 488] on div "Secured Claims New Claim Import CSV Export CSV Delete All Asset(s) expand_more …" at bounding box center [968, 358] width 1152 height 482
click at [633, 449] on div "Secured Claims New Claim Import CSV Export CSV Delete All Asset(s) expand_more …" at bounding box center [968, 358] width 1152 height 482
click at [241, 292] on link "Unsecured Priority Claims" at bounding box center [201, 290] width 369 height 21
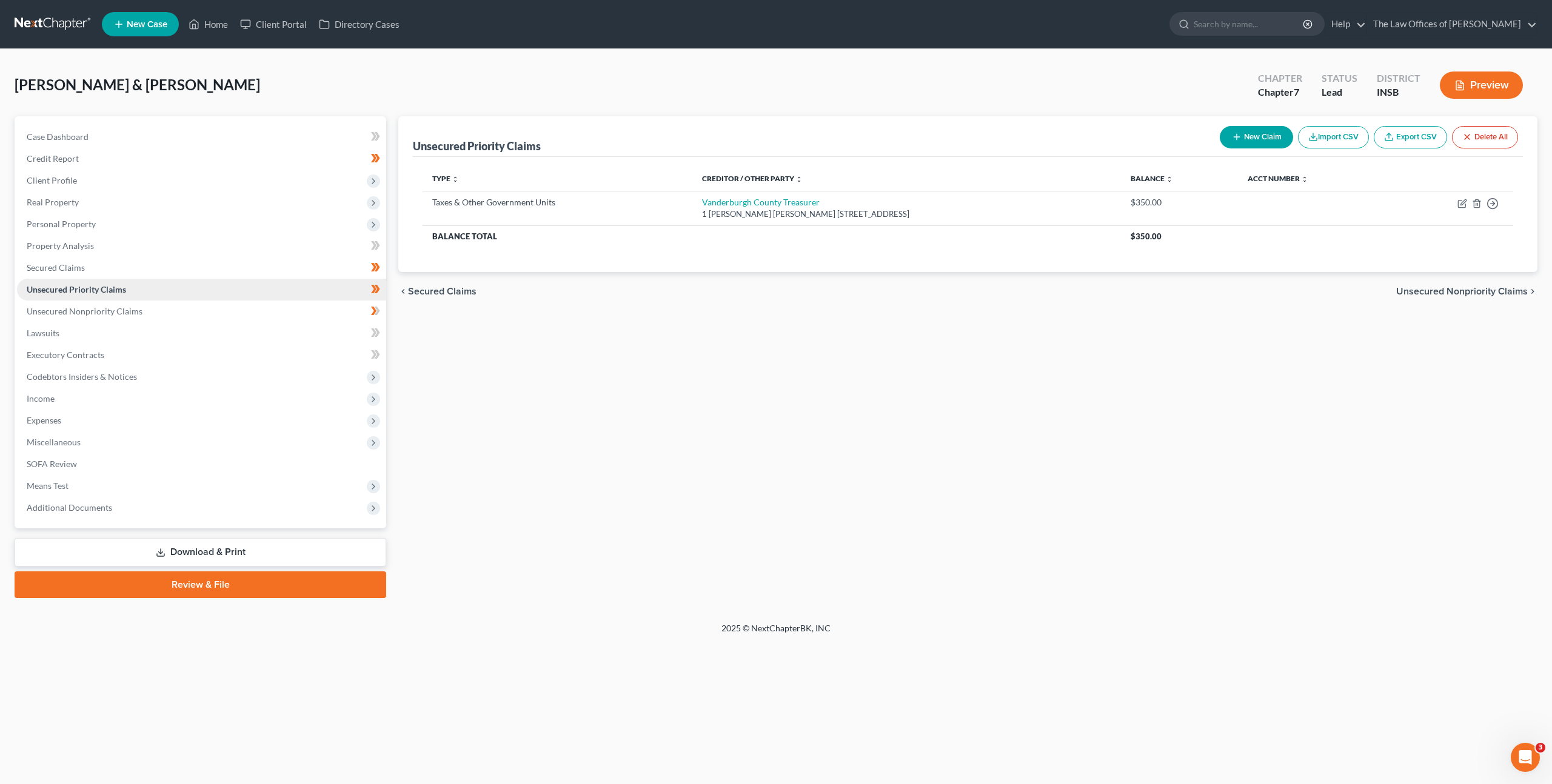
click at [239, 298] on link "Unsecured Priority Claims" at bounding box center [201, 290] width 369 height 21
click at [237, 307] on link "Unsecured Nonpriority Claims" at bounding box center [201, 311] width 369 height 21
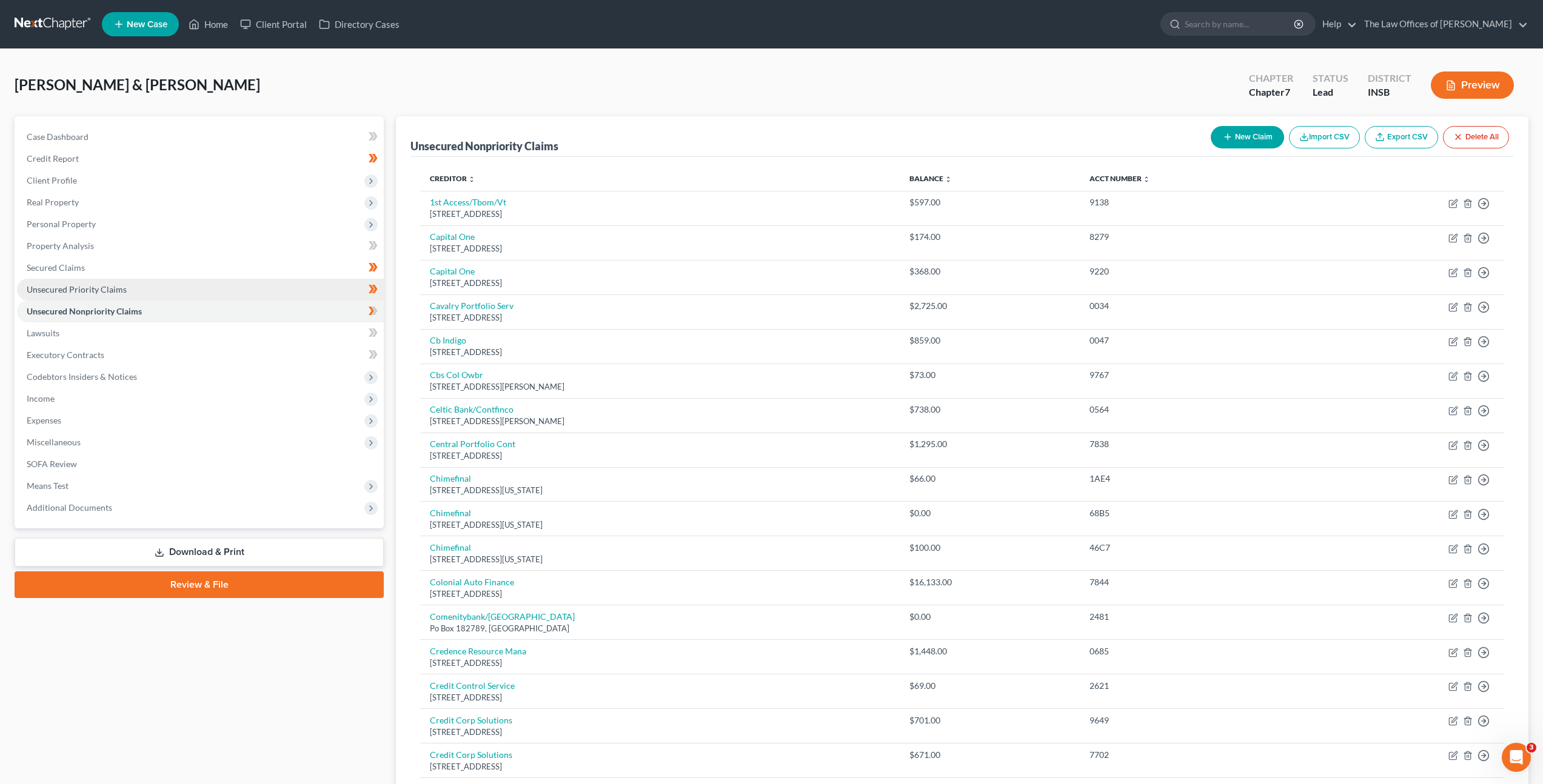
click at [244, 295] on link "Unsecured Priority Claims" at bounding box center [199, 290] width 366 height 21
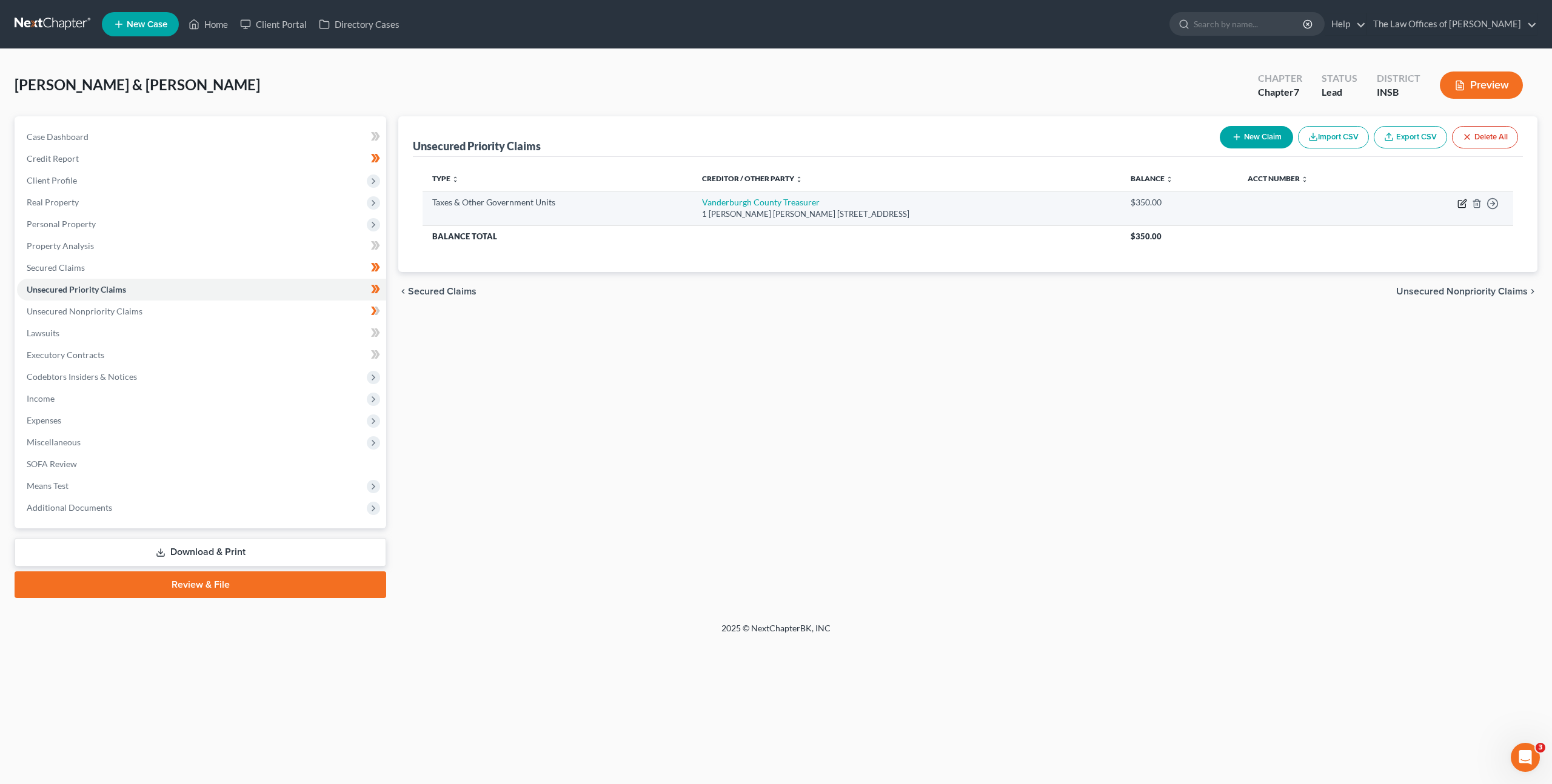
click at [1463, 205] on icon "button" at bounding box center [1463, 204] width 10 height 10
select select "1"
select select "15"
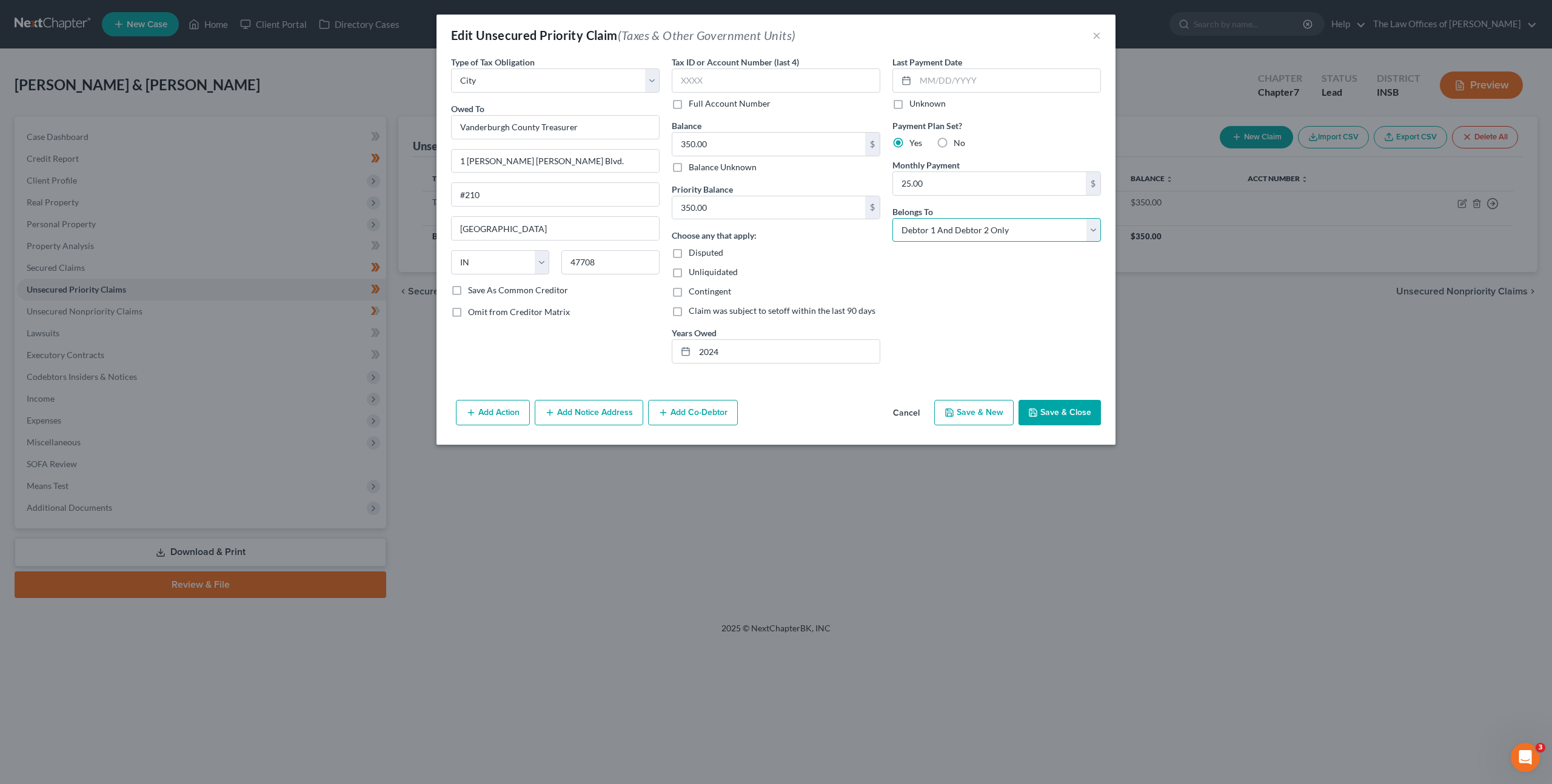
click at [939, 222] on select "Select Debtor 1 Only Debtor 2 Only Debtor 1 And Debtor 2 Only At Least One Of T…" at bounding box center [996, 230] width 209 height 24
click at [892, 219] on select "Select Debtor 1 Only Debtor 2 Only Debtor 1 And Debtor 2 Only At Least One Of T…" at bounding box center [996, 230] width 209 height 24
click at [937, 220] on select "Select Debtor 1 Only Debtor 2 Only Debtor 1 And Debtor 2 Only At Least One Of T…" at bounding box center [996, 230] width 209 height 24
select select "1"
click at [892, 219] on select "Select Debtor 1 Only Debtor 2 Only Debtor 1 And Debtor 2 Only At Least One Of T…" at bounding box center [996, 230] width 209 height 24
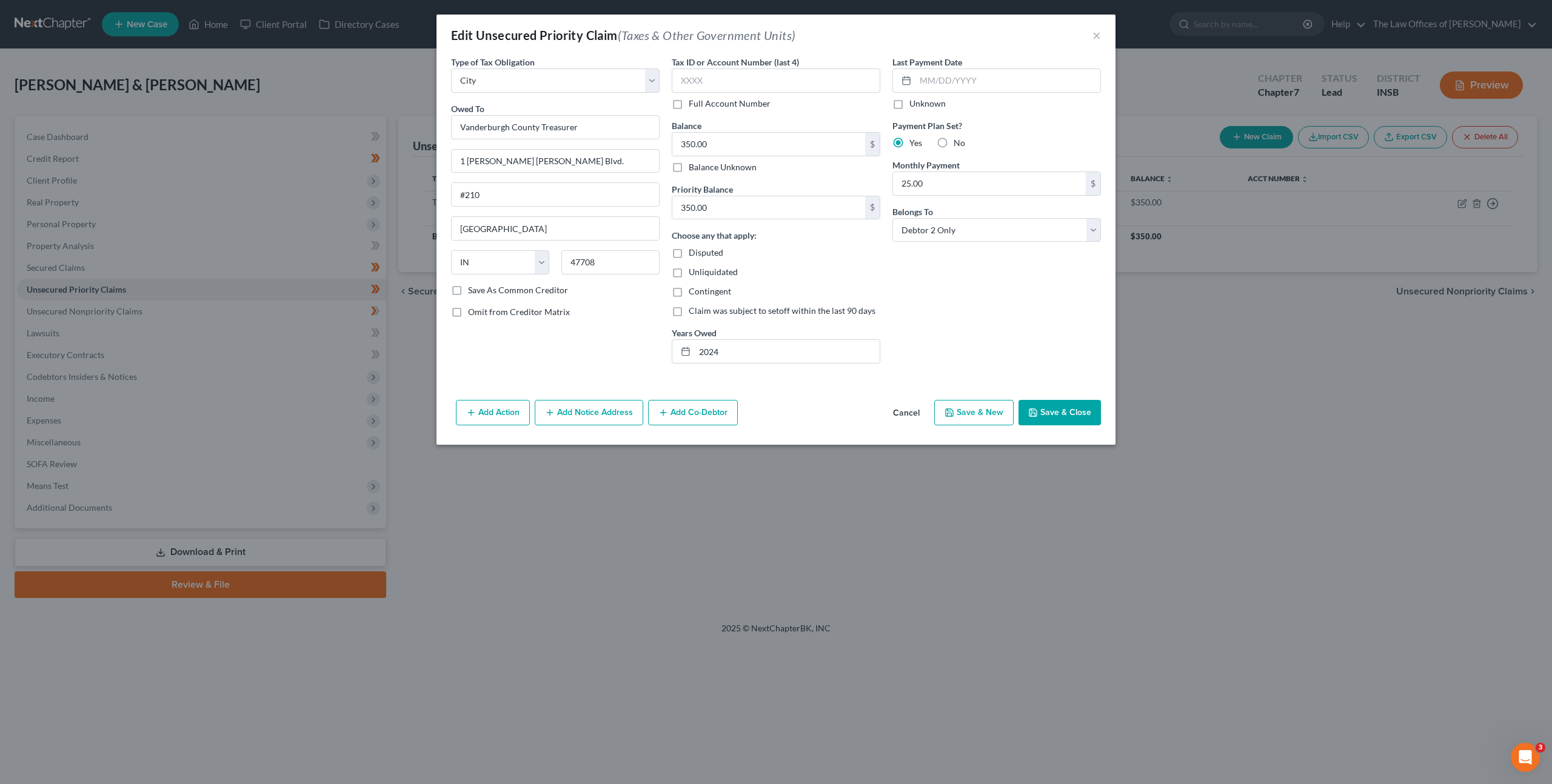
click at [956, 345] on div "Last Payment Date Unknown Payment Plan Set? Yes No Monthly Payment 25.00 $ Belo…" at bounding box center [996, 214] width 221 height 318
click at [1065, 405] on button "Save & Close" at bounding box center [1059, 413] width 83 height 25
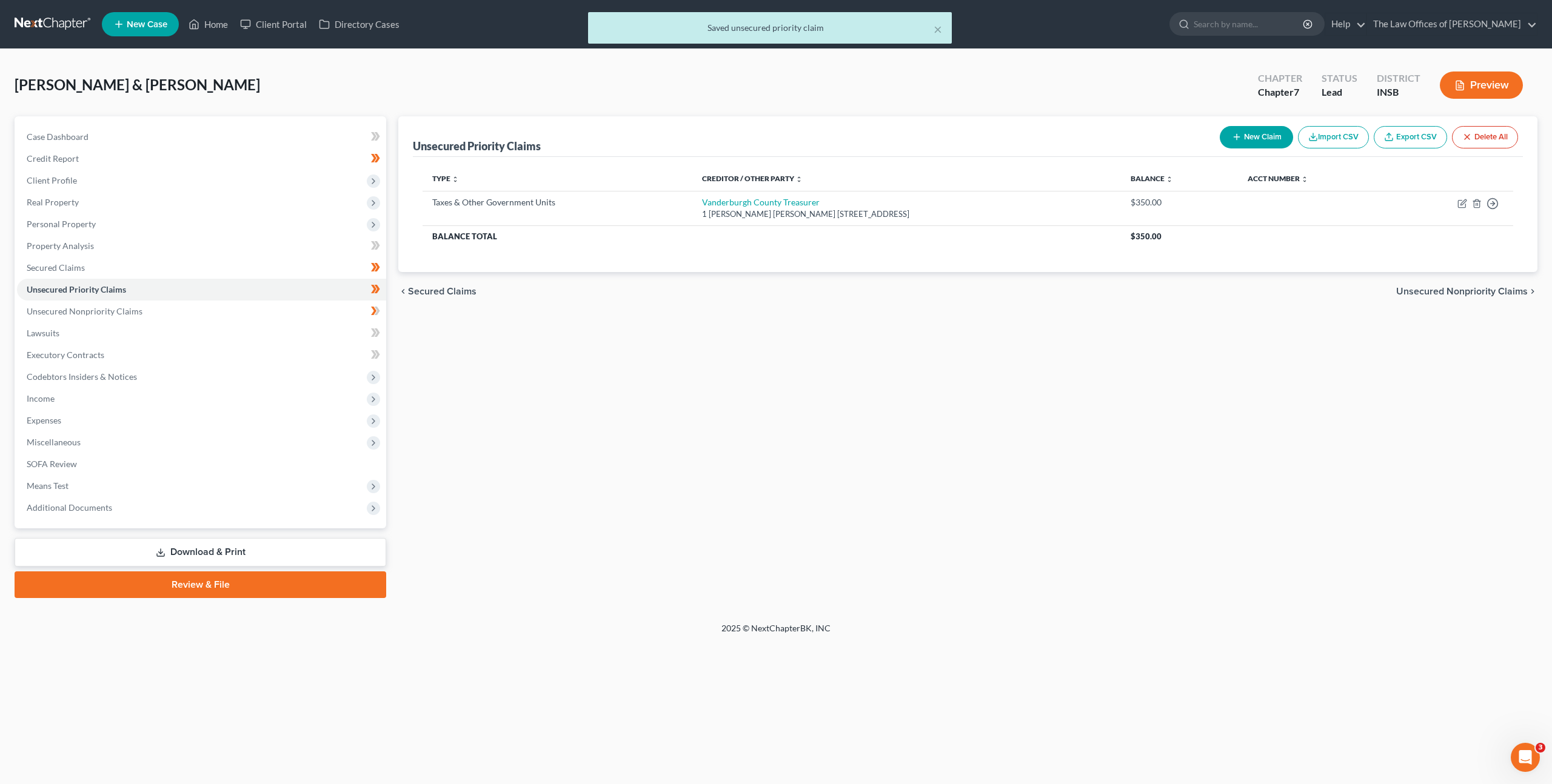
click at [914, 449] on div "Unsecured Priority Claims New Claim Import CSV Export CSV Delete All Type expan…" at bounding box center [968, 358] width 1152 height 482
click at [322, 307] on link "Unsecured Nonpriority Claims" at bounding box center [201, 311] width 369 height 21
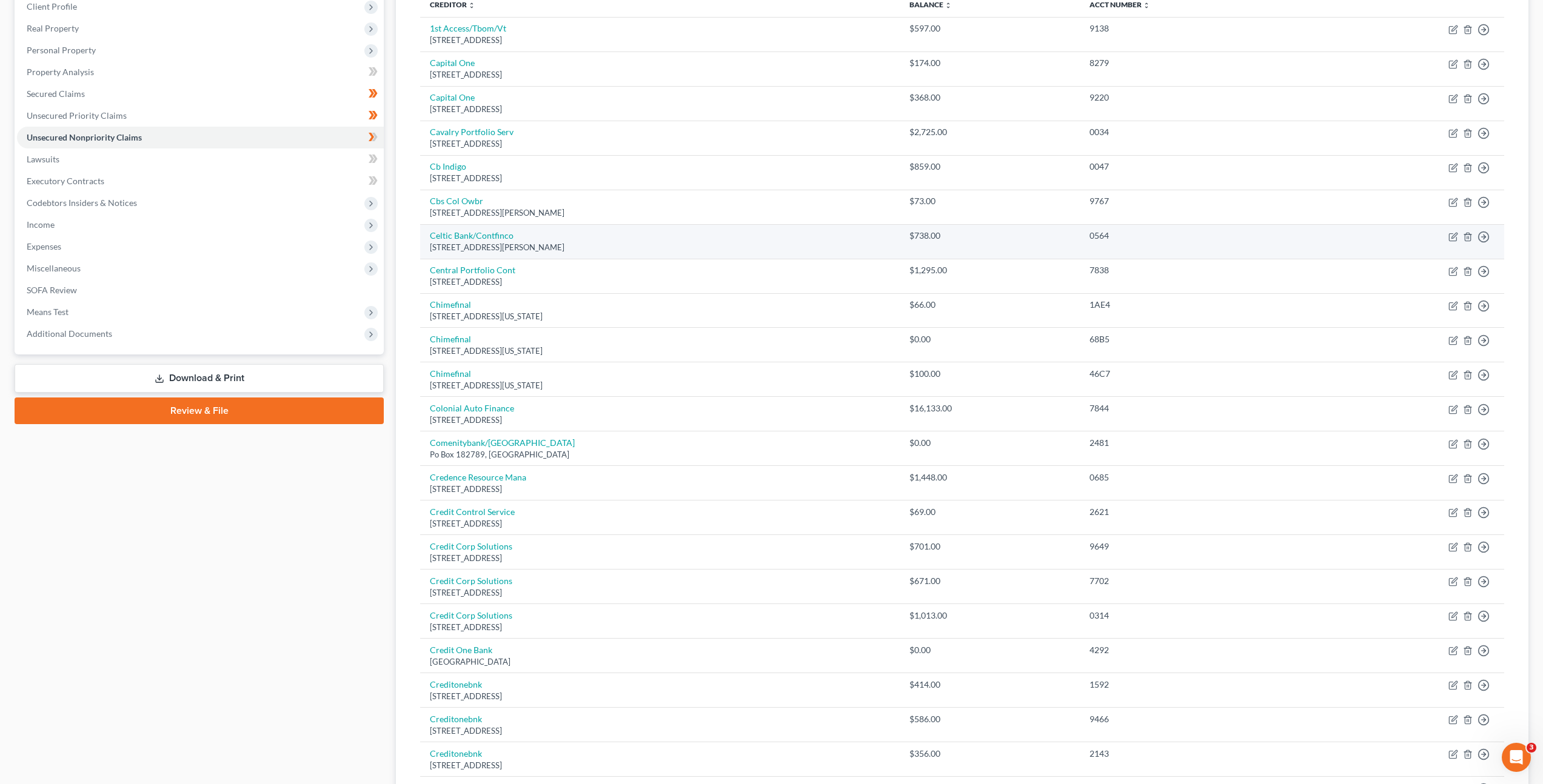
scroll to position [198, 0]
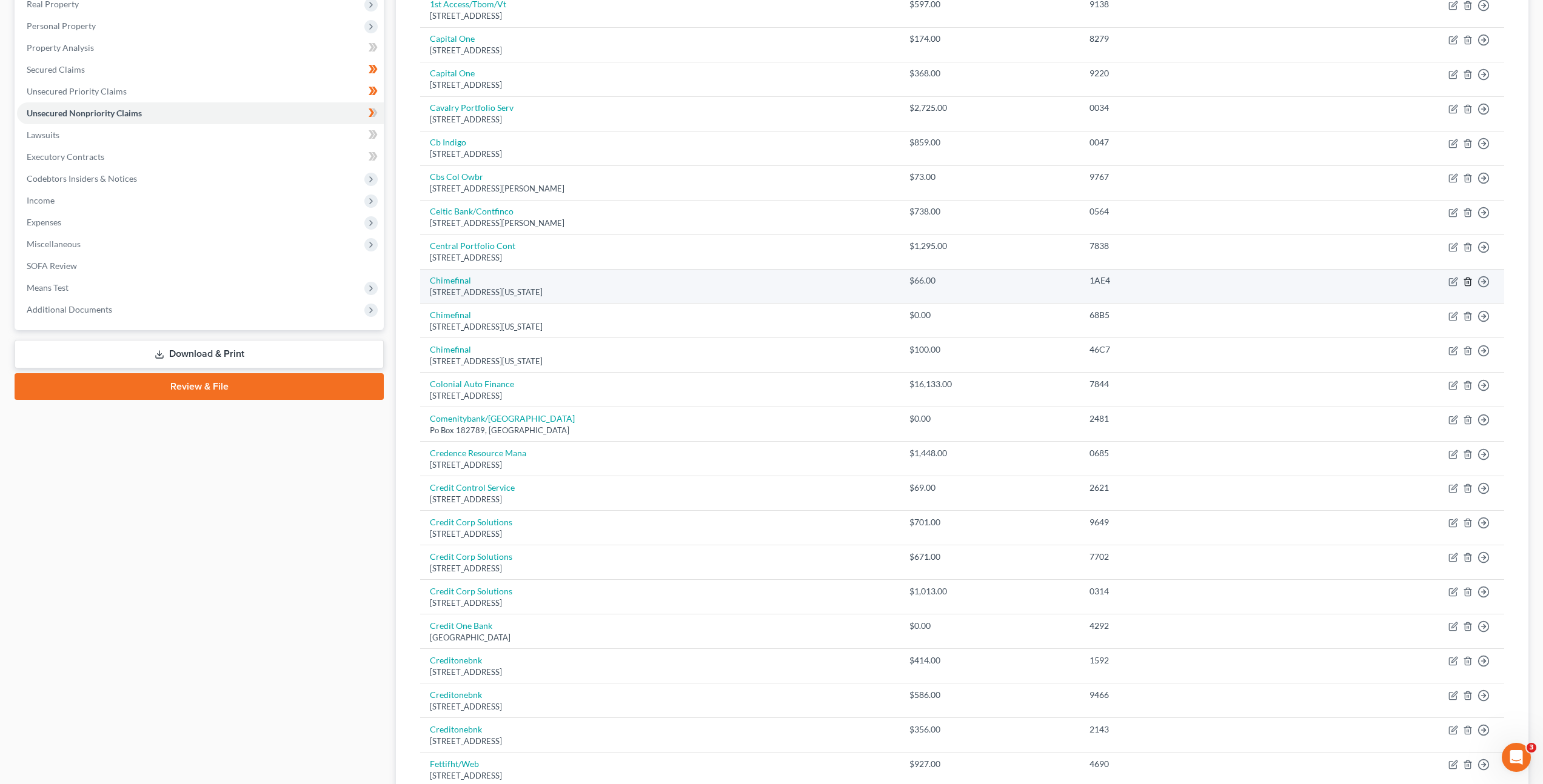
click at [1464, 283] on icon "button" at bounding box center [1467, 282] width 6 height 8
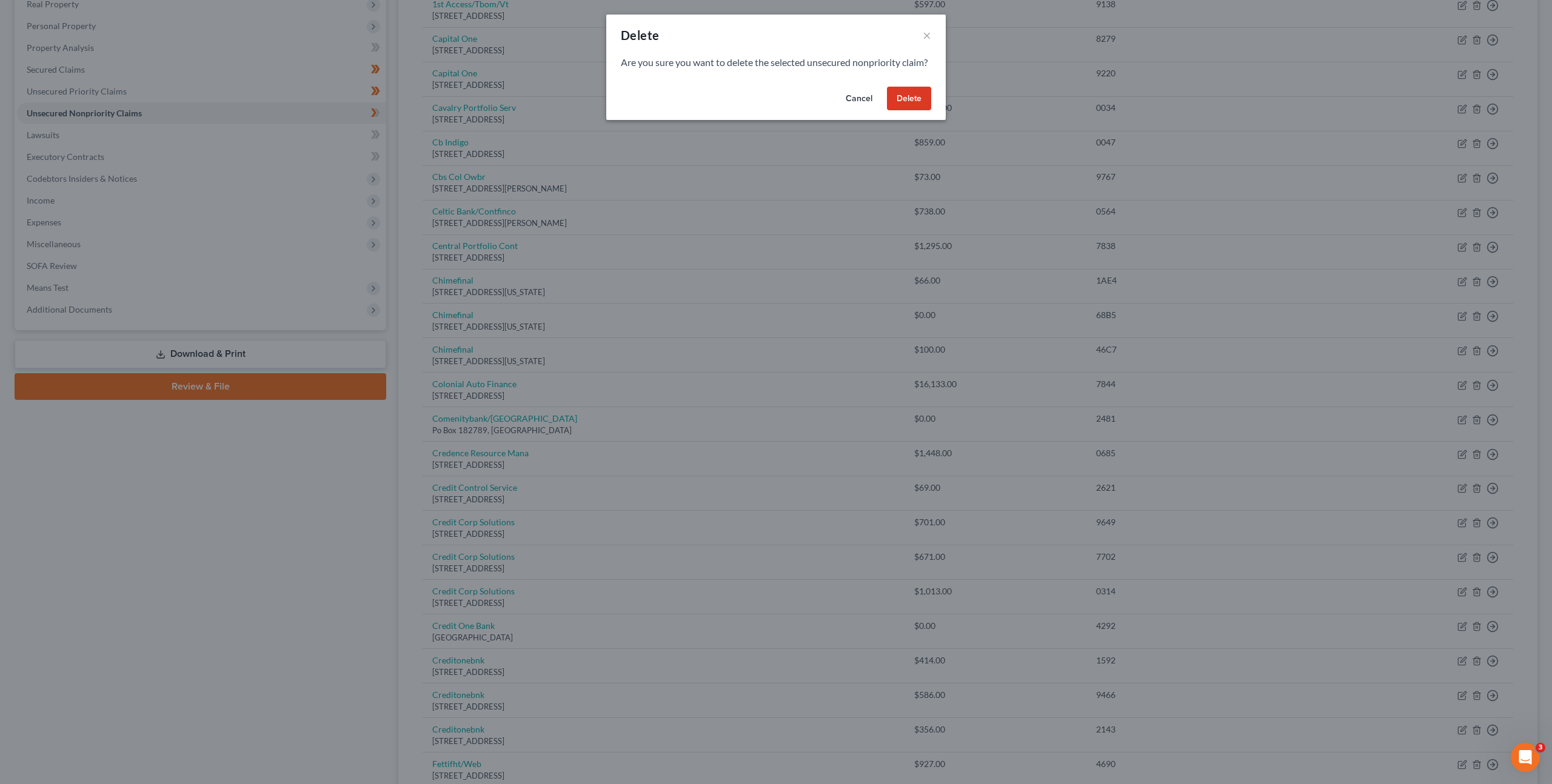
click at [899, 102] on button "Delete" at bounding box center [910, 98] width 45 height 24
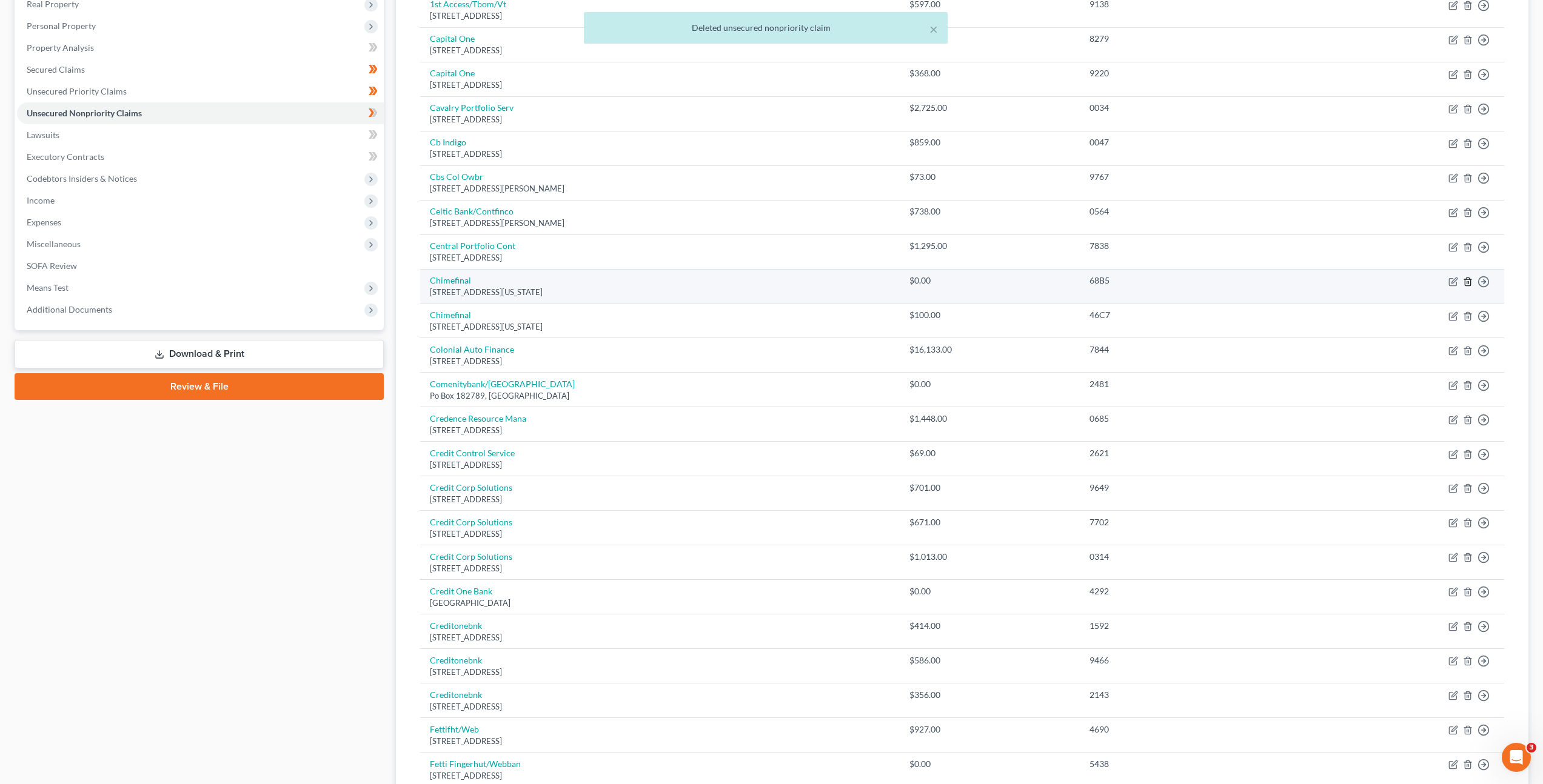
click at [1466, 281] on icon "button" at bounding box center [1467, 282] width 10 height 10
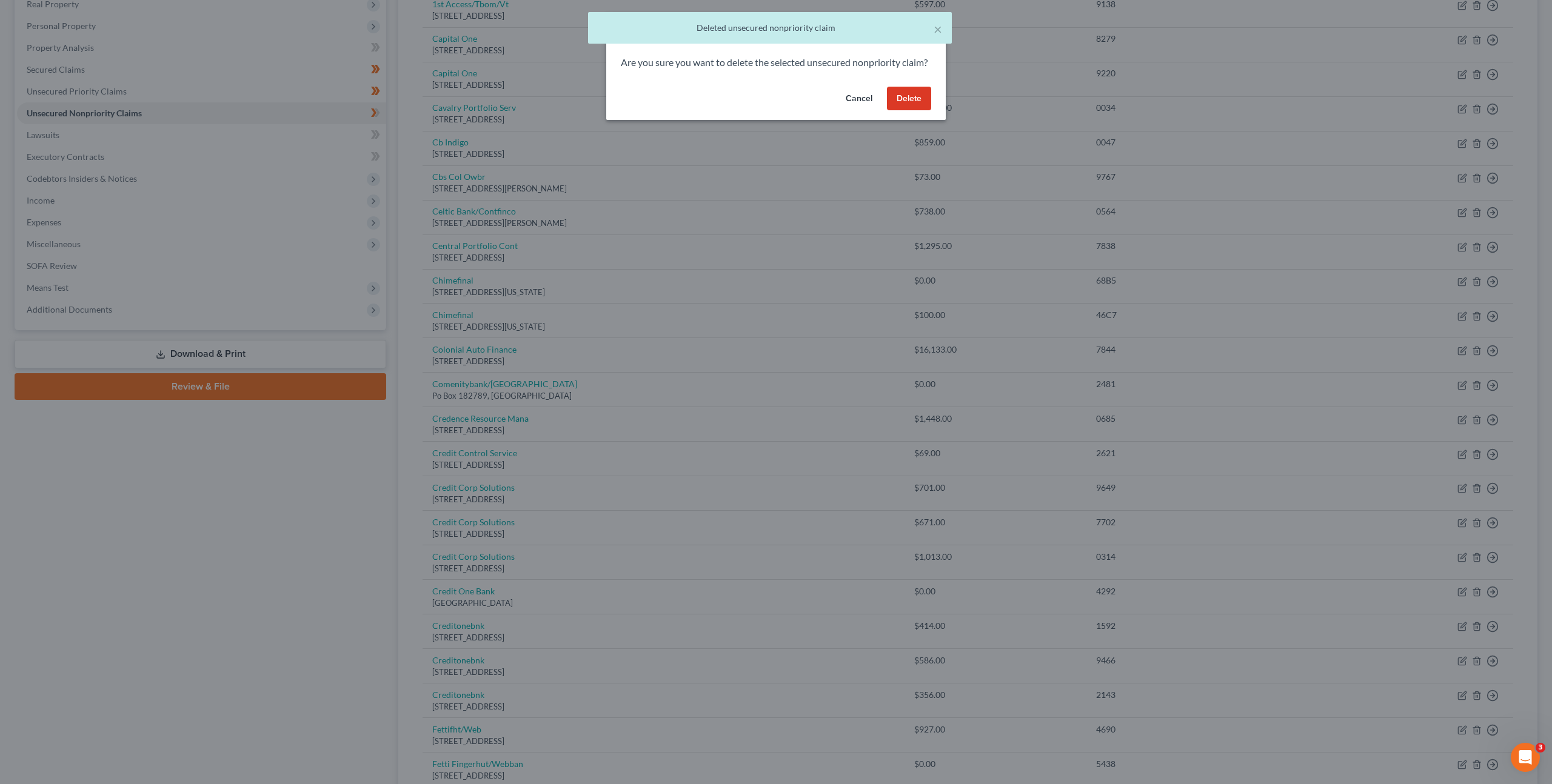
click at [900, 106] on button "Delete" at bounding box center [910, 98] width 45 height 24
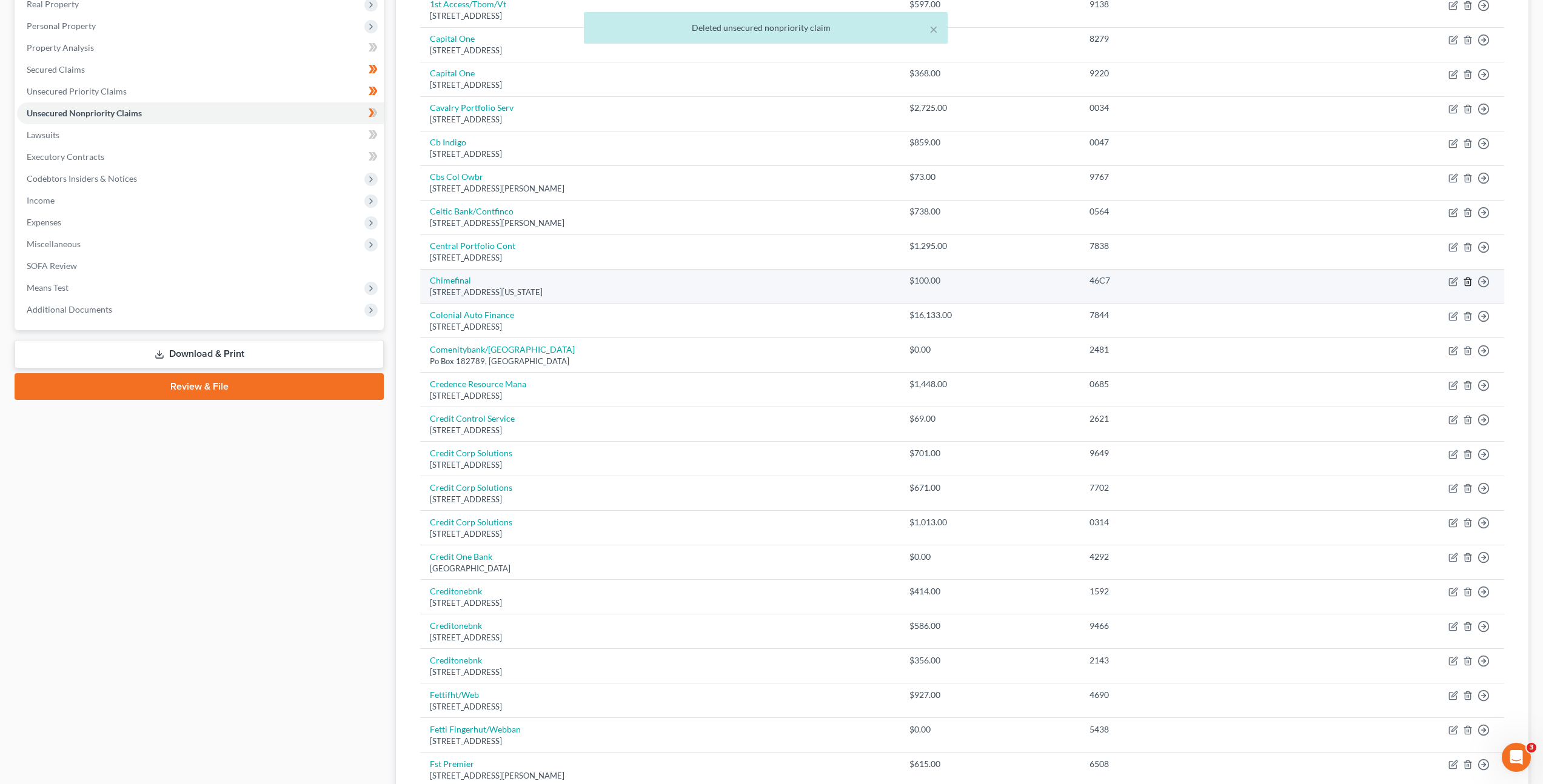
click at [1468, 282] on line "button" at bounding box center [1468, 282] width 0 height 2
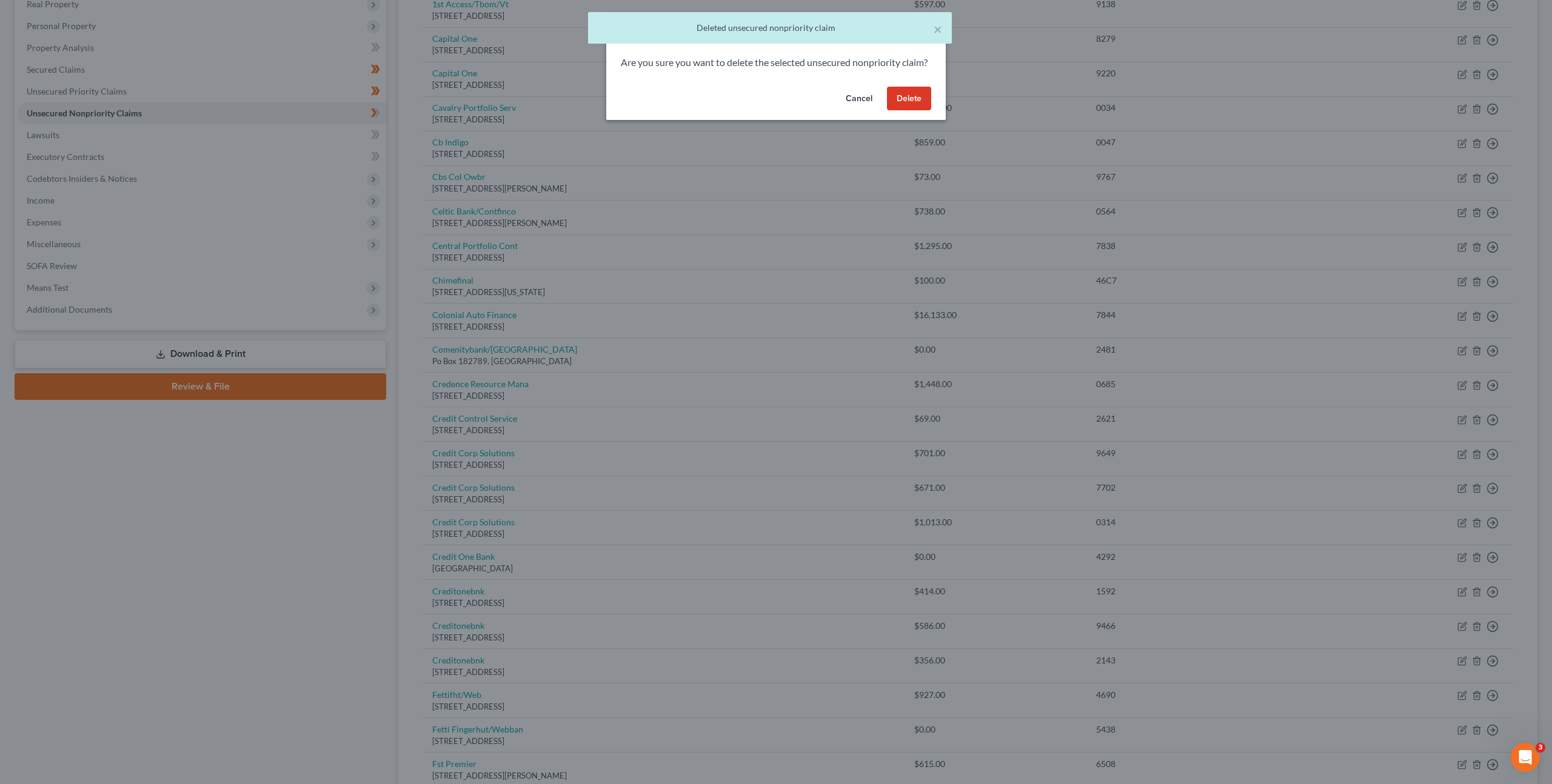
click at [926, 111] on button "Delete" at bounding box center [910, 98] width 45 height 24
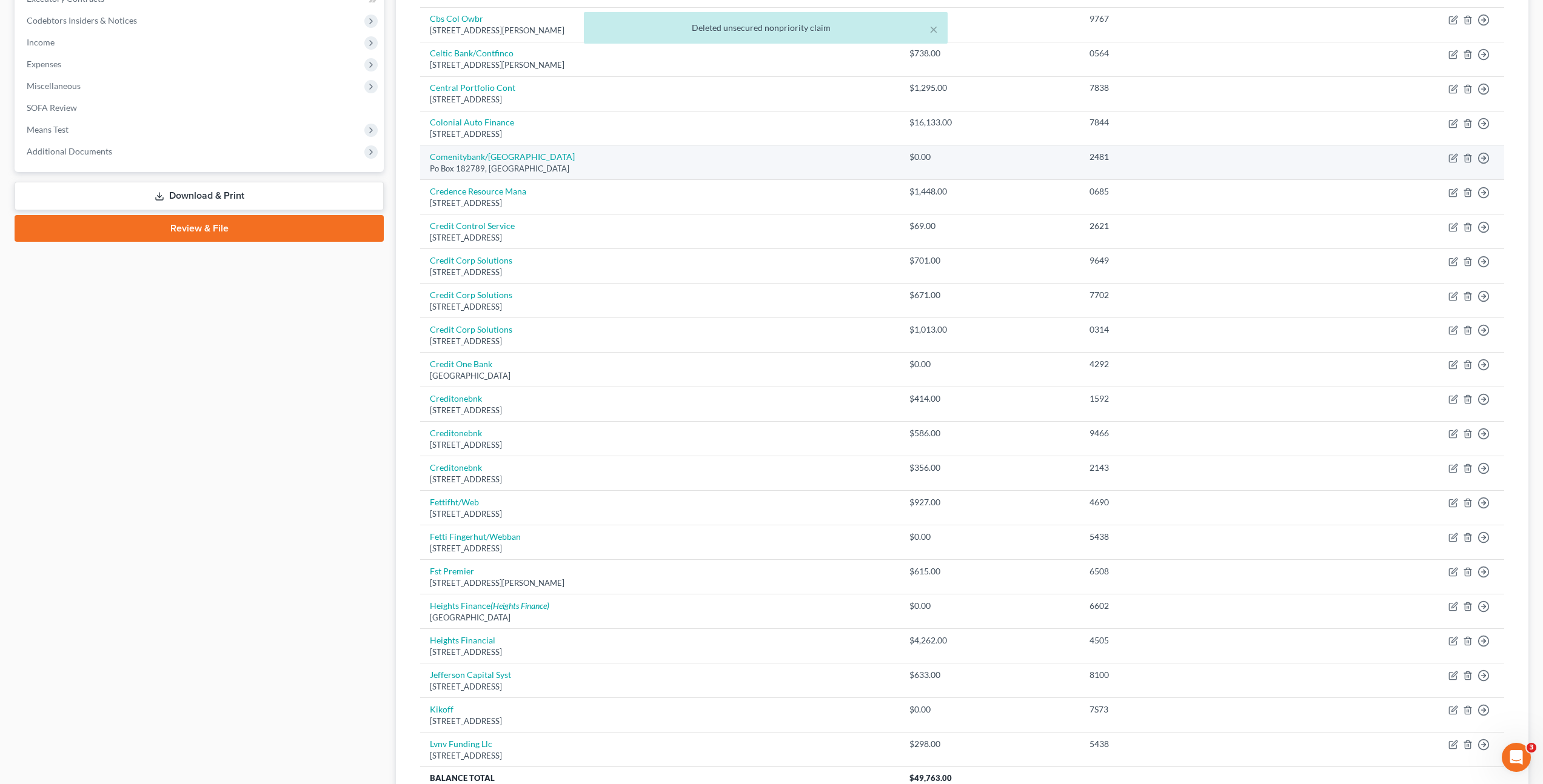
scroll to position [370, 0]
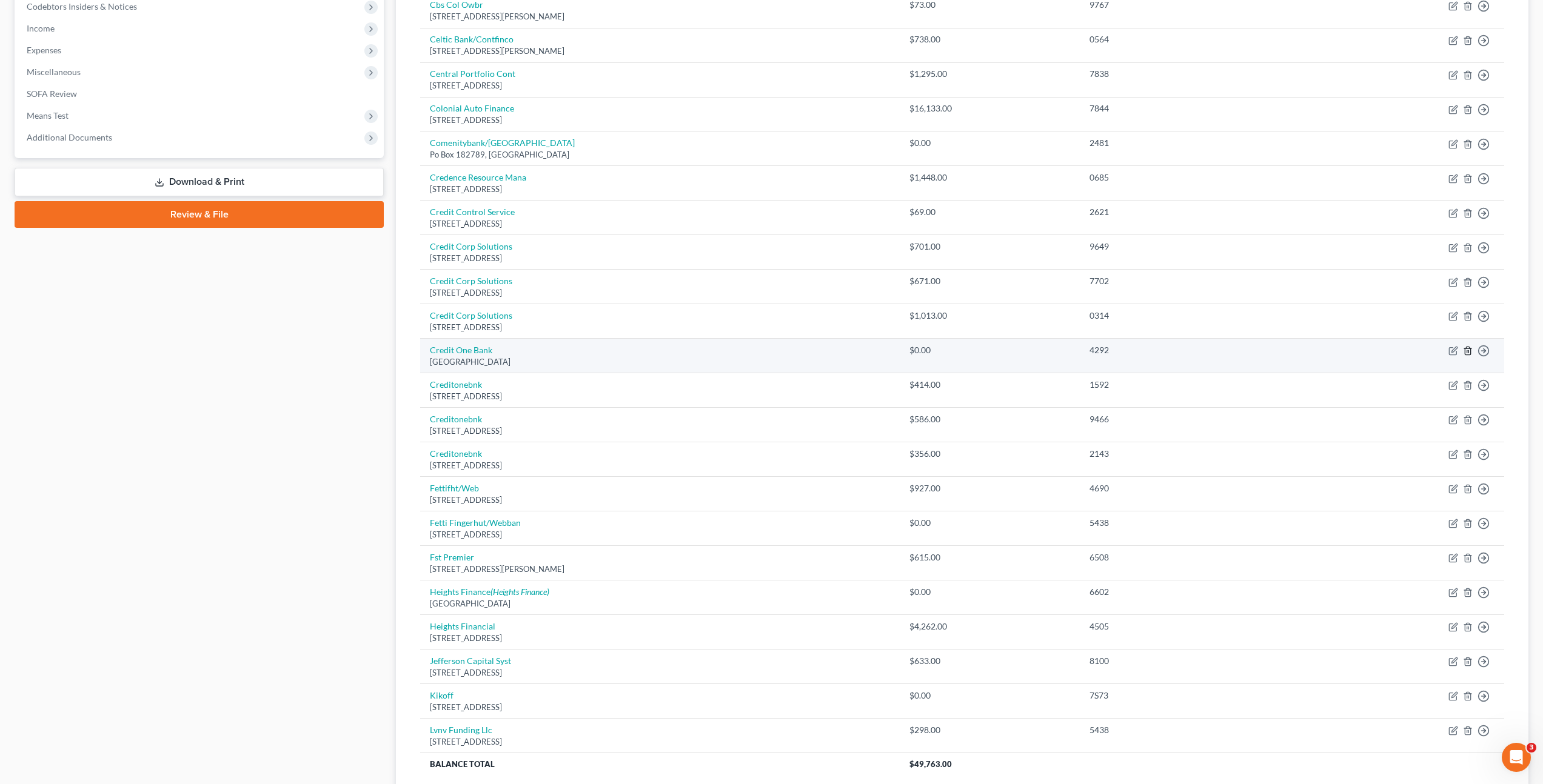
click at [1465, 350] on icon "button" at bounding box center [1467, 351] width 10 height 10
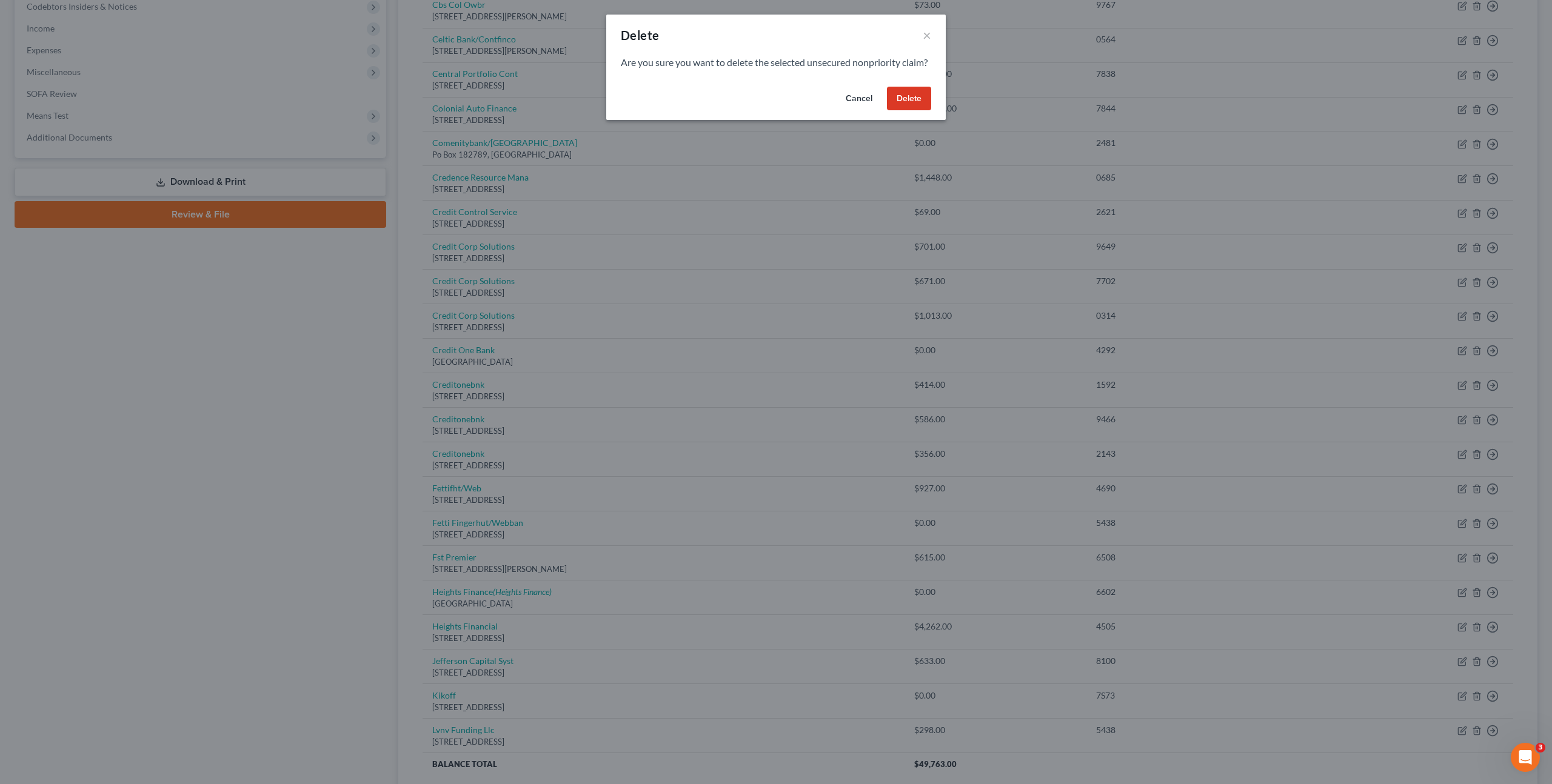
click at [915, 111] on button "Delete" at bounding box center [910, 98] width 45 height 24
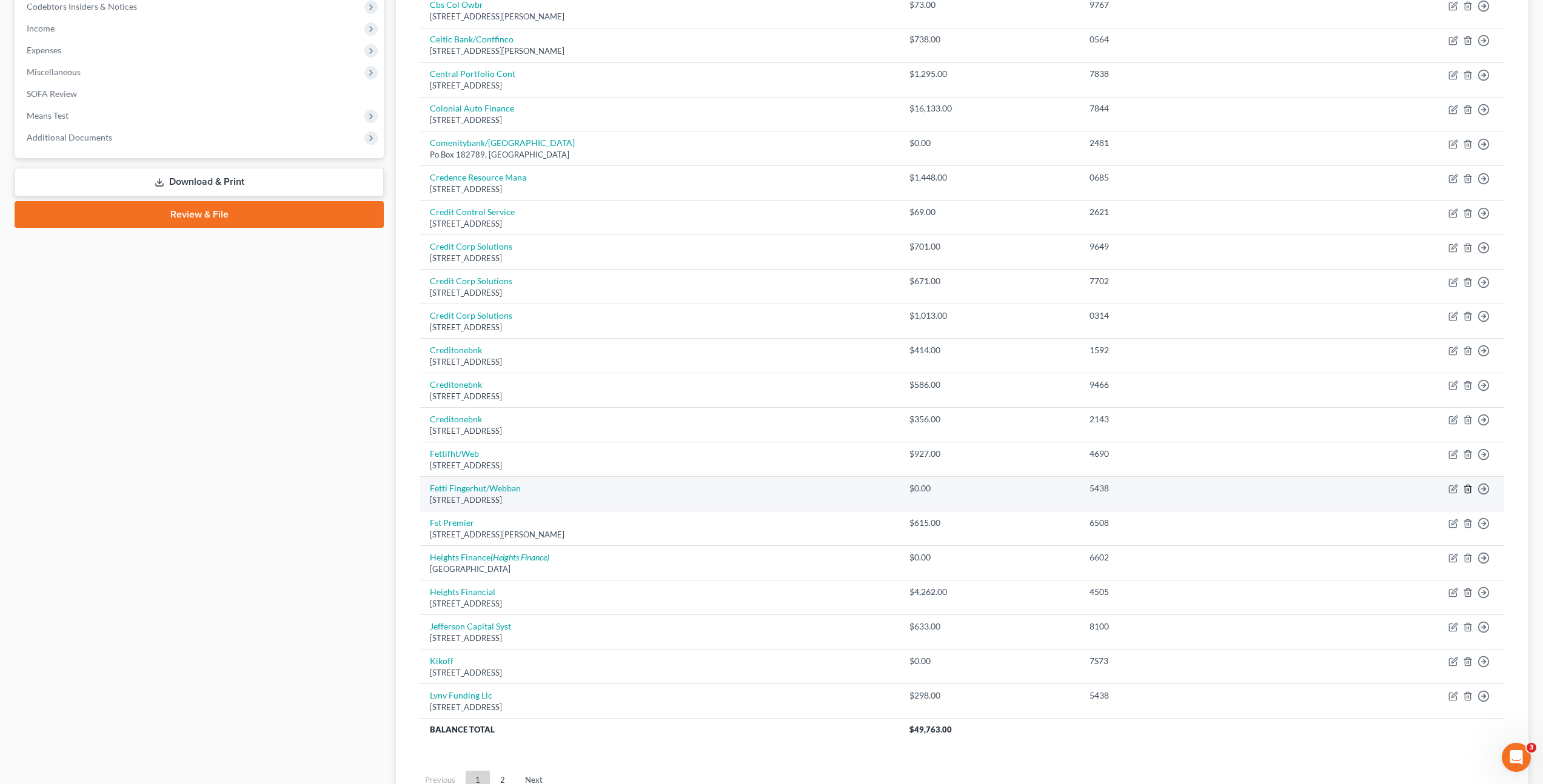
click at [1468, 488] on icon "button" at bounding box center [1467, 489] width 10 height 10
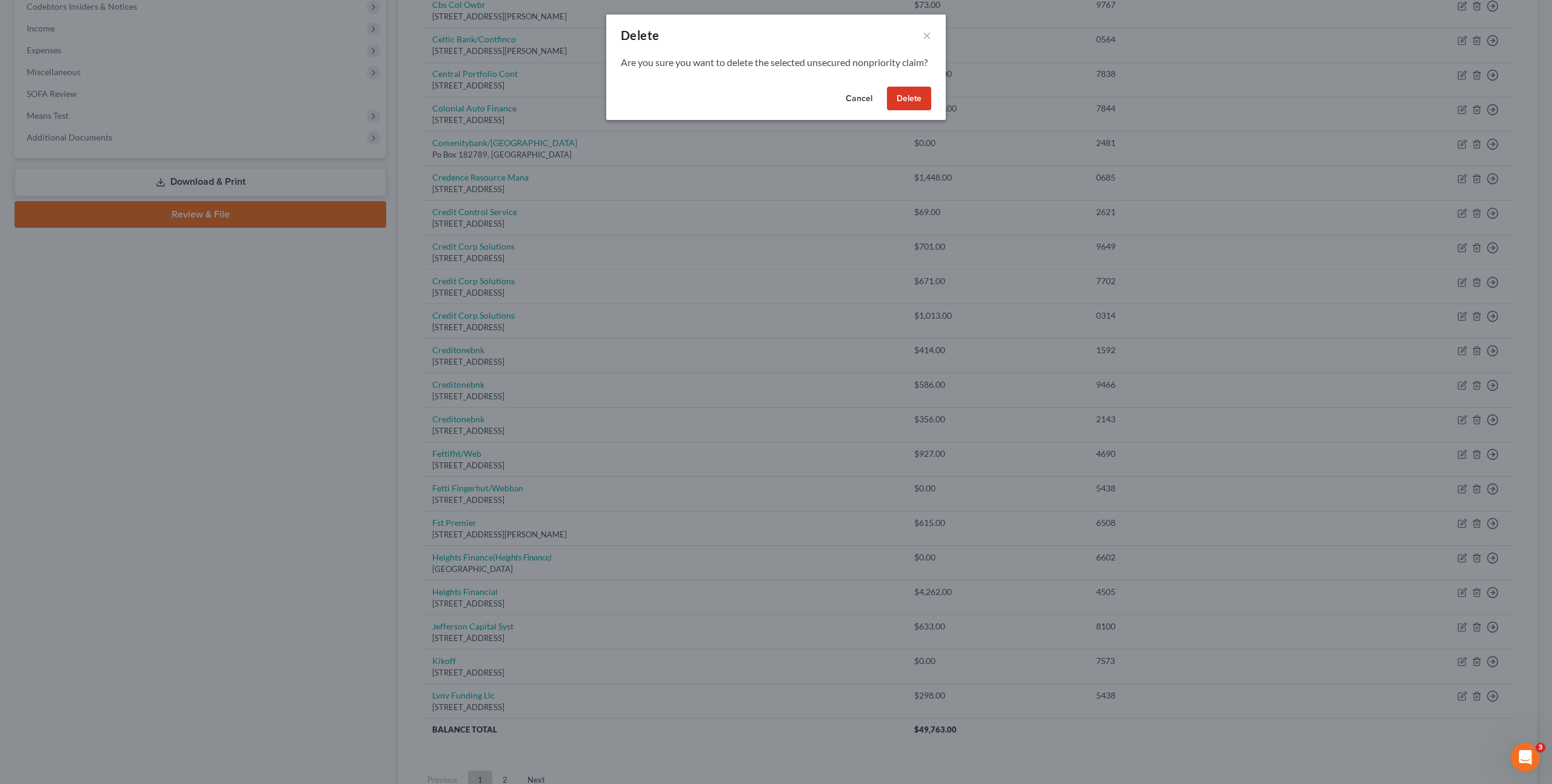
drag, startPoint x: 921, startPoint y: 107, endPoint x: 920, endPoint y: 116, distance: 9.1
click at [921, 107] on button "Delete" at bounding box center [910, 98] width 45 height 24
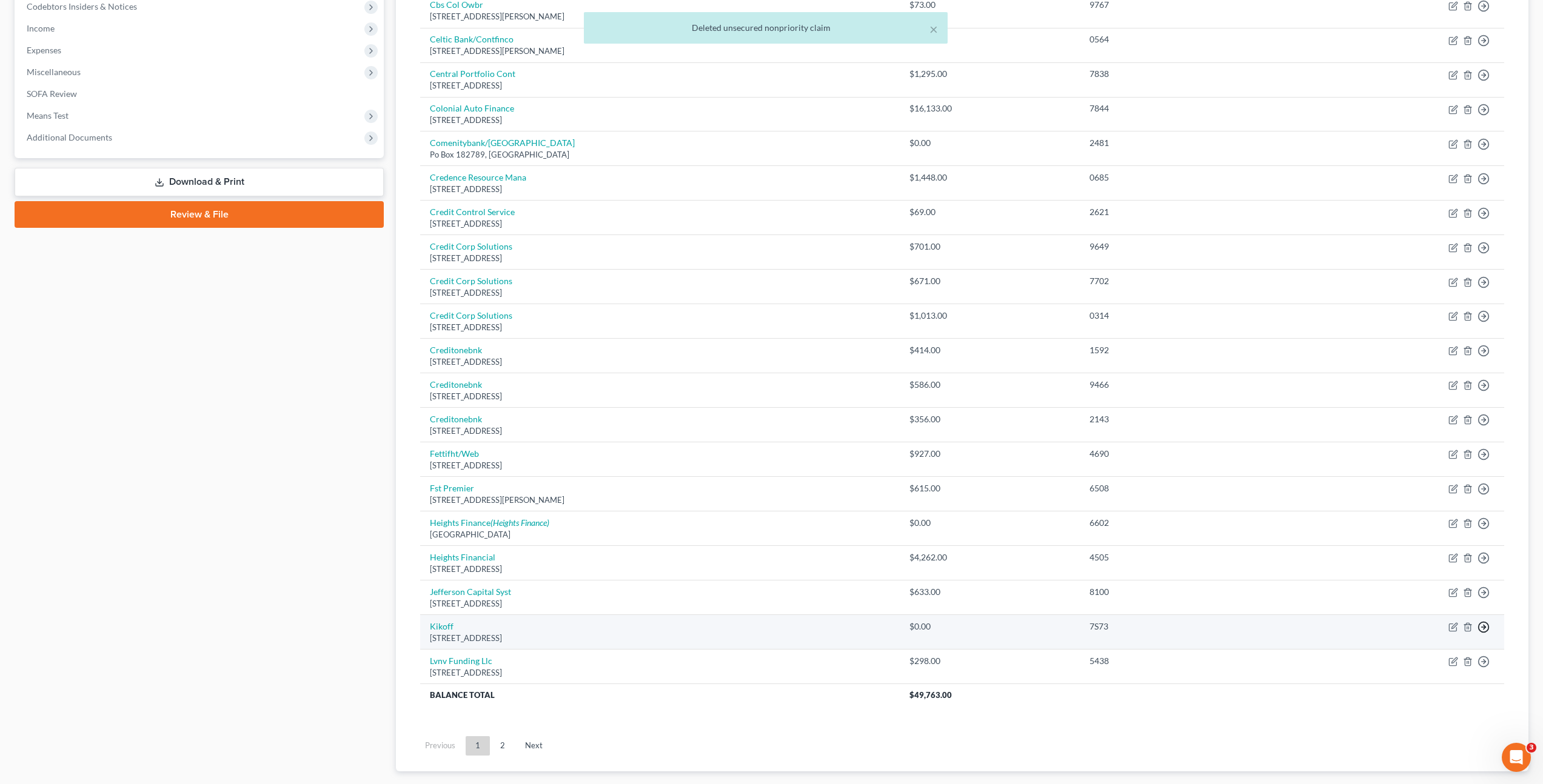
drag, startPoint x: 1485, startPoint y: 628, endPoint x: 1470, endPoint y: 639, distance: 18.6
click at [1485, 628] on icon "button" at bounding box center [1483, 627] width 12 height 12
drag, startPoint x: 1428, startPoint y: 703, endPoint x: 1417, endPoint y: 629, distance: 74.8
click at [1428, 703] on link "Move to Notice Only" at bounding box center [1427, 697] width 101 height 20
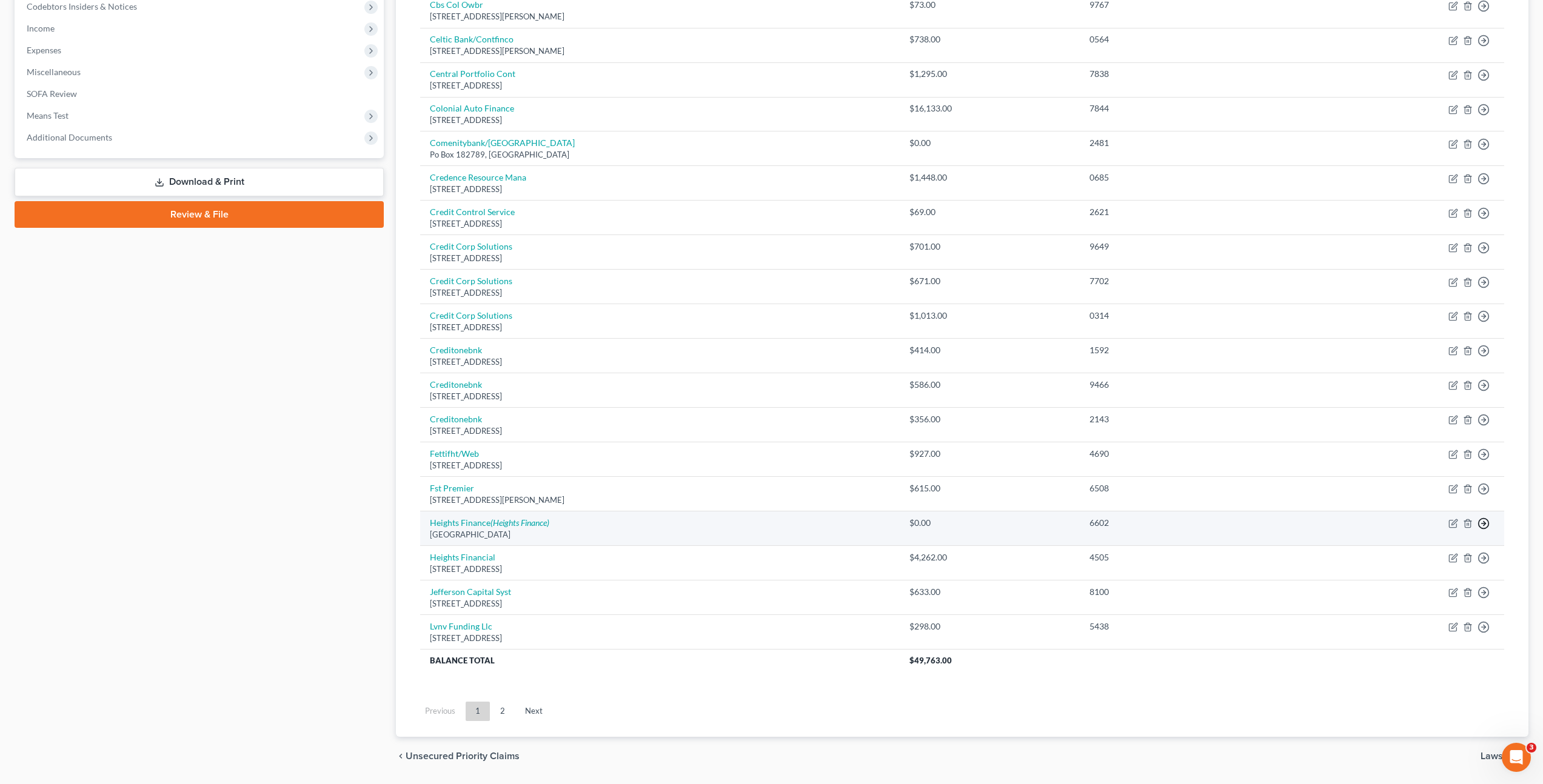
click at [1481, 522] on icon "button" at bounding box center [1483, 524] width 12 height 12
click at [1414, 591] on link "Move to Notice Only" at bounding box center [1427, 594] width 101 height 20
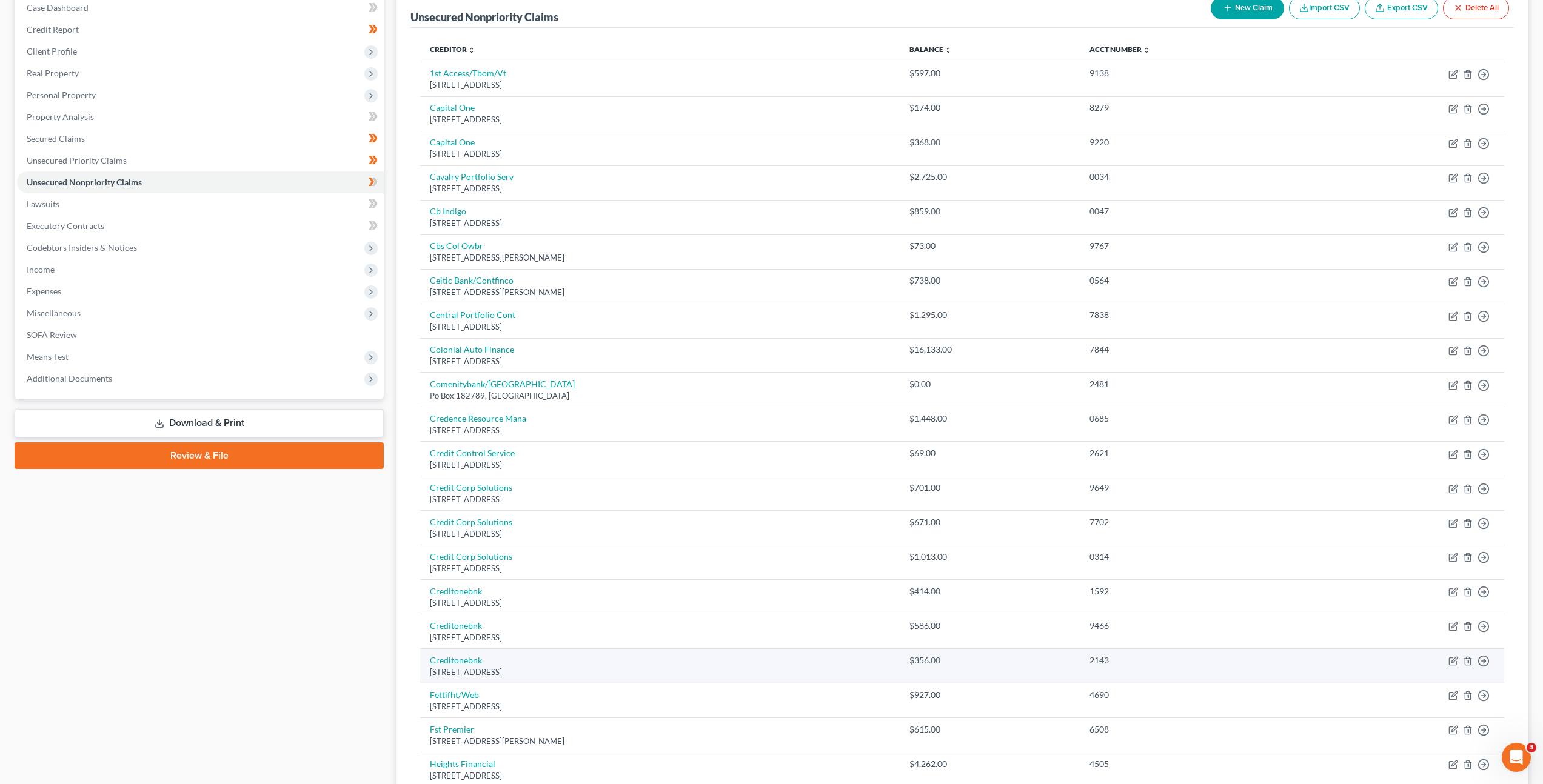
scroll to position [0, 0]
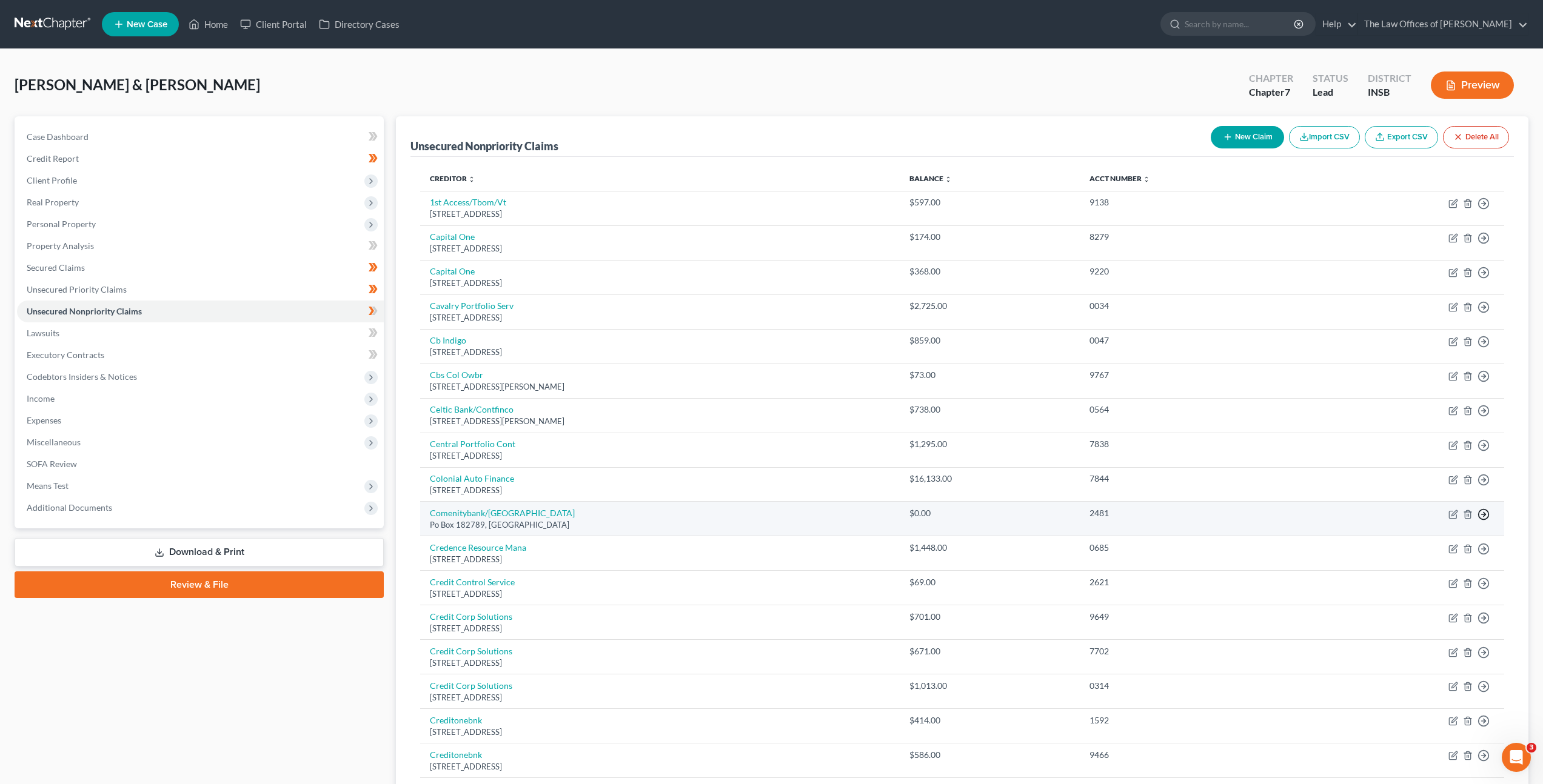
click at [1483, 515] on icon "button" at bounding box center [1483, 514] width 12 height 12
click at [1414, 576] on link "Move to Notice Only" at bounding box center [1427, 584] width 101 height 20
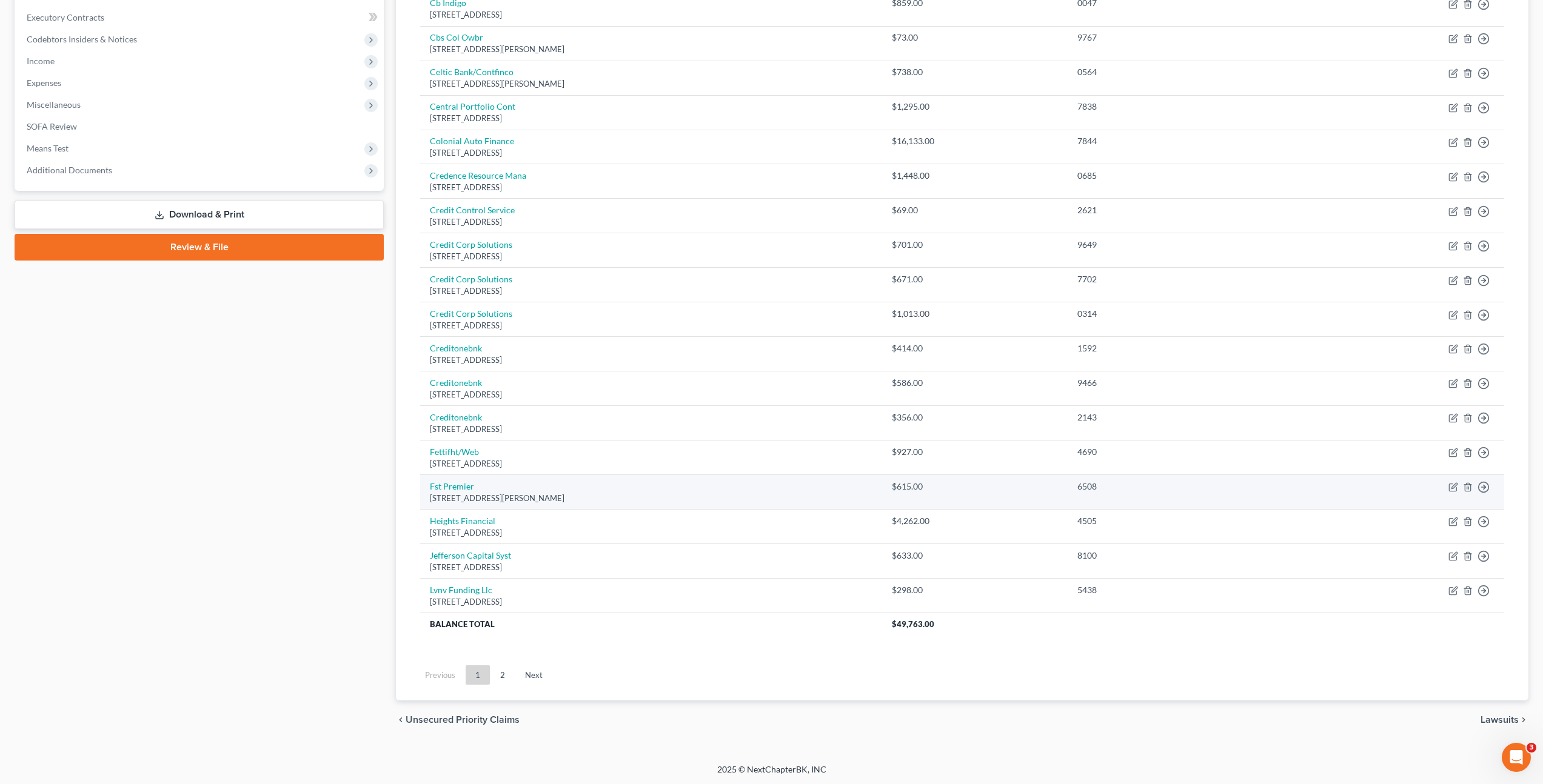
scroll to position [339, 0]
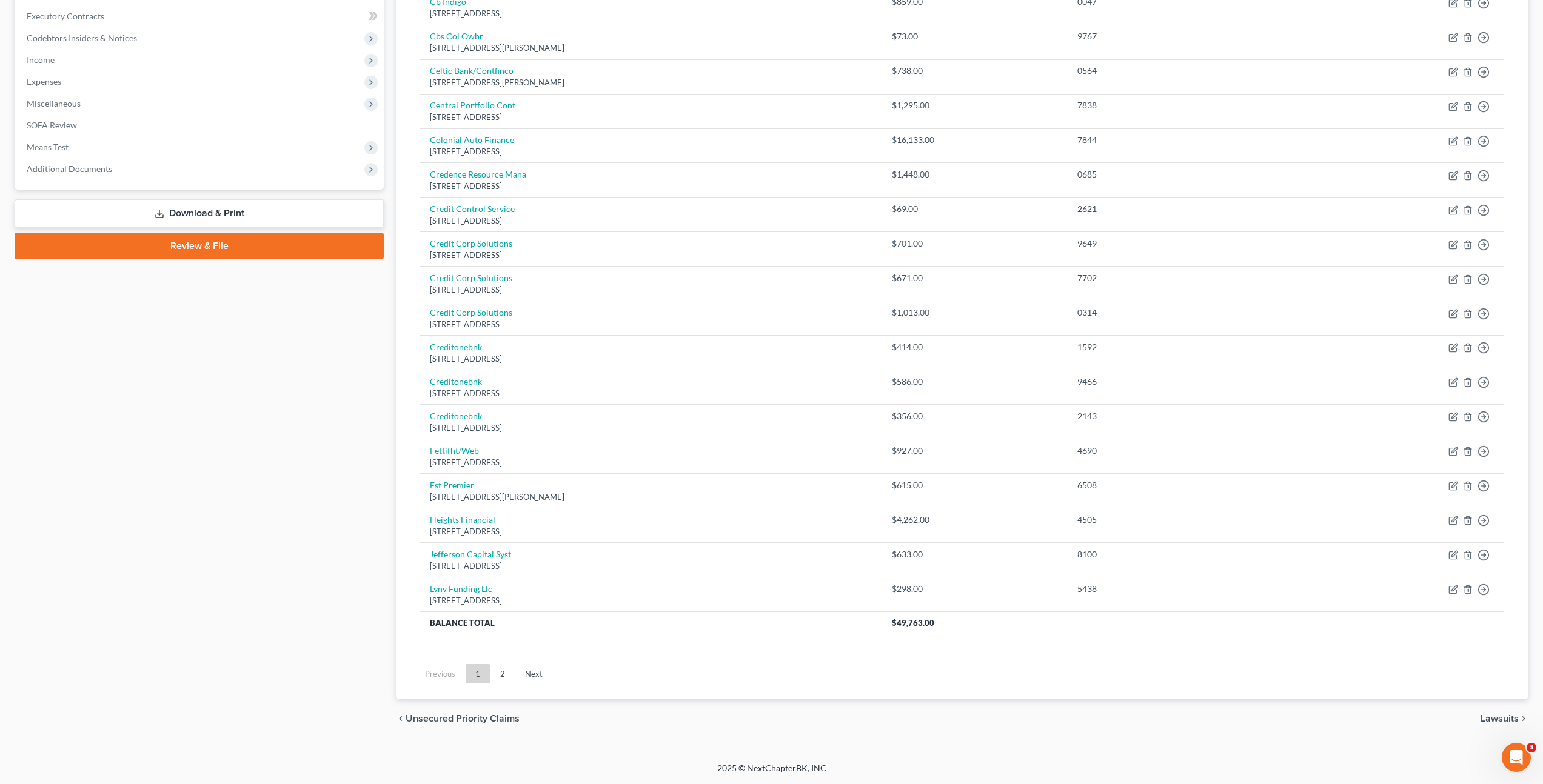
drag, startPoint x: 511, startPoint y: 671, endPoint x: 550, endPoint y: 613, distance: 69.9
click at [511, 670] on link "2" at bounding box center [502, 674] width 24 height 19
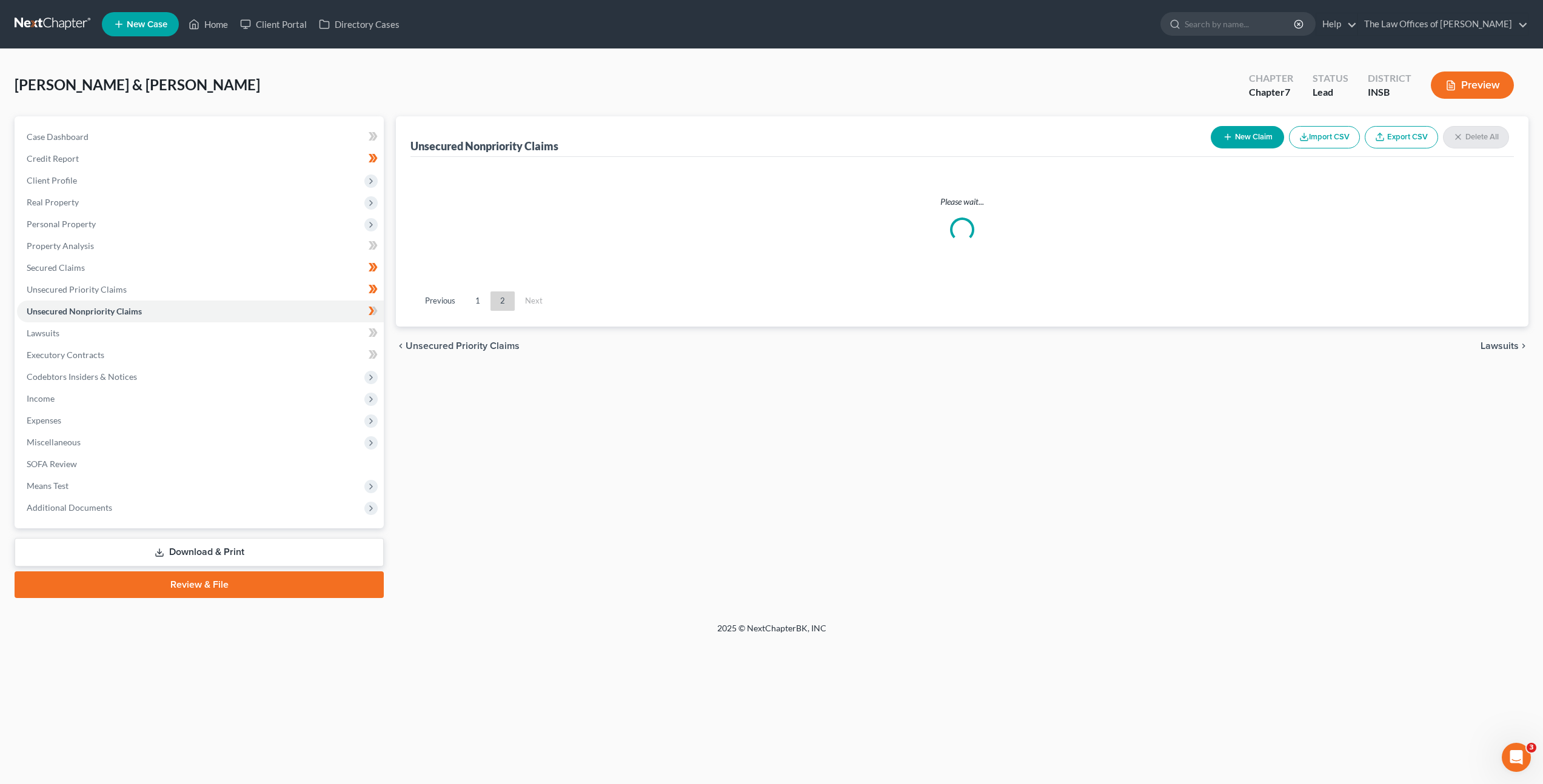
scroll to position [0, 0]
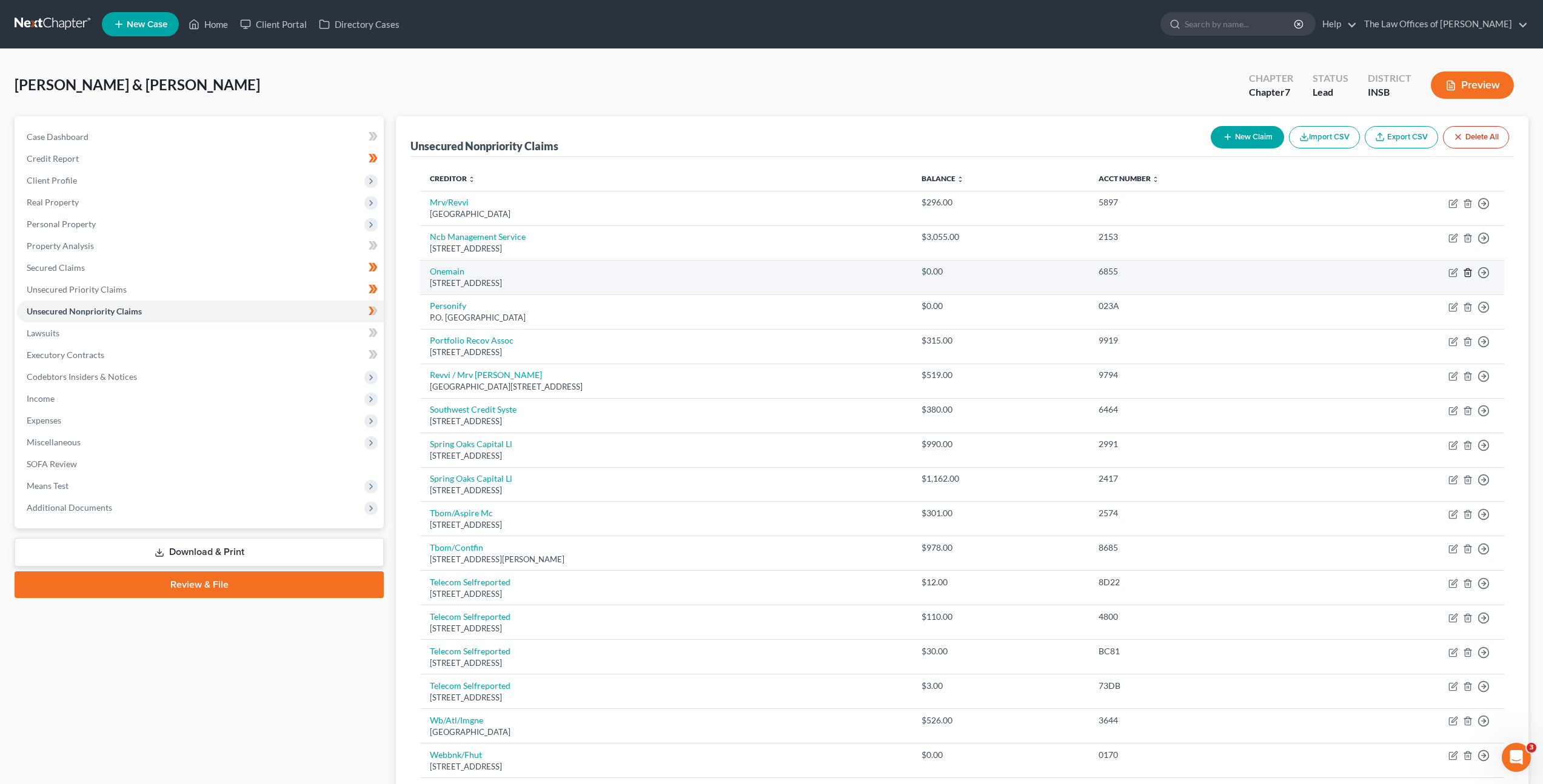
click at [1468, 275] on icon "button" at bounding box center [1467, 273] width 10 height 10
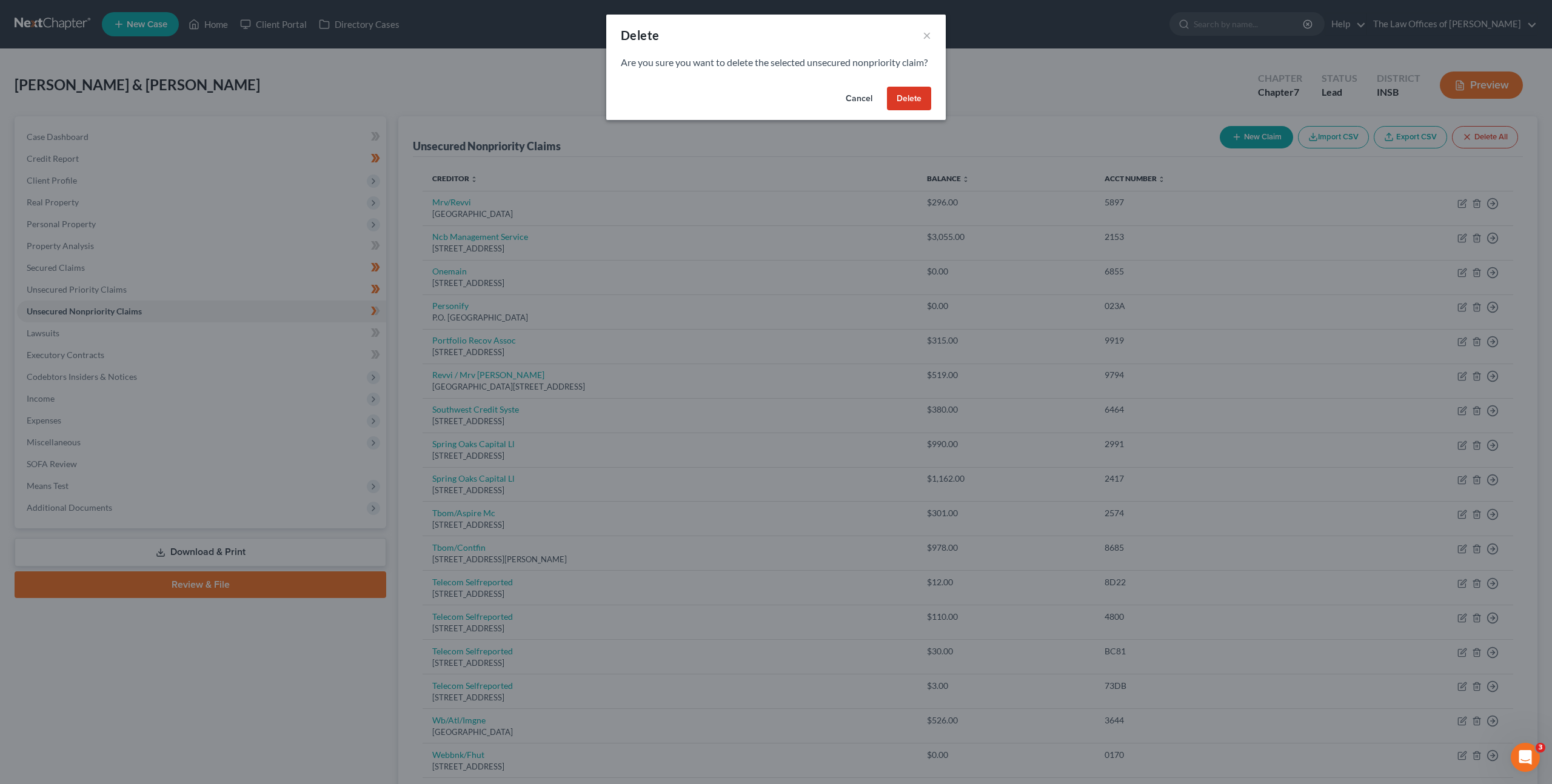
click at [911, 111] on button "Delete" at bounding box center [910, 98] width 45 height 24
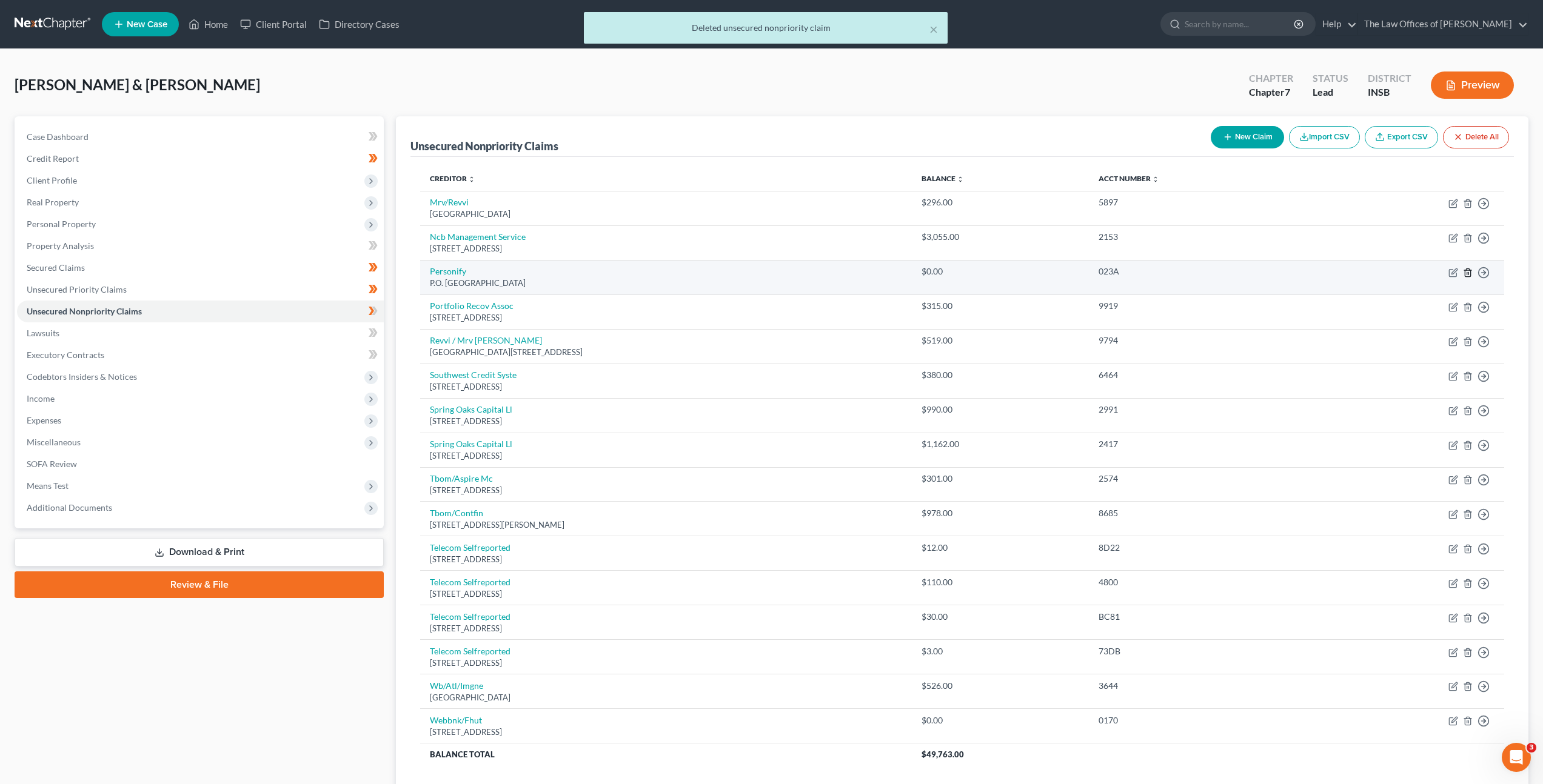
click at [1465, 273] on icon "button" at bounding box center [1467, 273] width 10 height 10
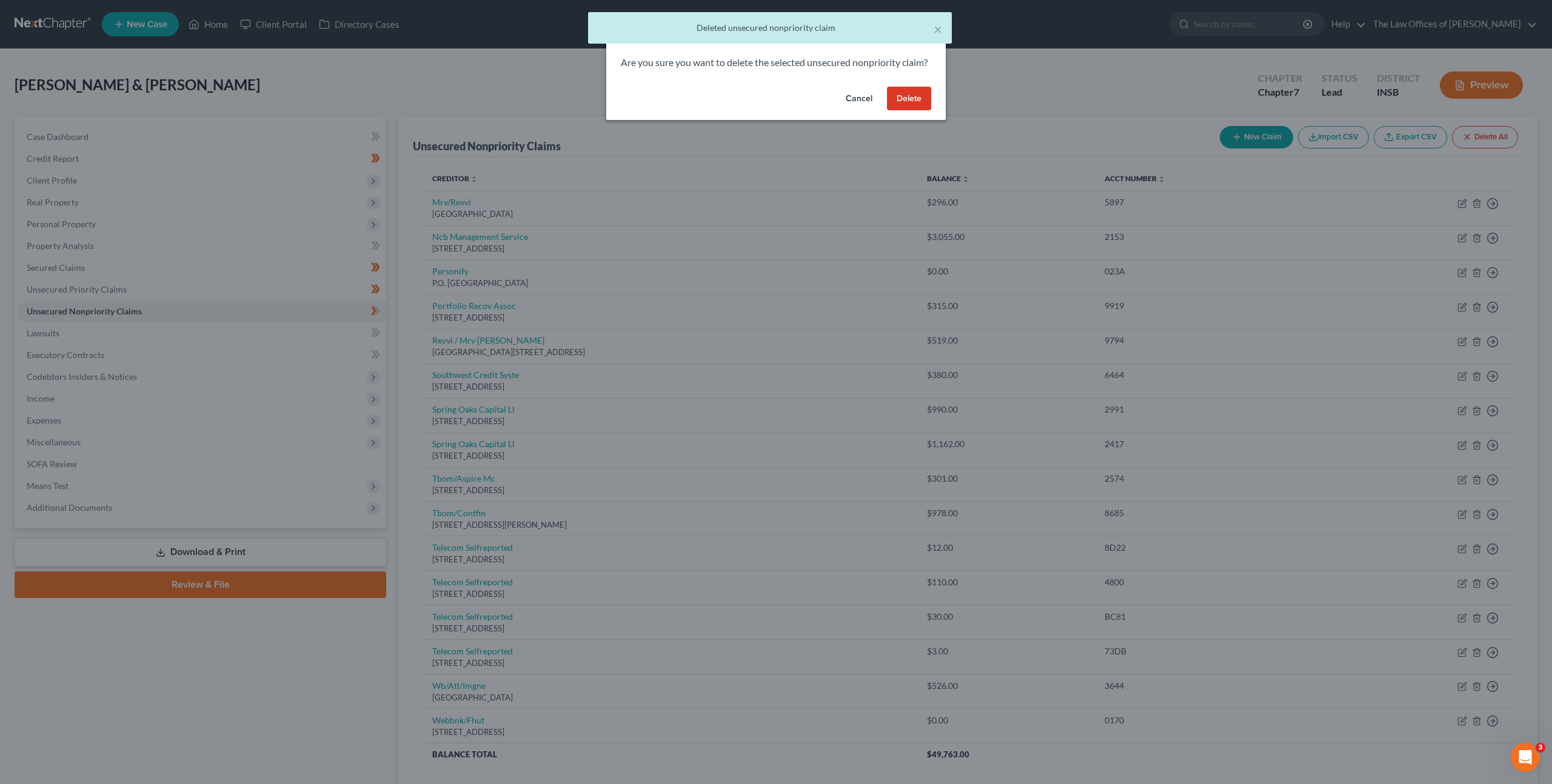
click at [845, 107] on button "Cancel" at bounding box center [858, 98] width 46 height 24
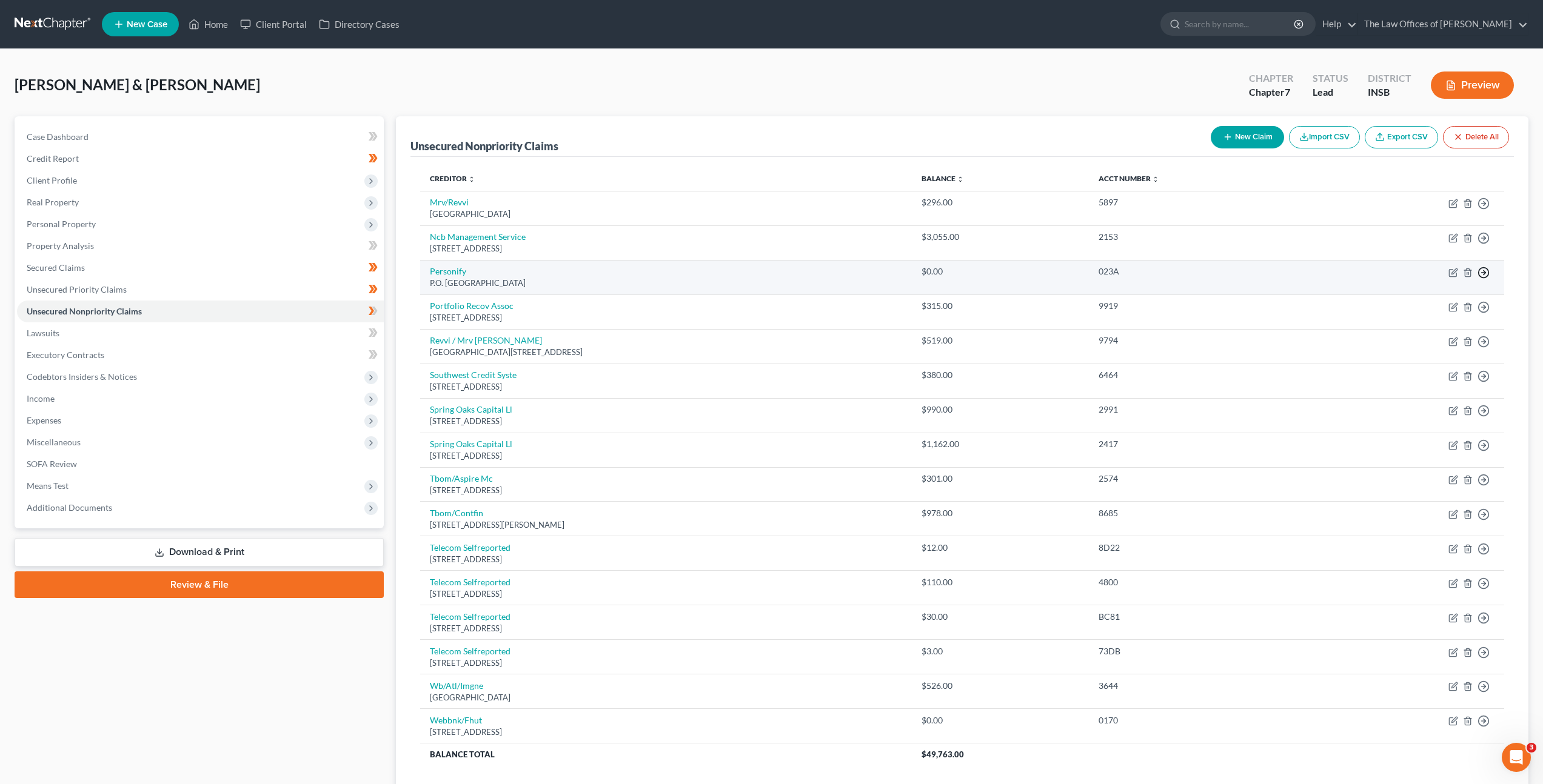
click at [1483, 274] on polyline "button" at bounding box center [1484, 273] width 2 height 4
click at [1395, 344] on link "Move to Notice Only" at bounding box center [1427, 342] width 101 height 20
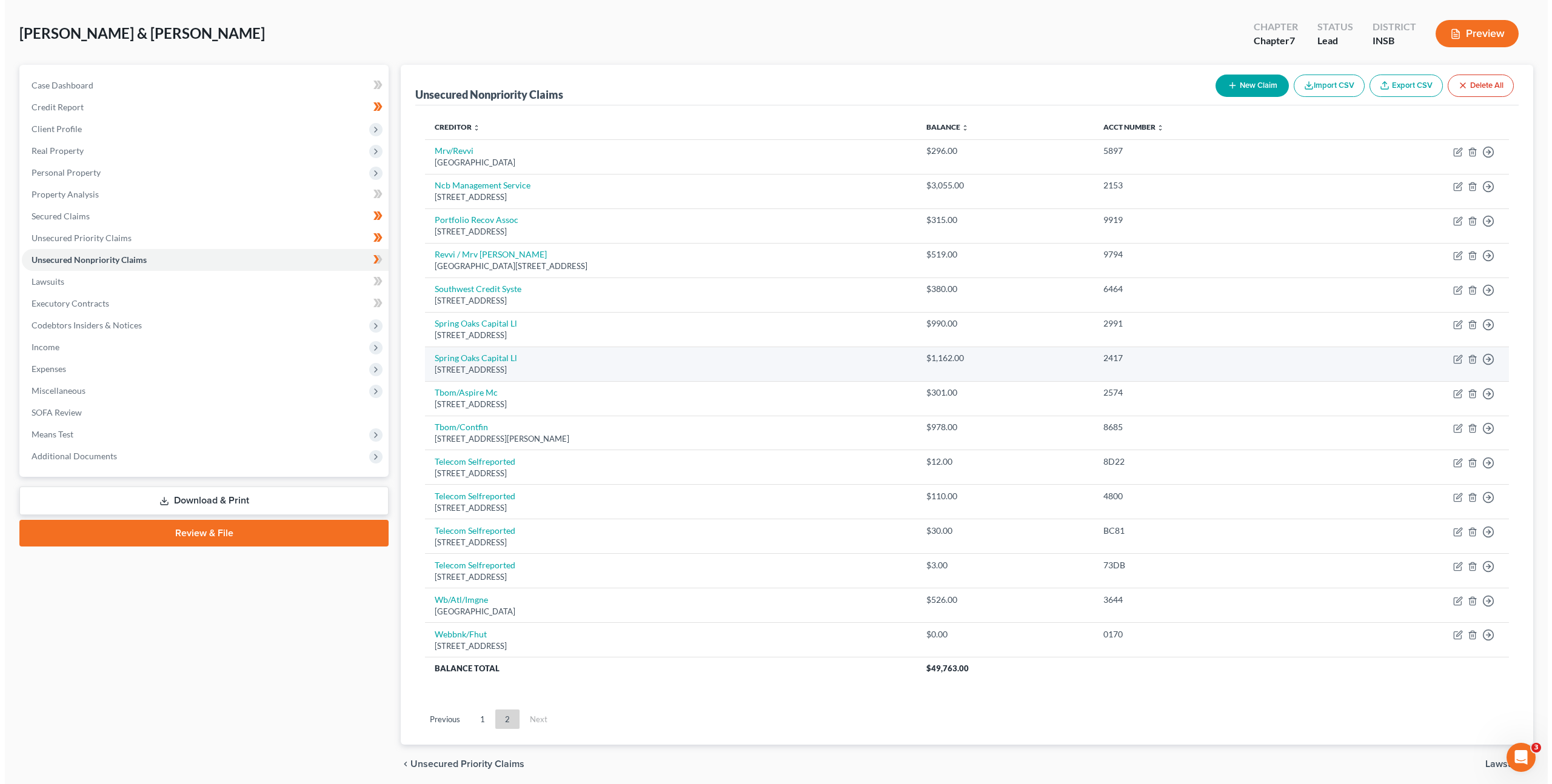
scroll to position [70, 0]
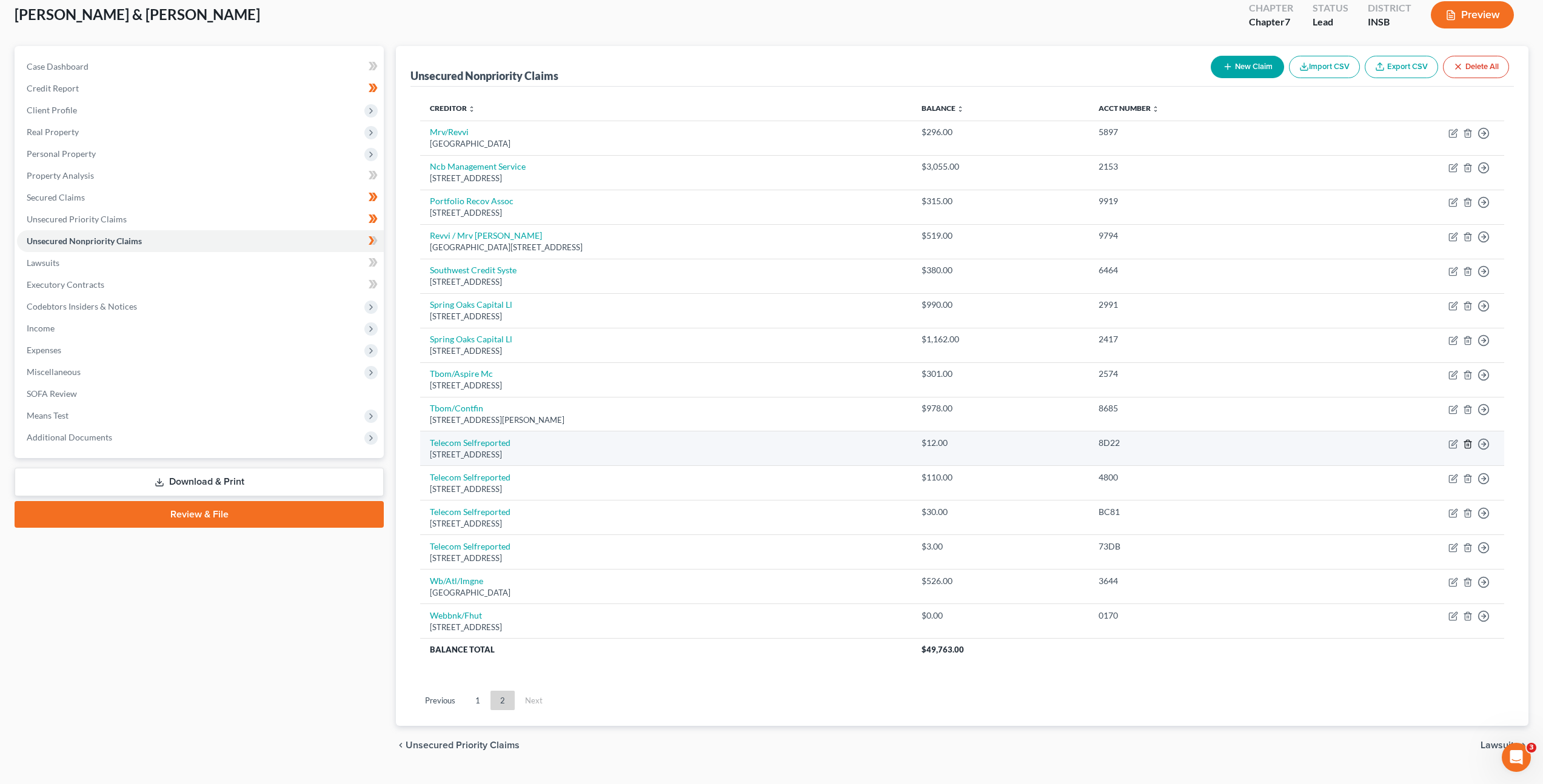
click at [1467, 445] on icon "button" at bounding box center [1467, 444] width 10 height 10
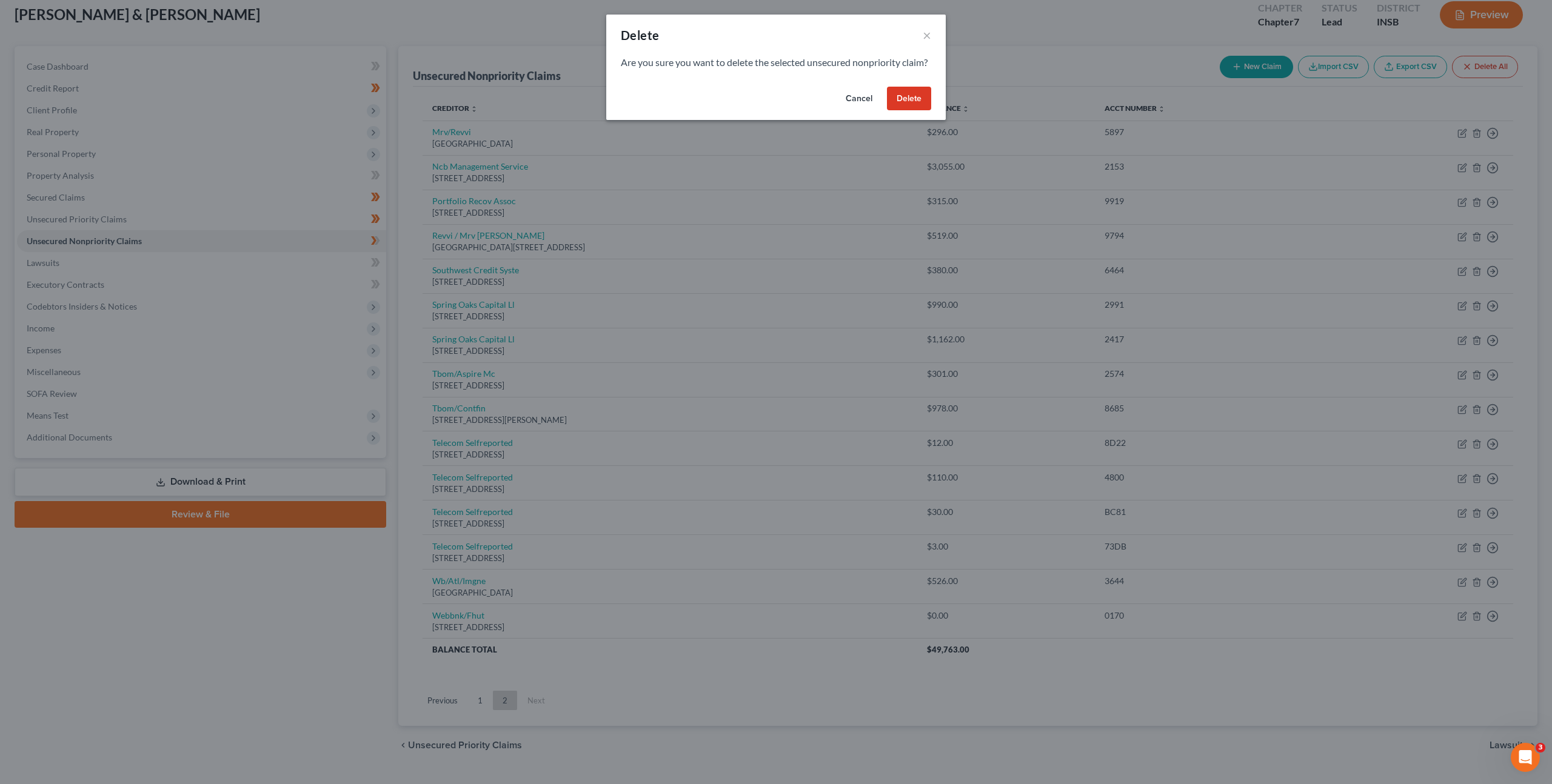
click at [914, 110] on button "Delete" at bounding box center [910, 98] width 45 height 24
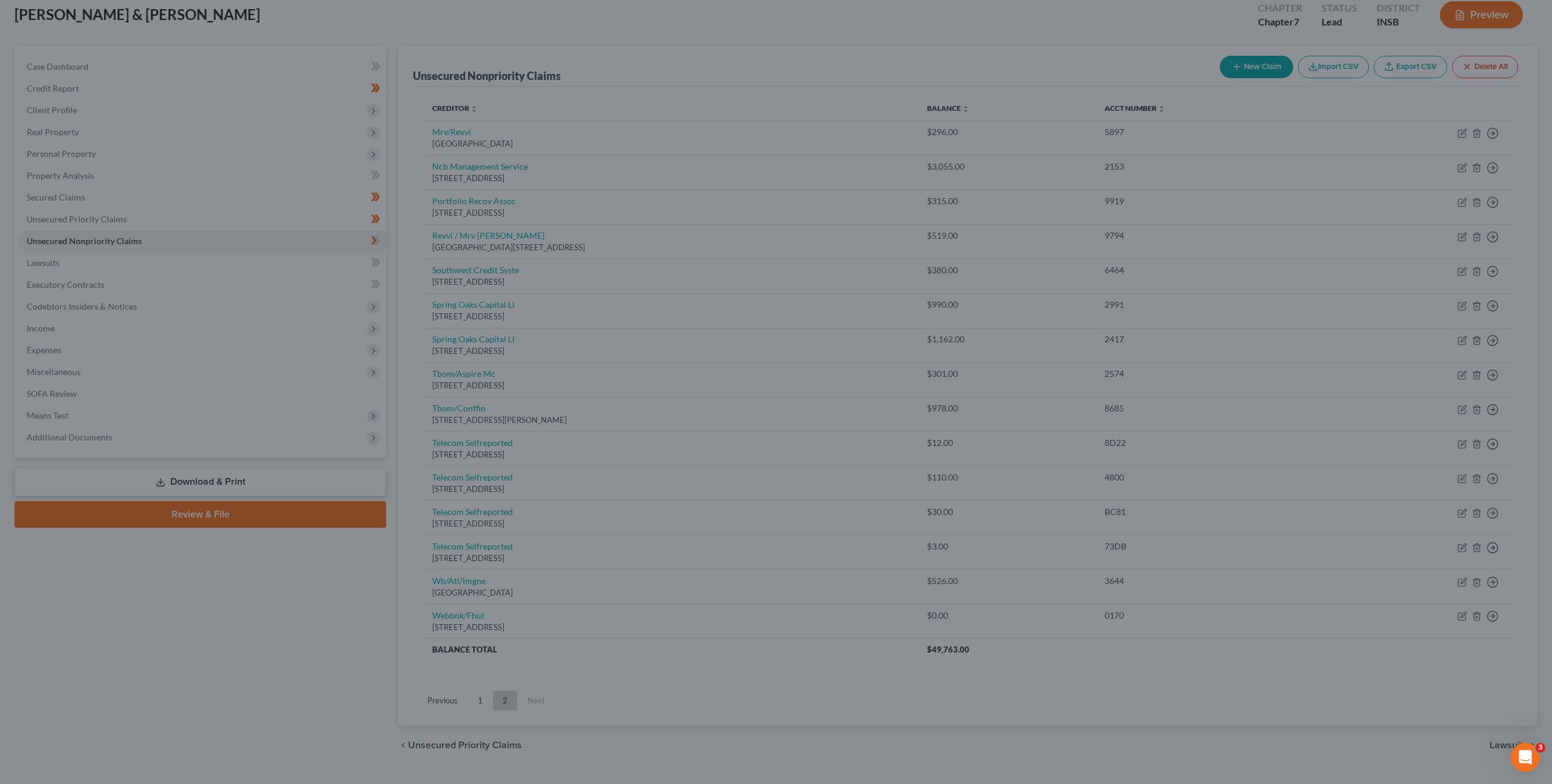
scroll to position [62, 0]
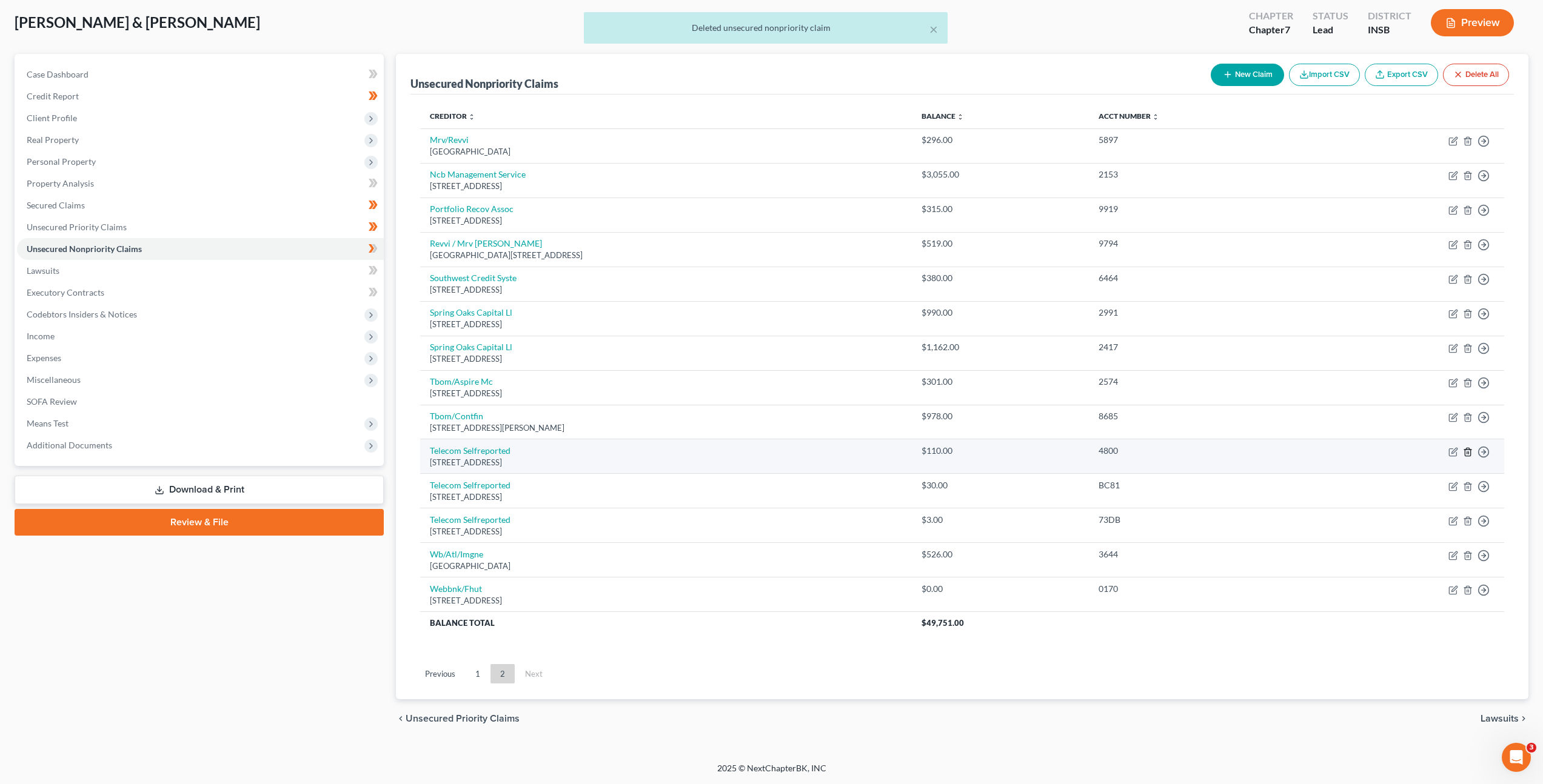
click at [1465, 450] on icon "button" at bounding box center [1467, 452] width 10 height 10
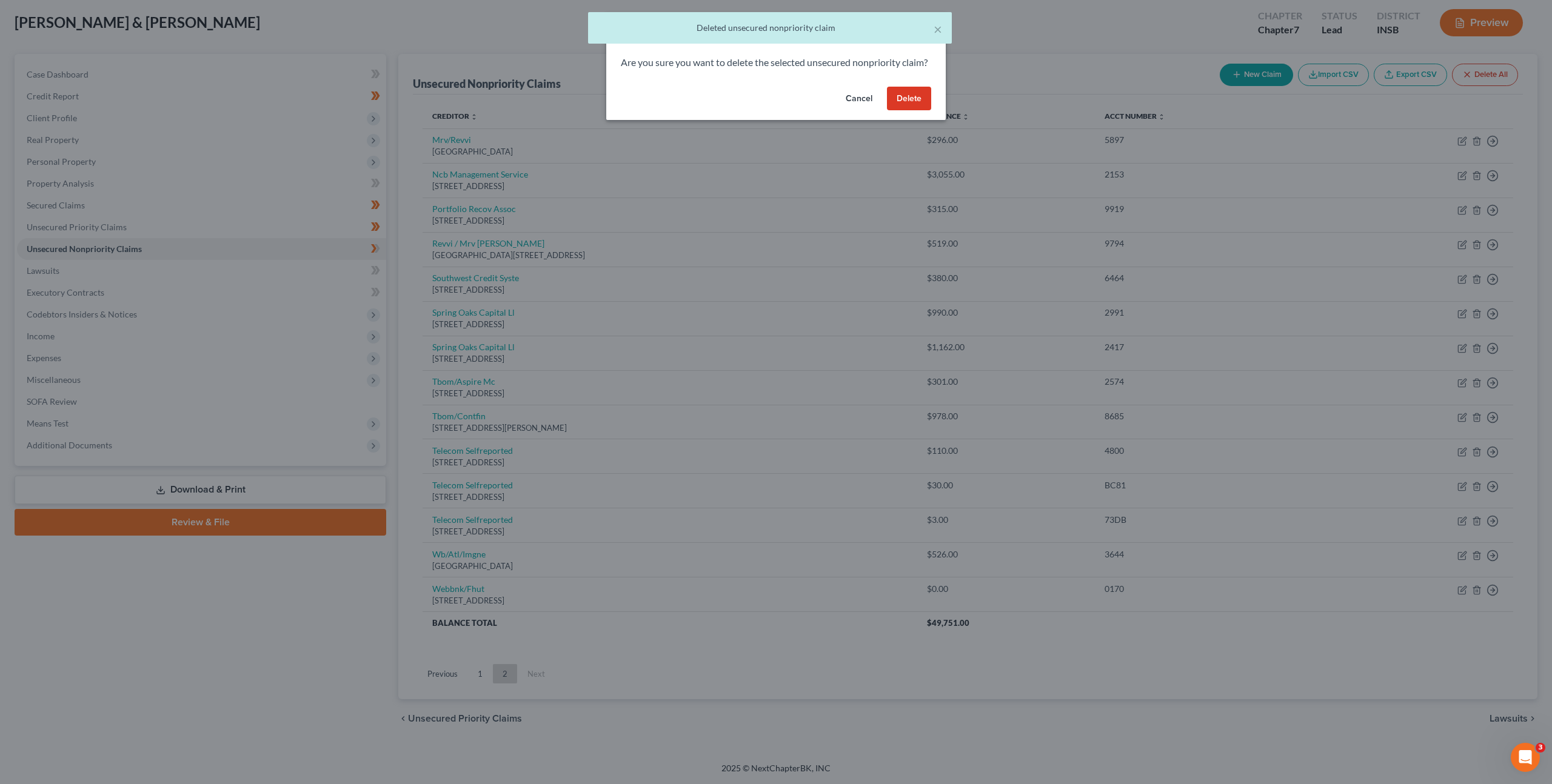
click at [912, 109] on button "Delete" at bounding box center [910, 98] width 45 height 24
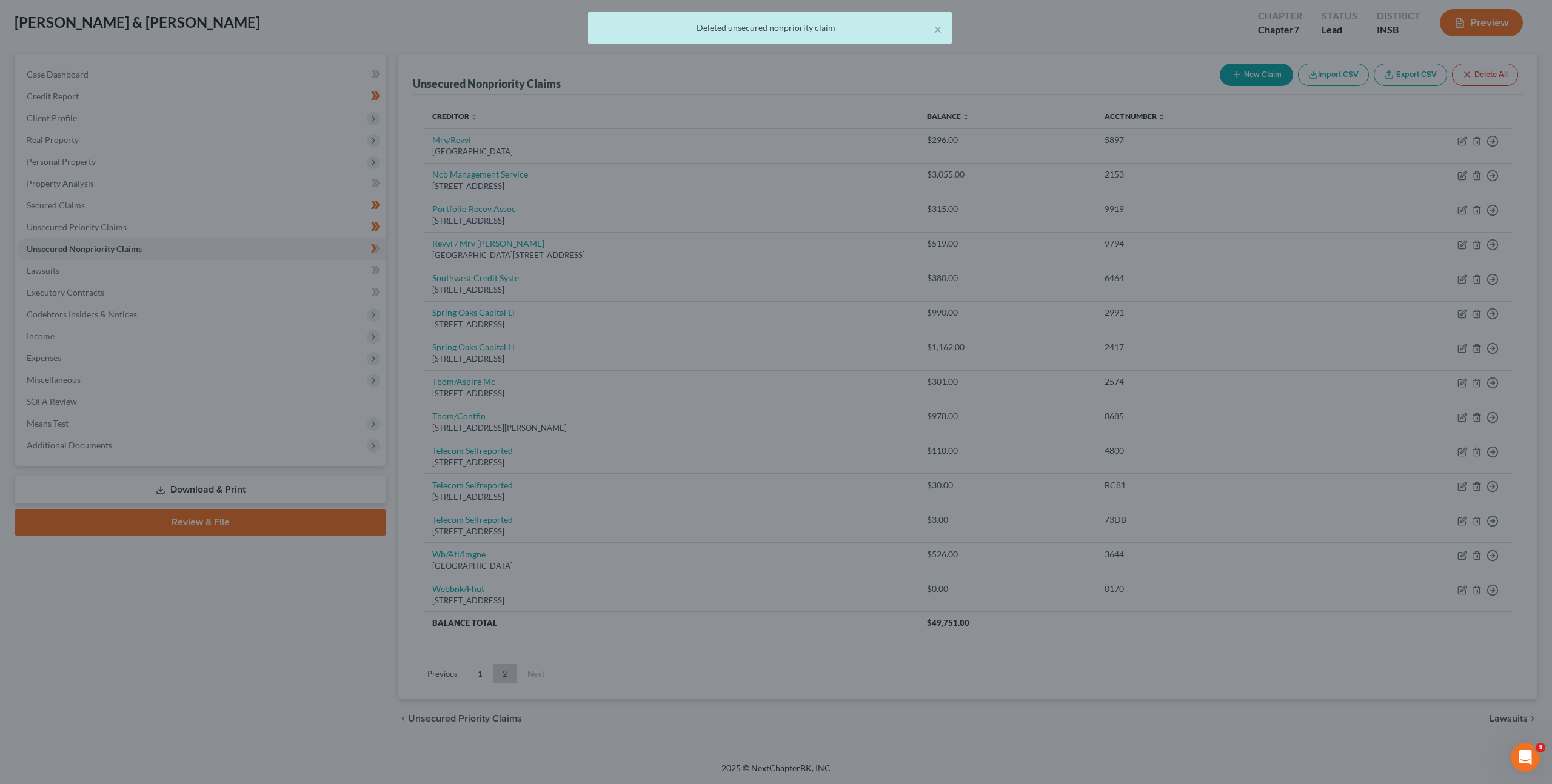
scroll to position [28, 0]
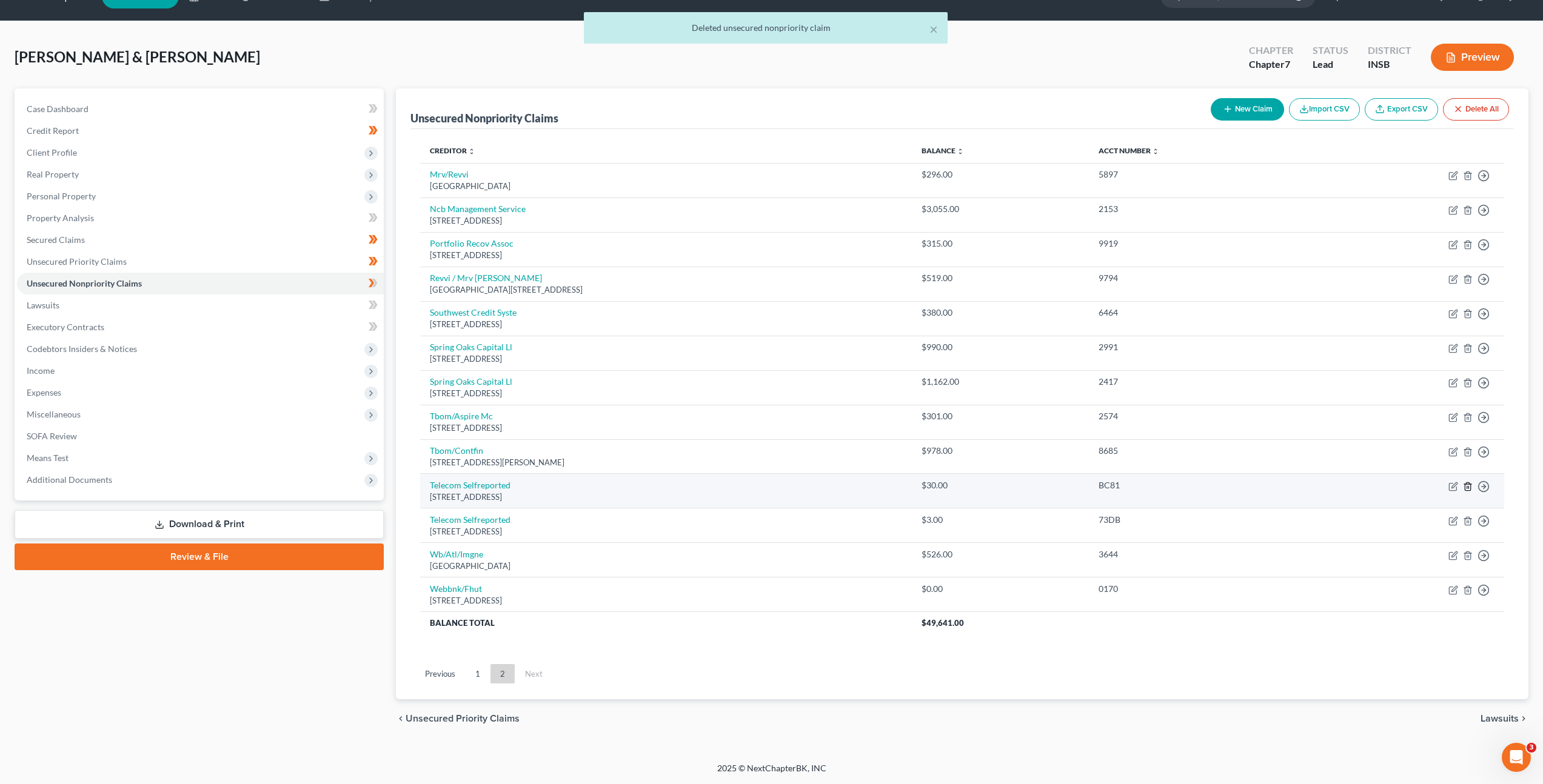
click at [1464, 486] on icon "button" at bounding box center [1467, 487] width 6 height 8
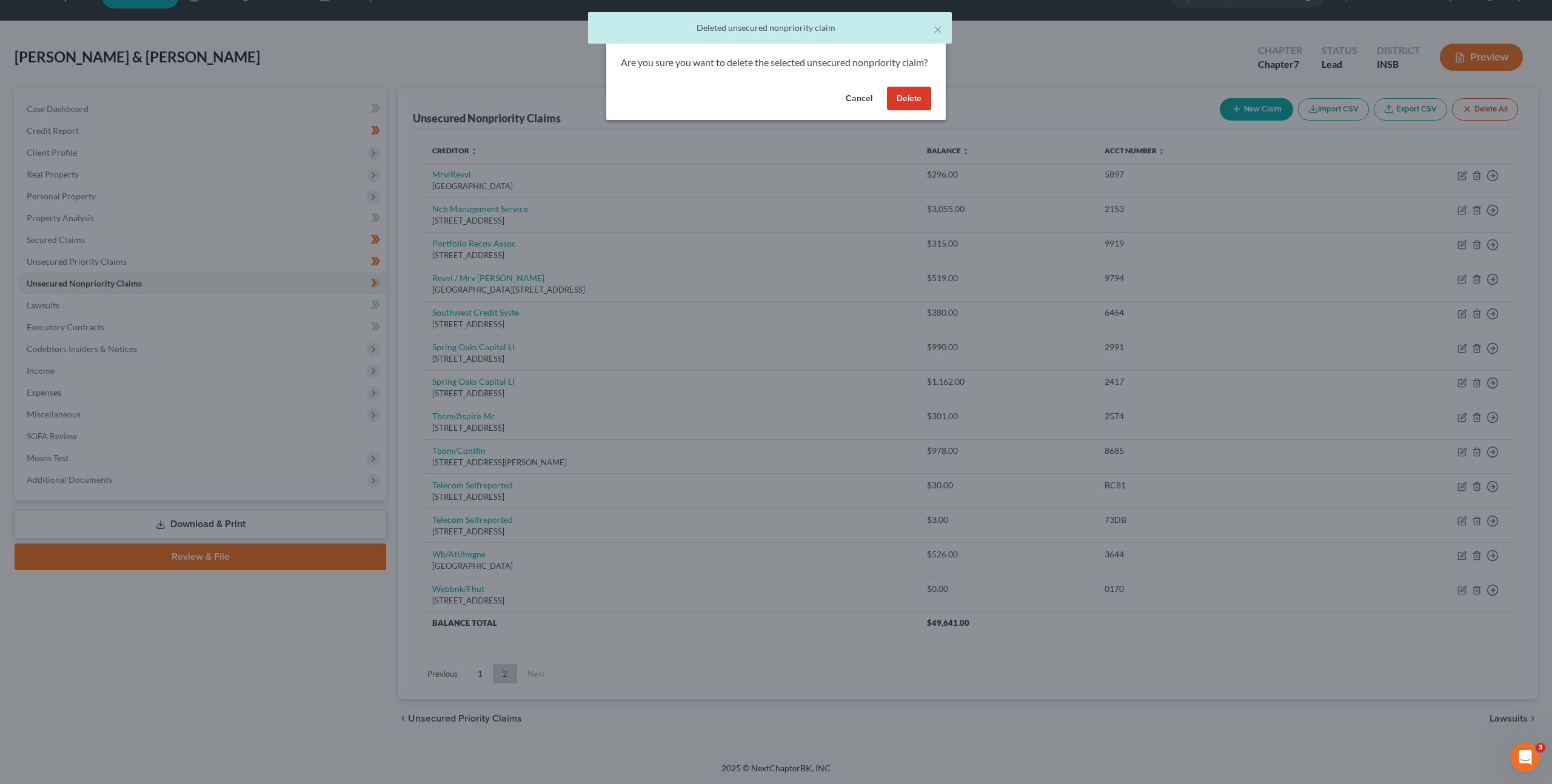
click at [904, 111] on button "Delete" at bounding box center [910, 98] width 45 height 24
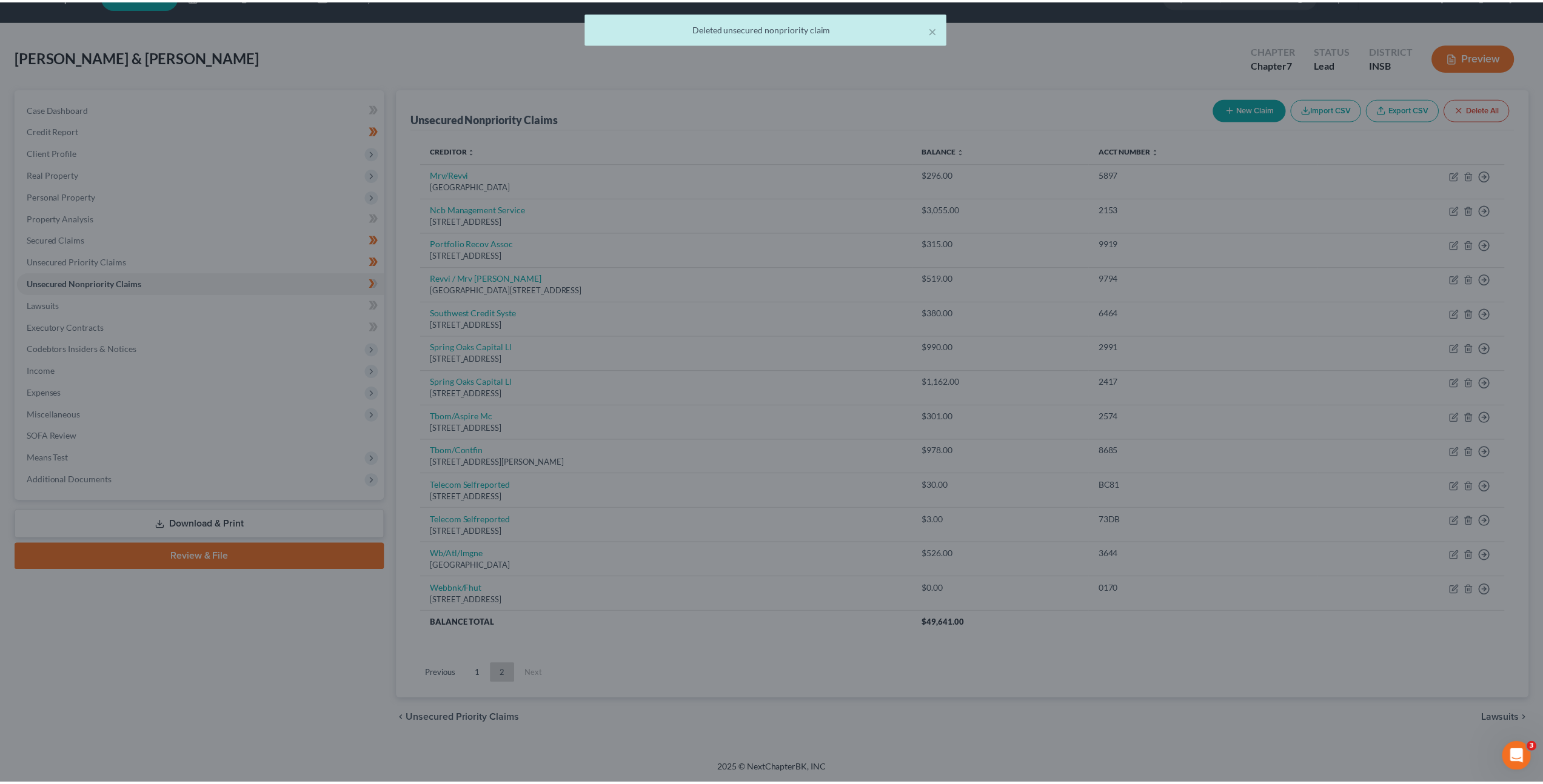
scroll to position [0, 0]
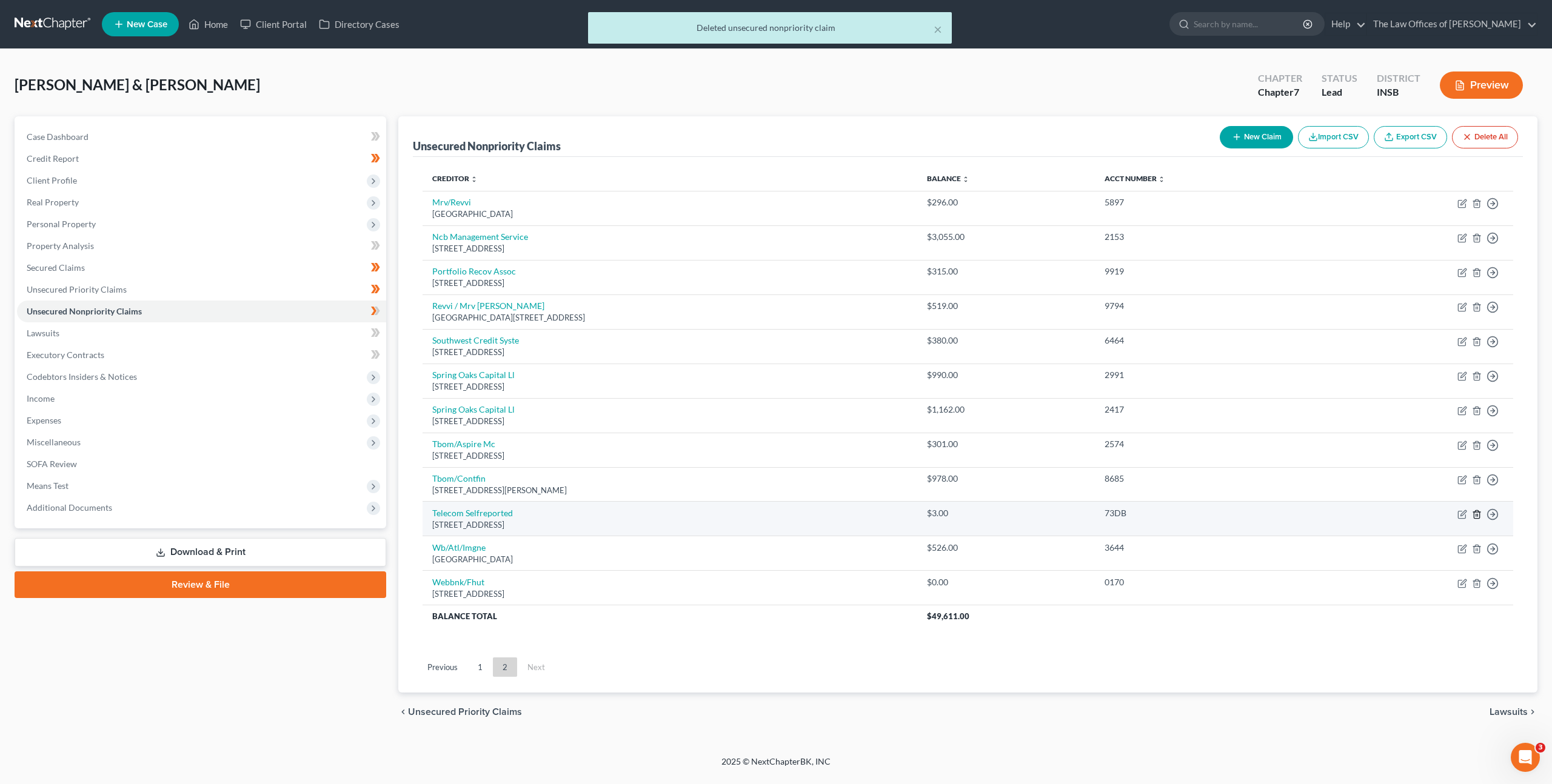
click at [1476, 513] on icon "button" at bounding box center [1477, 515] width 10 height 10
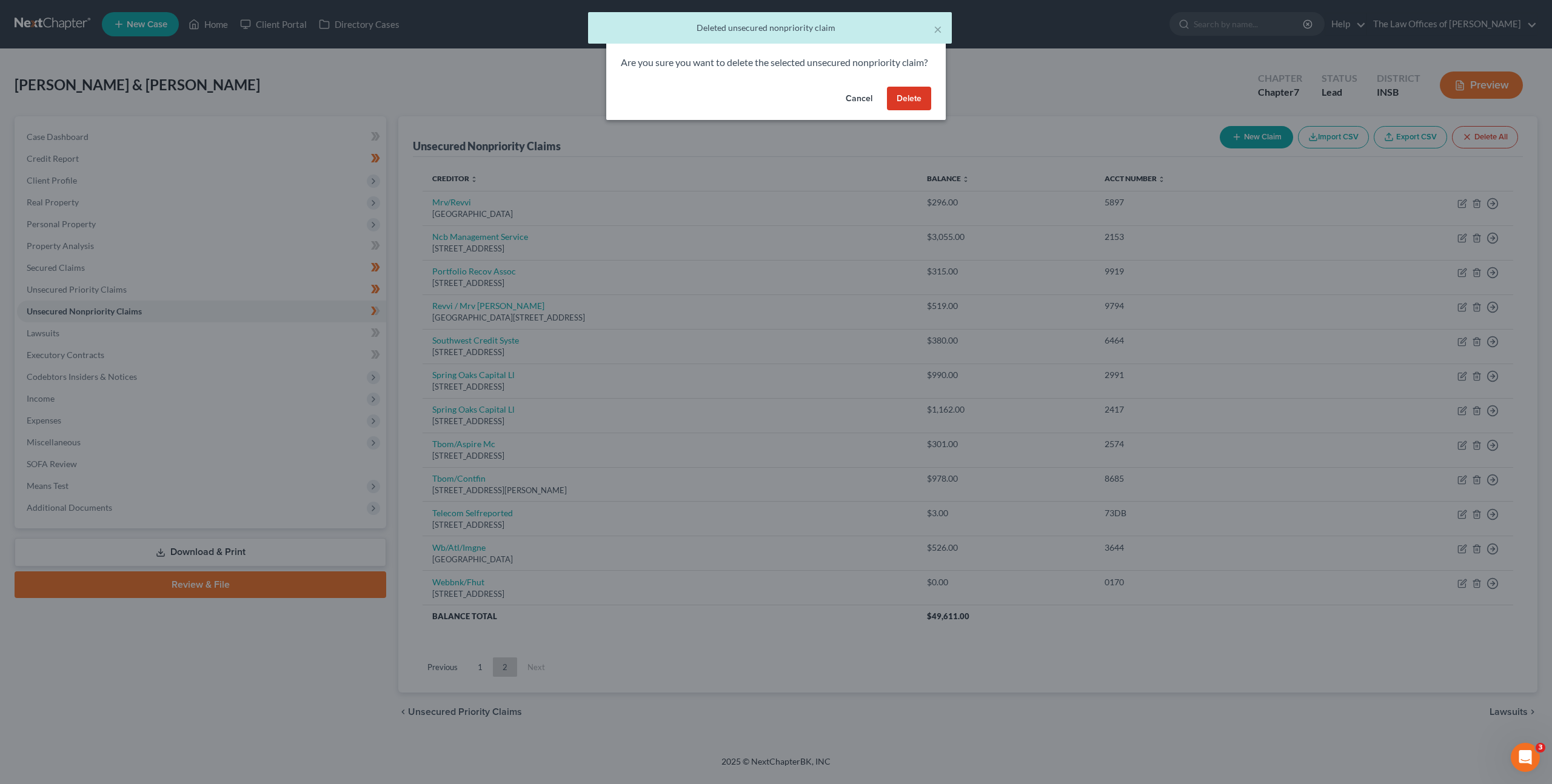
click at [884, 106] on div "Cancel Delete" at bounding box center [776, 101] width 339 height 39
click at [899, 111] on button "Delete" at bounding box center [910, 98] width 45 height 24
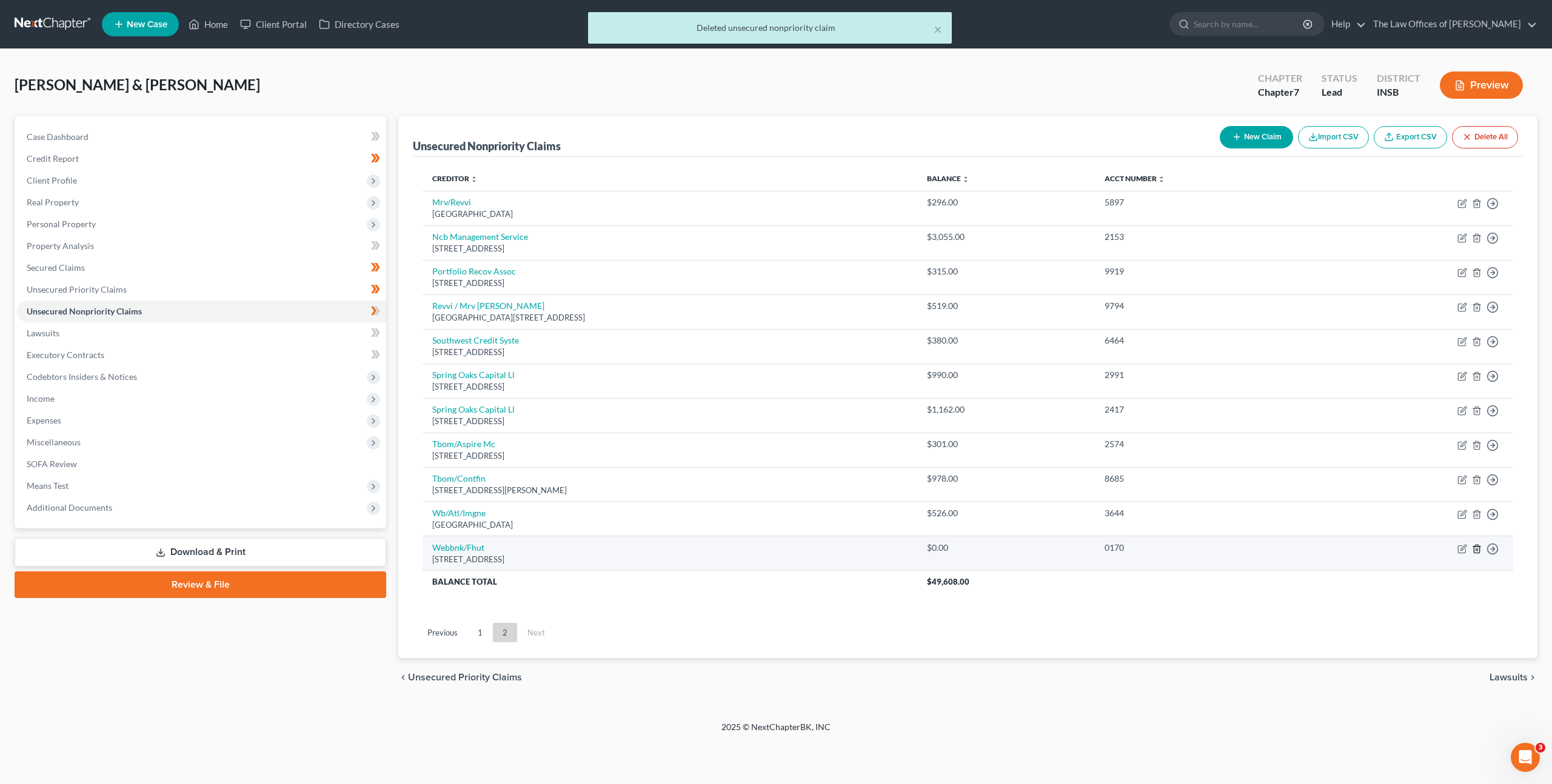
click at [1477, 549] on icon "button" at bounding box center [1477, 549] width 10 height 10
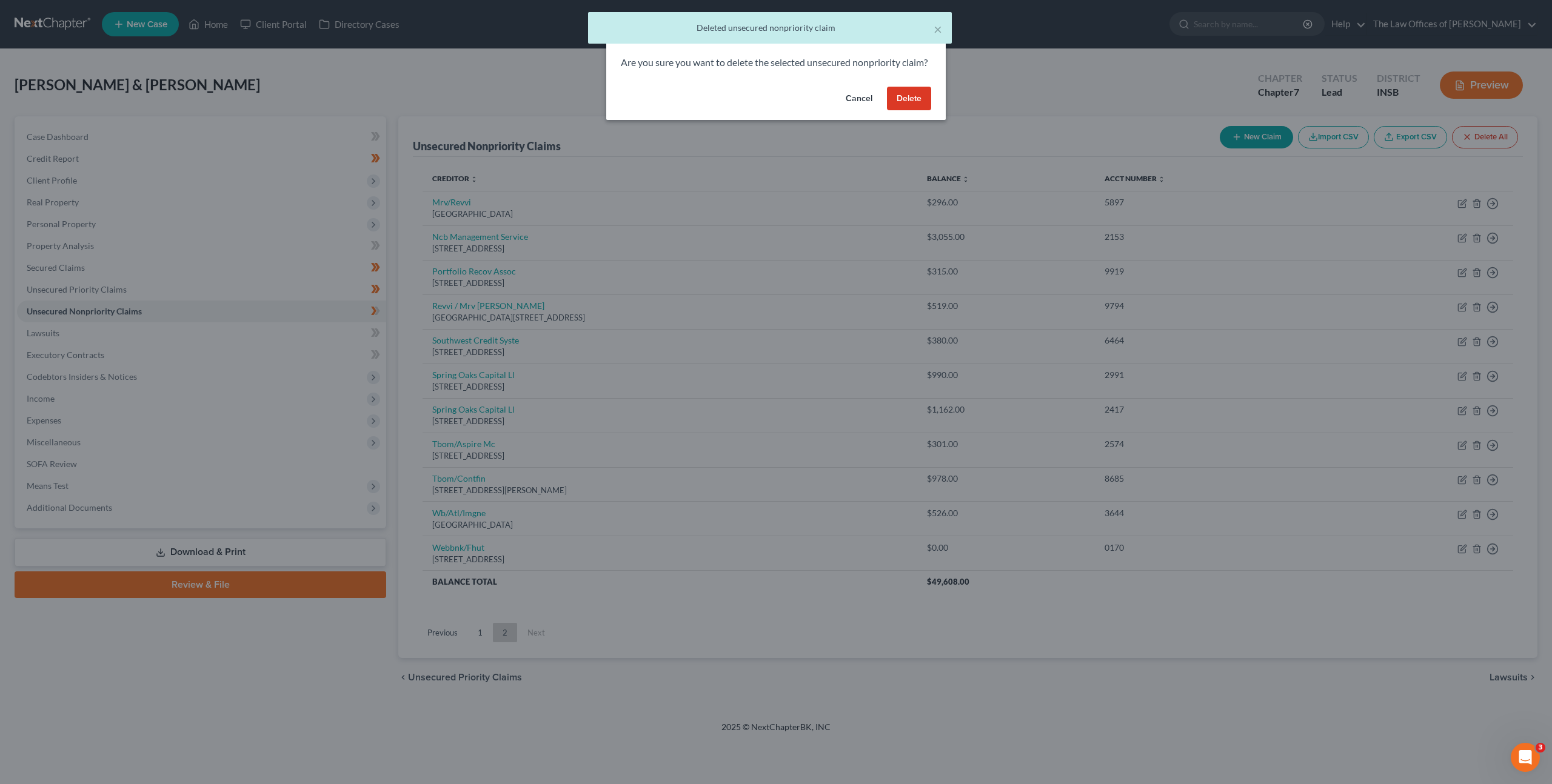
click at [913, 104] on button "Delete" at bounding box center [910, 98] width 45 height 24
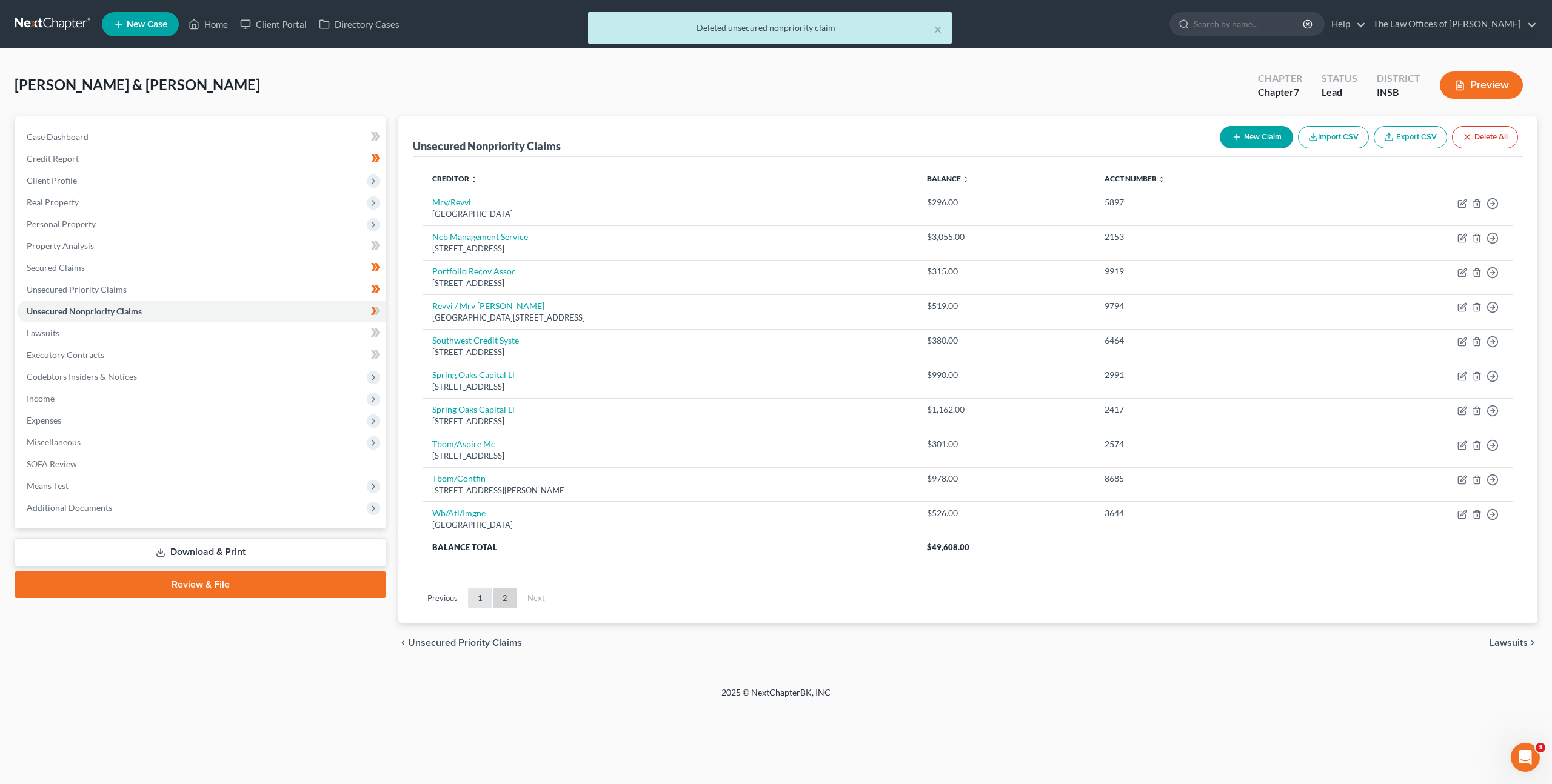
click at [489, 601] on link "1" at bounding box center [480, 598] width 24 height 19
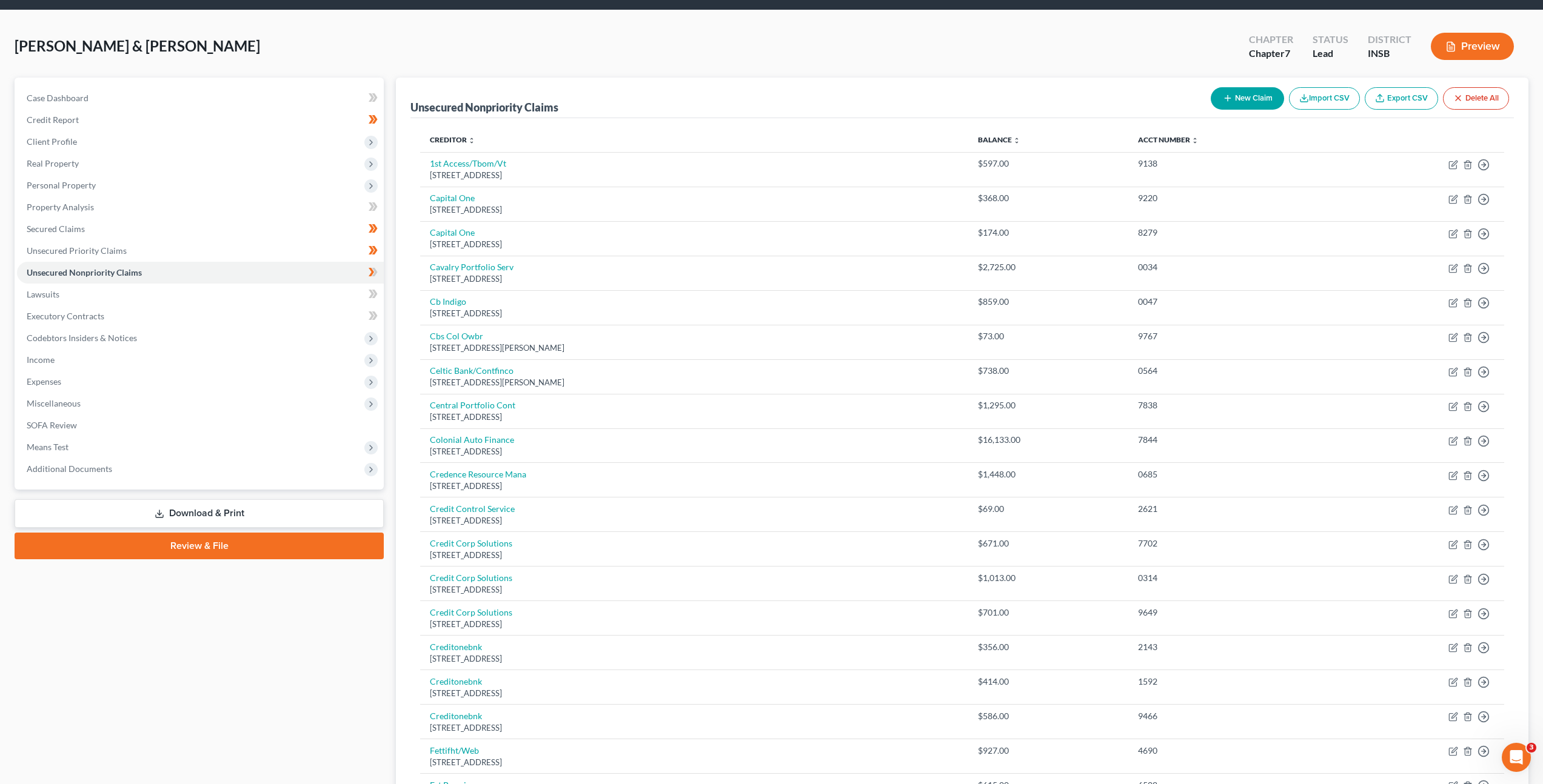
scroll to position [615, 0]
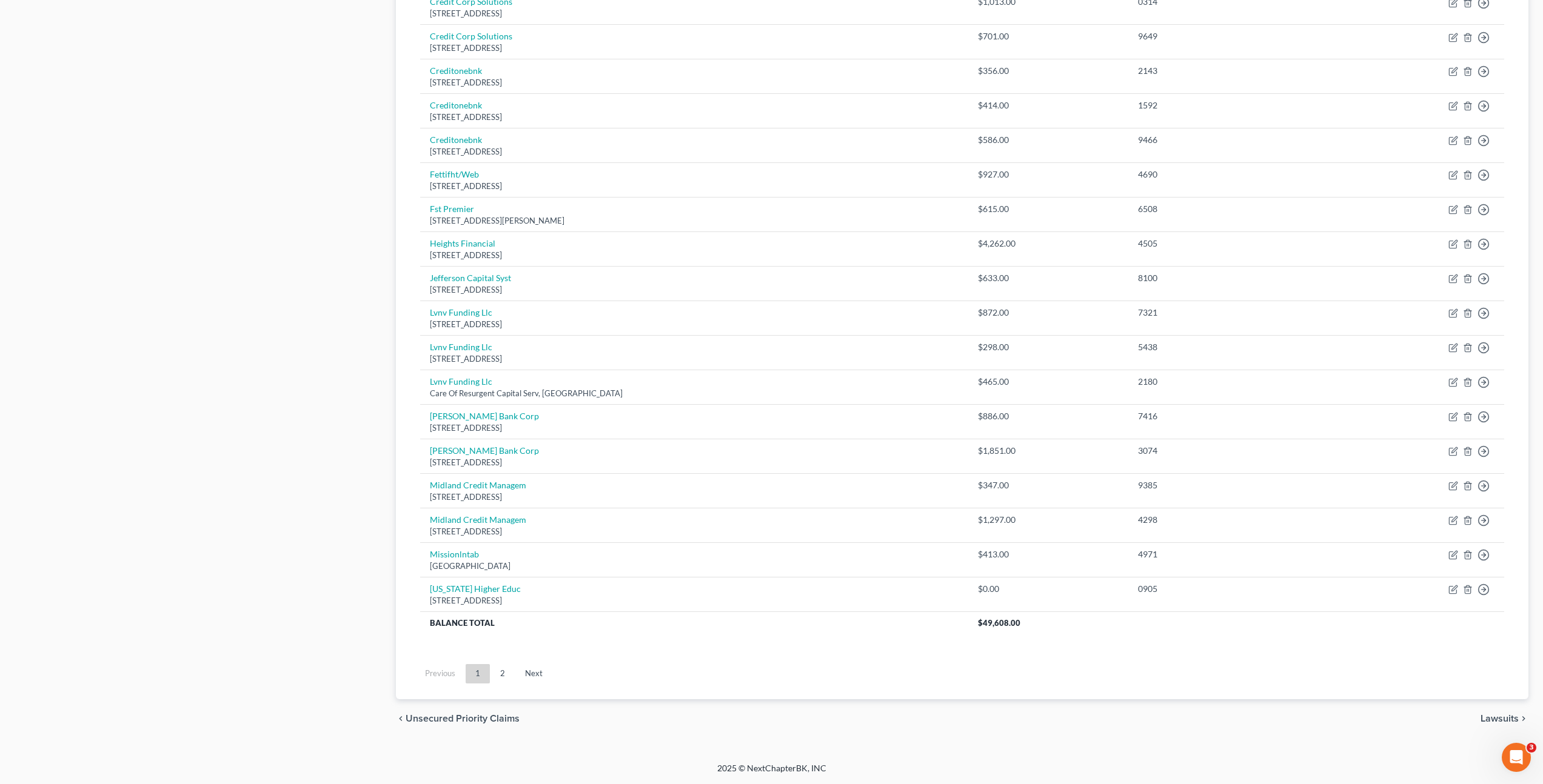
drag, startPoint x: 499, startPoint y: 672, endPoint x: 540, endPoint y: 455, distance: 220.8
click at [499, 671] on link "2" at bounding box center [502, 674] width 24 height 19
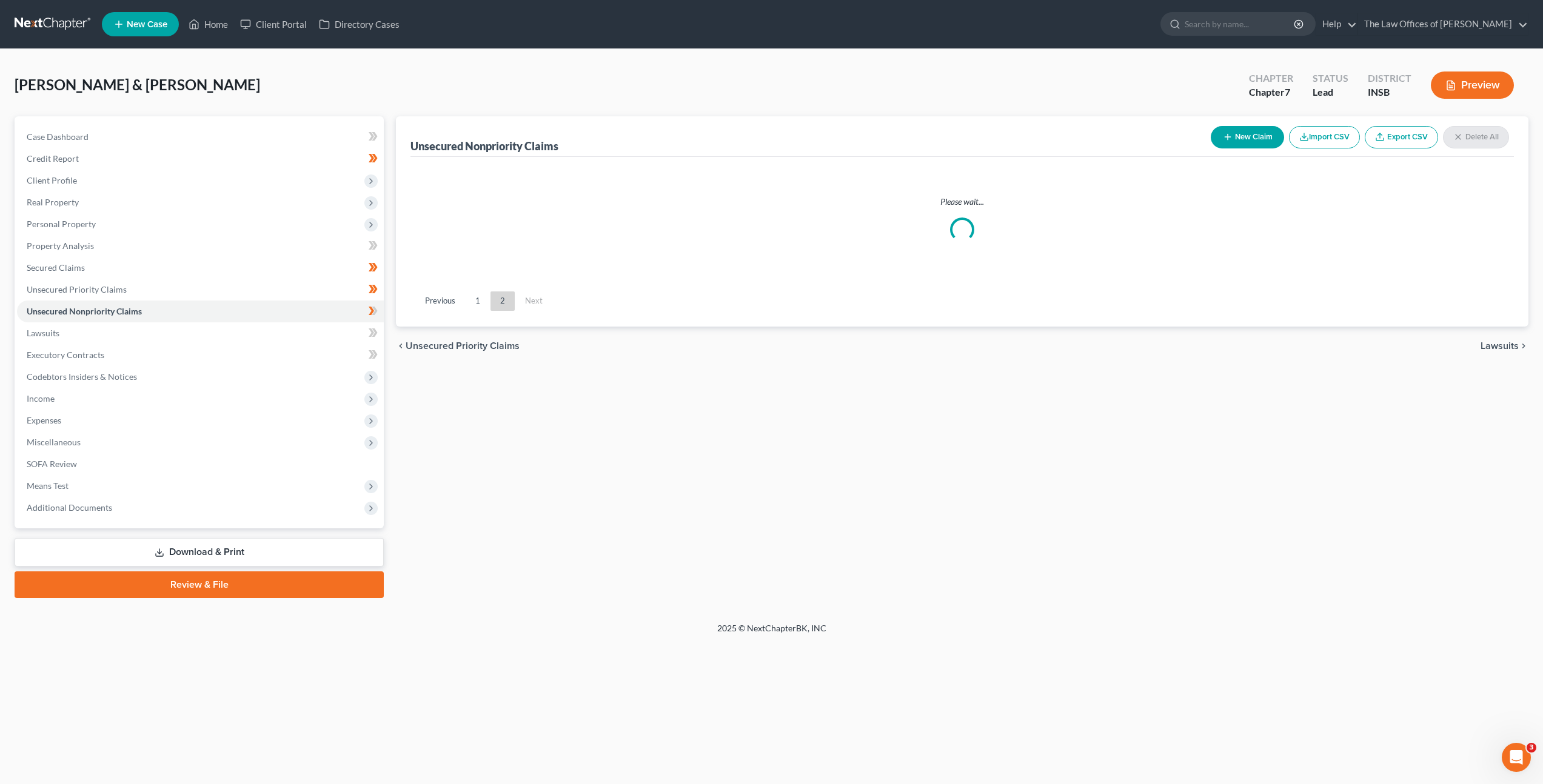
scroll to position [0, 0]
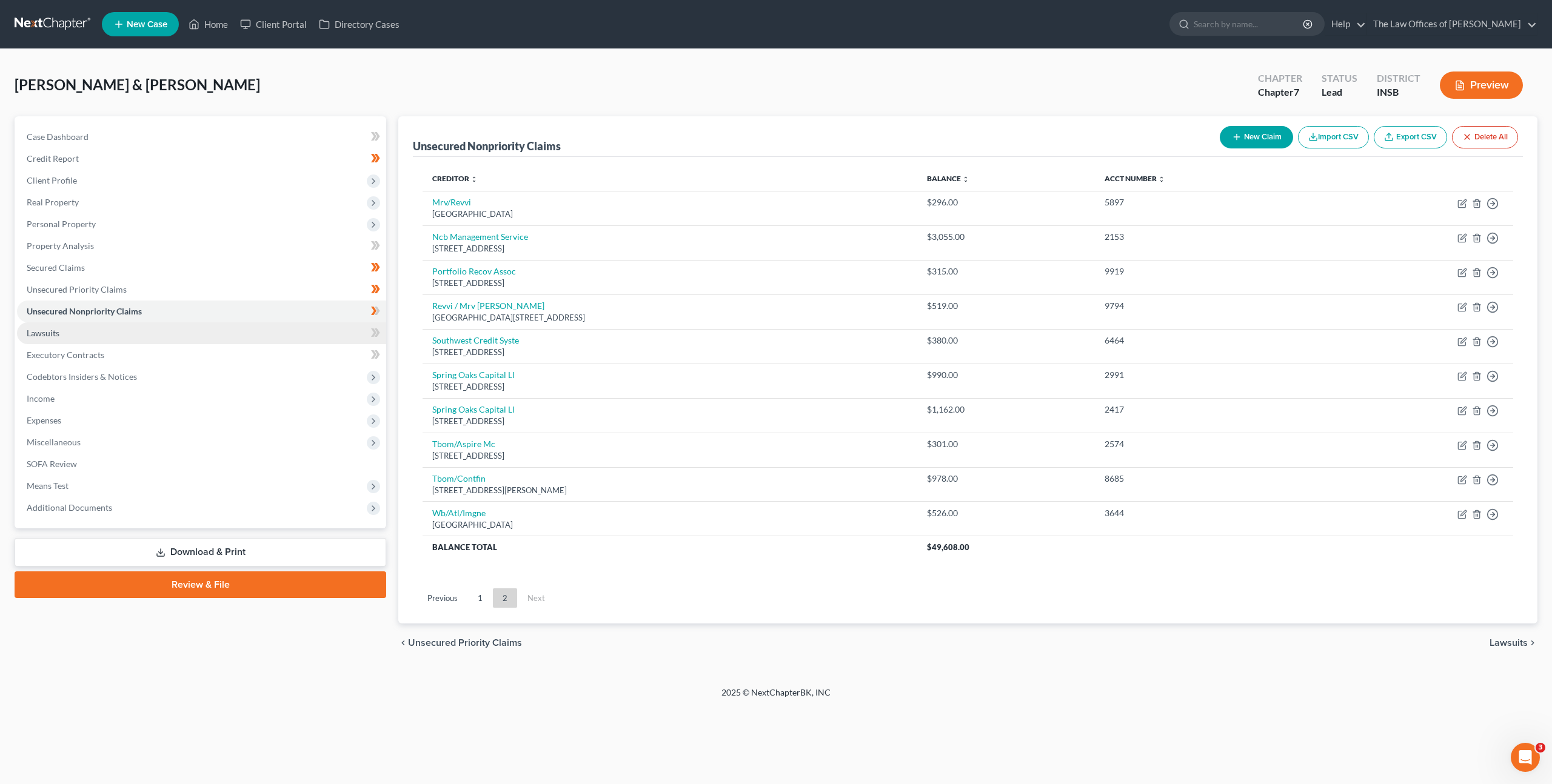
click at [482, 590] on link "1" at bounding box center [480, 598] width 24 height 19
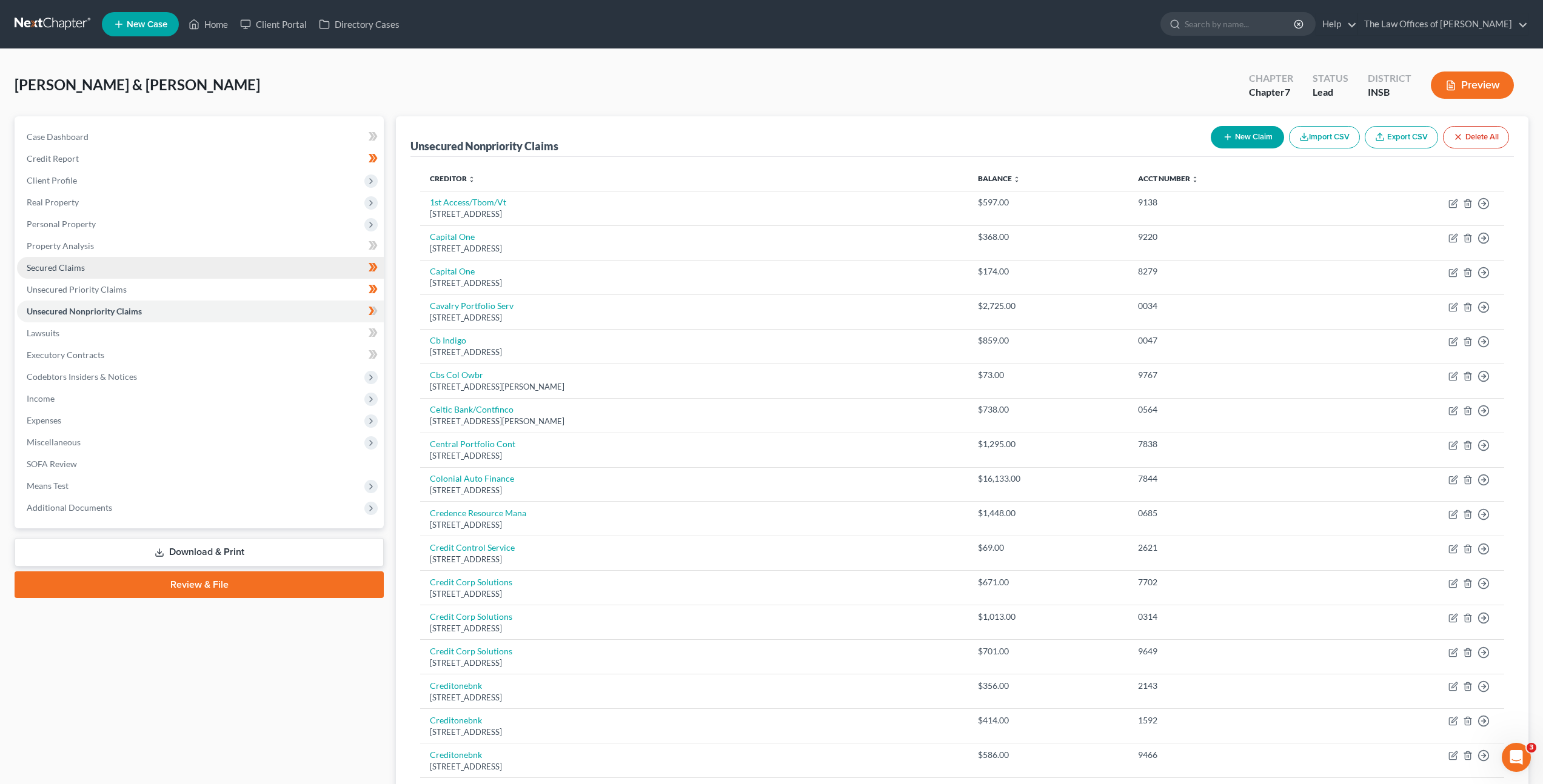
click at [189, 261] on link "Secured Claims" at bounding box center [199, 267] width 366 height 21
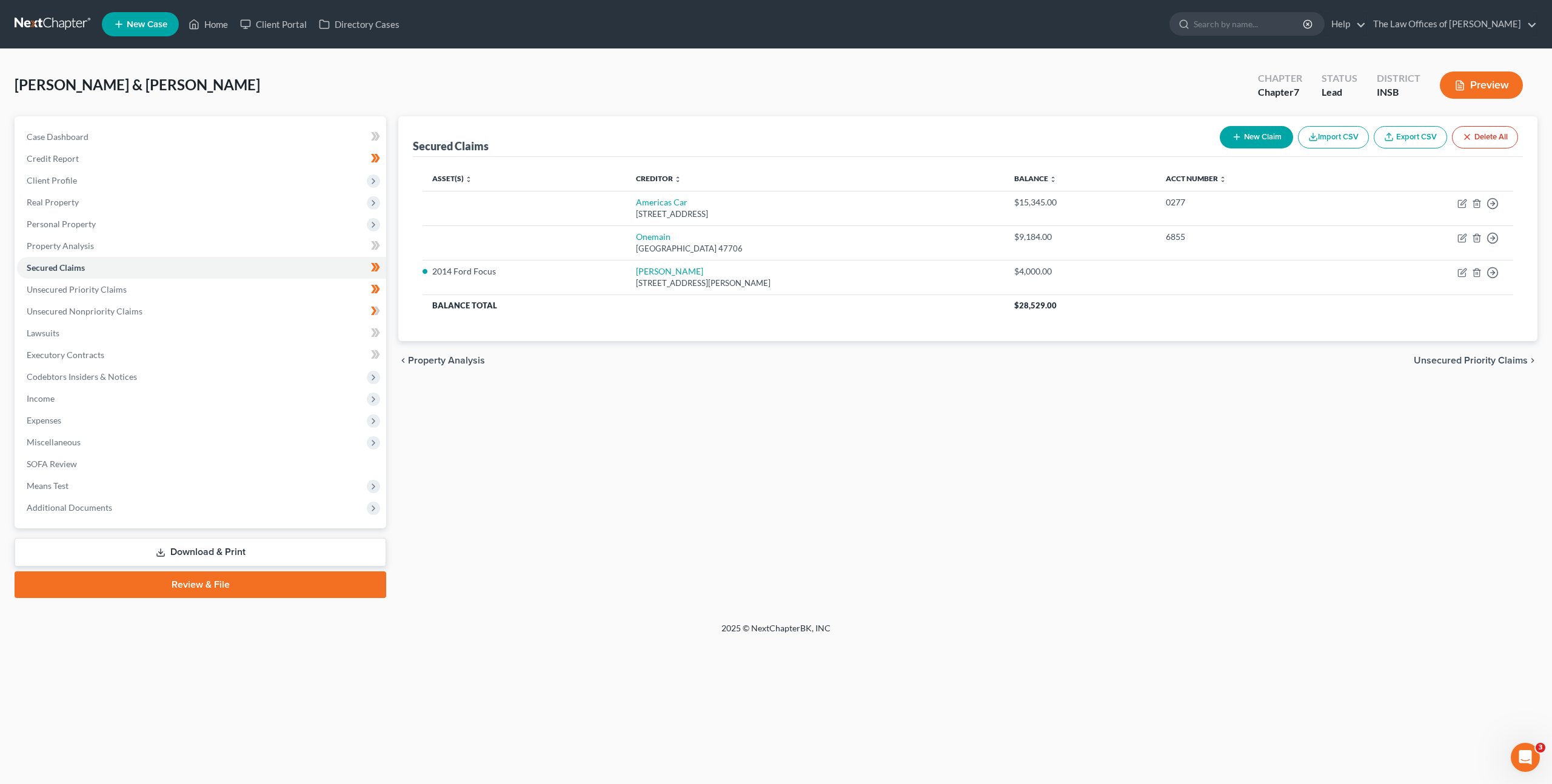
click at [863, 422] on div "Secured Claims New Claim Import CSV Export CSV Delete All Asset(s) expand_more …" at bounding box center [968, 358] width 1152 height 482
click at [626, 228] on td "[STREET_ADDRESS]" at bounding box center [814, 243] width 378 height 35
click at [636, 231] on link "Onemain" at bounding box center [653, 236] width 35 height 11
select select "15"
select select "0"
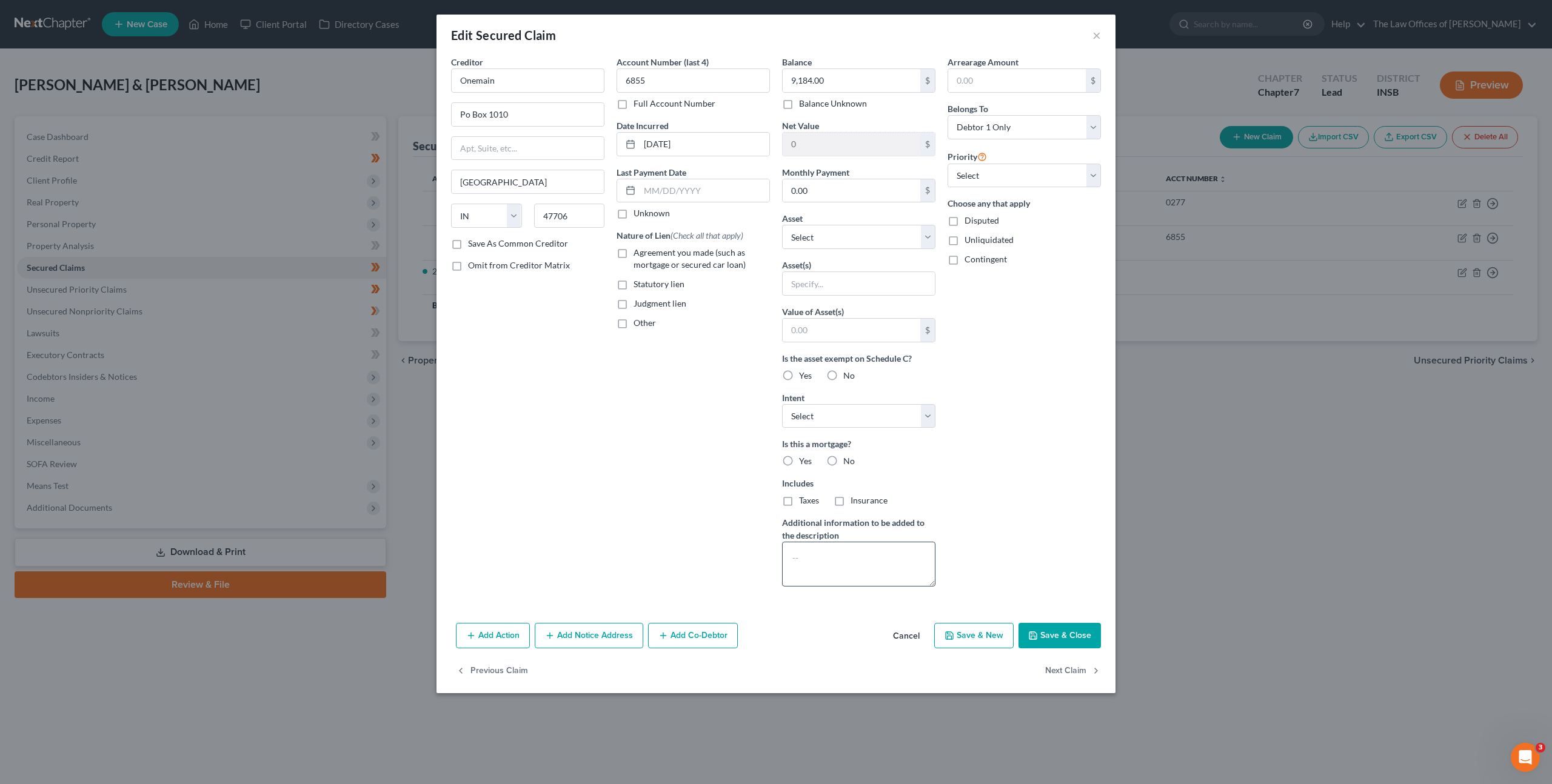
click at [909, 641] on button "Cancel" at bounding box center [906, 636] width 46 height 24
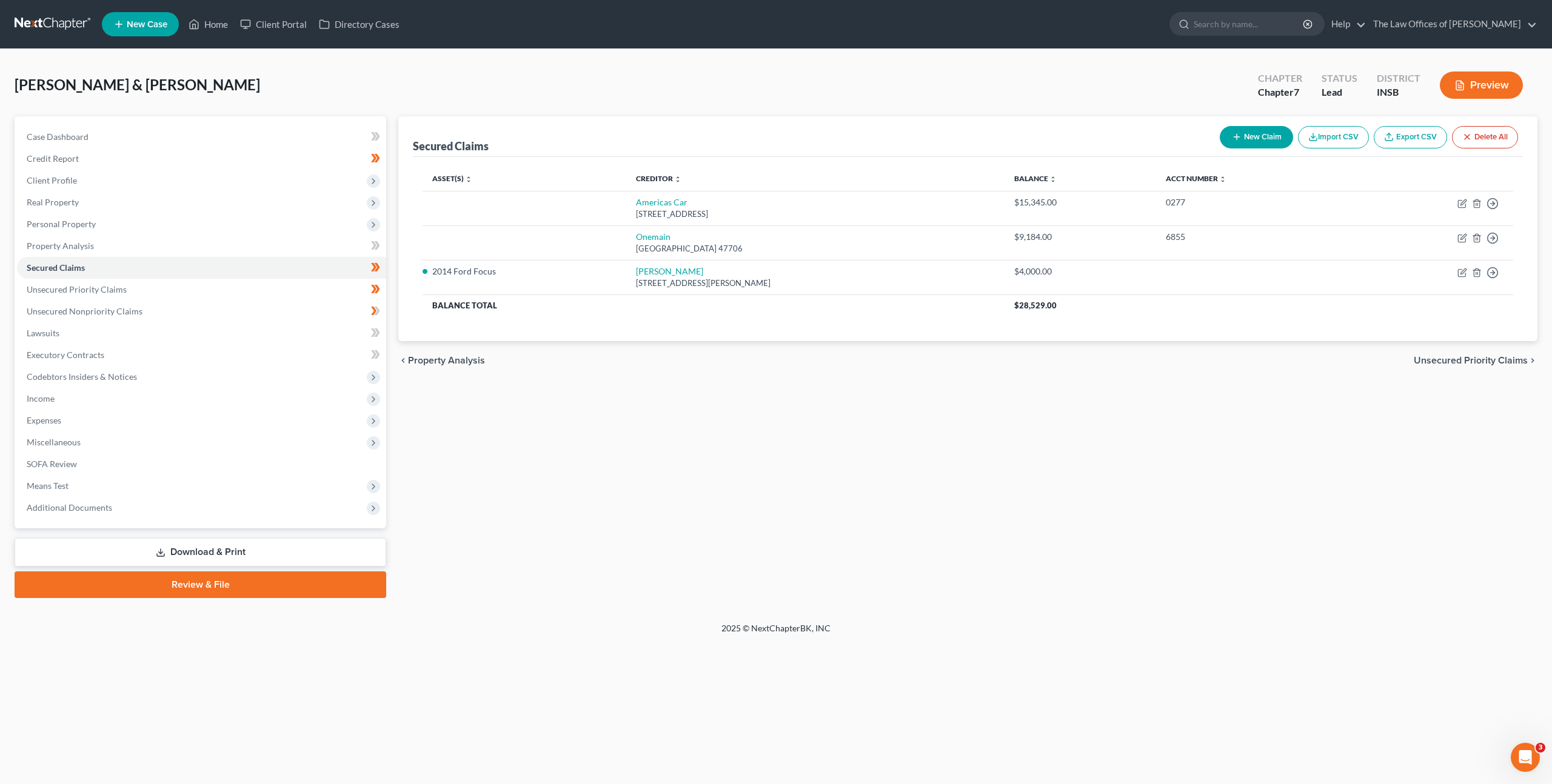
click at [887, 462] on div "Secured Claims New Claim Import CSV Export CSV Delete All Asset(s) expand_more …" at bounding box center [968, 358] width 1152 height 482
drag, startPoint x: 249, startPoint y: 286, endPoint x: 250, endPoint y: 291, distance: 5.1
click at [249, 285] on link "Unsecured Priority Claims" at bounding box center [201, 290] width 369 height 21
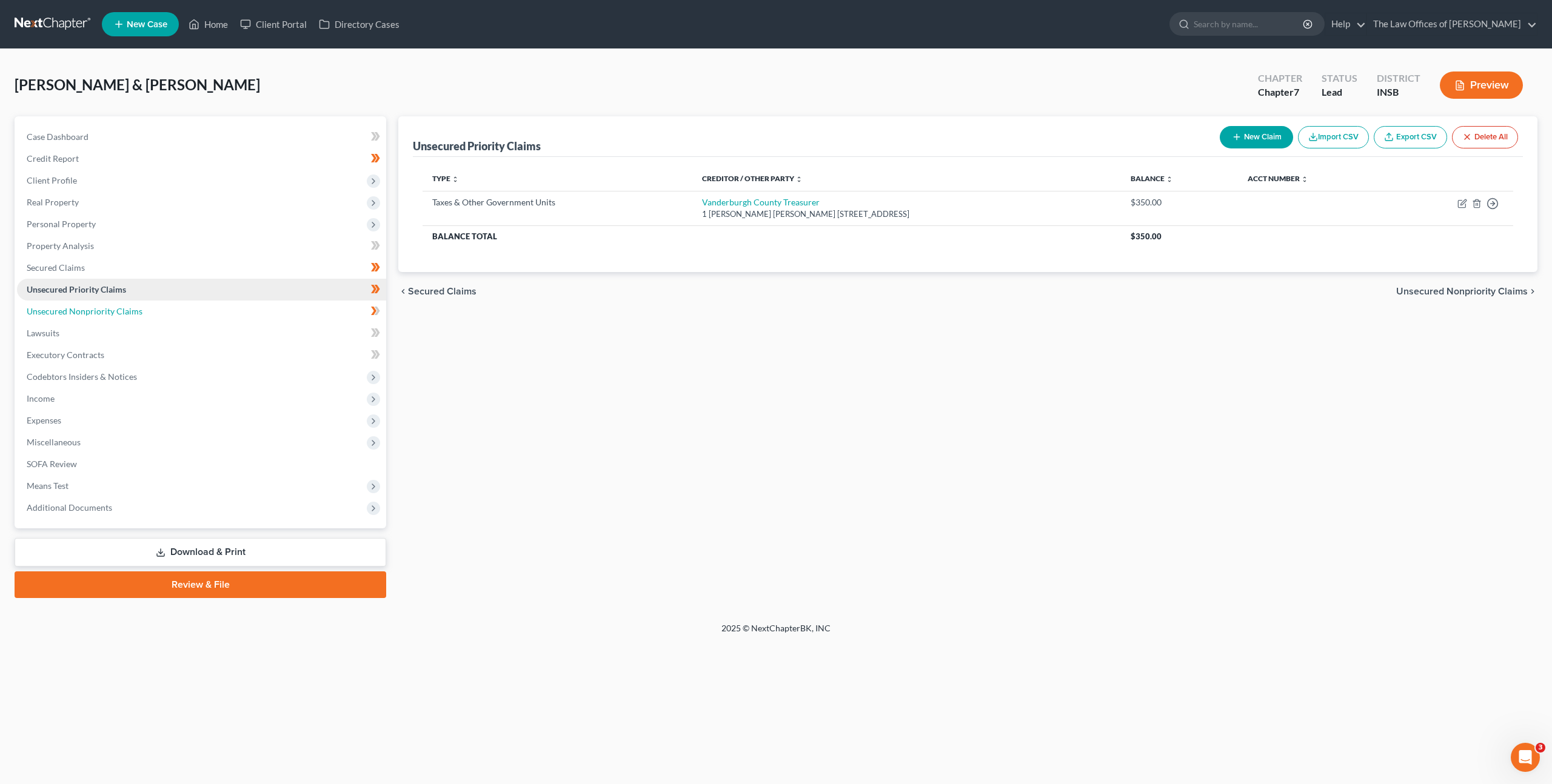
drag, startPoint x: 245, startPoint y: 315, endPoint x: 314, endPoint y: 284, distance: 75.6
click at [245, 315] on link "Unsecured Nonpriority Claims" at bounding box center [201, 311] width 369 height 21
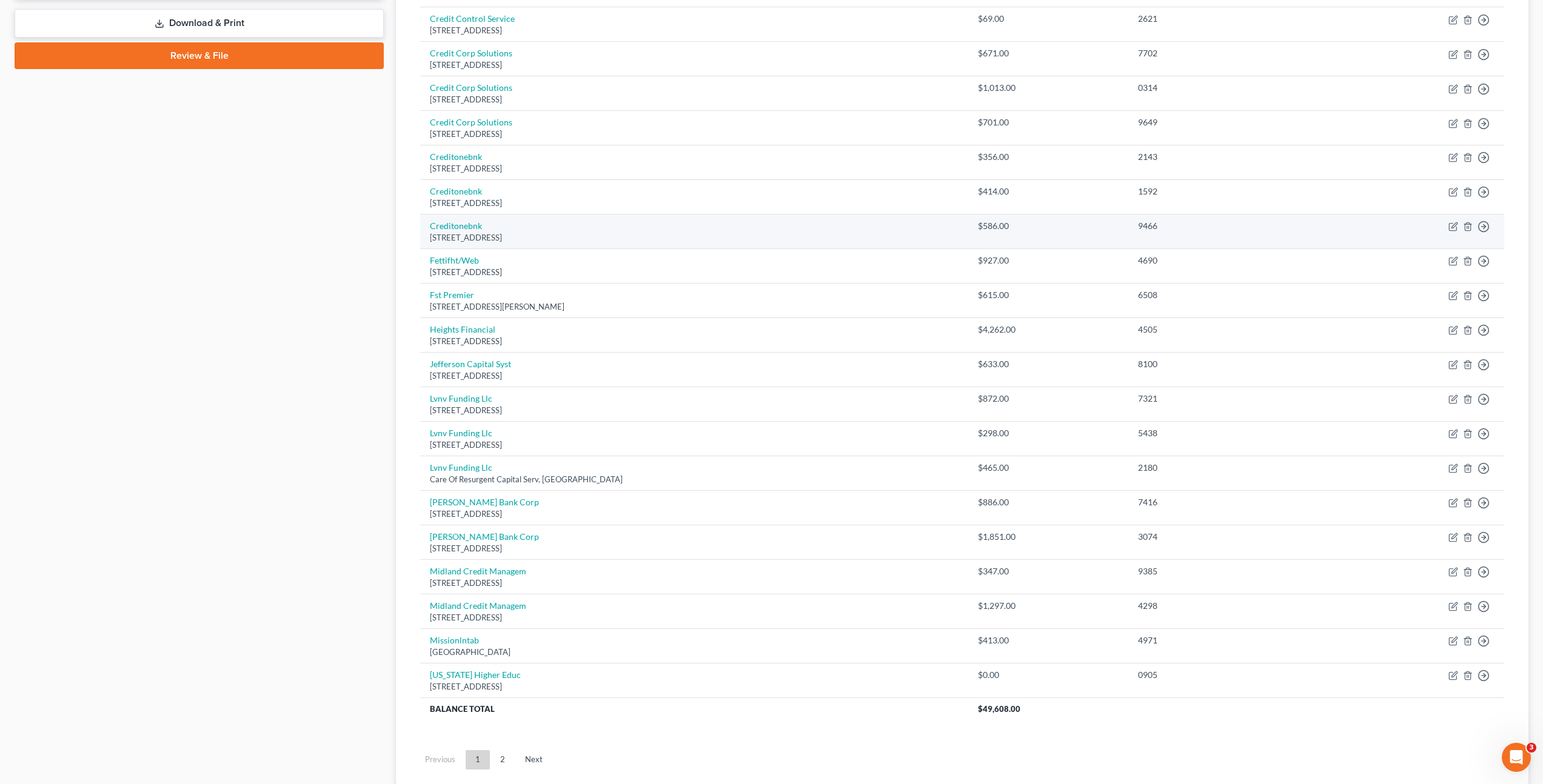
scroll to position [554, 0]
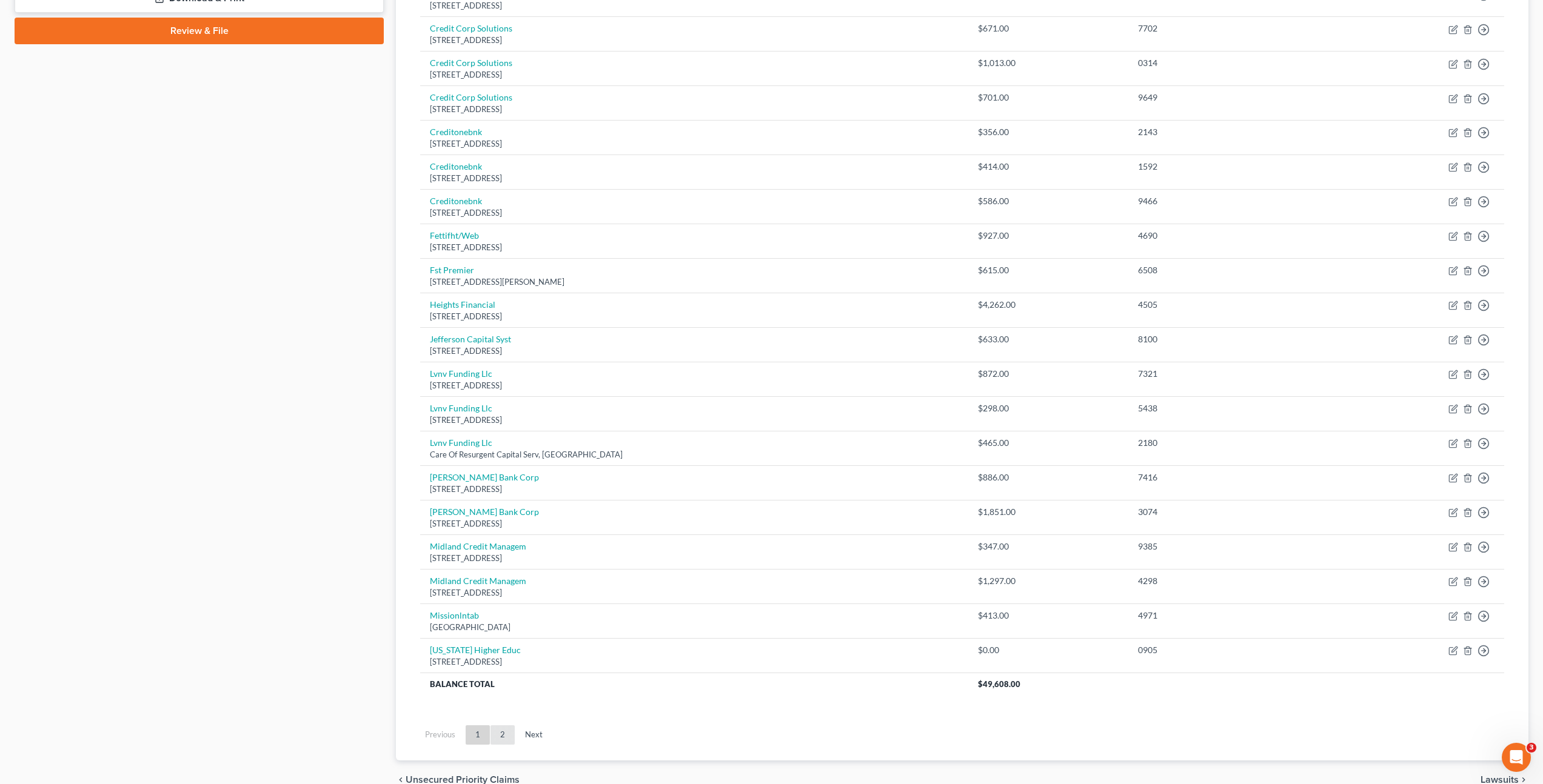
click at [506, 732] on link "2" at bounding box center [502, 735] width 24 height 19
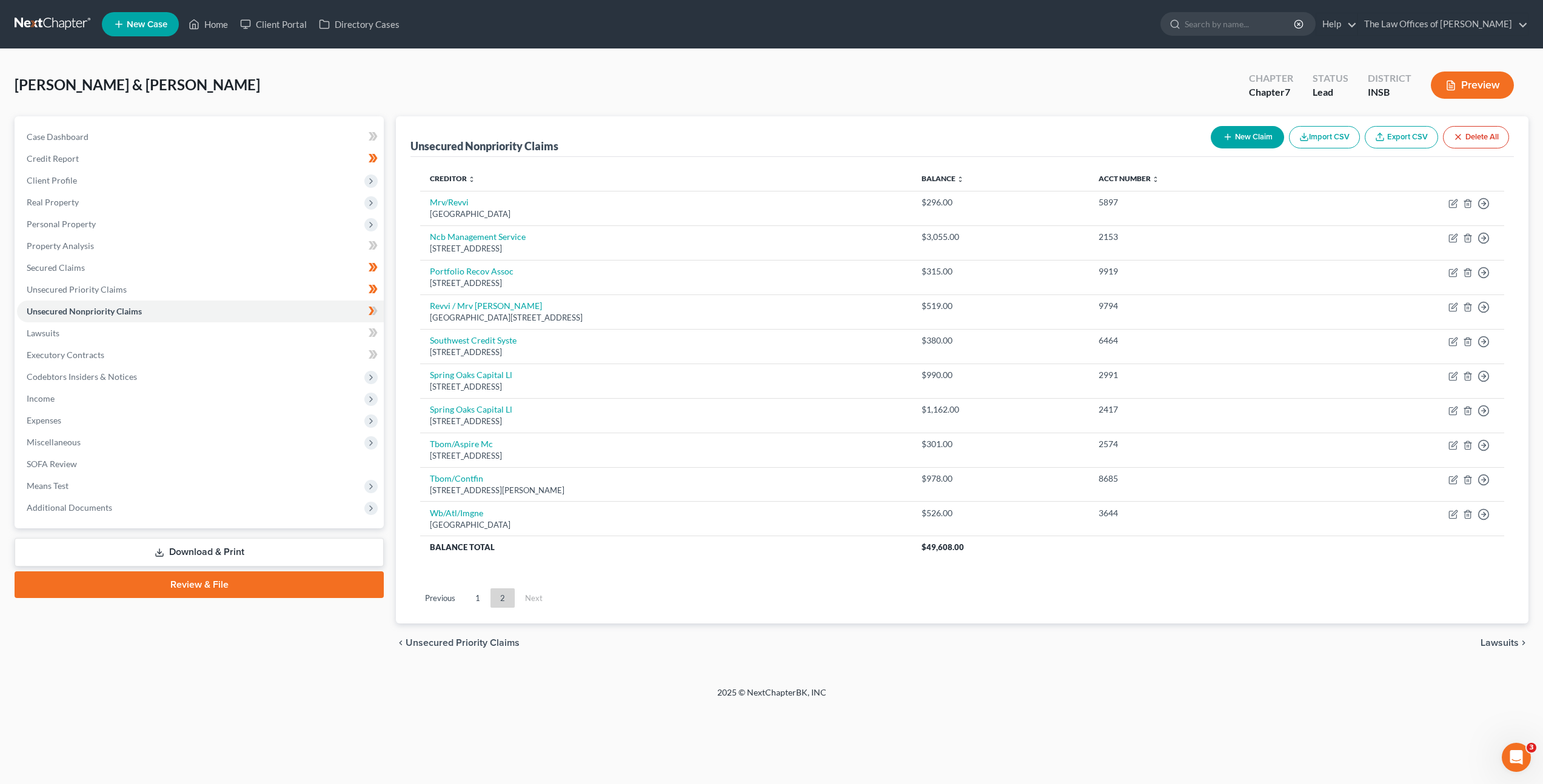
scroll to position [0, 0]
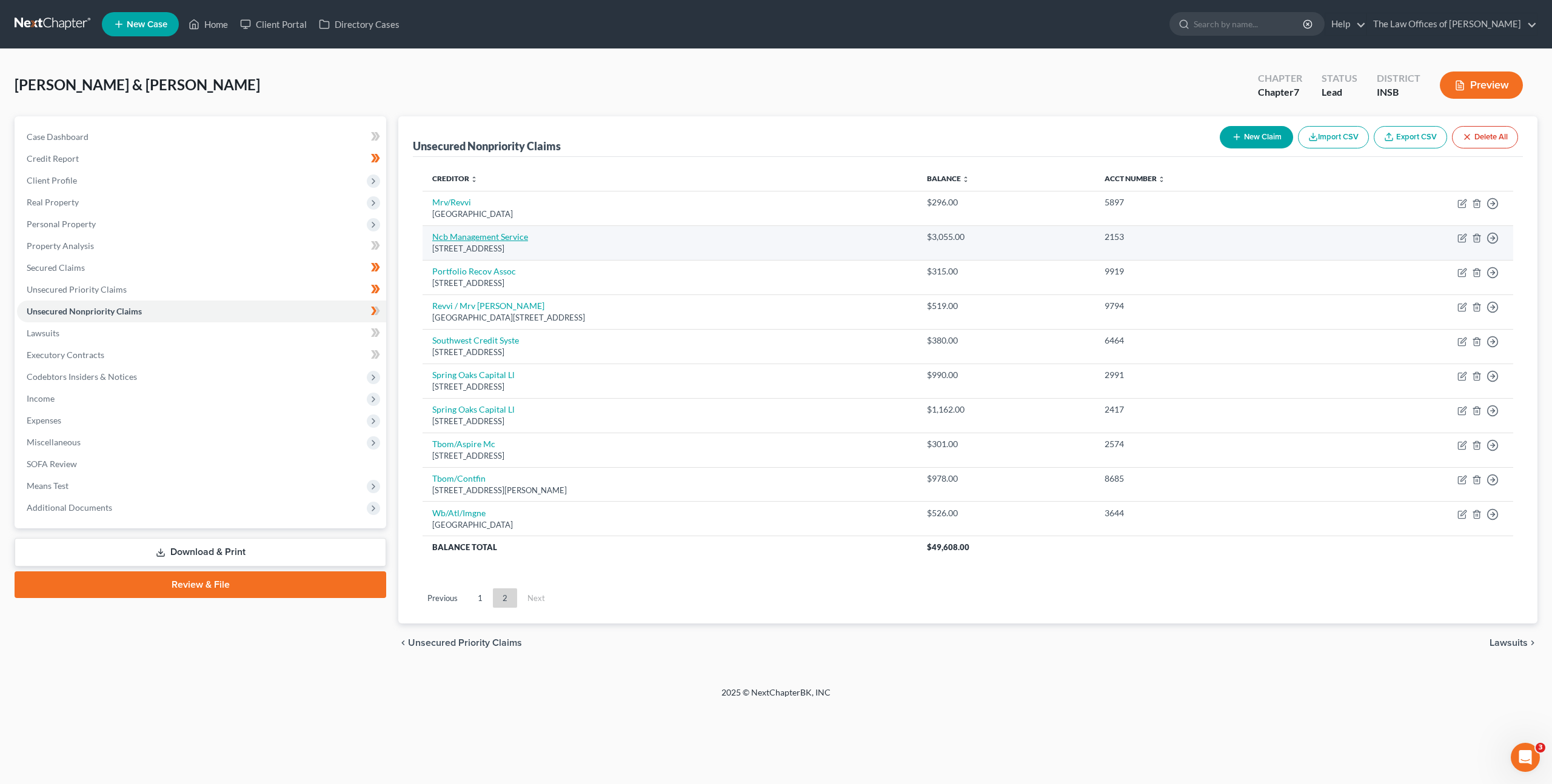
click at [505, 233] on link "Ncb Management Service" at bounding box center [480, 236] width 96 height 11
select select "39"
select select "0"
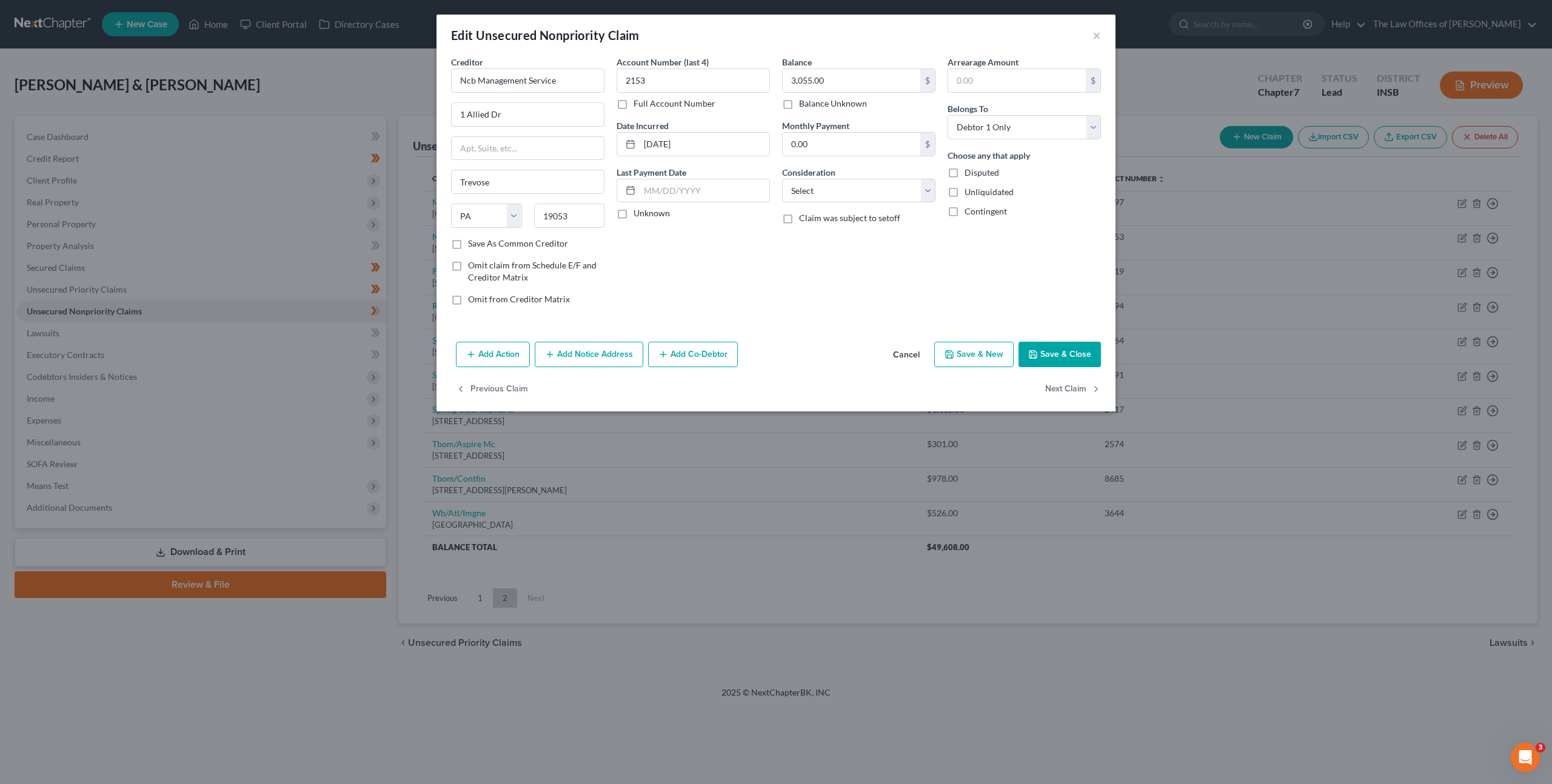
click at [594, 351] on button "Add Notice Address" at bounding box center [589, 355] width 109 height 25
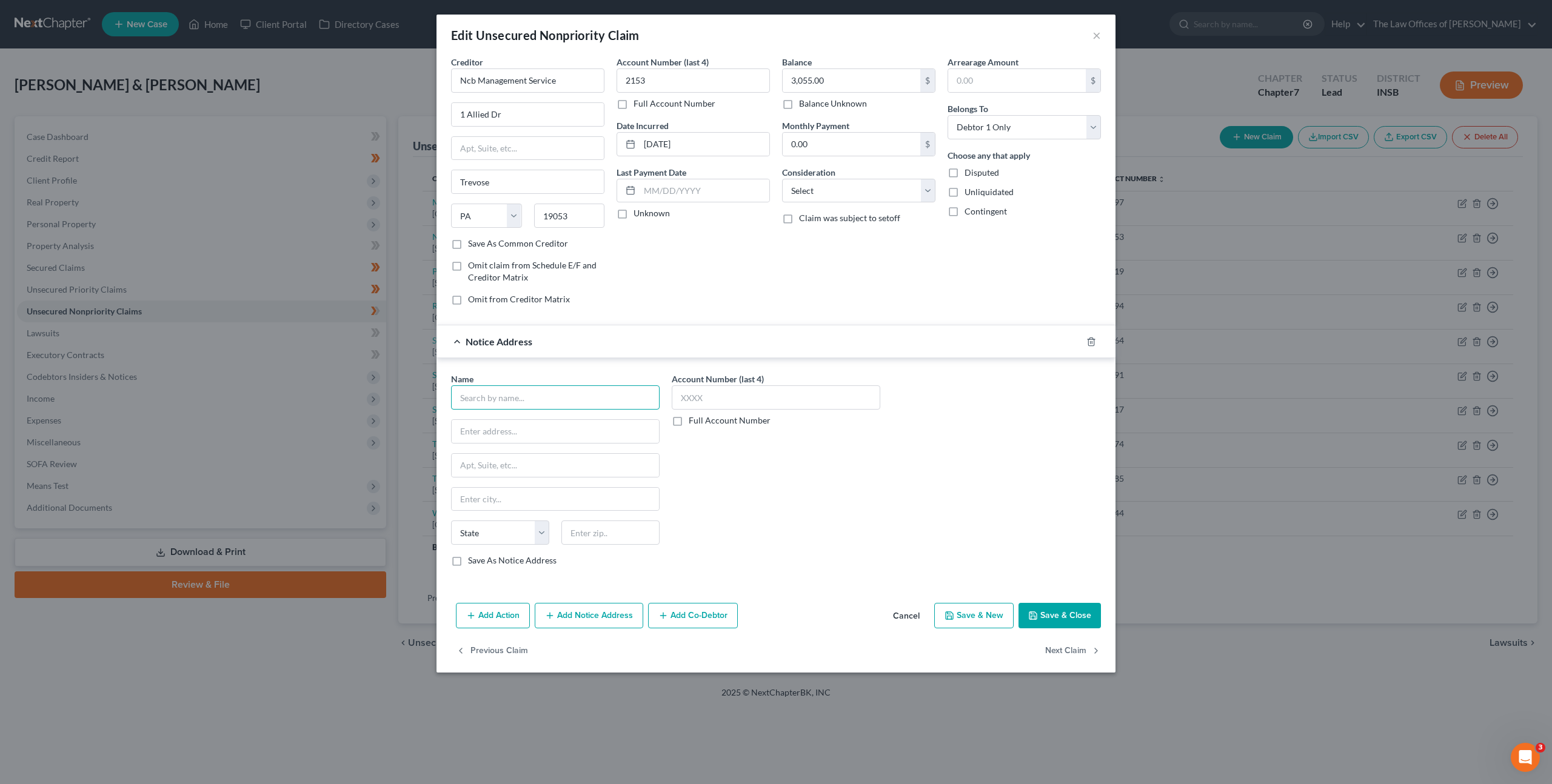
click at [600, 408] on input "text" at bounding box center [555, 397] width 209 height 24
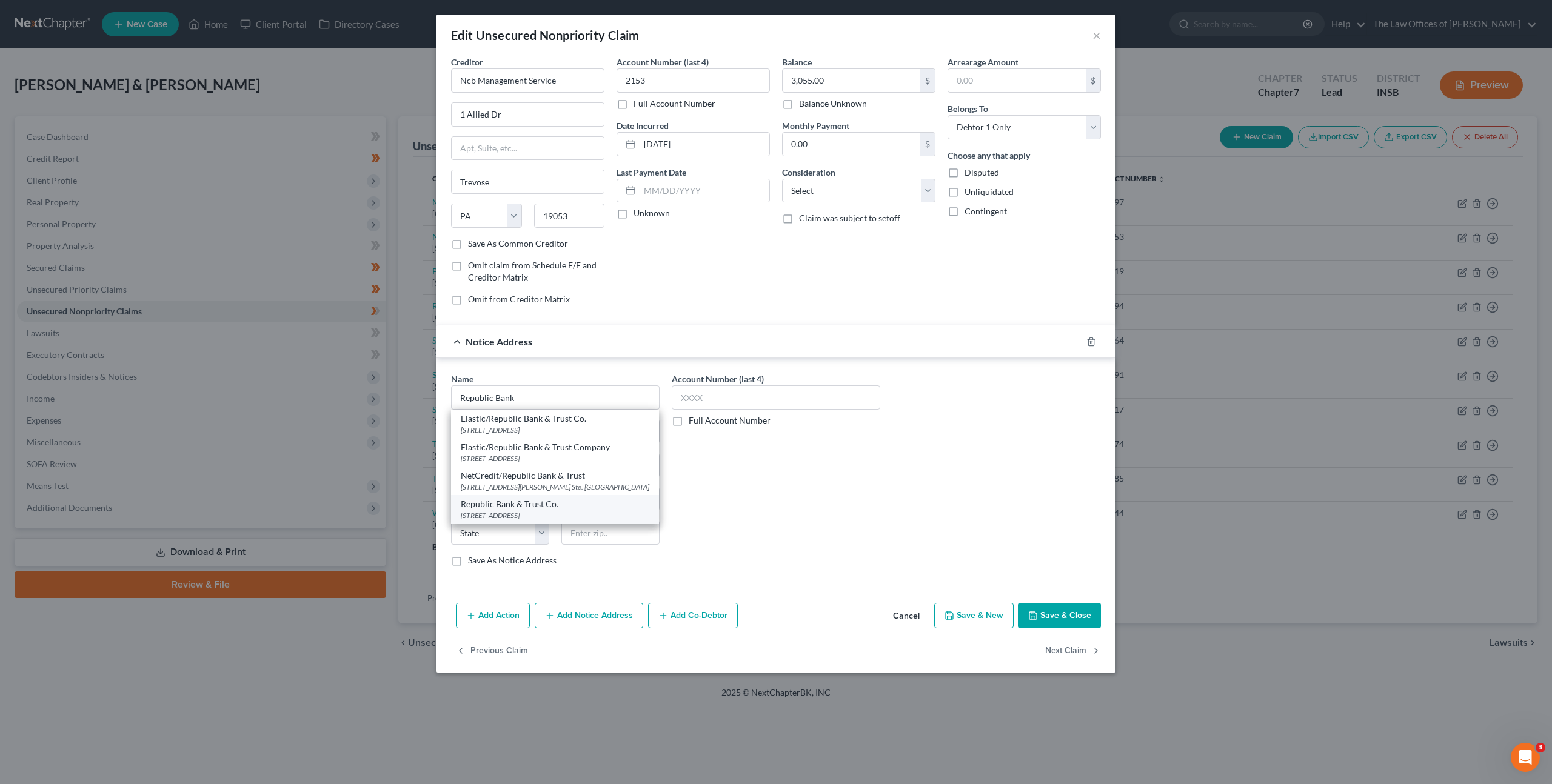
click at [574, 499] on div "Republic Bank & Trust Co." at bounding box center [555, 504] width 189 height 12
type input "Republic Bank & Trust Co."
type input "[STREET_ADDRESS]"
type input "[GEOGRAPHIC_DATA]"
select select "18"
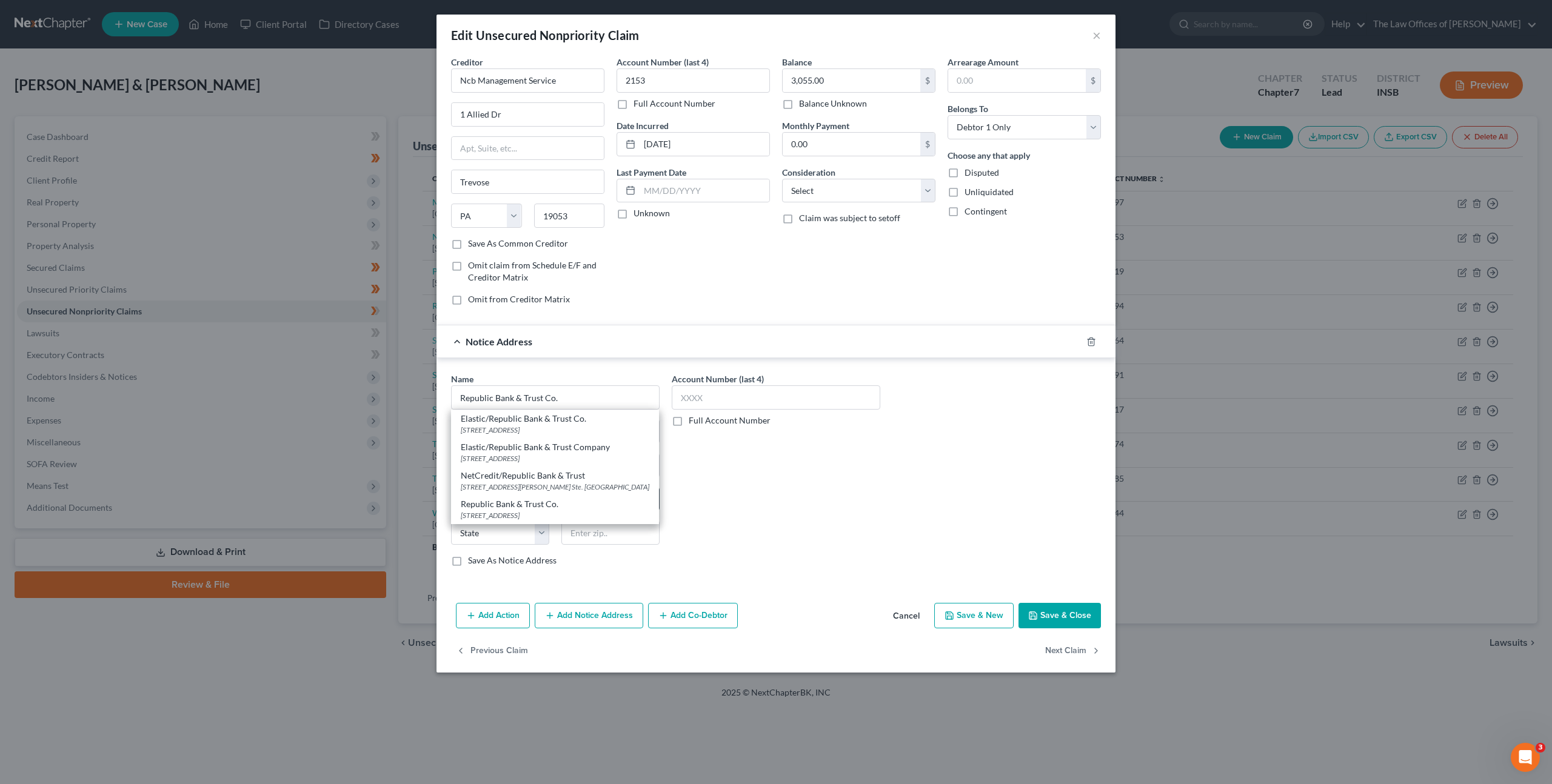
type input "40202"
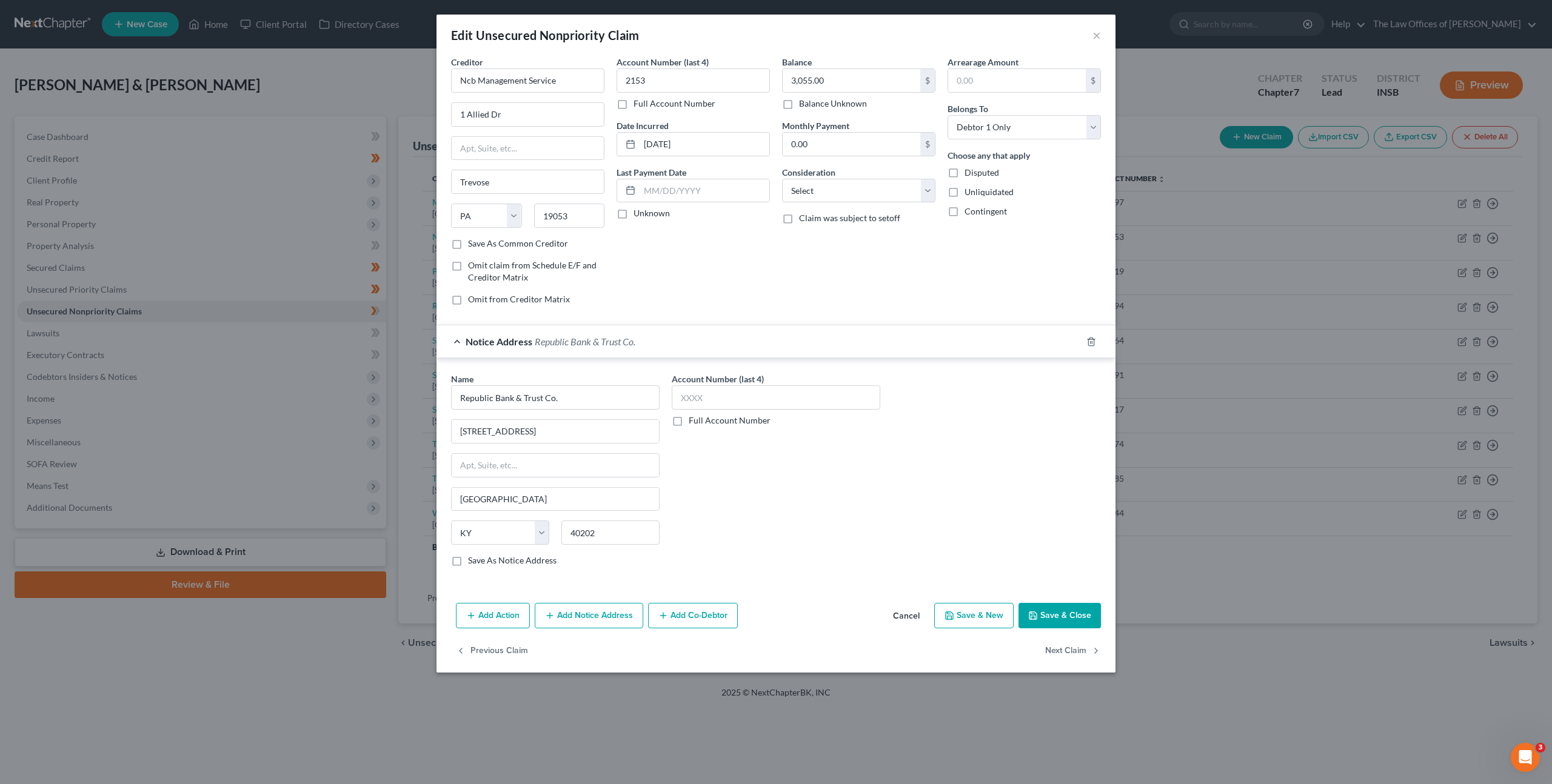
drag, startPoint x: 846, startPoint y: 478, endPoint x: 891, endPoint y: 470, distance: 45.7
click at [846, 478] on div "Account Number (last 4) Full Account Number" at bounding box center [776, 475] width 221 height 204
click at [1040, 606] on button "Save & Close" at bounding box center [1059, 616] width 83 height 25
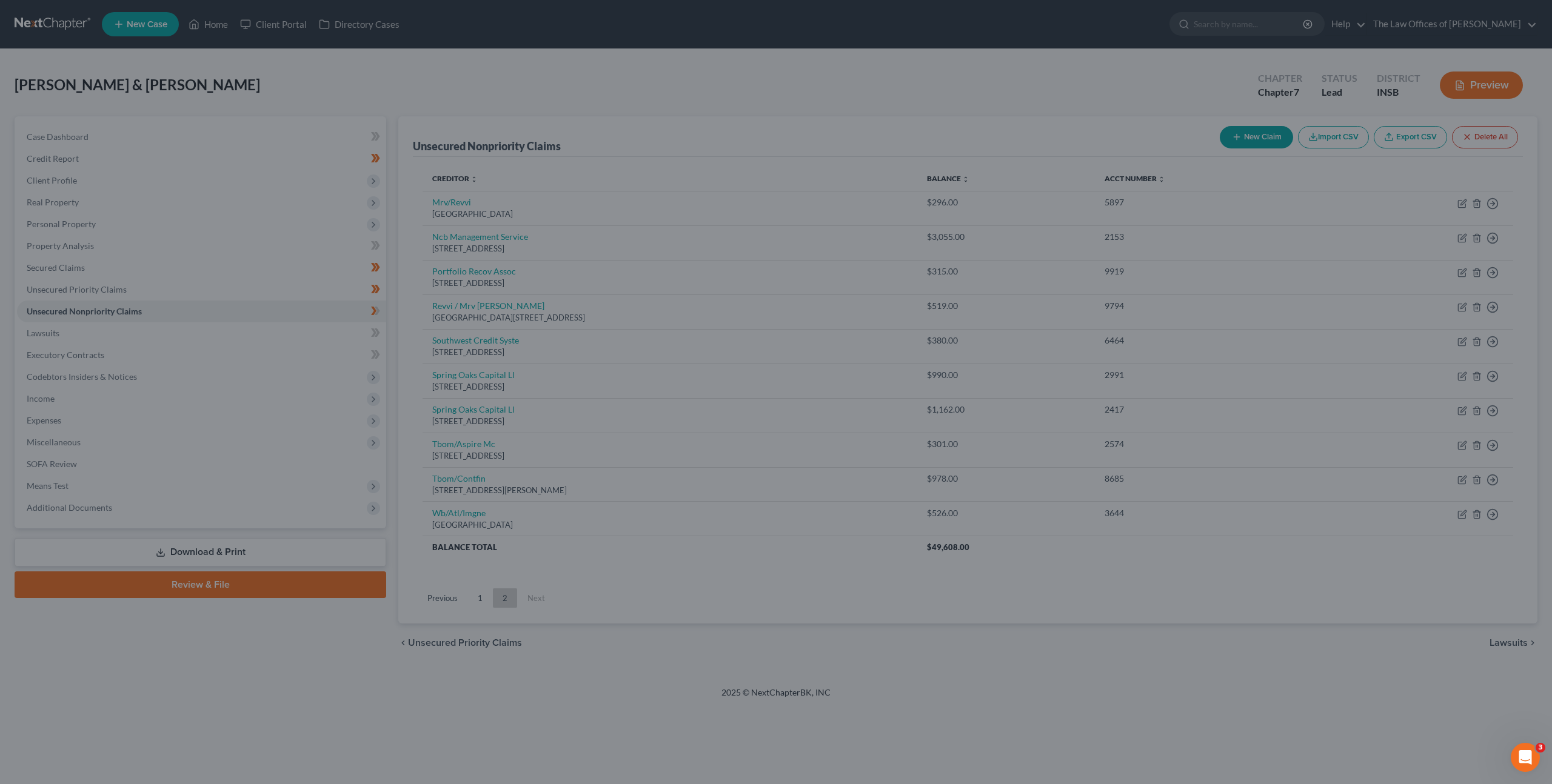
type input "0"
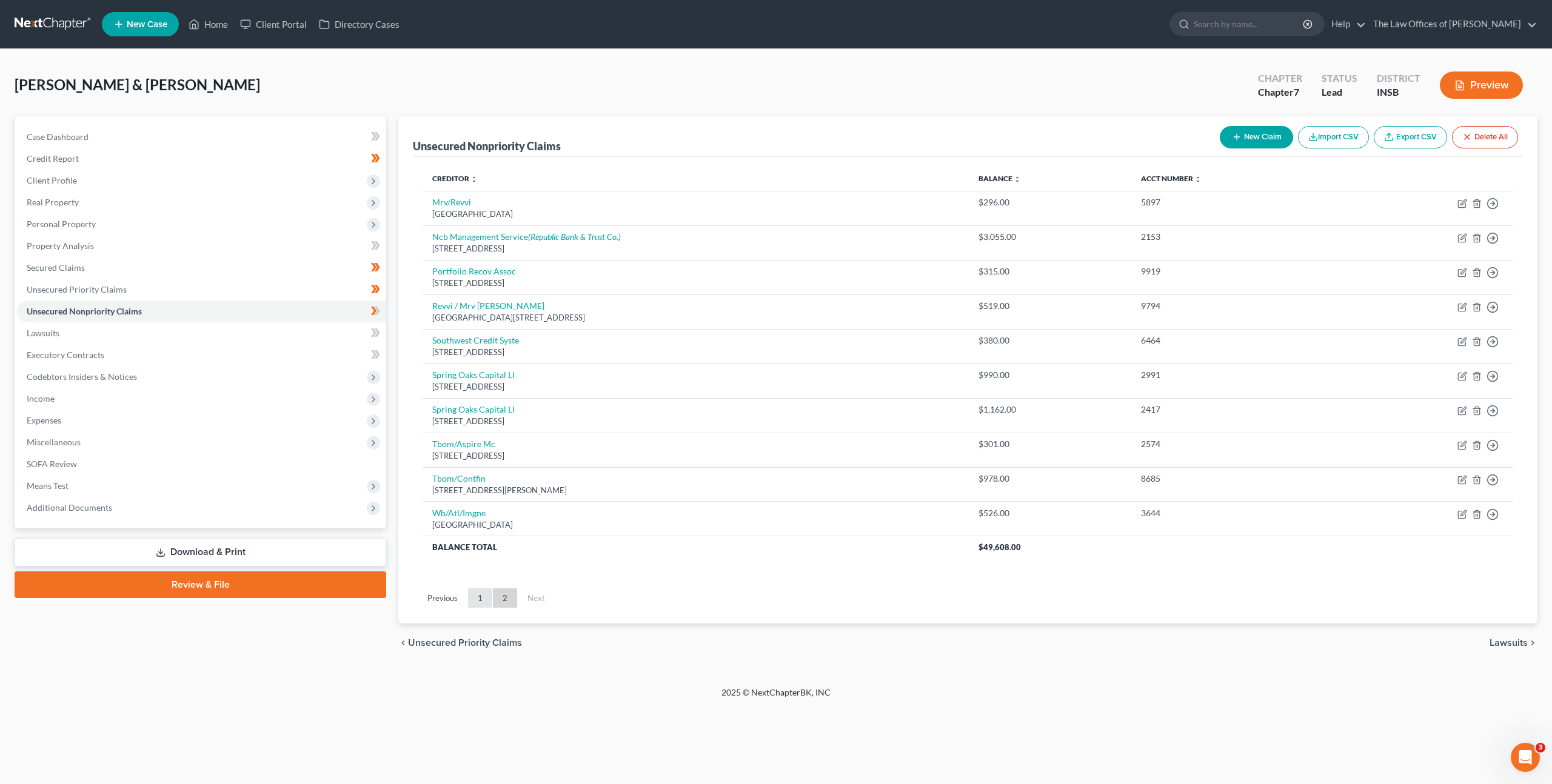
click at [481, 598] on link "1" at bounding box center [480, 598] width 24 height 19
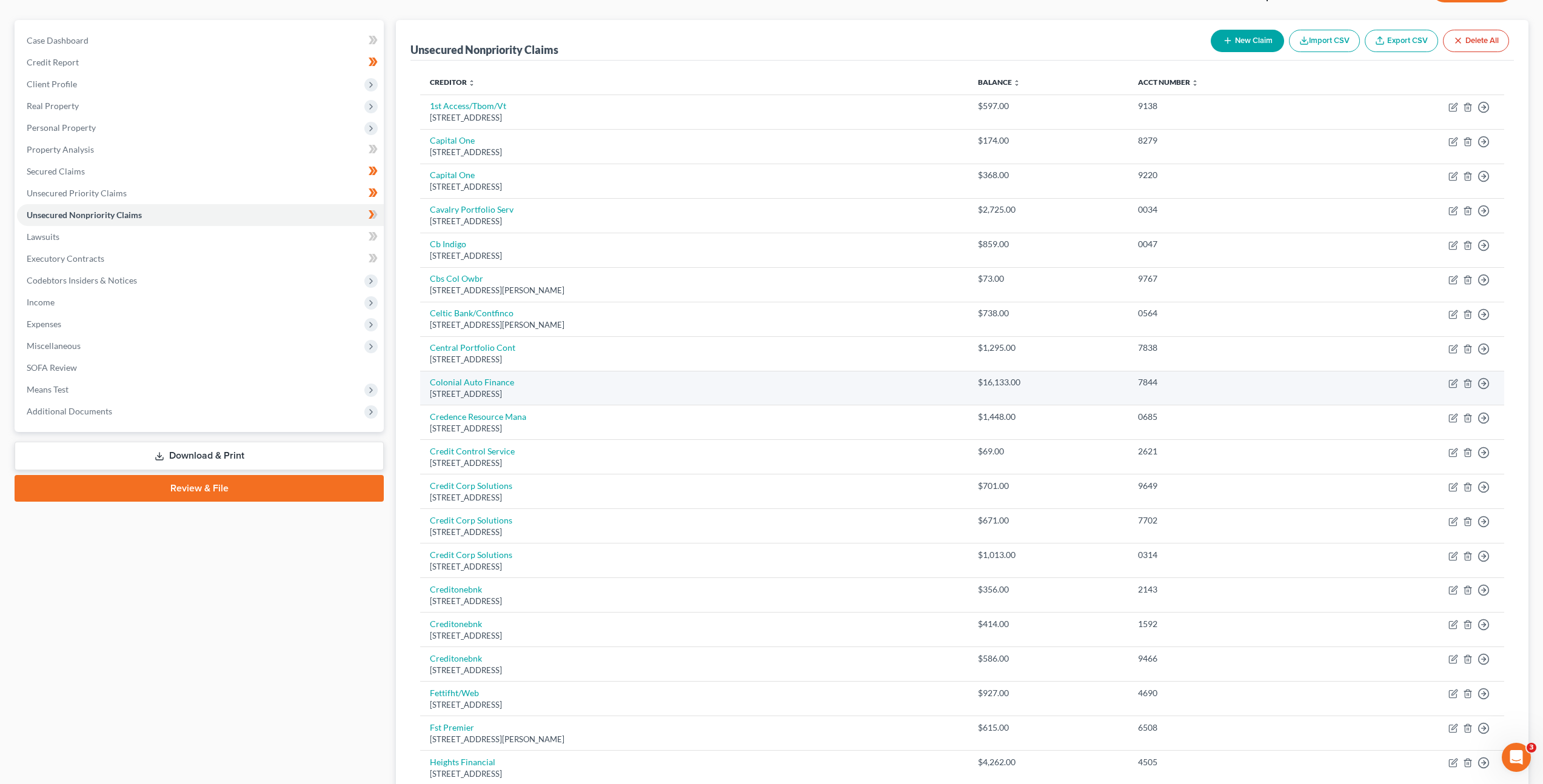
scroll to position [25, 0]
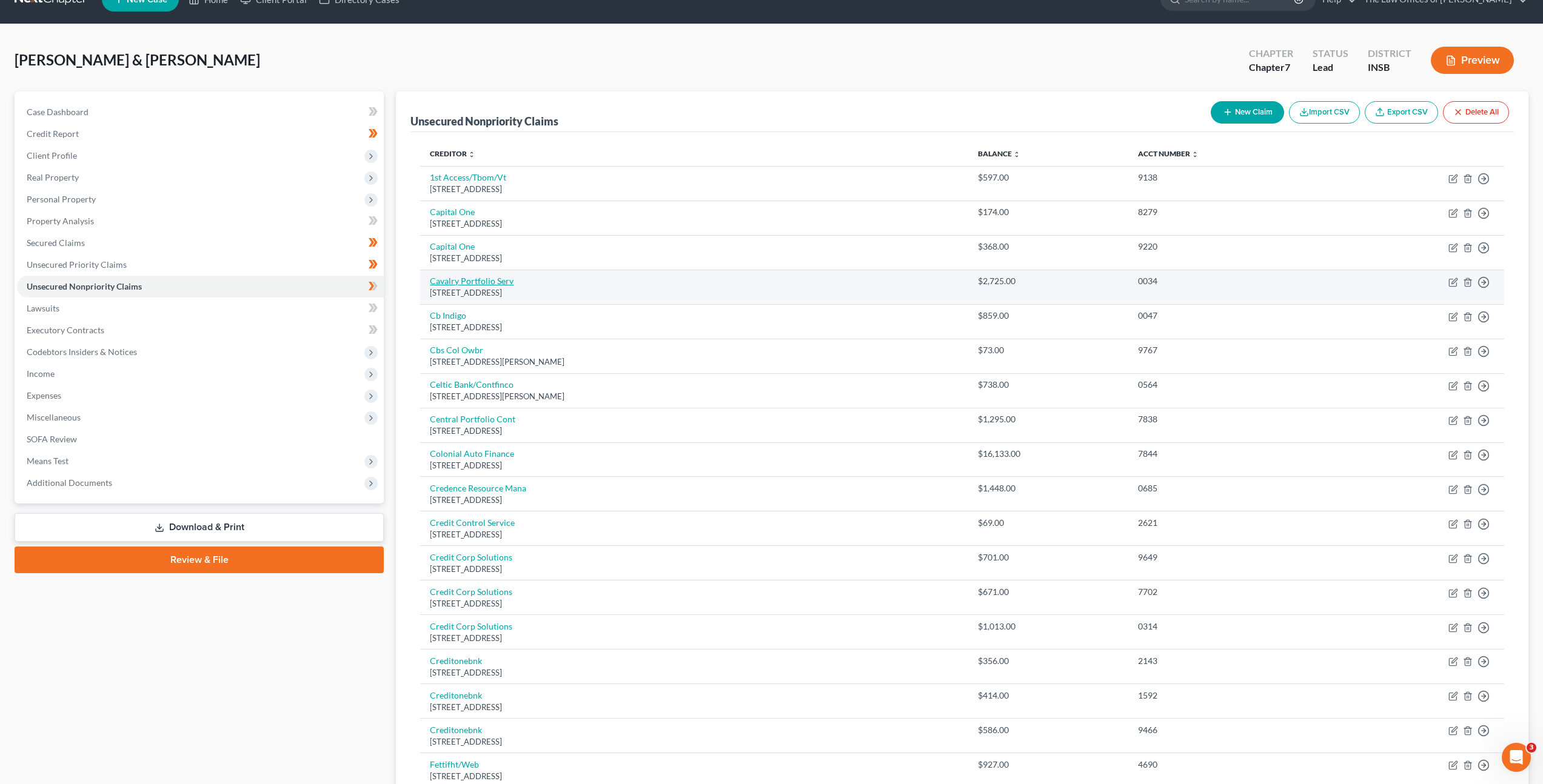
click at [463, 285] on link "Cavalry Portfolio Serv" at bounding box center [471, 281] width 84 height 11
select select "6"
select select "1"
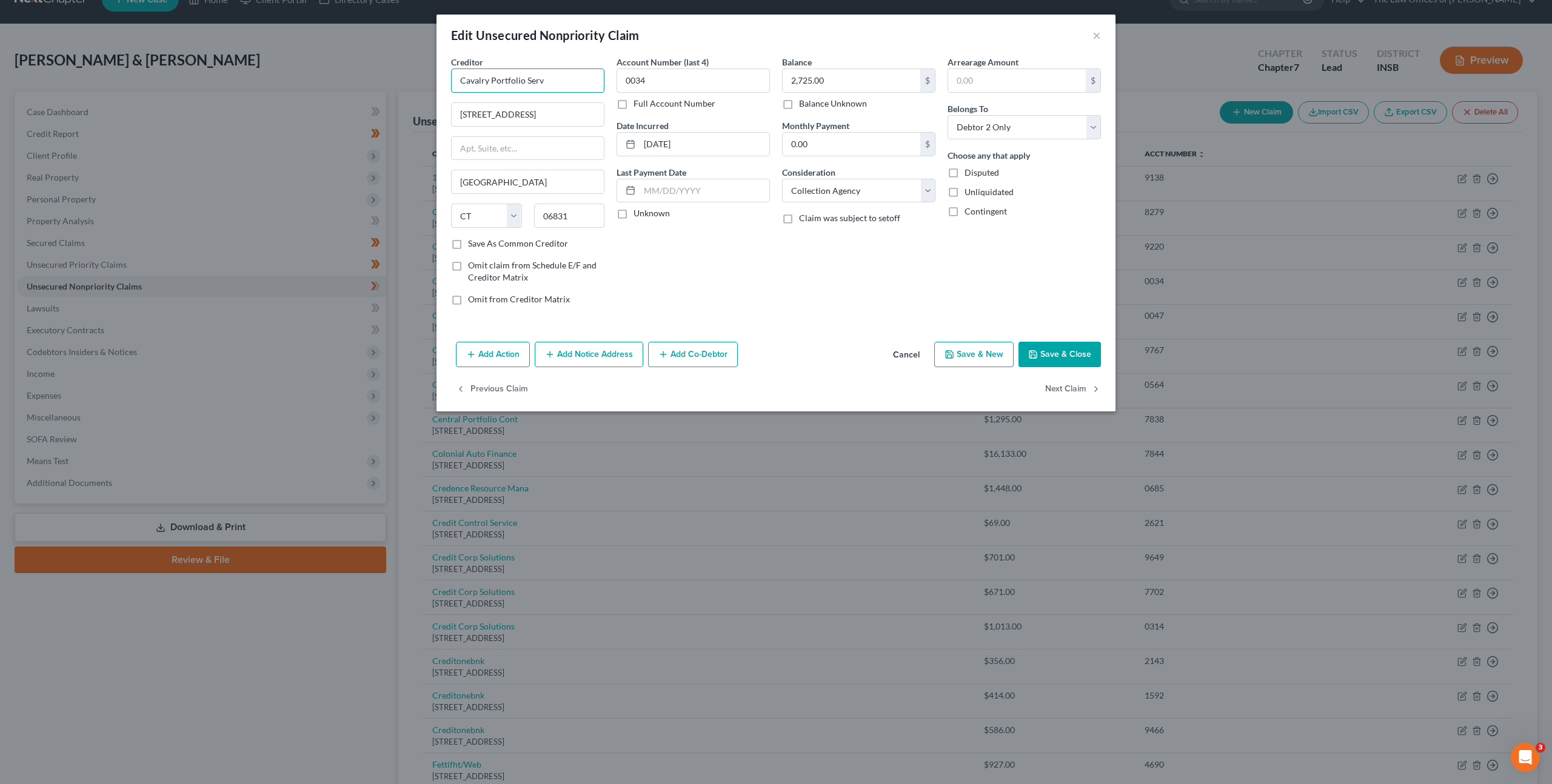
click at [569, 85] on input "Cavalry Portfolio Serv" at bounding box center [528, 80] width 154 height 24
click at [545, 101] on div "Cavalry Portfolio Services" at bounding box center [524, 102] width 126 height 12
type input "Cavalry Portfolio Services"
type input "[STREET_ADDRESS]"
type input "Ste. 220"
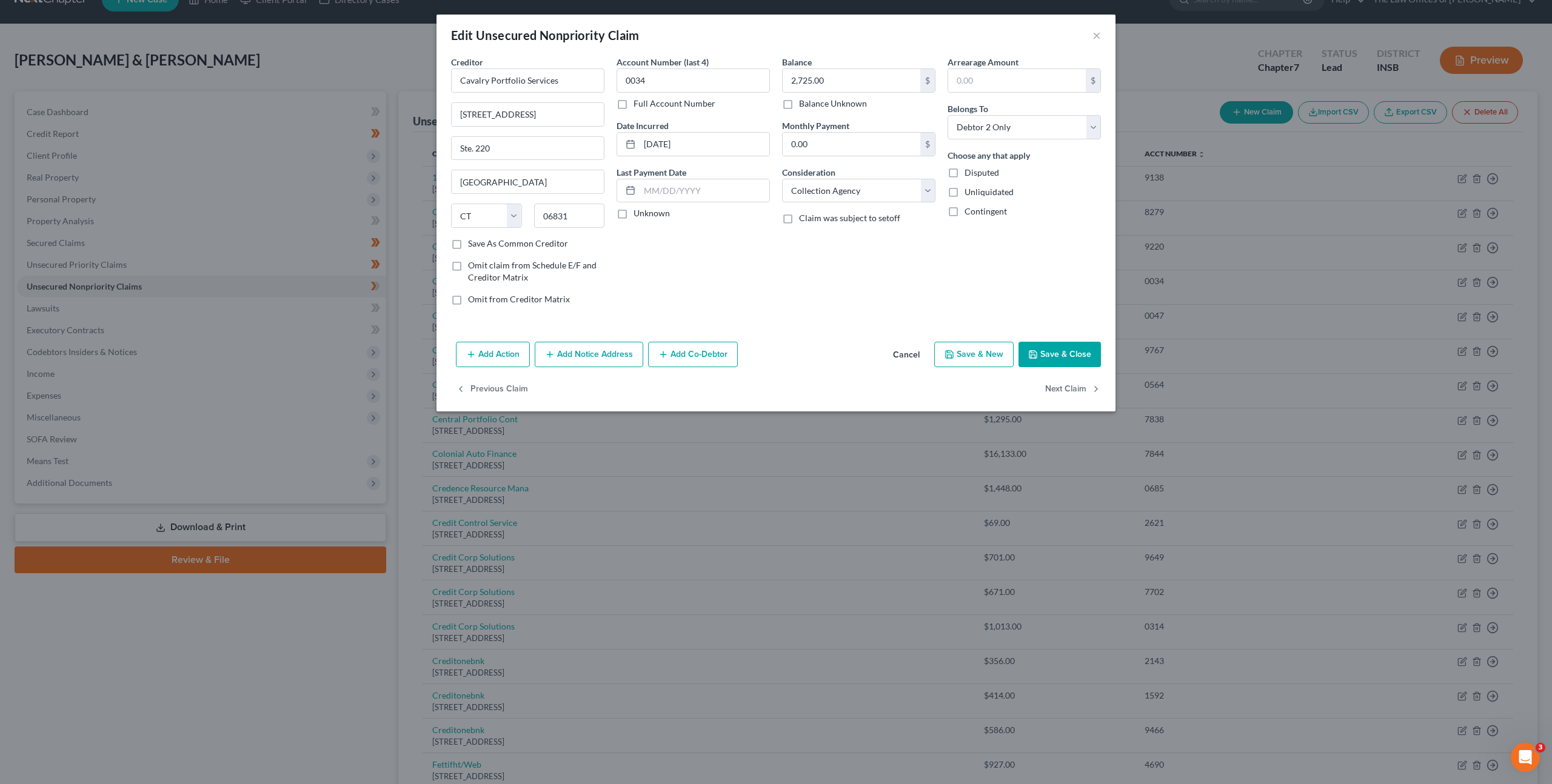
click at [739, 261] on div "Account Number (last 4) 0034 Full Account Number Date Incurred [DATE] Last Paym…" at bounding box center [693, 185] width 165 height 259
click at [594, 339] on div "Add Action Add Notice Address Add Co-Debtor Cancel Save & New Save & Close" at bounding box center [776, 357] width 679 height 40
click at [596, 349] on button "Add Notice Address" at bounding box center [589, 355] width 109 height 25
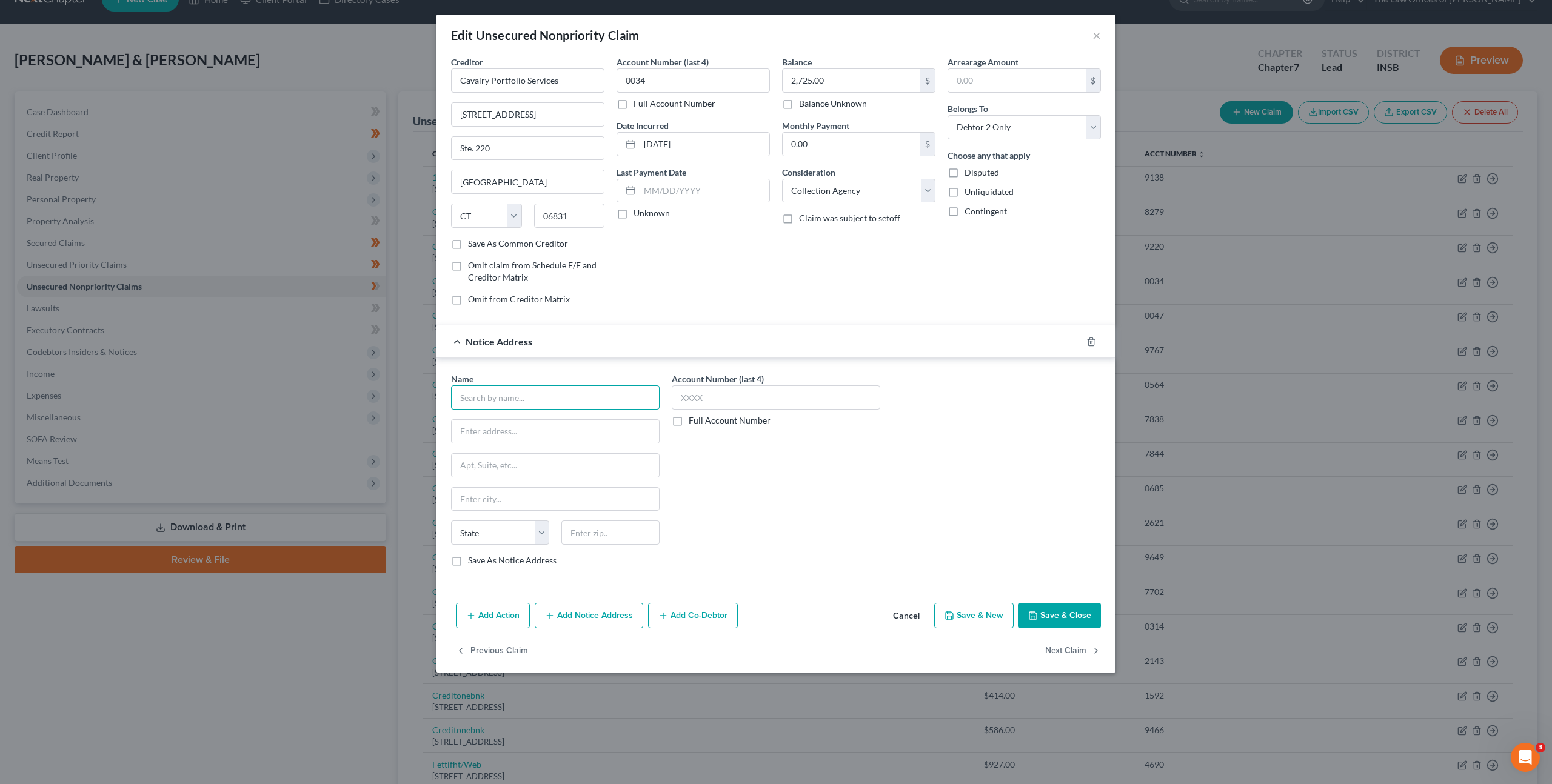
click at [535, 390] on input "text" at bounding box center [555, 397] width 209 height 24
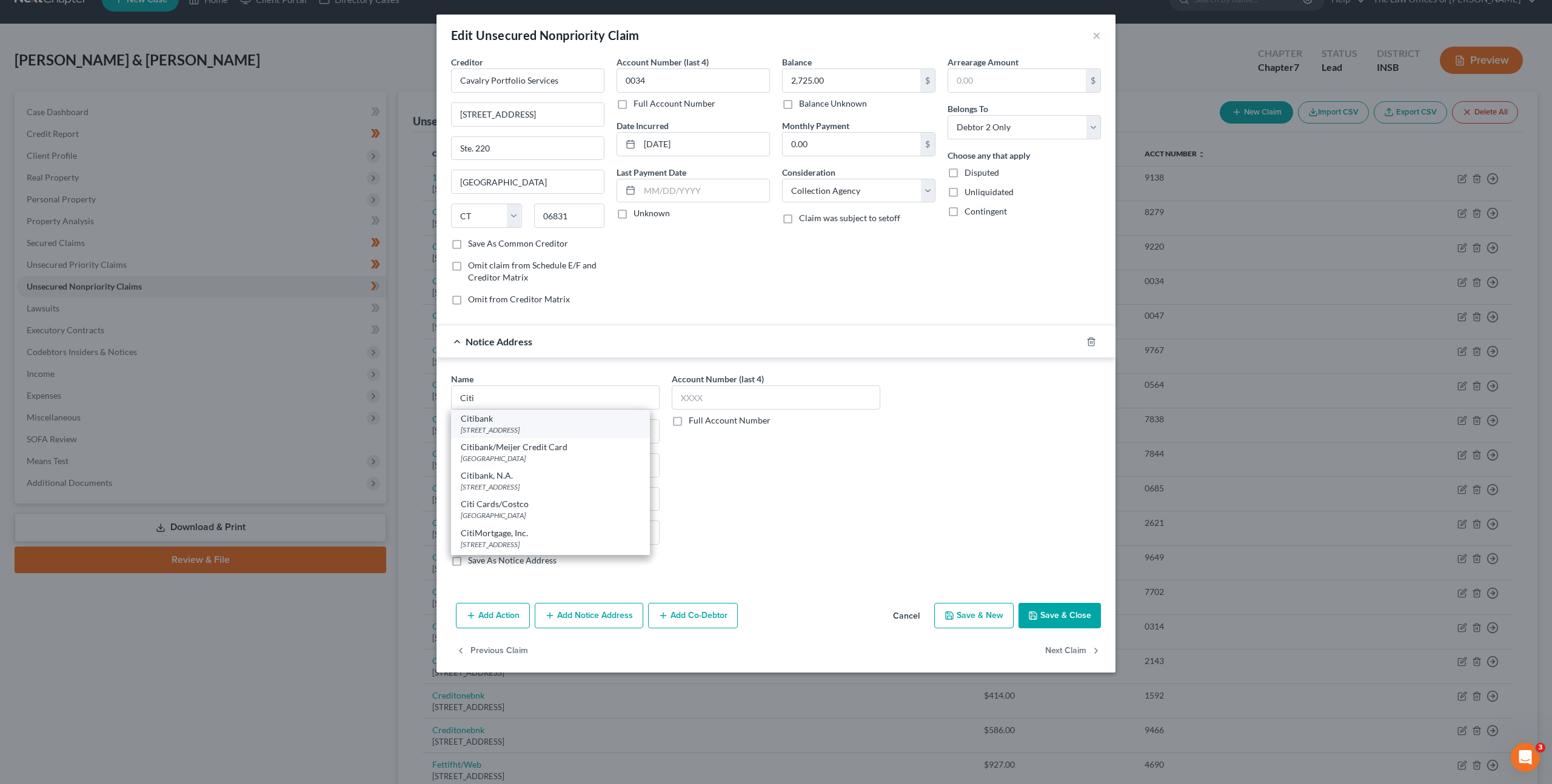
click at [533, 424] on div "Citibank" at bounding box center [550, 419] width 180 height 12
type input "Citibank"
type input "PO Box 6500"
type input "[GEOGRAPHIC_DATA]"
select select "43"
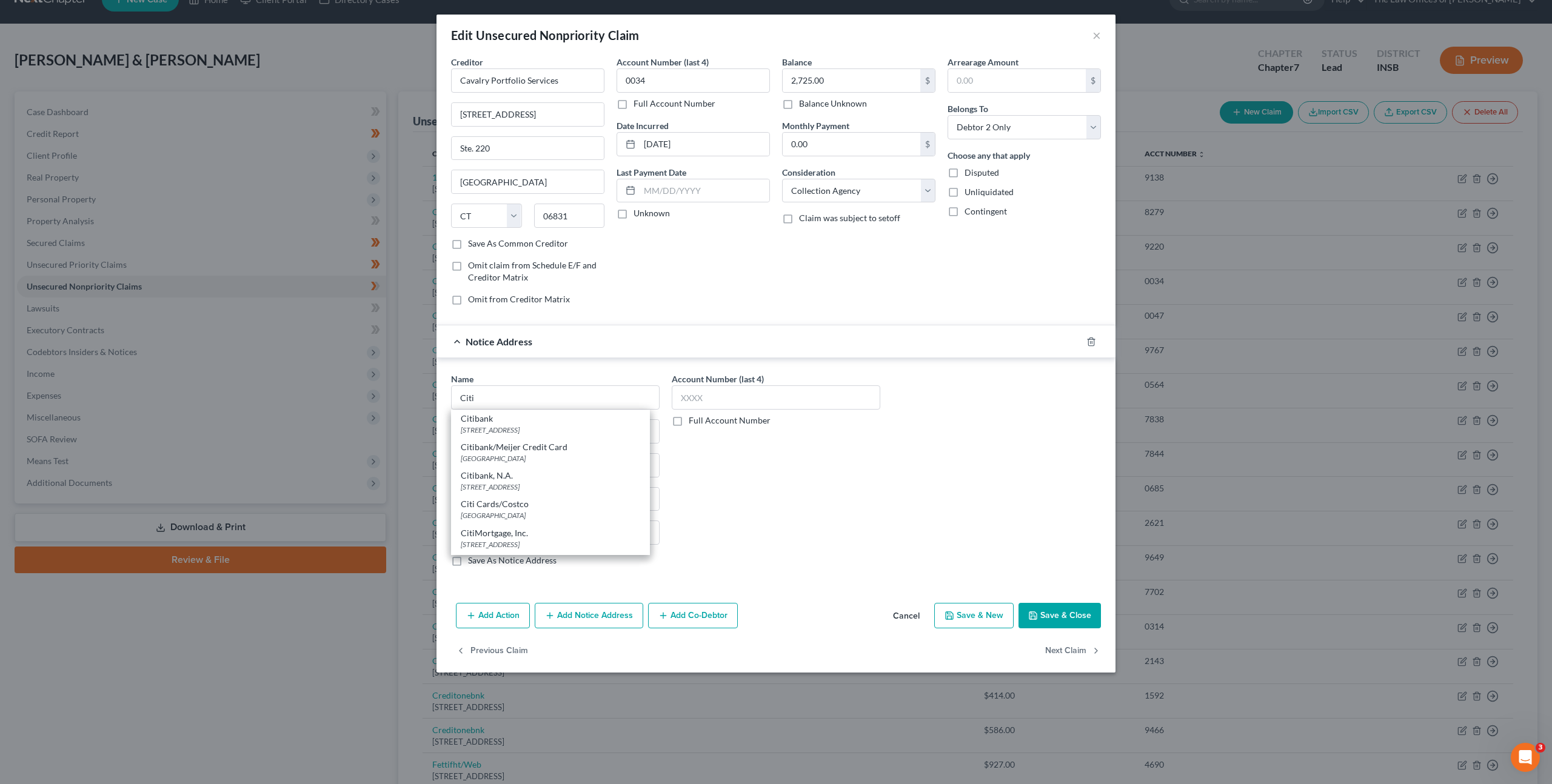
type input "57117"
click at [943, 520] on div "Name * Citibank PO Box 6500 [GEOGRAPHIC_DATA] [US_STATE] AK AR [GEOGRAPHIC_DATA…" at bounding box center [776, 475] width 662 height 204
click at [1068, 618] on button "Save & Close" at bounding box center [1059, 616] width 83 height 25
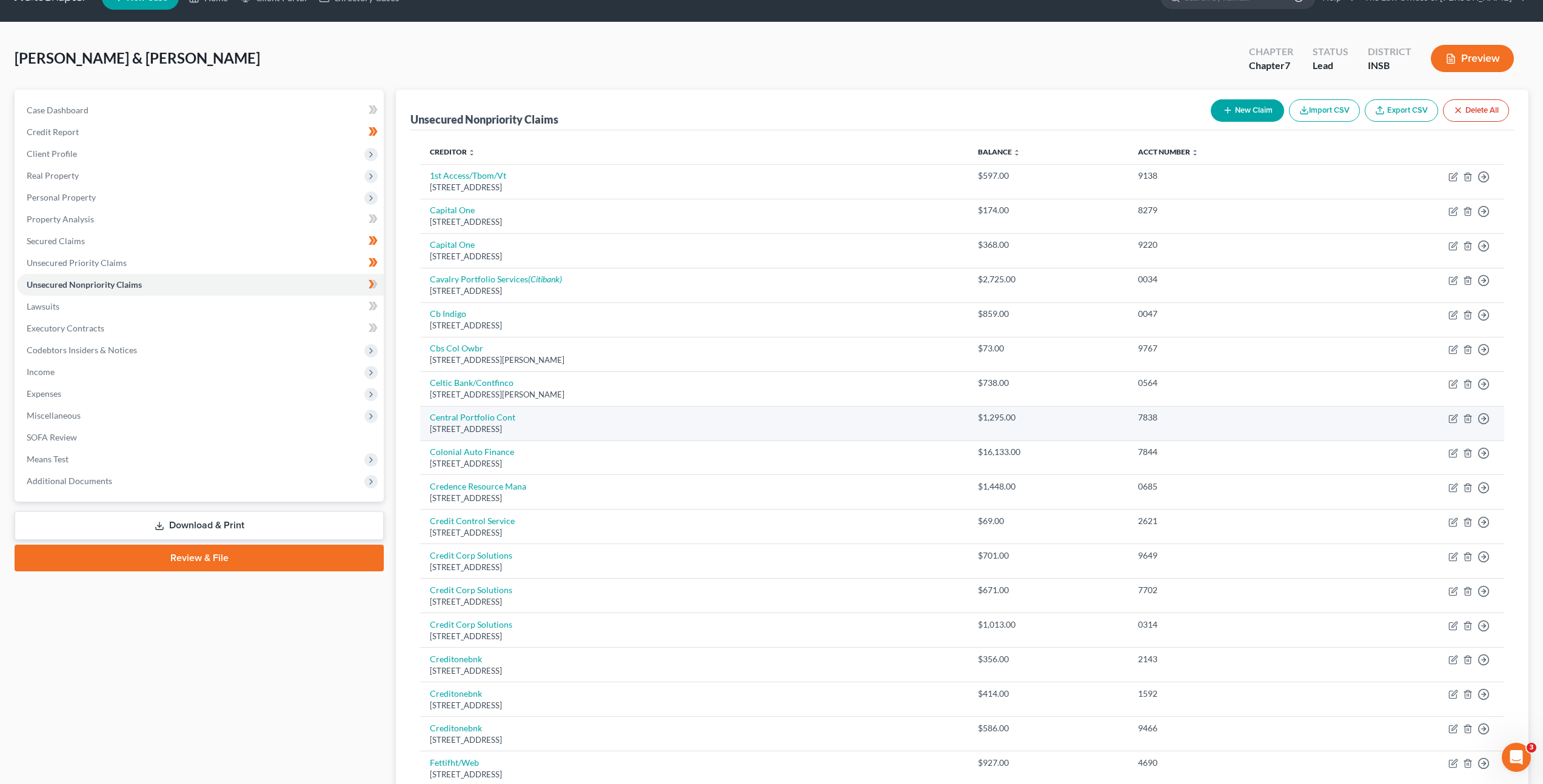
scroll to position [27, 0]
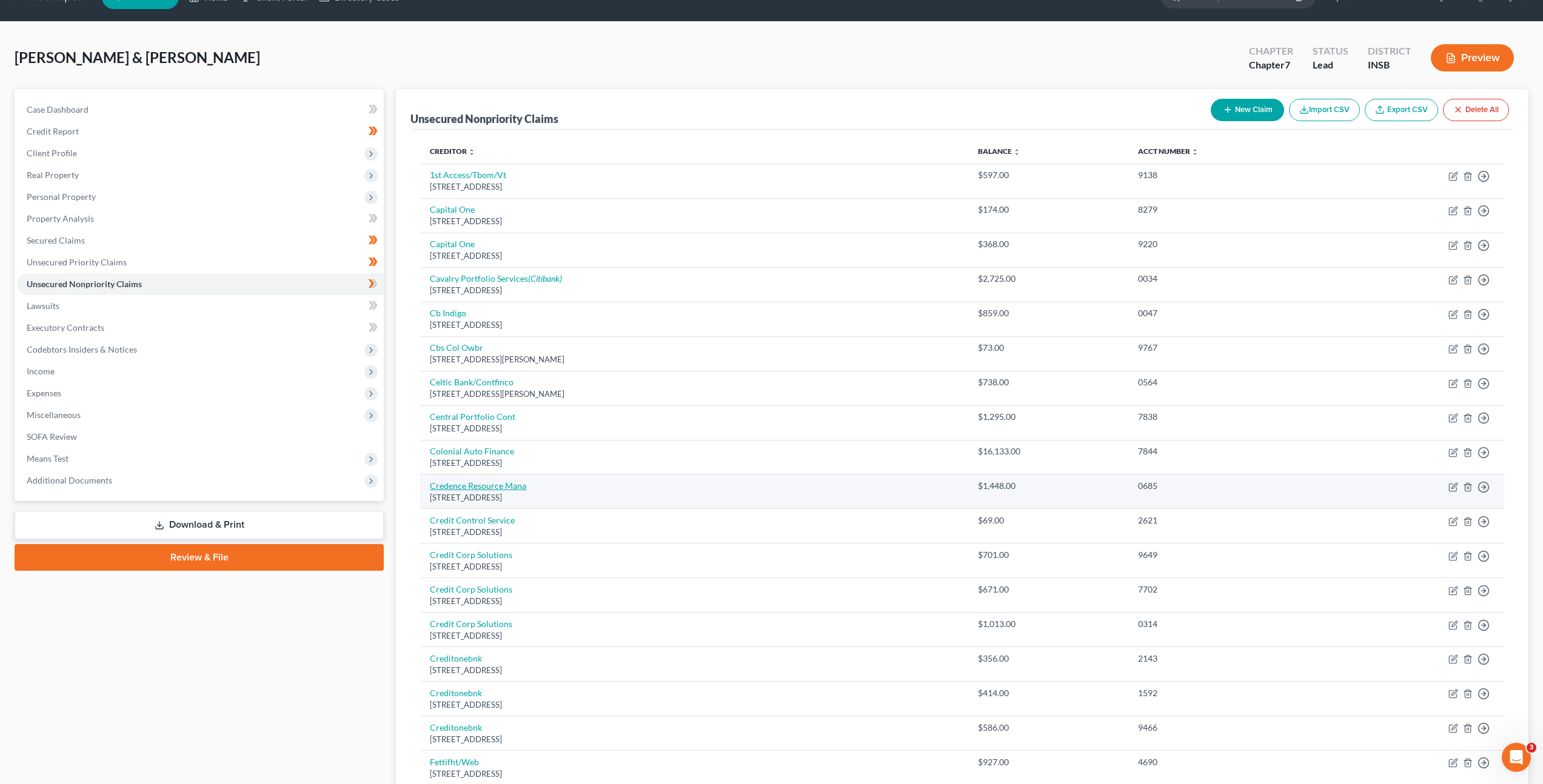
click at [489, 483] on link "Credence Resource Mana" at bounding box center [477, 486] width 96 height 11
select select "45"
select select "1"
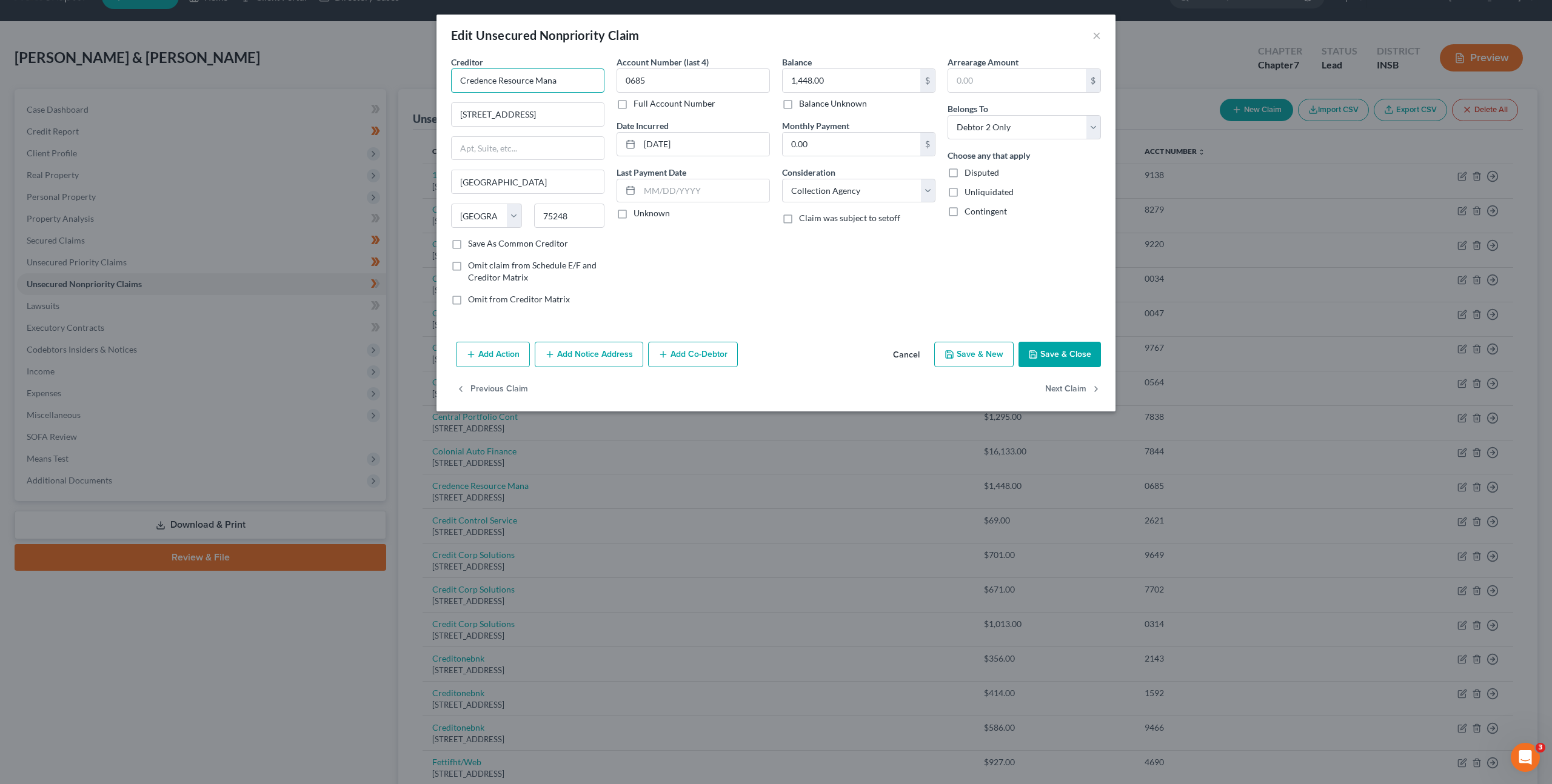
click at [581, 85] on input "Credence Resource Mana" at bounding box center [528, 80] width 154 height 24
type input "Credence Resource Management"
drag, startPoint x: 764, startPoint y: 297, endPoint x: 731, endPoint y: 331, distance: 47.4
click at [765, 297] on div "Account Number (last 4) 0685 Full Account Number Date Incurred [DATE] Last Paym…" at bounding box center [693, 185] width 165 height 259
click at [608, 353] on button "Add Notice Address" at bounding box center [589, 355] width 109 height 25
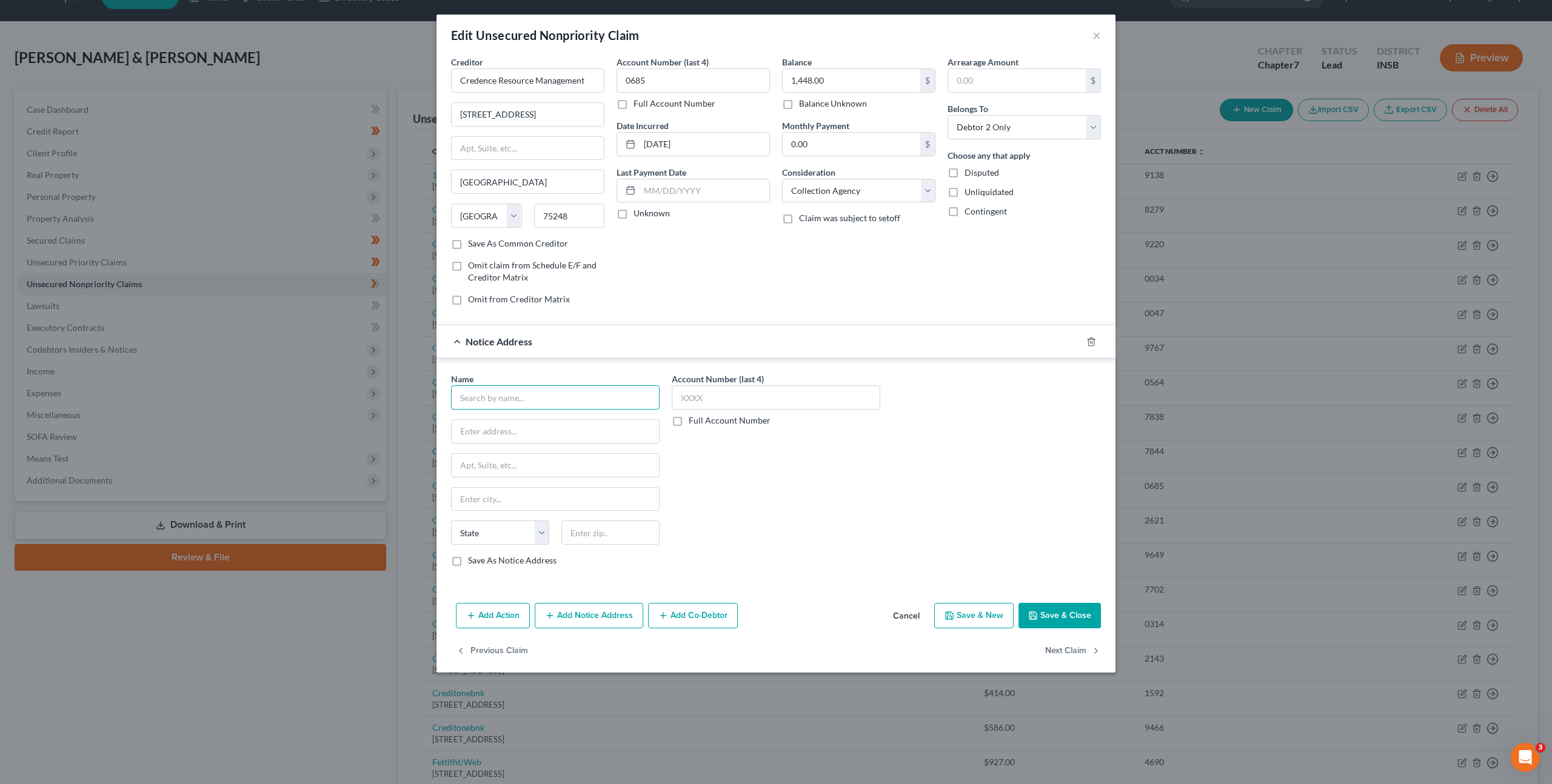
click at [565, 403] on input "text" at bounding box center [555, 397] width 209 height 24
type input "S"
type input "AT&T"
drag, startPoint x: 568, startPoint y: 422, endPoint x: 605, endPoint y: 436, distance: 39.6
click at [568, 422] on div "AT&T" at bounding box center [524, 419] width 126 height 12
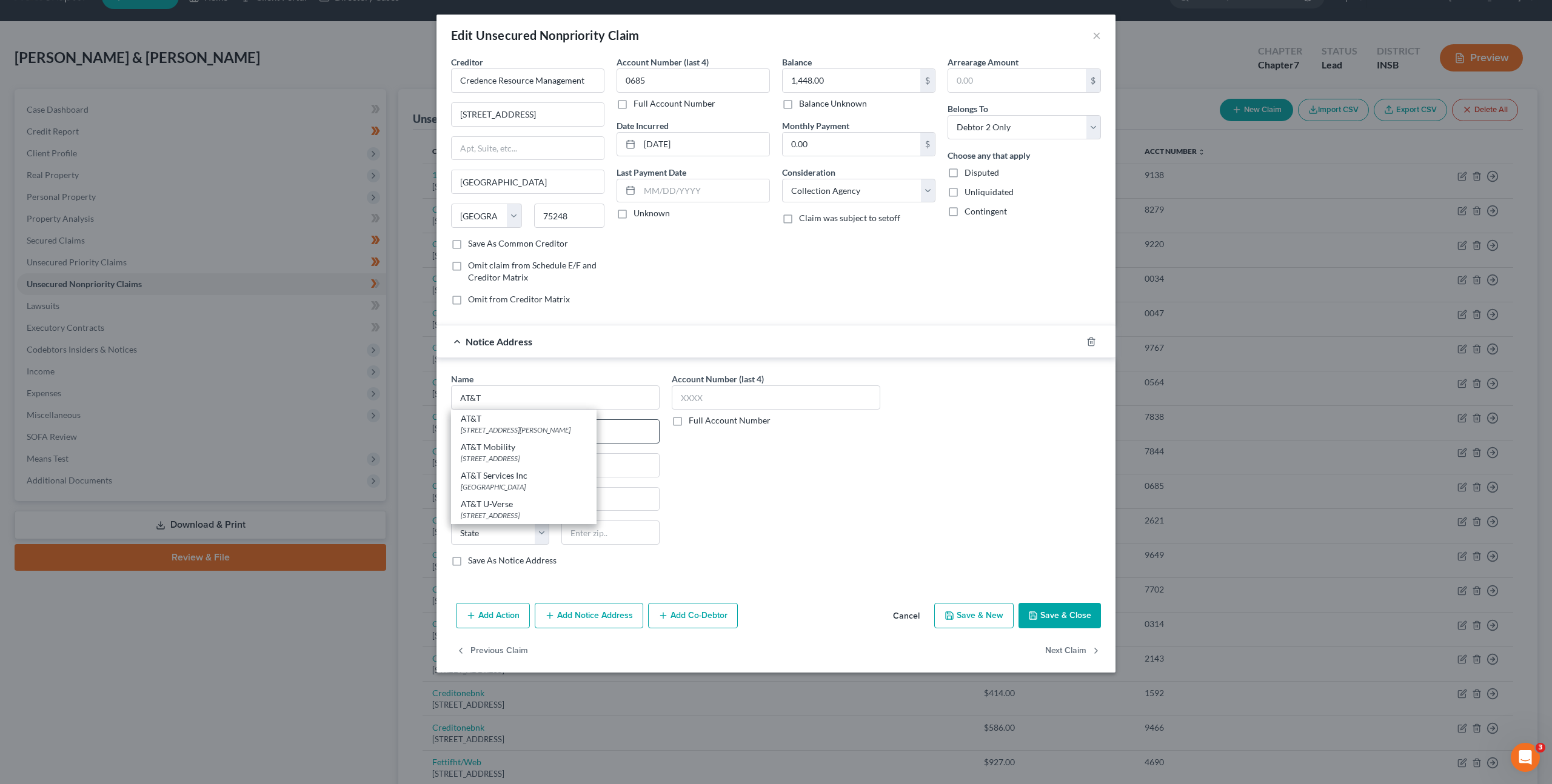
type input "[STREET_ADDRESS][PERSON_NAME]"
type input "[GEOGRAPHIC_DATA]"
select select "45"
type input "75202"
click at [973, 503] on div "Name * AT&T [GEOGRAPHIC_DATA][PERSON_NAME] [US_STATE] AK AR AZ CA CO CT DE DC […" at bounding box center [776, 475] width 662 height 204
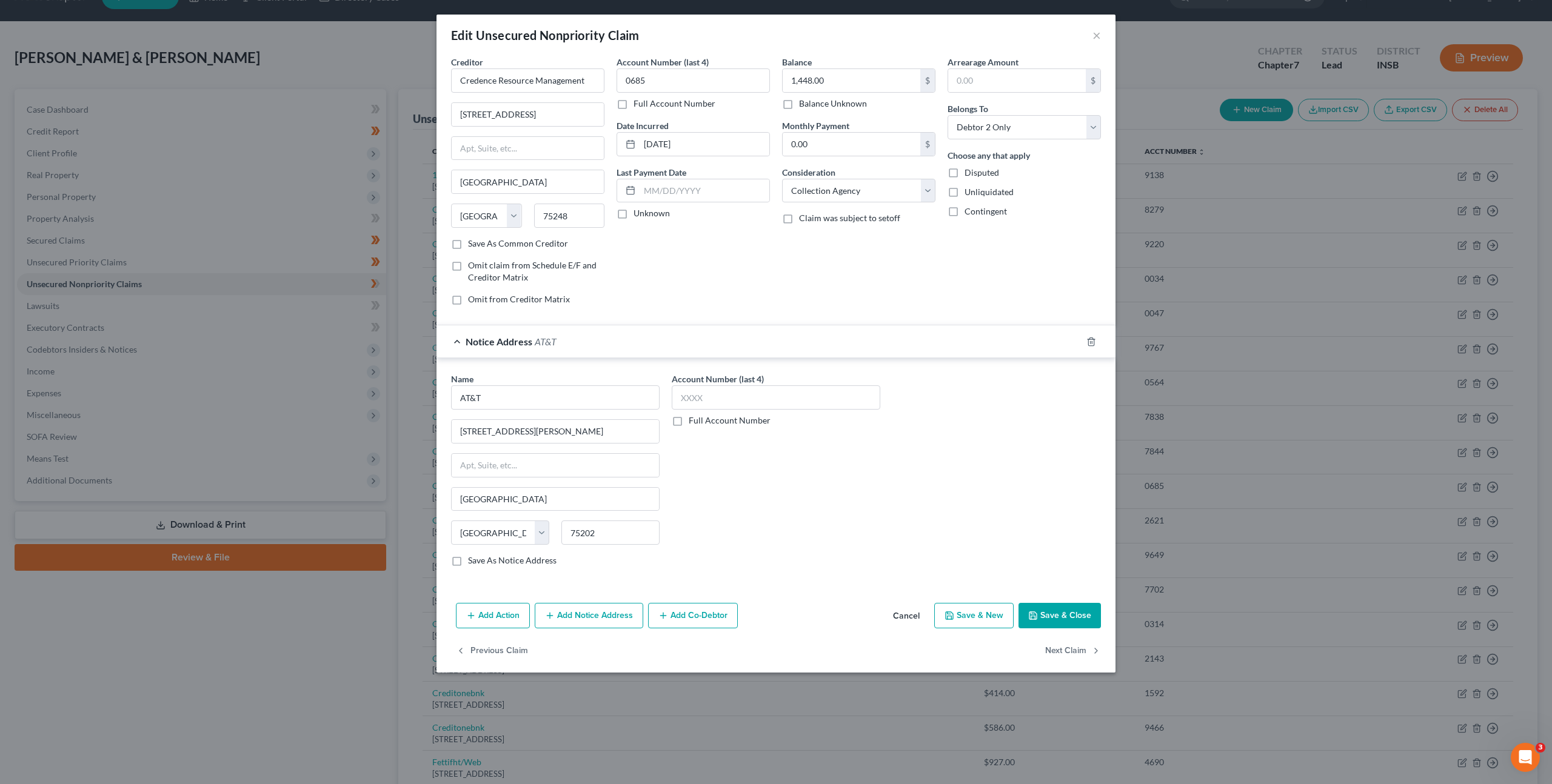
click at [1044, 612] on button "Save & Close" at bounding box center [1059, 616] width 83 height 25
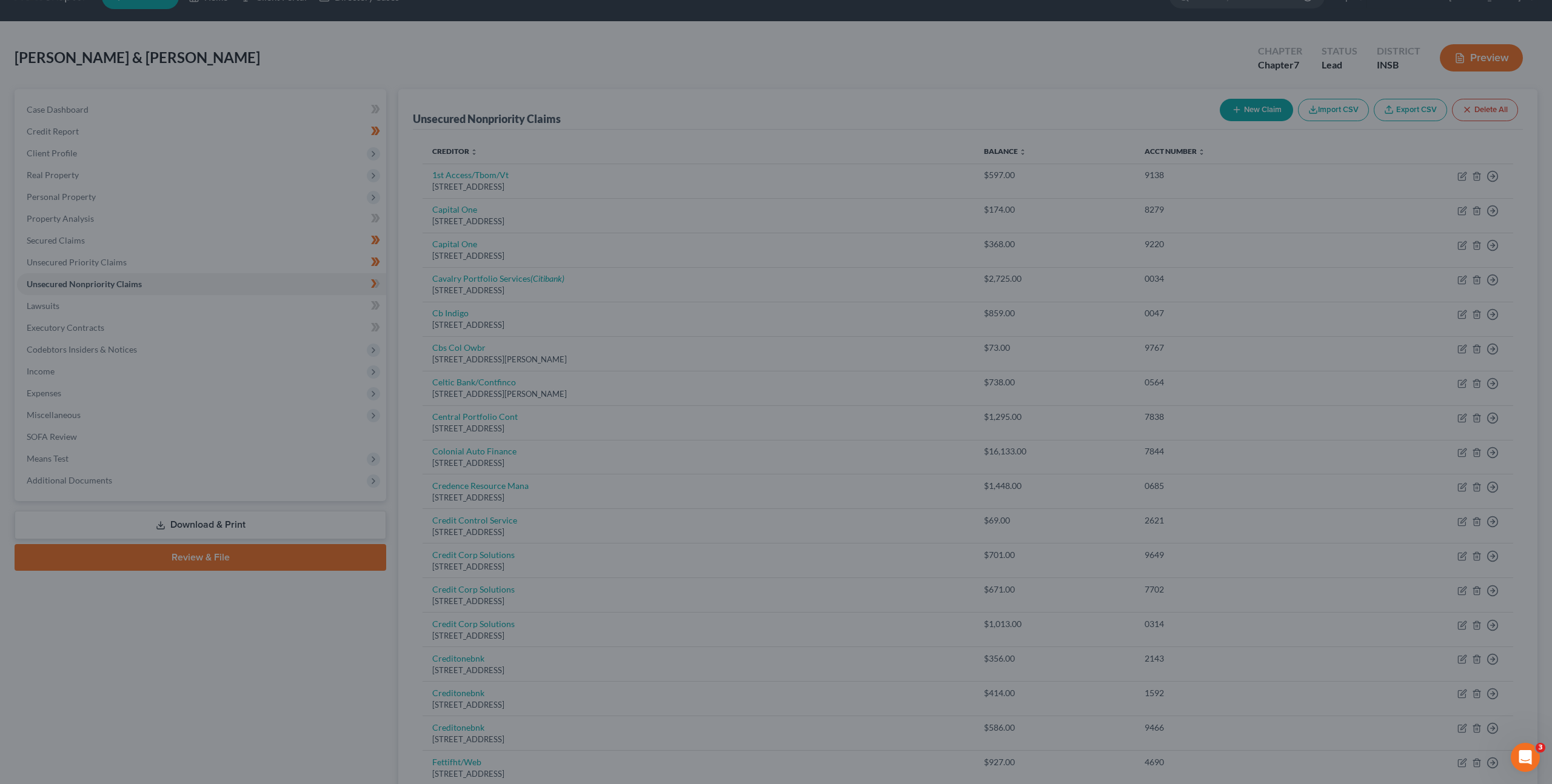
type input "0"
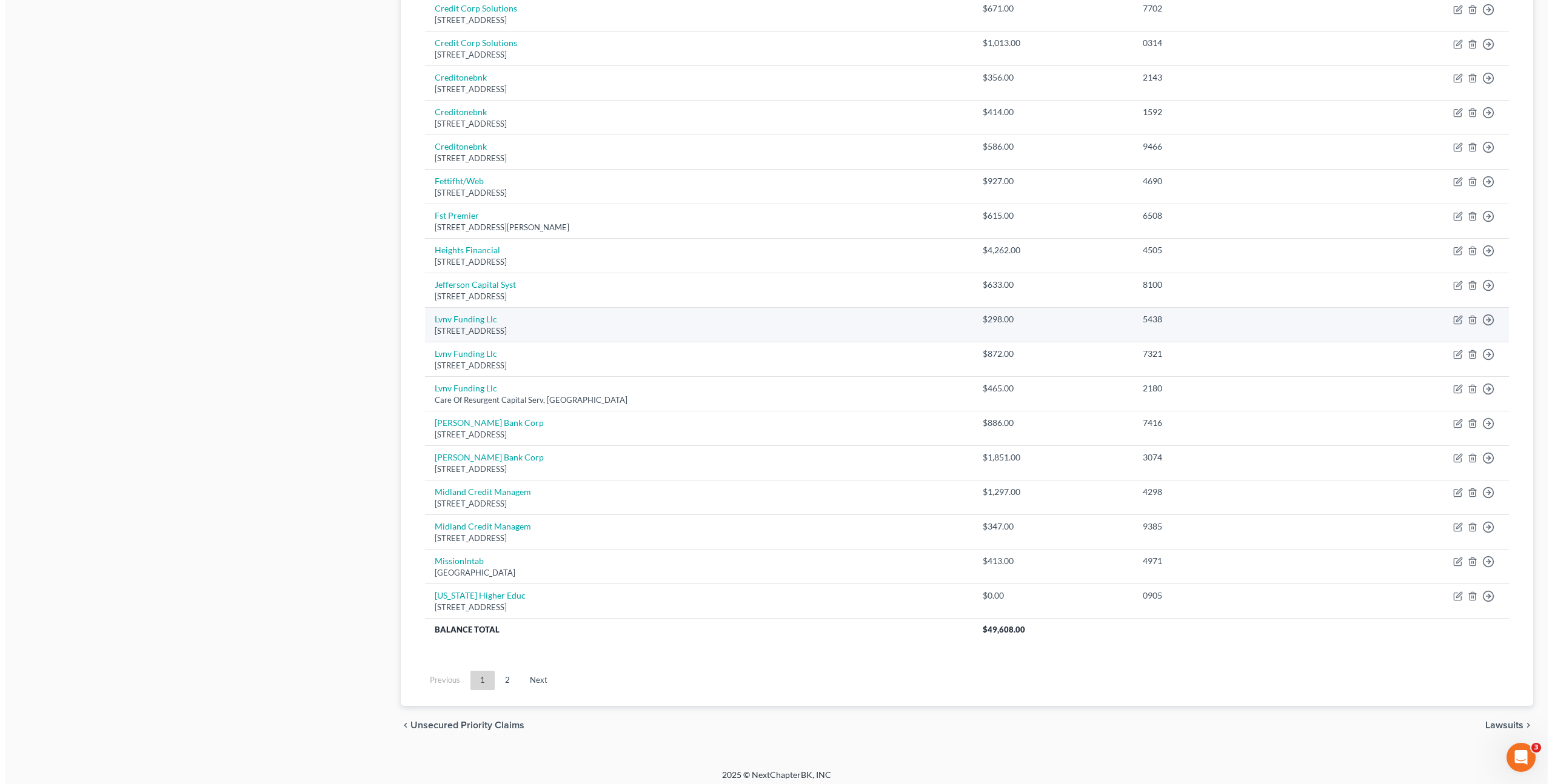
scroll to position [615, 0]
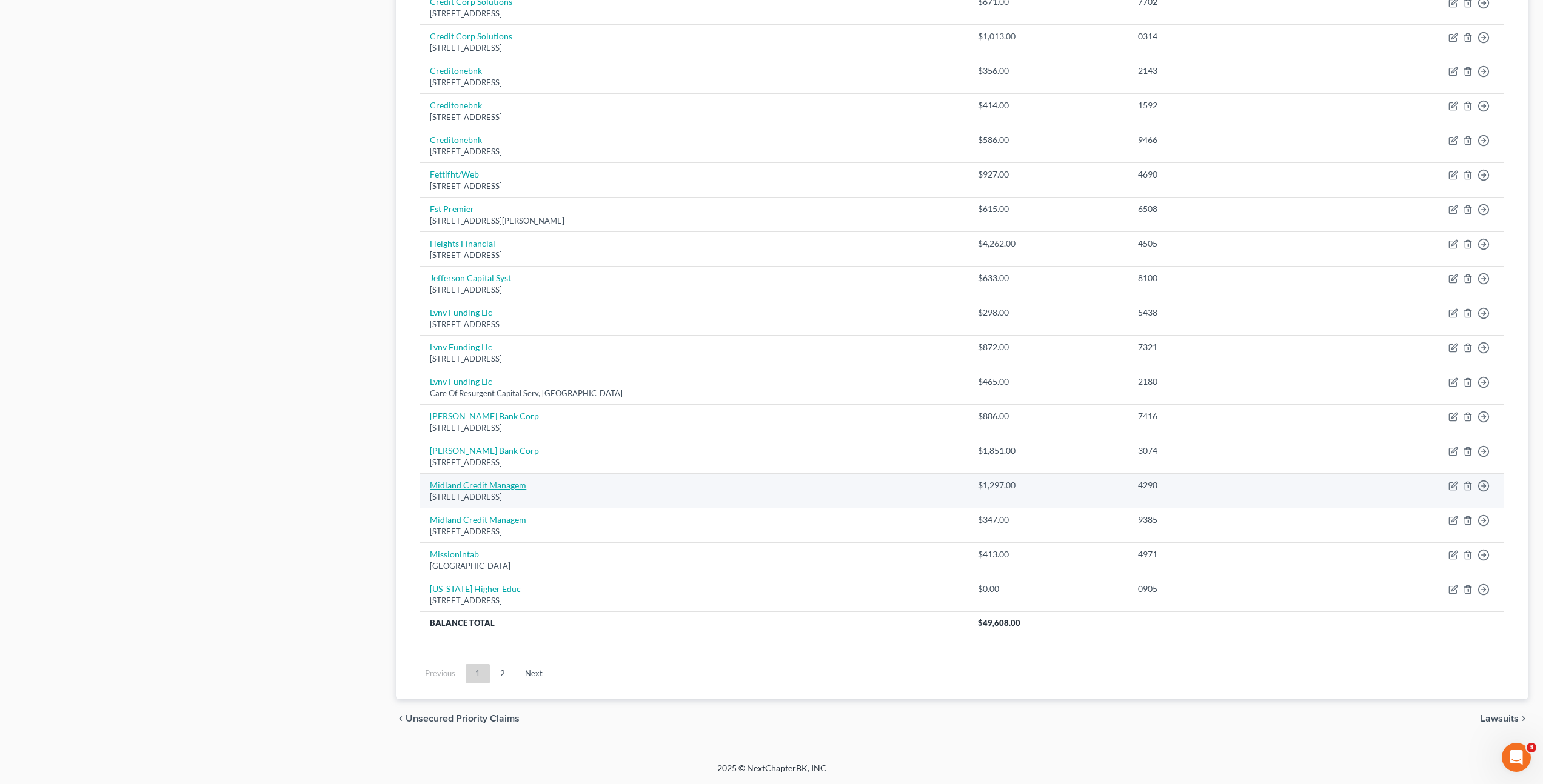
click at [503, 484] on link "Midland Credit Managem" at bounding box center [477, 485] width 96 height 11
select select "23"
select select "1"
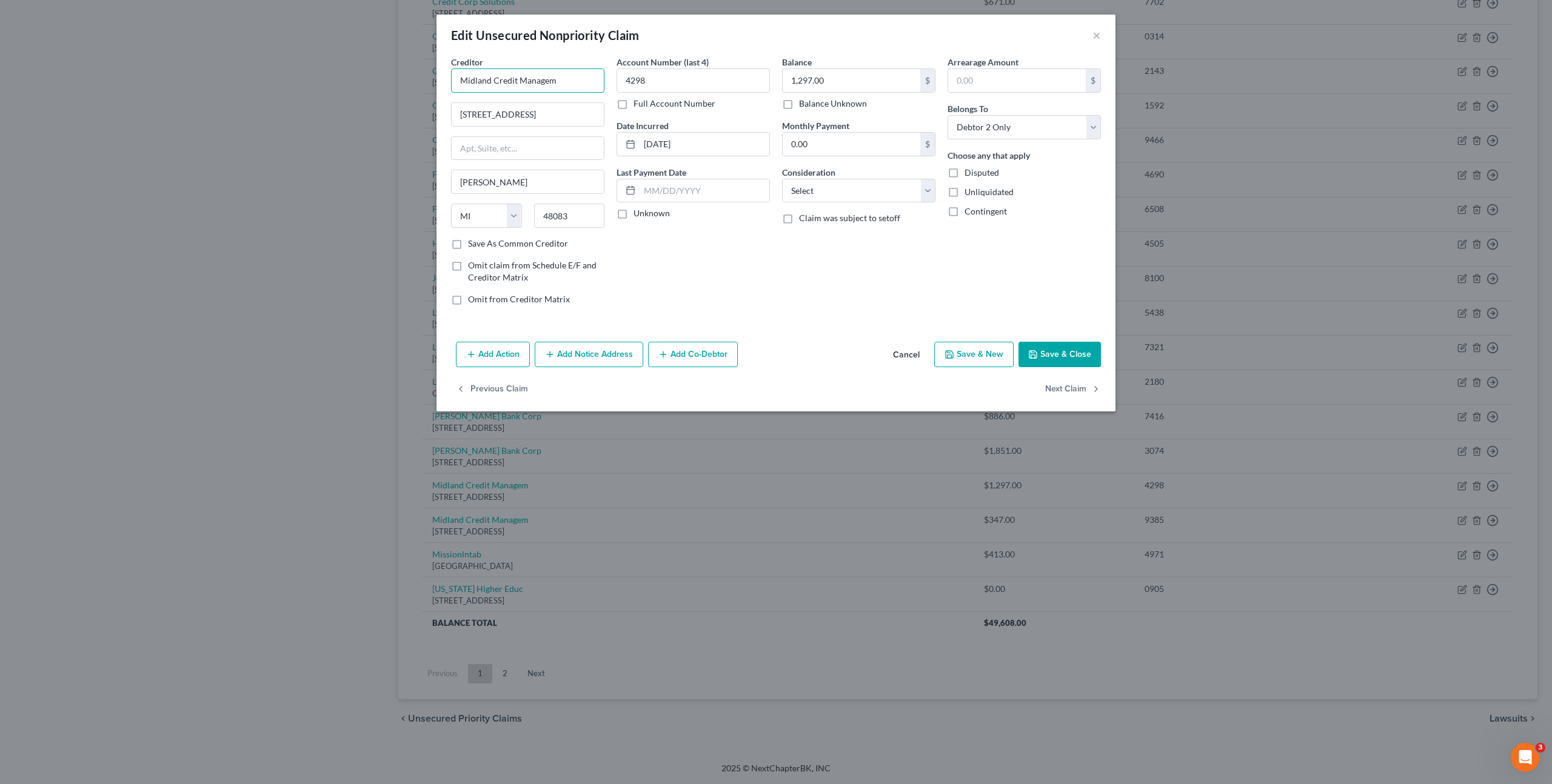
click at [562, 83] on input "Midland Credit Managem" at bounding box center [528, 80] width 154 height 24
type input "Midland Credit Management"
click at [694, 266] on div "Account Number (last 4) 4298 Full Account Number Date Incurred [DATE] Last Paym…" at bounding box center [693, 185] width 165 height 259
click at [602, 356] on button "Add Notice Address" at bounding box center [589, 355] width 109 height 25
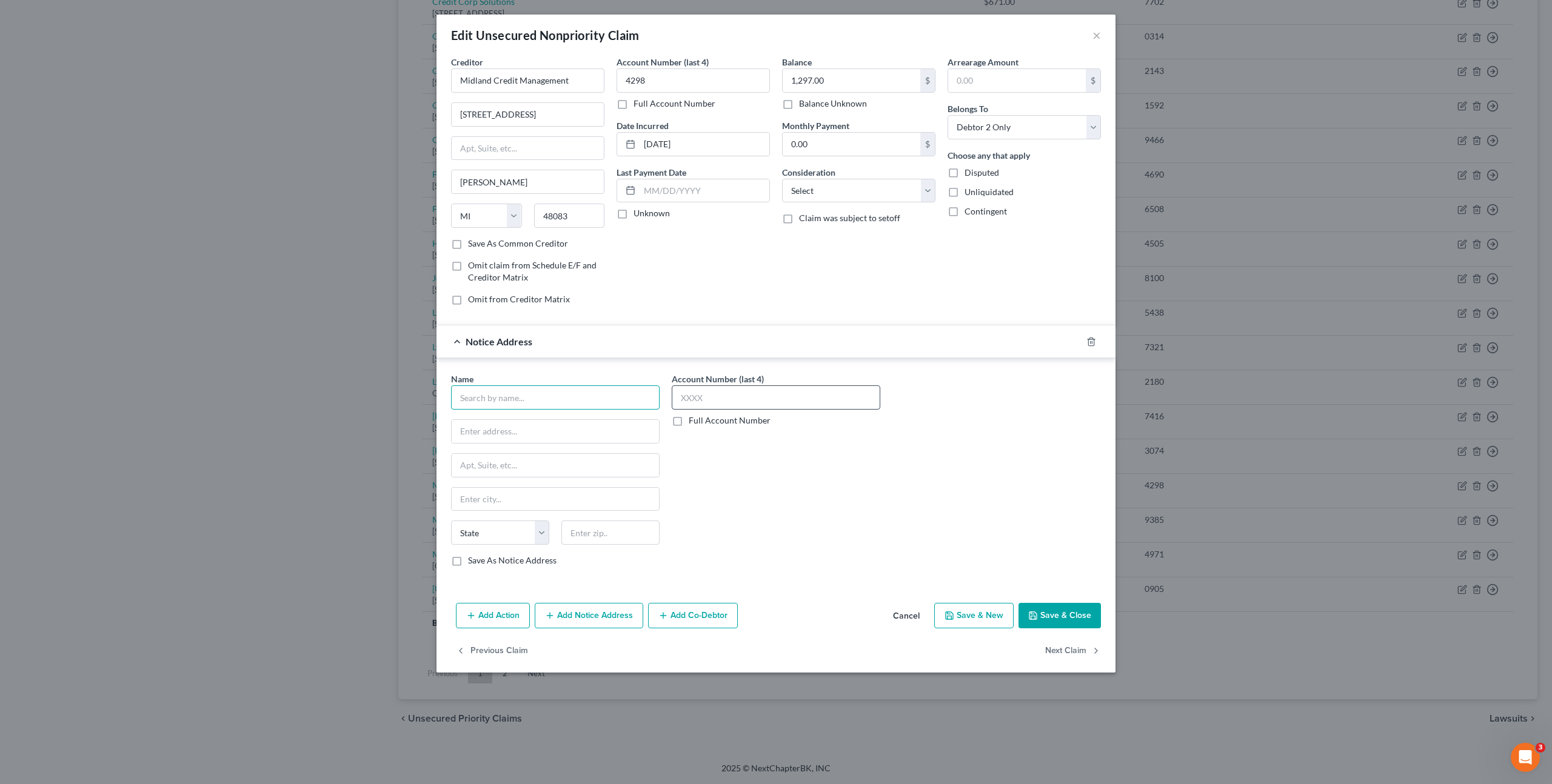
click at [555, 388] on input "text" at bounding box center [555, 397] width 209 height 24
click at [533, 453] on div "WebBank" at bounding box center [531, 450] width 140 height 12
type input "WebBank"
type input "PO Box 757"
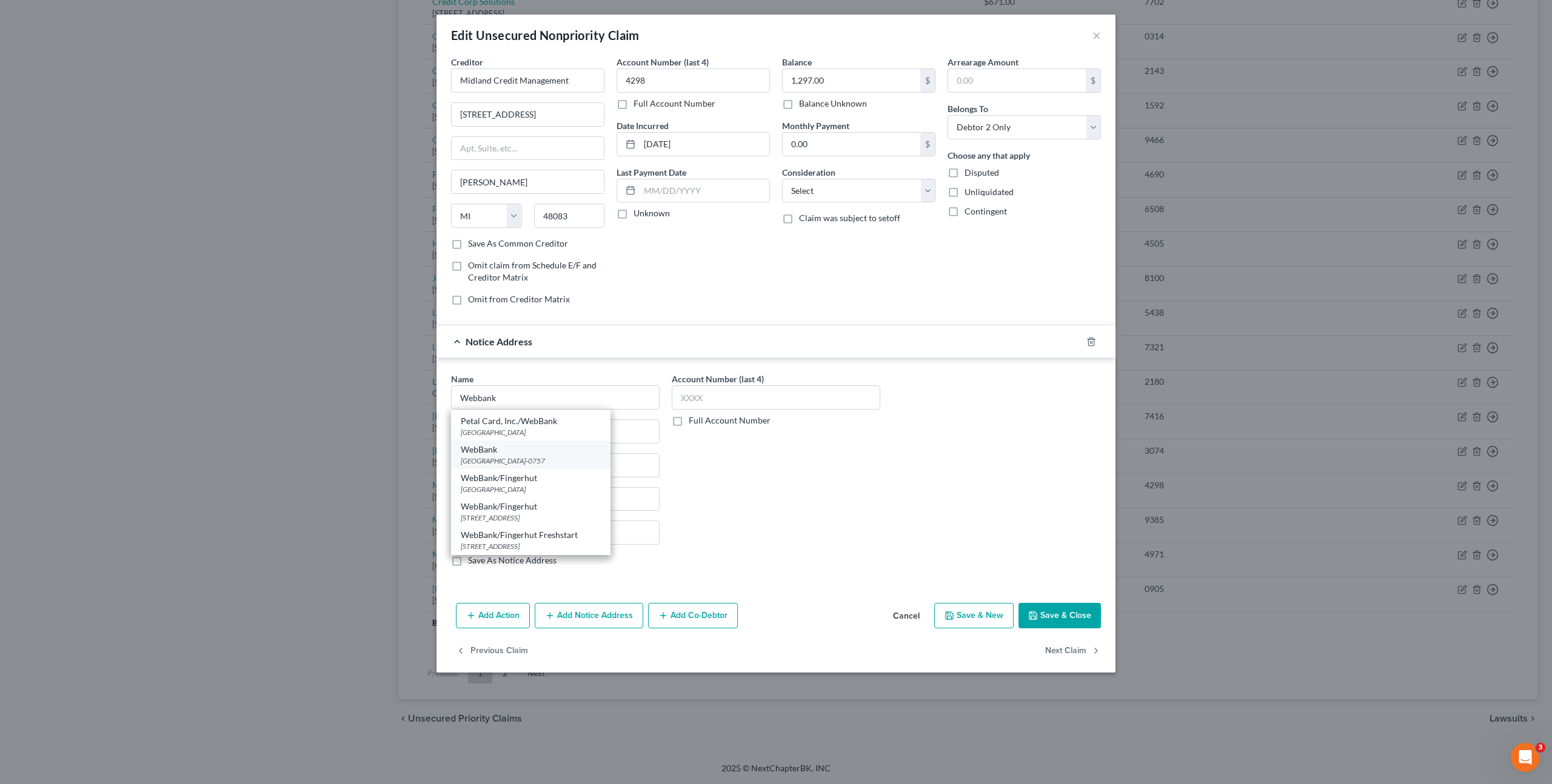
type input "[GEOGRAPHIC_DATA]"
select select "32"
type input "03802-0757"
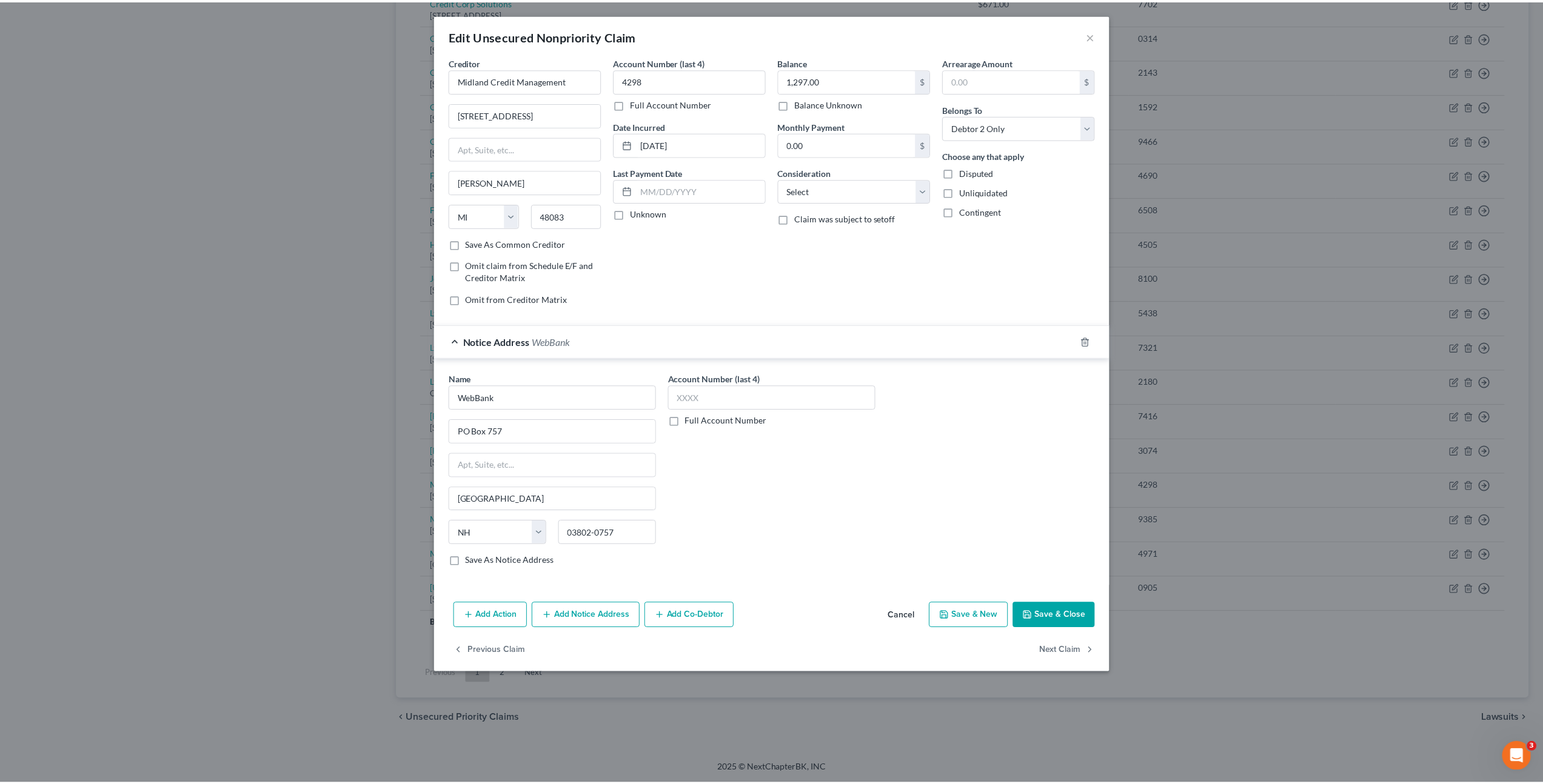
scroll to position [0, 0]
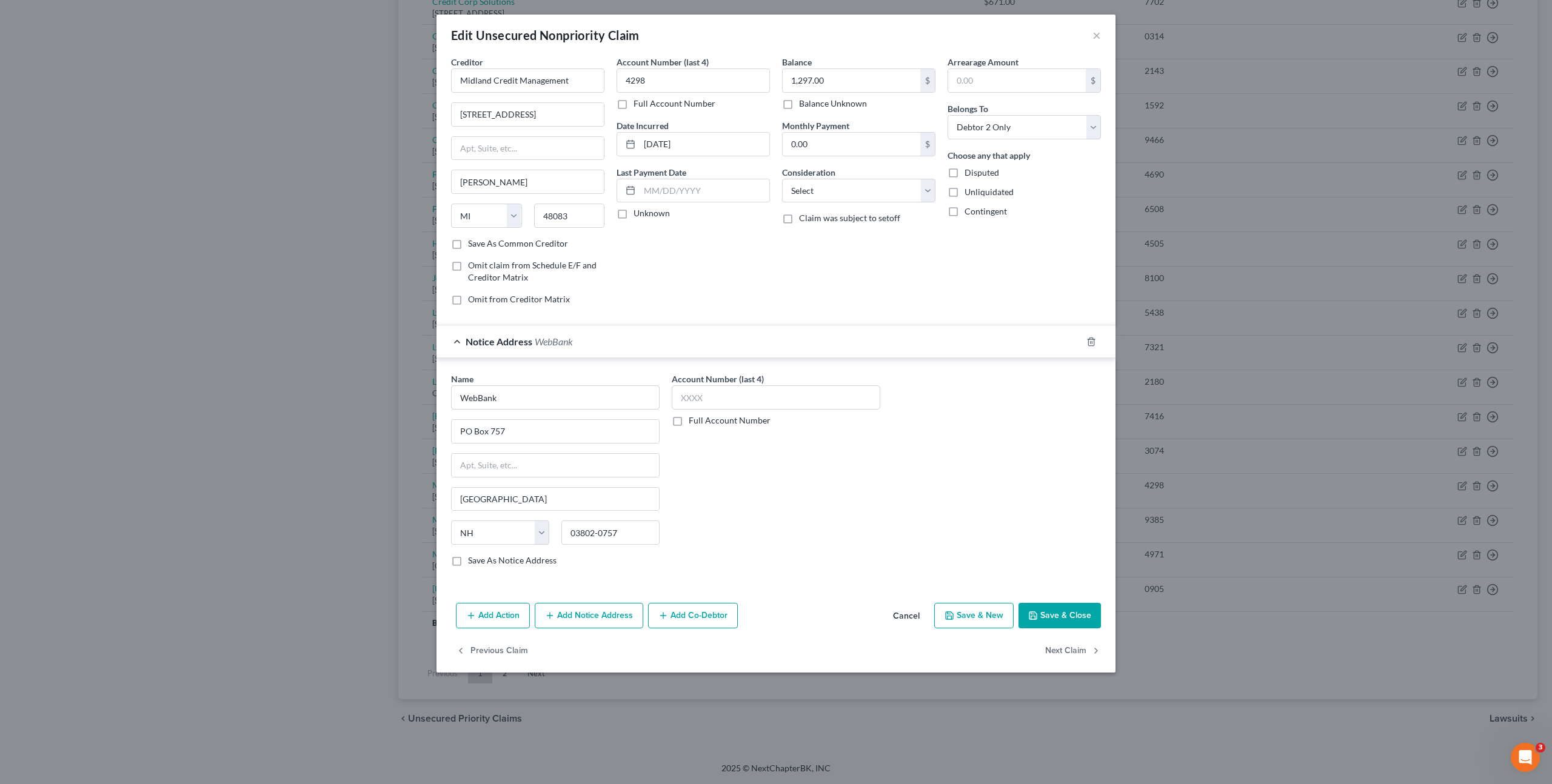
drag, startPoint x: 834, startPoint y: 481, endPoint x: 863, endPoint y: 508, distance: 39.6
click at [834, 481] on div "Account Number (last 4) Full Account Number" at bounding box center [776, 475] width 221 height 204
drag, startPoint x: 1043, startPoint y: 606, endPoint x: 1118, endPoint y: 477, distance: 149.2
click at [1043, 606] on button "Save & Close" at bounding box center [1059, 616] width 83 height 25
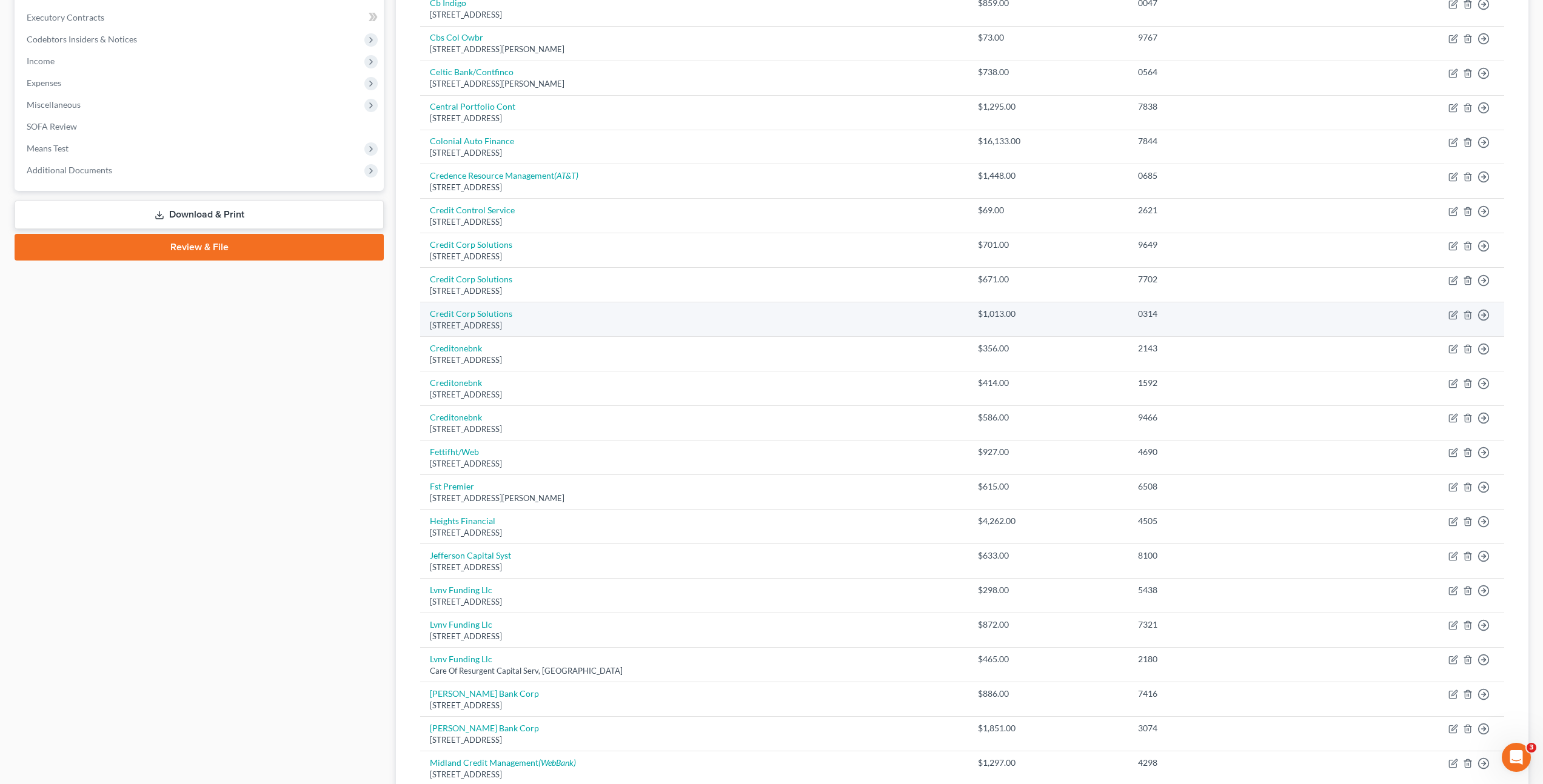
scroll to position [263, 0]
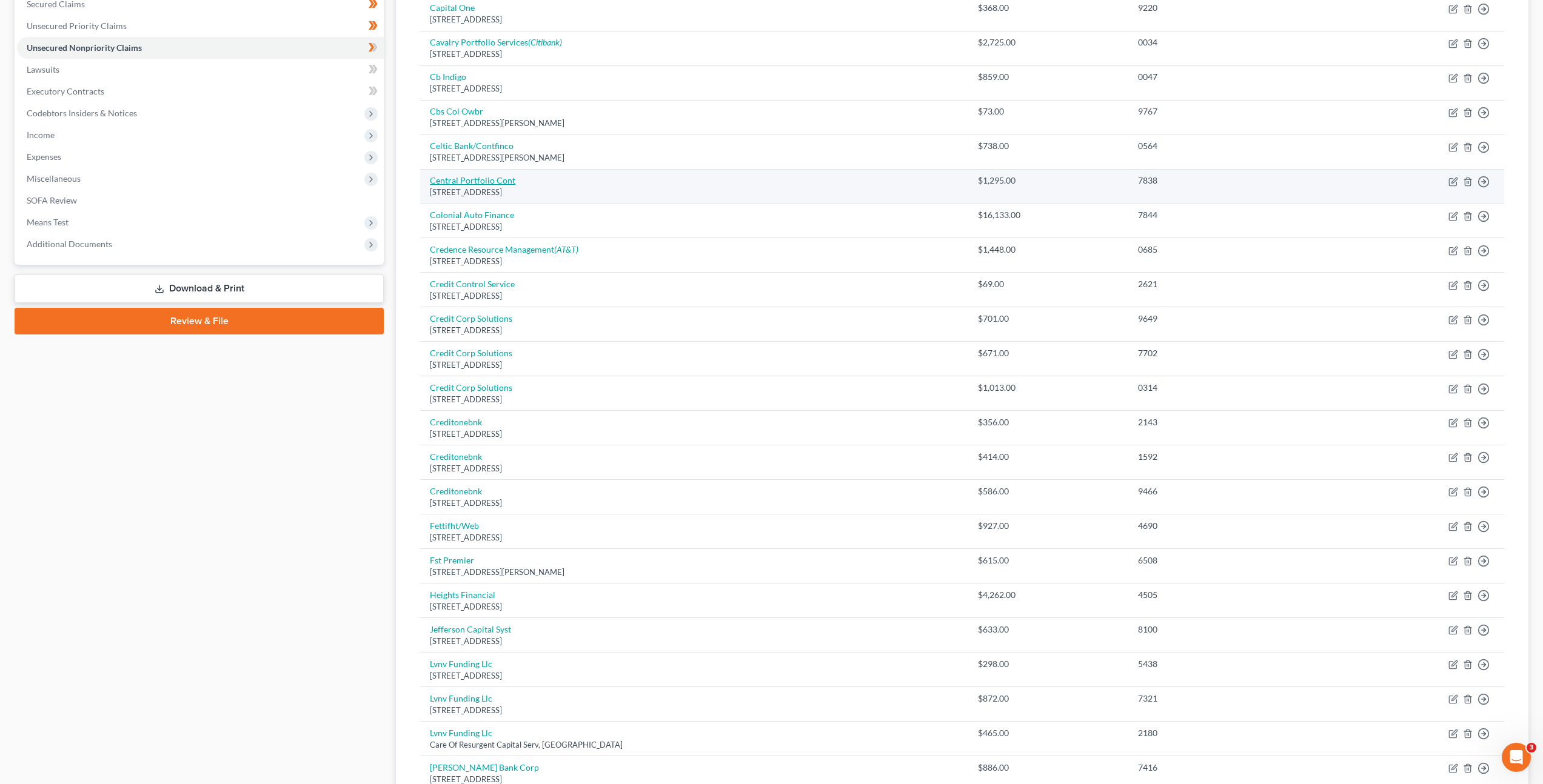
click at [491, 183] on link "Central Portfolio Cont" at bounding box center [472, 180] width 86 height 11
select select "24"
select select "1"
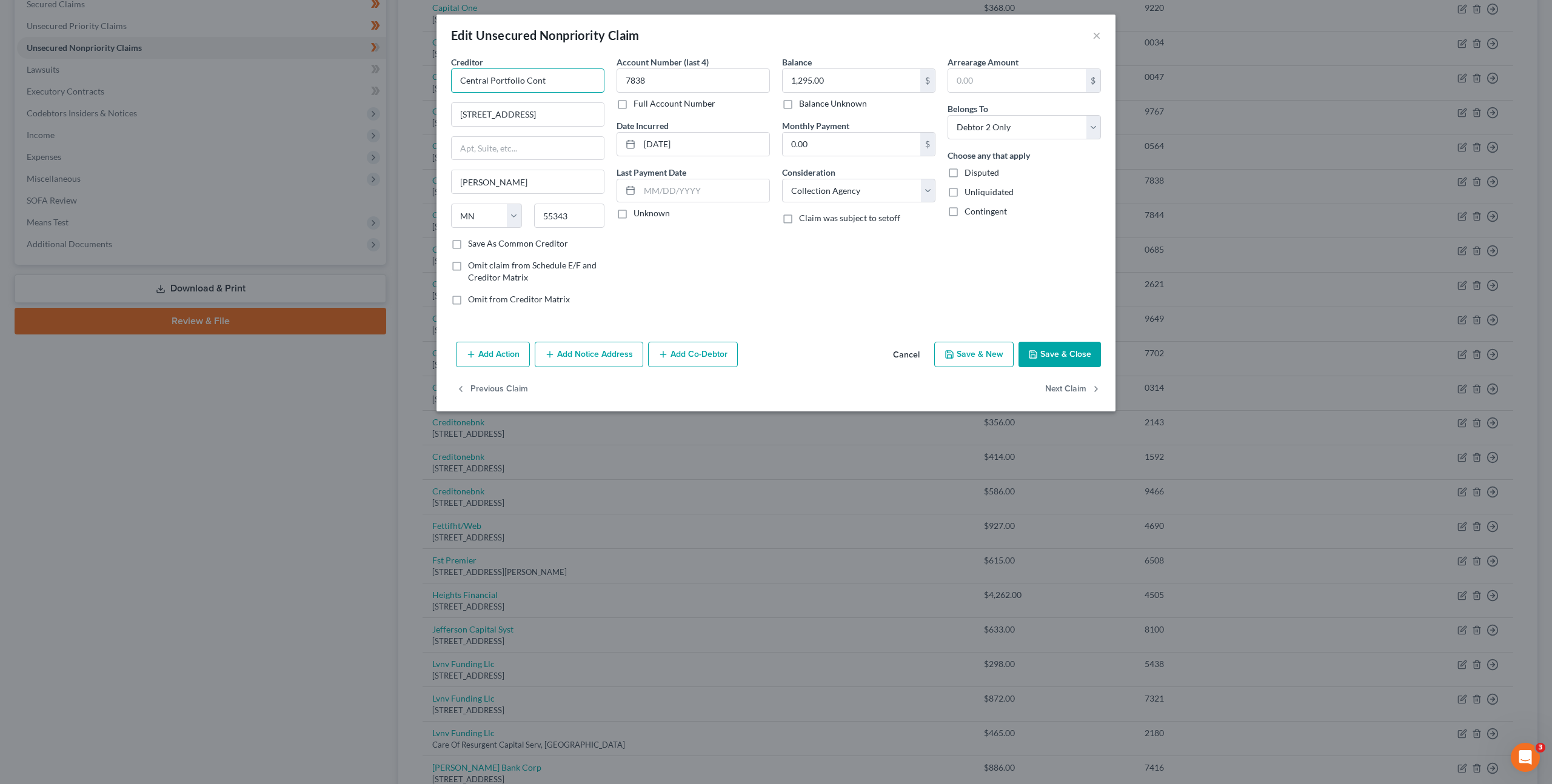
click at [552, 87] on input "Central Portfolio Cont" at bounding box center [528, 80] width 154 height 24
type input "Central Portfolio Control Inc"
click at [751, 296] on div "Account Number (last 4) 7838 Full Account Number Date Incurred [DATE] Last Paym…" at bounding box center [693, 185] width 165 height 259
click at [625, 351] on button "Add Notice Address" at bounding box center [589, 355] width 109 height 25
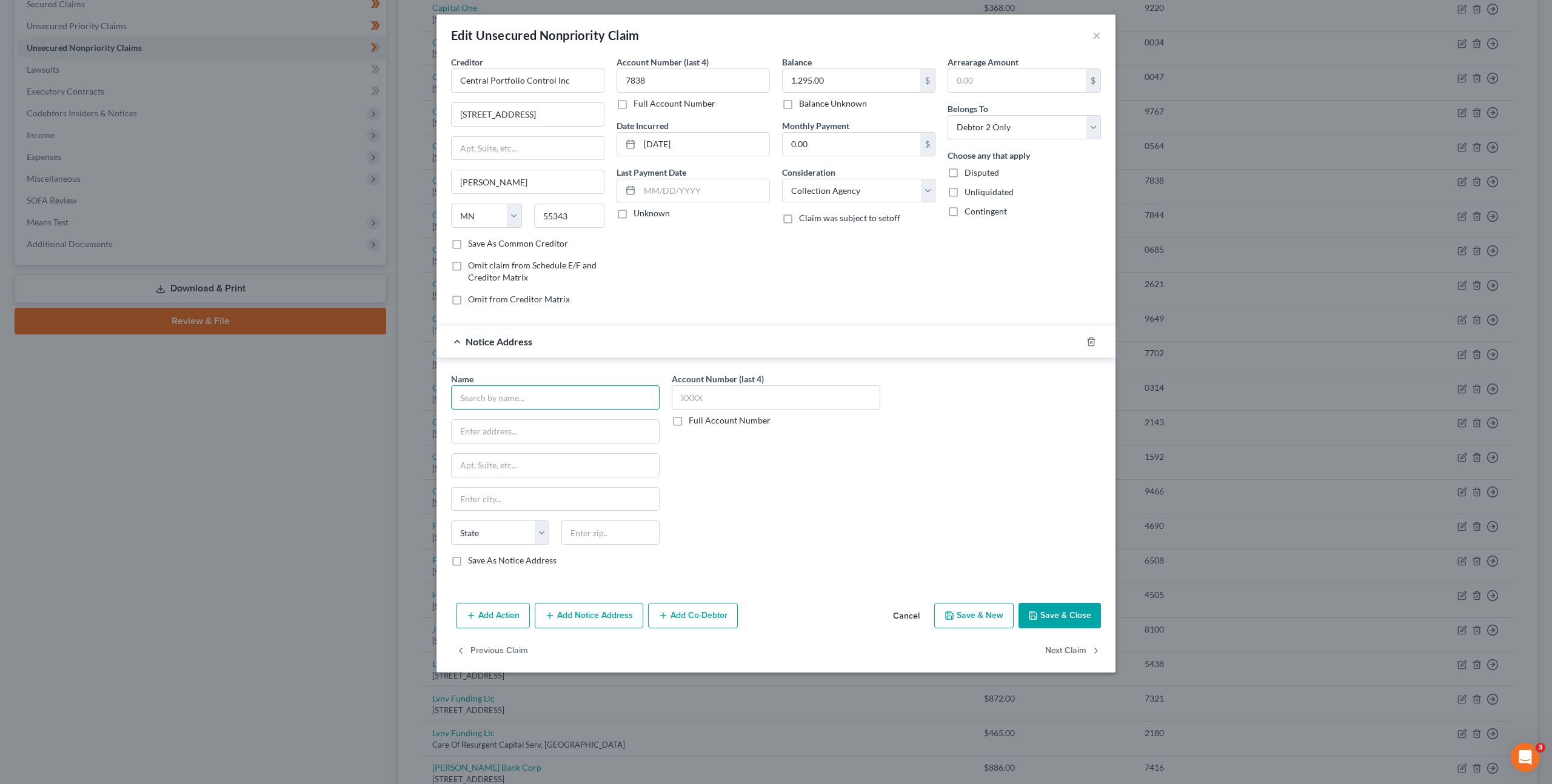
click at [546, 397] on input "text" at bounding box center [555, 397] width 209 height 24
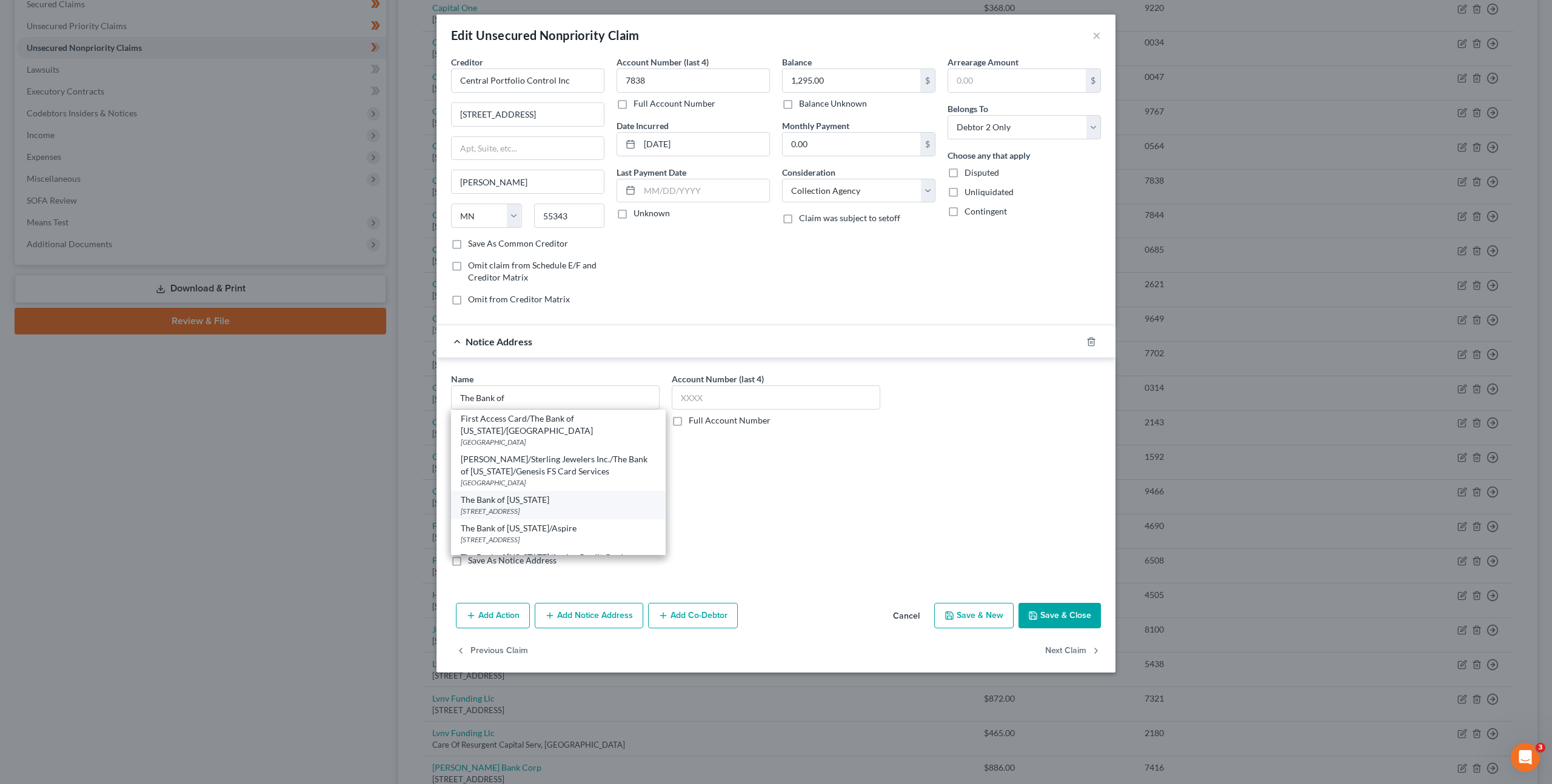
click at [600, 494] on div "The Bank of [US_STATE]" at bounding box center [558, 499] width 195 height 12
type input "The Bank of [US_STATE]"
type input "[STREET_ADDRESS]"
type input "[GEOGRAPHIC_DATA]"
select select "26"
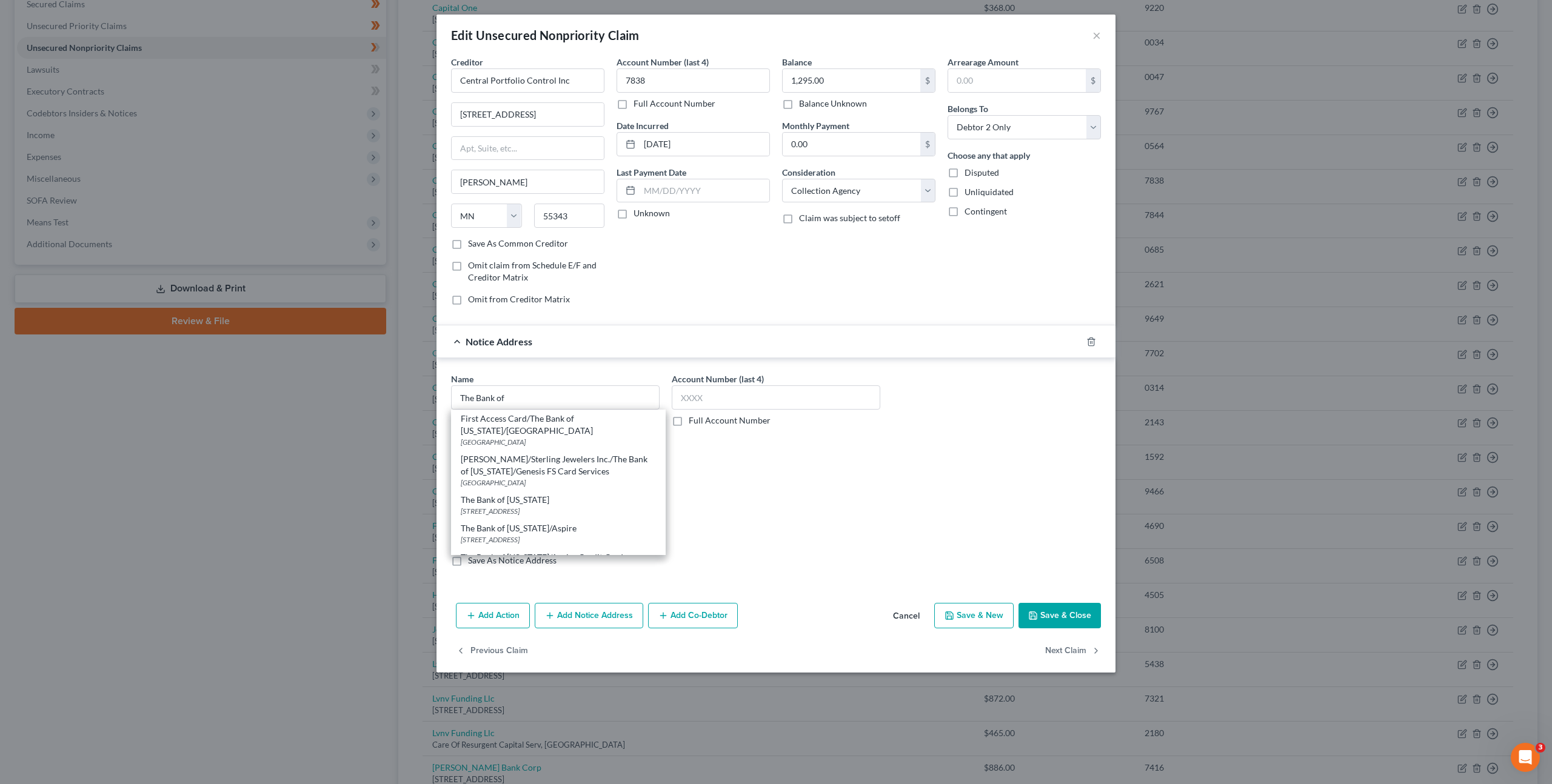
type input "63775"
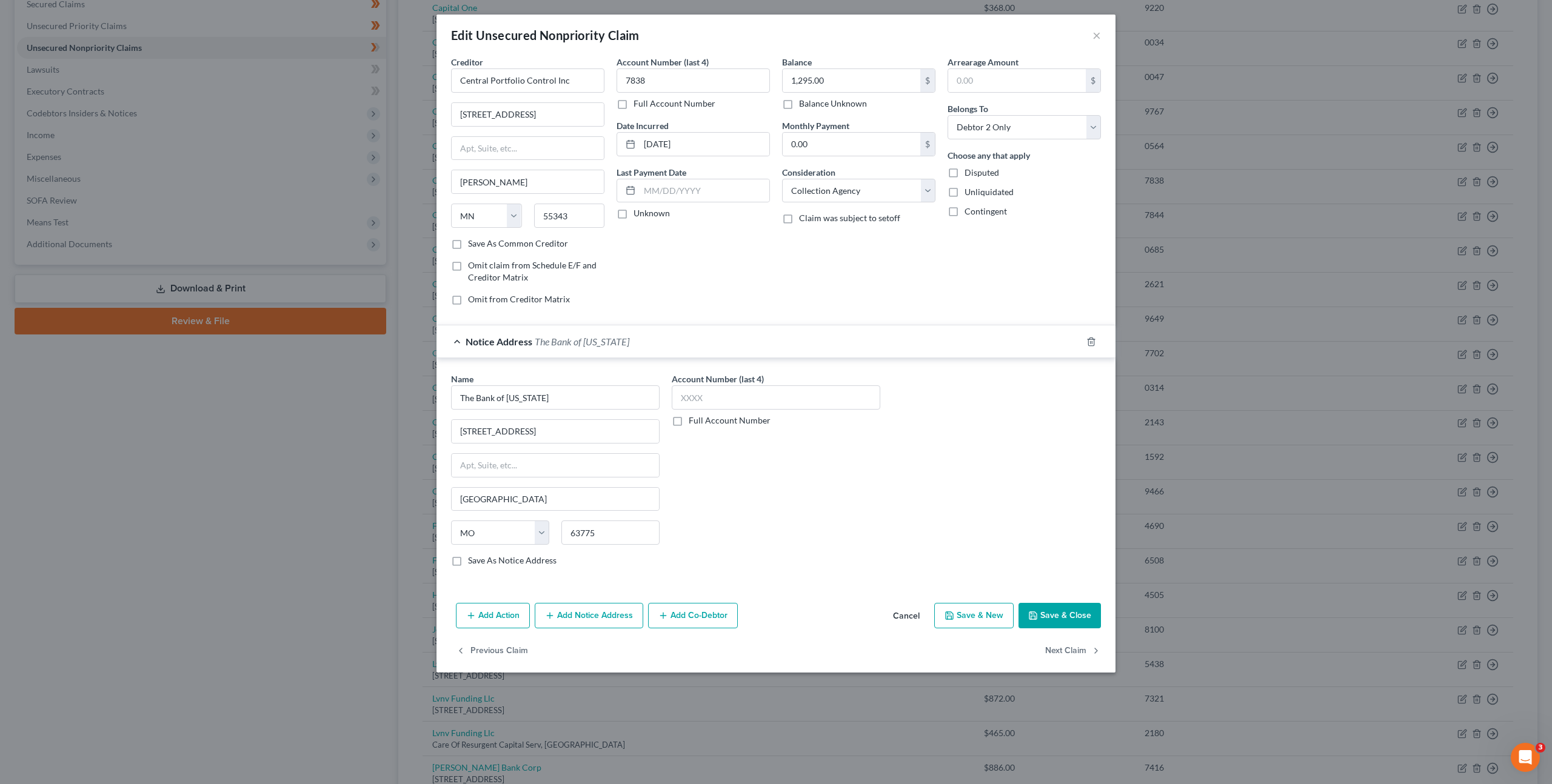
click at [851, 522] on div "Account Number (last 4) Full Account Number" at bounding box center [776, 475] width 221 height 204
click at [1044, 610] on button "Save & Close" at bounding box center [1059, 616] width 83 height 25
type input "0"
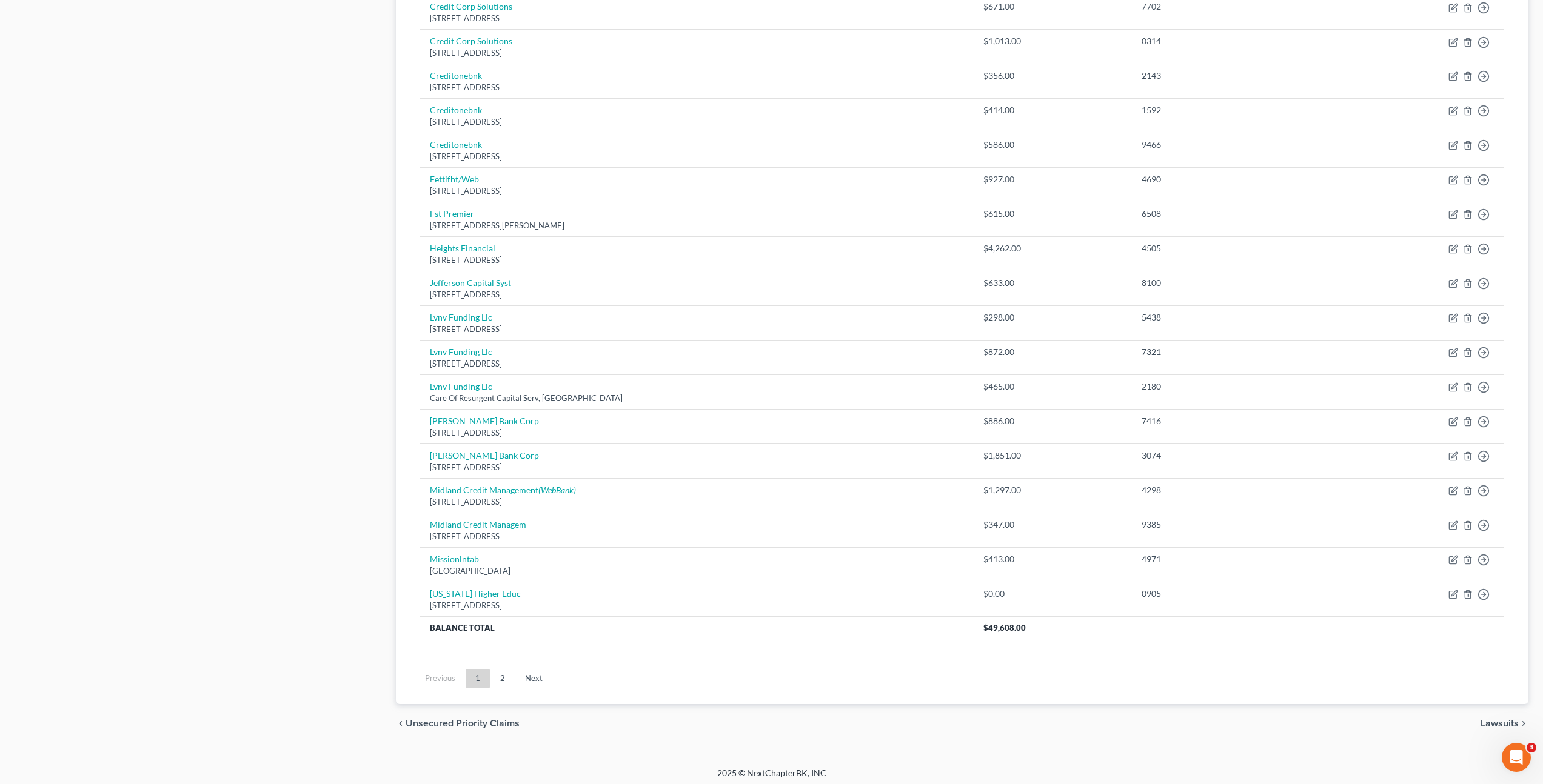
scroll to position [615, 0]
drag, startPoint x: 511, startPoint y: 674, endPoint x: 559, endPoint y: 580, distance: 105.5
click at [511, 674] on link "2" at bounding box center [502, 674] width 24 height 19
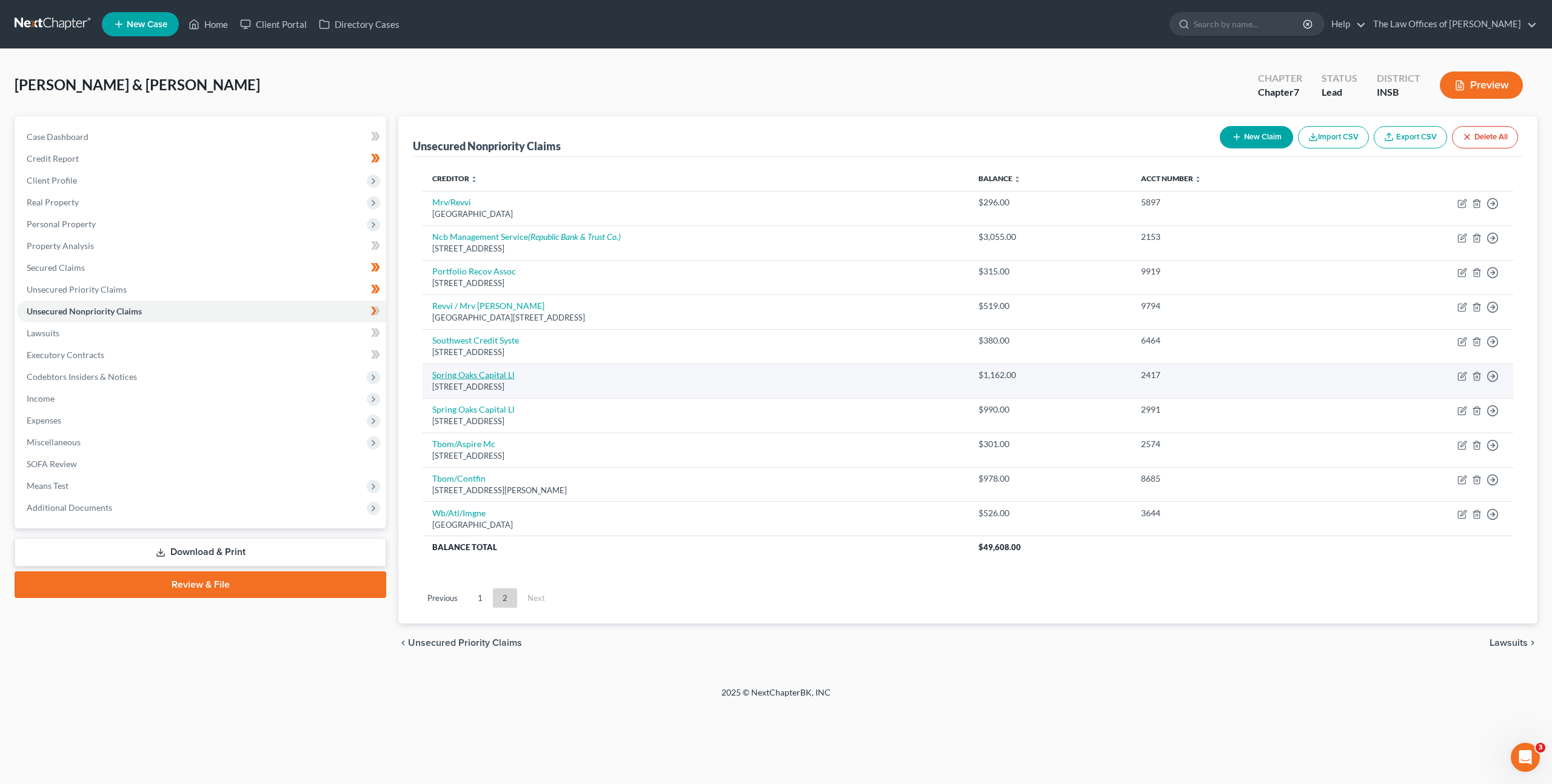
click at [498, 375] on link "Spring Oaks Capital Ll" at bounding box center [473, 375] width 83 height 11
select select "48"
select select "1"
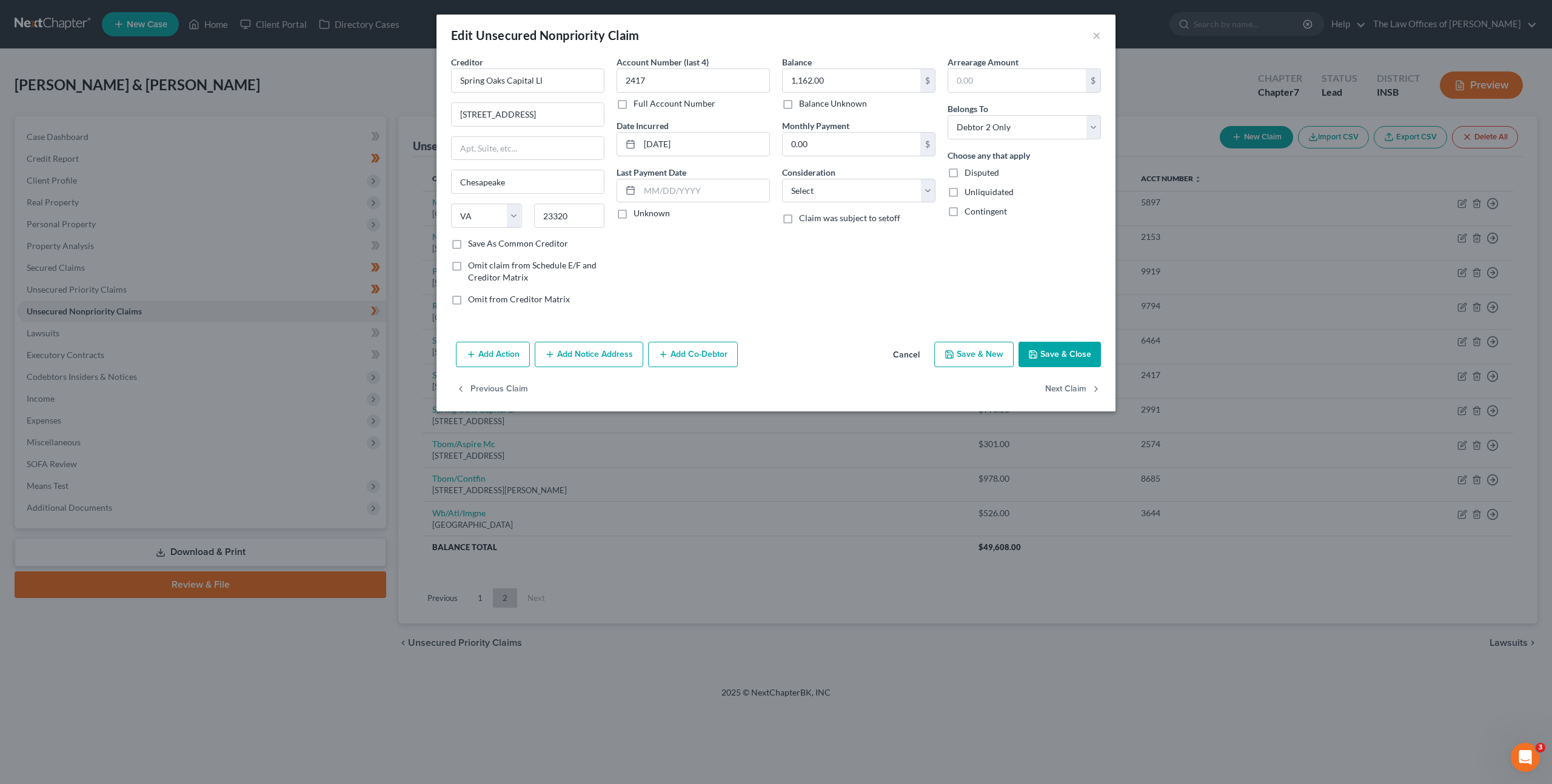
click at [589, 357] on button "Add Notice Address" at bounding box center [589, 355] width 109 height 25
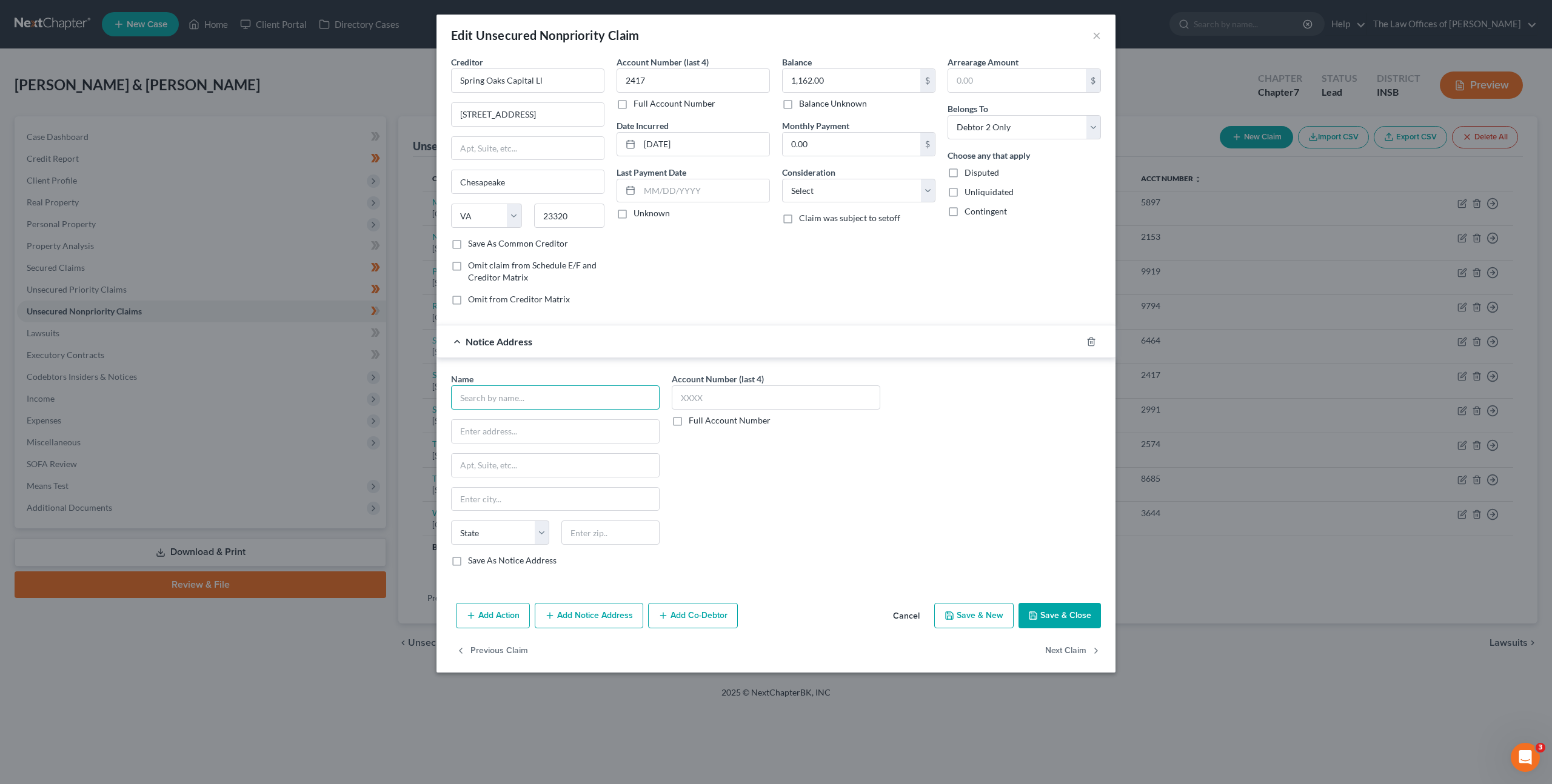
click at [532, 396] on input "text" at bounding box center [555, 397] width 209 height 24
type input "Y"
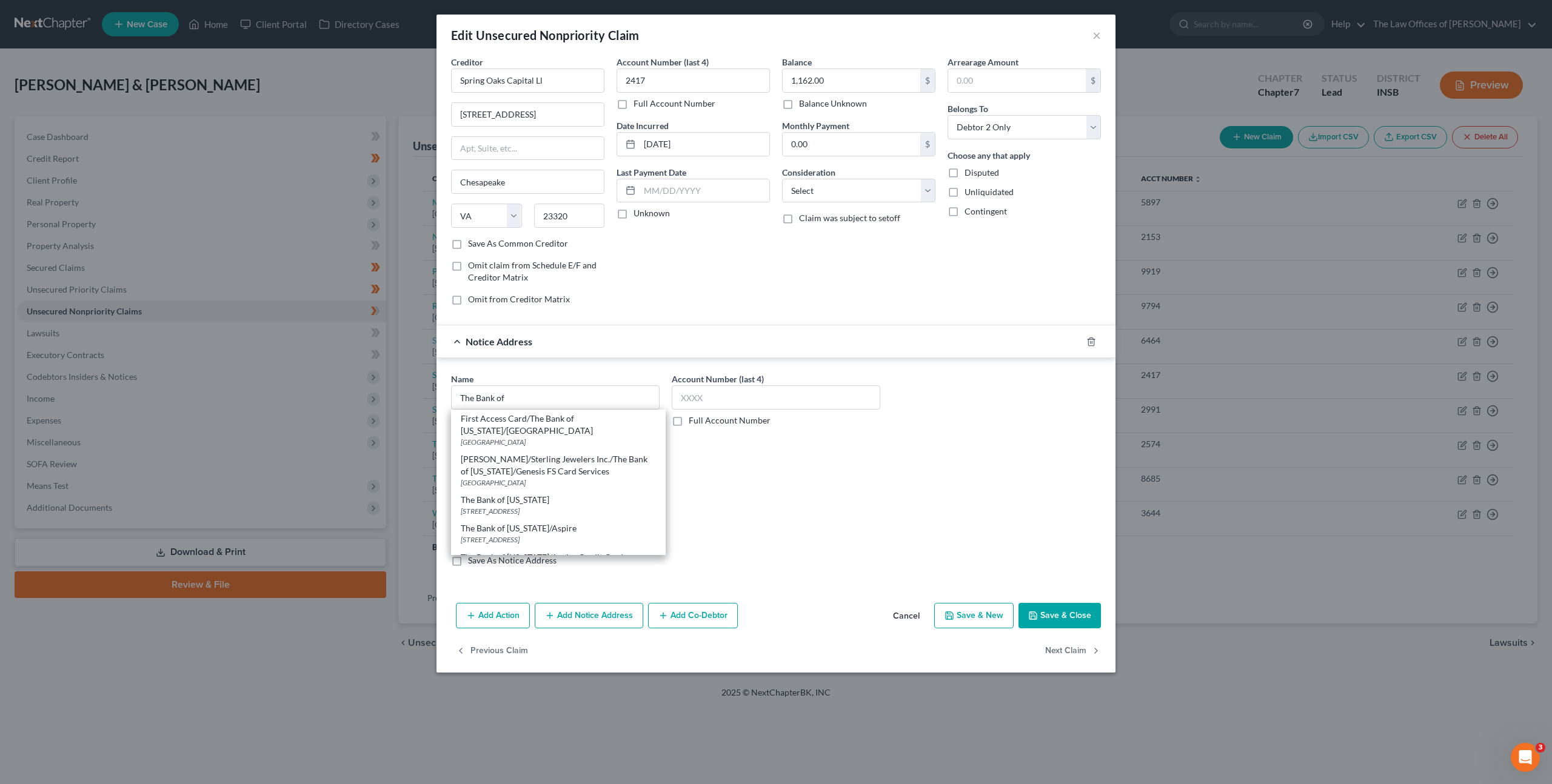
drag, startPoint x: 611, startPoint y: 492, endPoint x: 682, endPoint y: 490, distance: 71.0
click at [611, 494] on div "The Bank of [US_STATE]" at bounding box center [558, 499] width 195 height 12
type input "The Bank of [US_STATE]"
type input "[STREET_ADDRESS]"
type input "[GEOGRAPHIC_DATA]"
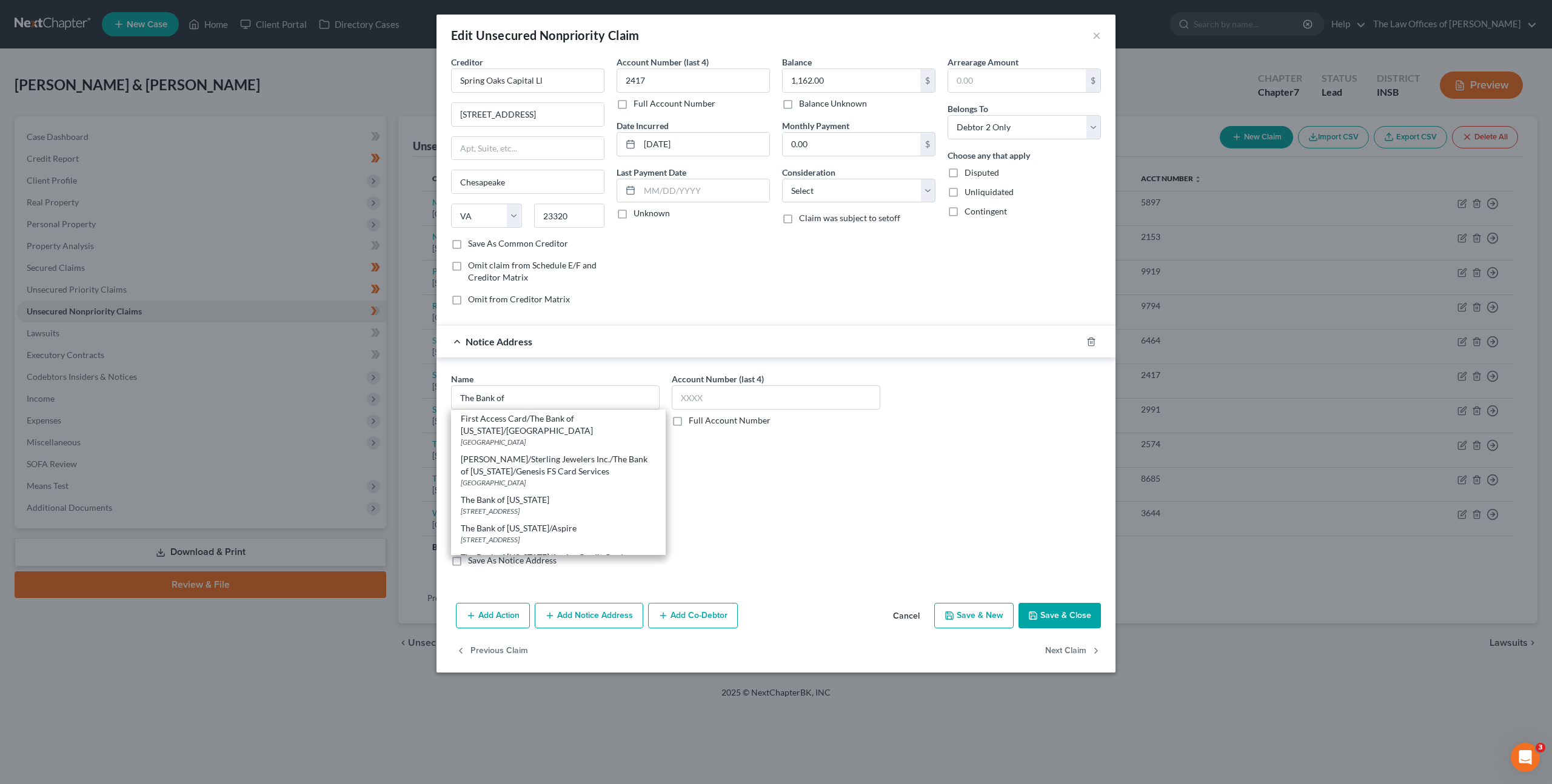
select select "26"
type input "63775"
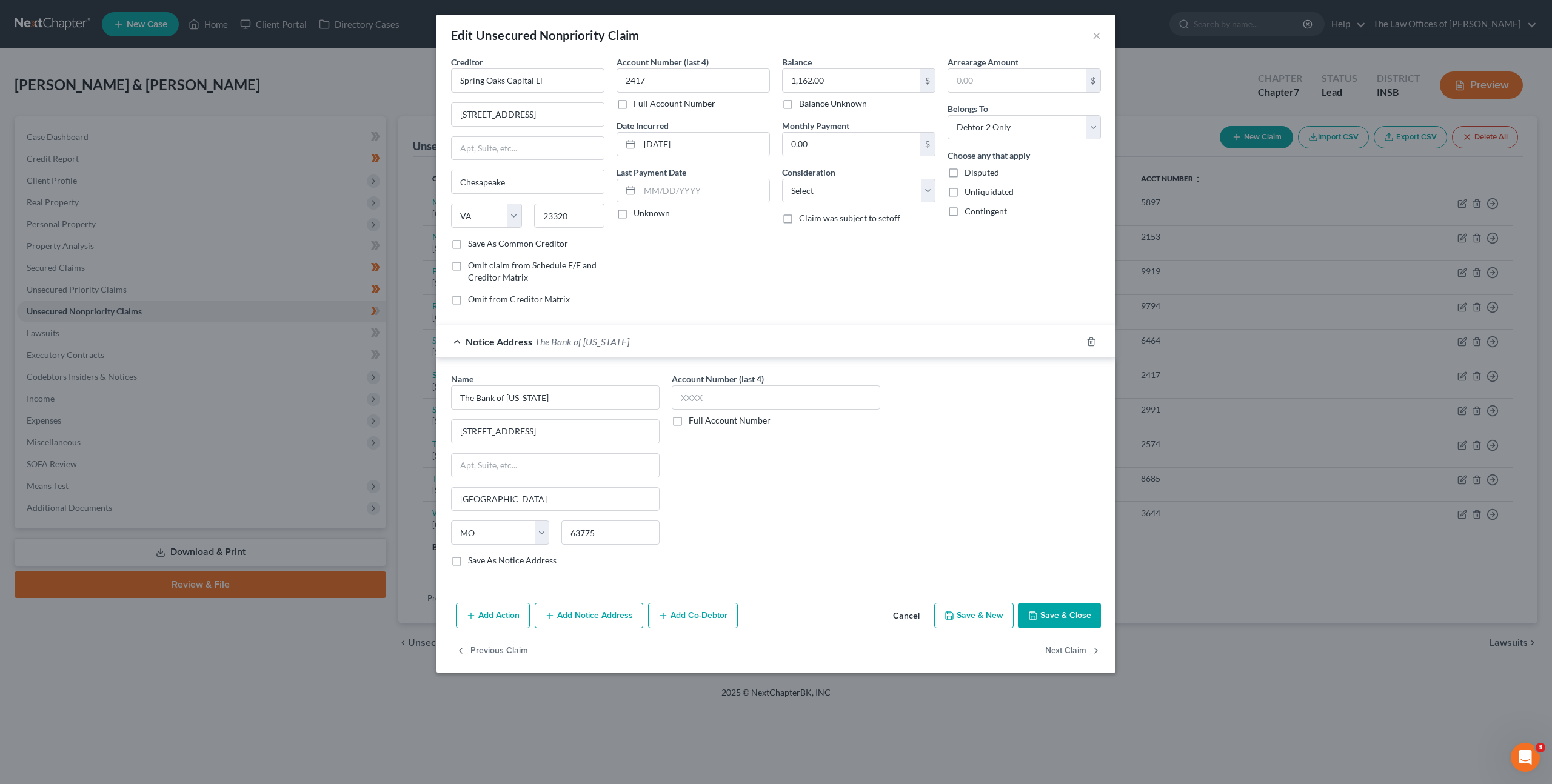
click at [882, 510] on div "Account Number (last 4) Full Account Number" at bounding box center [776, 475] width 221 height 204
drag, startPoint x: 1048, startPoint y: 613, endPoint x: 1425, endPoint y: 388, distance: 439.0
click at [1049, 613] on button "Save & Close" at bounding box center [1059, 616] width 83 height 25
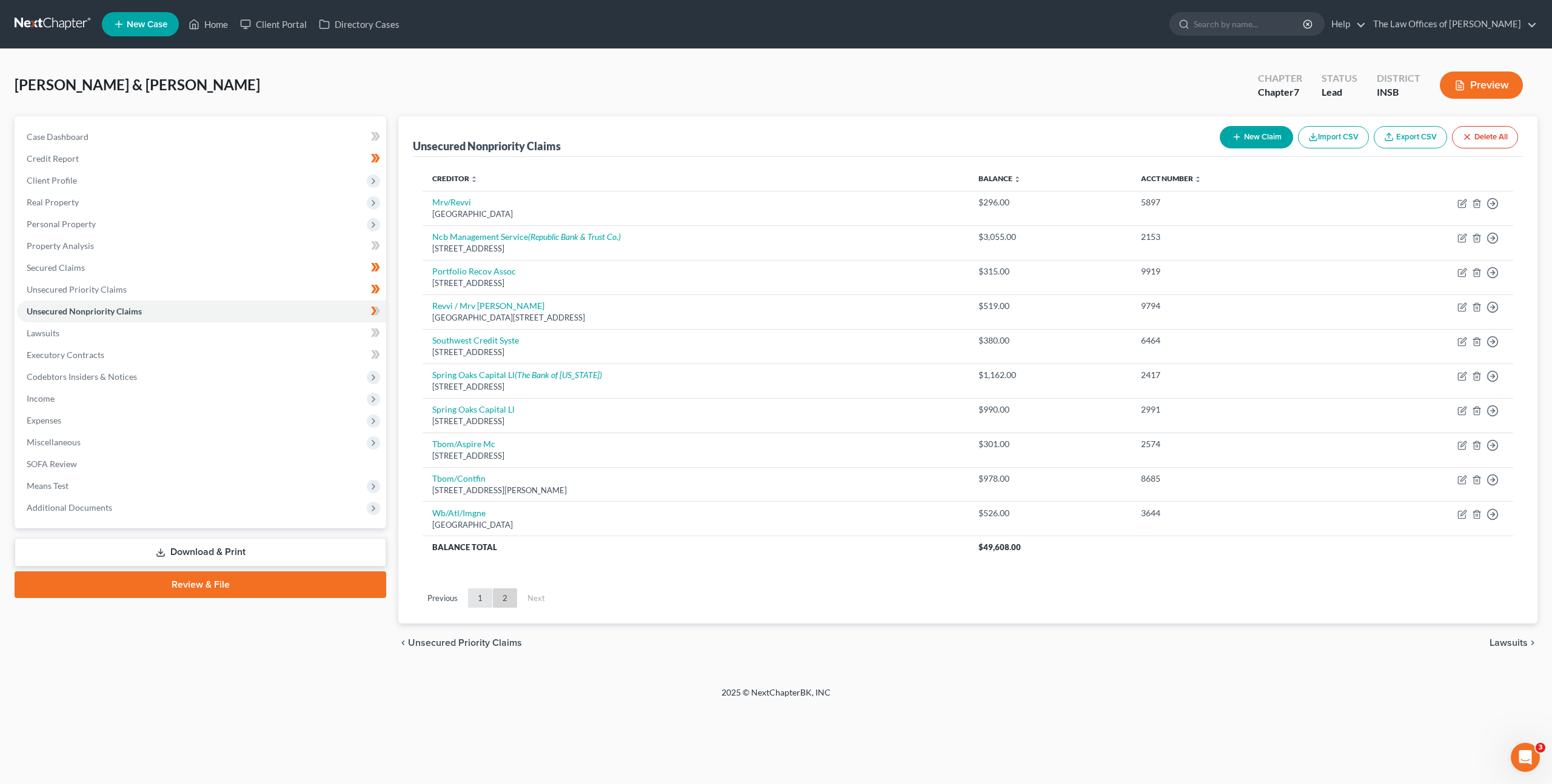
click at [484, 592] on link "1" at bounding box center [480, 598] width 24 height 19
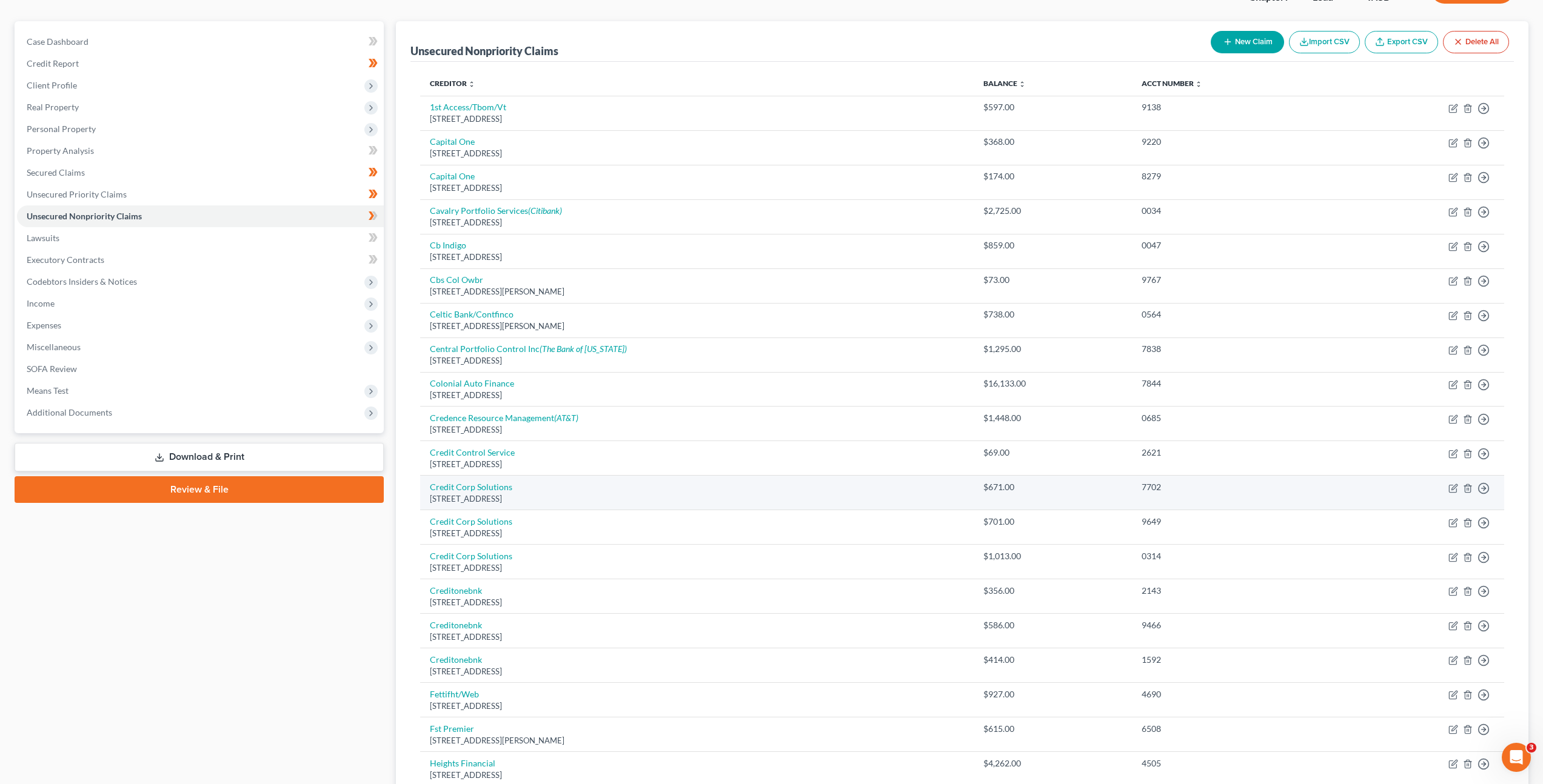
scroll to position [106, 0]
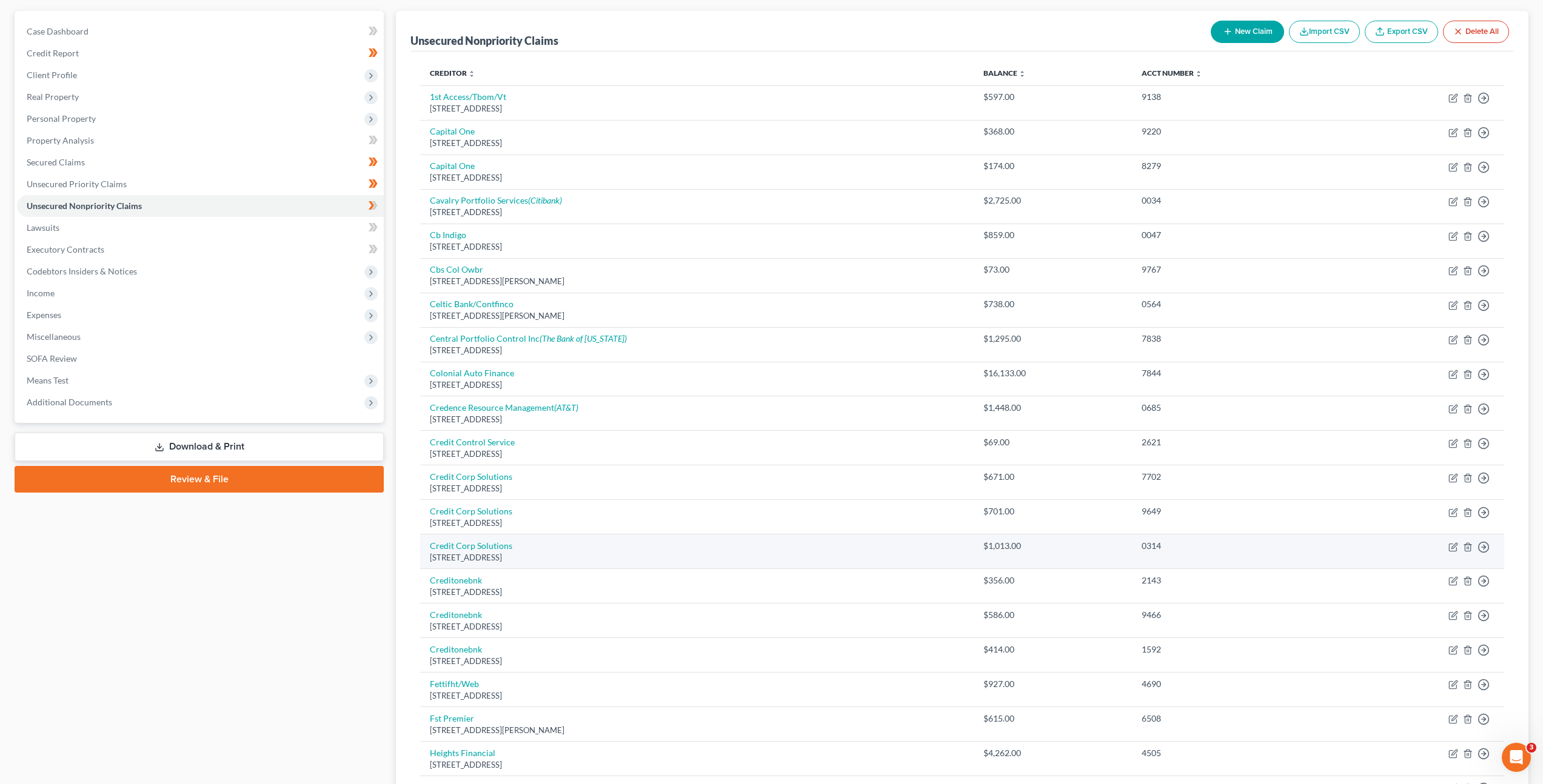
click at [491, 552] on div "[STREET_ADDRESS]" at bounding box center [697, 558] width 534 height 12
click at [474, 545] on link "Credit Corp Solutions" at bounding box center [470, 545] width 83 height 11
select select "46"
select select "0"
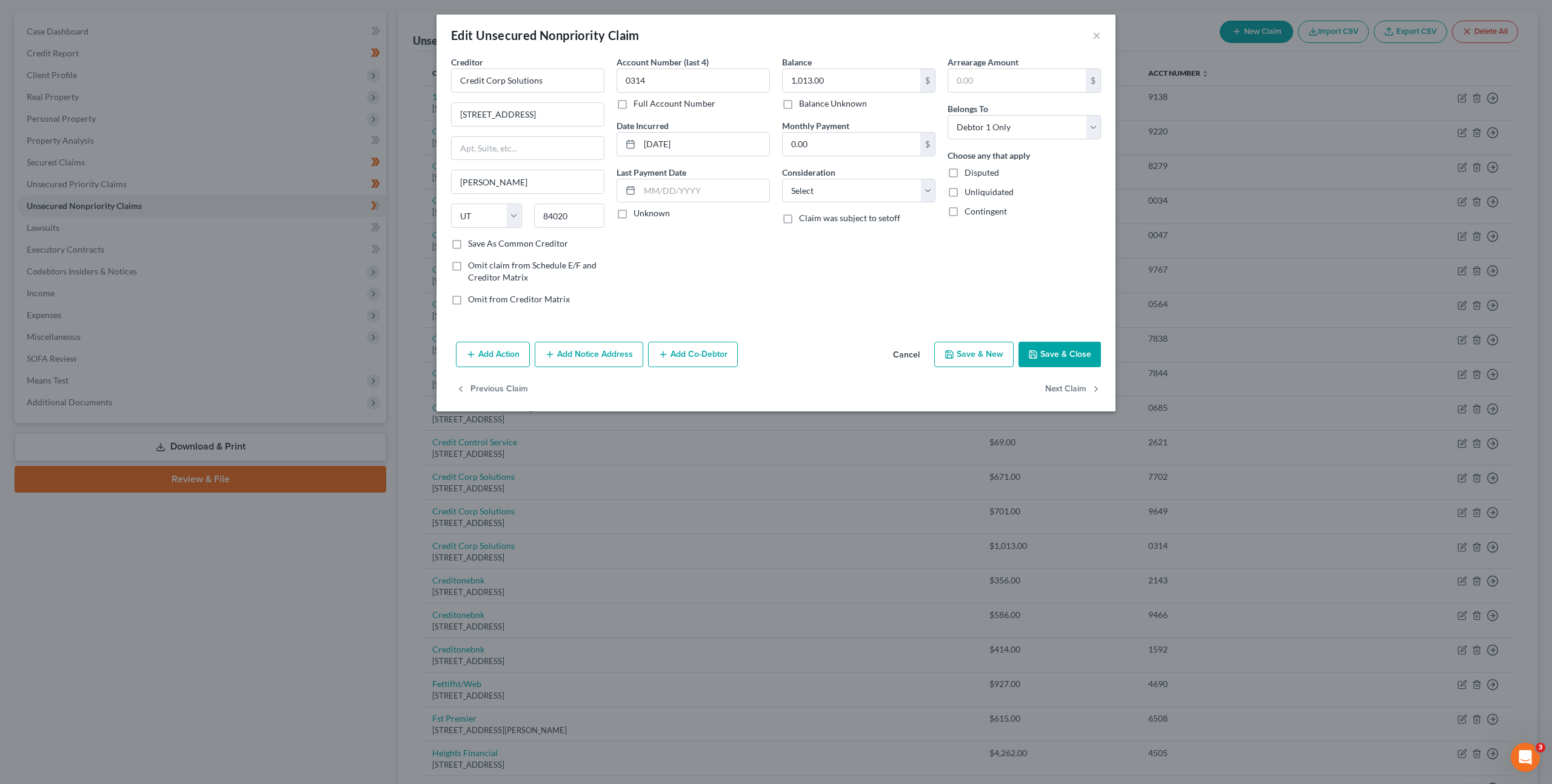
click at [795, 310] on div "Balance 1,013.00 $ Balance Unknown Balance Undetermined 1,013.00 $ Balance Unkn…" at bounding box center [858, 185] width 165 height 259
click at [762, 299] on div "Account Number (last 4) 0314 Full Account Number Date Incurred [DATE] Last Paym…" at bounding box center [693, 185] width 165 height 259
click at [734, 278] on div "Account Number (last 4) 0314 Full Account Number Date Incurred [DATE] Last Paym…" at bounding box center [693, 185] width 165 height 259
click at [601, 354] on button "Add Notice Address" at bounding box center [589, 355] width 109 height 25
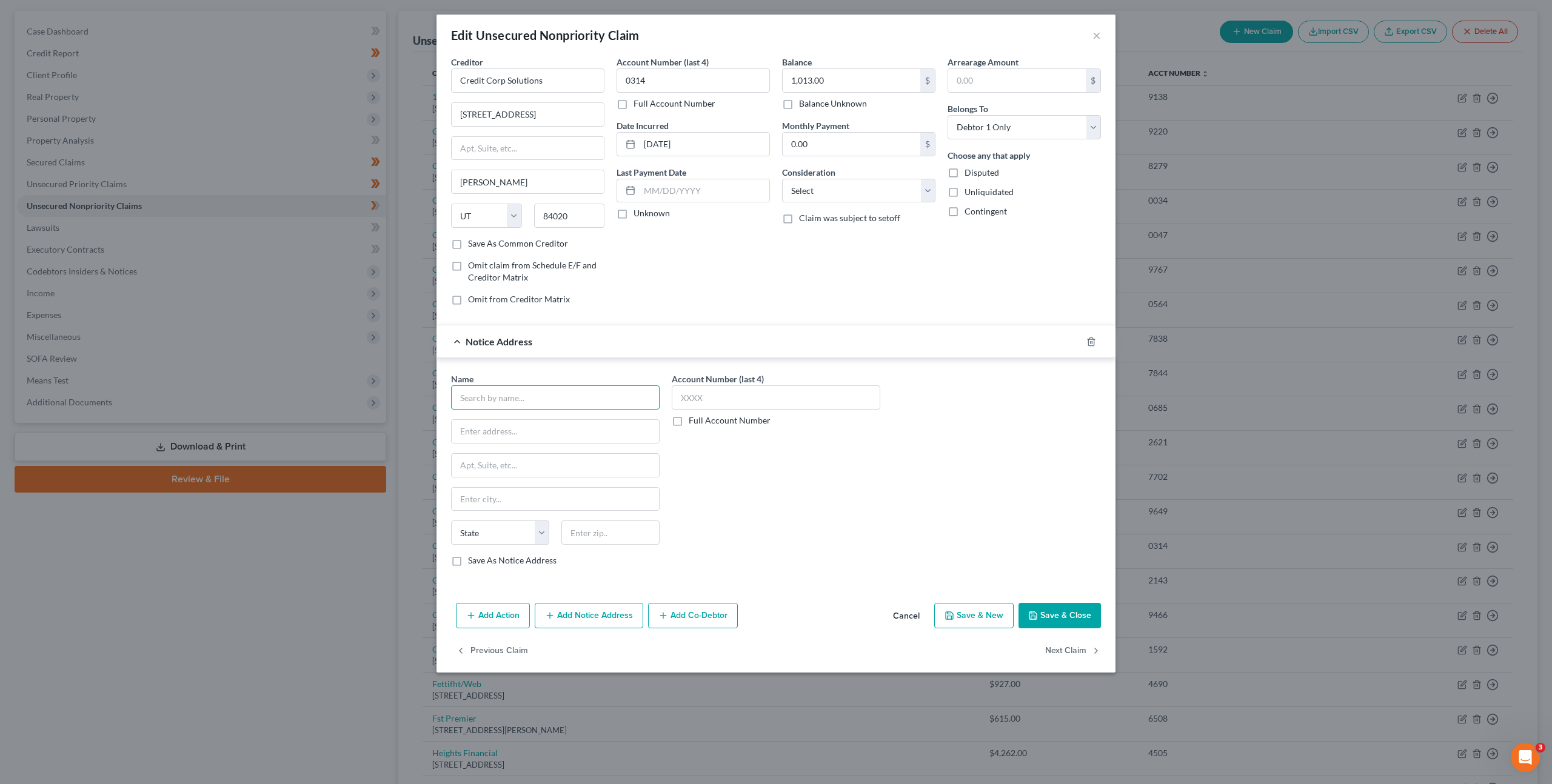
drag, startPoint x: 534, startPoint y: 391, endPoint x: 686, endPoint y: 334, distance: 162.3
click at [538, 389] on input "text" at bounding box center [555, 397] width 209 height 24
click at [538, 429] on div "[STREET_ADDRESS]" at bounding box center [540, 429] width 160 height 11
type input "Celtic Bank"
type input "[STREET_ADDRESS]"
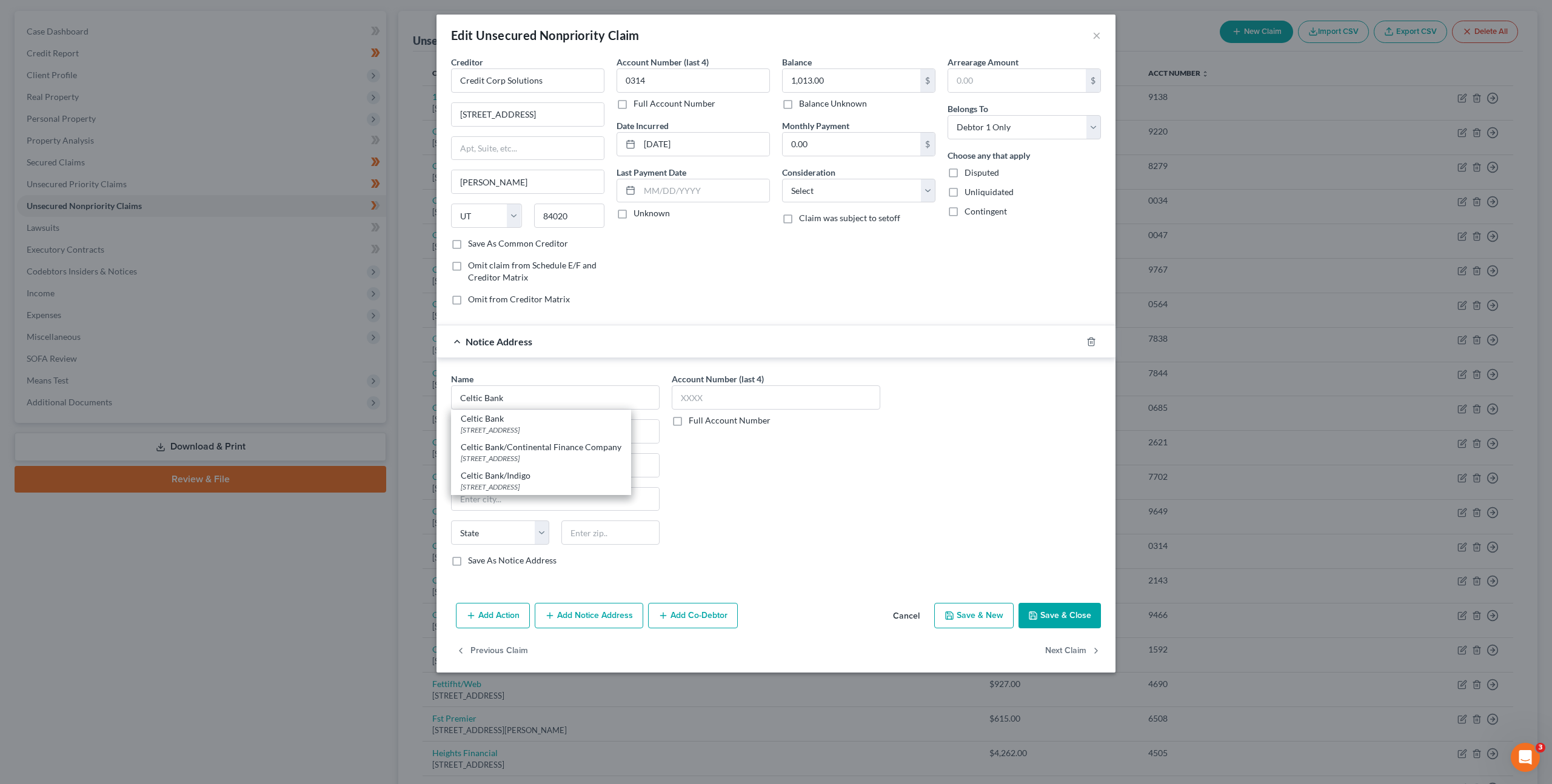
type input "Ste. 300"
type input "[GEOGRAPHIC_DATA]"
select select "46"
type input "84111"
click at [978, 517] on div "Name * Celtic Bank [STREET_ADDRESS] Salt Lake City State [US_STATE][GEOGRAPHIC_…" at bounding box center [776, 475] width 662 height 204
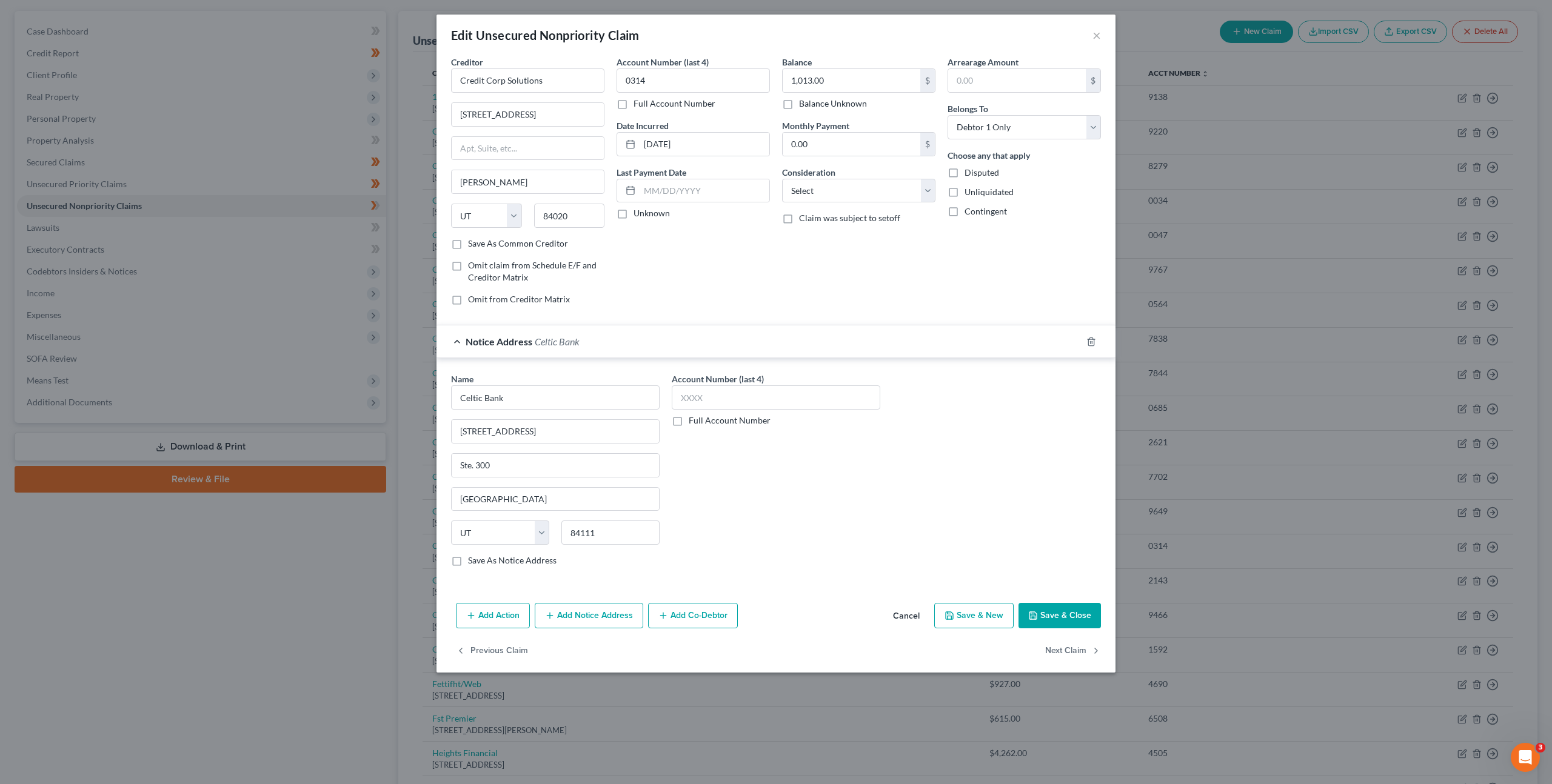
click at [1056, 611] on button "Save & Close" at bounding box center [1059, 616] width 83 height 25
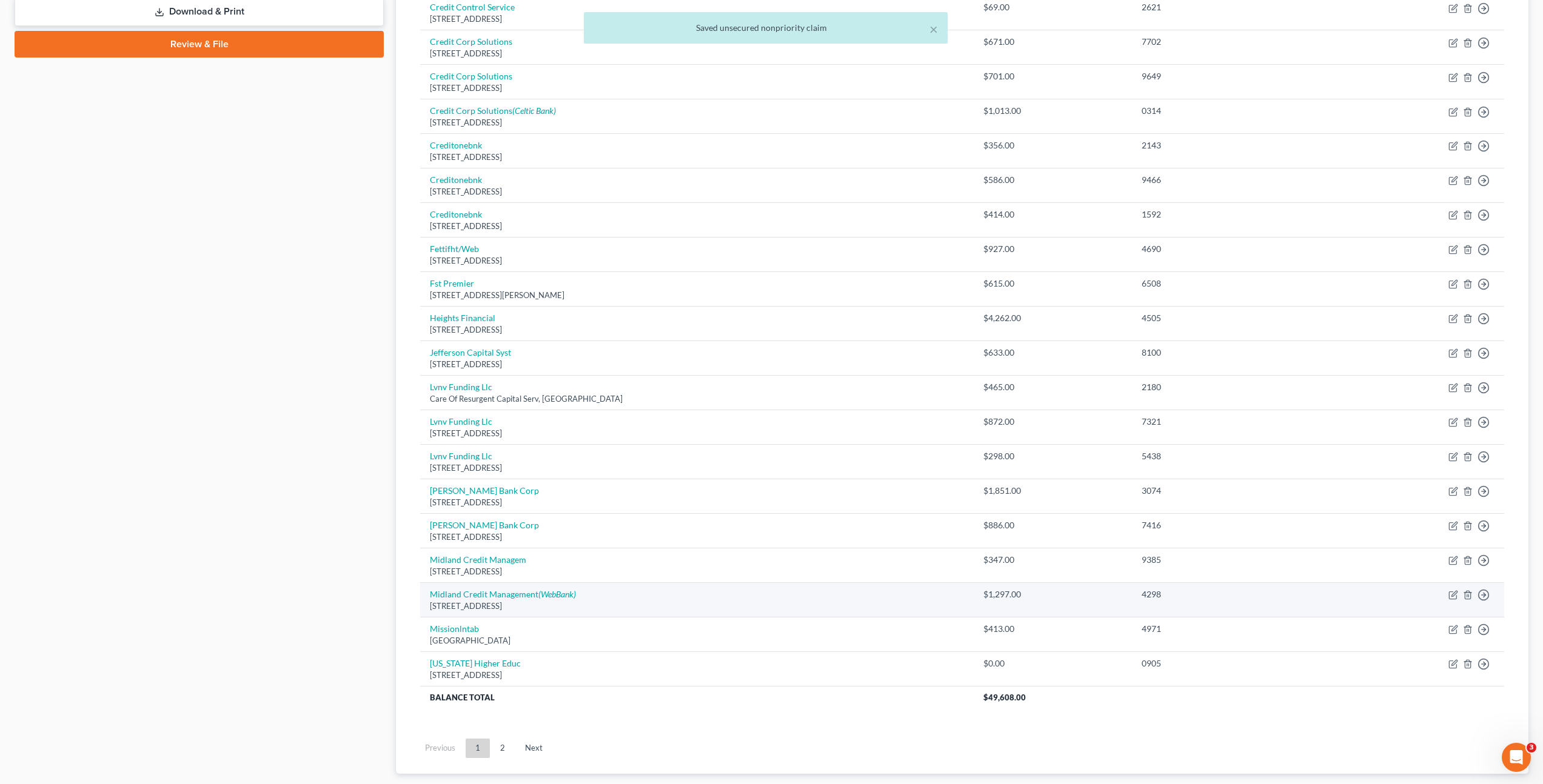
scroll to position [615, 0]
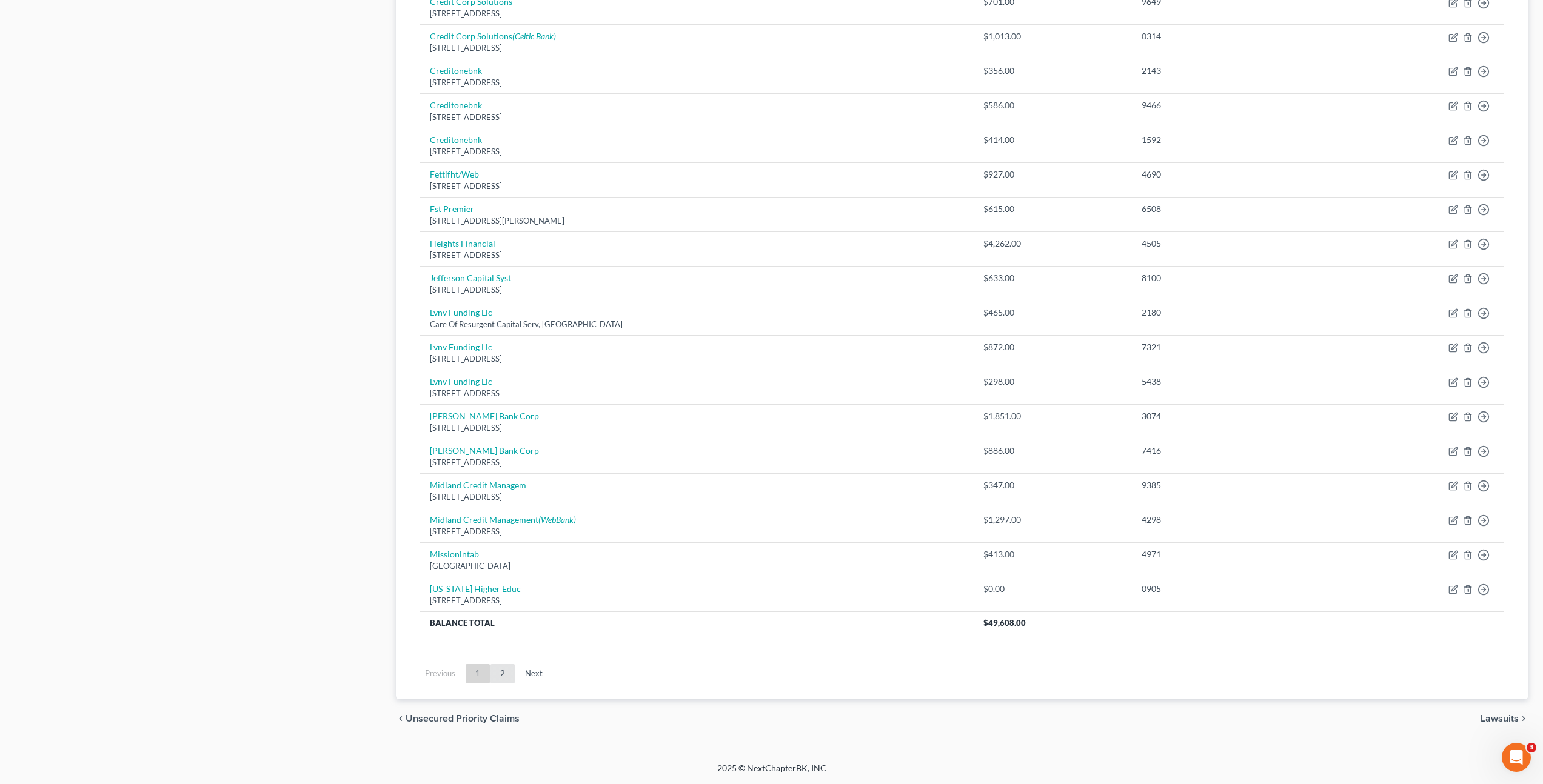
click at [502, 677] on link "2" at bounding box center [502, 674] width 24 height 19
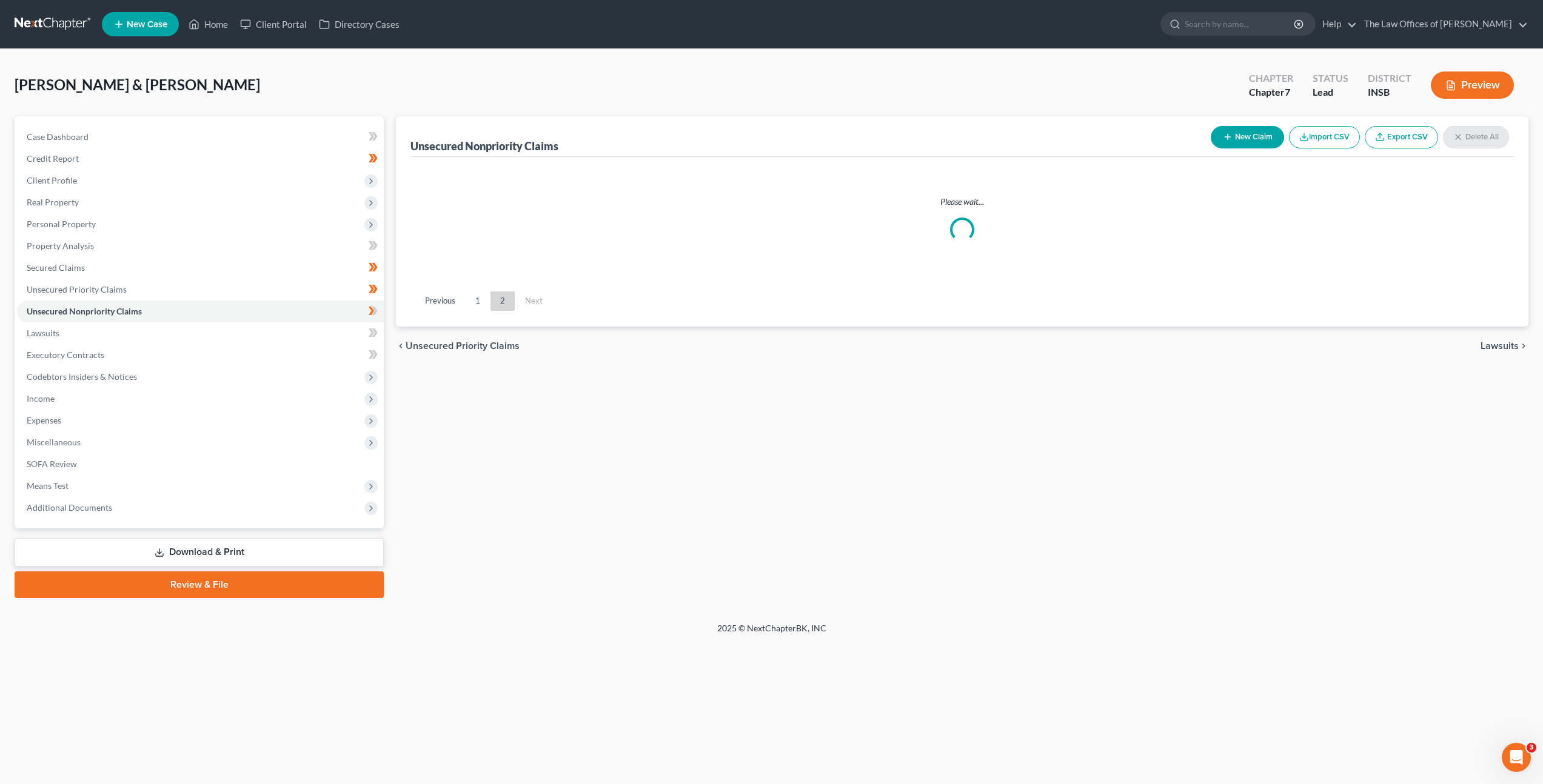
scroll to position [0, 0]
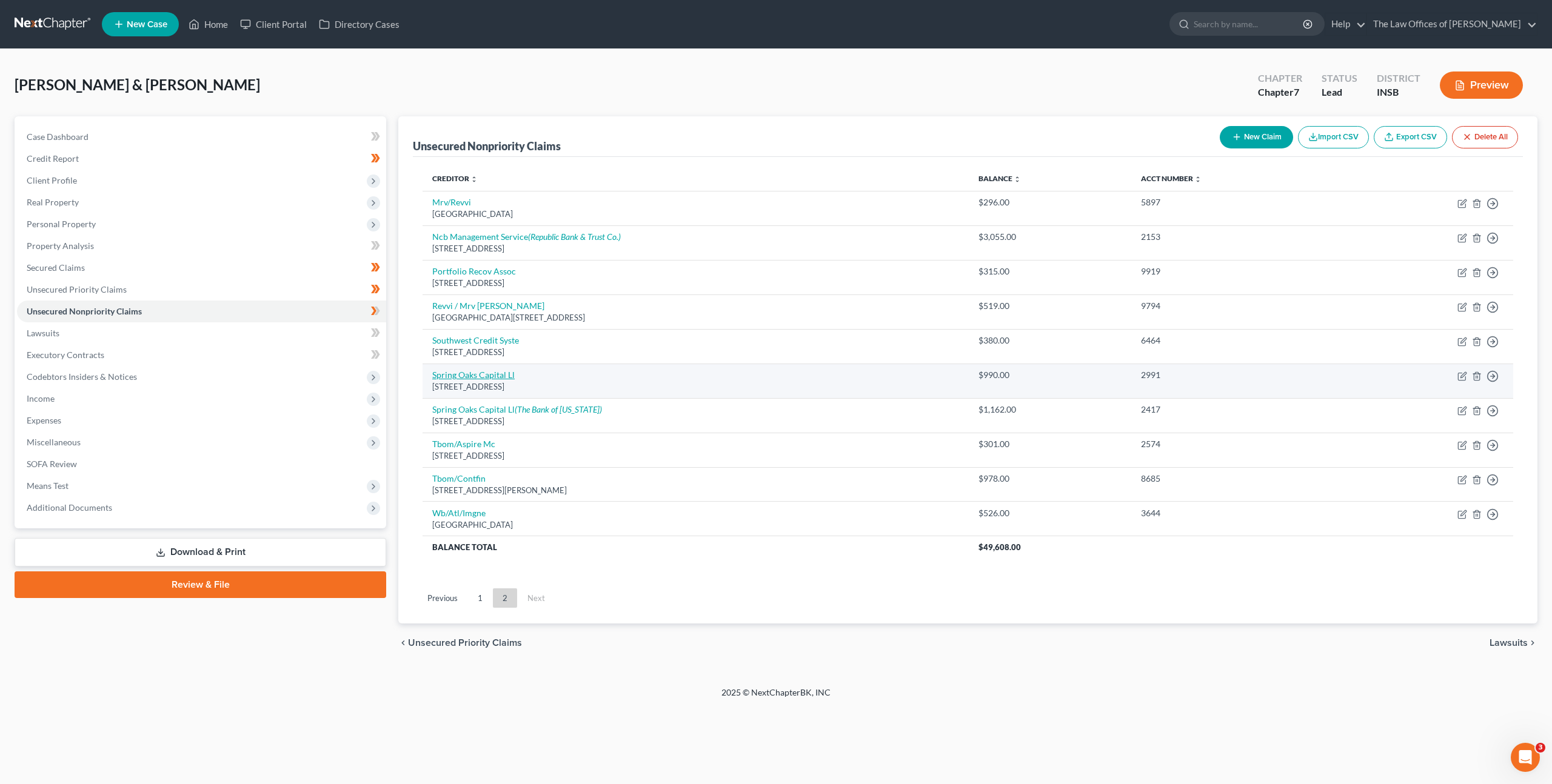
click at [487, 378] on link "Spring Oaks Capital Ll" at bounding box center [473, 375] width 83 height 11
select select "48"
select select "1"
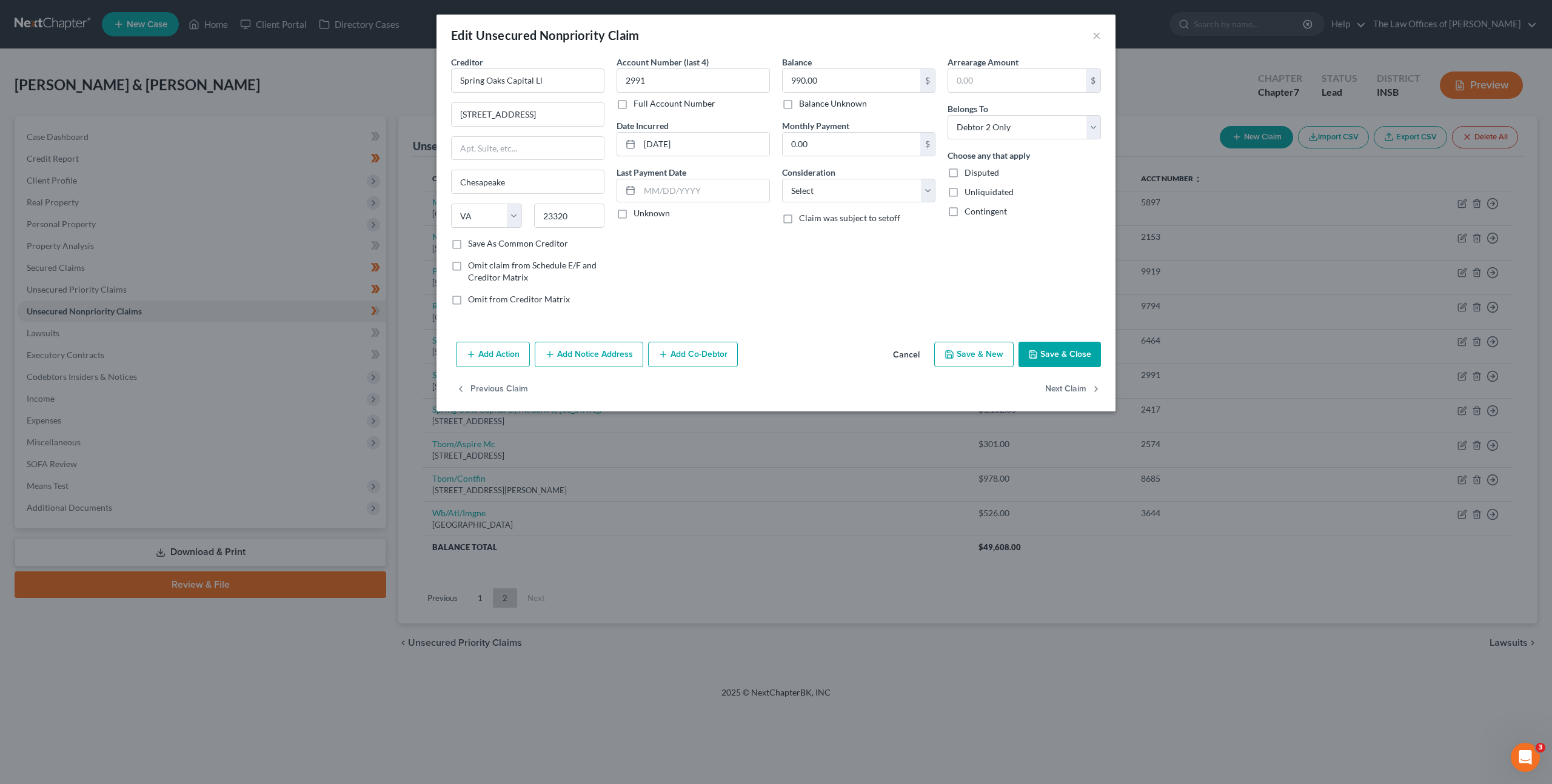
click at [583, 352] on button "Add Notice Address" at bounding box center [589, 355] width 109 height 25
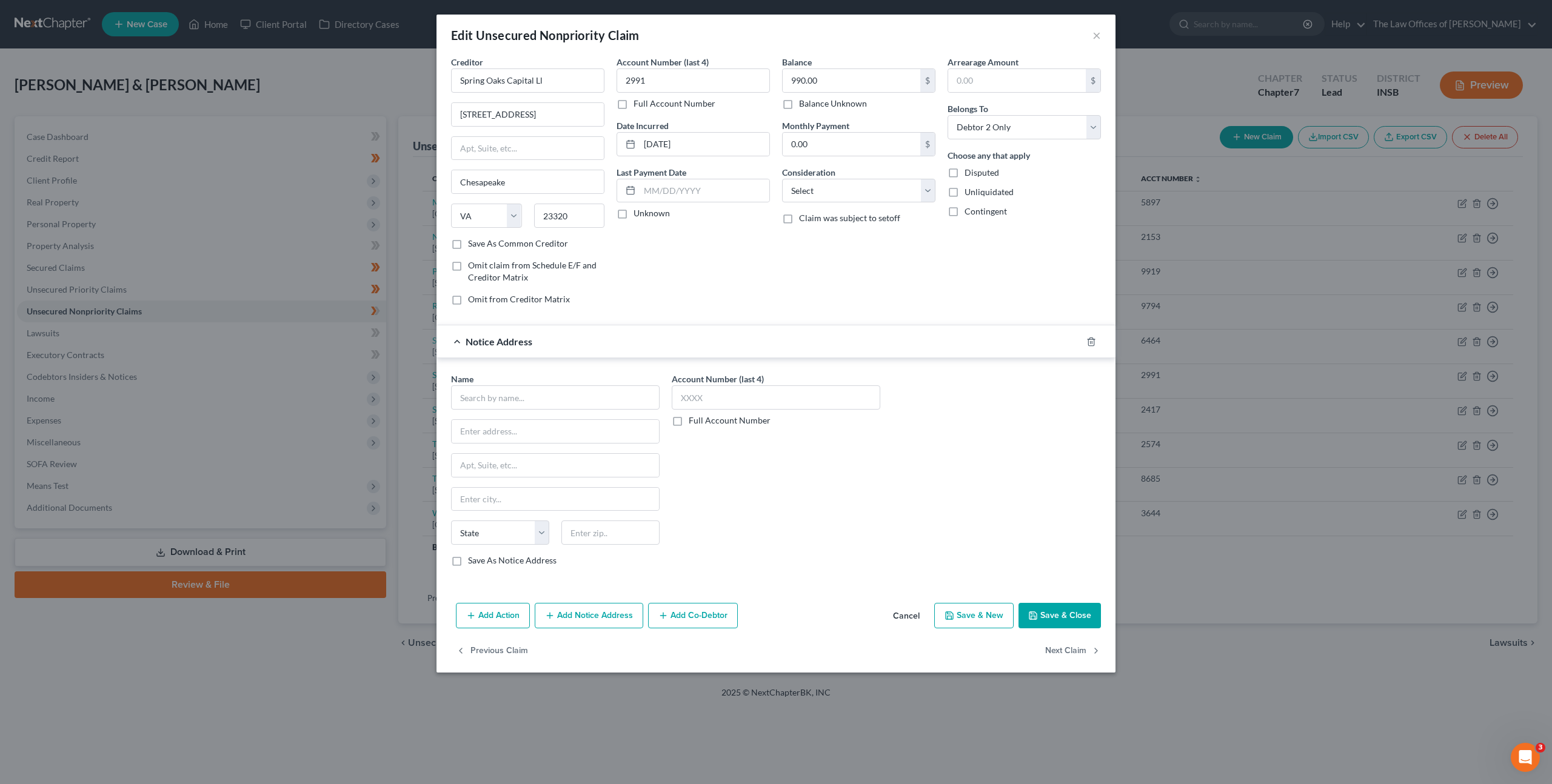
click at [560, 382] on div "Name *" at bounding box center [555, 392] width 209 height 37
drag, startPoint x: 557, startPoint y: 391, endPoint x: 670, endPoint y: 378, distance: 113.7
click at [557, 392] on input "text" at bounding box center [555, 397] width 209 height 24
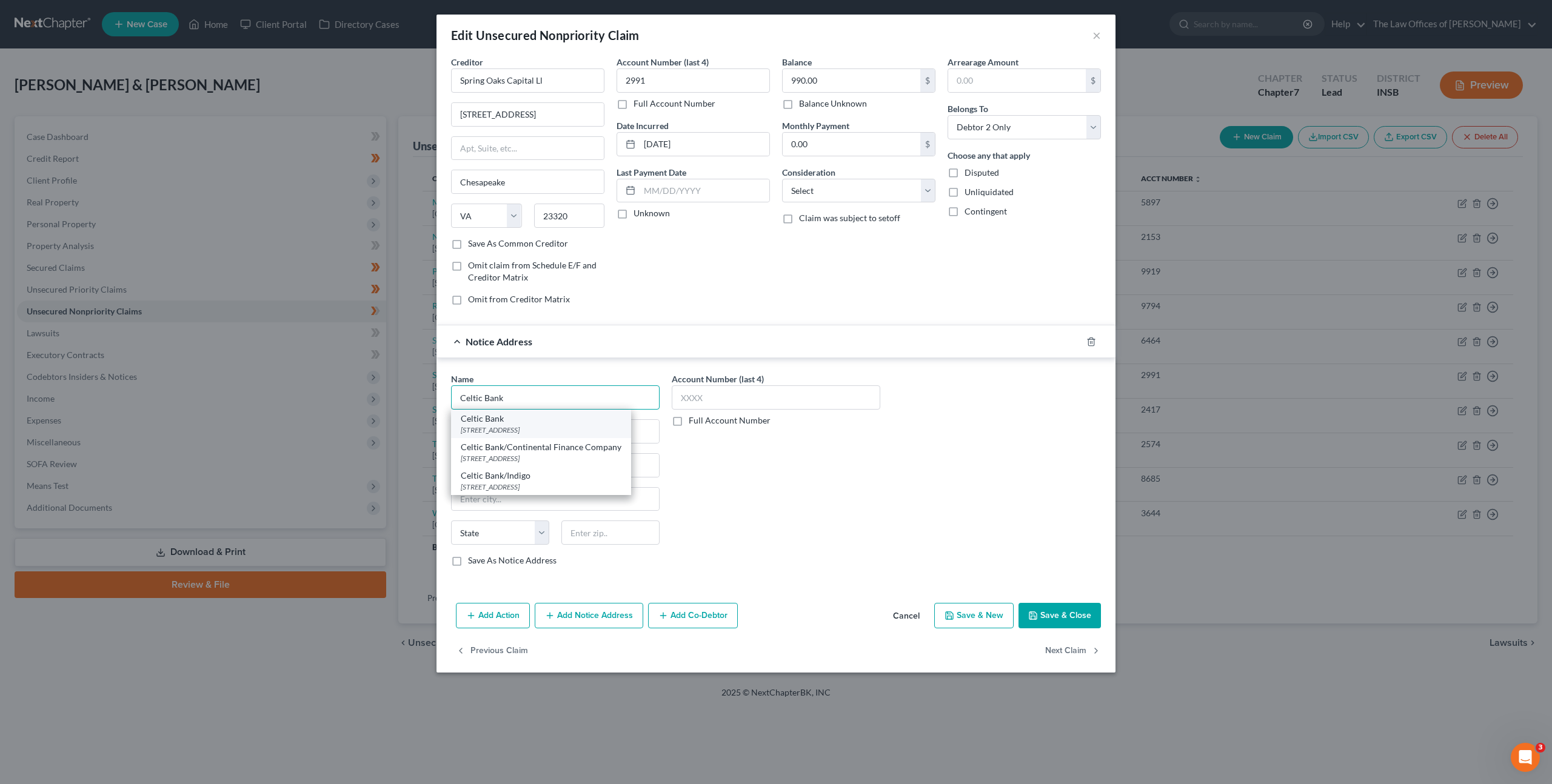
type input "Celtic Bank"
click at [579, 427] on div "[STREET_ADDRESS]" at bounding box center [540, 429] width 160 height 11
type input "[STREET_ADDRESS]"
type input "Ste. 300"
type input "[GEOGRAPHIC_DATA]"
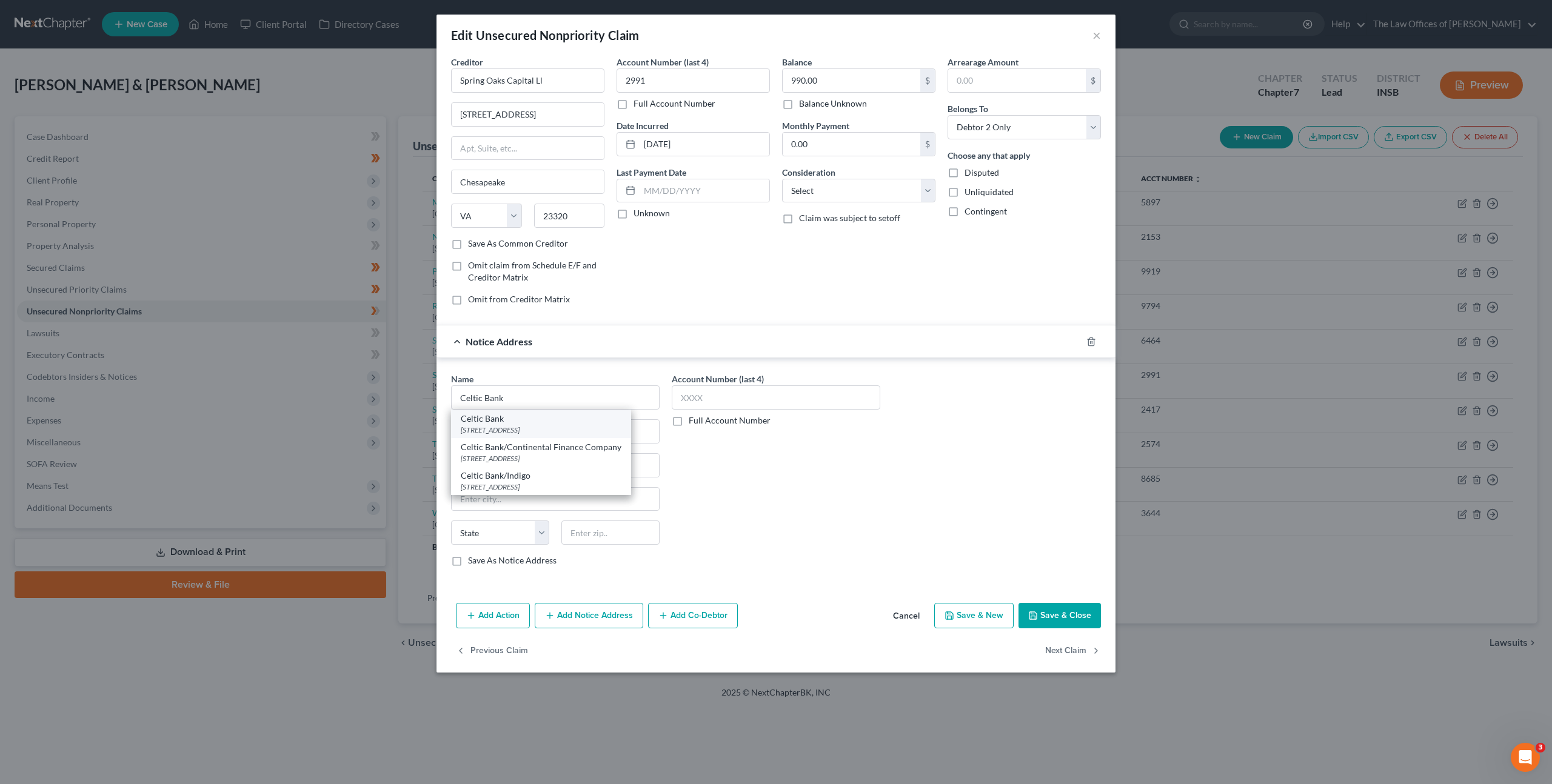
select select "46"
type input "84111"
drag, startPoint x: 792, startPoint y: 516, endPoint x: 928, endPoint y: 551, distance: 140.4
click at [792, 516] on div "Account Number (last 4) Full Account Number" at bounding box center [776, 475] width 221 height 204
click at [1055, 616] on button "Save & Close" at bounding box center [1059, 616] width 83 height 25
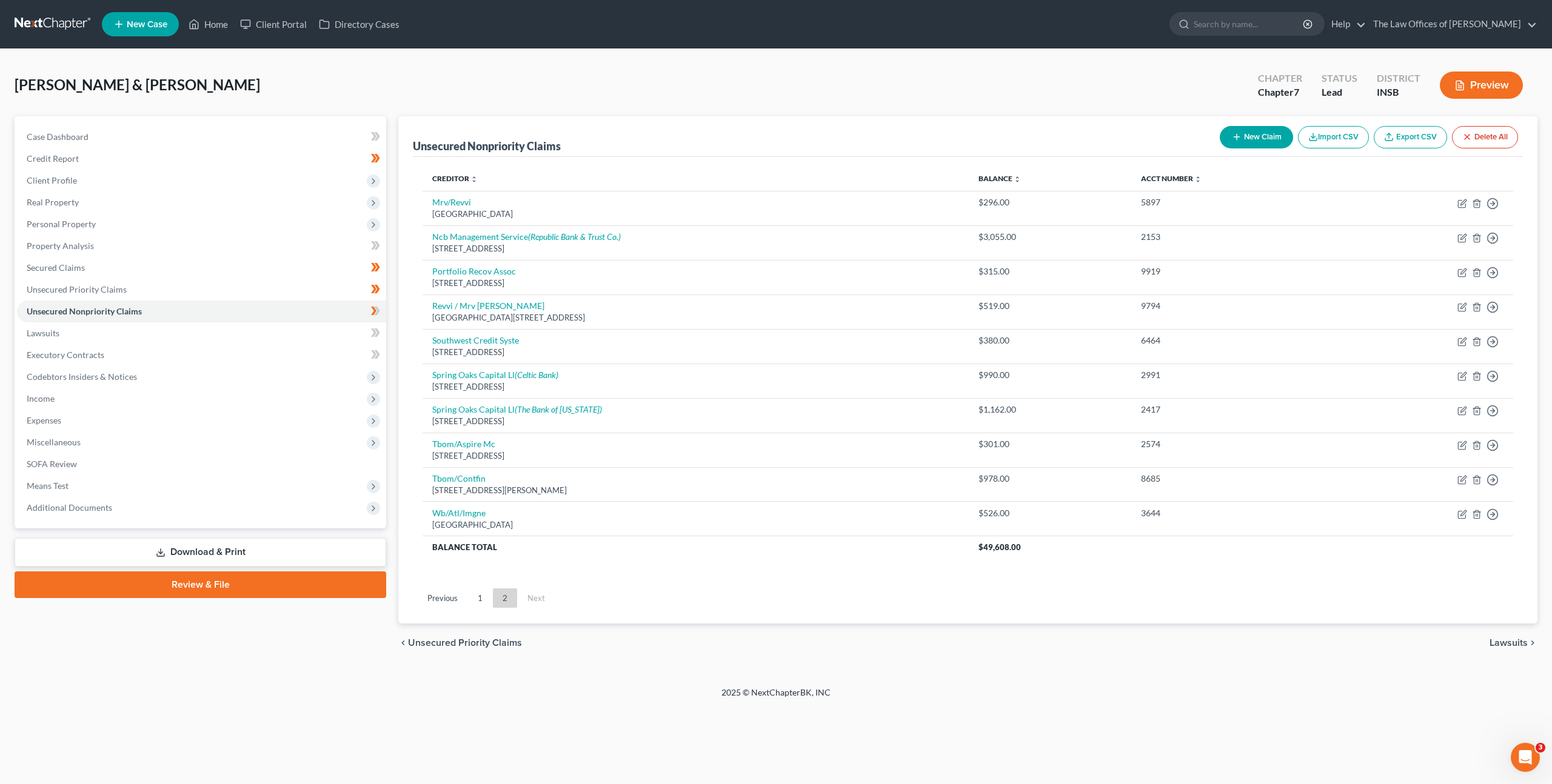
click at [488, 596] on link "1" at bounding box center [480, 598] width 24 height 19
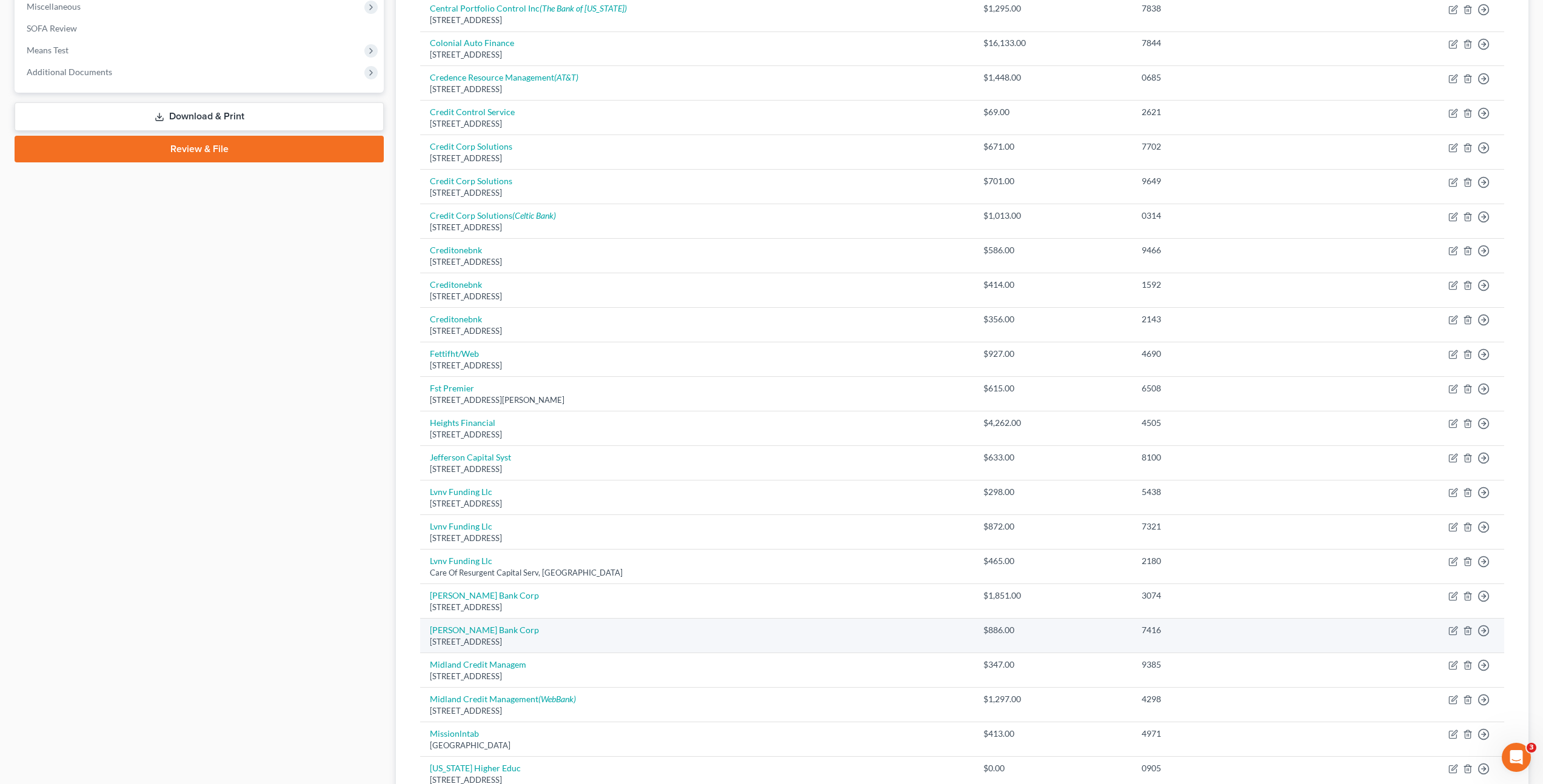
scroll to position [563, 0]
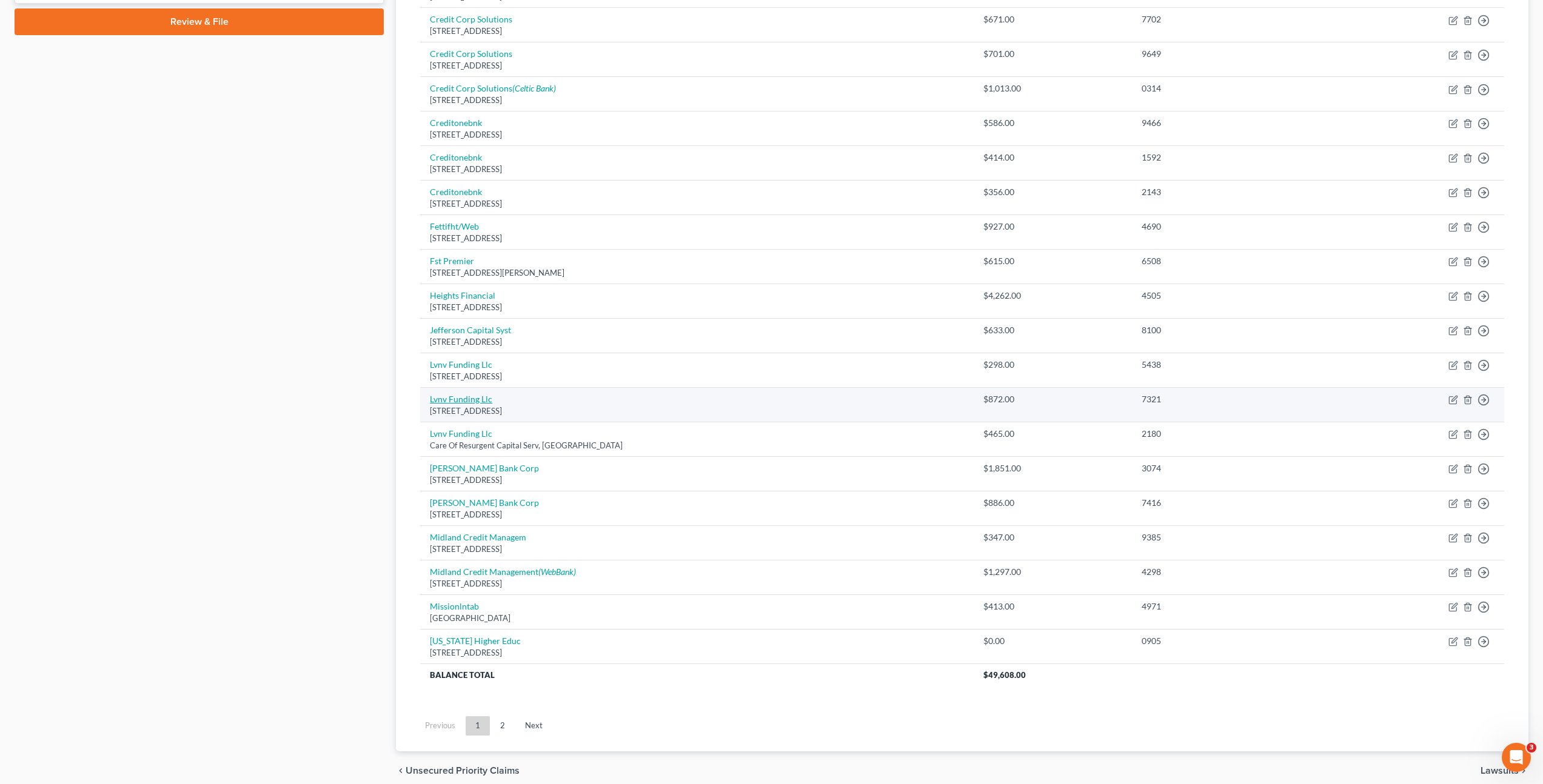
click at [442, 399] on link "Lvnv Funding Llc" at bounding box center [461, 398] width 62 height 11
select select "42"
select select "1"
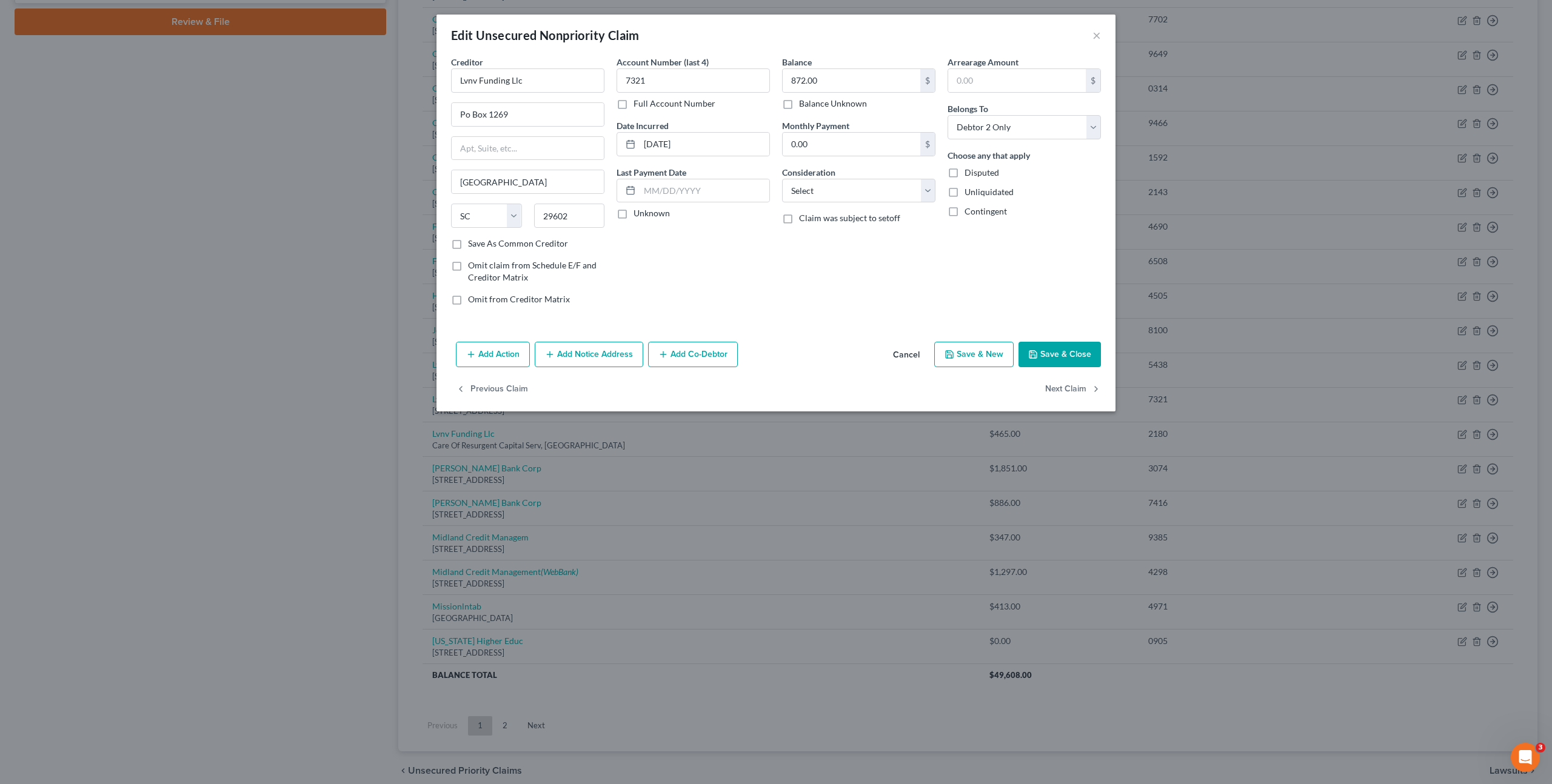
click at [582, 350] on button "Add Notice Address" at bounding box center [589, 355] width 109 height 25
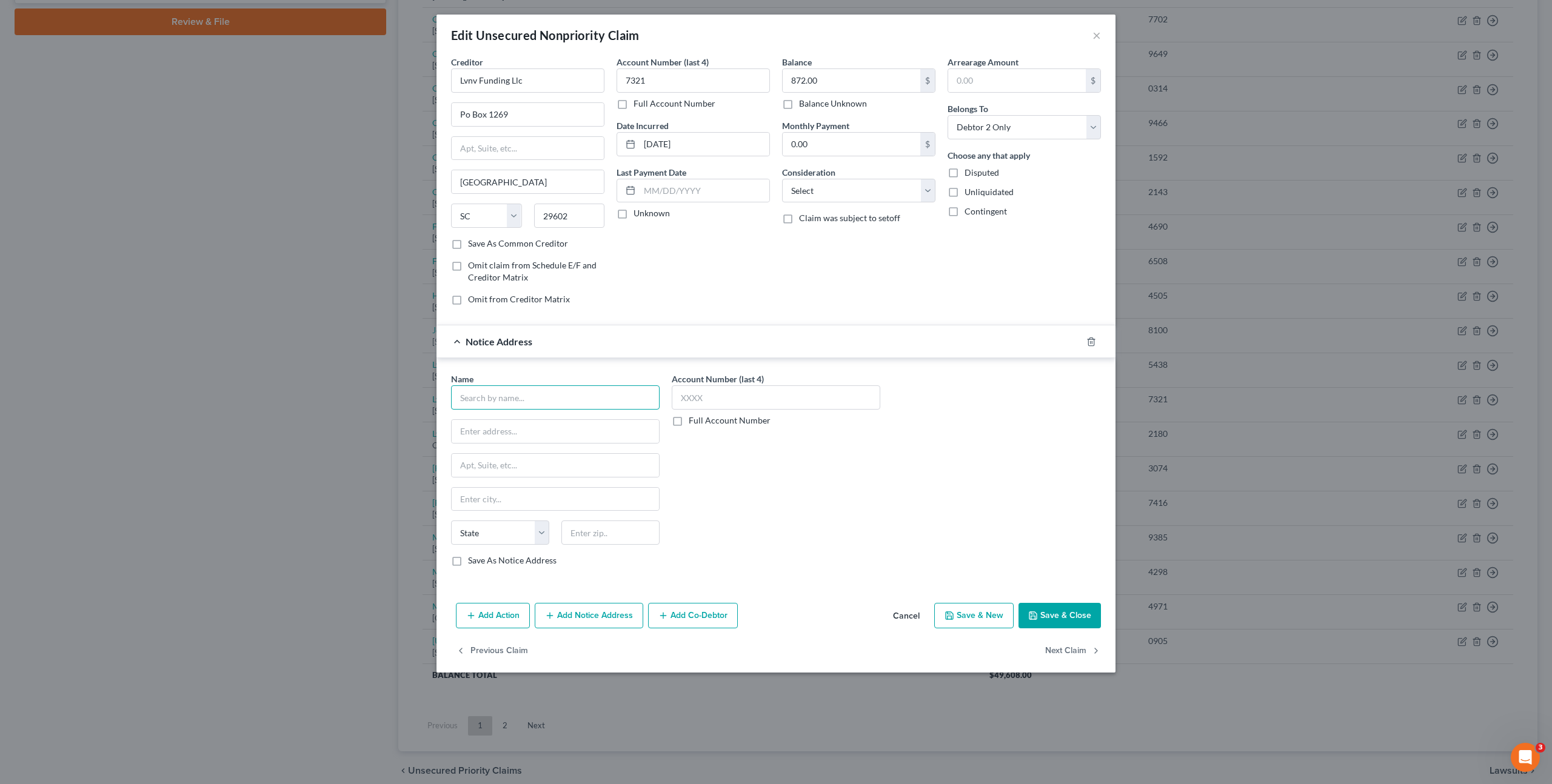
click at [552, 402] on input "text" at bounding box center [555, 397] width 209 height 24
type input "Credit One Bank"
click at [579, 419] on div "Credit One Bank" at bounding box center [524, 419] width 126 height 12
type input "[STREET_ADDRESS]"
type input "[GEOGRAPHIC_DATA]"
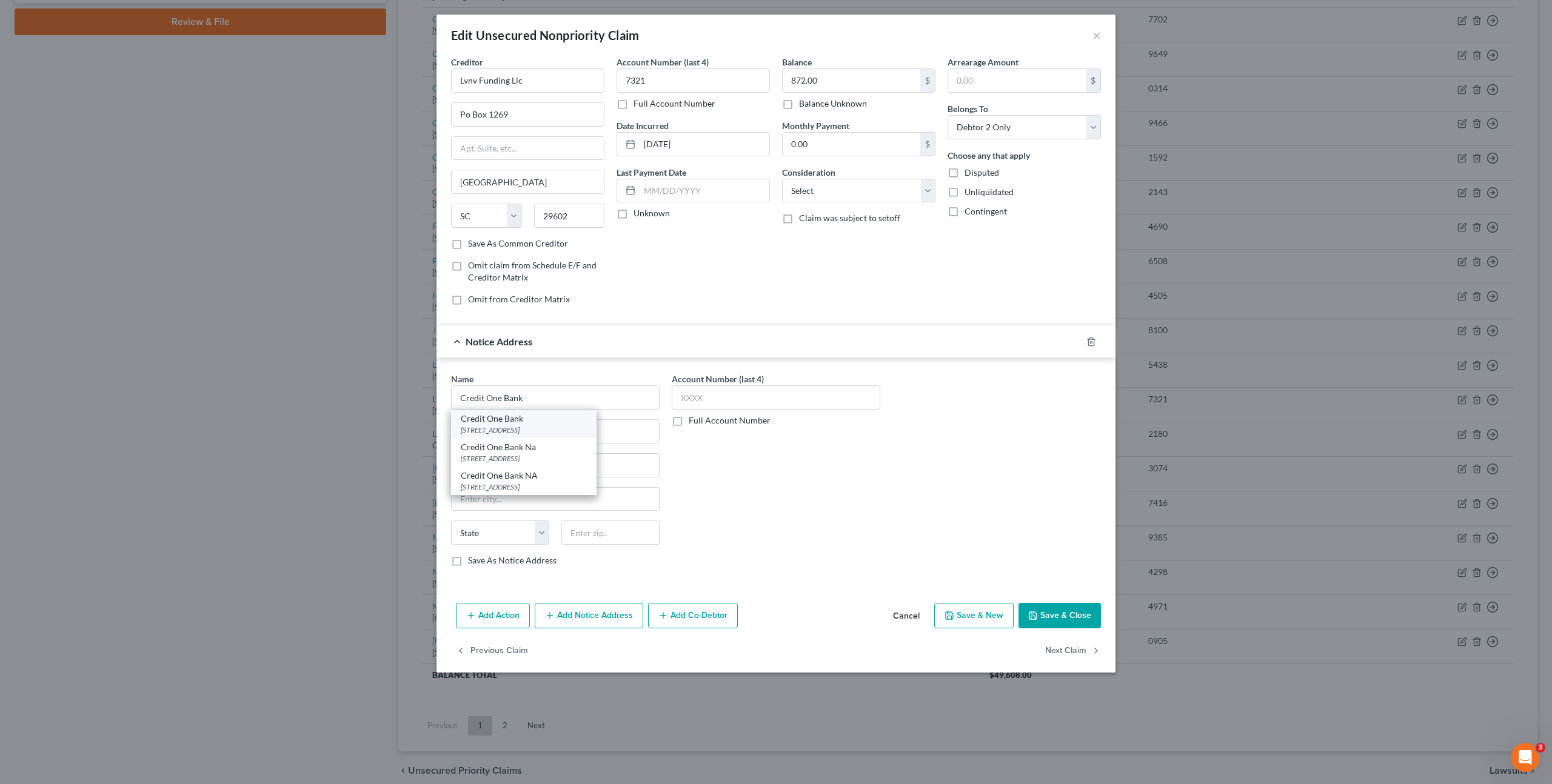
select select "31"
type input "89113"
click at [1019, 523] on div "Name * Credit One Bank [STREET_ADDRESS] [GEOGRAPHIC_DATA] [US_STATE] AK AR AZ C…" at bounding box center [776, 475] width 662 height 204
click at [1050, 628] on button "Save & Close" at bounding box center [1059, 616] width 83 height 25
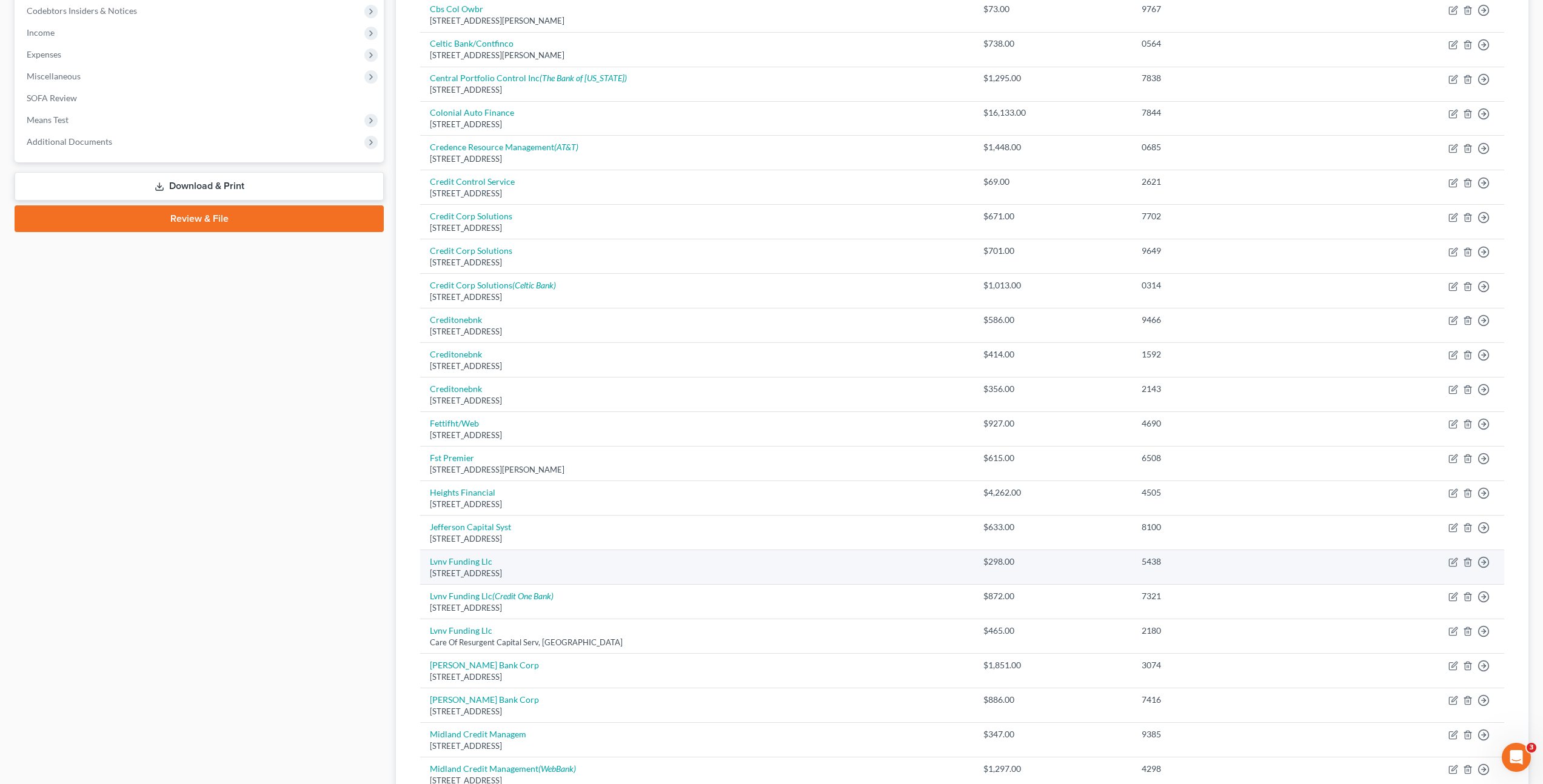
scroll to position [366, 0]
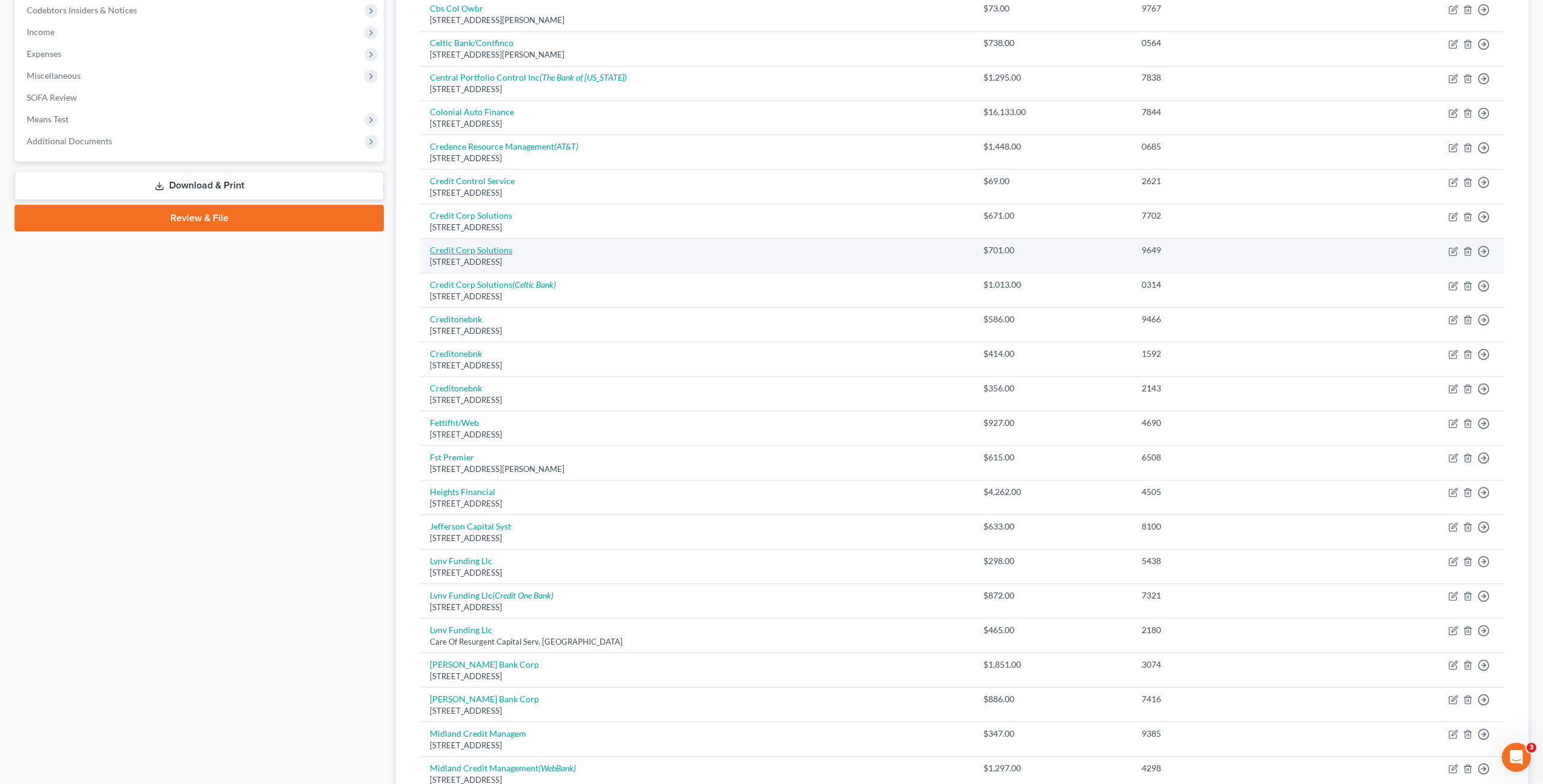
click at [488, 252] on link "Credit Corp Solutions" at bounding box center [470, 250] width 83 height 11
select select "46"
select select "0"
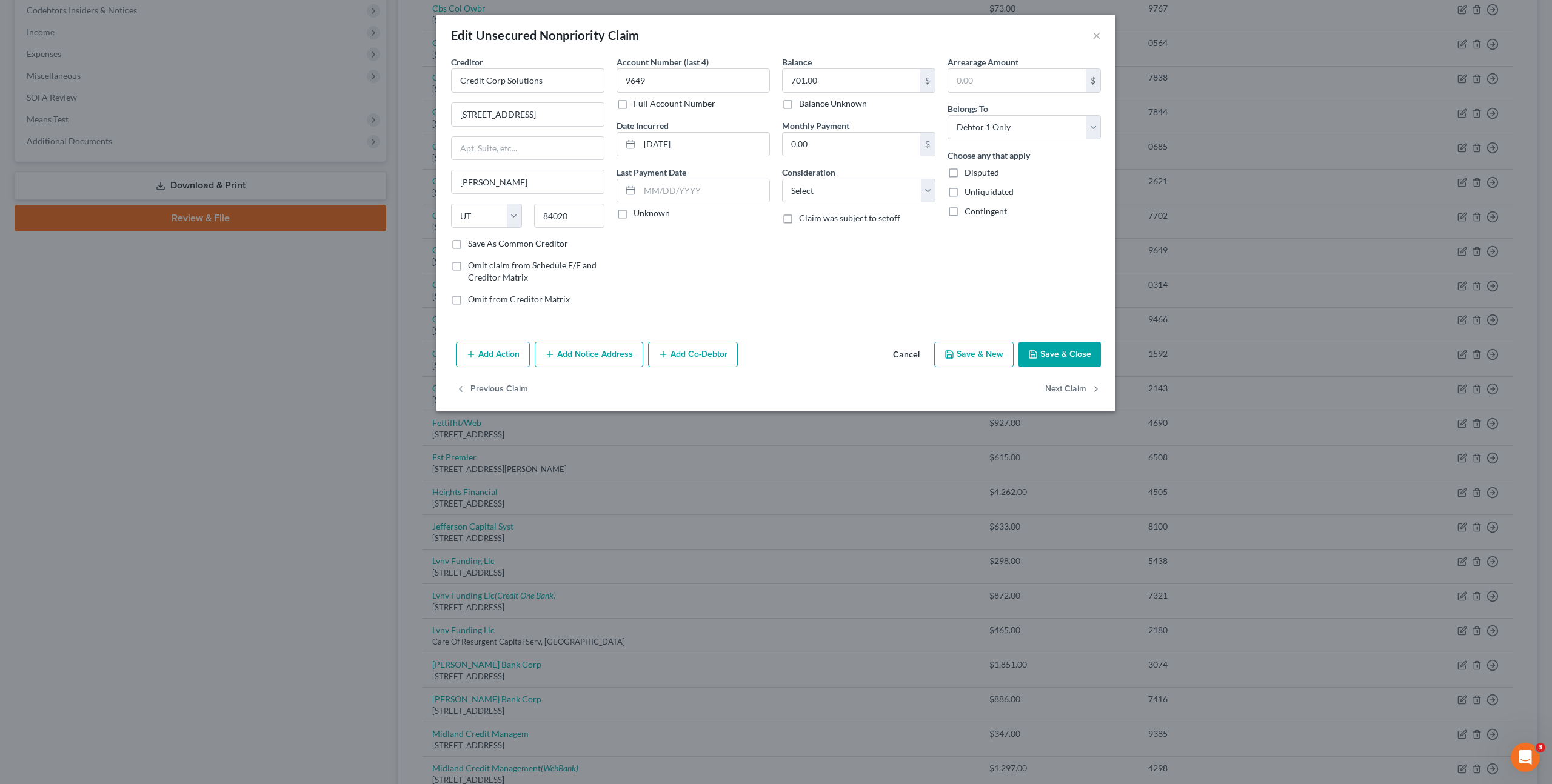
click at [581, 356] on button "Add Notice Address" at bounding box center [589, 355] width 109 height 25
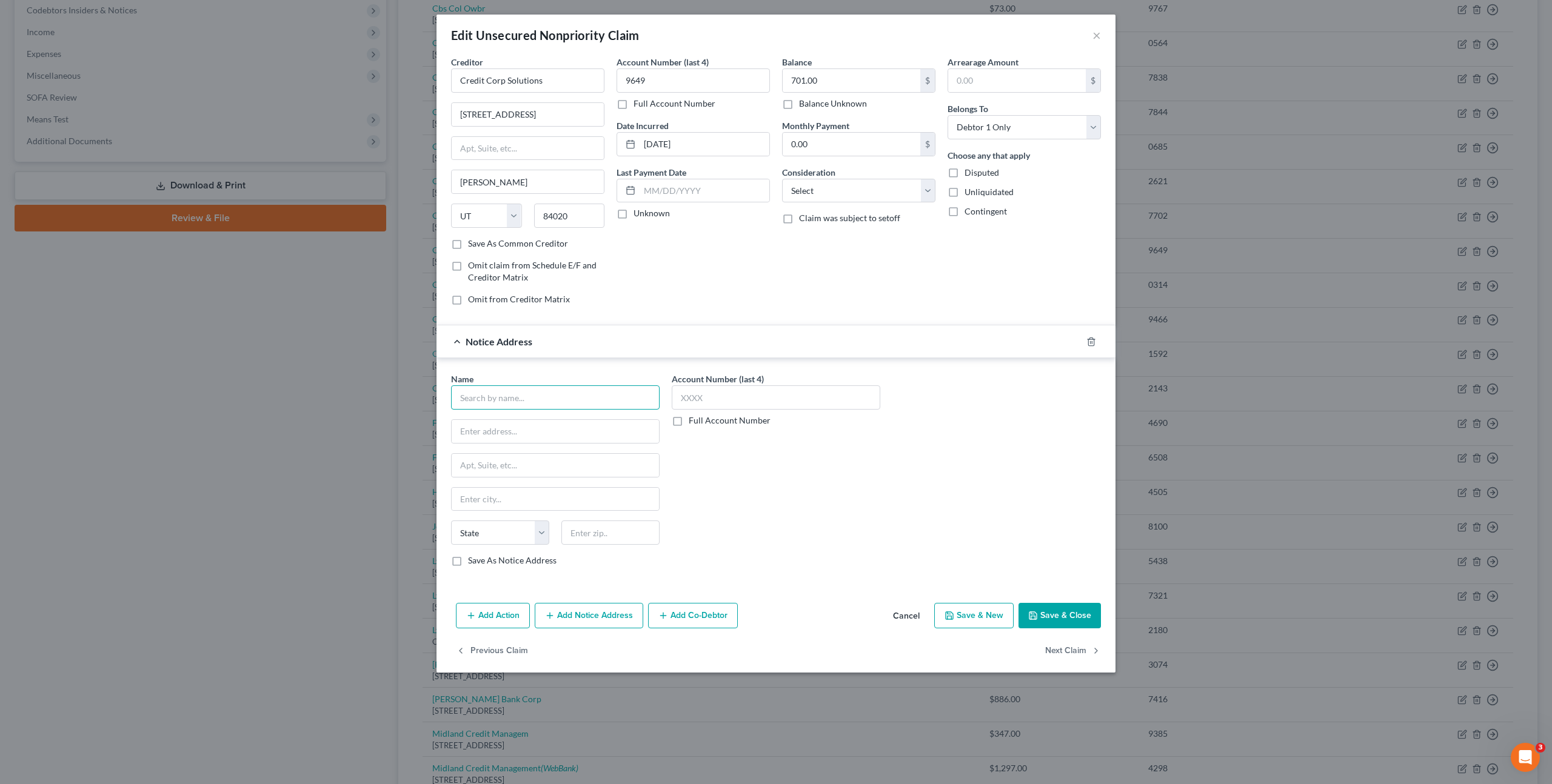
click at [503, 408] on input "text" at bounding box center [555, 397] width 209 height 24
click at [589, 383] on div "Name *" at bounding box center [555, 392] width 209 height 37
click at [534, 394] on input "text" at bounding box center [555, 397] width 209 height 24
type input "First Electronic Bank"
click at [558, 425] on div "2150 S [STREET_ADDRESS]" at bounding box center [524, 429] width 126 height 11
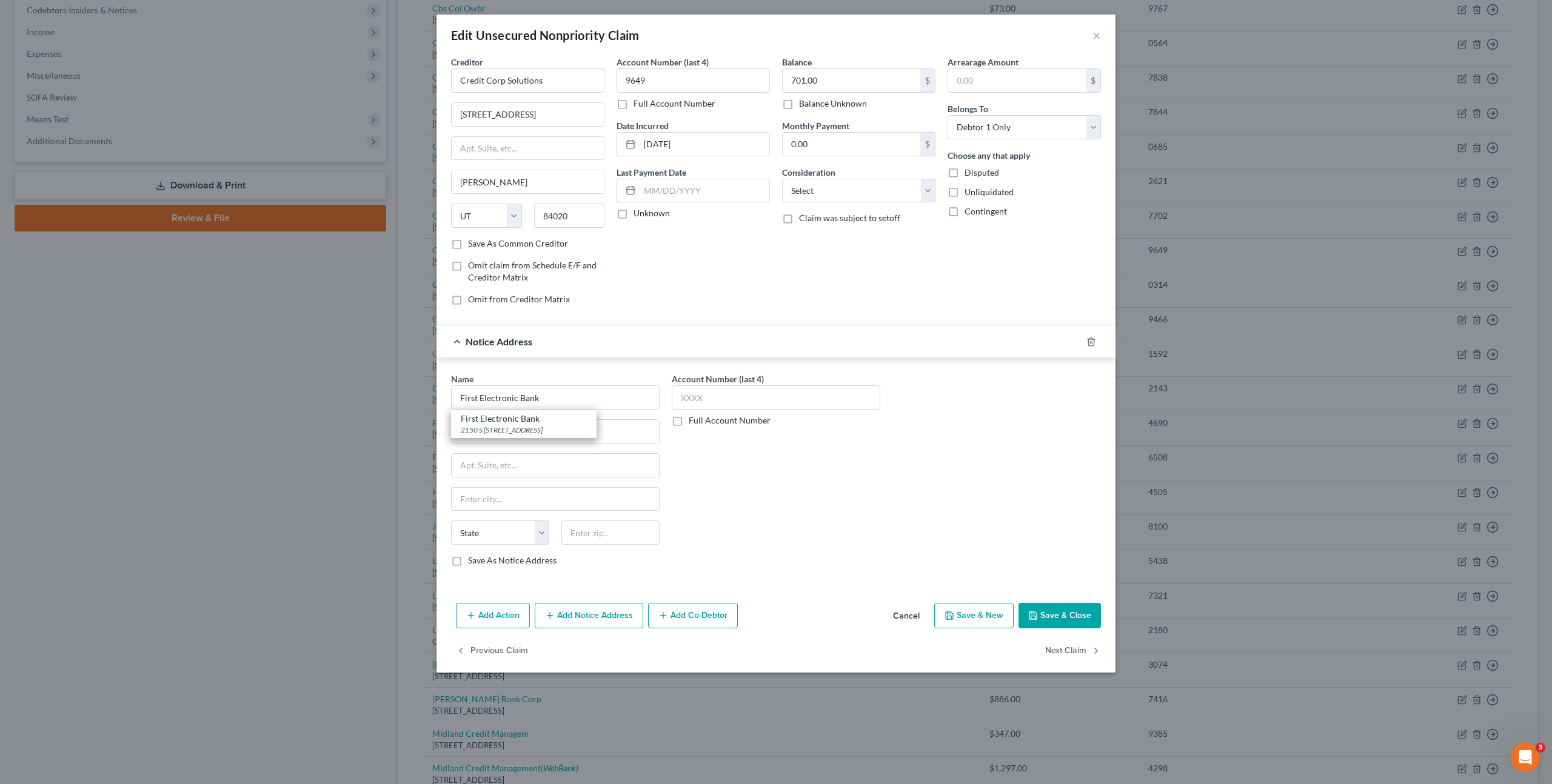
type input "2150 S 1300 E"
type input "Ste 400"
type input "[GEOGRAPHIC_DATA]"
select select "46"
type input "84106"
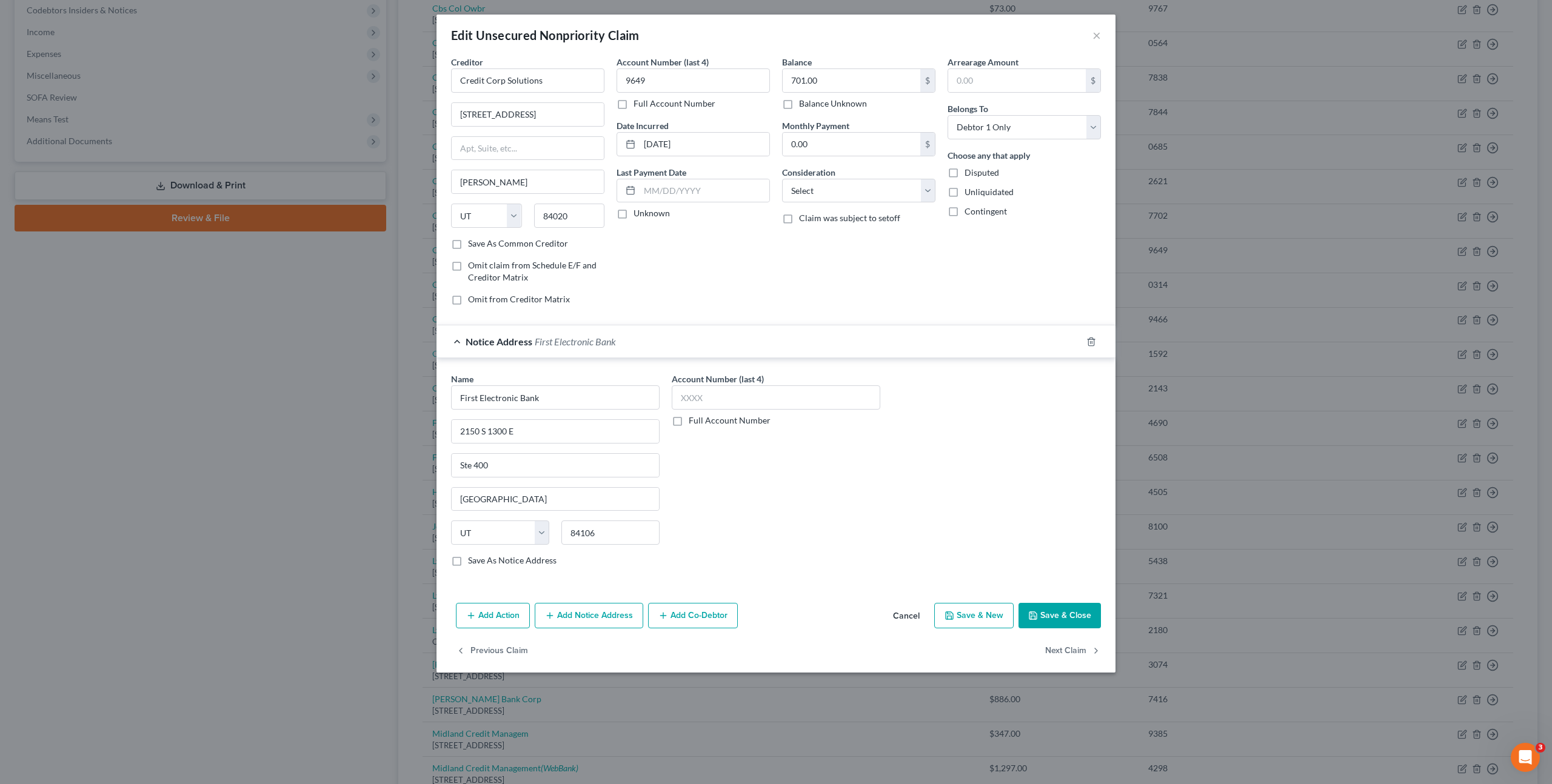
click at [816, 464] on div "Account Number (last 4) Full Account Number" at bounding box center [776, 475] width 221 height 204
click at [1063, 616] on button "Save & Close" at bounding box center [1059, 616] width 83 height 25
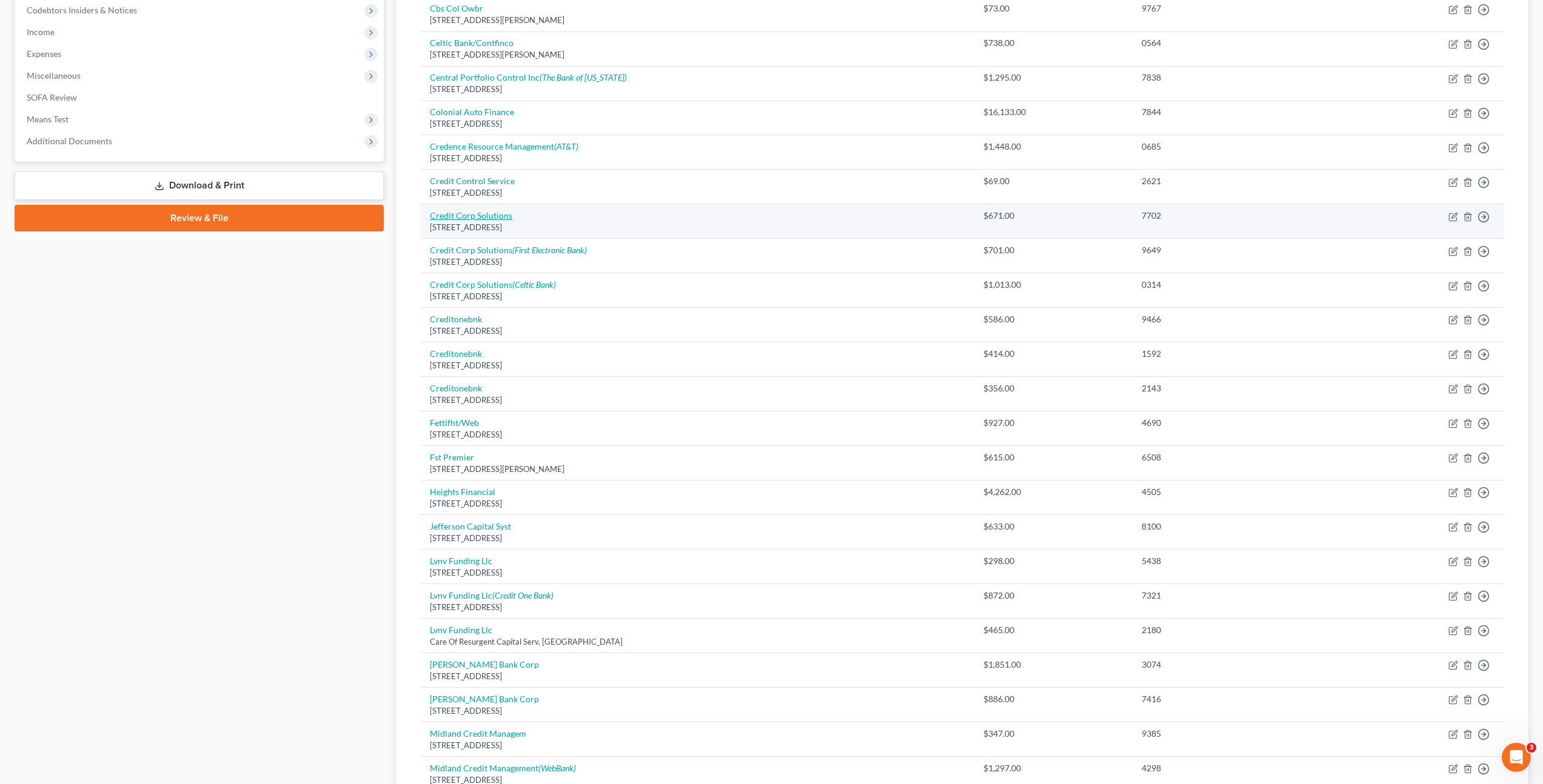
click at [478, 214] on link "Credit Corp Solutions" at bounding box center [470, 215] width 83 height 11
select select "46"
select select "0"
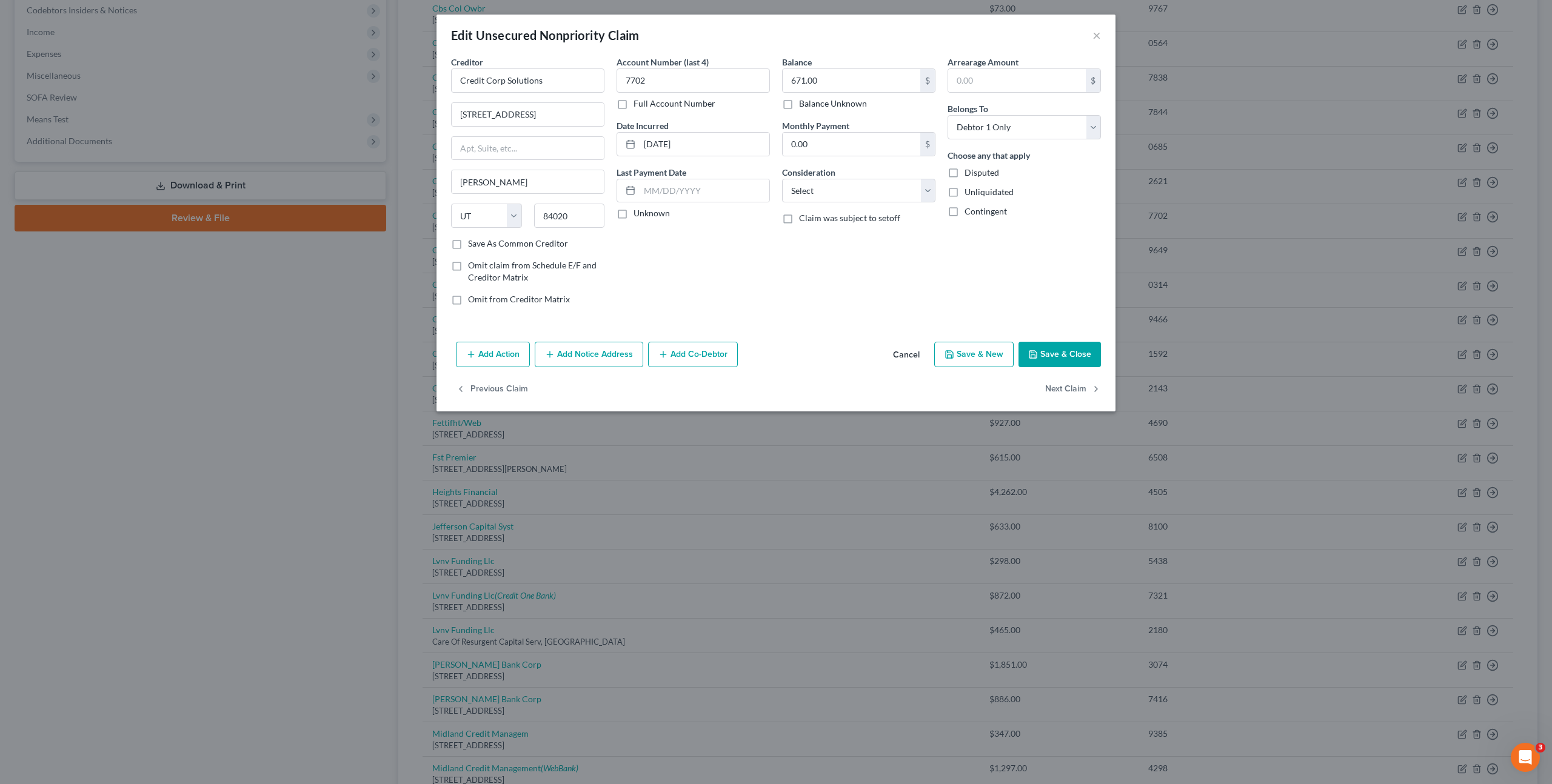
click at [574, 354] on button "Add Notice Address" at bounding box center [589, 355] width 109 height 25
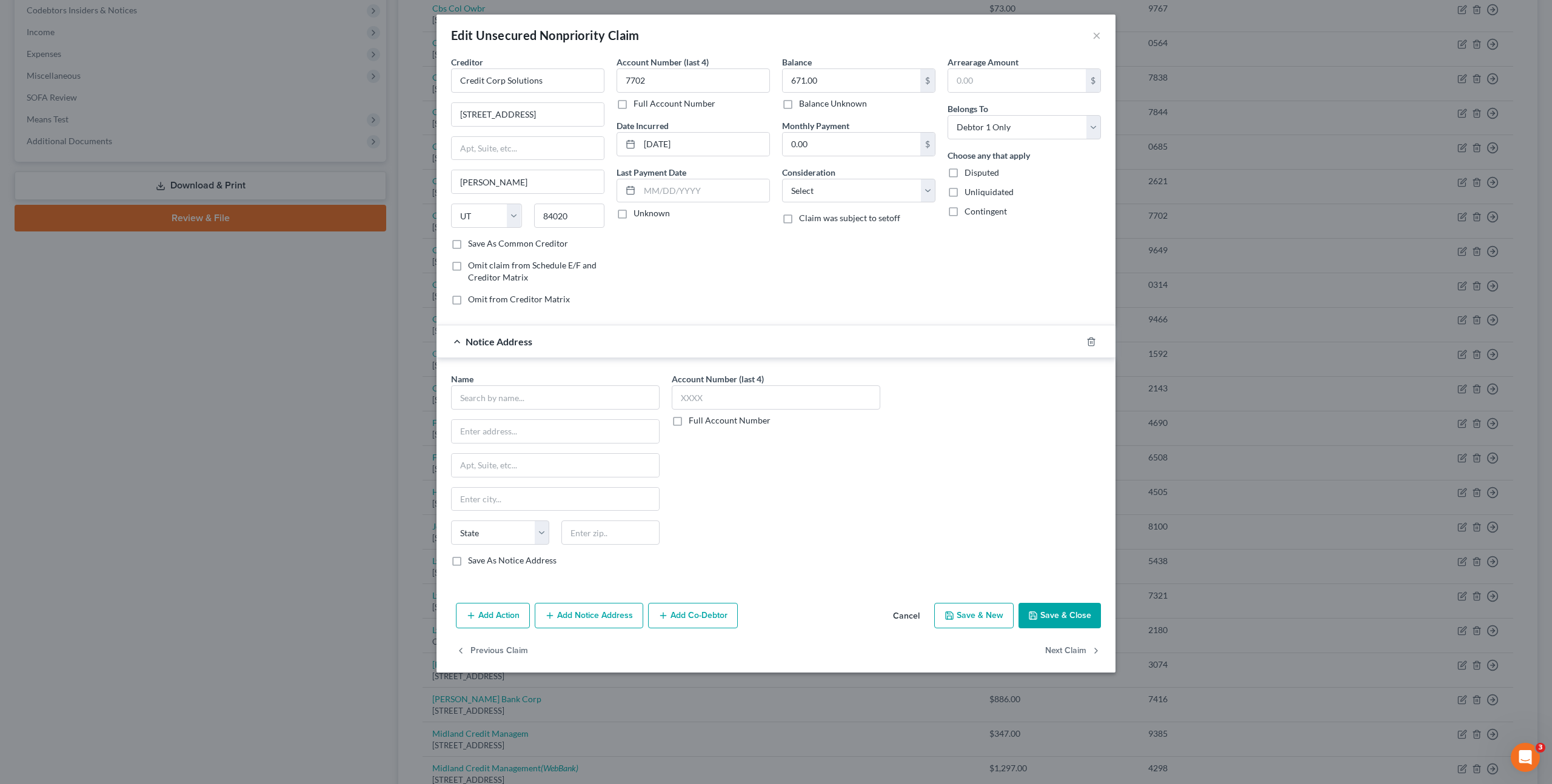
click at [542, 384] on div "Name *" at bounding box center [555, 392] width 209 height 37
click at [550, 391] on input "text" at bounding box center [555, 397] width 209 height 24
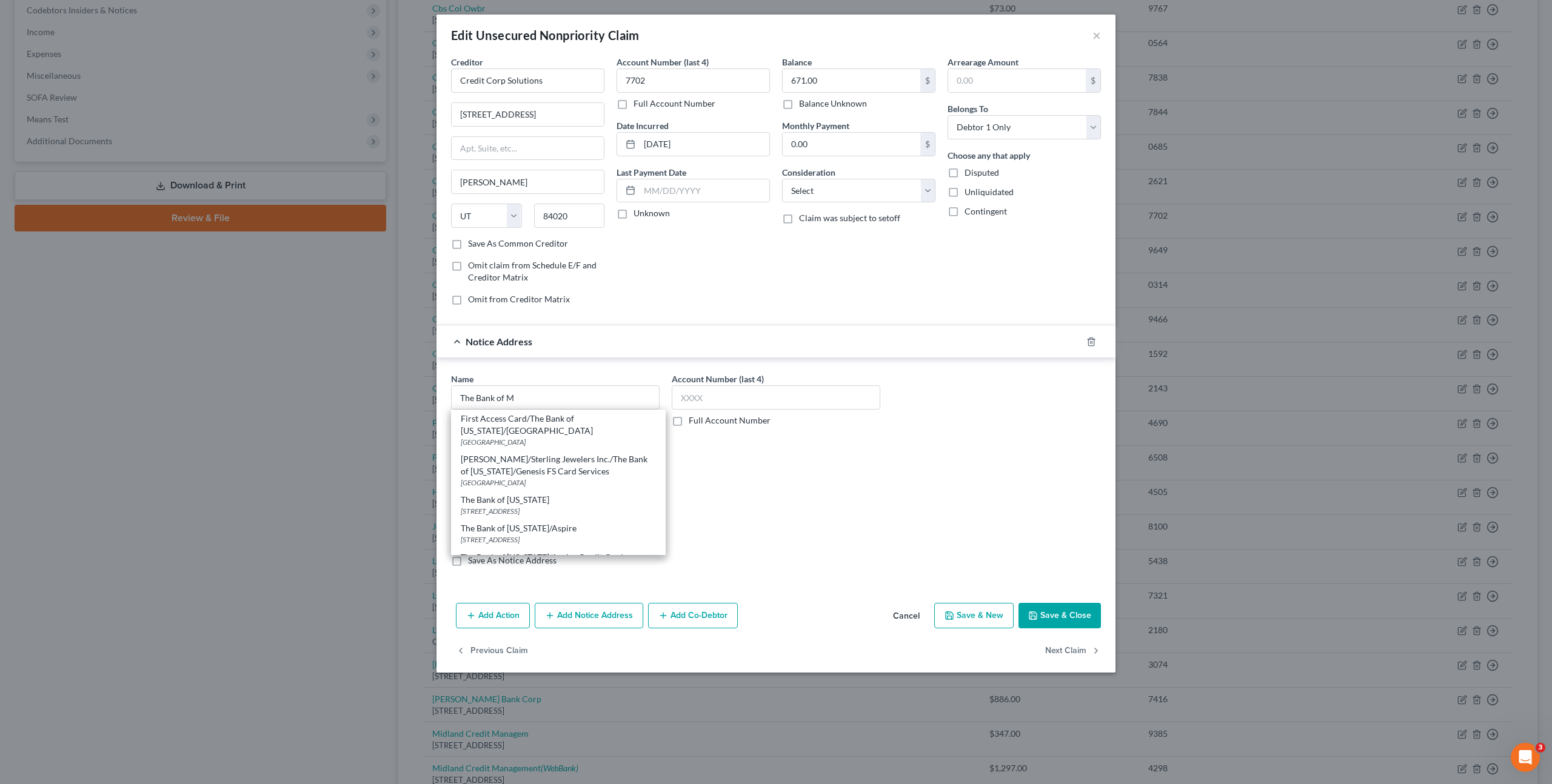
drag, startPoint x: 583, startPoint y: 490, endPoint x: 879, endPoint y: 494, distance: 296.0
click at [587, 494] on div "The Bank of [US_STATE]" at bounding box center [558, 499] width 195 height 12
type input "The Bank of [US_STATE]"
type input "[STREET_ADDRESS]"
type input "[GEOGRAPHIC_DATA]"
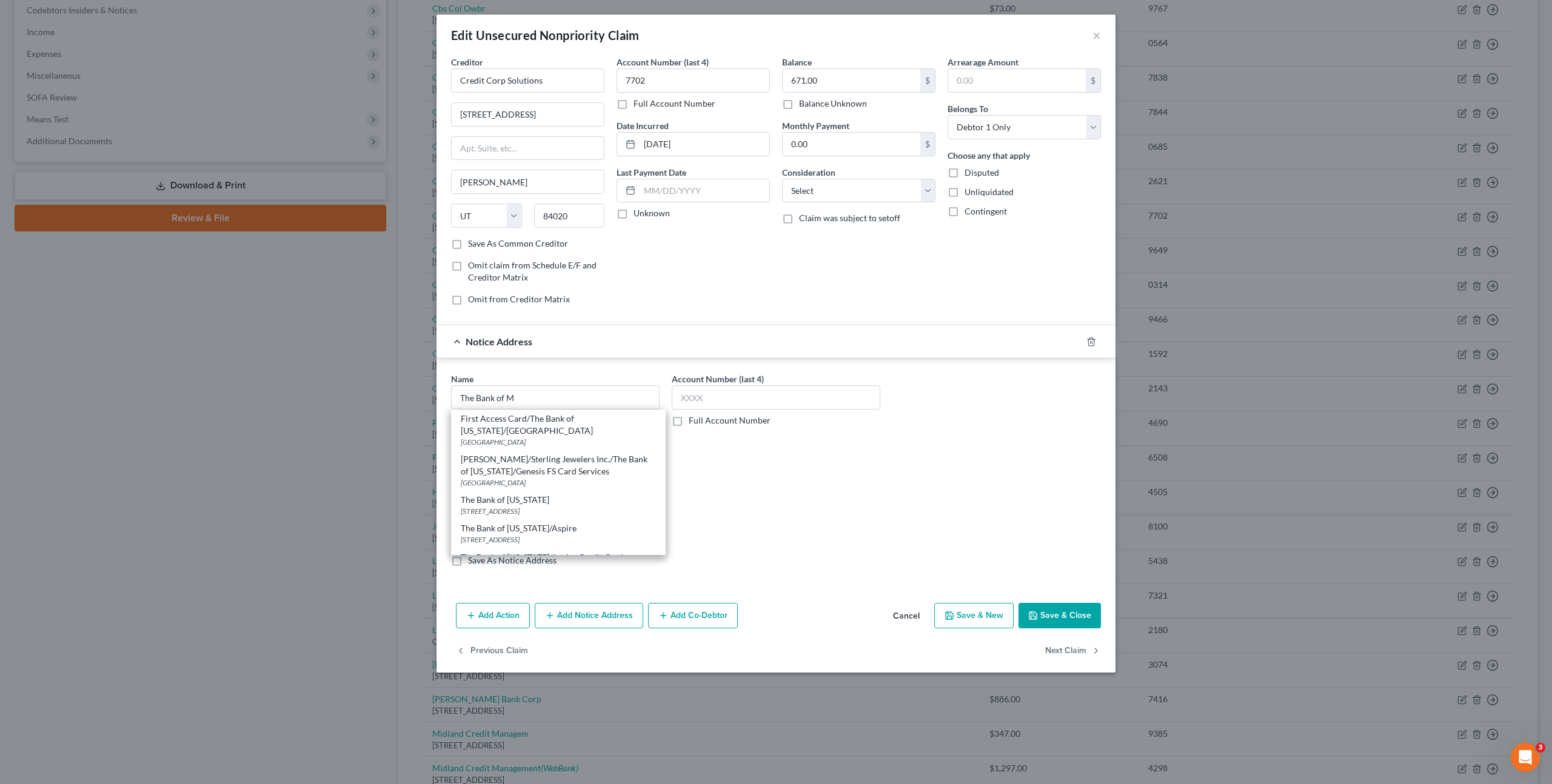
select select "26"
type input "63775"
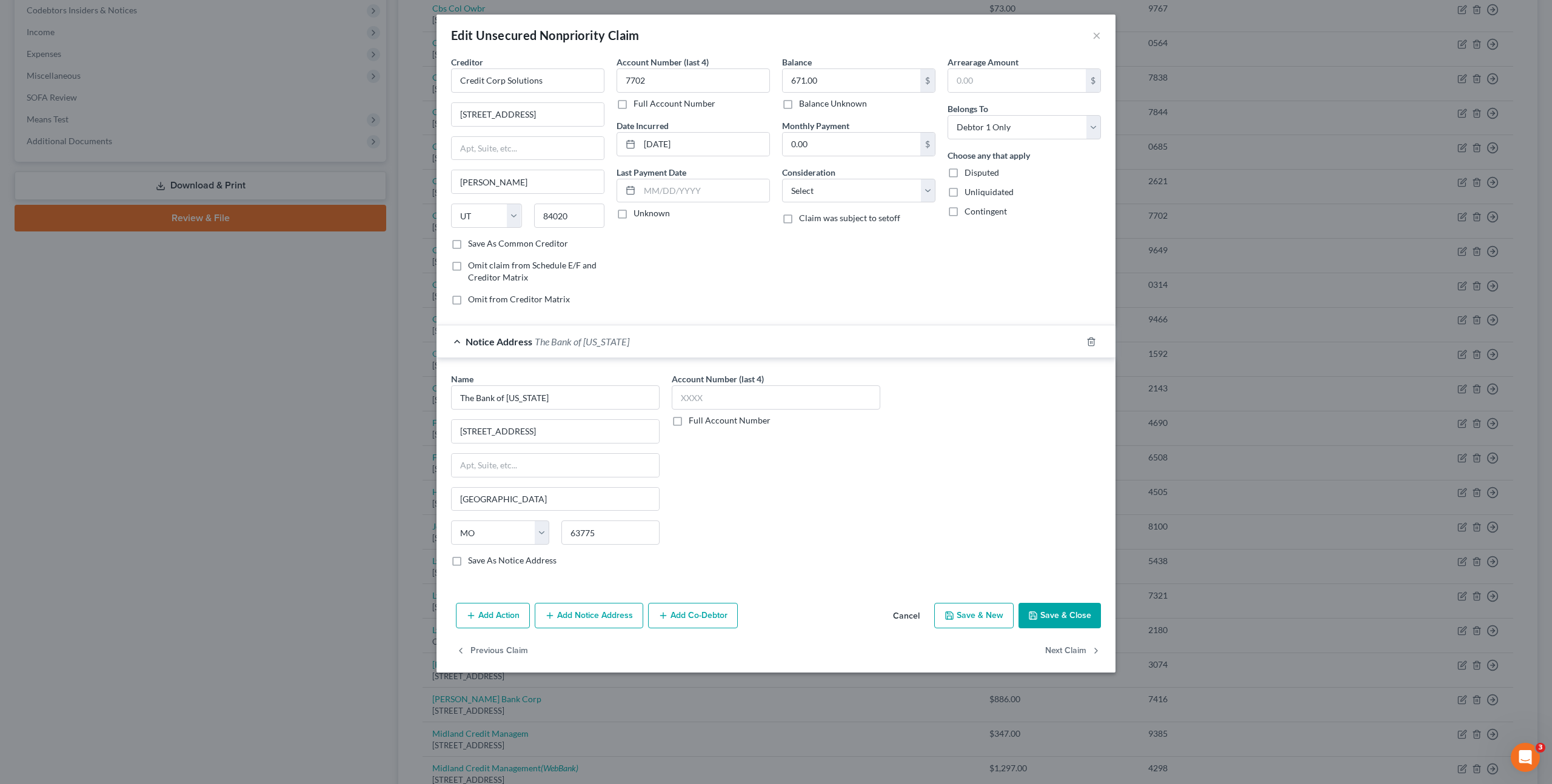
click at [914, 496] on div "Name * The Bank of [US_STATE] 916 North Kings Highway [GEOGRAPHIC_DATA] [US_STA…" at bounding box center [776, 475] width 662 height 204
click at [1067, 612] on button "Save & Close" at bounding box center [1059, 616] width 83 height 25
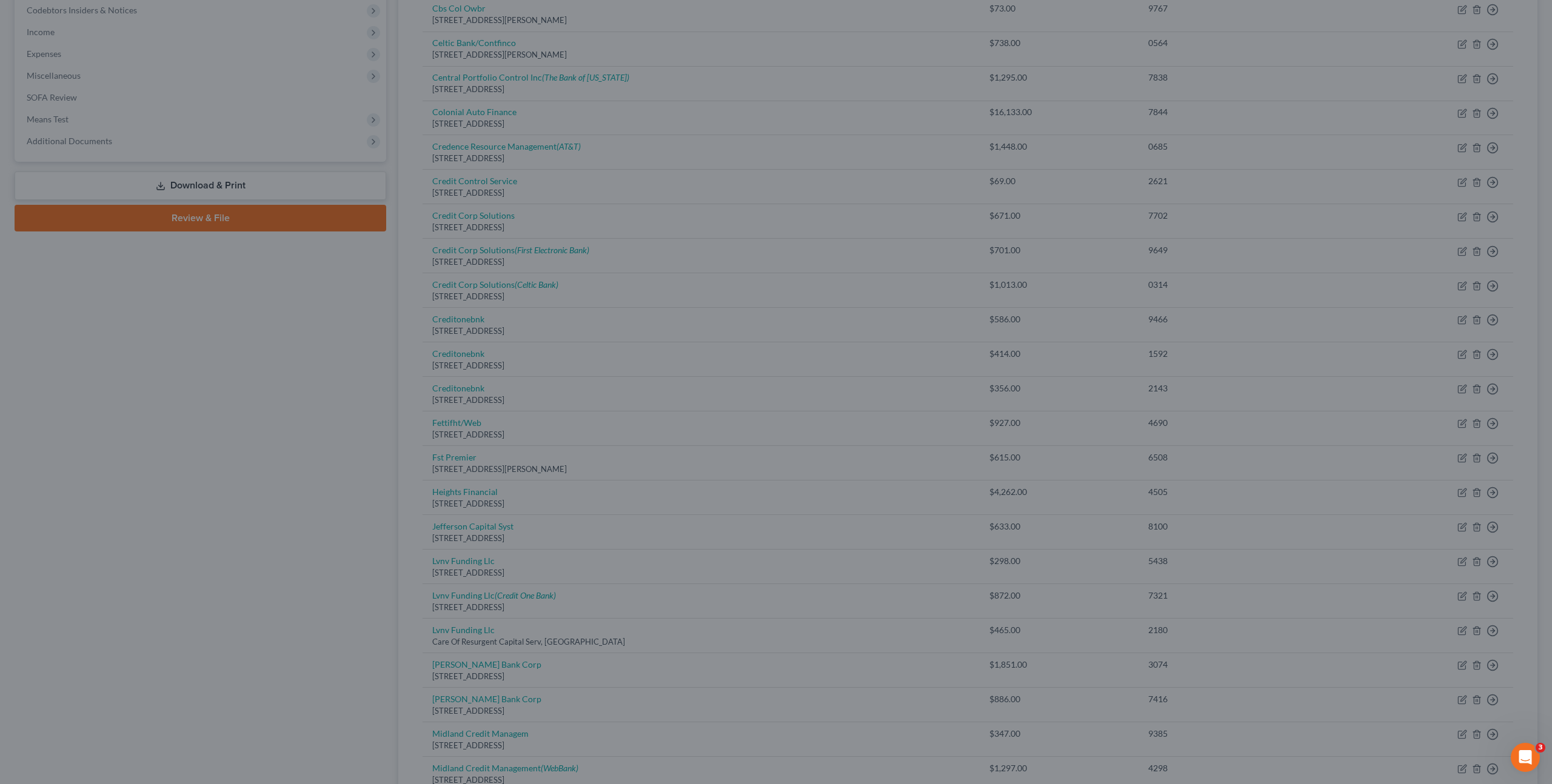
type input "0"
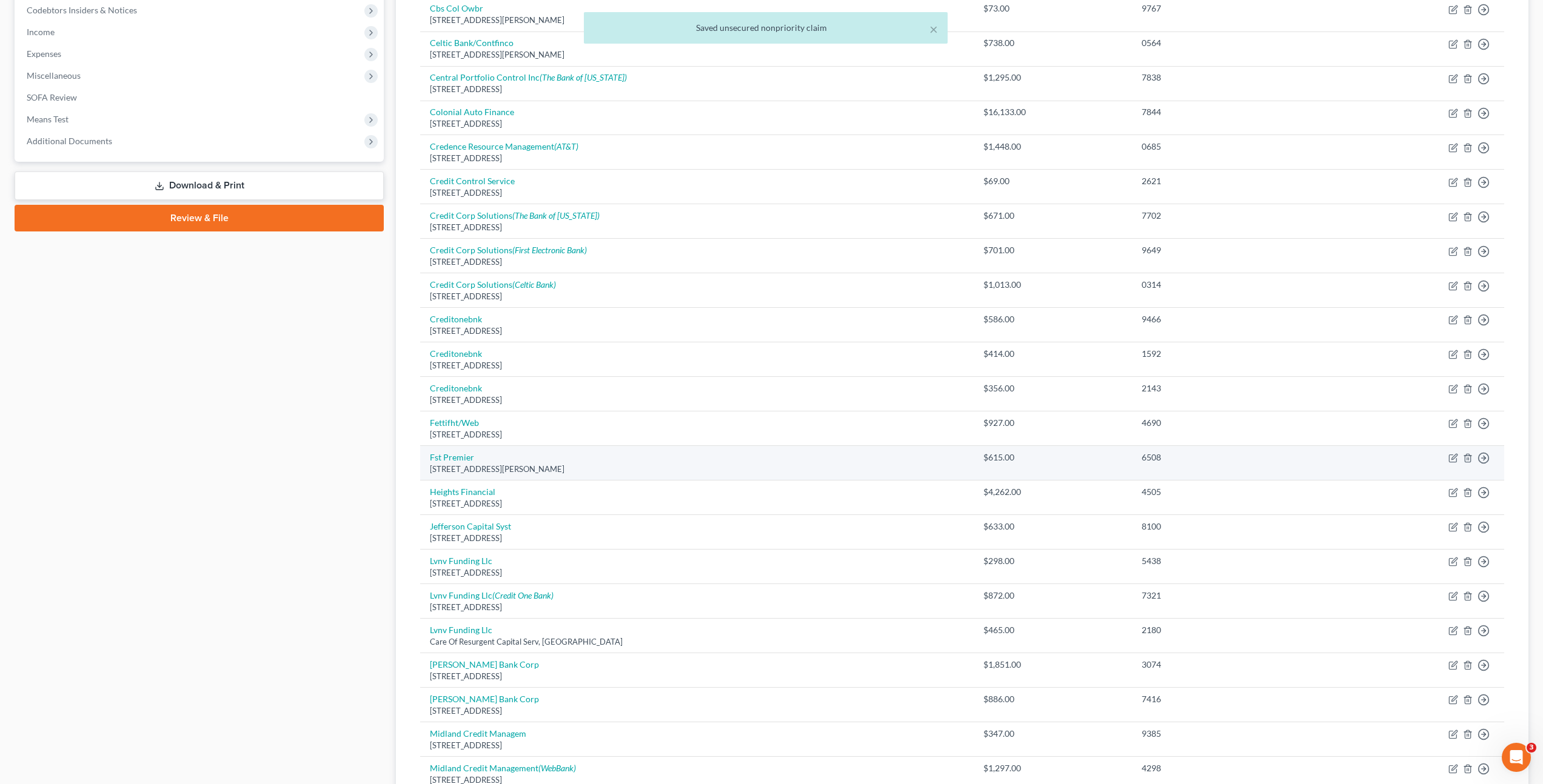
scroll to position [369, 0]
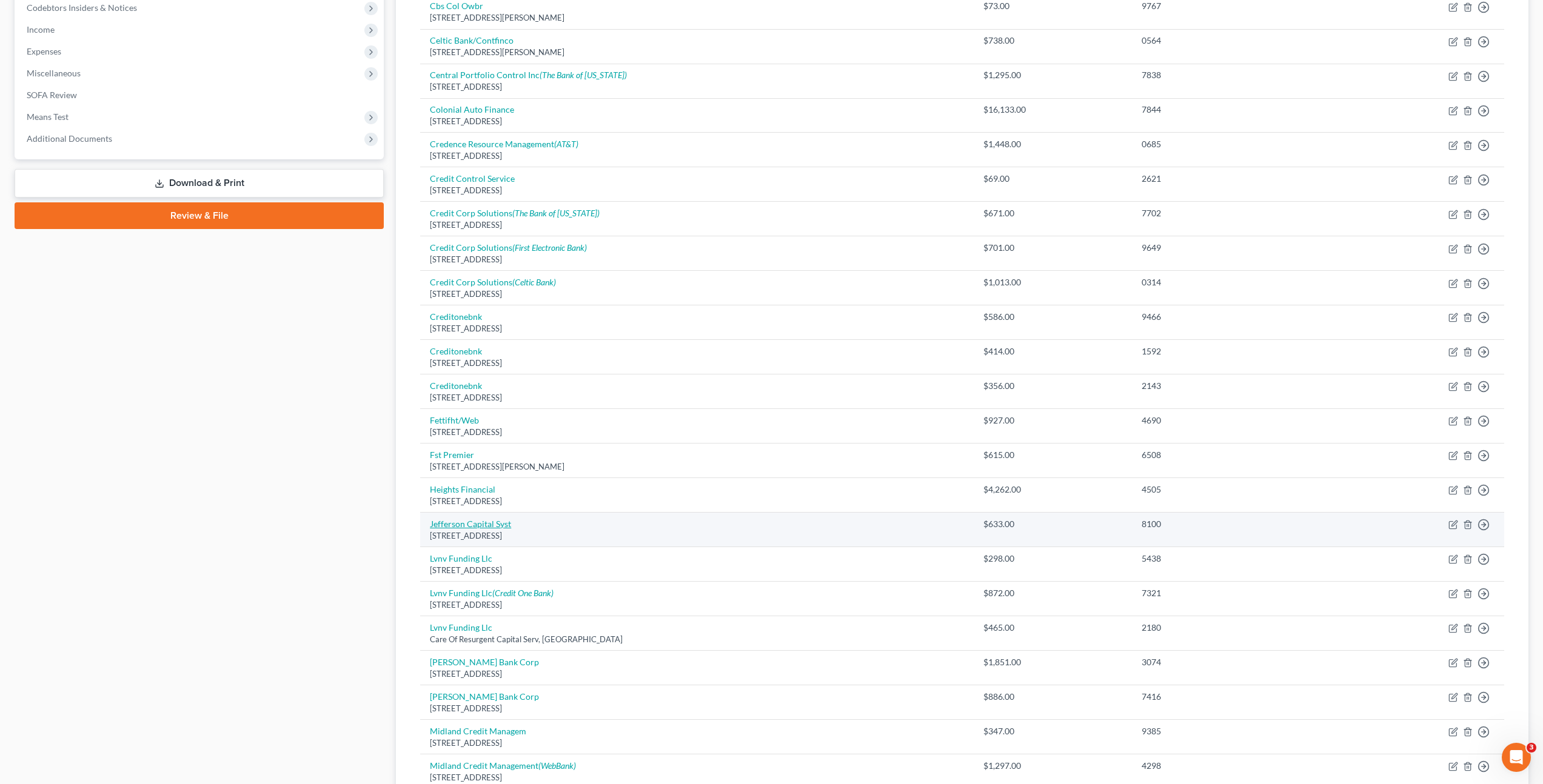
click at [482, 527] on link "Jefferson Capital Syst" at bounding box center [470, 524] width 82 height 11
select select "24"
select select "0"
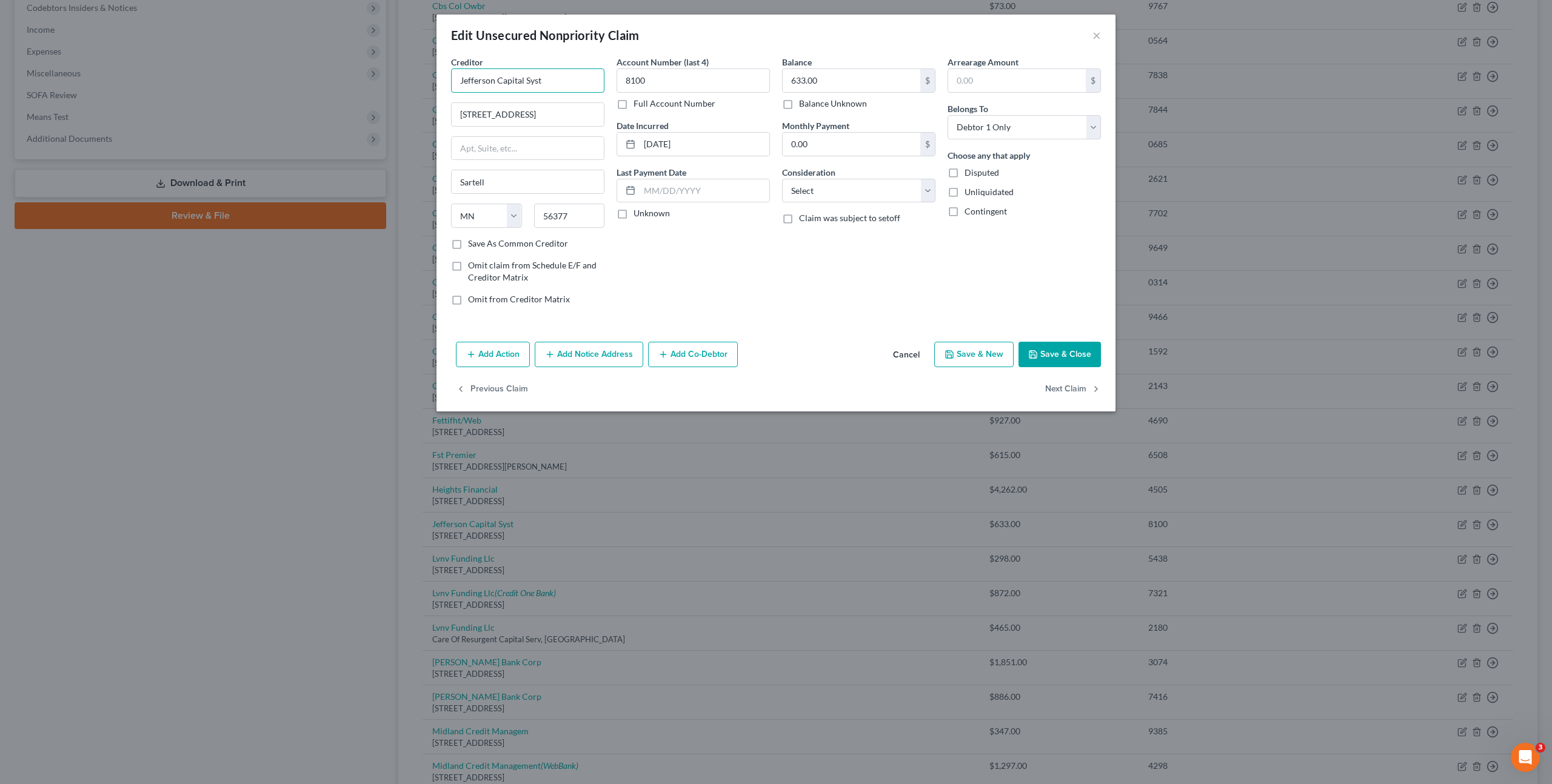
click at [565, 82] on input "Jefferson Capital Syst" at bounding box center [528, 80] width 154 height 24
type input "Jefferson Capital System"
click at [739, 270] on div "Account Number (last 4) 8100 Full Account Number Date Incurred [DATE] Last Paym…" at bounding box center [693, 185] width 165 height 259
click at [851, 190] on select "Select Cable / Satellite Services Collection Agency Credit Card Debt Debt Couns…" at bounding box center [859, 190] width 154 height 24
select select "1"
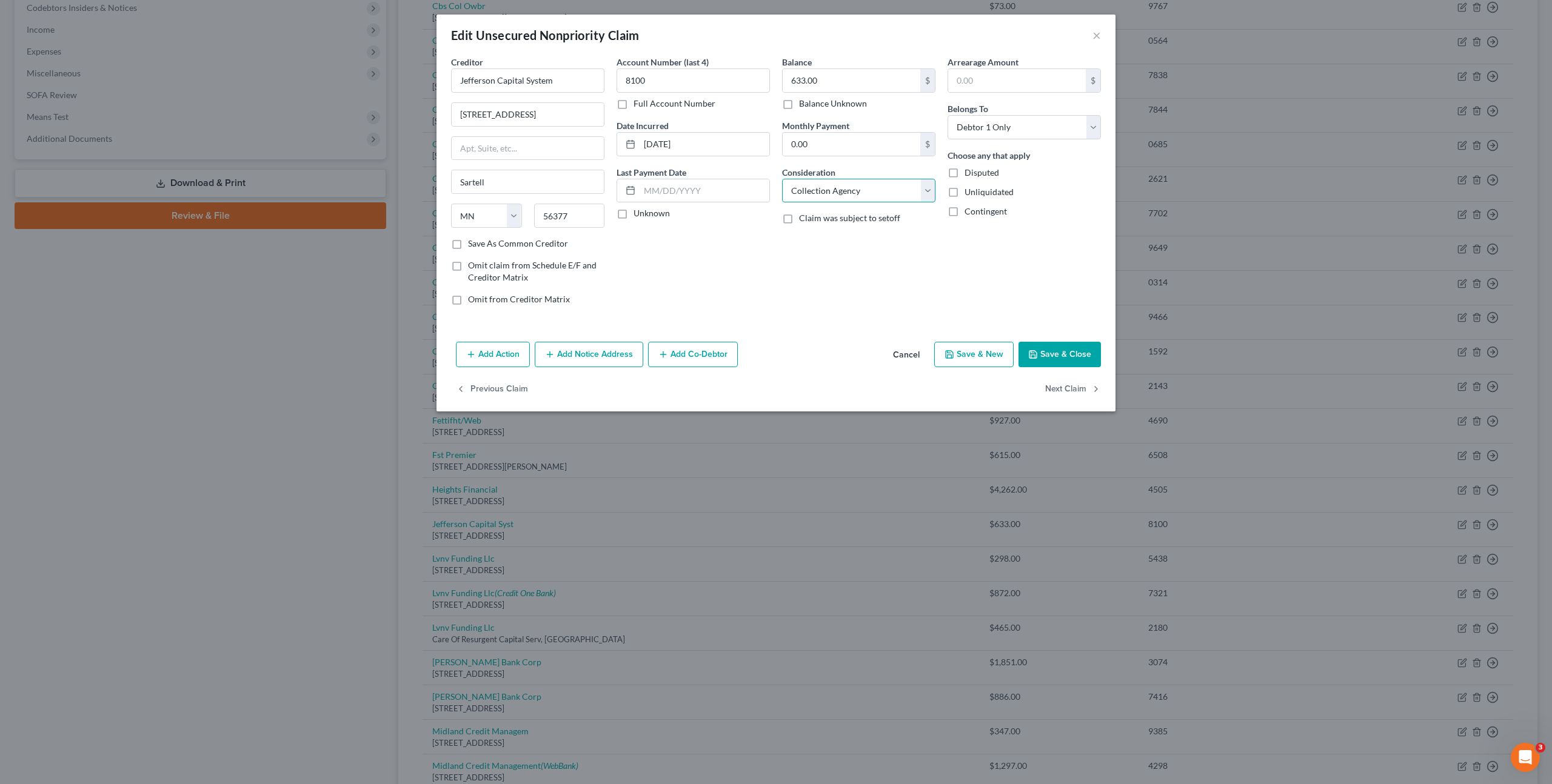
click at [782, 179] on select "Select Cable / Satellite Services Collection Agency Credit Card Debt Debt Couns…" at bounding box center [859, 190] width 154 height 24
click at [697, 256] on div "Account Number (last 4) 8100 Full Account Number Date Incurred [DATE] Last Paym…" at bounding box center [693, 185] width 165 height 259
drag, startPoint x: 574, startPoint y: 357, endPoint x: 540, endPoint y: 395, distance: 51.0
click at [574, 357] on button "Add Notice Address" at bounding box center [589, 355] width 109 height 25
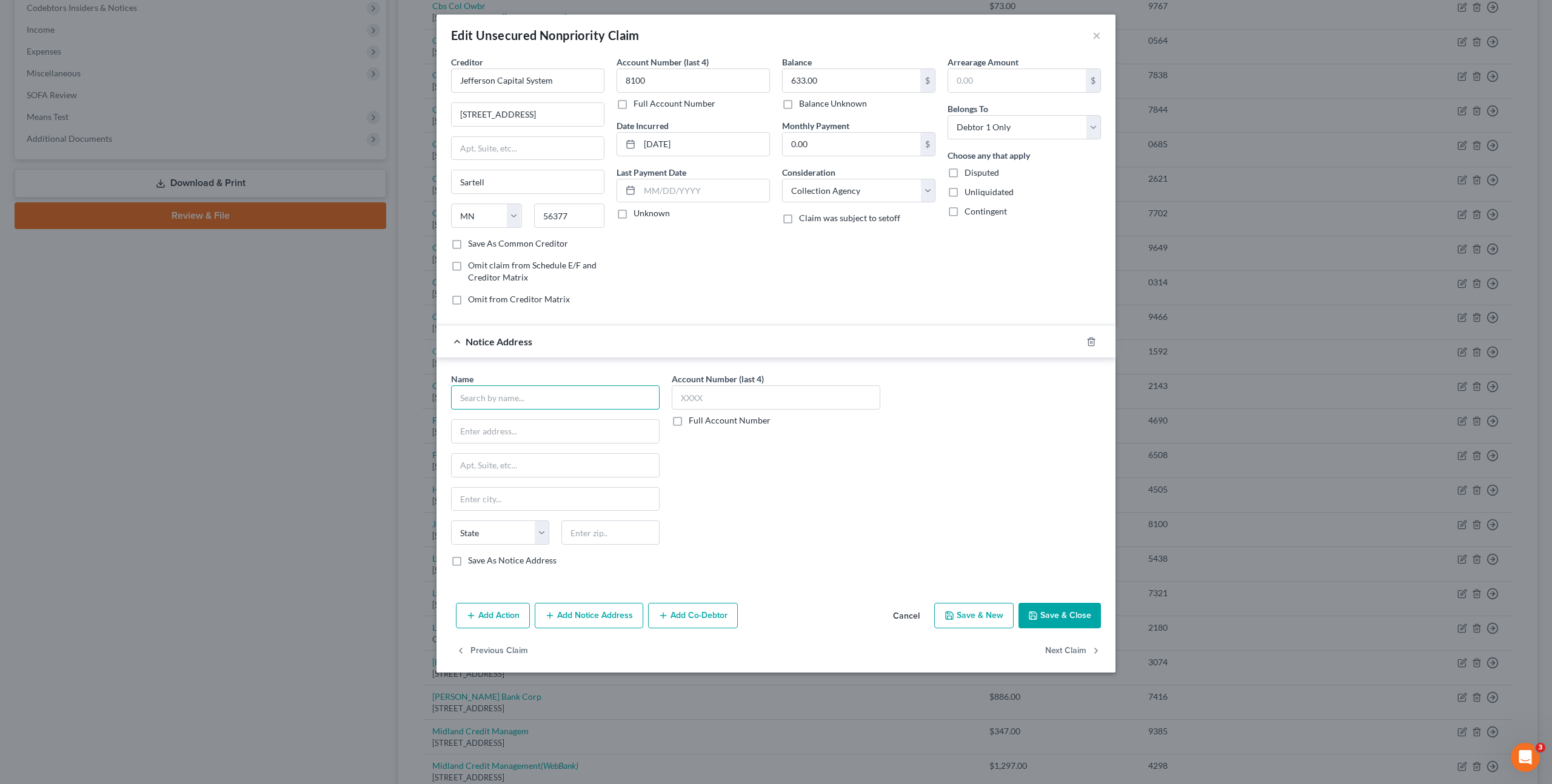
drag, startPoint x: 531, startPoint y: 400, endPoint x: 936, endPoint y: 318, distance: 413.2
click at [531, 400] on input "text" at bounding box center [555, 397] width 209 height 24
click at [580, 450] on div "The Bank of [US_STATE]/Aspire Credit Card" at bounding box center [541, 447] width 162 height 12
type input "The Bank of [US_STATE]/Aspire Credit Card"
type input "PO Box 105555"
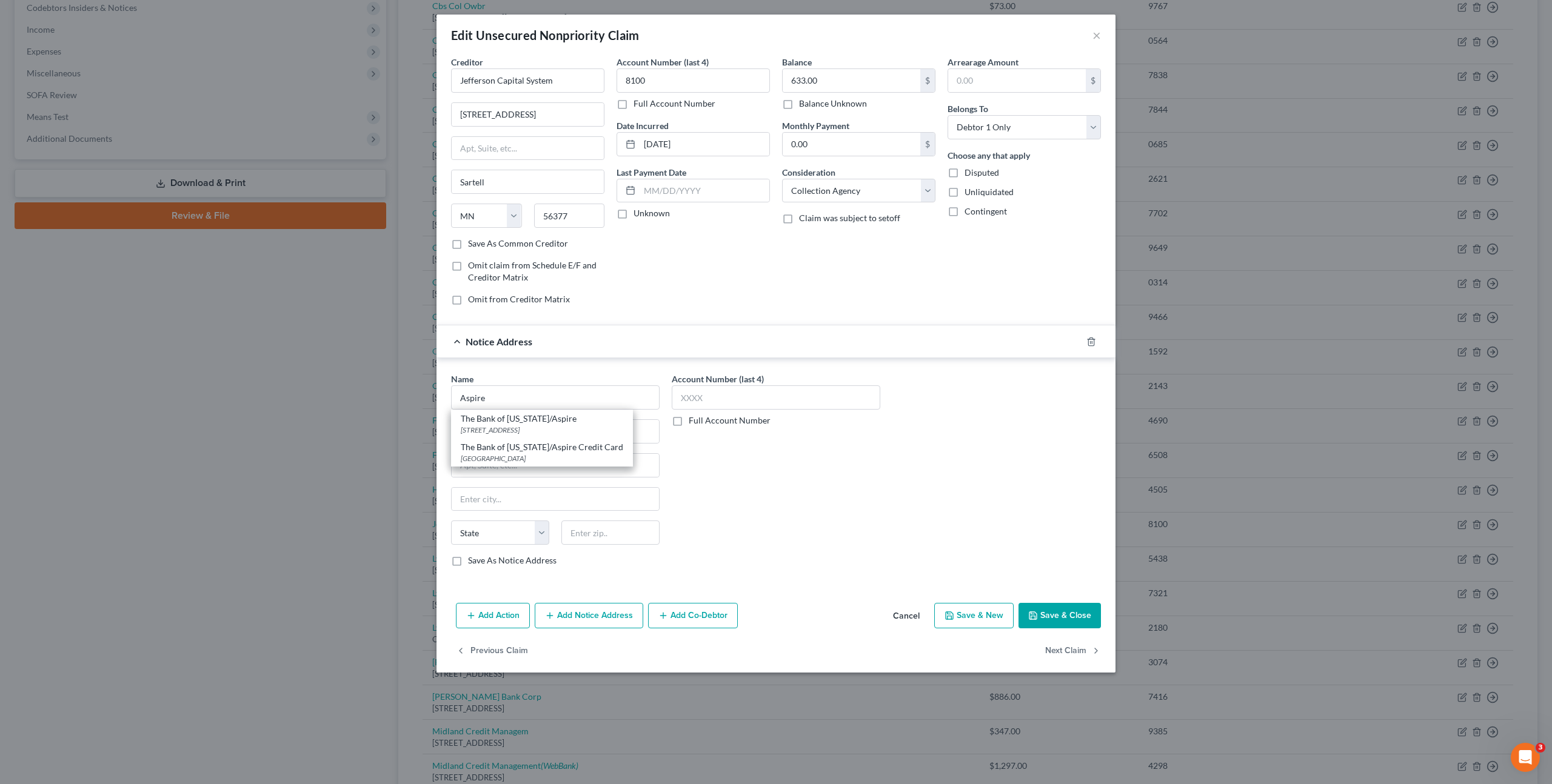
type input "[GEOGRAPHIC_DATA]"
select select "10"
type input "30348"
click at [878, 506] on div "Account Number (last 4) Full Account Number" at bounding box center [776, 475] width 221 height 204
click at [1044, 611] on button "Save & Close" at bounding box center [1059, 616] width 83 height 25
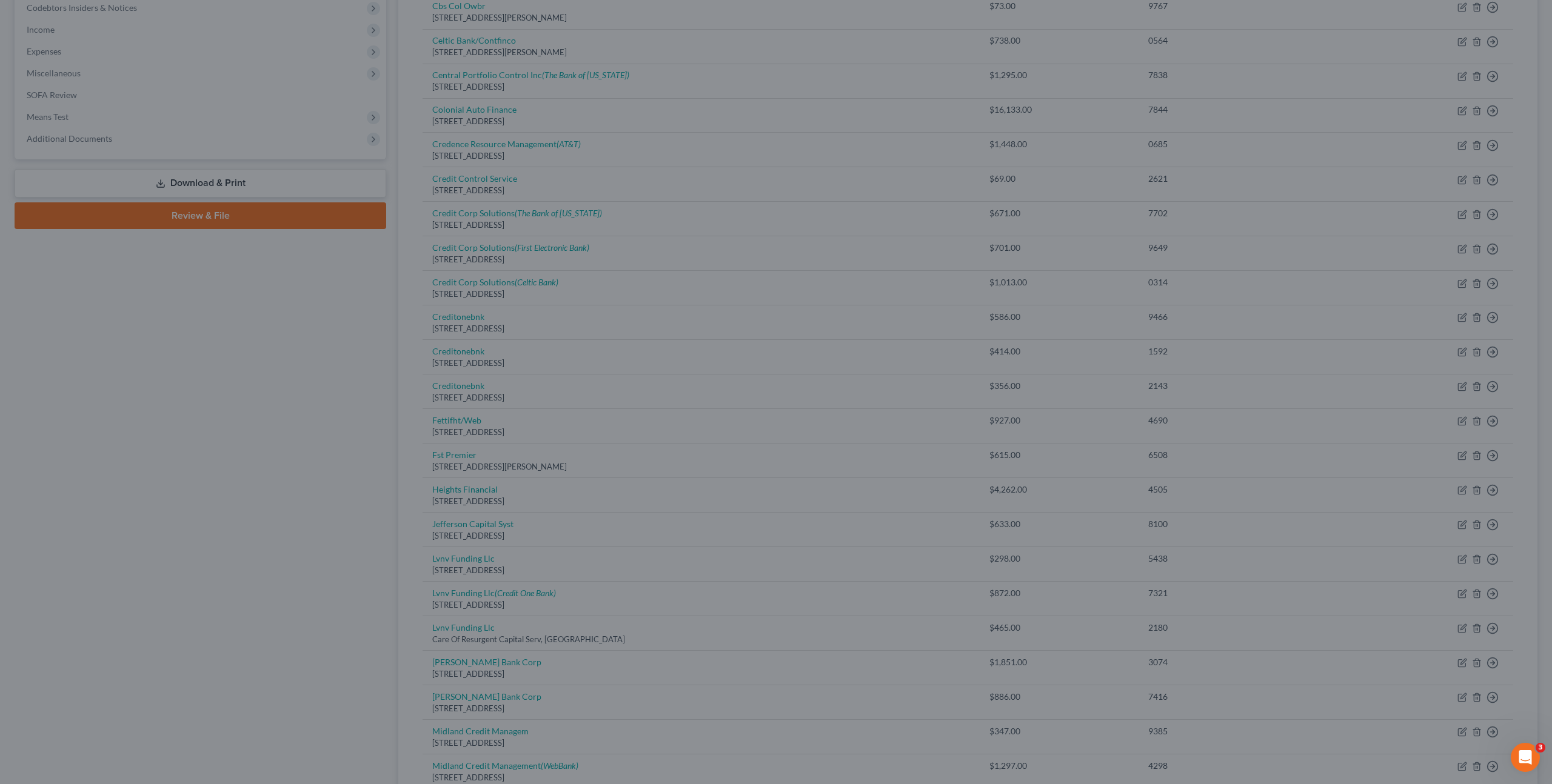
type input "0"
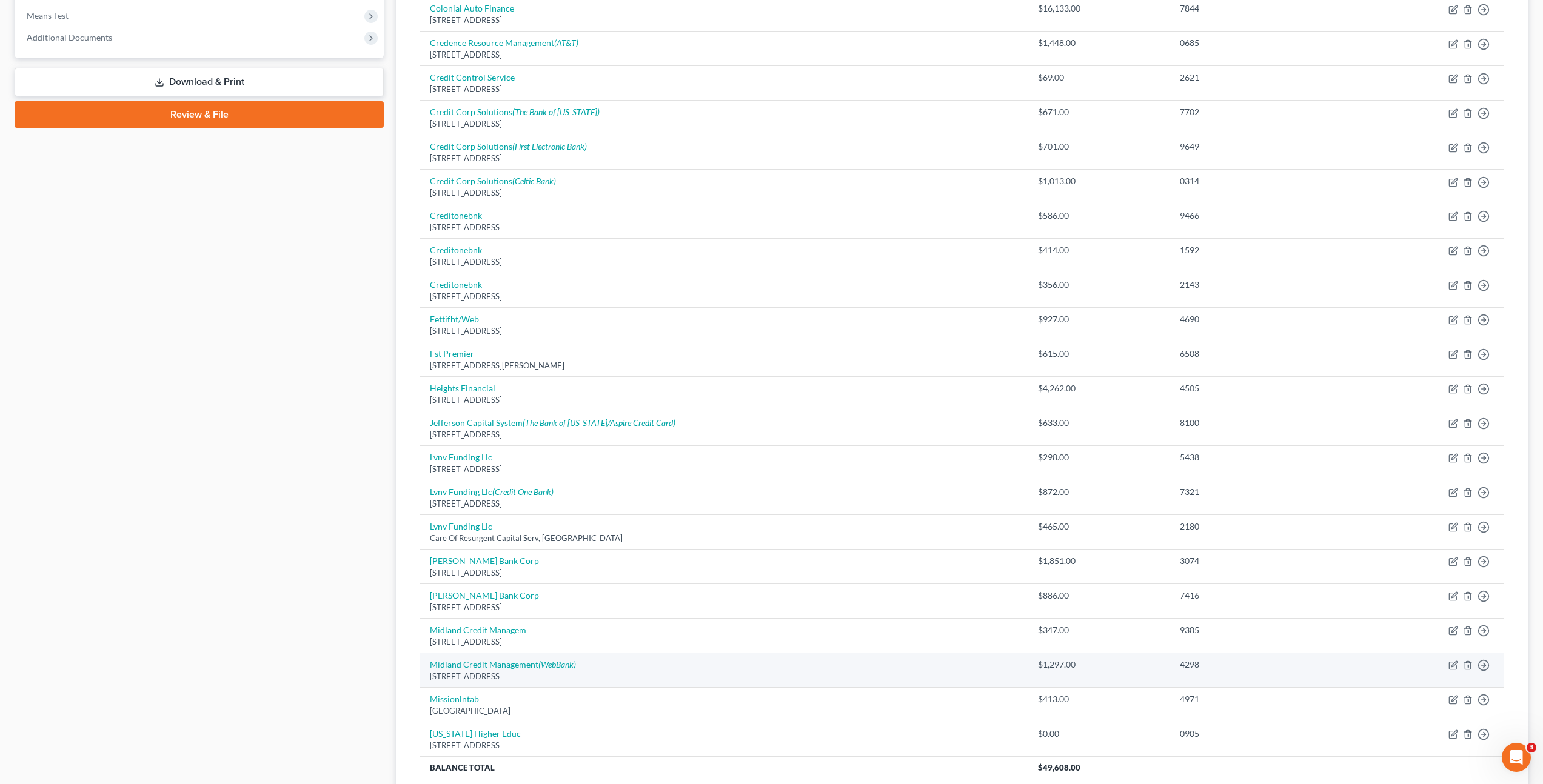
scroll to position [615, 0]
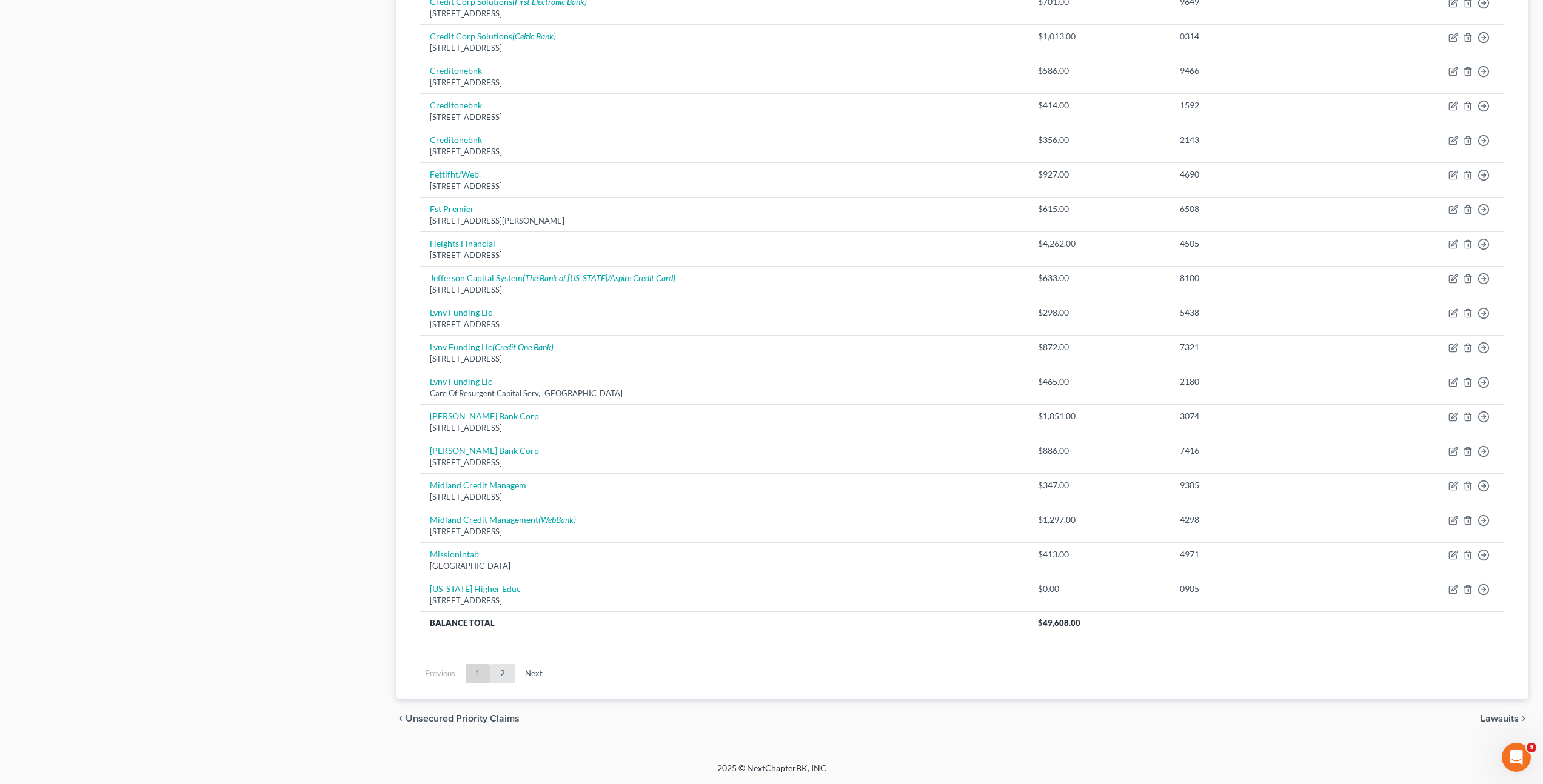
click at [509, 672] on link "2" at bounding box center [502, 674] width 24 height 19
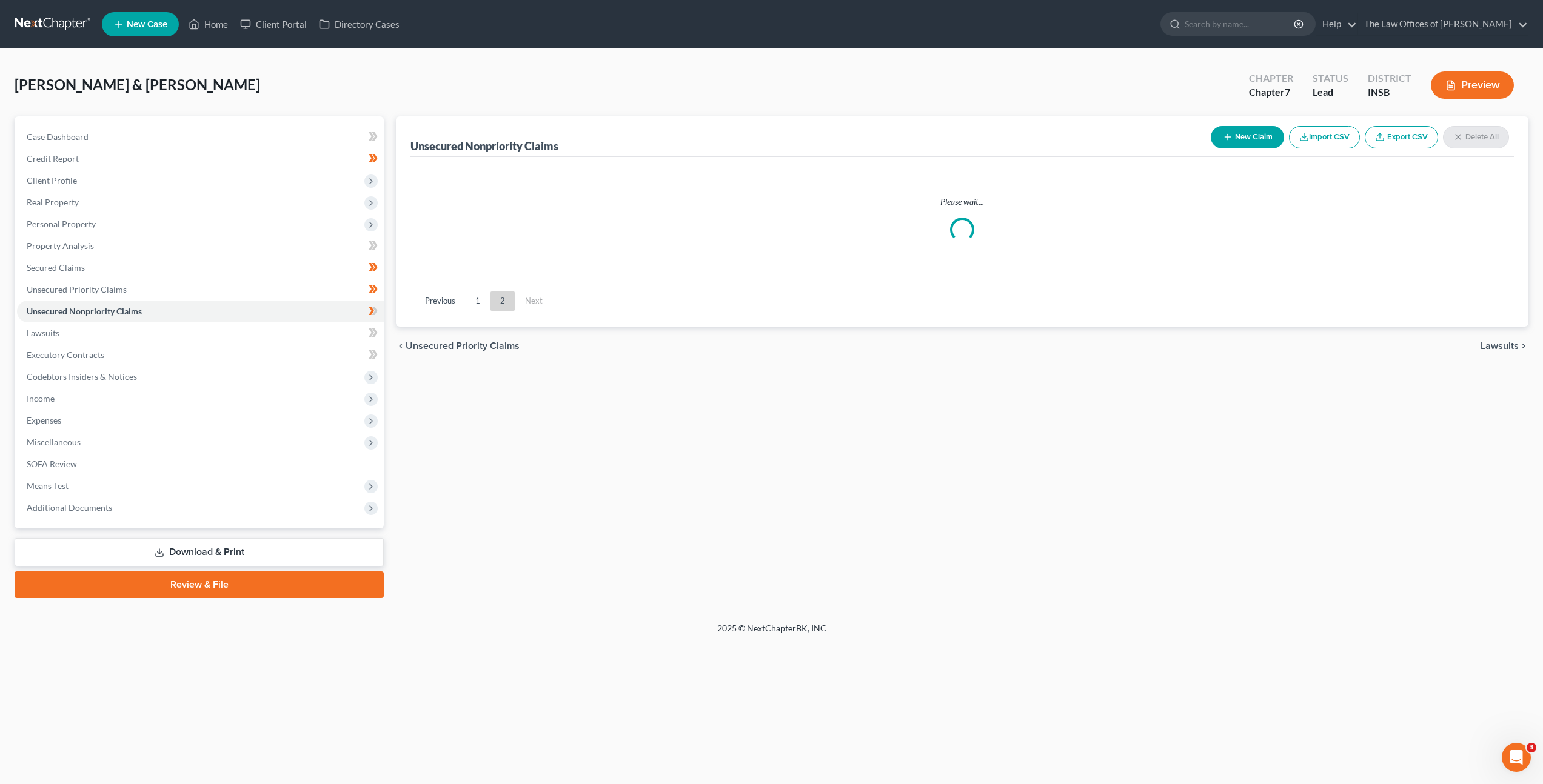
scroll to position [0, 0]
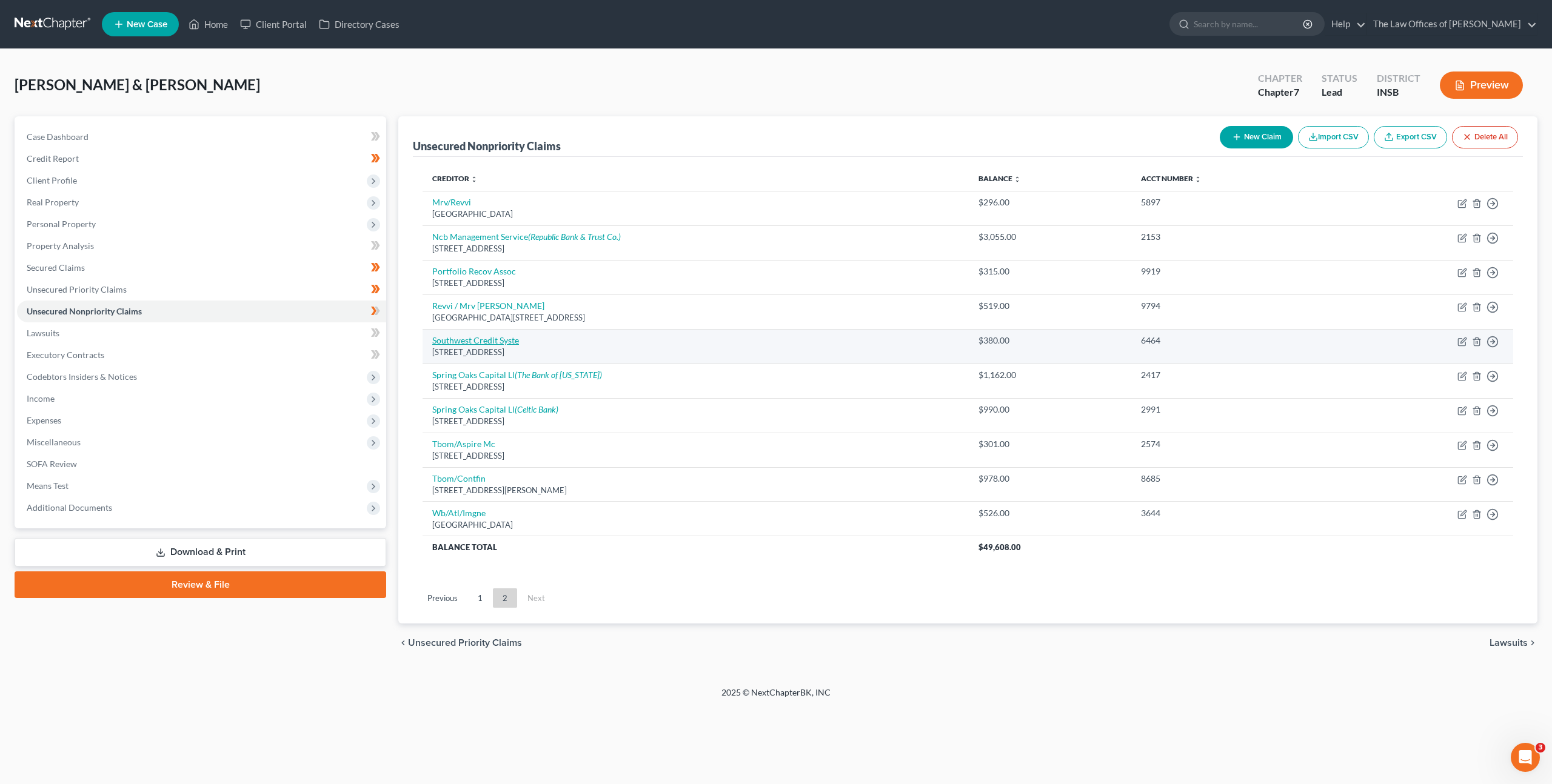
click at [496, 339] on link "Southwest Credit Syste" at bounding box center [475, 340] width 86 height 11
select select "45"
select select "1"
select select "0"
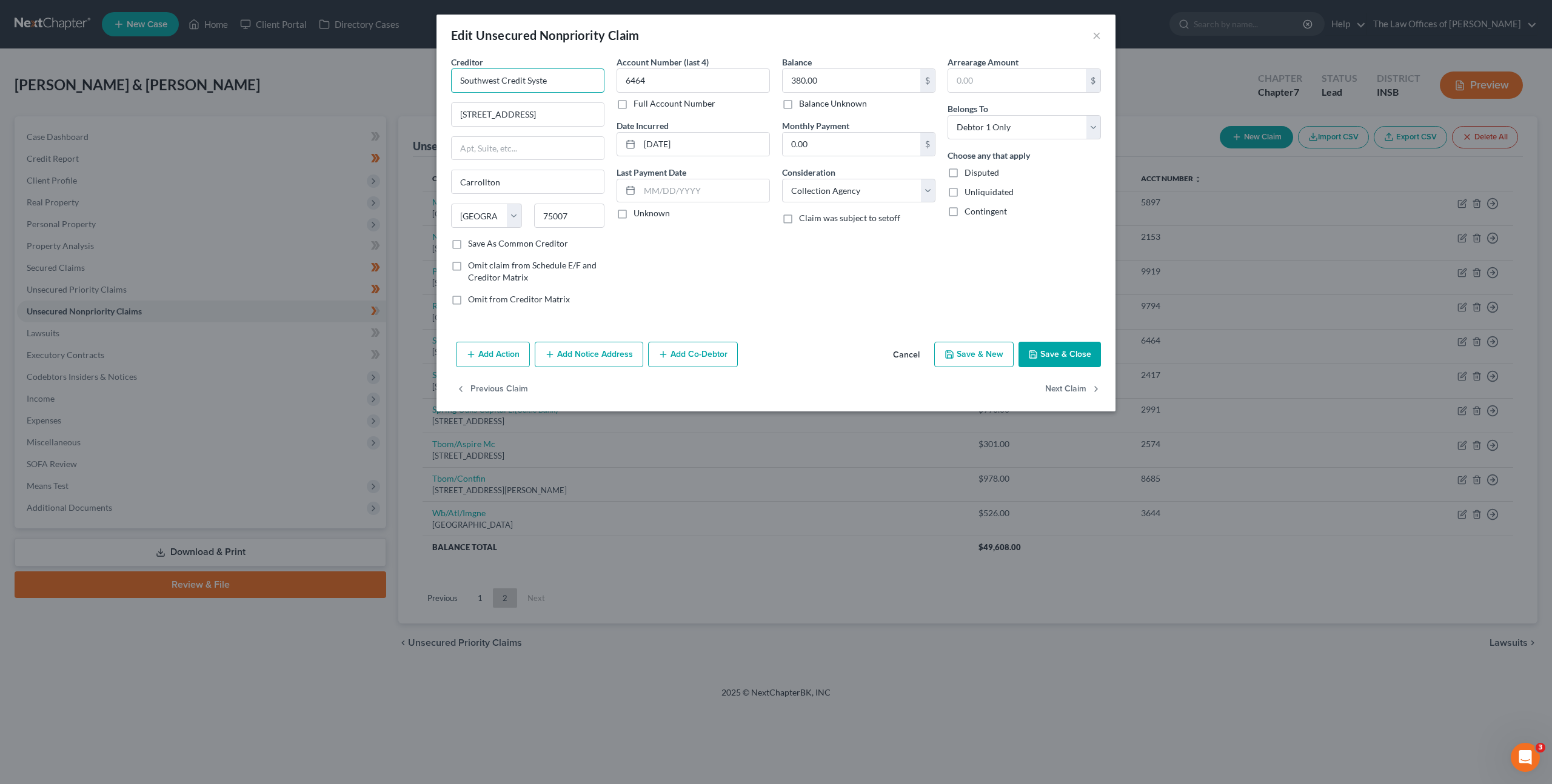
click at [571, 82] on input "Southwest Credit Syste" at bounding box center [528, 80] width 154 height 24
type input "Southwest Credit System"
click at [699, 307] on div "Account Number (last 4) 6464 Full Account Number Date Incurred [DATE] Last Paym…" at bounding box center [693, 185] width 165 height 259
click at [603, 348] on button "Add Notice Address" at bounding box center [589, 355] width 109 height 25
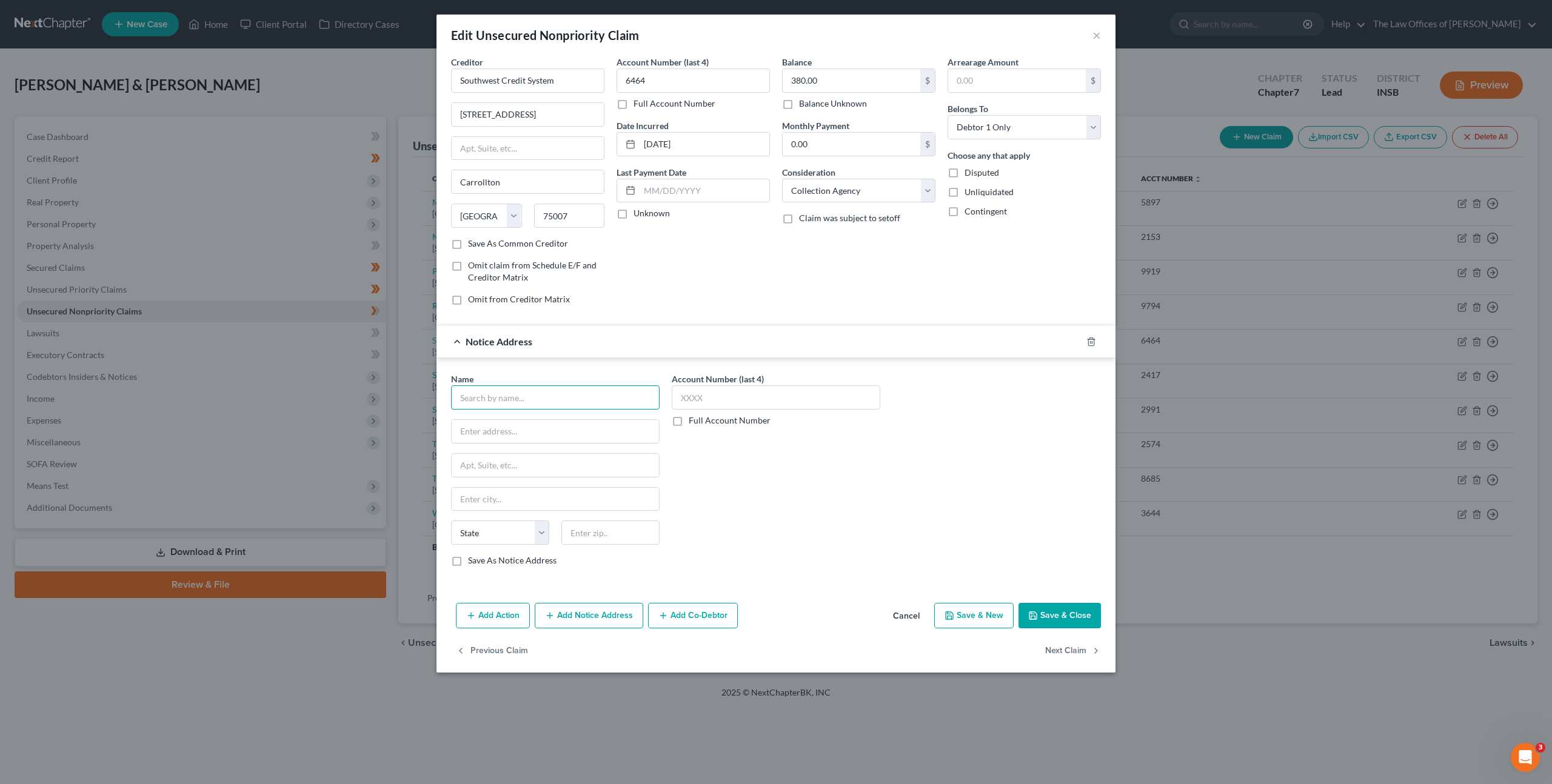
click at [564, 397] on input "text" at bounding box center [555, 397] width 209 height 24
click at [628, 396] on input "text" at bounding box center [555, 397] width 209 height 24
type input "AAA"
click at [500, 427] on input "text" at bounding box center [555, 431] width 207 height 23
type input "[STREET_ADDRESS]"
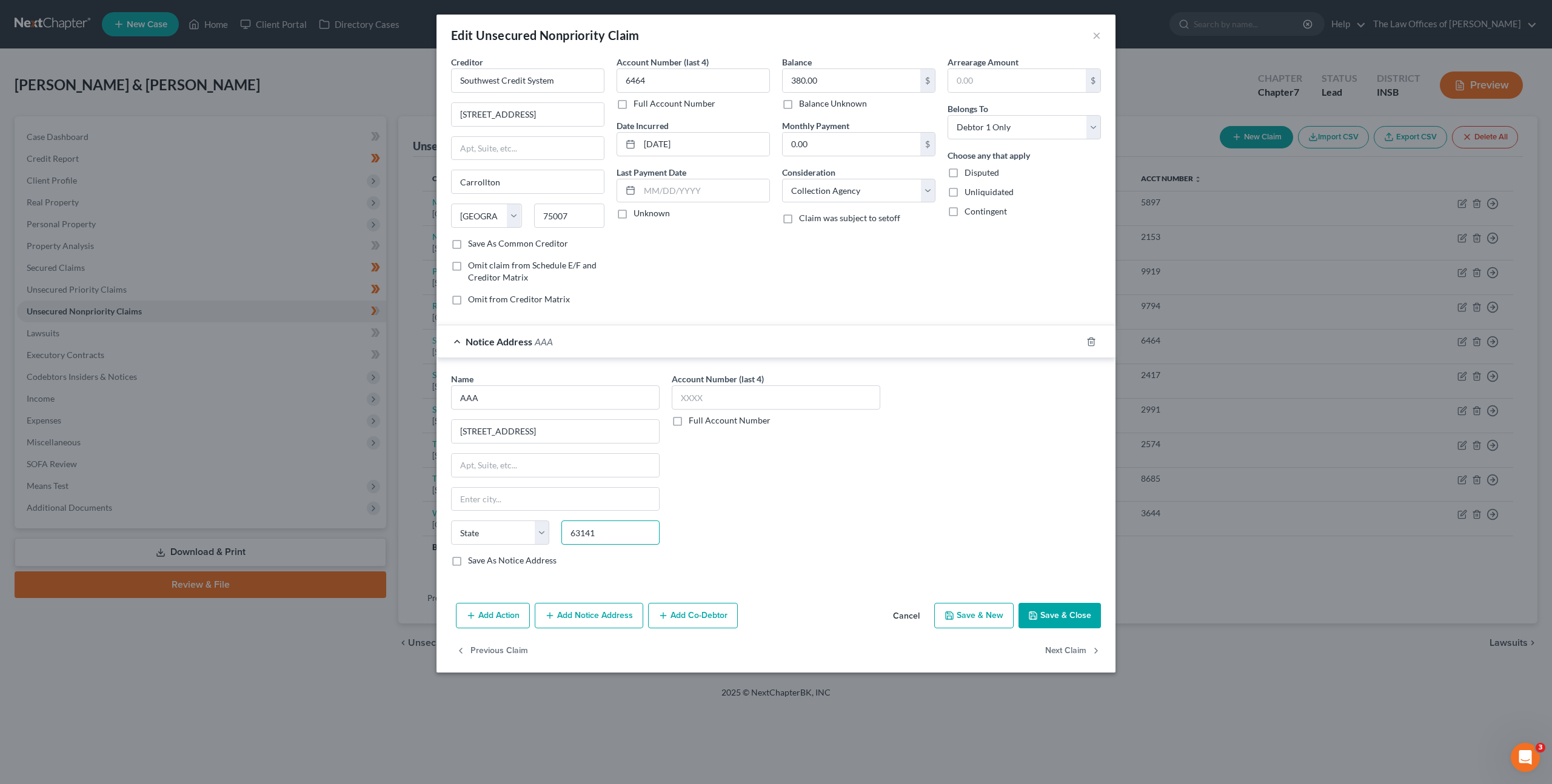
type input "63141"
click at [799, 485] on div "Account Number (last 4) Full Account Number" at bounding box center [776, 475] width 221 height 204
type input "Saint Louis"
drag, startPoint x: 1046, startPoint y: 607, endPoint x: 1079, endPoint y: 416, distance: 193.8
click at [1046, 607] on button "Save & Close" at bounding box center [1059, 616] width 83 height 25
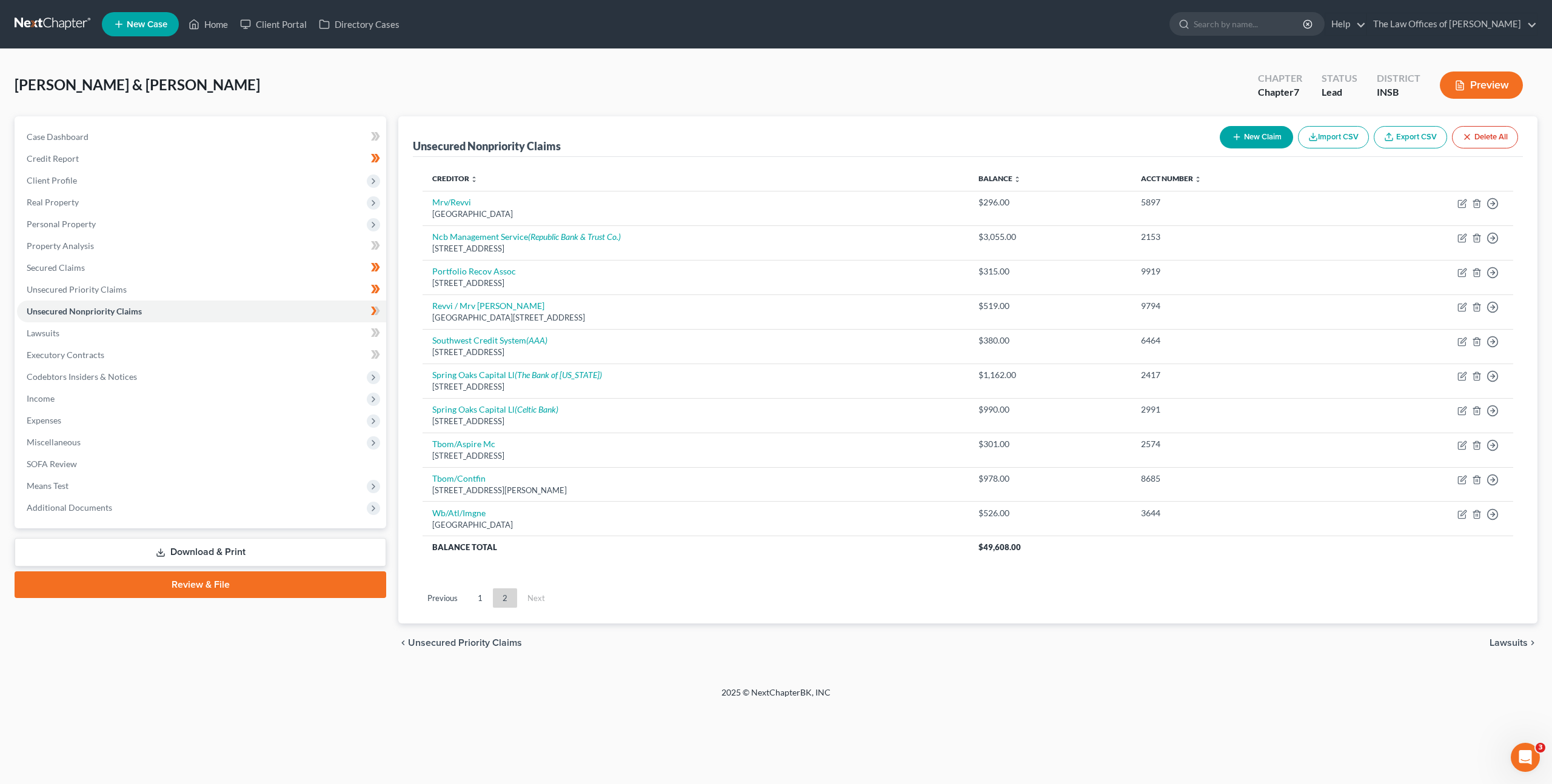
click at [477, 603] on link "1" at bounding box center [480, 598] width 24 height 19
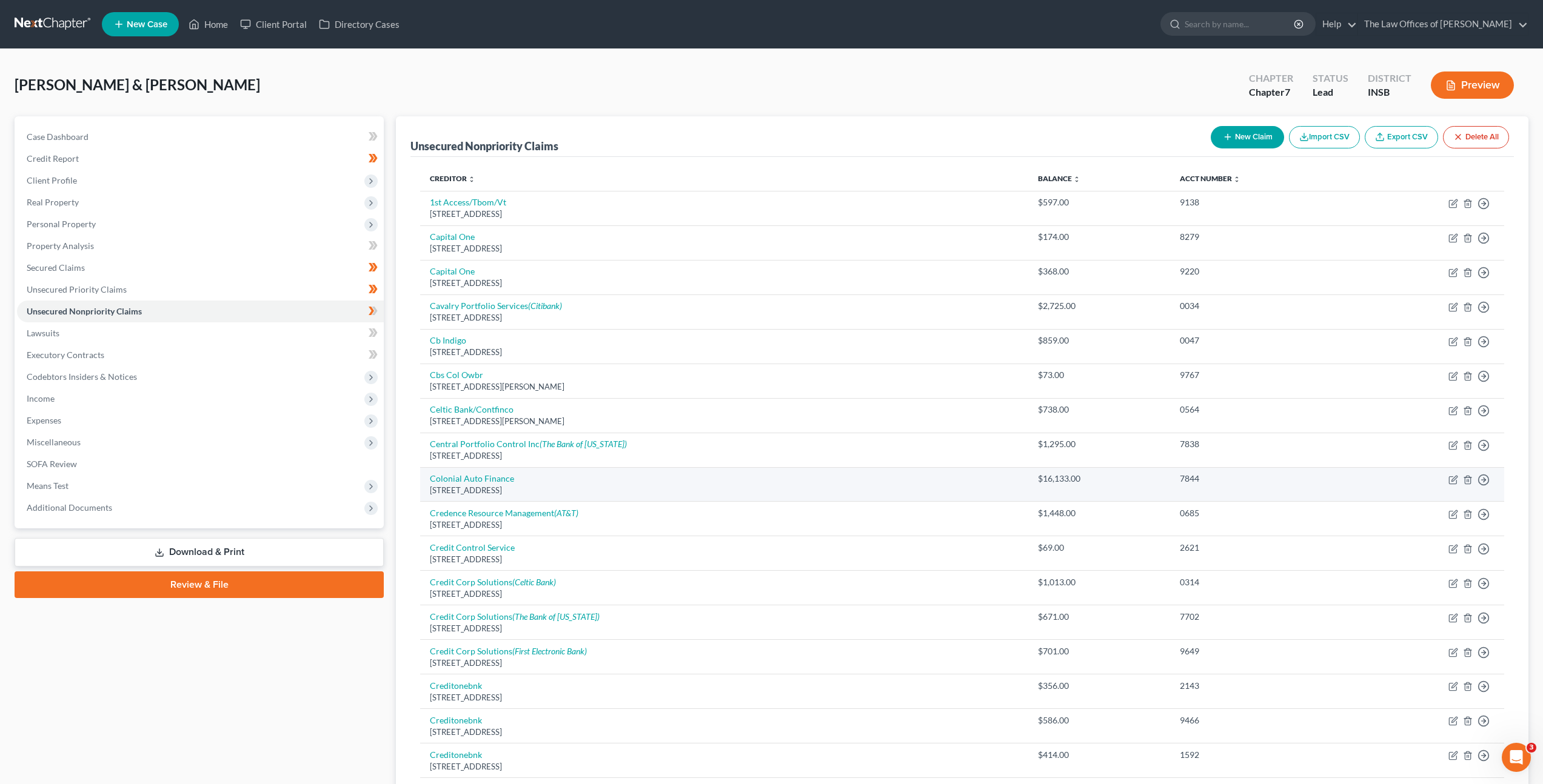
scroll to position [583, 0]
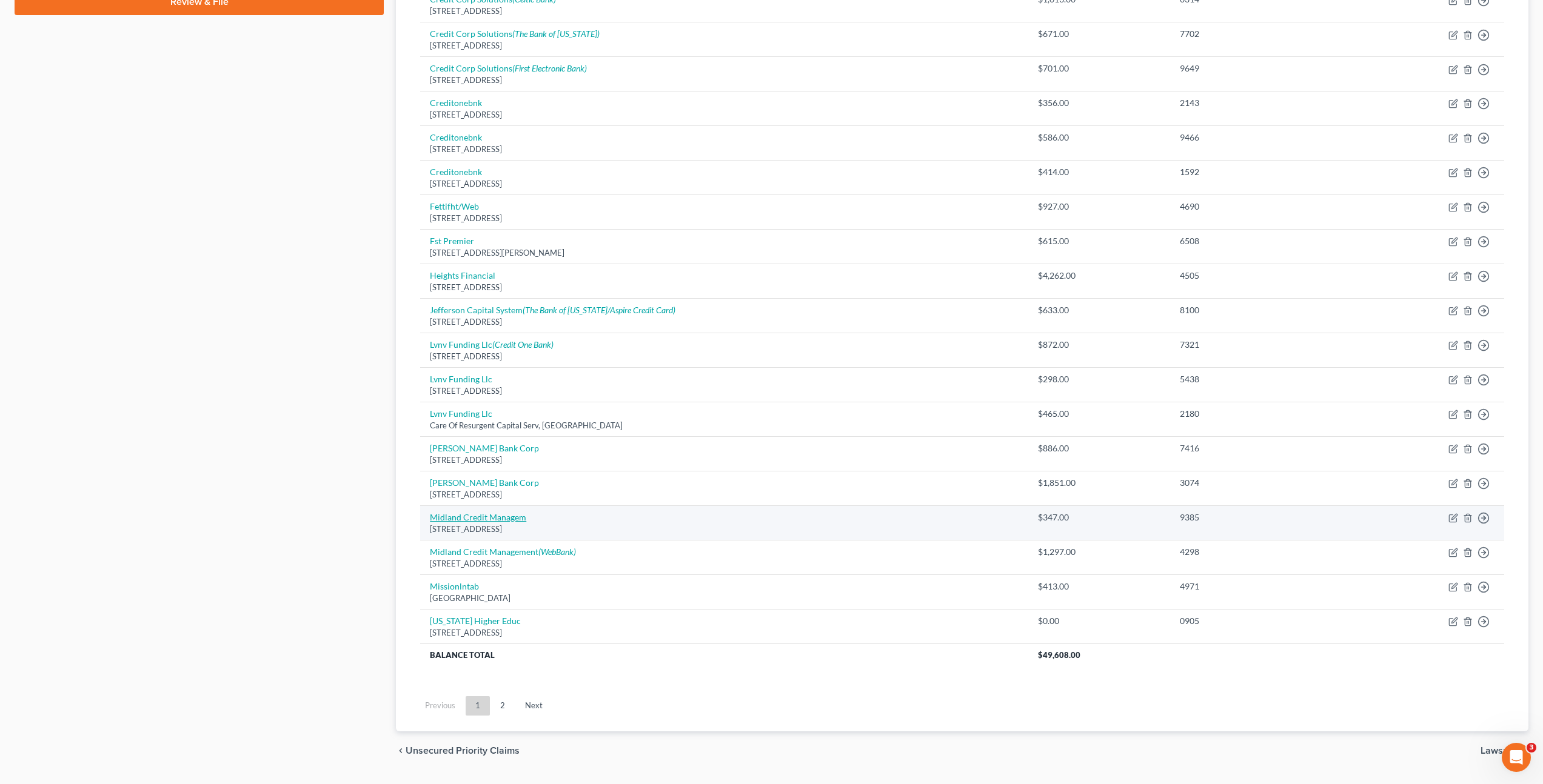
click at [486, 515] on link "Midland Credit Managem" at bounding box center [477, 517] width 96 height 11
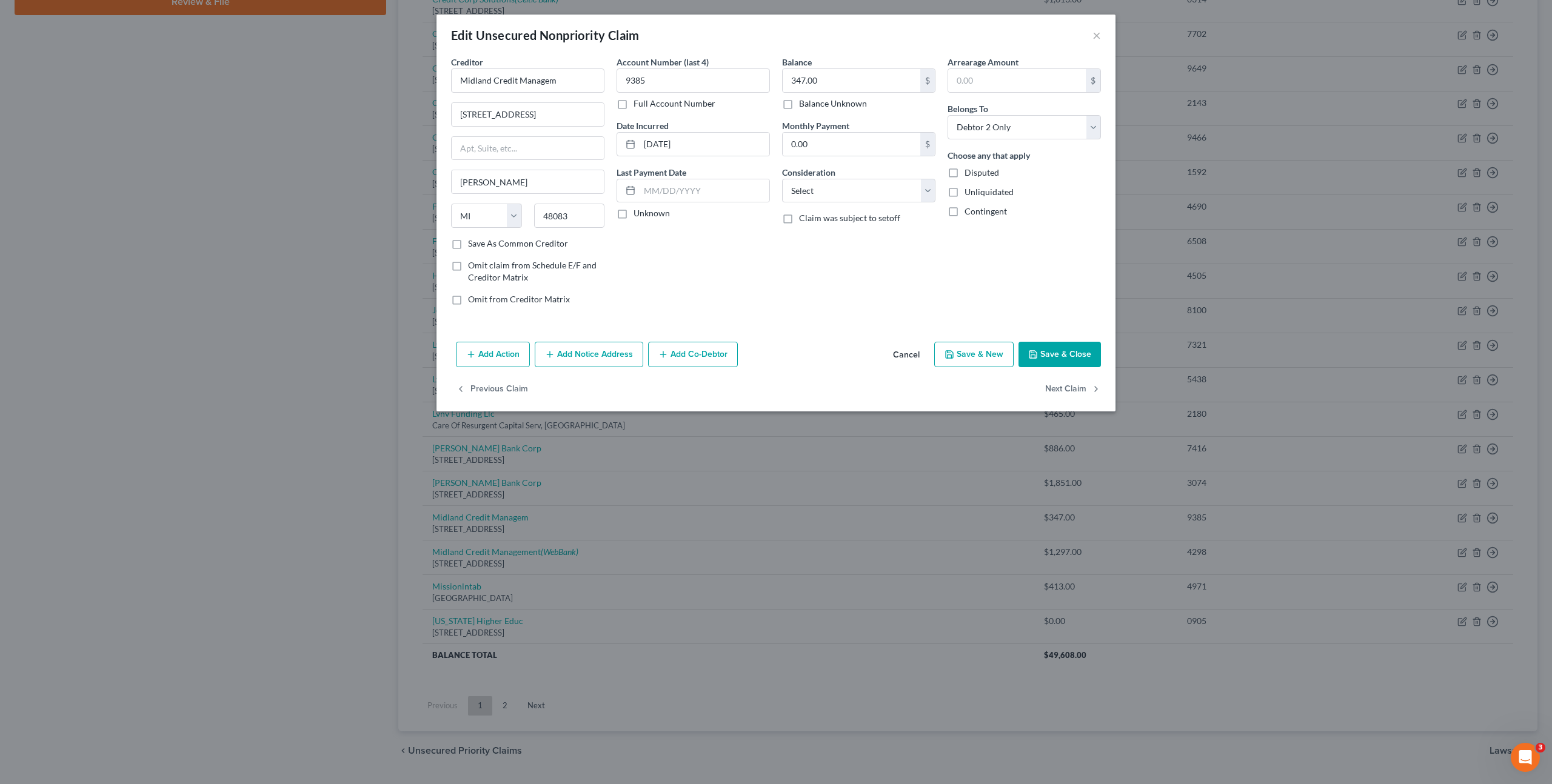
click at [587, 93] on div "Creditor * Midland Credit Managem [STREET_ADDRESS][GEOGRAPHIC_DATA][PERSON_NAME…" at bounding box center [528, 146] width 154 height 182
click at [587, 88] on input "Midland Credit Managem" at bounding box center [528, 80] width 154 height 24
click at [583, 344] on button "Add Notice Address" at bounding box center [589, 355] width 109 height 25
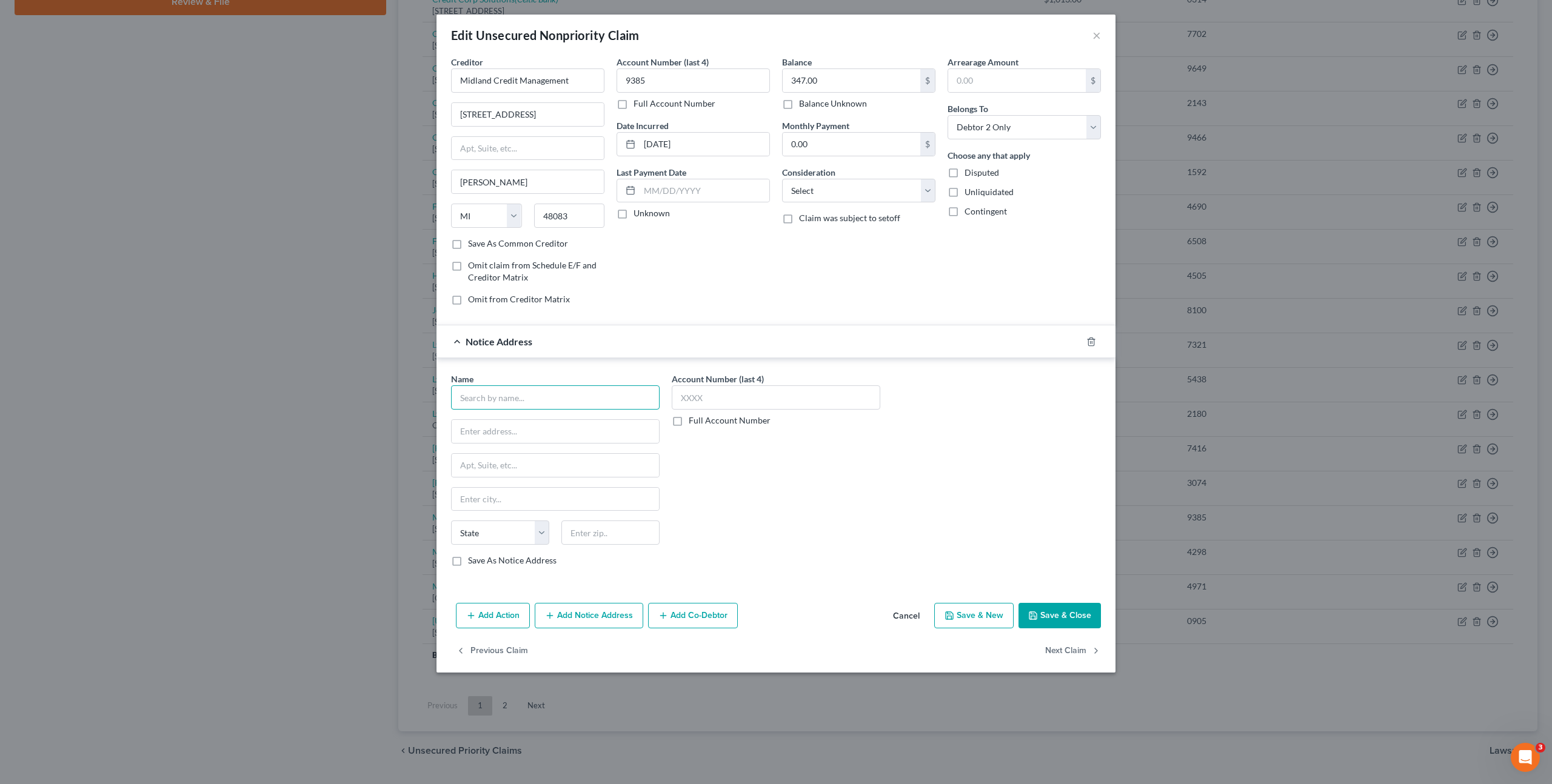
click at [569, 400] on input "text" at bounding box center [555, 397] width 209 height 24
drag, startPoint x: 543, startPoint y: 402, endPoint x: 506, endPoint y: 408, distance: 37.5
click at [460, 392] on input "comenity" at bounding box center [555, 397] width 209 height 24
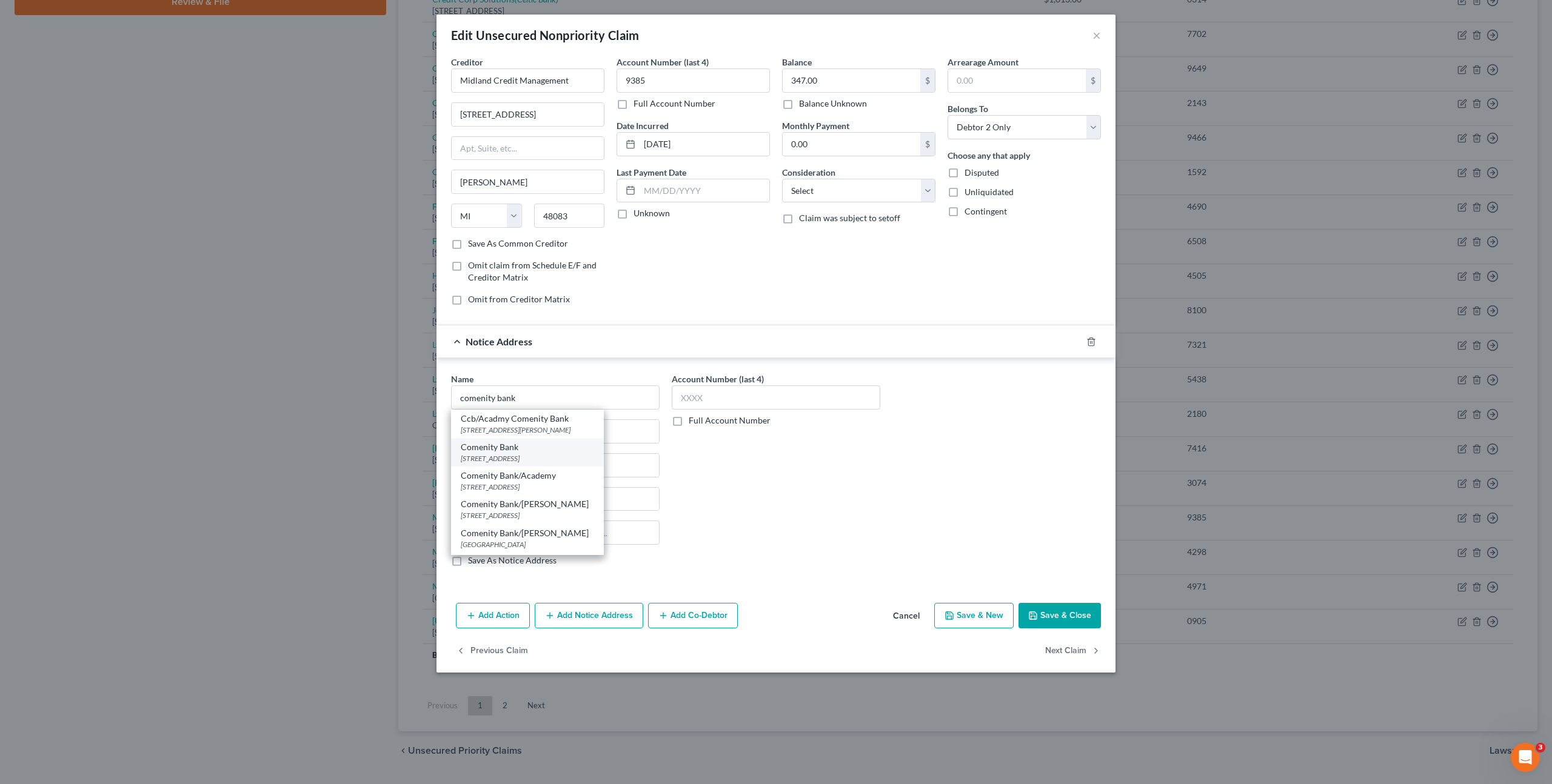
click at [571, 442] on div "Comenity Bank" at bounding box center [527, 447] width 133 height 12
click at [822, 486] on div "Account Number (last 4) Full Account Number" at bounding box center [776, 475] width 221 height 204
click at [1046, 616] on button "Save & Close" at bounding box center [1059, 616] width 83 height 25
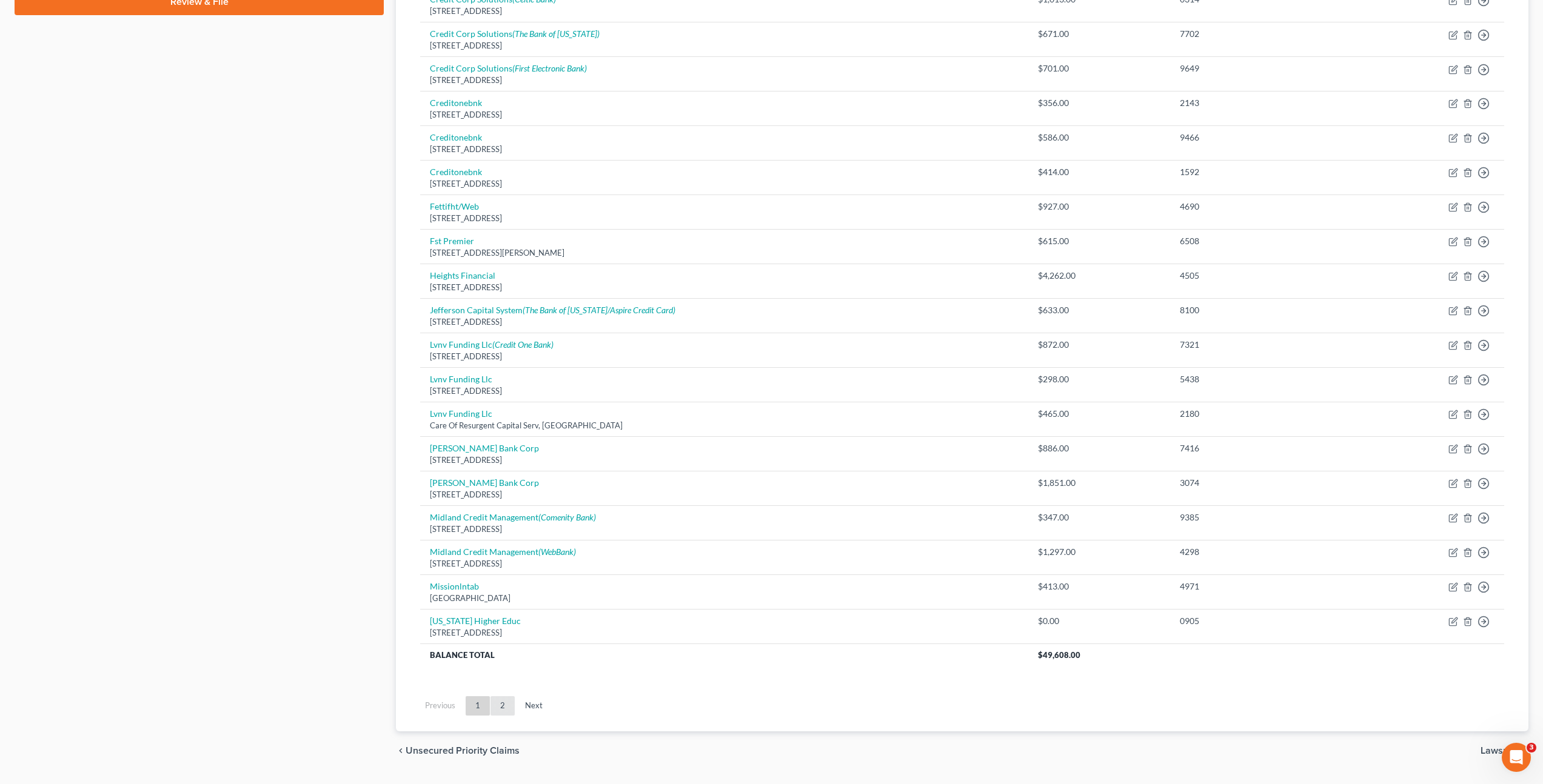
click at [503, 704] on link "2" at bounding box center [502, 706] width 24 height 19
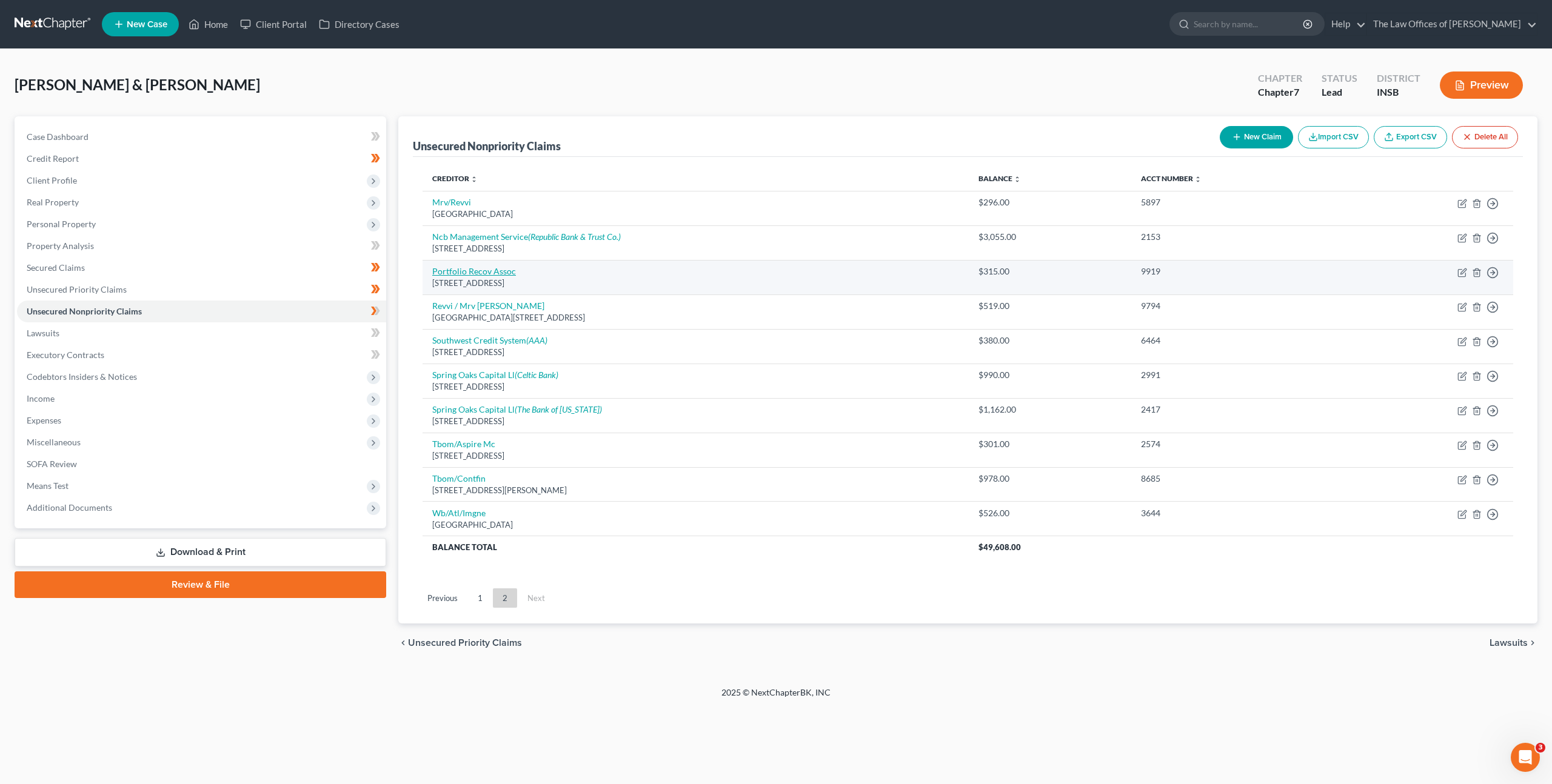
click at [503, 270] on link "Portfolio Recov Assoc" at bounding box center [474, 271] width 84 height 11
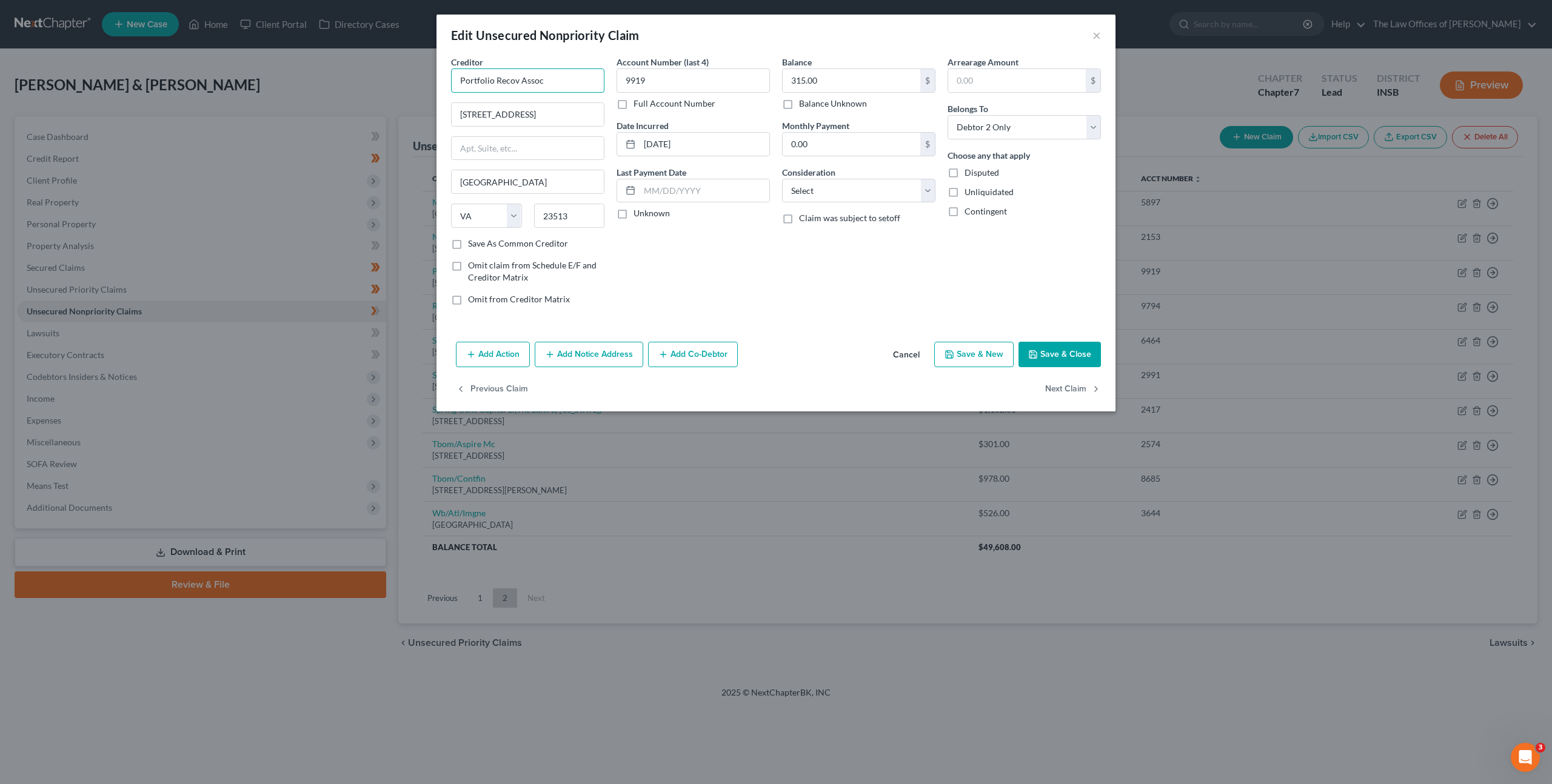
click at [516, 83] on input "Portfolio Recov Assoc" at bounding box center [528, 80] width 154 height 24
click at [569, 83] on input "Portfolio Recovery Assoc" at bounding box center [528, 80] width 154 height 24
click at [770, 279] on div "Account Number (last 4) 9919 Full Account Number Date Incurred [DATE] Last Paym…" at bounding box center [693, 185] width 165 height 259
click at [601, 344] on button "Add Notice Address" at bounding box center [589, 355] width 109 height 25
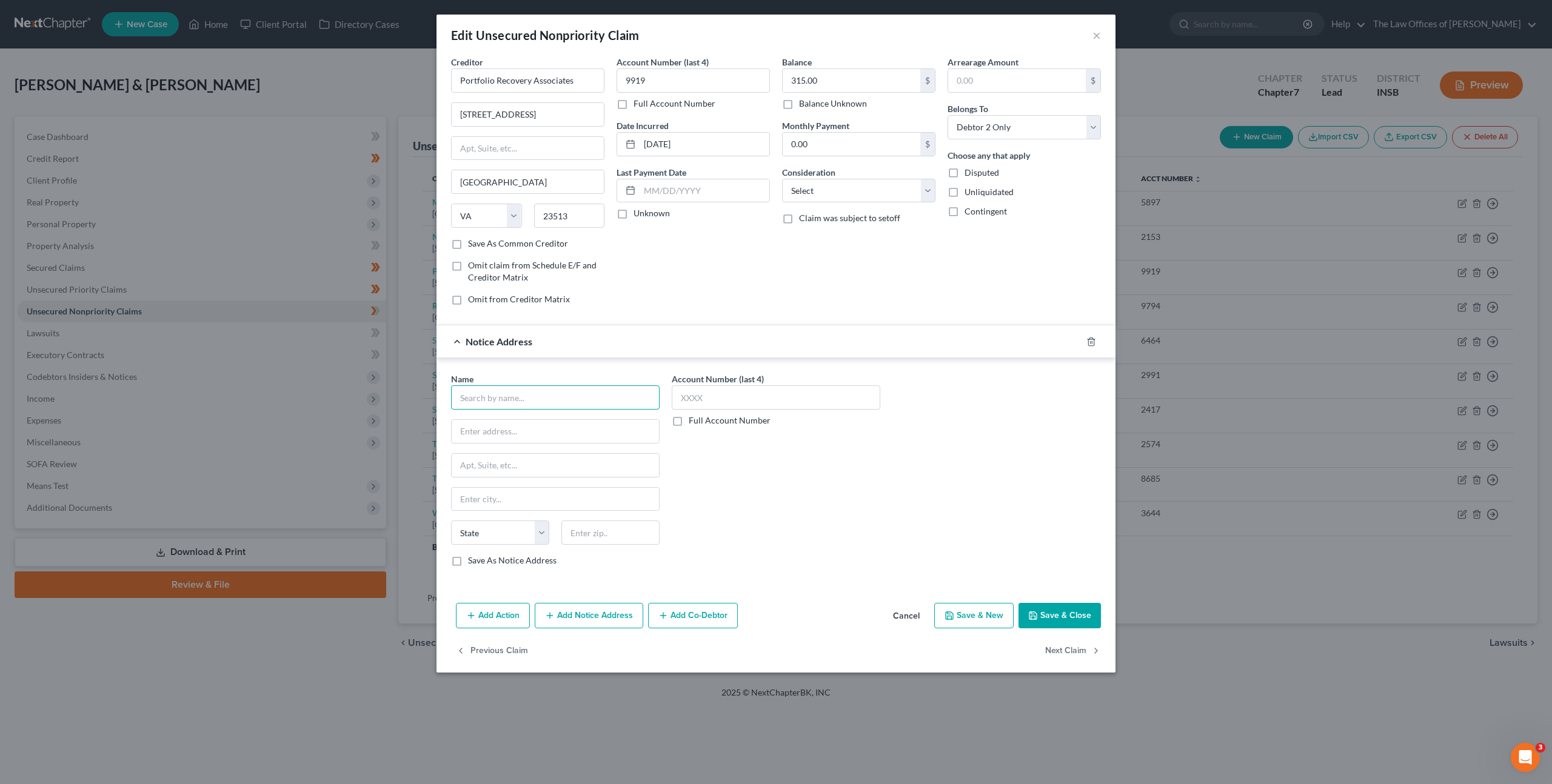
click at [546, 395] on input "text" at bounding box center [555, 397] width 209 height 24
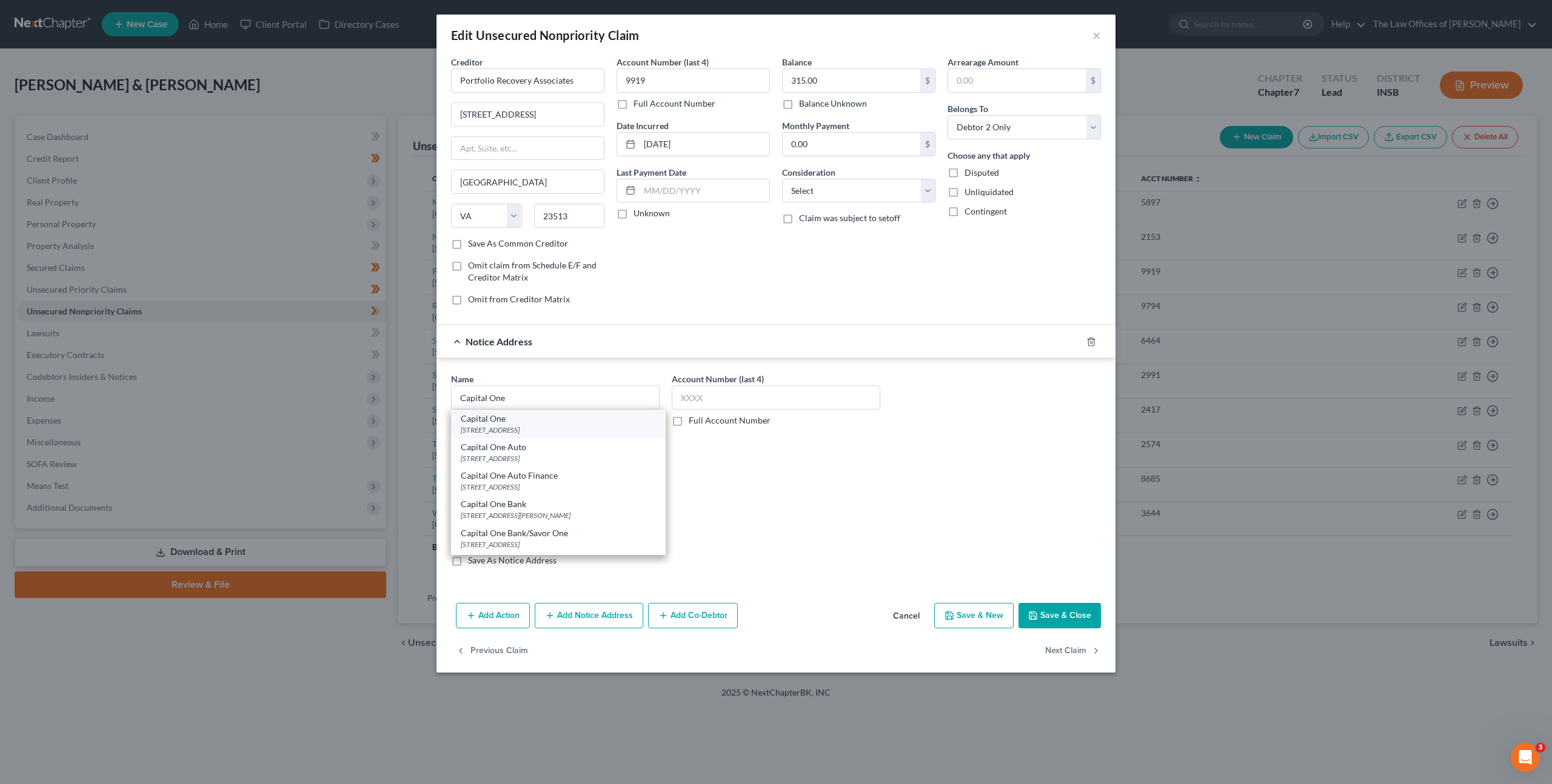
click at [578, 428] on div "[STREET_ADDRESS]" at bounding box center [558, 429] width 195 height 11
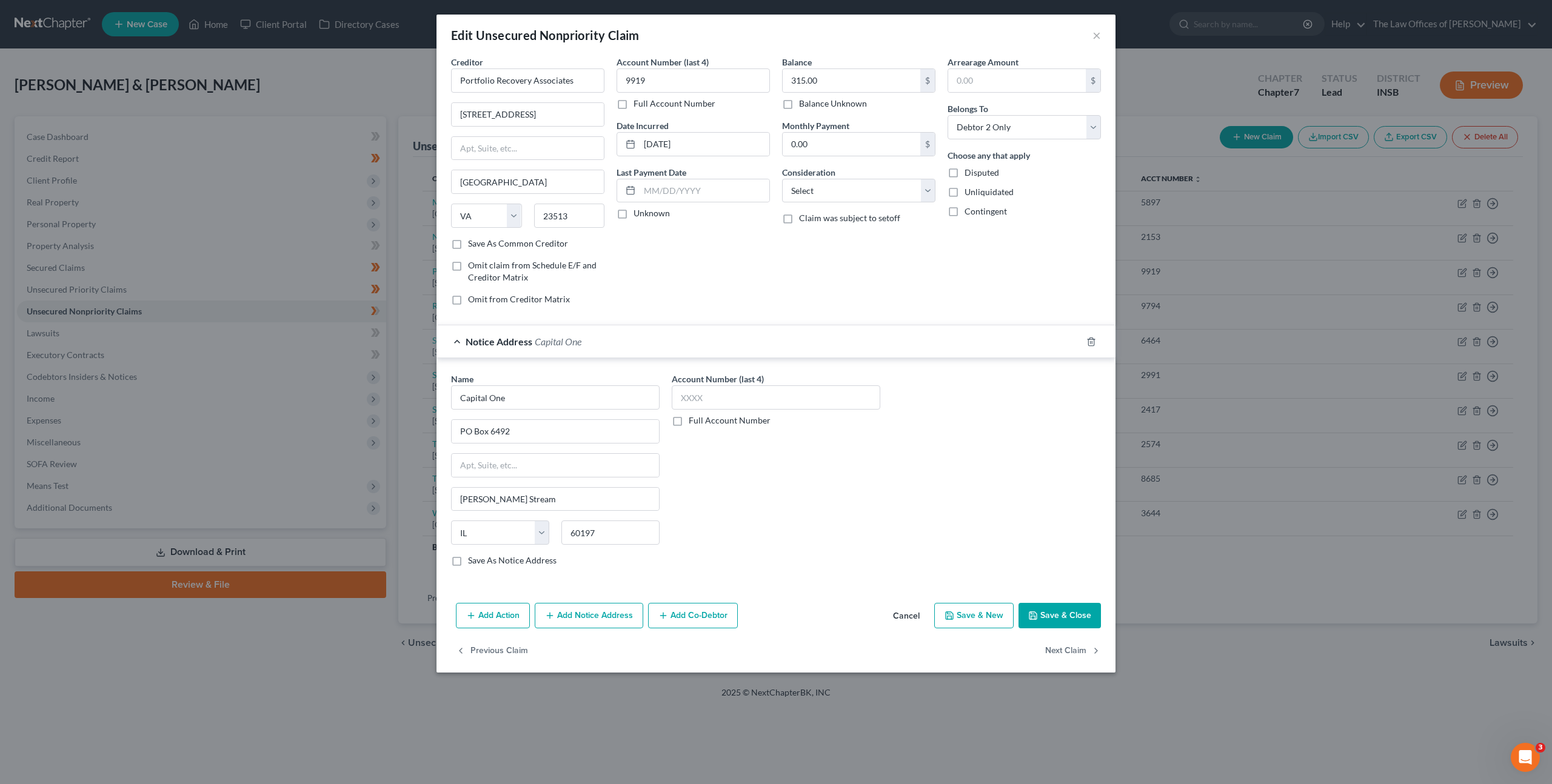
click at [922, 506] on div "Name * Capital One PO Box 6492 [PERSON_NAME] Stream State [US_STATE] AK AR AZ C…" at bounding box center [776, 475] width 662 height 204
click at [1059, 608] on button "Save & Close" at bounding box center [1059, 616] width 83 height 25
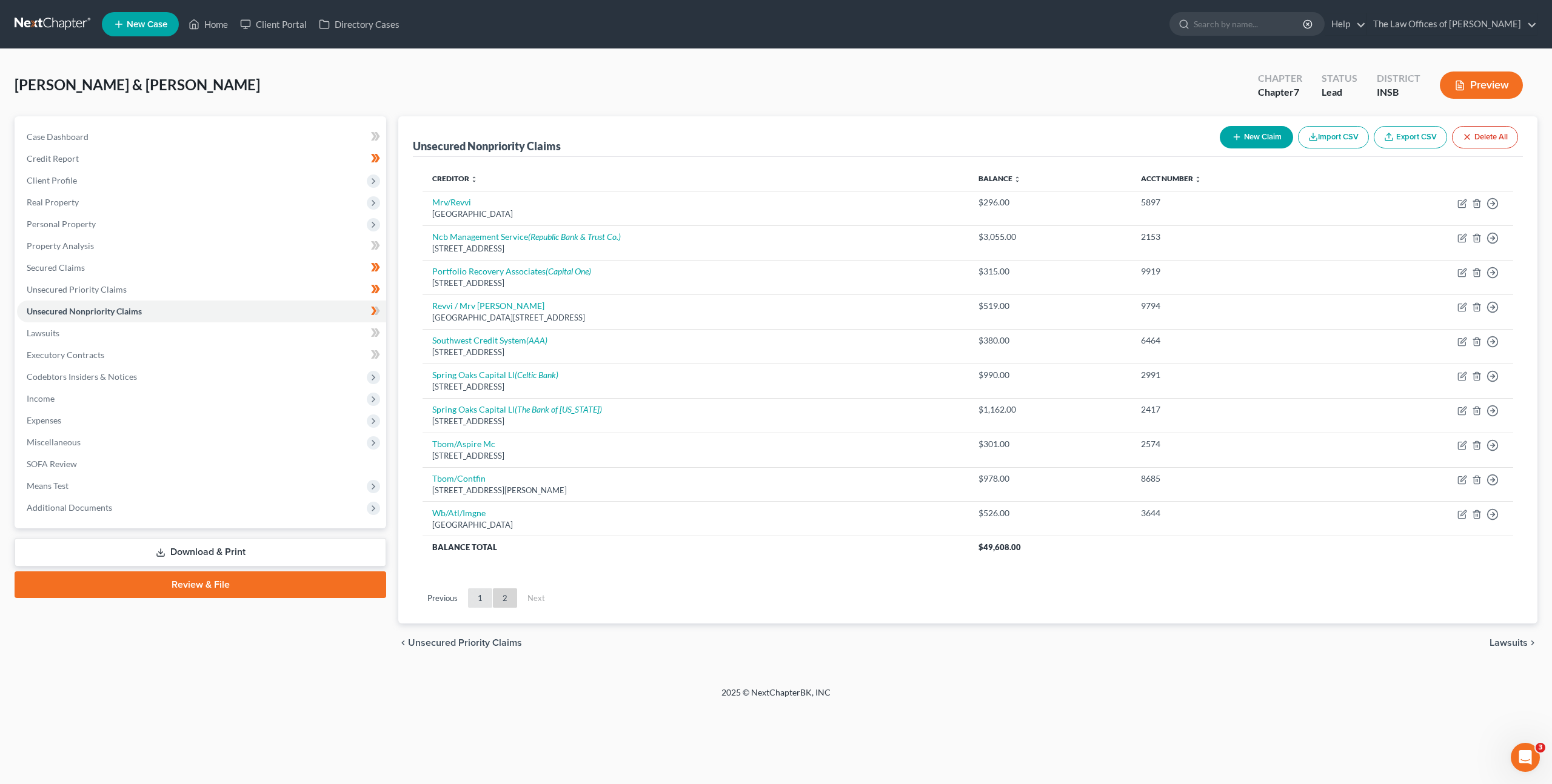
click at [480, 597] on link "1" at bounding box center [480, 598] width 24 height 19
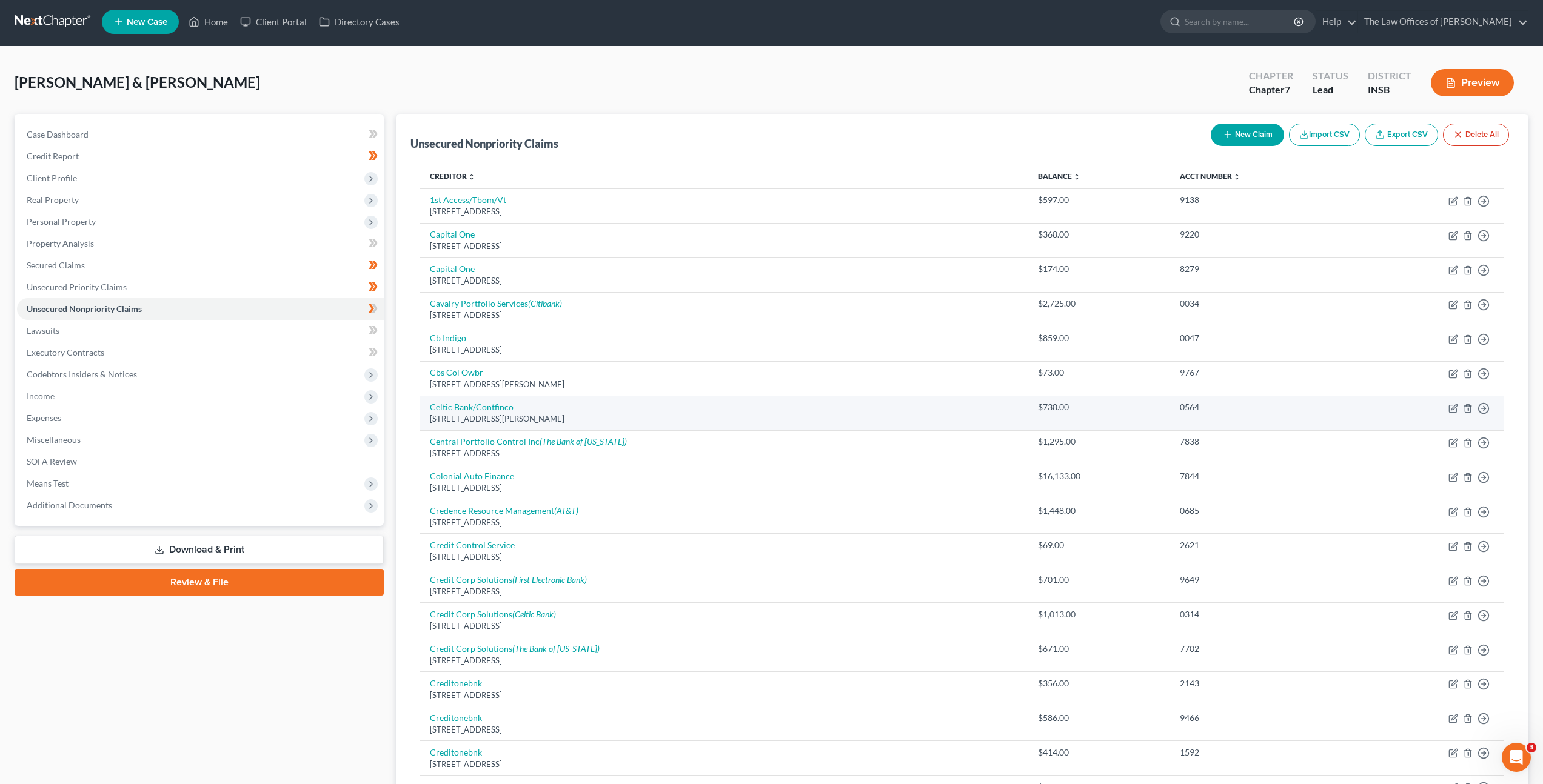
scroll to position [579, 0]
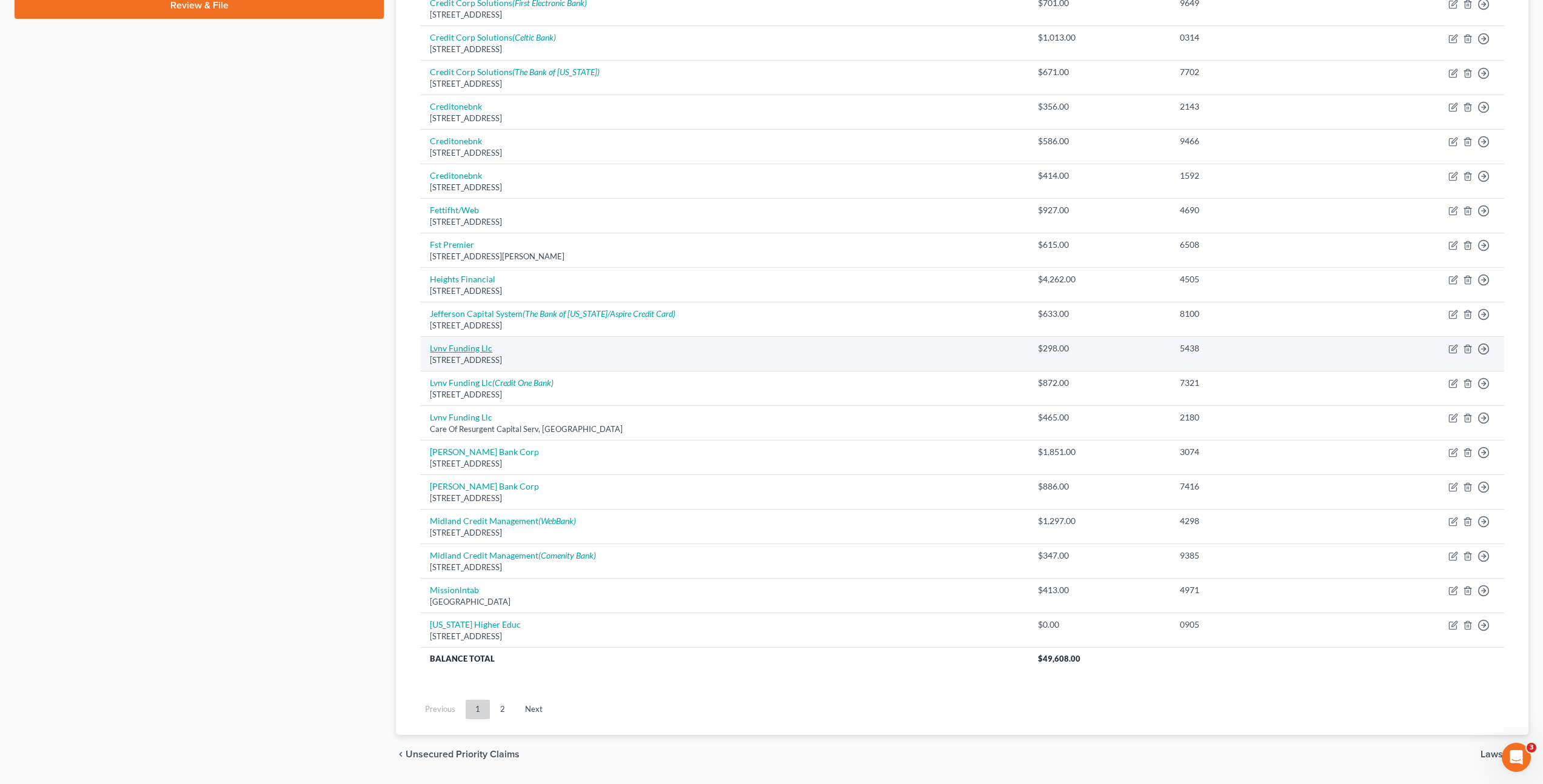
click at [456, 351] on link "Lvnv Funding Llc" at bounding box center [461, 348] width 62 height 11
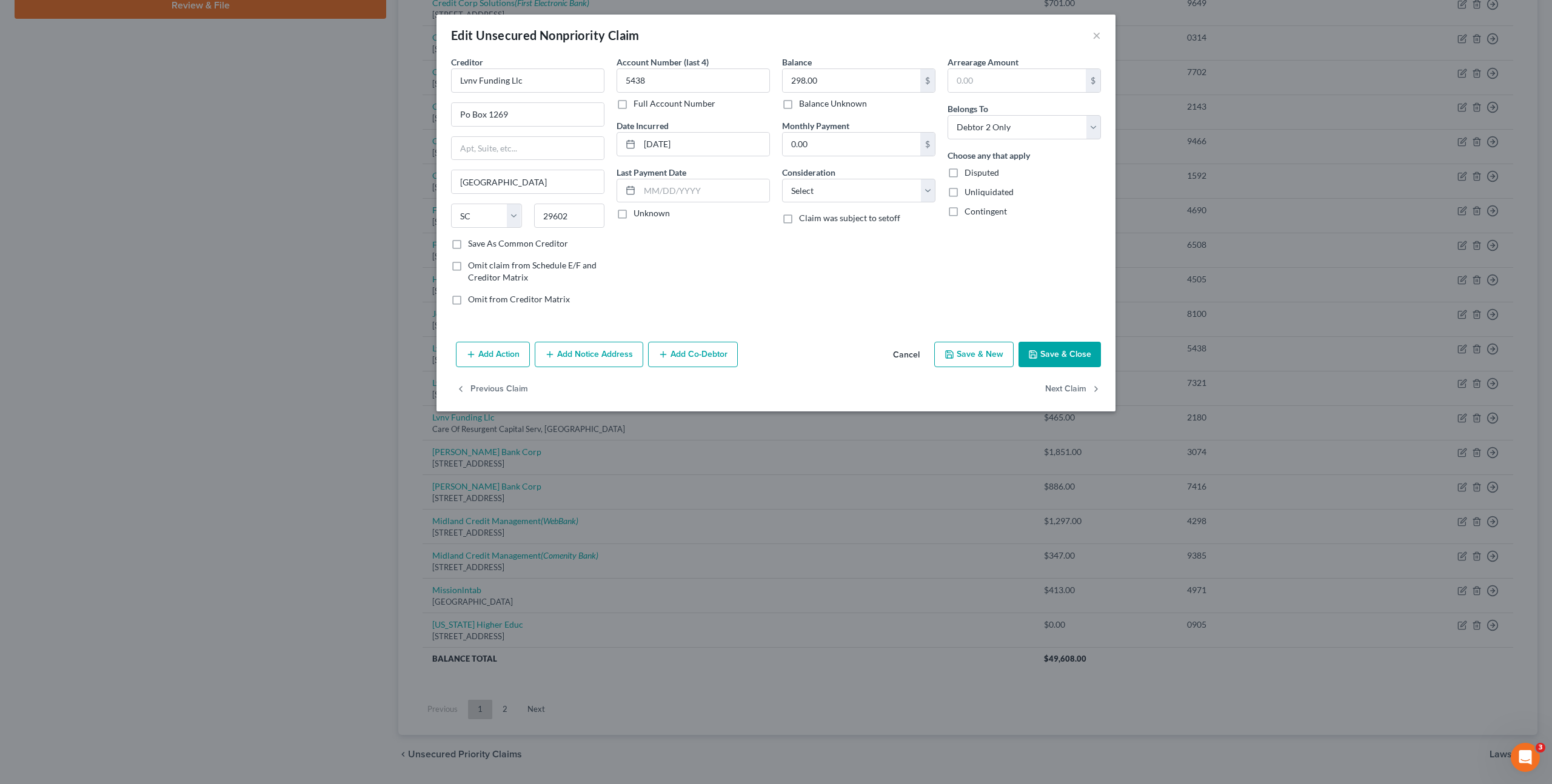
click at [596, 366] on div "Add Action Add Notice Address Add Co-Debtor Cancel Save & New Save & Close" at bounding box center [776, 357] width 679 height 40
click at [552, 352] on icon "button" at bounding box center [550, 355] width 10 height 10
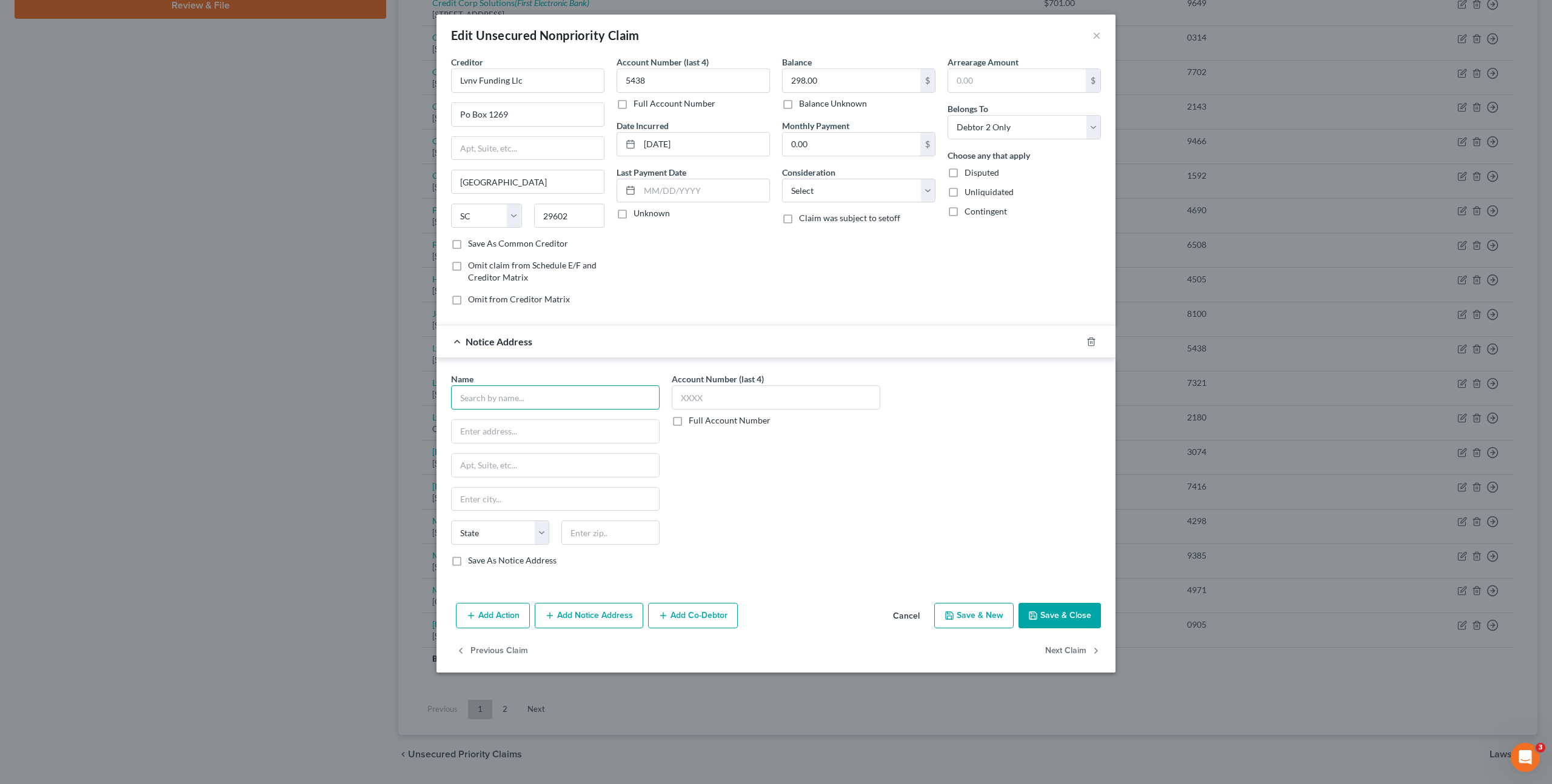
drag, startPoint x: 554, startPoint y: 403, endPoint x: 601, endPoint y: 392, distance: 48.3
click at [554, 404] on input "text" at bounding box center [555, 397] width 209 height 24
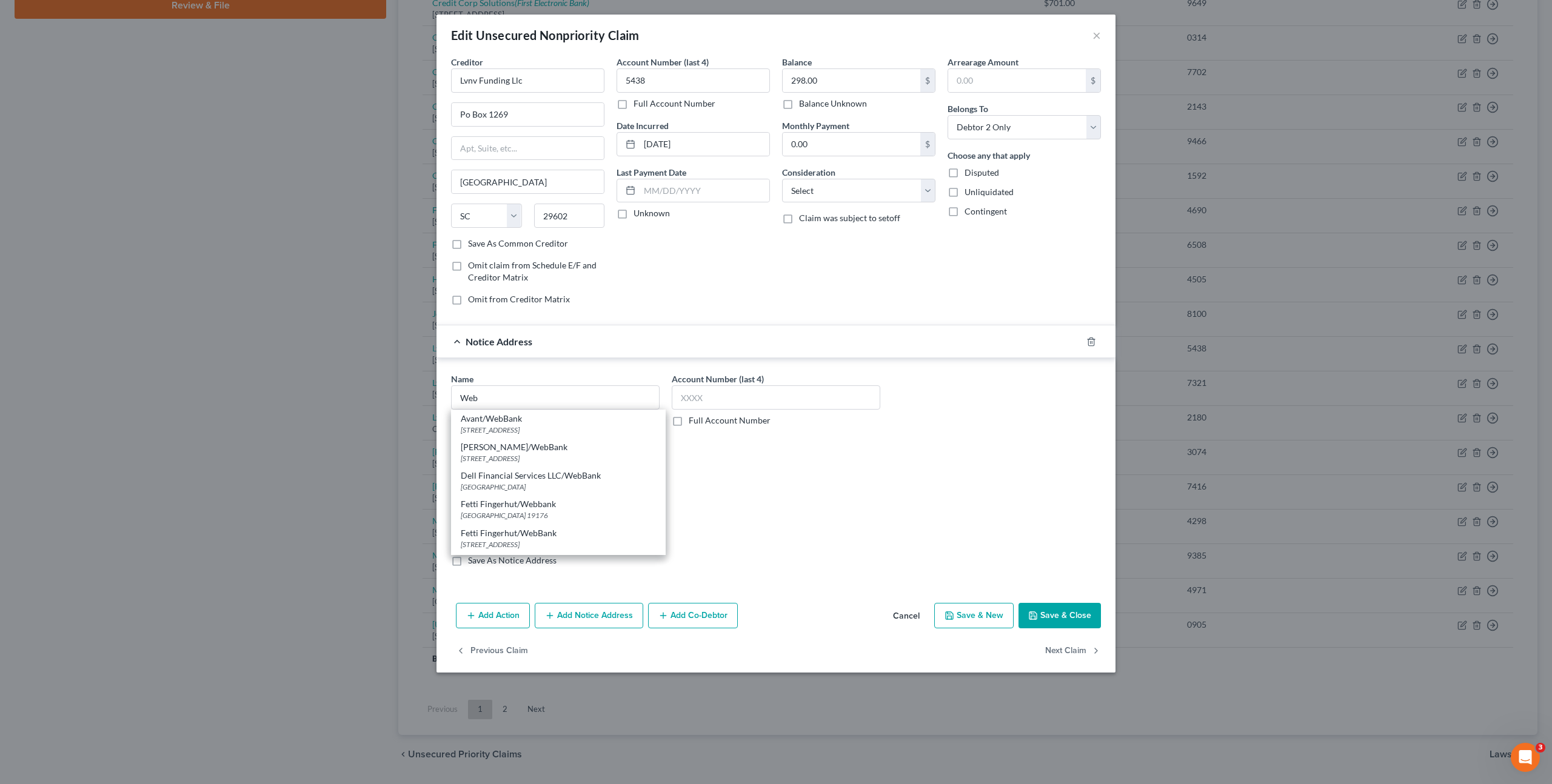
click at [559, 514] on div "[GEOGRAPHIC_DATA] 19176" at bounding box center [558, 515] width 195 height 11
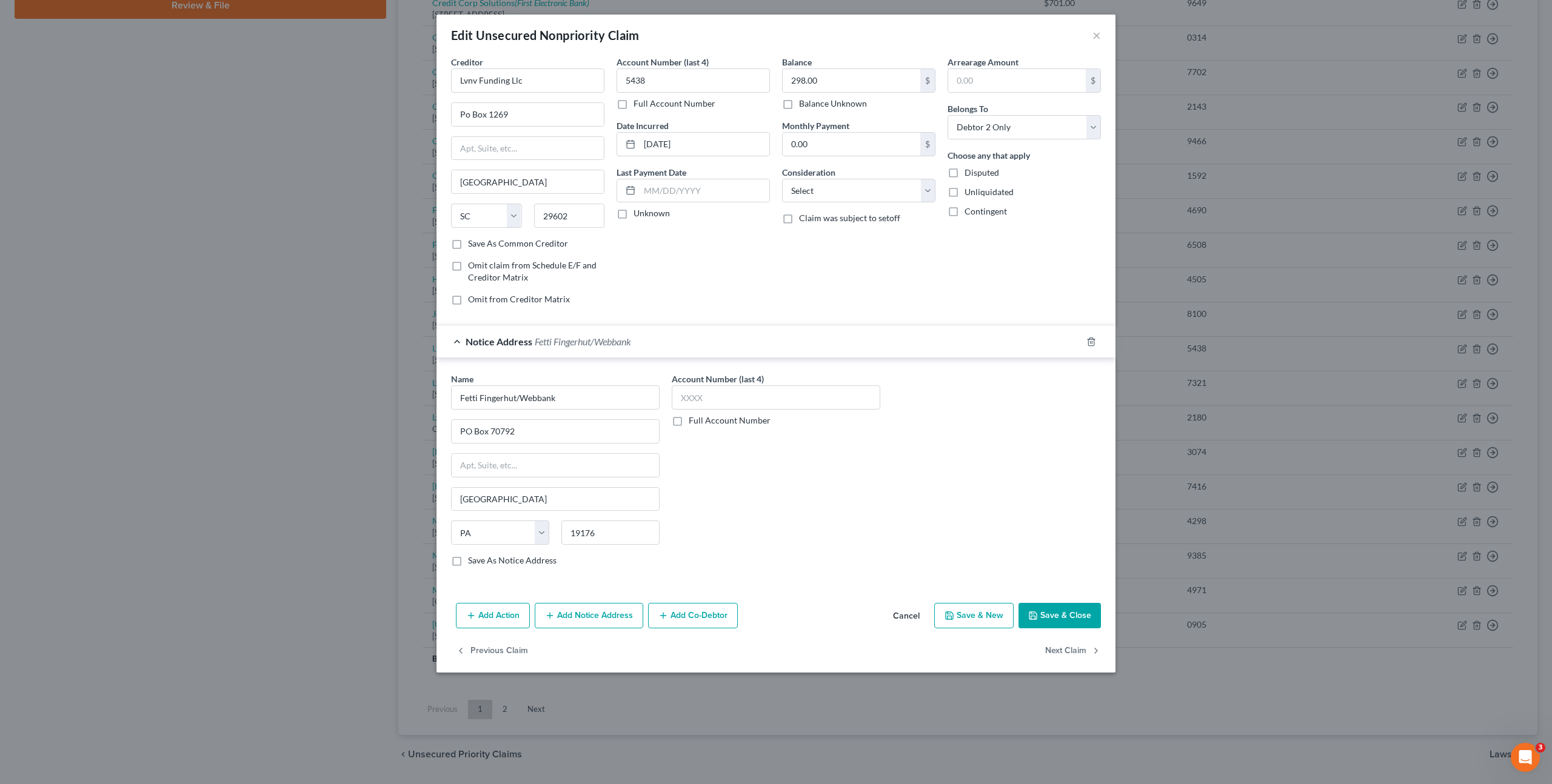
click at [857, 494] on div "Account Number (last 4) Full Account Number" at bounding box center [776, 475] width 221 height 204
click at [1086, 613] on button "Save & Close" at bounding box center [1059, 616] width 83 height 25
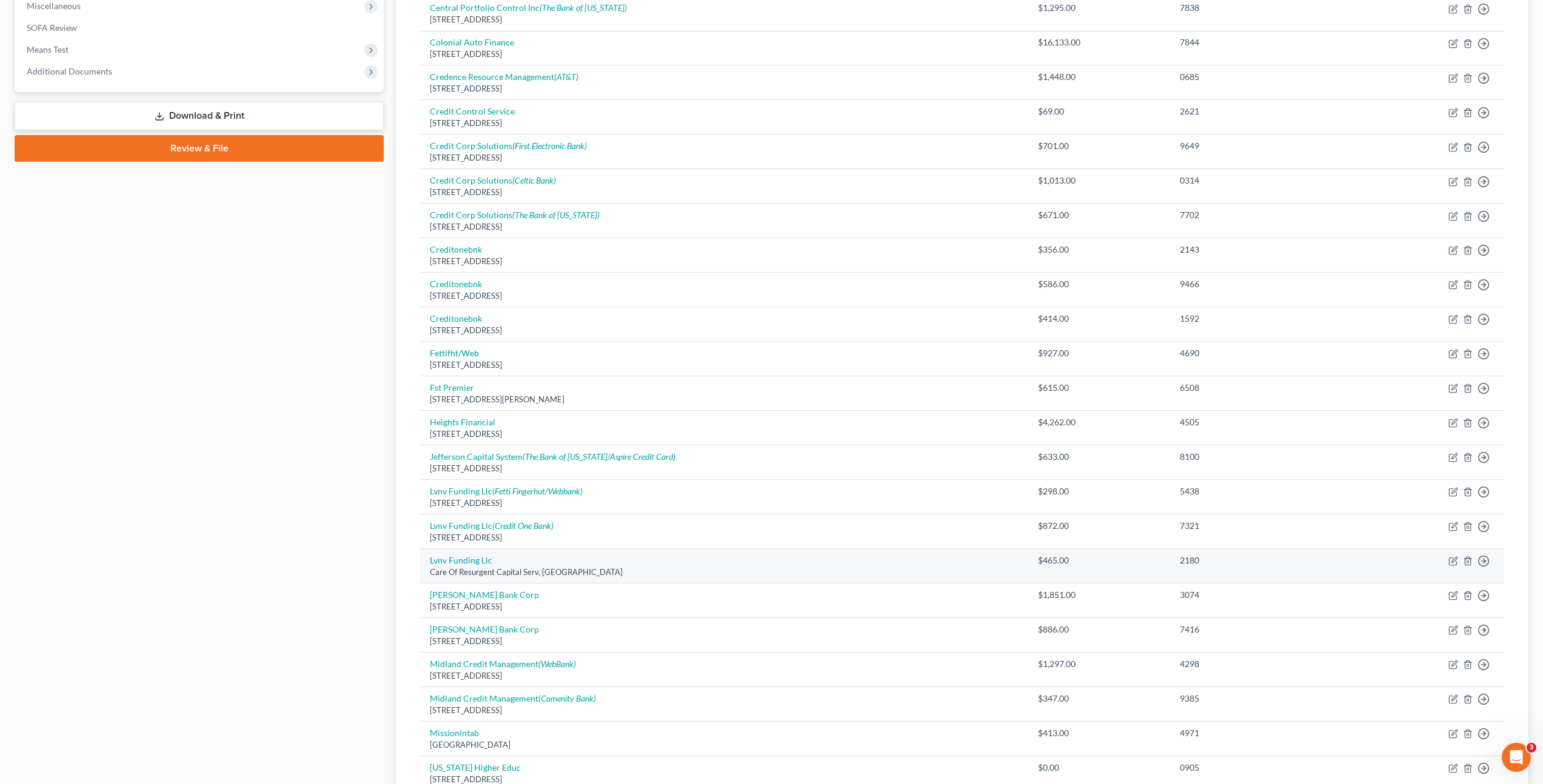
scroll to position [434, 0]
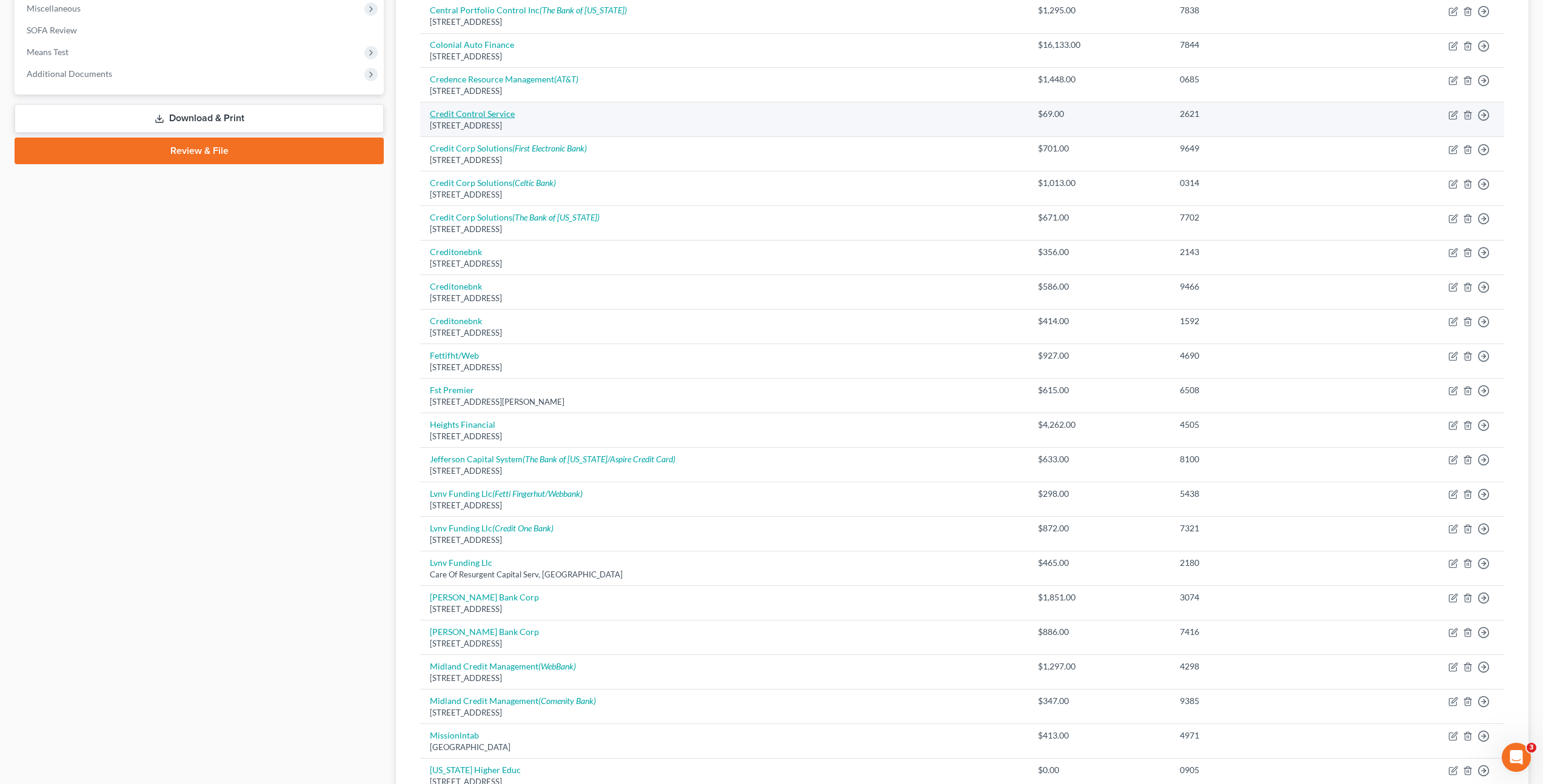
click at [506, 119] on link "Credit Control Service" at bounding box center [471, 114] width 85 height 11
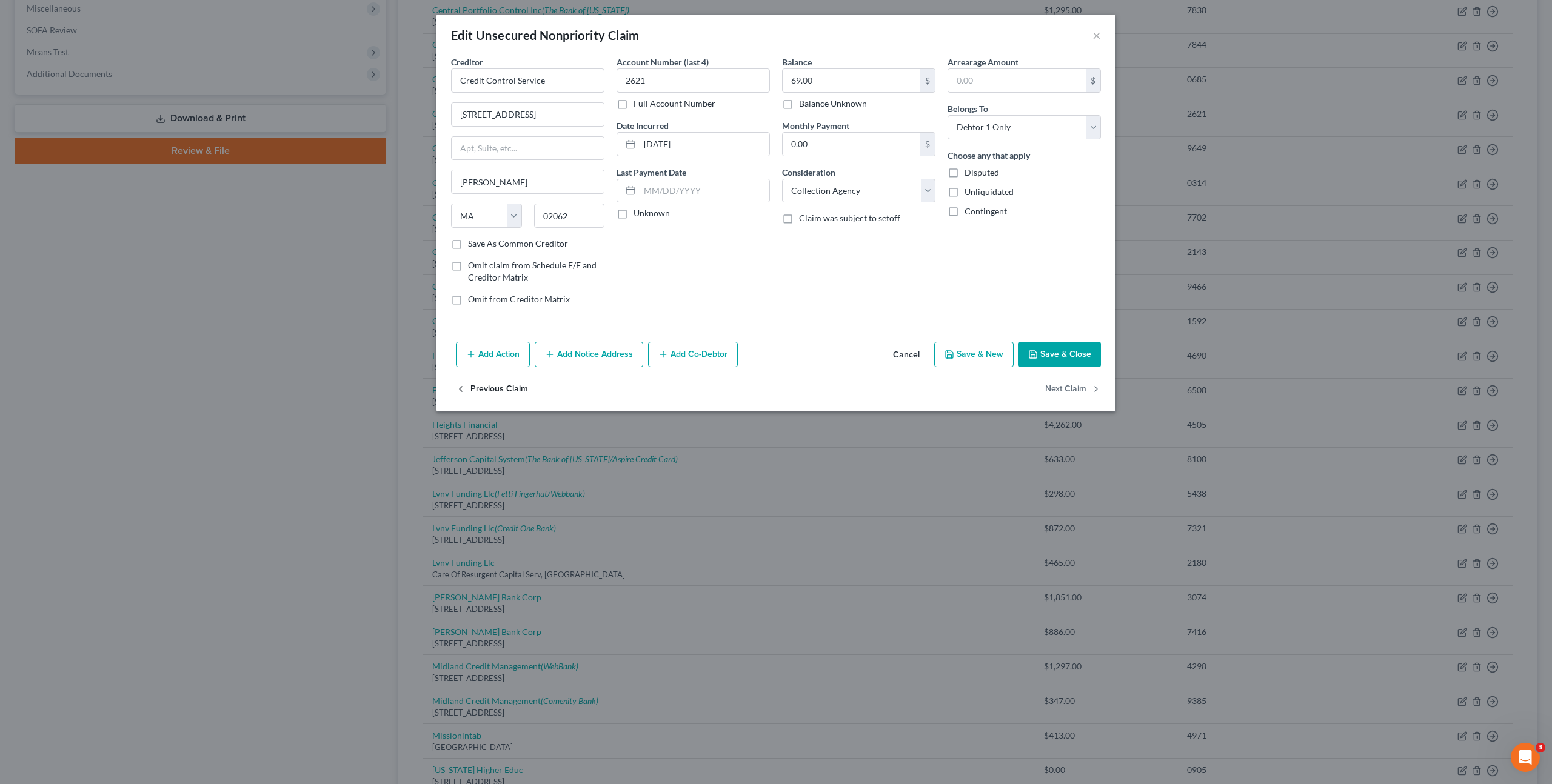
drag, startPoint x: 565, startPoint y: 354, endPoint x: 519, endPoint y: 417, distance: 78.0
click at [565, 354] on button "Add Notice Address" at bounding box center [589, 355] width 109 height 25
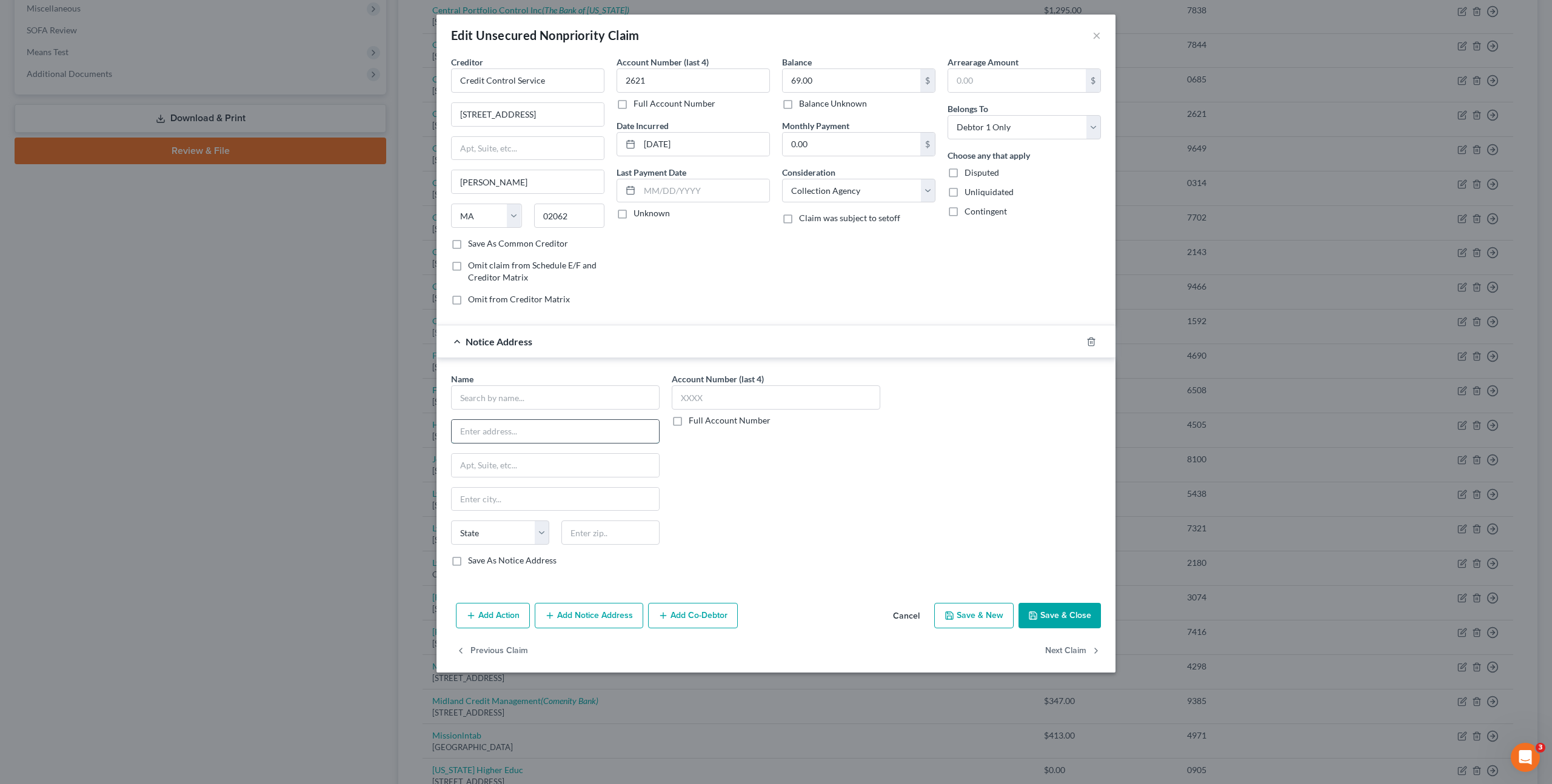
click at [515, 420] on input "text" at bounding box center [555, 431] width 207 height 23
drag, startPoint x: 549, startPoint y: 402, endPoint x: 628, endPoint y: 400, distance: 79.0
click at [549, 402] on input "text" at bounding box center [555, 397] width 209 height 24
click at [542, 403] on input "All" at bounding box center [555, 397] width 209 height 24
click at [493, 472] on div "Allstate Property Casualty Company" at bounding box center [530, 475] width 138 height 12
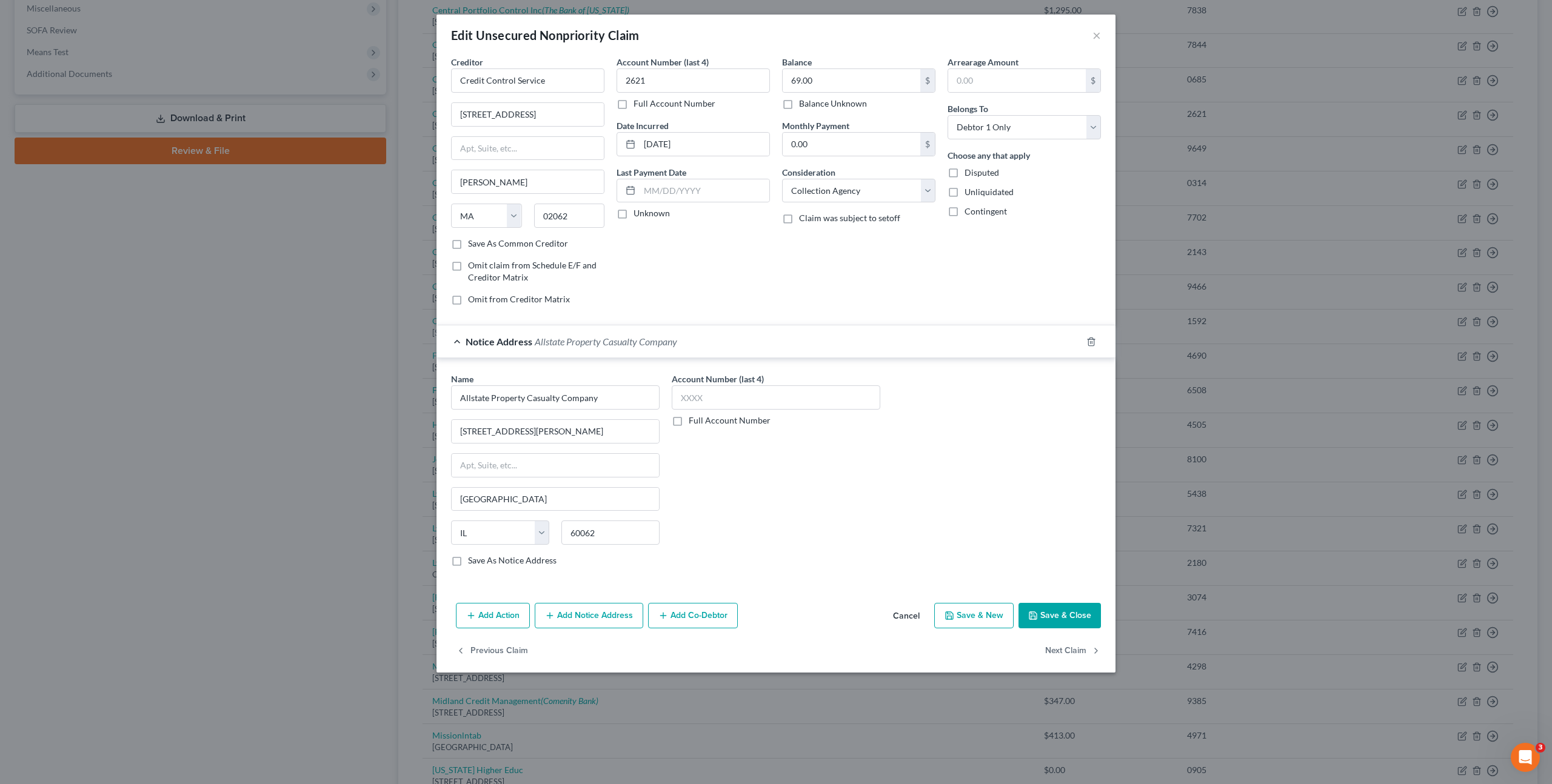
click at [810, 483] on div "Account Number (last 4) Full Account Number" at bounding box center [776, 475] width 221 height 204
click at [1034, 606] on button "Save & Close" at bounding box center [1059, 616] width 83 height 25
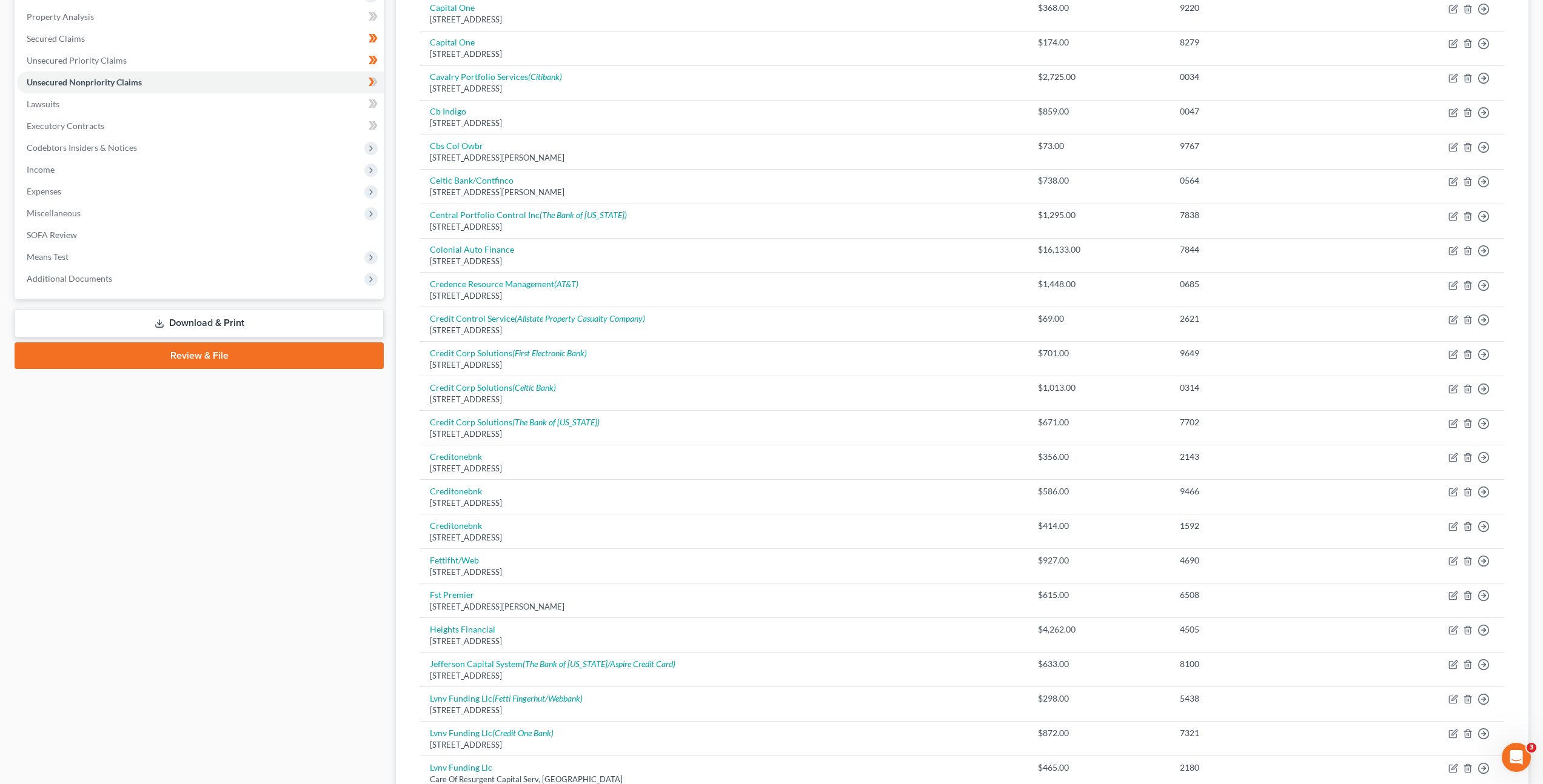
scroll to position [0, 0]
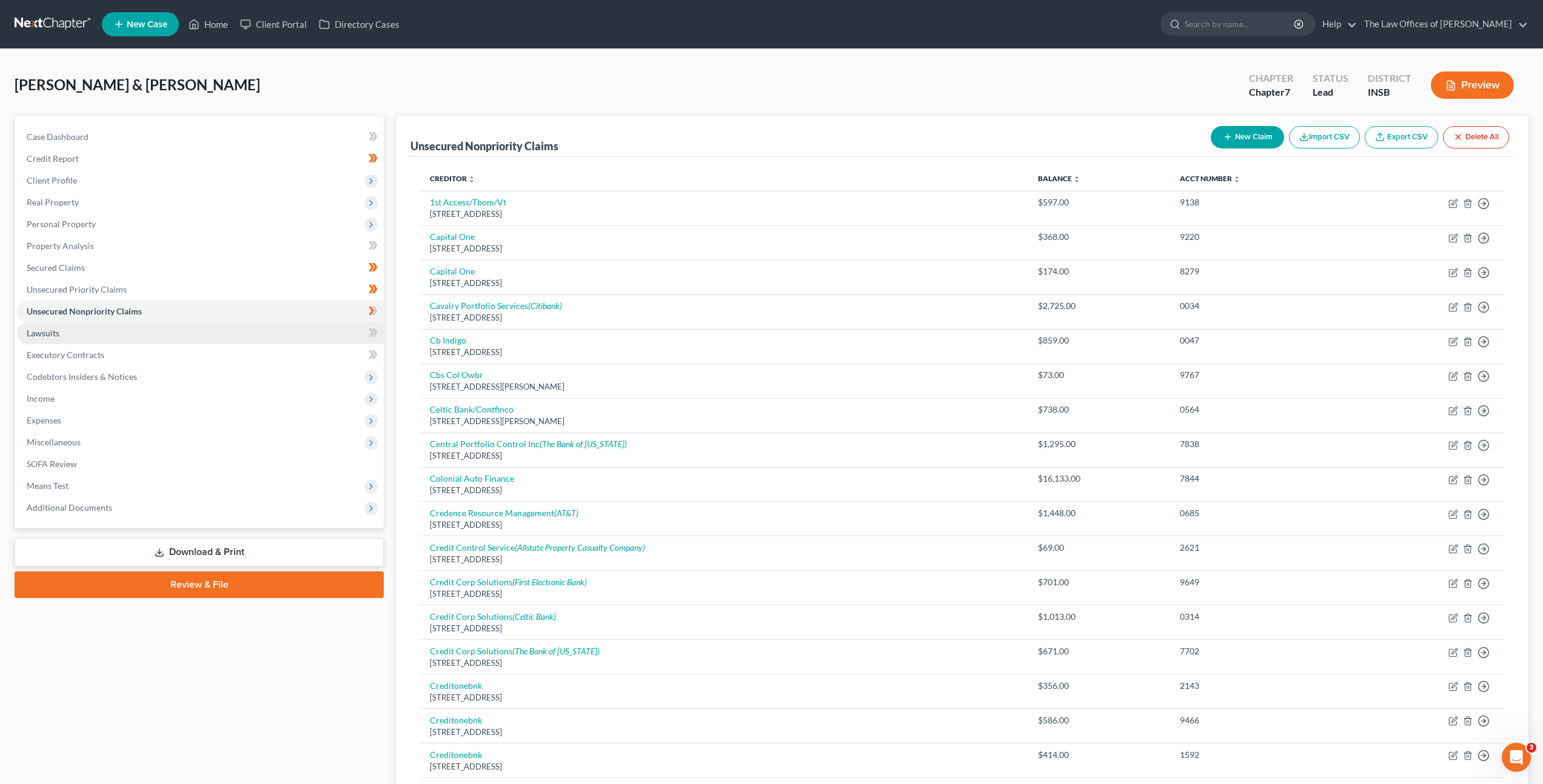
click at [286, 332] on link "Lawsuits" at bounding box center [199, 333] width 366 height 21
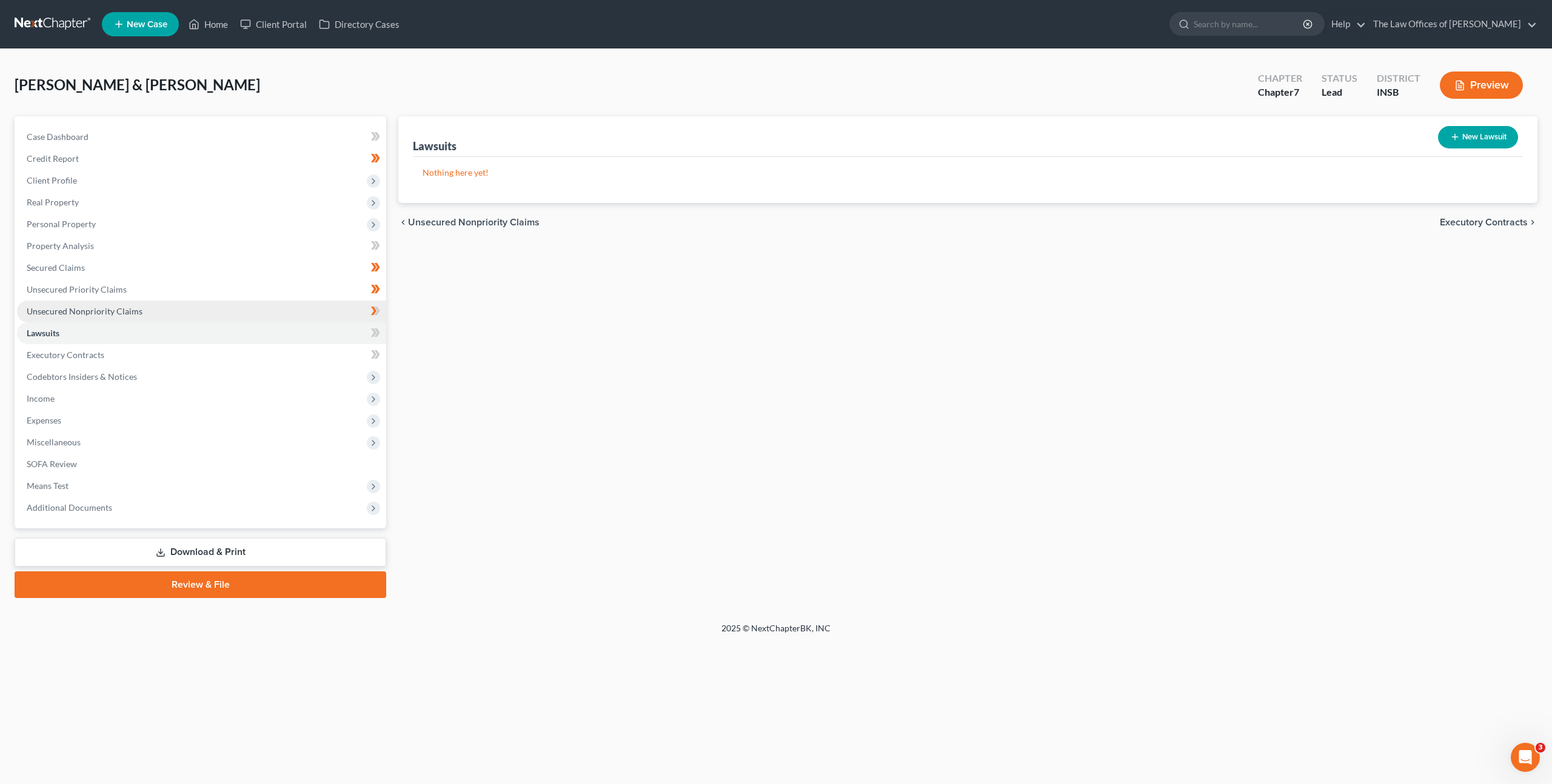
click at [288, 313] on link "Unsecured Nonpriority Claims" at bounding box center [201, 311] width 369 height 21
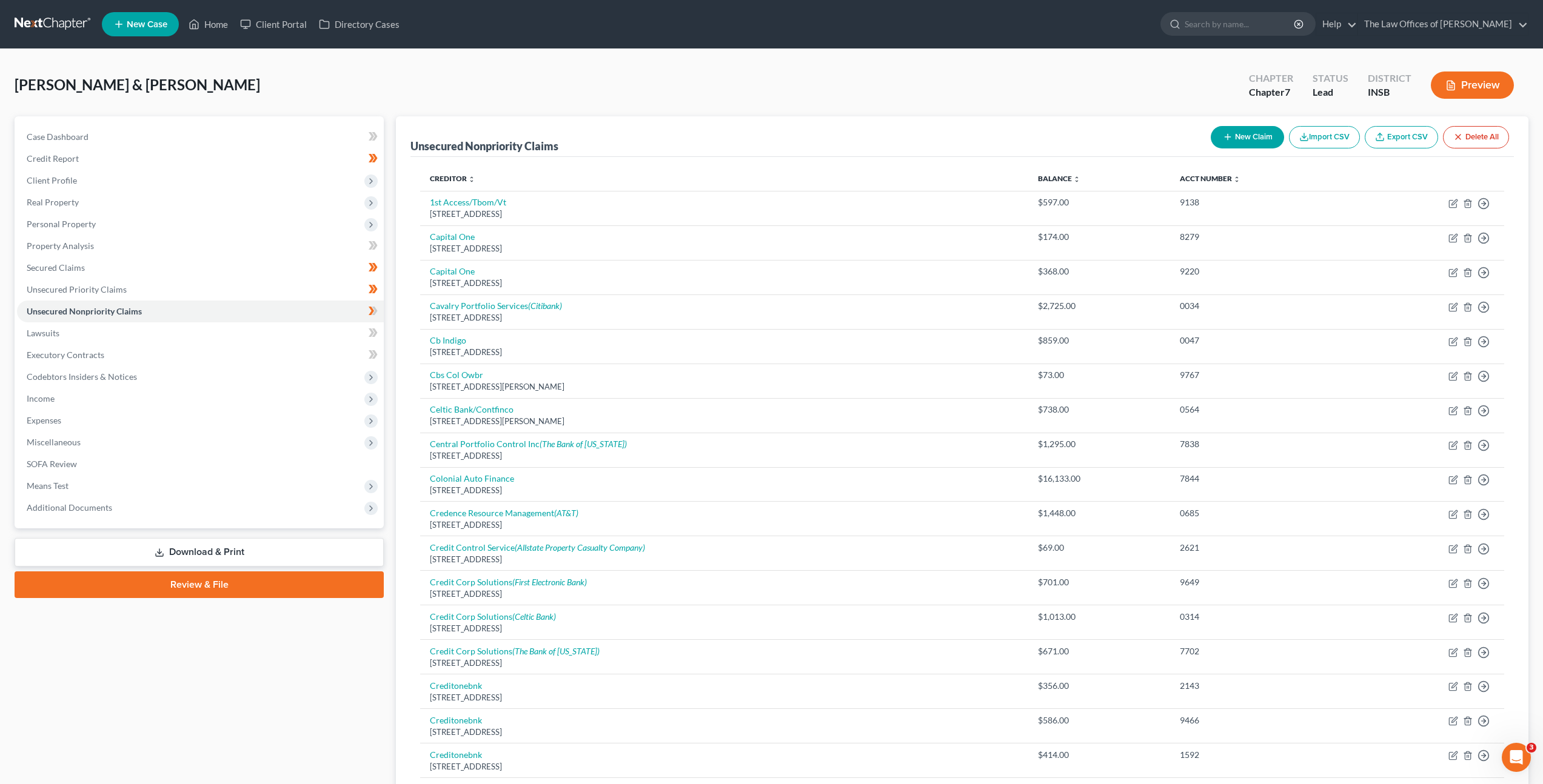
click at [1242, 131] on button "New Claim" at bounding box center [1247, 137] width 73 height 22
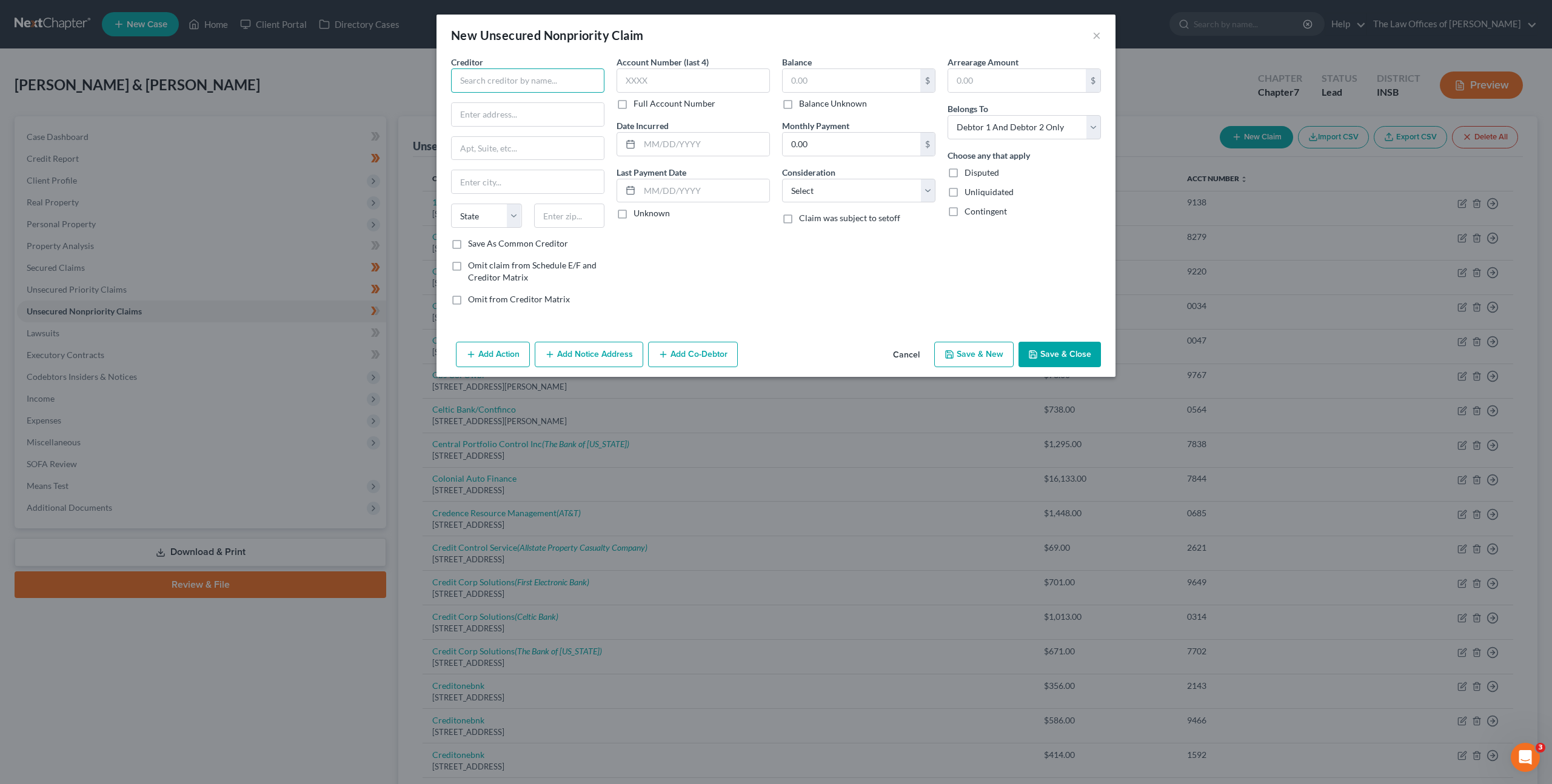
drag, startPoint x: 537, startPoint y: 85, endPoint x: 604, endPoint y: 83, distance: 67.0
click at [539, 85] on input "text" at bounding box center [528, 80] width 154 height 24
drag, startPoint x: 673, startPoint y: 67, endPoint x: 670, endPoint y: 76, distance: 9.5
click at [673, 68] on div "Account Number (last 4) Full Account Number" at bounding box center [693, 83] width 154 height 54
click at [670, 76] on input "text" at bounding box center [693, 80] width 154 height 24
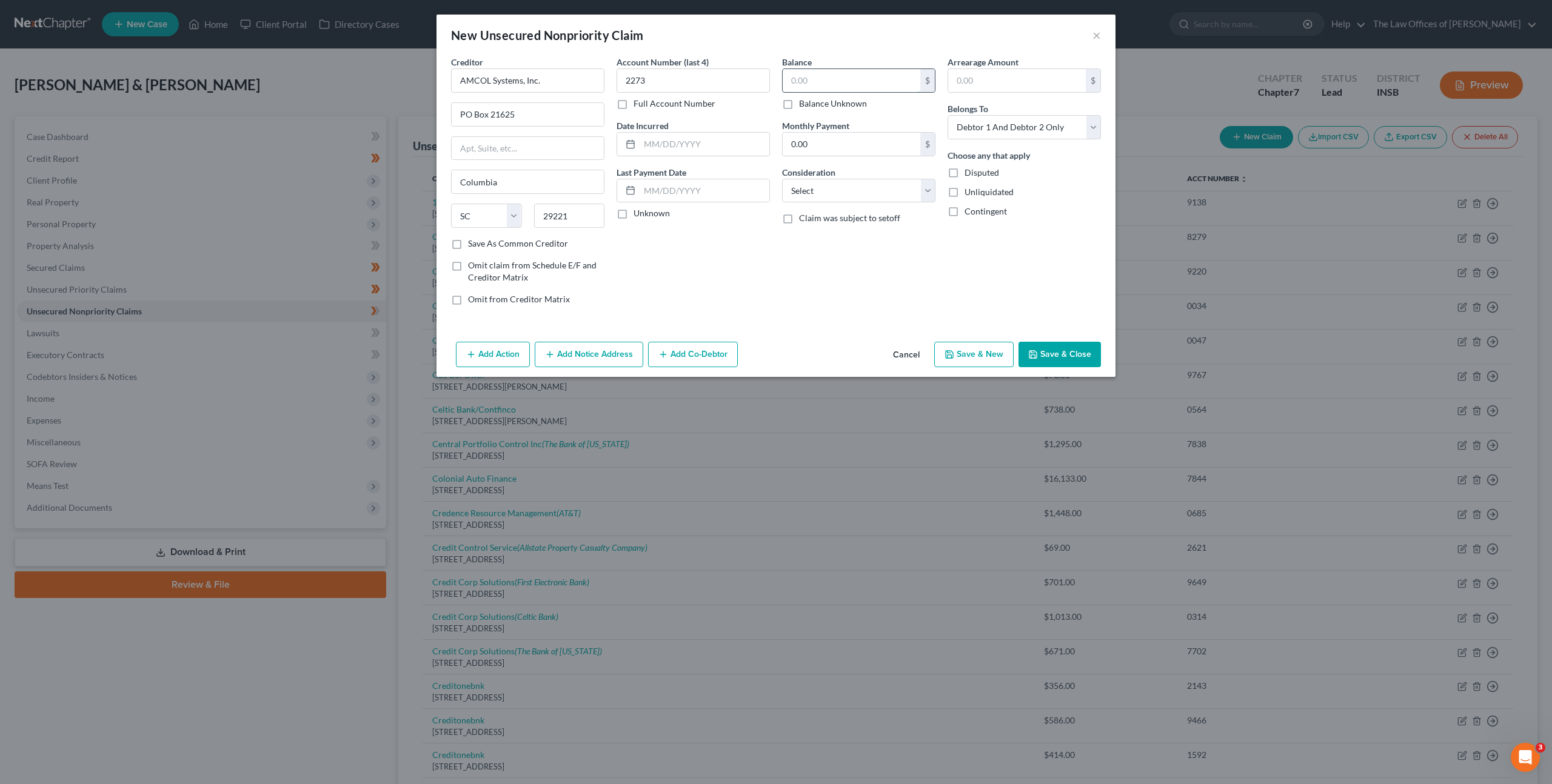
click at [839, 73] on input "text" at bounding box center [851, 81] width 138 height 23
click at [711, 294] on div "Account Number (last 4) 2273 Full Account Number Date Incurred Last Payment Dat…" at bounding box center [693, 185] width 165 height 259
click at [586, 348] on button "Add Notice Address" at bounding box center [589, 355] width 109 height 25
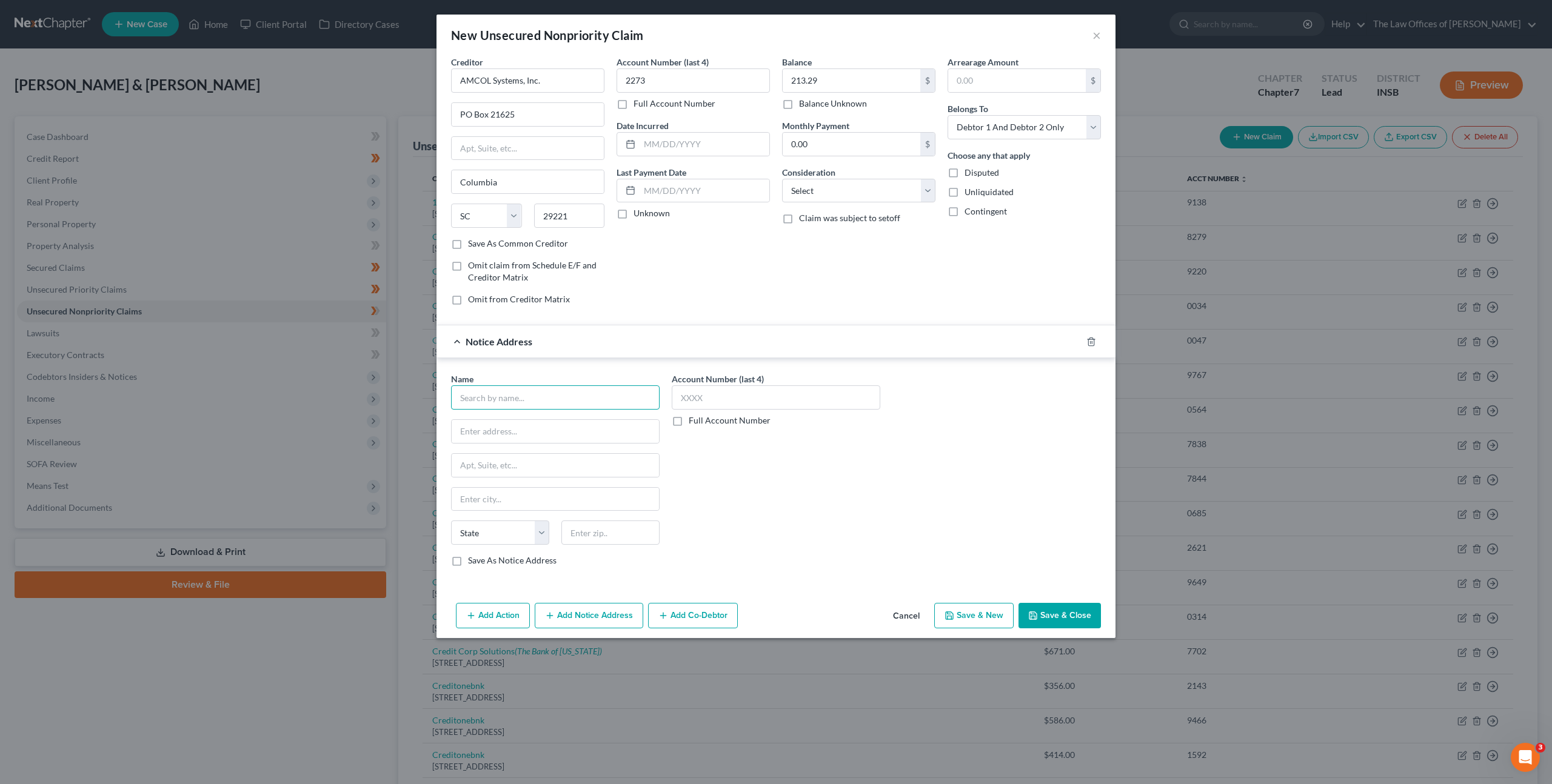
click at [535, 397] on input "text" at bounding box center [555, 397] width 209 height 24
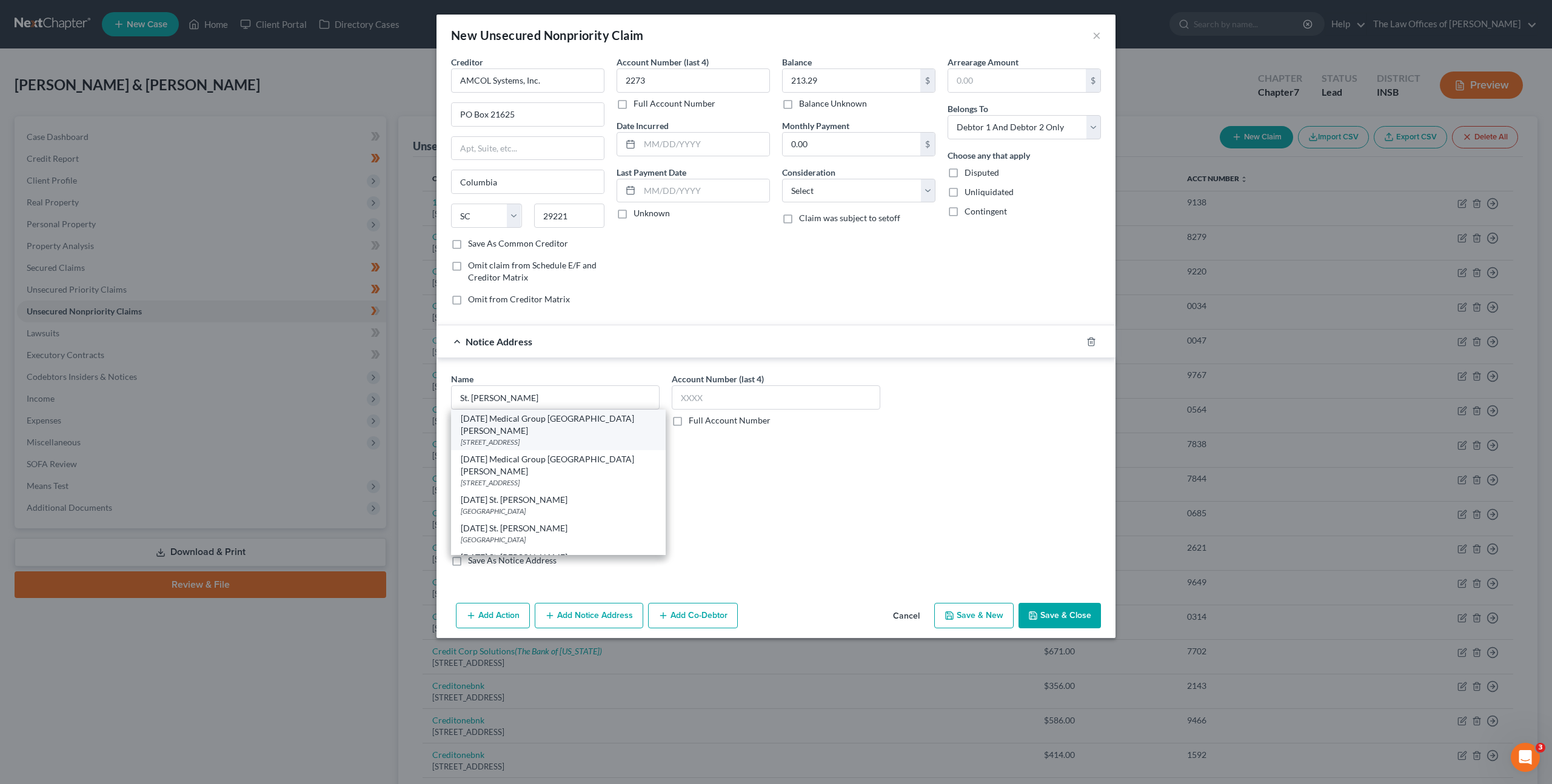
click at [626, 418] on div "[DATE] Medical Group [GEOGRAPHIC_DATA][PERSON_NAME]" at bounding box center [558, 425] width 195 height 24
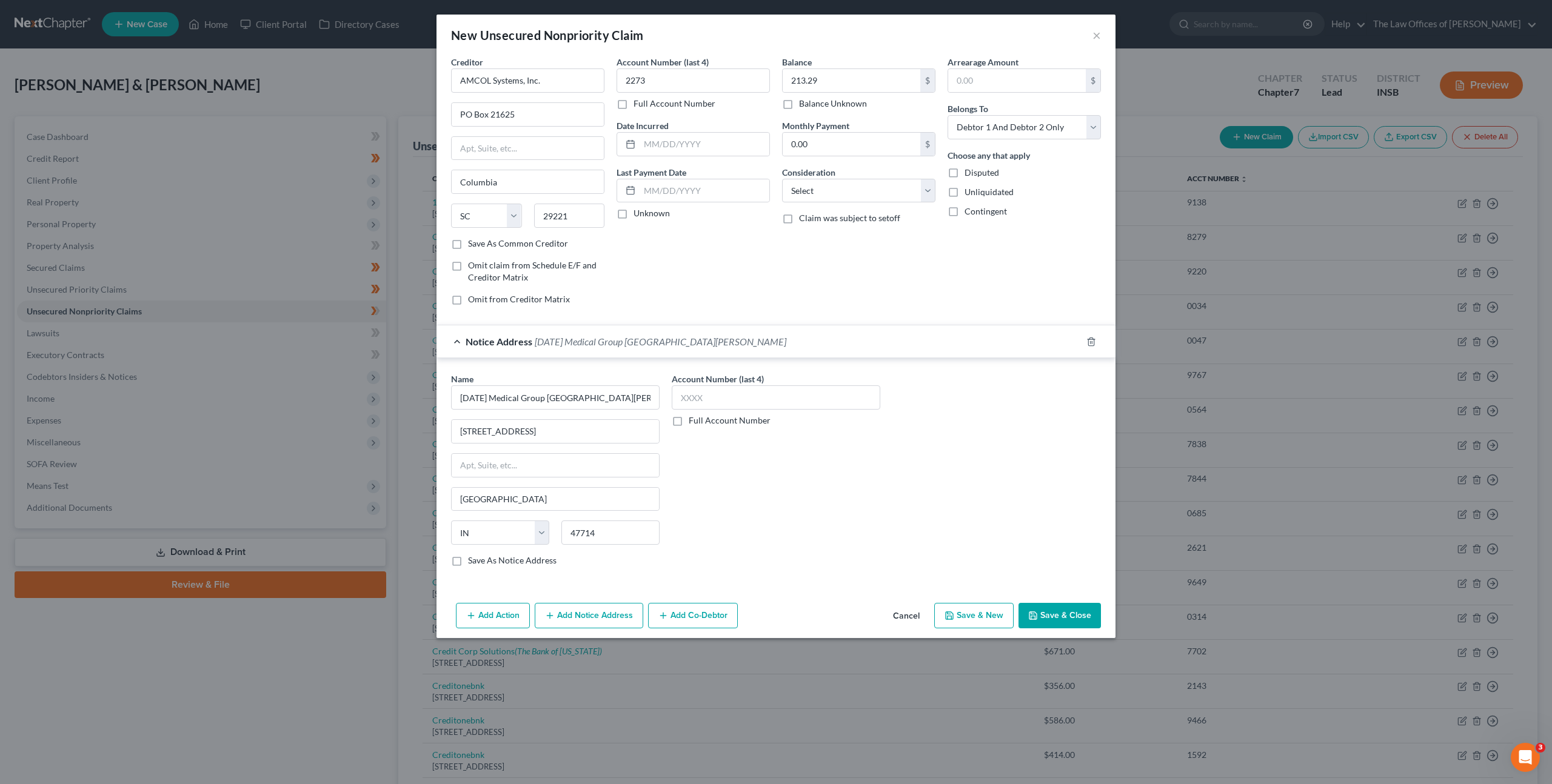
click at [922, 497] on div "Name * [DATE] Medical Group [GEOGRAPHIC_DATA][PERSON_NAME] [US_STATE][GEOGRAPHI…" at bounding box center [776, 475] width 662 height 204
click at [866, 189] on select "Select Cable / Satellite Services Collection Agency Credit Card Debt Debt Couns…" at bounding box center [859, 190] width 154 height 24
click at [782, 179] on select "Select Cable / Satellite Services Collection Agency Credit Card Debt Debt Couns…" at bounding box center [859, 190] width 154 height 24
click at [871, 306] on div "Balance 213.29 $ Balance Unknown Balance Undetermined 213.29 $ Balance Unknown …" at bounding box center [858, 185] width 165 height 259
click at [1068, 611] on button "Save & Close" at bounding box center [1059, 616] width 83 height 25
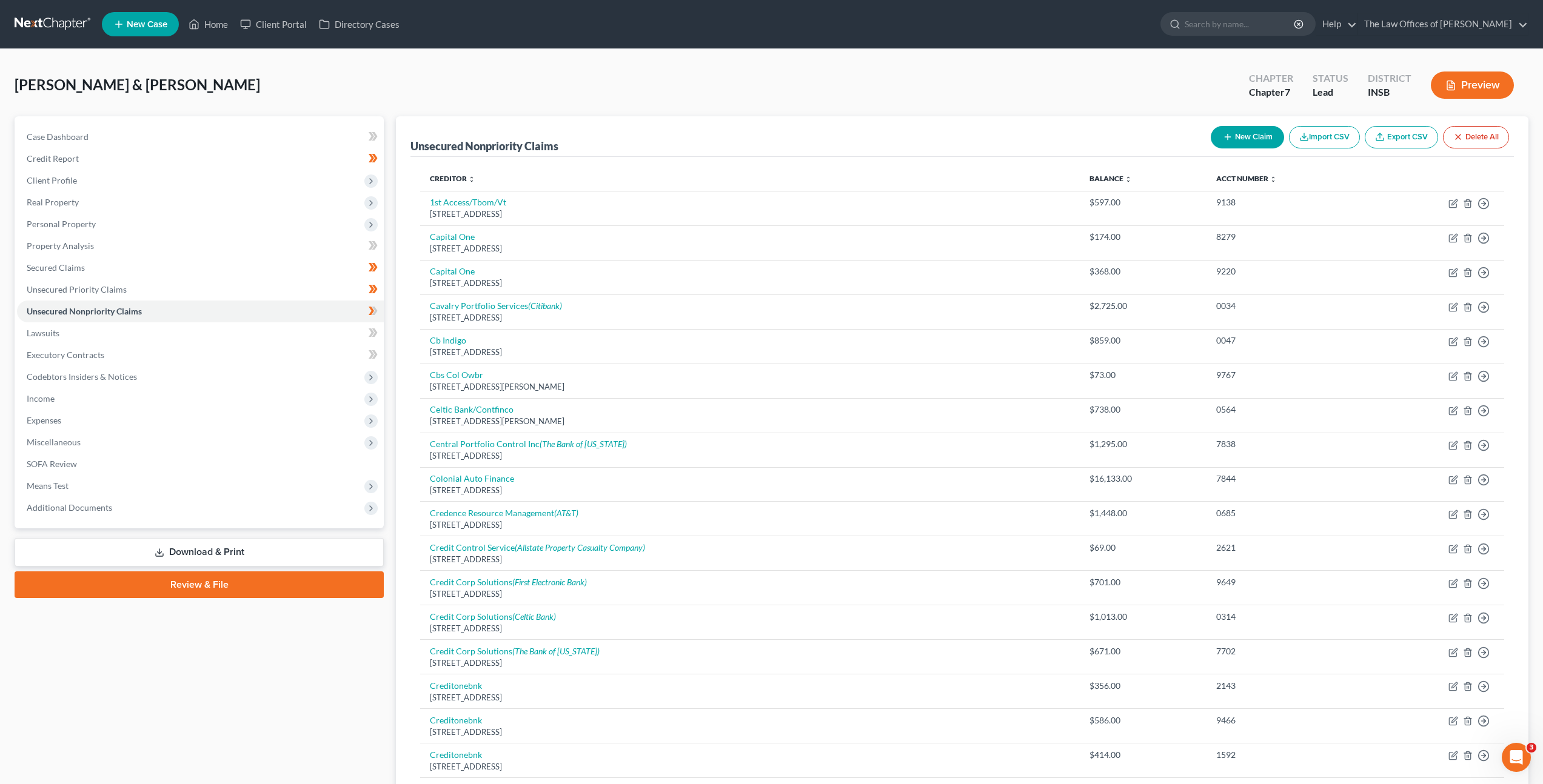
click at [1230, 131] on button "New Claim" at bounding box center [1247, 137] width 73 height 22
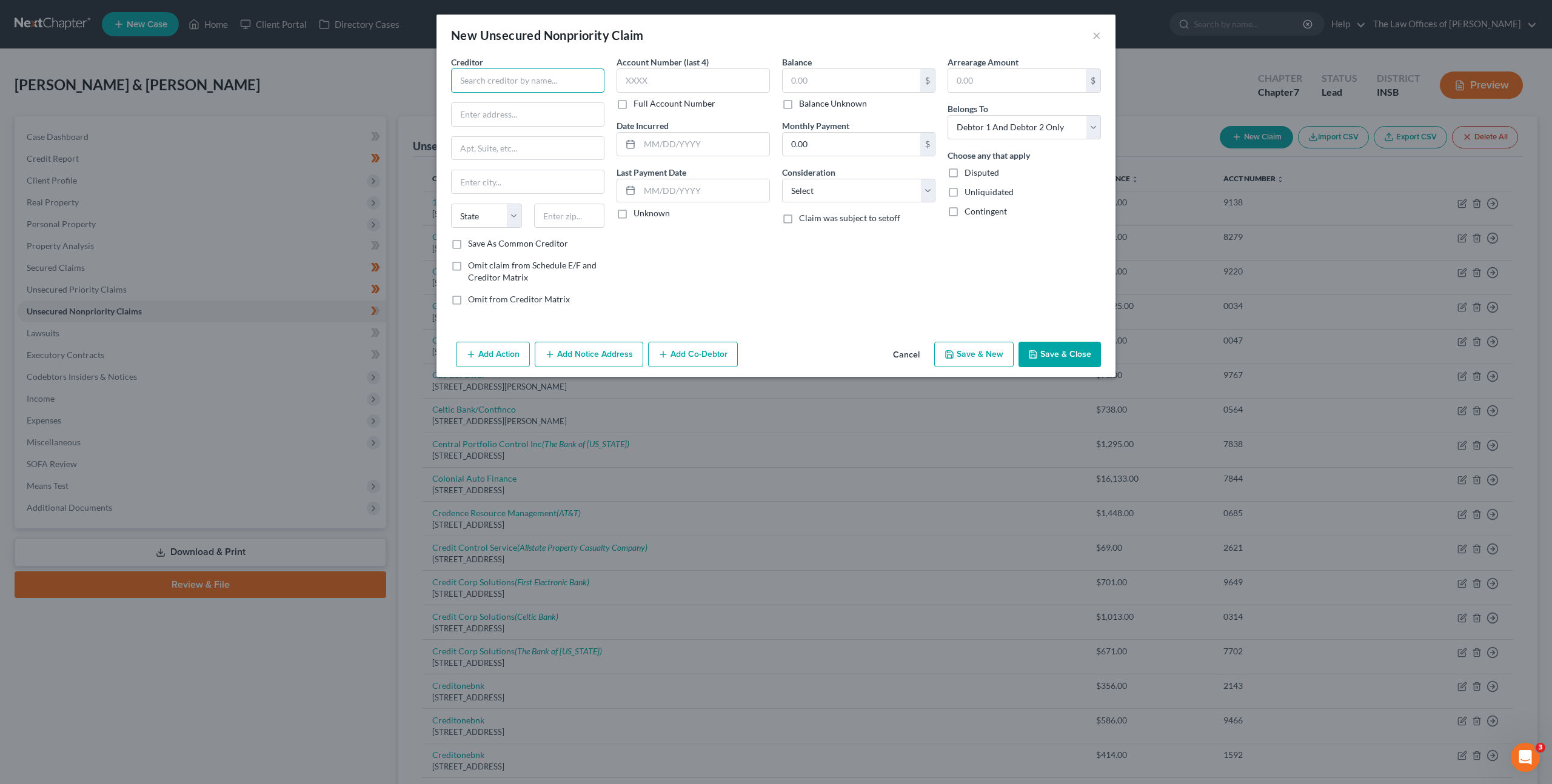
click at [537, 89] on input "text" at bounding box center [528, 80] width 154 height 24
click at [478, 109] on div "[STREET_ADDRESS]" at bounding box center [524, 113] width 126 height 11
click at [657, 68] on label "Account Number (last 4)" at bounding box center [662, 61] width 92 height 13
click at [655, 82] on input "text" at bounding box center [693, 80] width 154 height 24
click at [780, 73] on div "Balance $ Balance Unknown Balance Undetermined $ Balance Unknown Monthly Paymen…" at bounding box center [858, 185] width 165 height 259
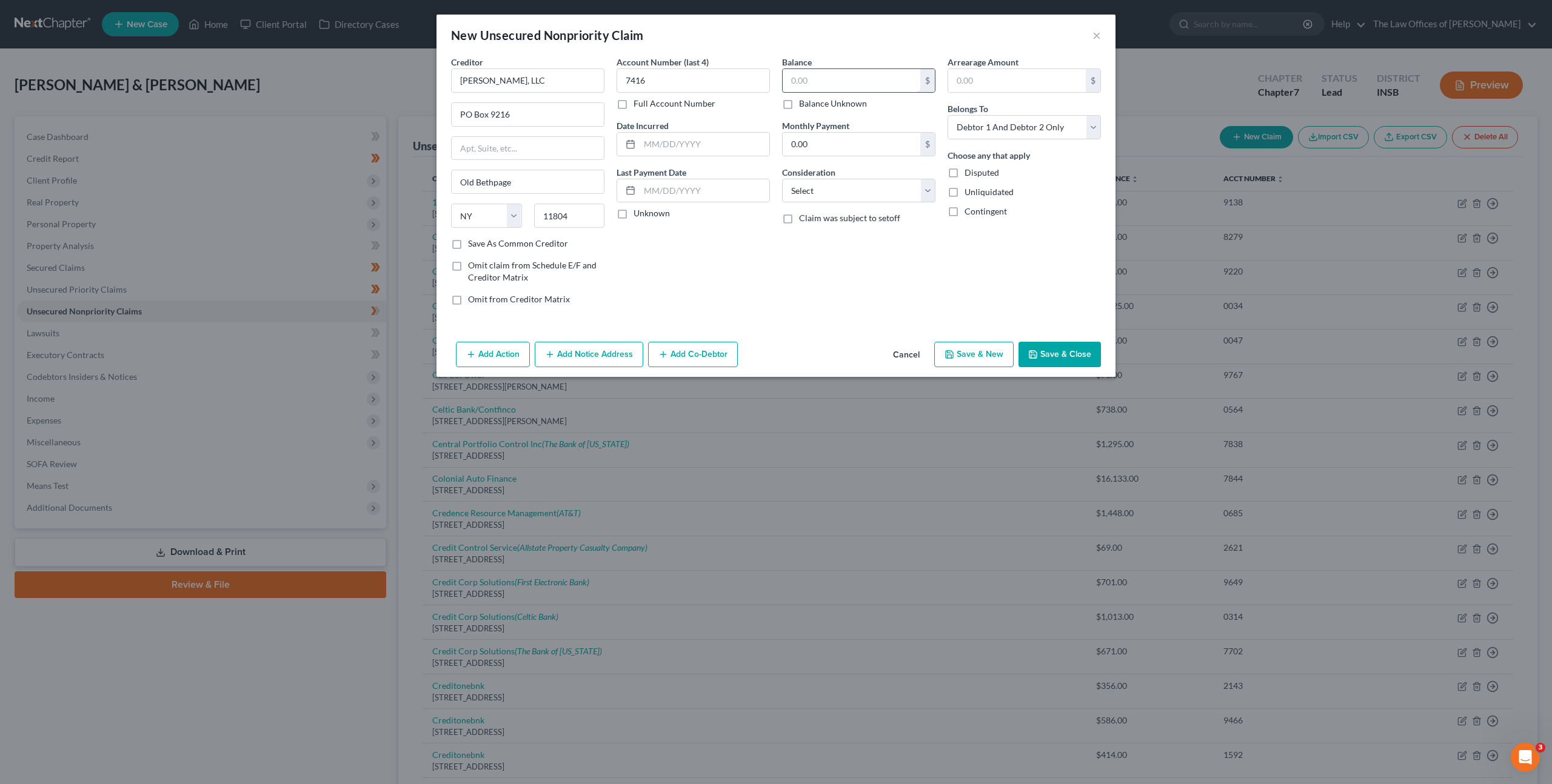
click at [818, 75] on input "text" at bounding box center [851, 81] width 138 height 23
click at [799, 199] on select "Select Cable / Satellite Services Collection Agency Credit Card Debt Debt Couns…" at bounding box center [859, 190] width 154 height 24
click at [782, 179] on select "Select Cable / Satellite Services Collection Agency Credit Card Debt Debt Couns…" at bounding box center [859, 190] width 154 height 24
click at [567, 356] on button "Add Notice Address" at bounding box center [589, 355] width 109 height 25
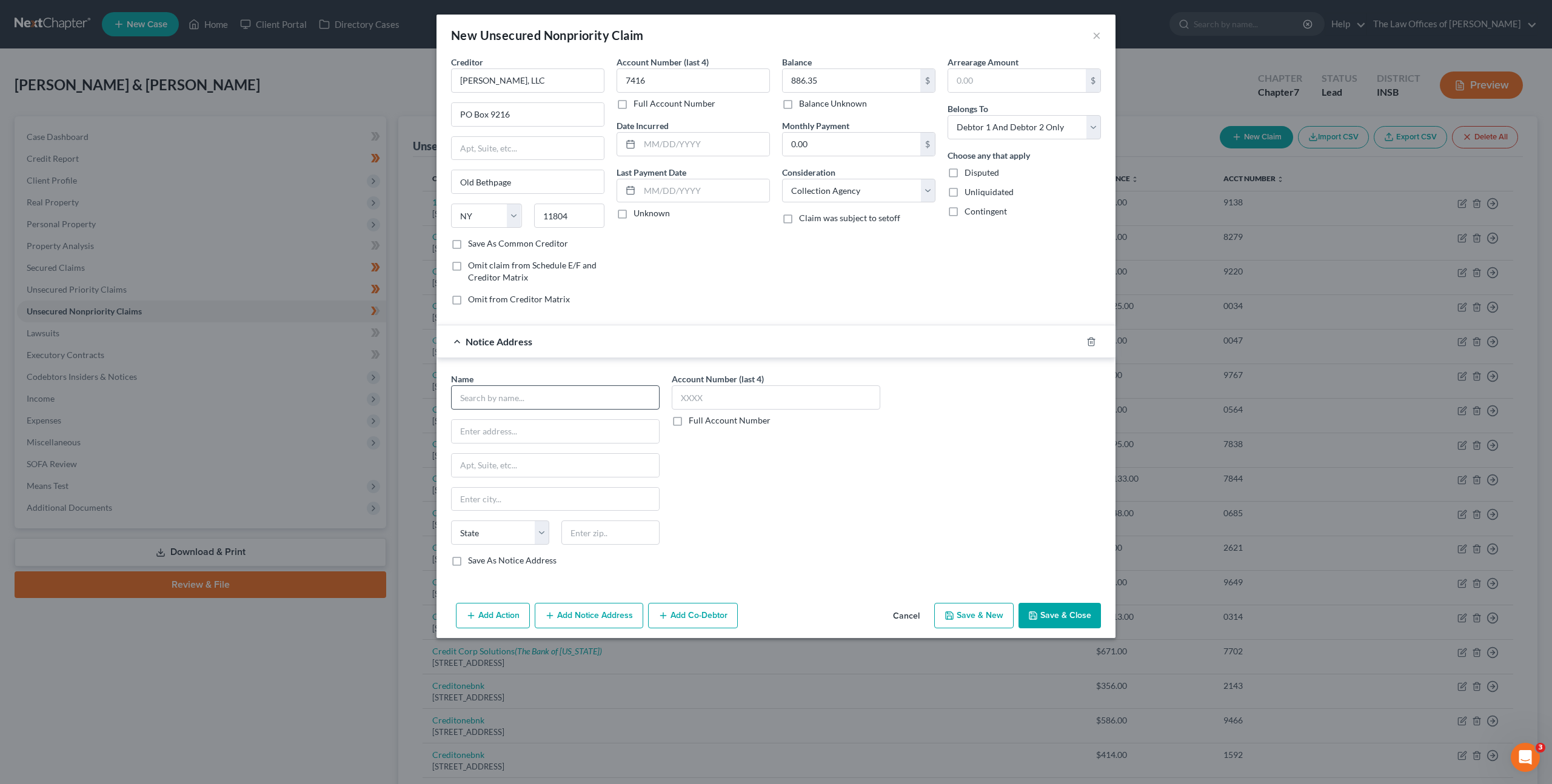
drag, startPoint x: 521, startPoint y: 383, endPoint x: 526, endPoint y: 389, distance: 7.8
click at [521, 383] on div "Name *" at bounding box center [555, 392] width 209 height 37
drag, startPoint x: 526, startPoint y: 389, endPoint x: 593, endPoint y: 376, distance: 68.2
click at [526, 390] on input "text" at bounding box center [555, 397] width 209 height 24
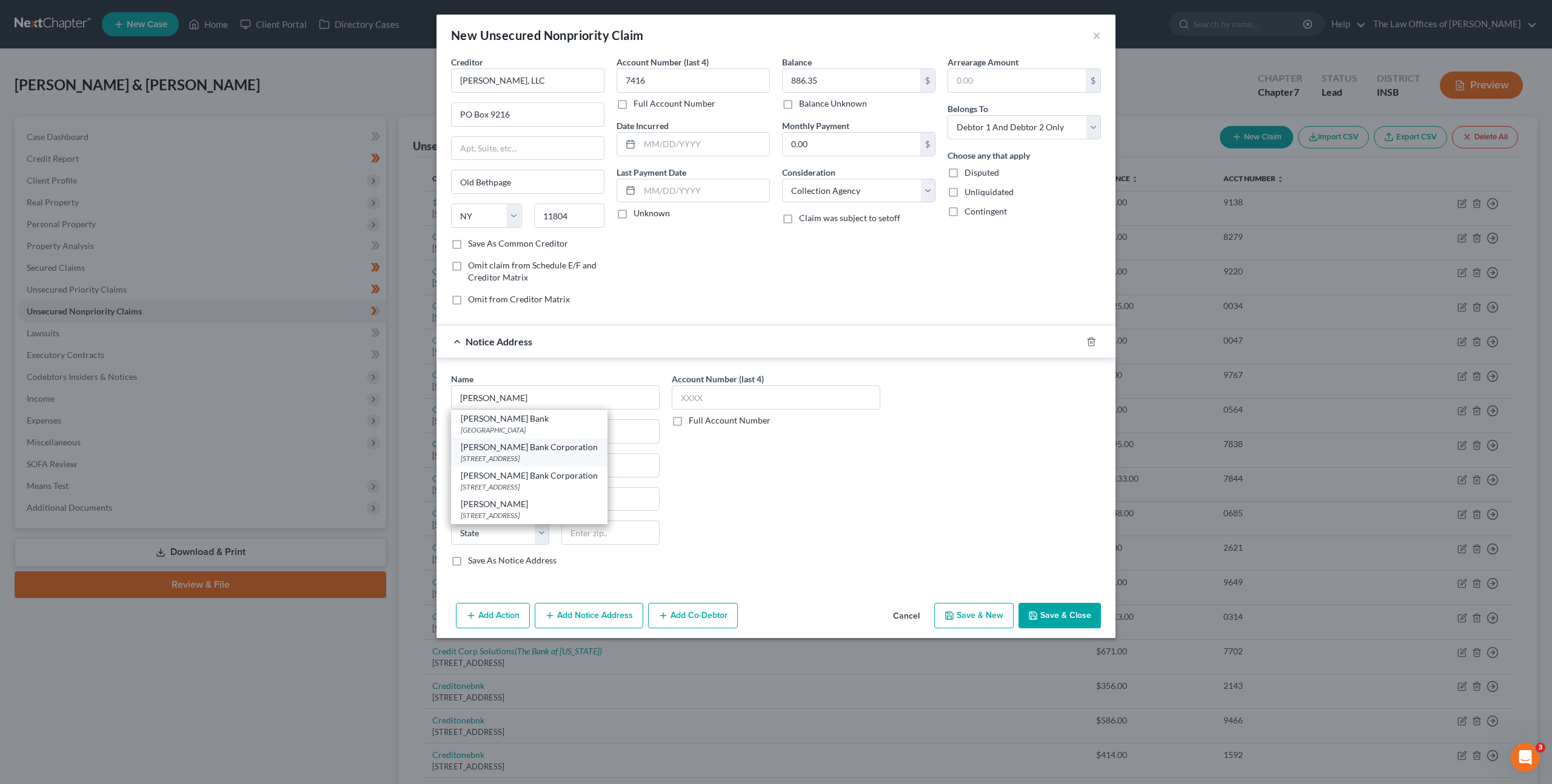
click at [535, 451] on div "[PERSON_NAME] Bank Corporation" at bounding box center [529, 447] width 137 height 12
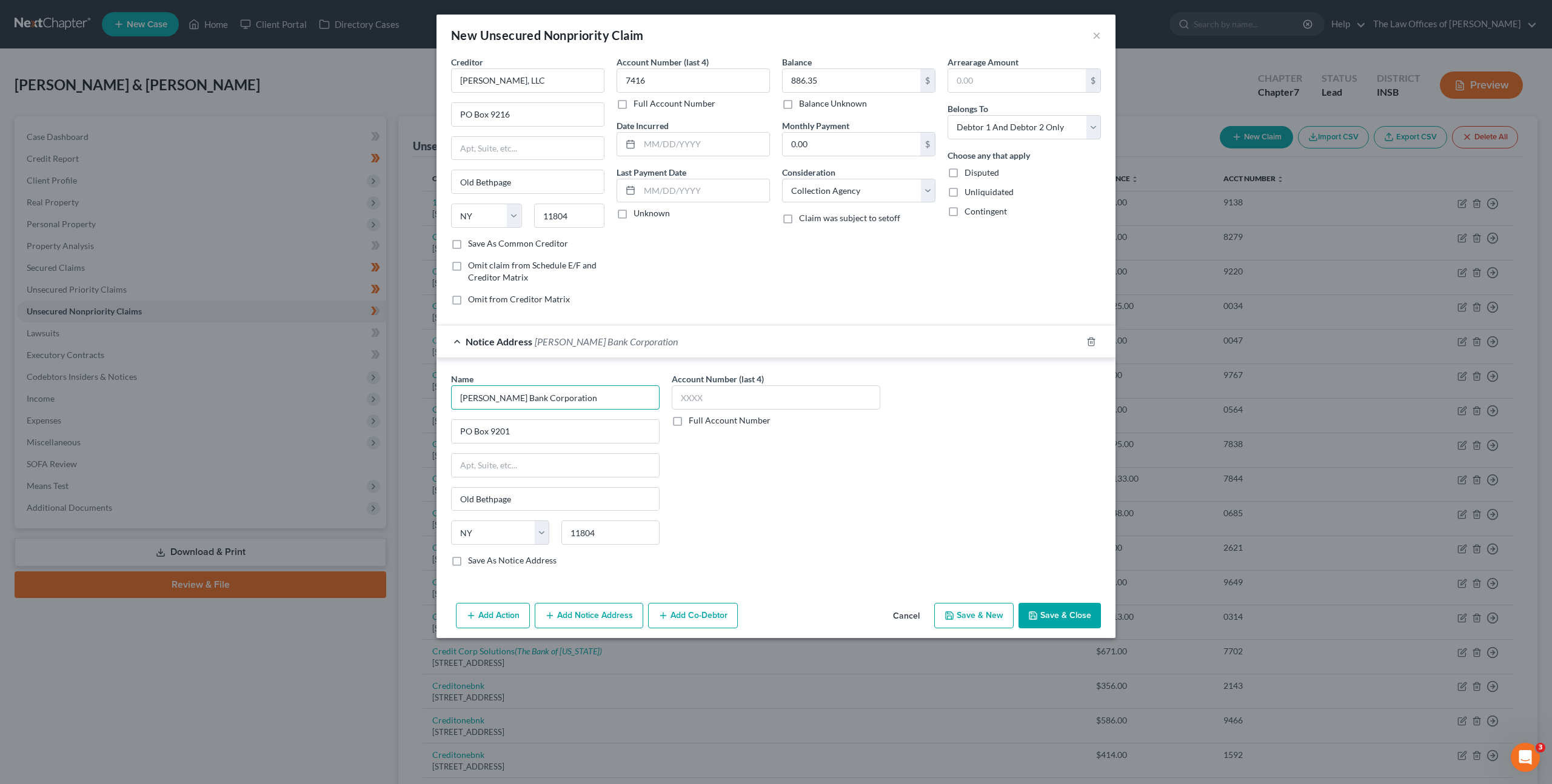
drag, startPoint x: 612, startPoint y: 400, endPoint x: 365, endPoint y: 397, distance: 247.0
click at [273, 365] on div "New Unsecured Nonpriority Claim × Creditor * [PERSON_NAME], LLC [GEOGRAPHIC_DAT…" at bounding box center [776, 392] width 1552 height 784
click at [797, 490] on div "Account Number (last 4) Full Account Number" at bounding box center [776, 475] width 221 height 204
click at [1063, 615] on button "Save & Close" at bounding box center [1059, 616] width 83 height 25
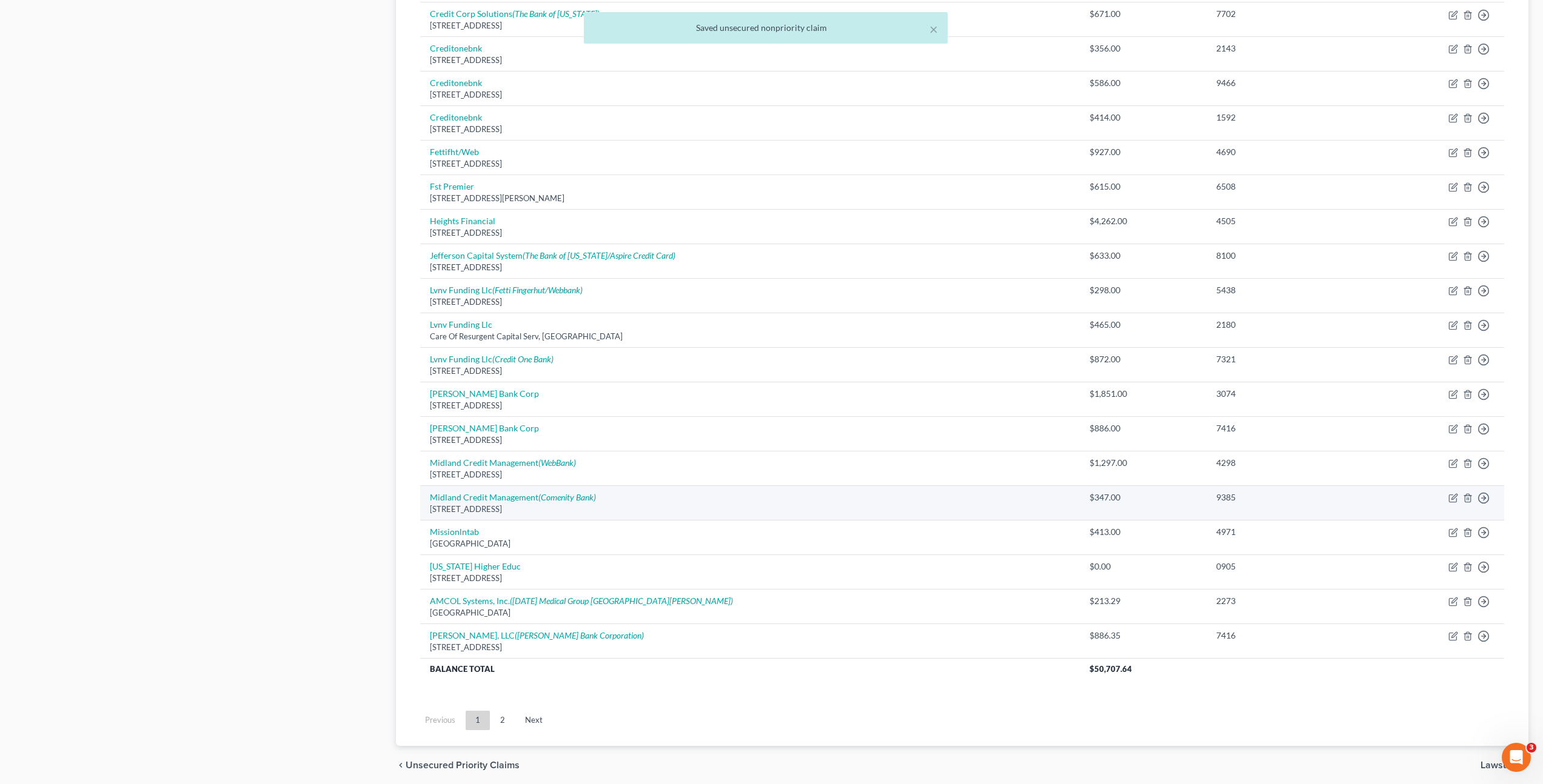
scroll to position [684, 0]
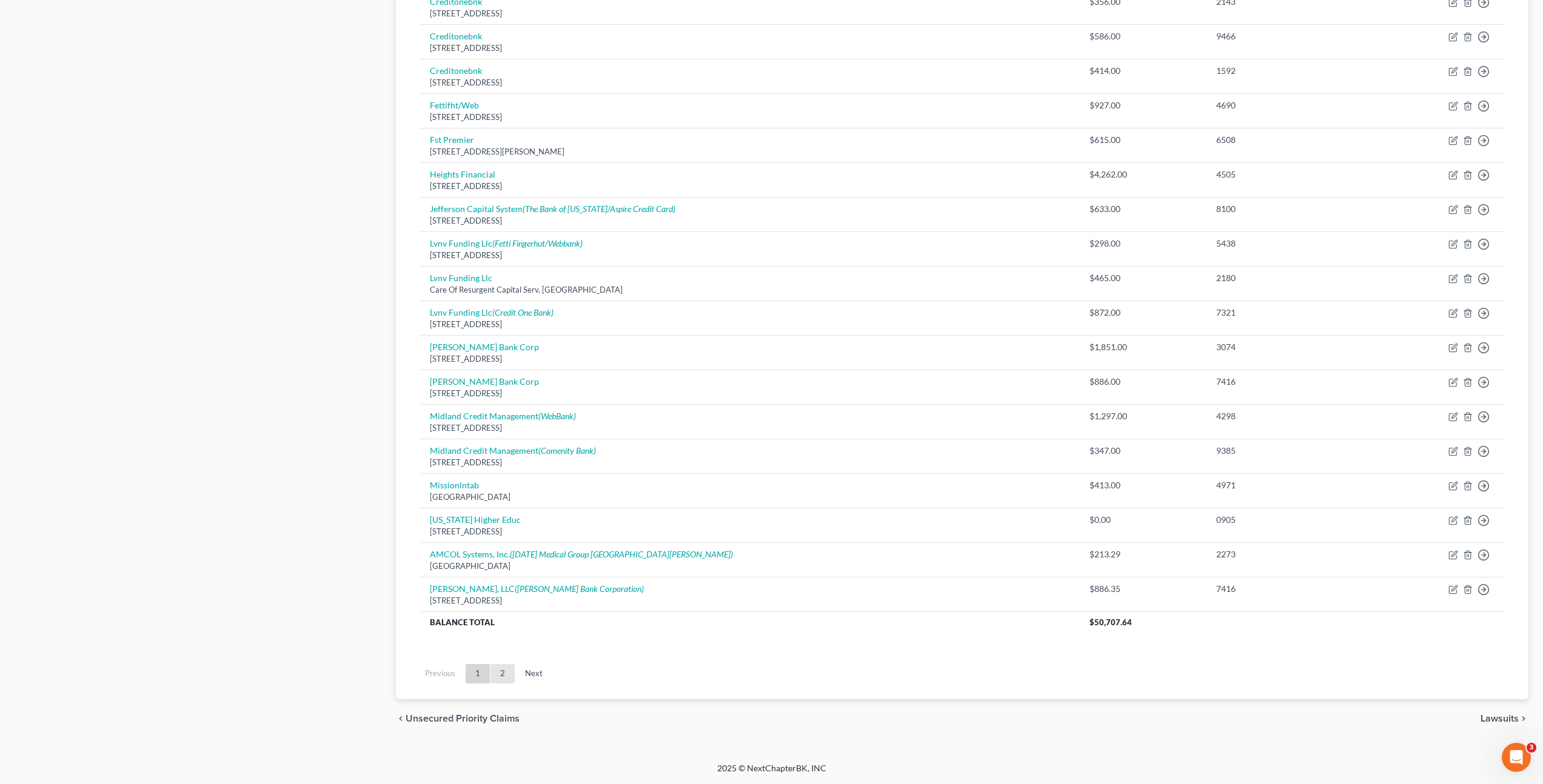
click at [500, 669] on link "2" at bounding box center [502, 674] width 24 height 19
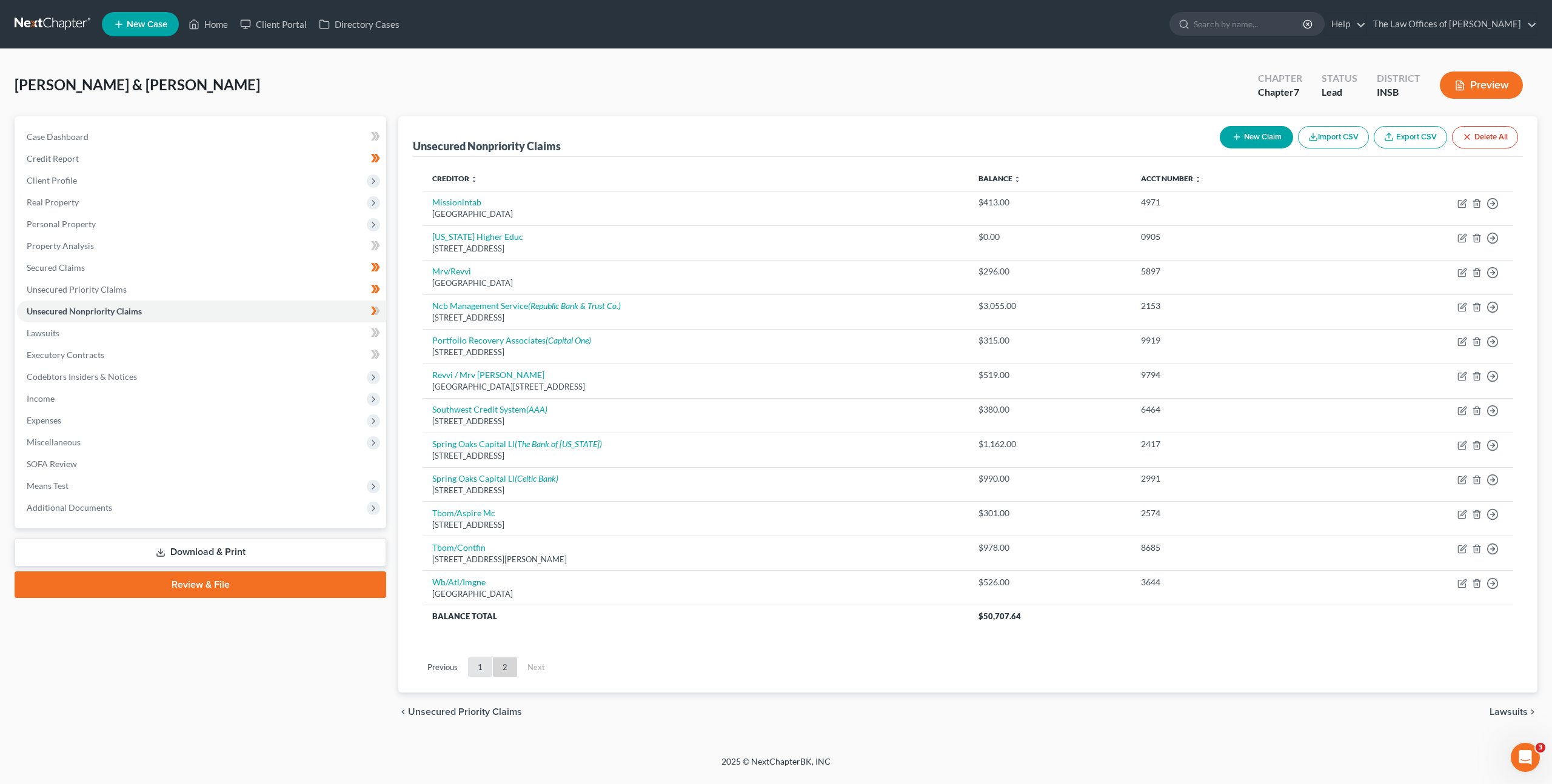
click at [488, 671] on link "1" at bounding box center [480, 667] width 24 height 19
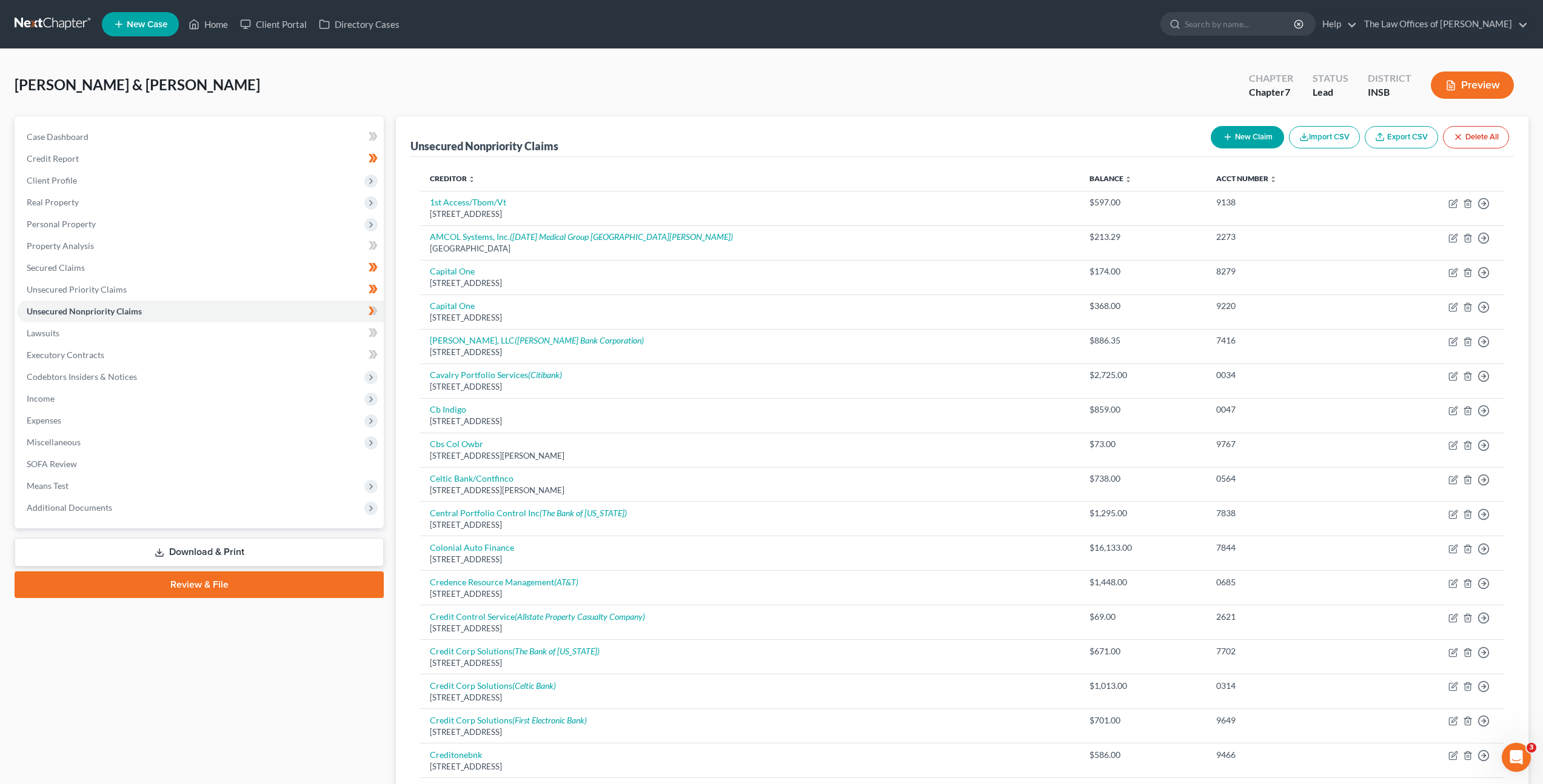
click at [1253, 144] on button "New Claim" at bounding box center [1247, 137] width 73 height 22
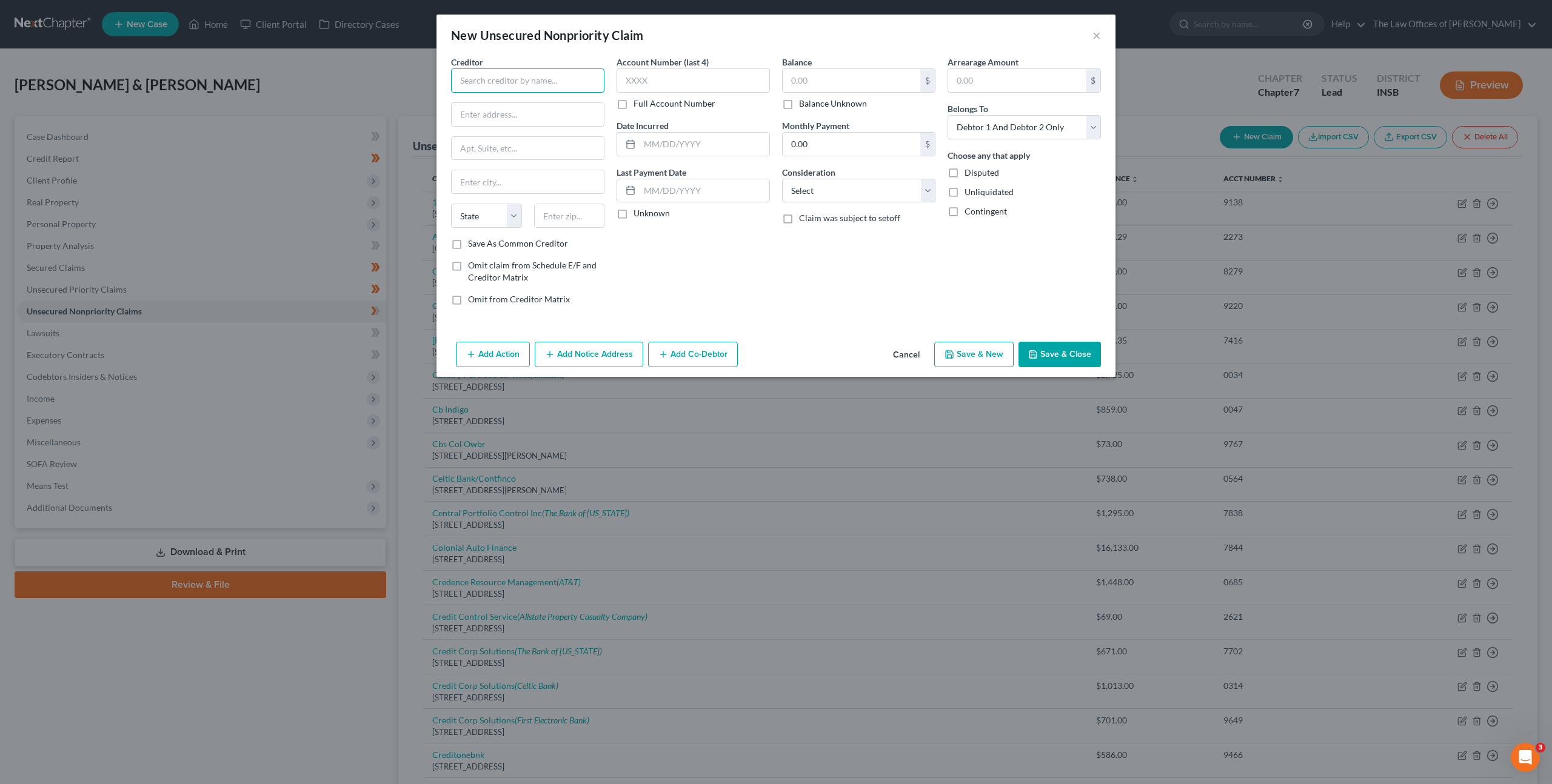
click at [535, 78] on input "text" at bounding box center [528, 80] width 154 height 24
click at [522, 104] on div "Halsted Financial Services" at bounding box center [524, 102] width 126 height 12
click at [699, 84] on input "text" at bounding box center [693, 80] width 154 height 24
click at [845, 88] on input "text" at bounding box center [851, 81] width 138 height 23
click at [829, 189] on select "Select Cable / Satellite Services Collection Agency Credit Card Debt Debt Couns…" at bounding box center [859, 190] width 154 height 24
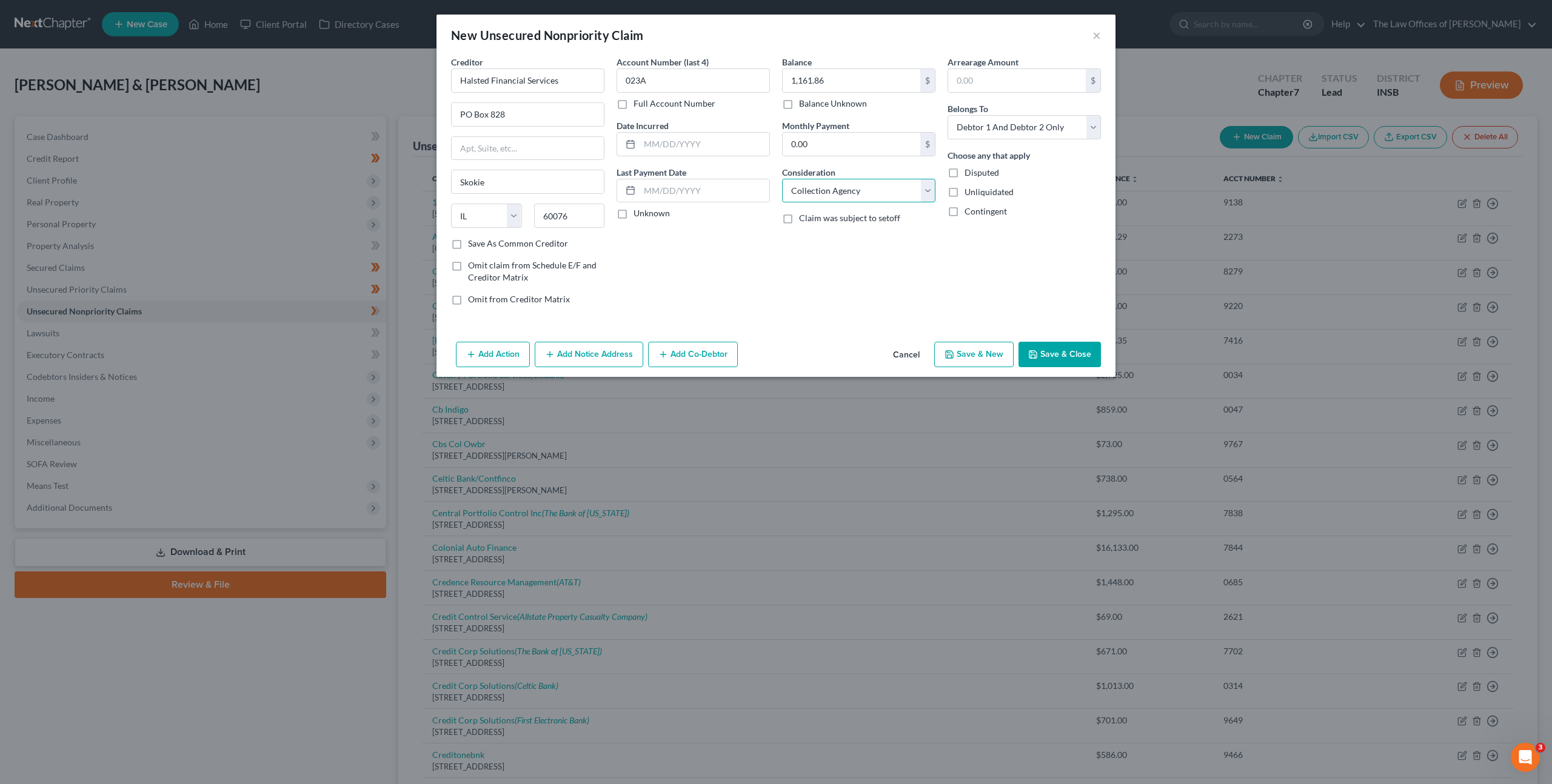
click at [782, 179] on select "Select Cable / Satellite Services Collection Agency Credit Card Debt Debt Couns…" at bounding box center [859, 190] width 154 height 24
click at [816, 251] on div "Balance 1,161.86 $ Balance Unknown Balance Undetermined 1,161.86 $ Balance Unkn…" at bounding box center [858, 185] width 165 height 259
drag, startPoint x: 1066, startPoint y: 350, endPoint x: 1374, endPoint y: 281, distance: 315.6
click at [1066, 349] on button "Save & Close" at bounding box center [1059, 355] width 83 height 25
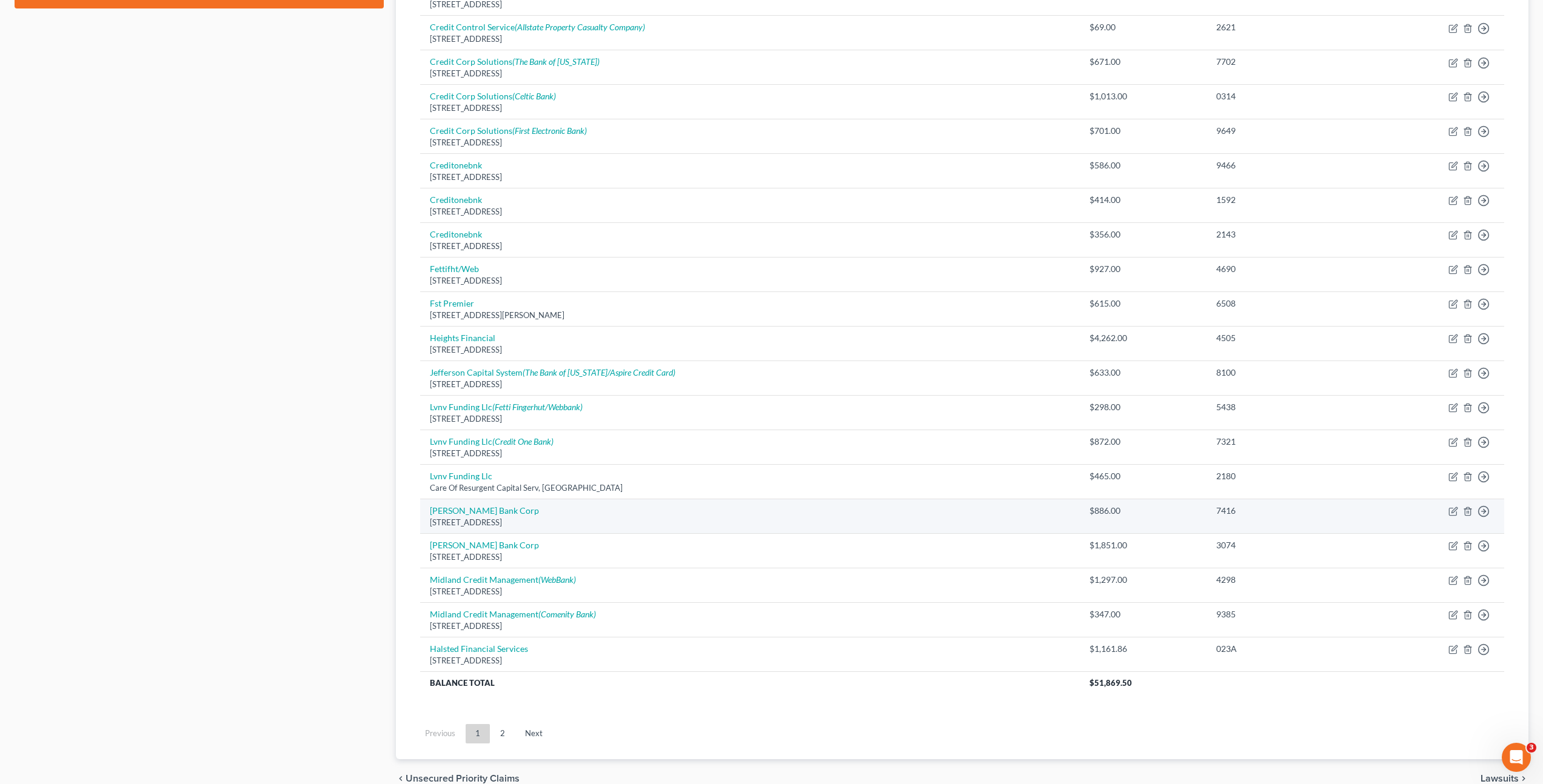
scroll to position [650, 0]
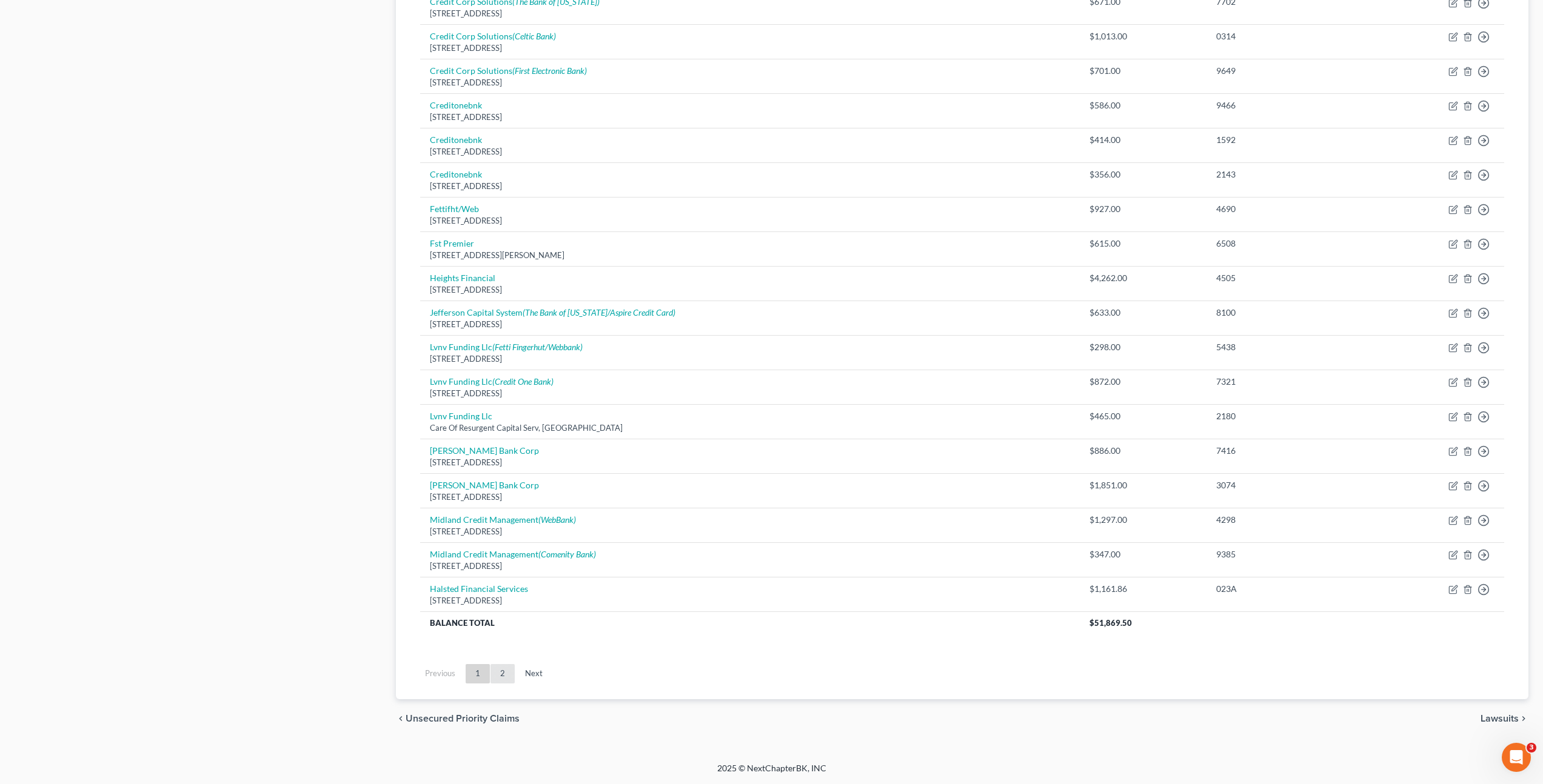
click at [502, 669] on link "2" at bounding box center [502, 674] width 24 height 19
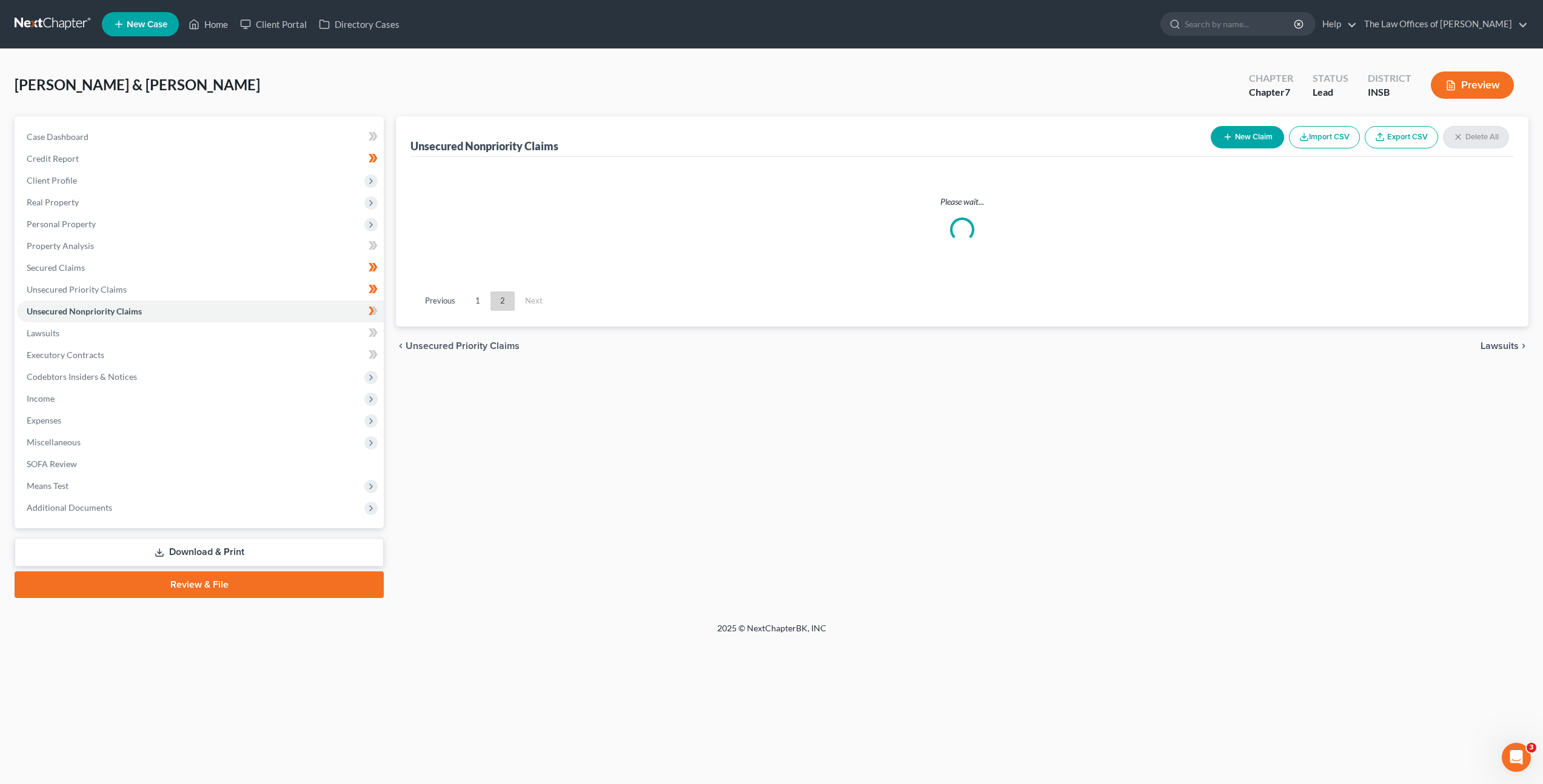
scroll to position [0, 0]
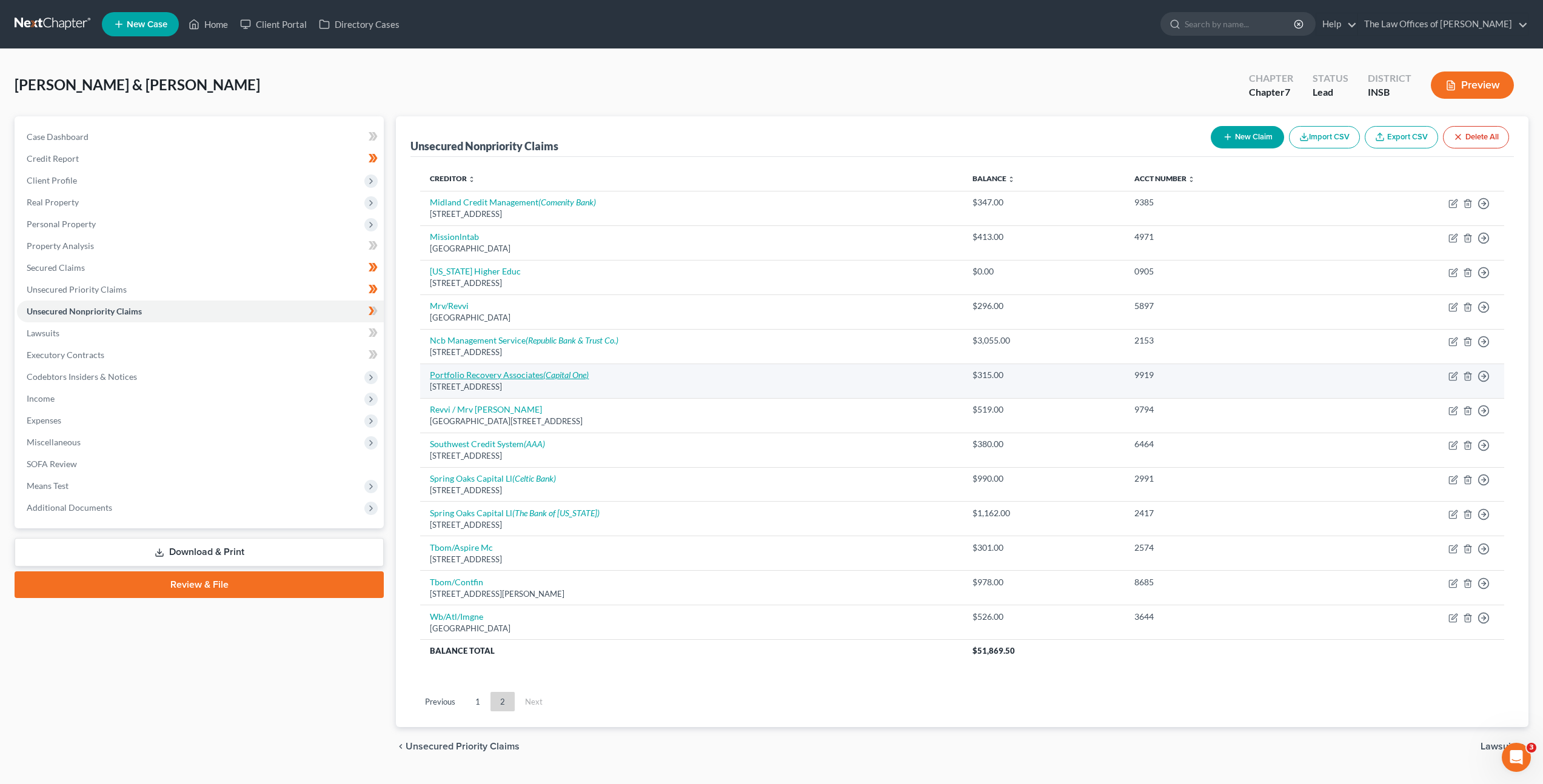
click at [487, 377] on link "Portfolio Recovery Associates (Capital One)" at bounding box center [508, 375] width 158 height 11
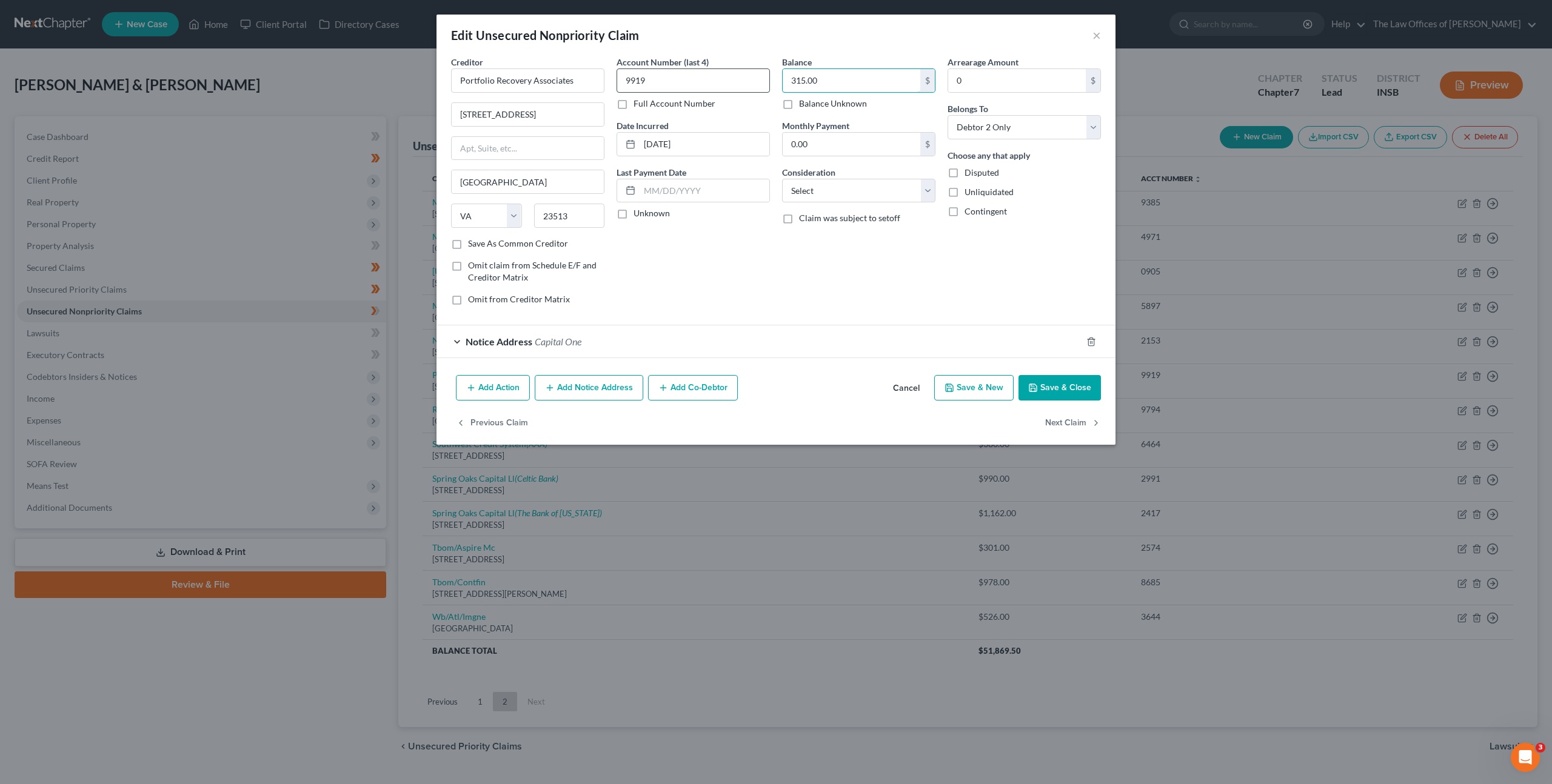
drag, startPoint x: 821, startPoint y: 78, endPoint x: 749, endPoint y: 81, distance: 72.1
click at [796, 77] on input "315.00" at bounding box center [851, 81] width 138 height 23
drag, startPoint x: 858, startPoint y: 83, endPoint x: 723, endPoint y: 65, distance: 136.2
click at [750, 74] on div "Creditor * Portfolio Recovery Associates [GEOGRAPHIC_DATA][US_STATE] [GEOGRAPHI…" at bounding box center [776, 185] width 662 height 259
click at [842, 202] on div "Consideration Select Cable / Satellite Services Collection Agency Credit Card D…" at bounding box center [859, 185] width 154 height 37
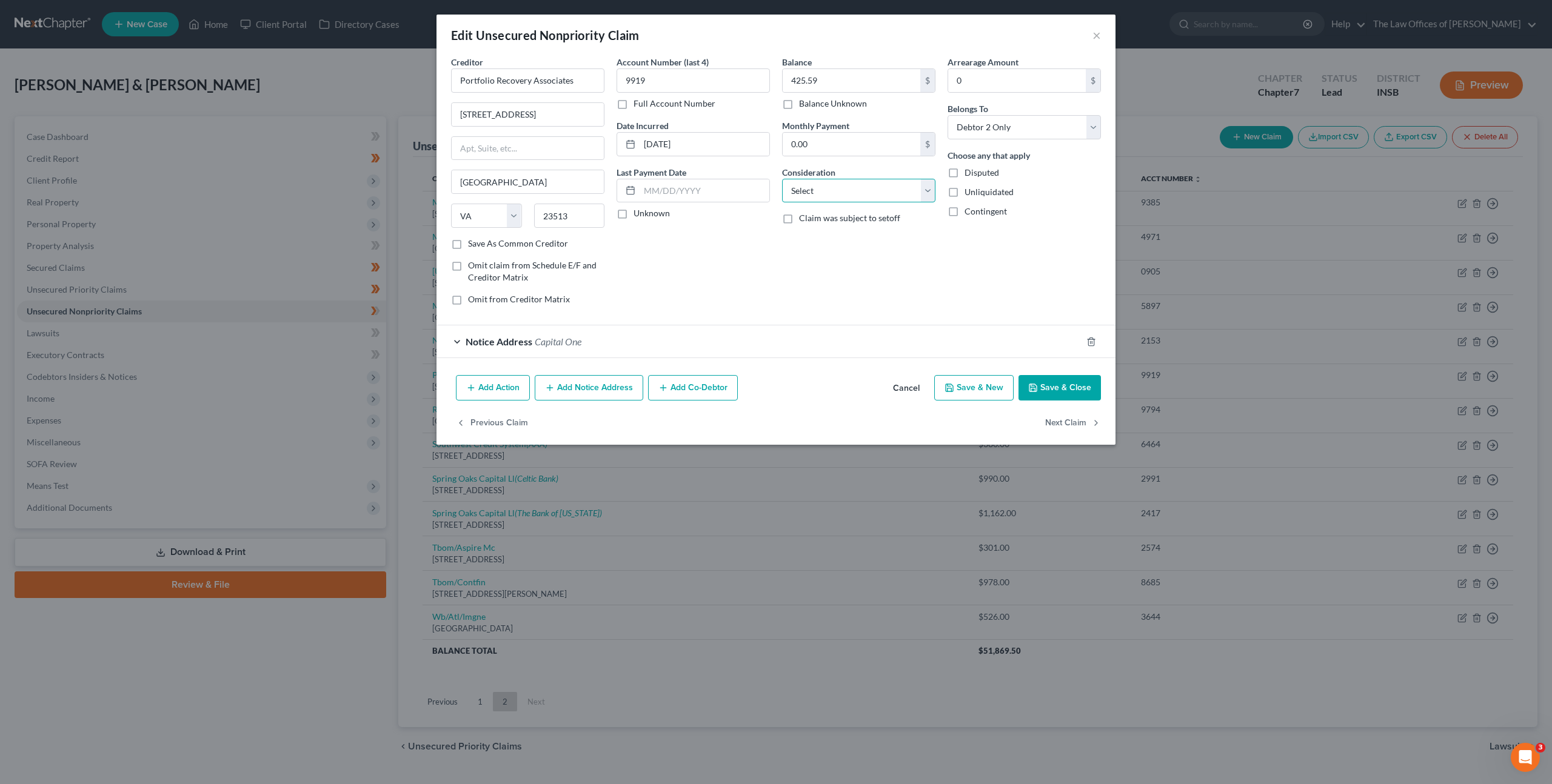
click at [845, 197] on select "Select Cable / Satellite Services Collection Agency Credit Card Debt Debt Couns…" at bounding box center [859, 190] width 154 height 24
click at [782, 179] on select "Select Cable / Satellite Services Collection Agency Credit Card Debt Debt Couns…" at bounding box center [859, 190] width 154 height 24
click at [795, 265] on div "Balance 425.59 $ Balance Unknown Balance Undetermined 425.59 $ Balance Unknown …" at bounding box center [858, 185] width 165 height 259
click at [1047, 388] on button "Save & Close" at bounding box center [1059, 388] width 83 height 25
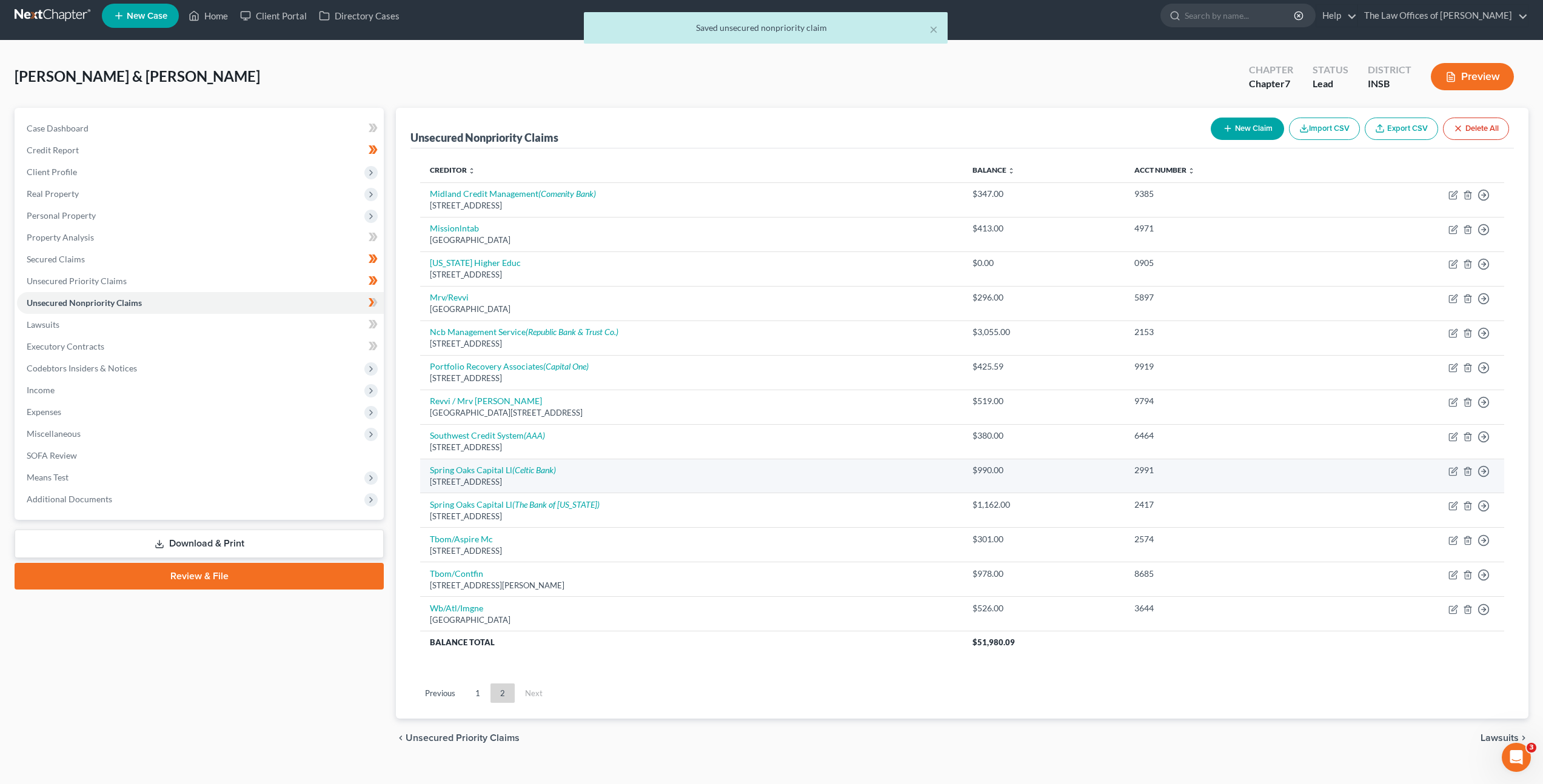
scroll to position [22, 0]
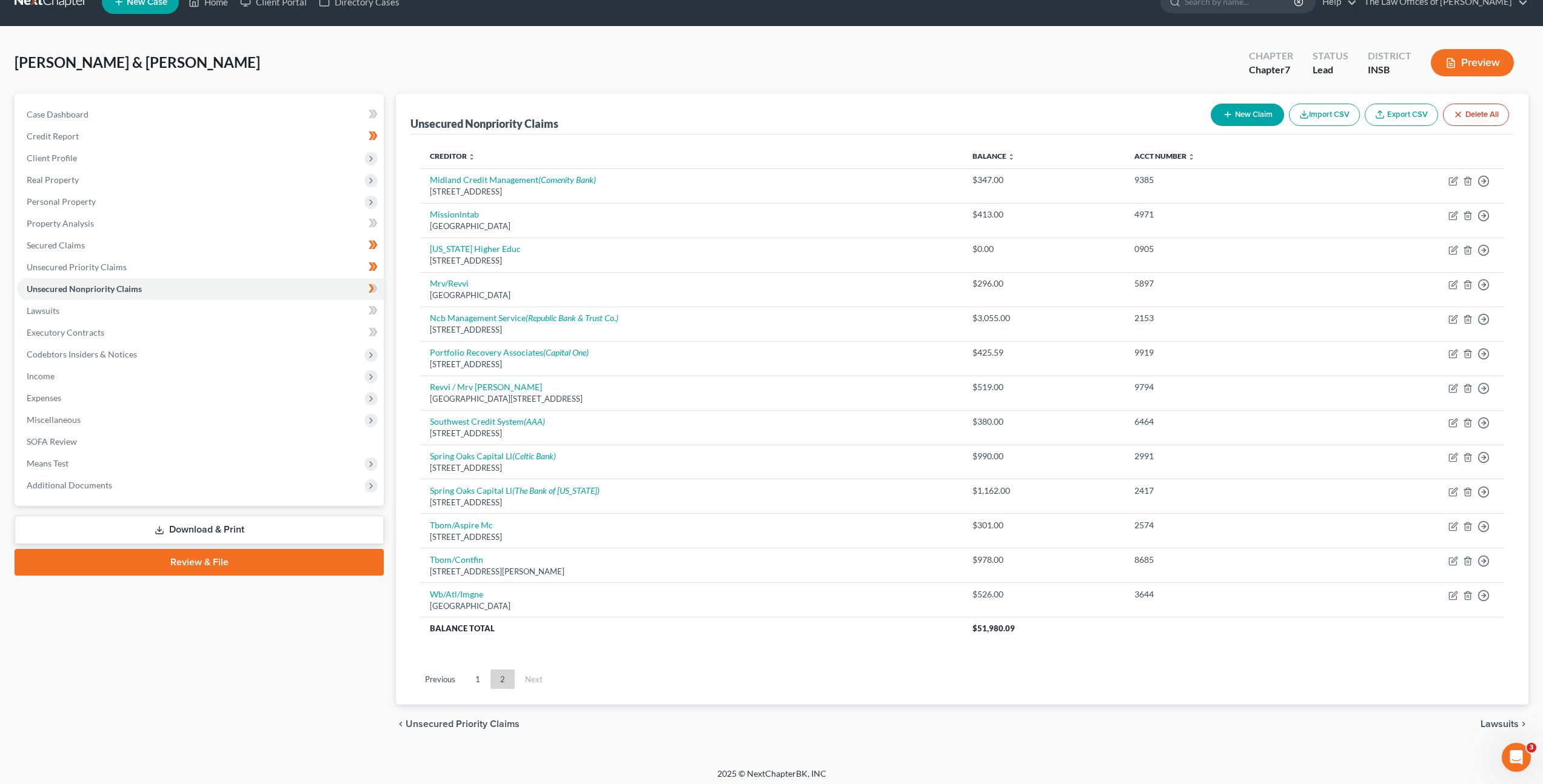
click at [484, 679] on link "1" at bounding box center [477, 679] width 24 height 19
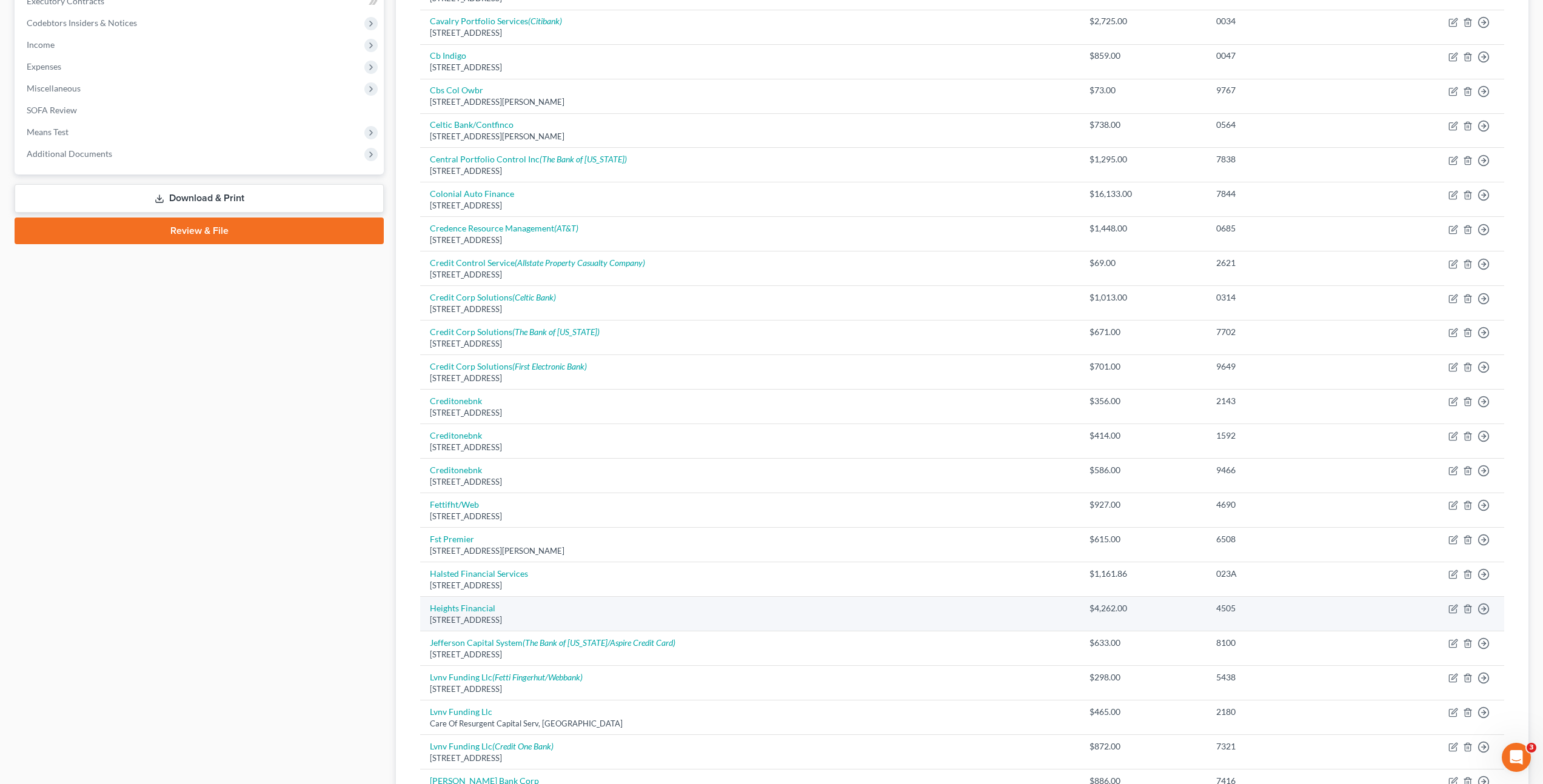
scroll to position [553, 0]
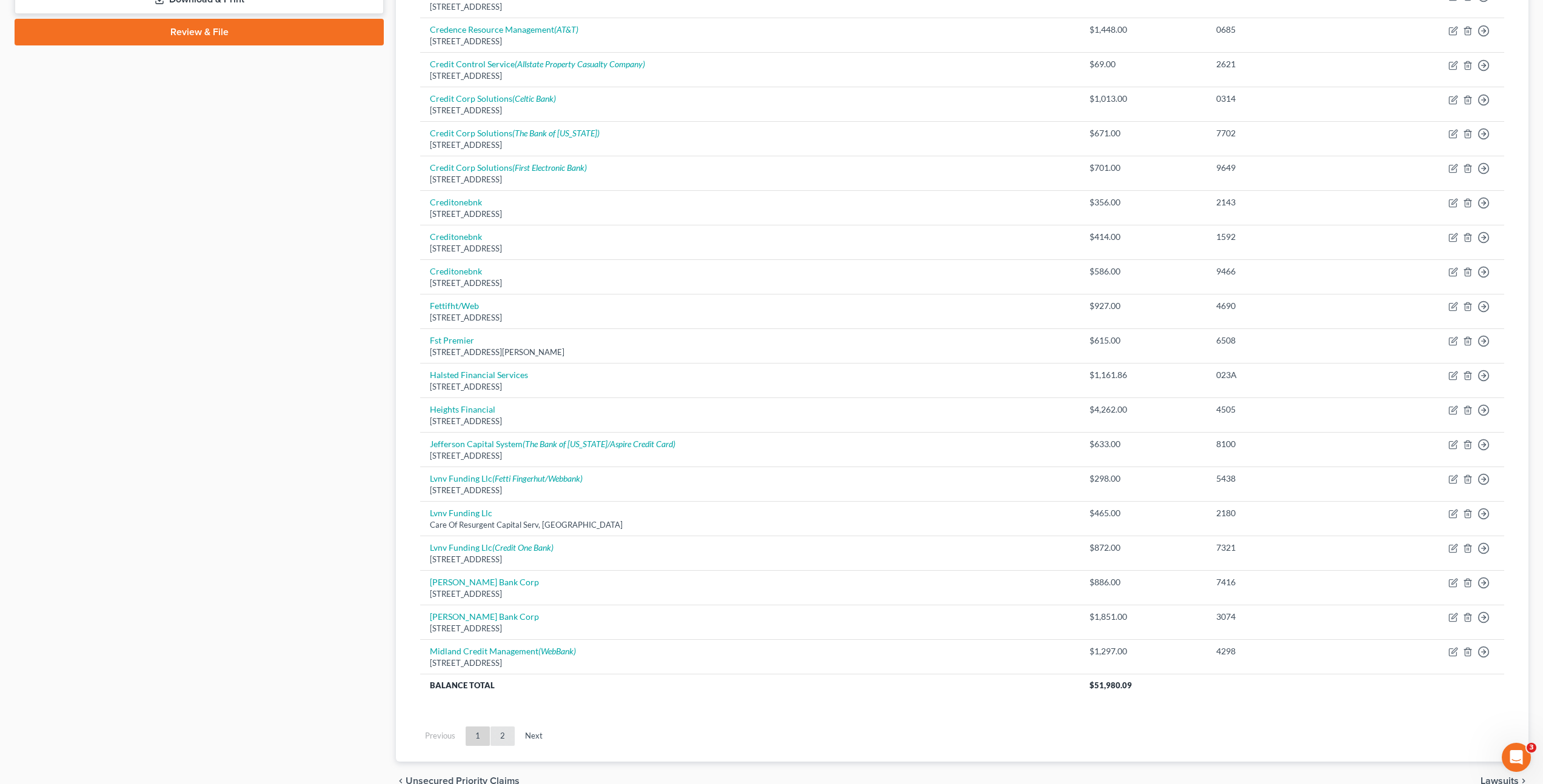
click at [500, 744] on link "2" at bounding box center [502, 736] width 24 height 19
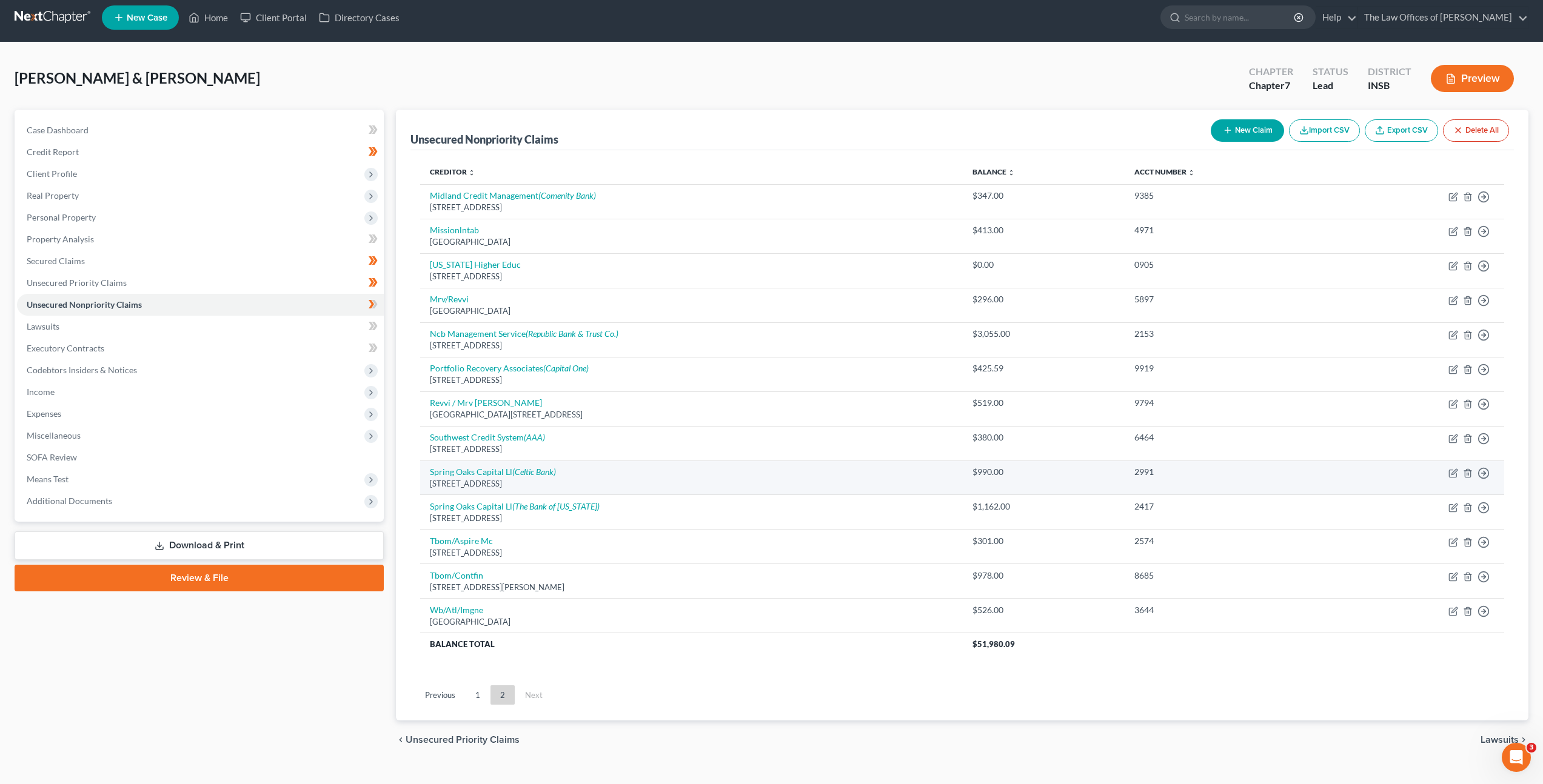
scroll to position [7, 0]
click at [1272, 133] on button "New Claim" at bounding box center [1247, 129] width 73 height 22
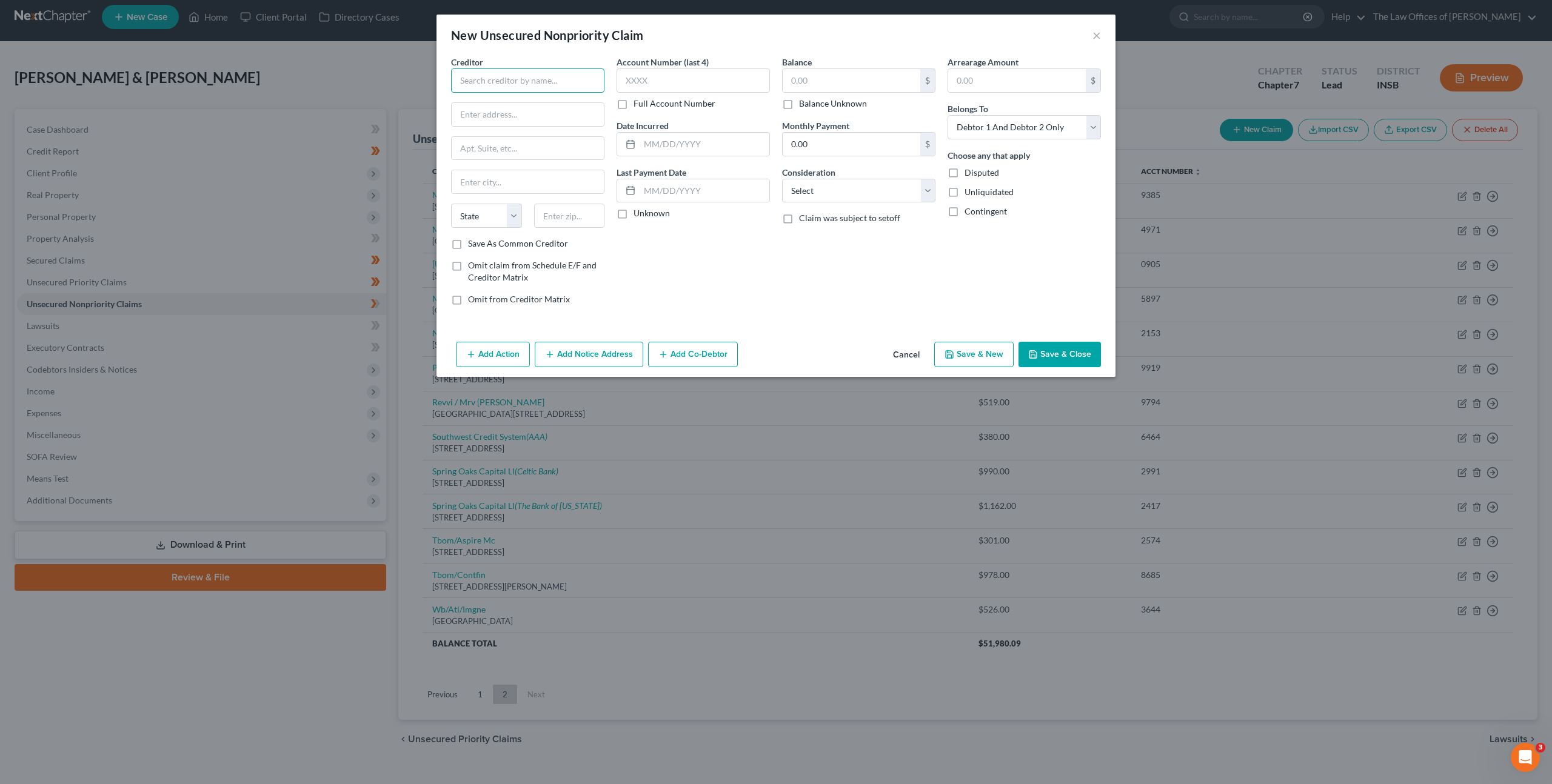
click at [573, 80] on input "text" at bounding box center [528, 80] width 154 height 24
click at [920, 357] on button "Cancel" at bounding box center [906, 355] width 46 height 24
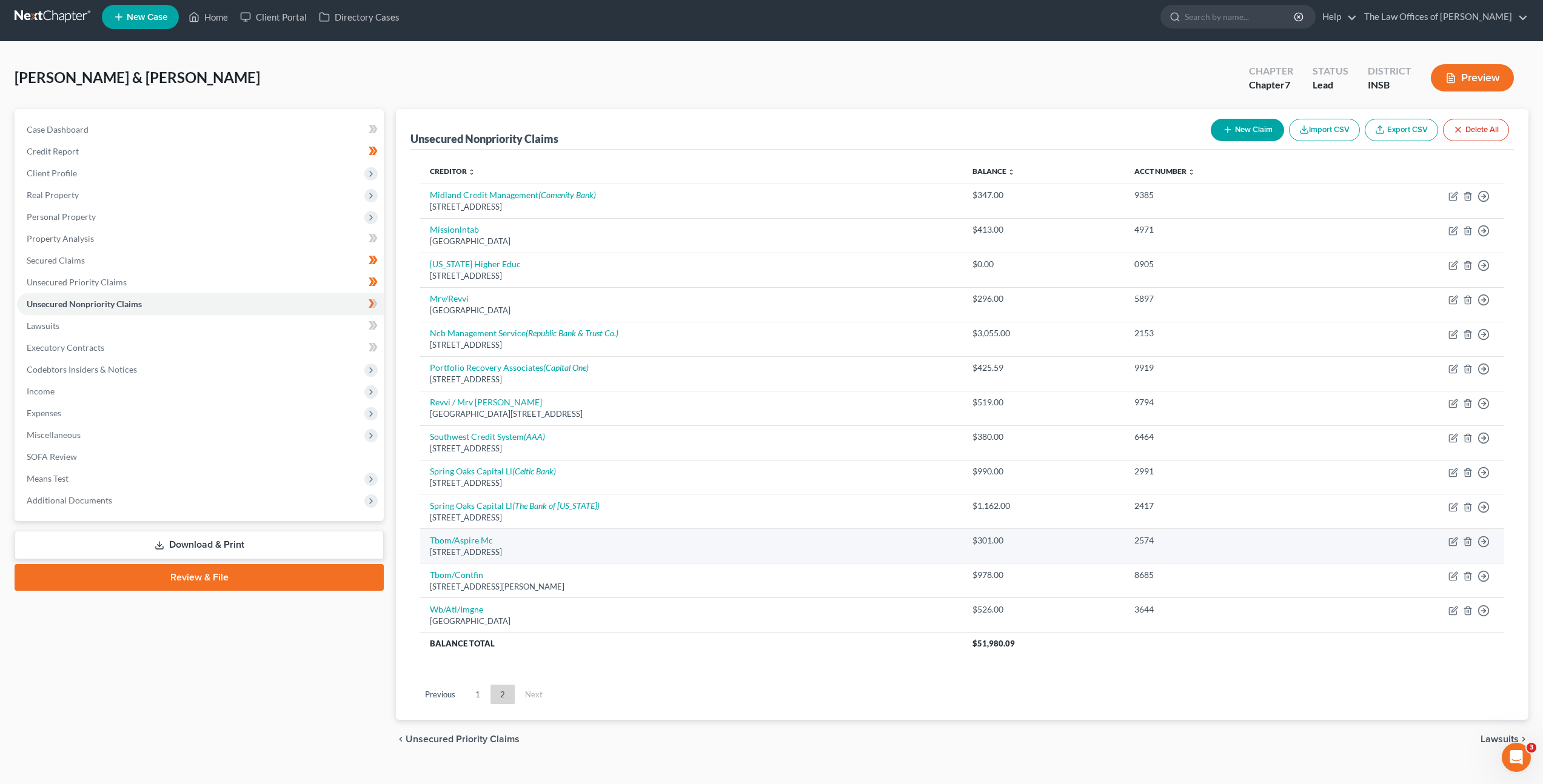
click at [478, 701] on link "1" at bounding box center [477, 695] width 24 height 19
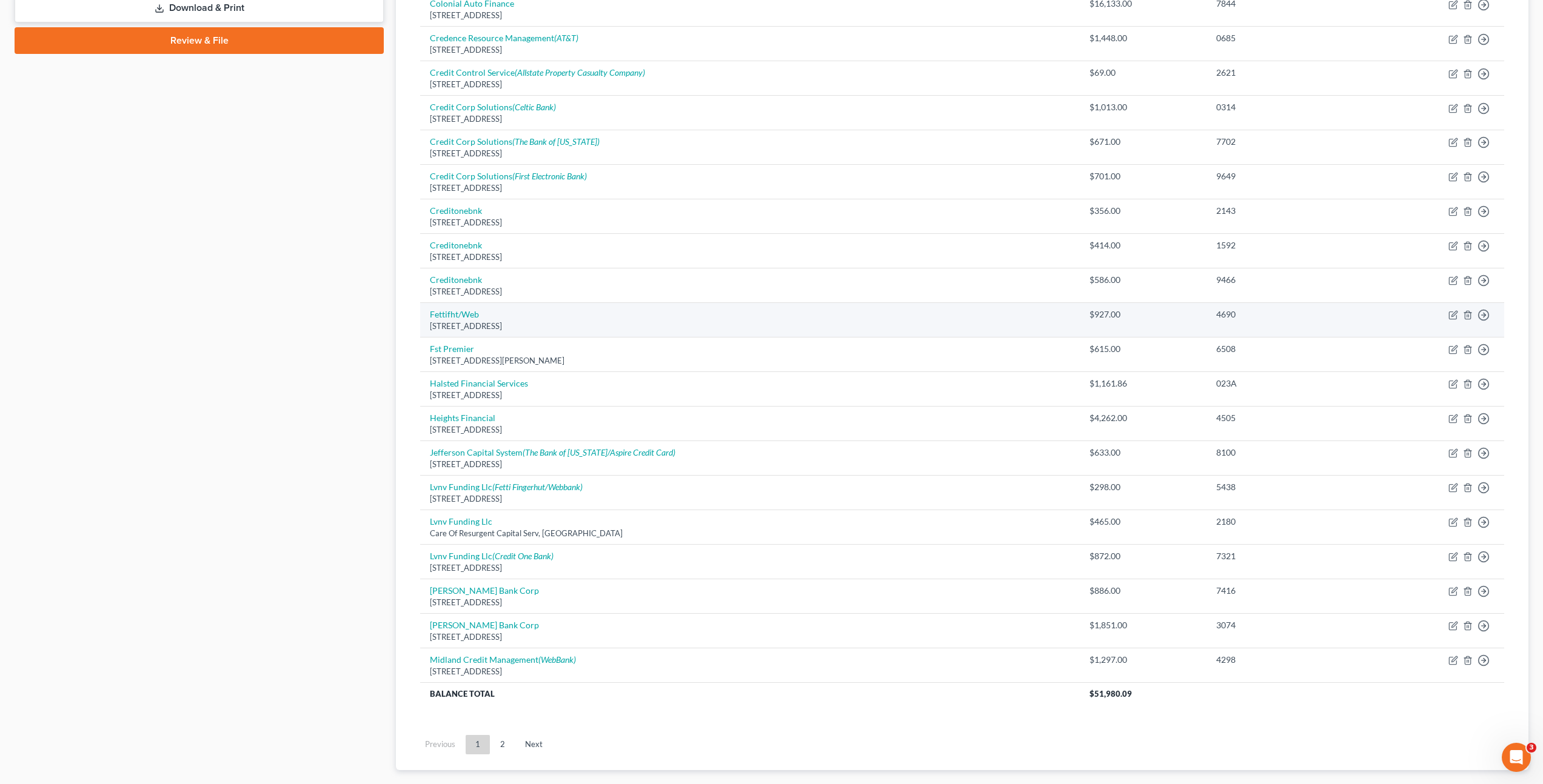
scroll to position [615, 0]
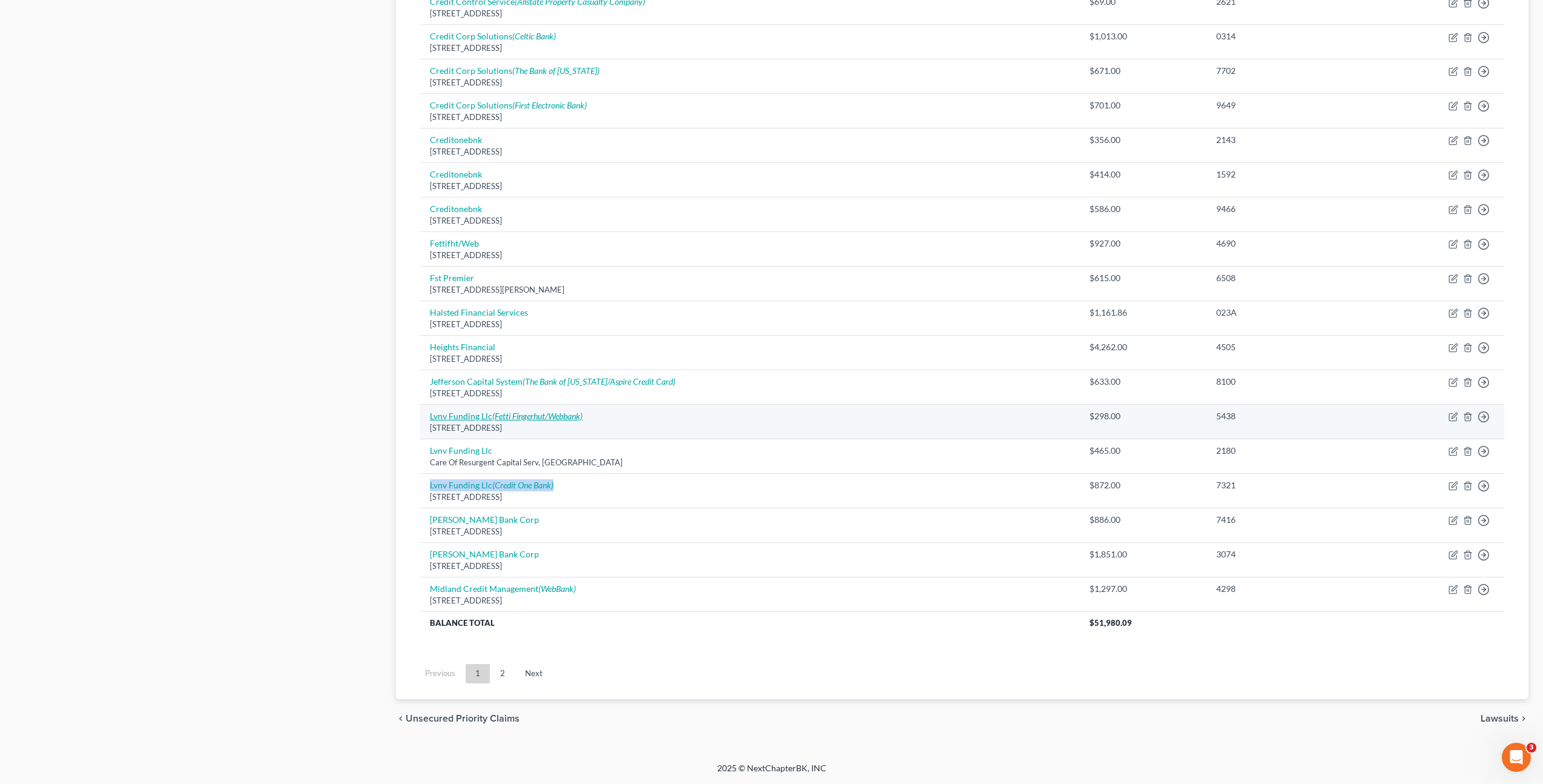
click at [495, 413] on icon "(Fetti Fingerhut/Webbank)" at bounding box center [537, 416] width 90 height 11
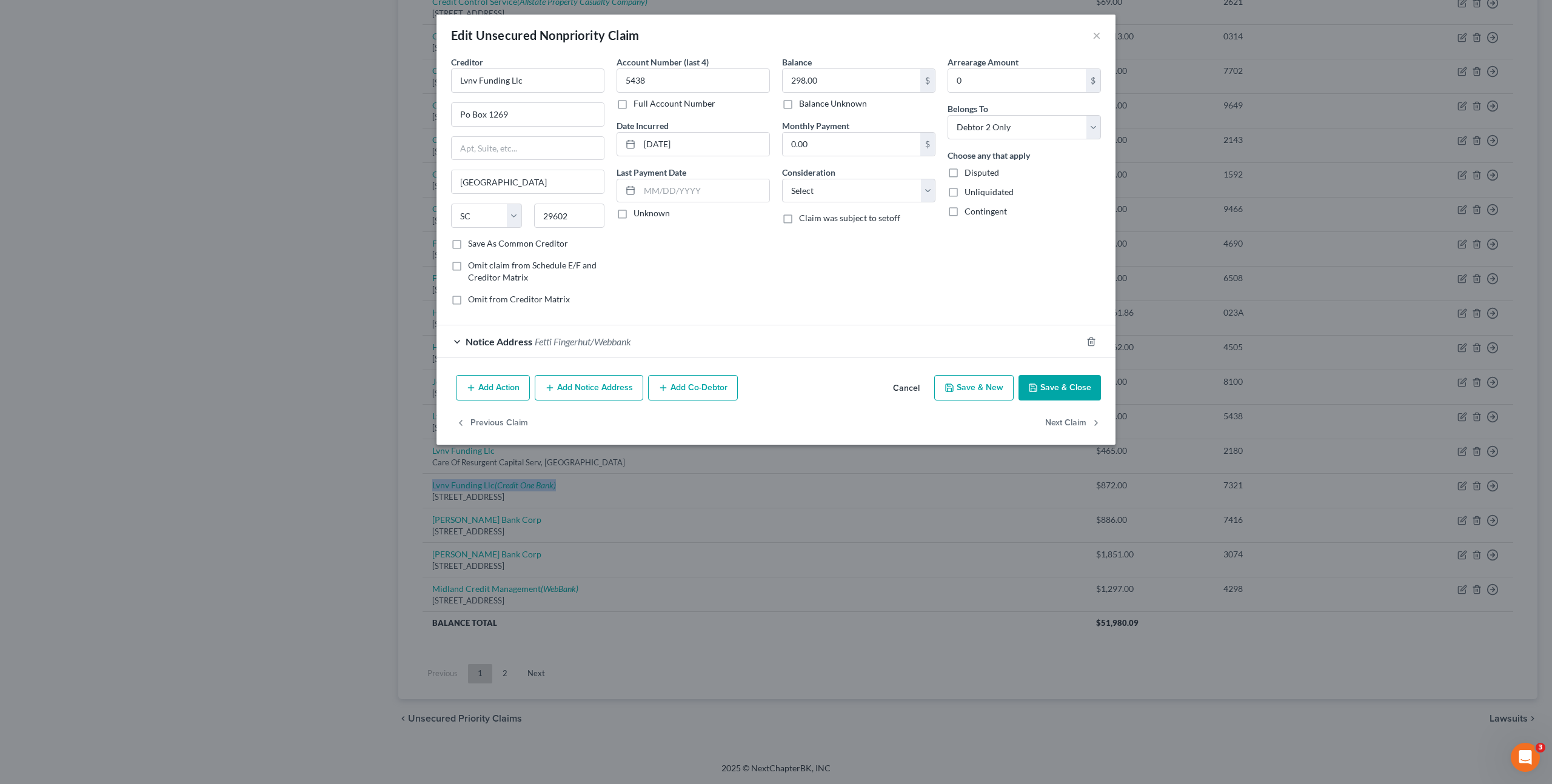
click at [564, 395] on button "Add Notice Address" at bounding box center [589, 388] width 109 height 25
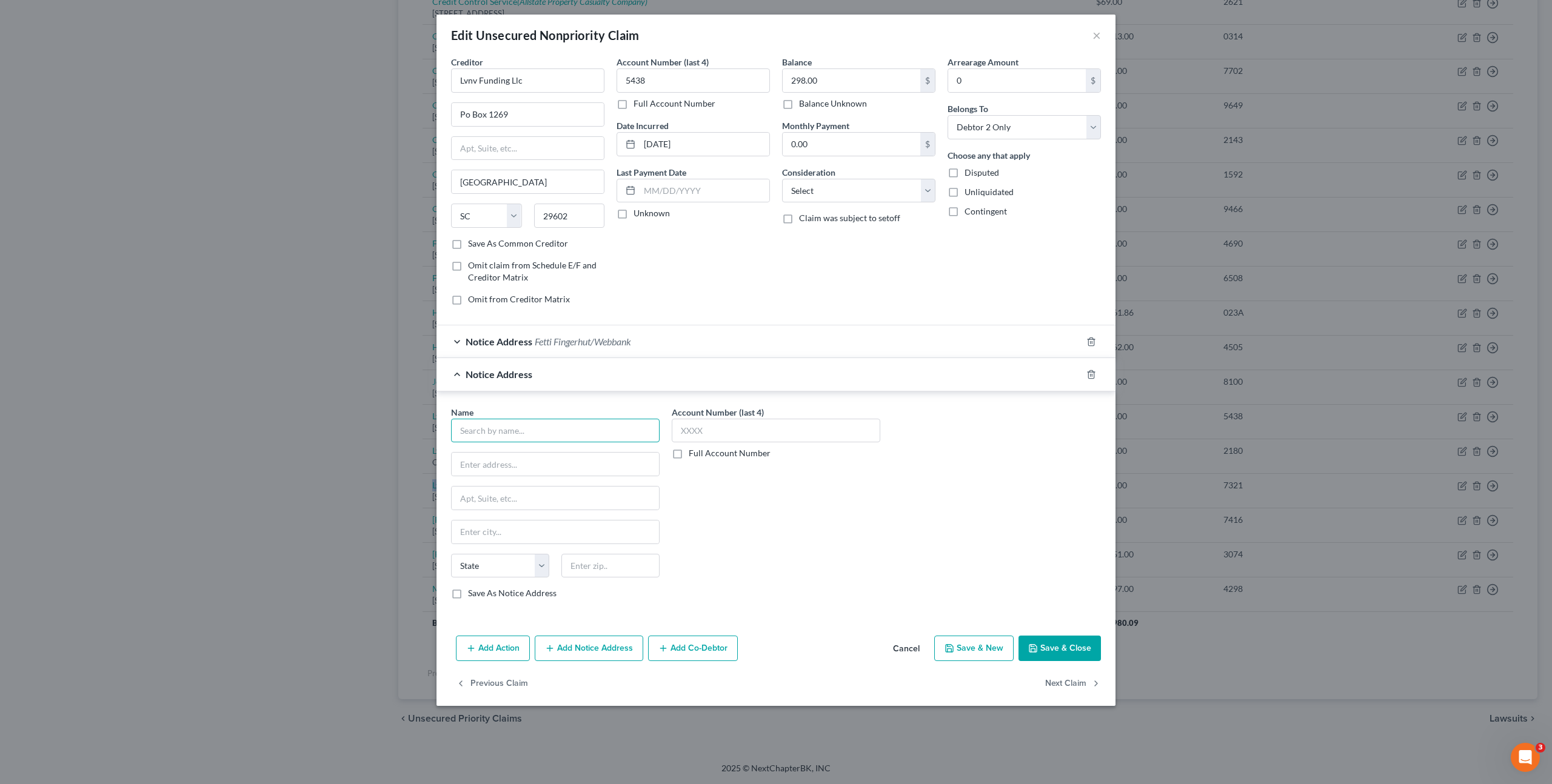
click at [554, 426] on input "text" at bounding box center [555, 430] width 209 height 24
click at [514, 495] on div "Resurgent Capital Services" at bounding box center [558, 491] width 195 height 12
click at [852, 523] on div "Account Number (last 4) Full Account Number" at bounding box center [776, 508] width 221 height 204
click at [1043, 644] on button "Save & Close" at bounding box center [1059, 648] width 83 height 25
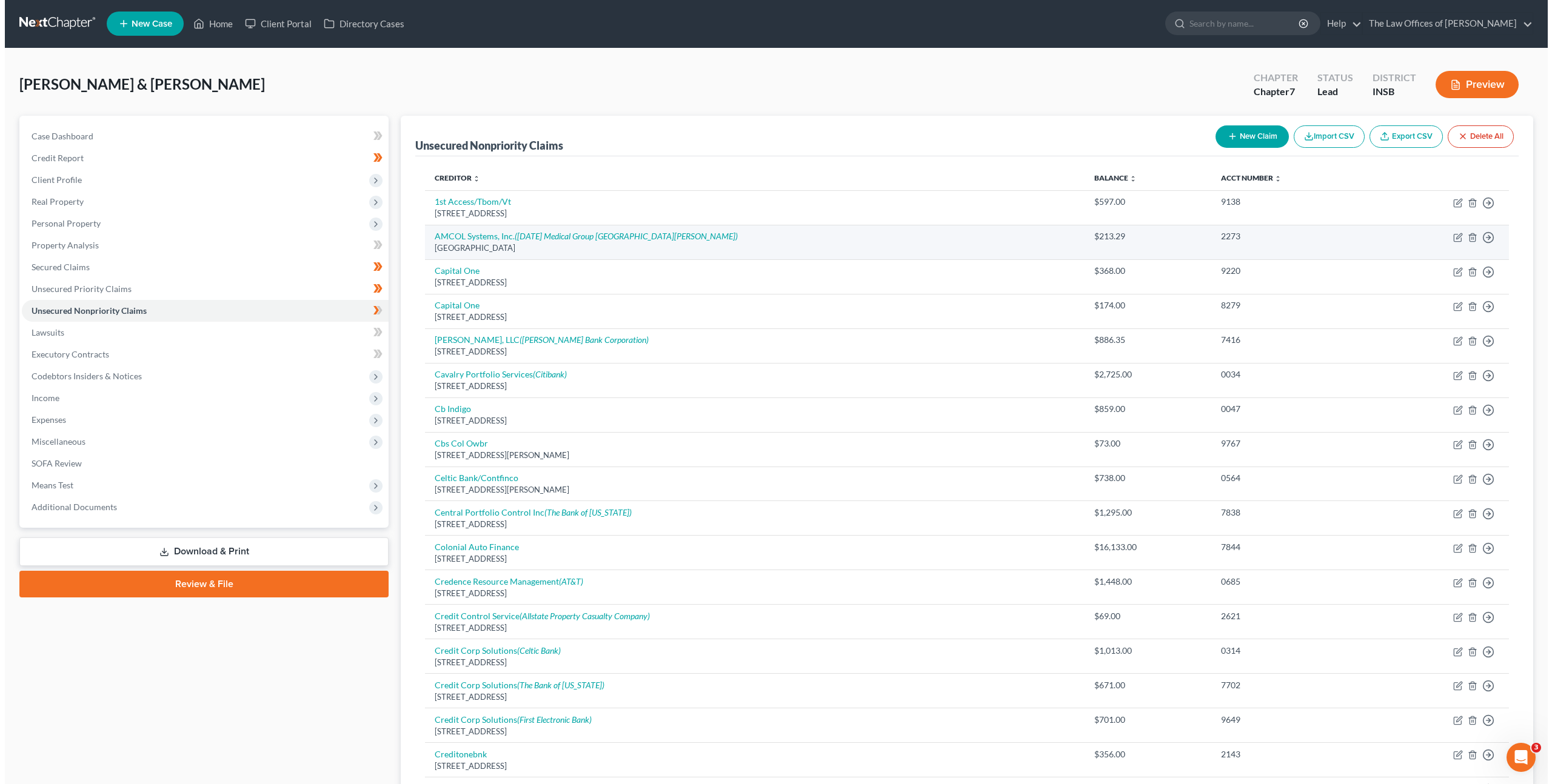
scroll to position [0, 0]
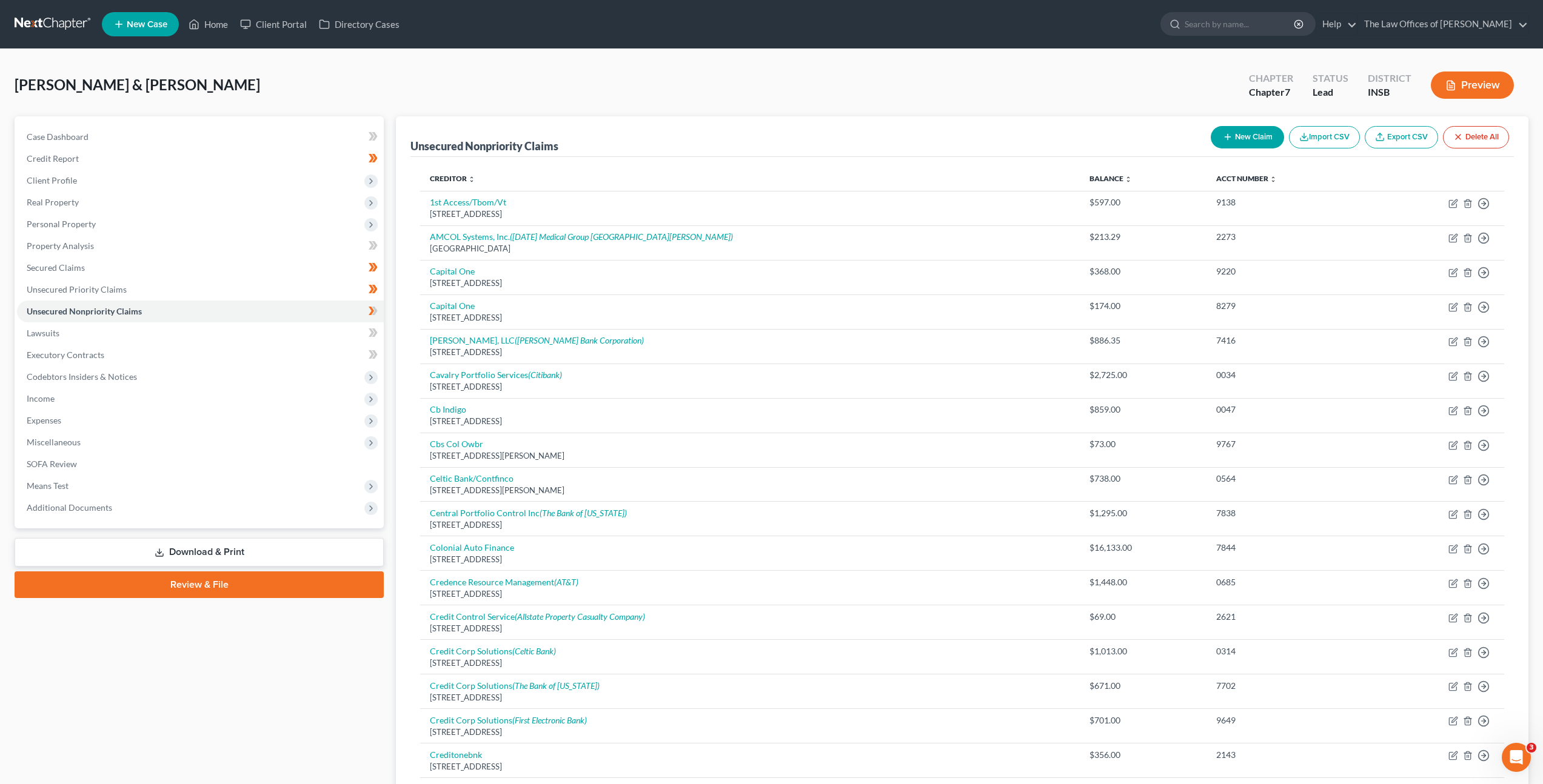
click at [1242, 126] on button "New Claim" at bounding box center [1247, 137] width 73 height 22
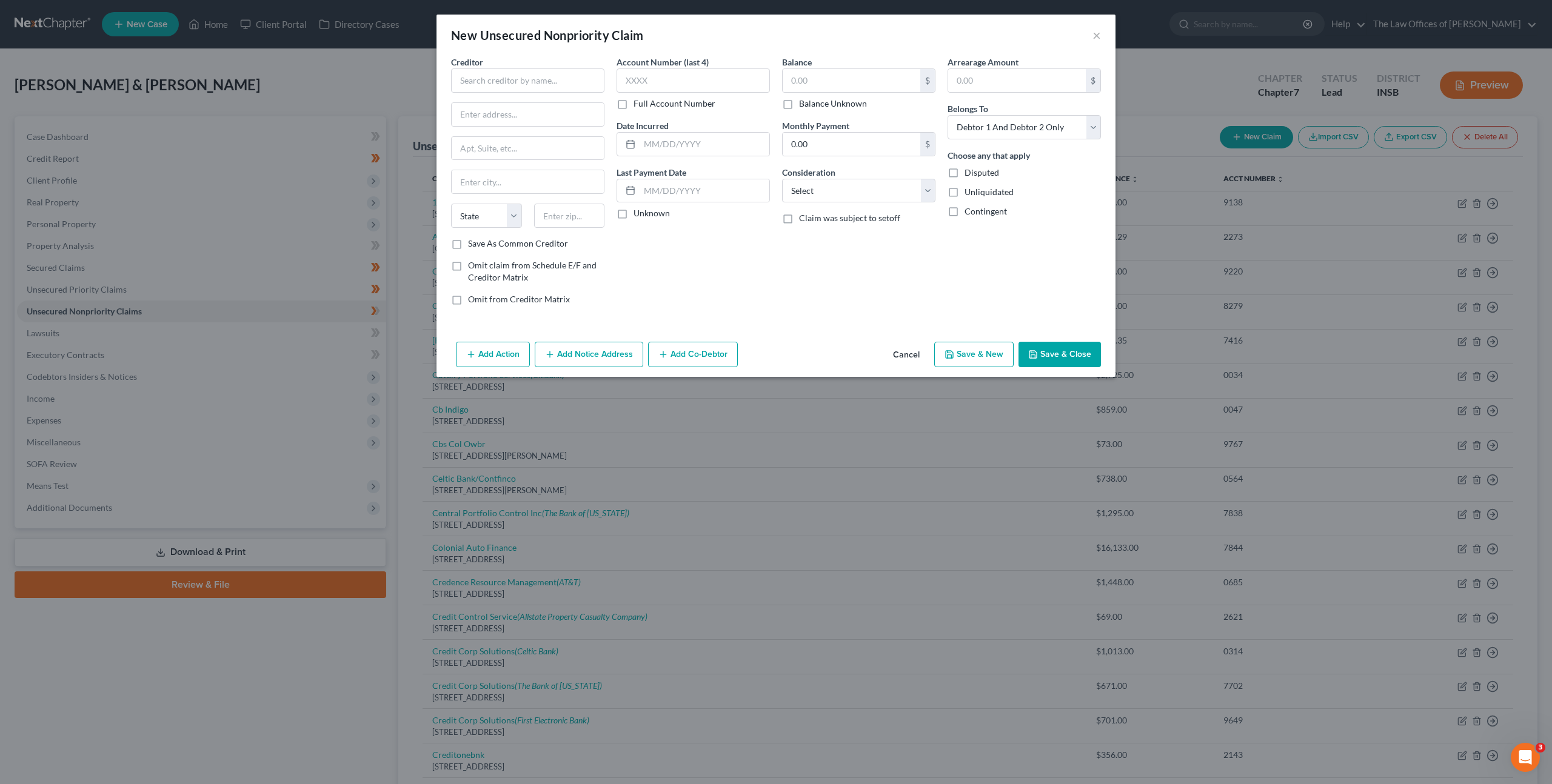
click at [536, 66] on div "Creditor *" at bounding box center [528, 74] width 154 height 37
click at [549, 66] on div "Creditor *" at bounding box center [528, 74] width 154 height 37
click at [554, 72] on input "text" at bounding box center [528, 80] width 154 height 24
drag, startPoint x: 540, startPoint y: 119, endPoint x: 589, endPoint y: 102, distance: 51.9
click at [540, 119] on div "[STREET_ADDRESS][US_STATE][US_STATE]" at bounding box center [524, 113] width 126 height 11
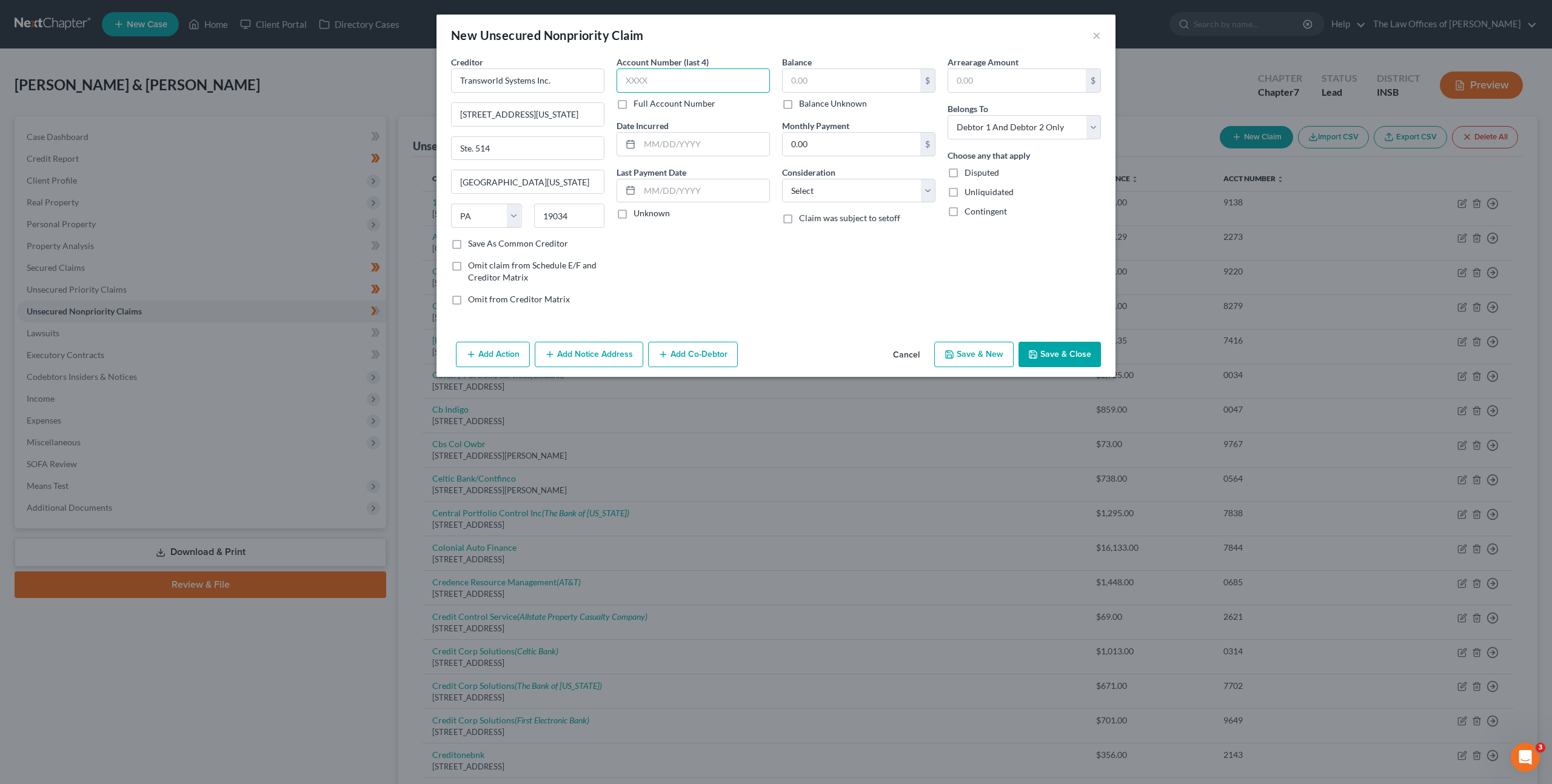
click at [692, 80] on input "text" at bounding box center [693, 80] width 154 height 24
click at [749, 87] on input "text" at bounding box center [693, 80] width 154 height 24
click at [694, 71] on input "text" at bounding box center [693, 80] width 154 height 24
click at [850, 74] on input "text" at bounding box center [851, 81] width 138 height 23
click at [861, 193] on select "Select Cable / Satellite Services Collection Agency Credit Card Debt Debt Couns…" at bounding box center [859, 190] width 154 height 24
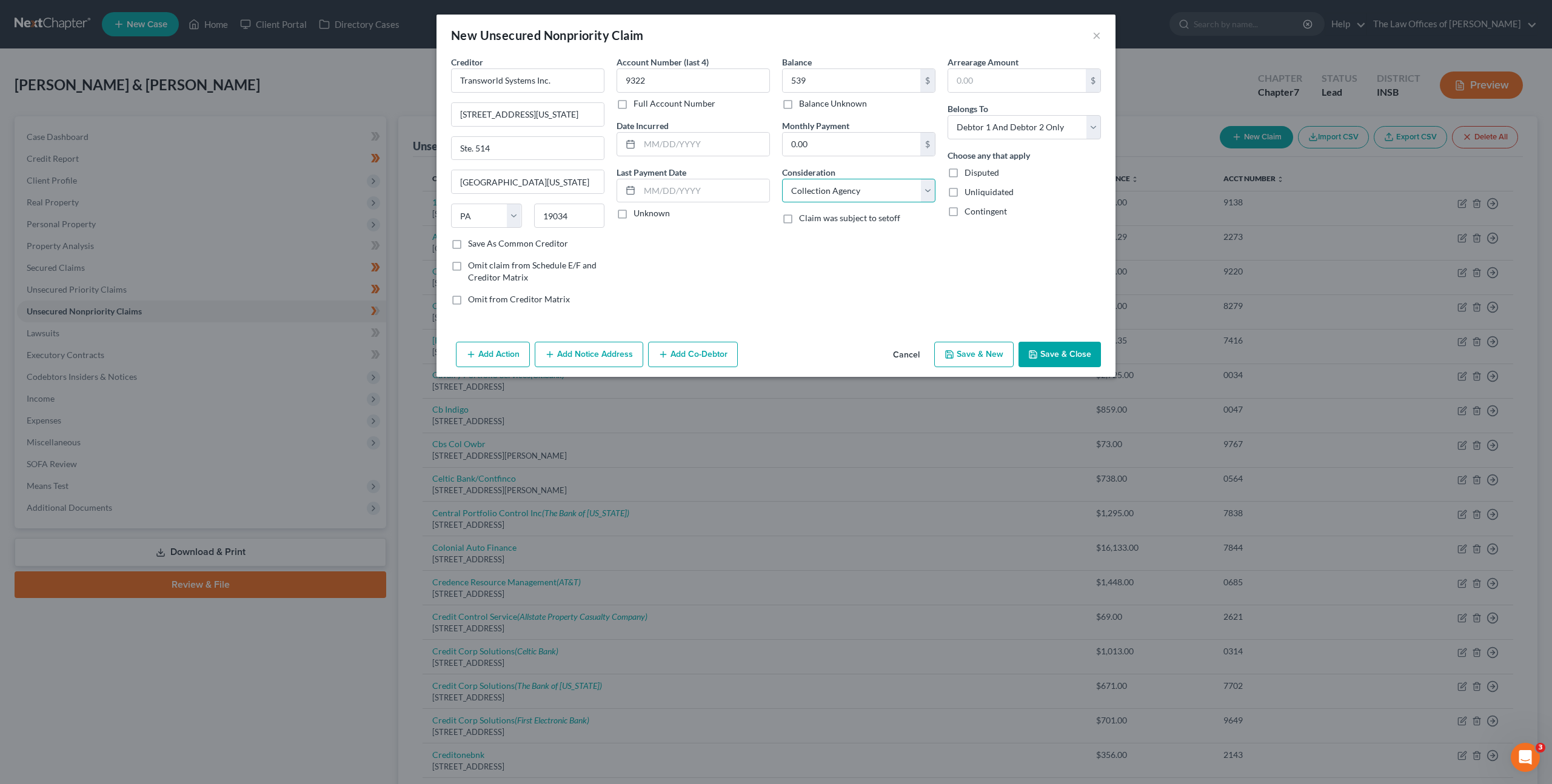
click at [782, 179] on select "Select Cable / Satellite Services Collection Agency Credit Card Debt Debt Couns…" at bounding box center [859, 190] width 154 height 24
click at [578, 342] on button "Add Notice Address" at bounding box center [589, 355] width 109 height 25
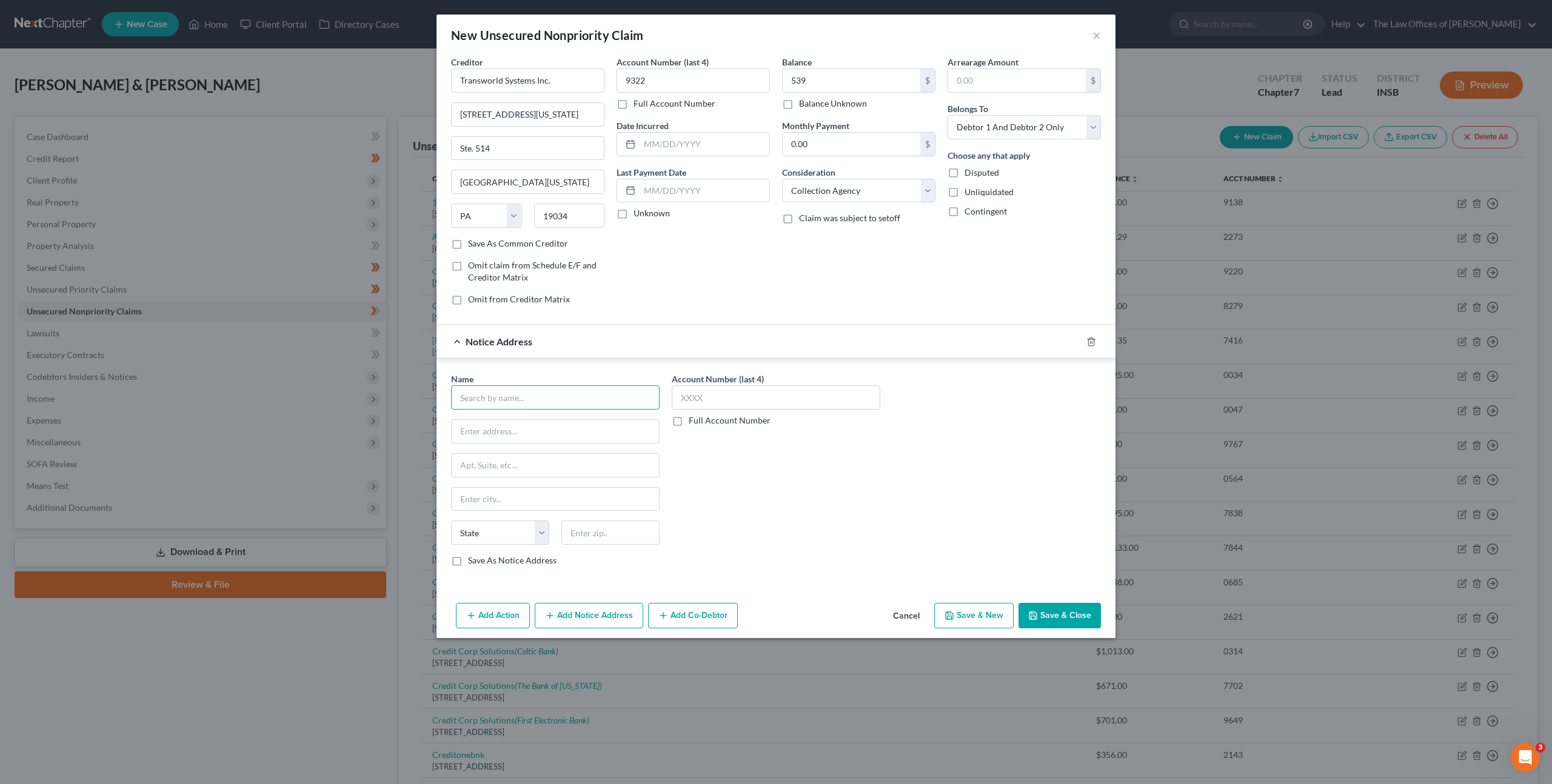
drag, startPoint x: 563, startPoint y: 403, endPoint x: 580, endPoint y: 388, distance: 22.7
click at [563, 403] on input "text" at bounding box center [555, 397] width 209 height 24
click at [775, 259] on div "Account Number (last 4) 9322 Full Account Number Date Incurred Last Payment Dat…" at bounding box center [693, 185] width 165 height 259
click at [637, 402] on input "Drake Creek Emergency Physicians LLC" at bounding box center [555, 397] width 209 height 24
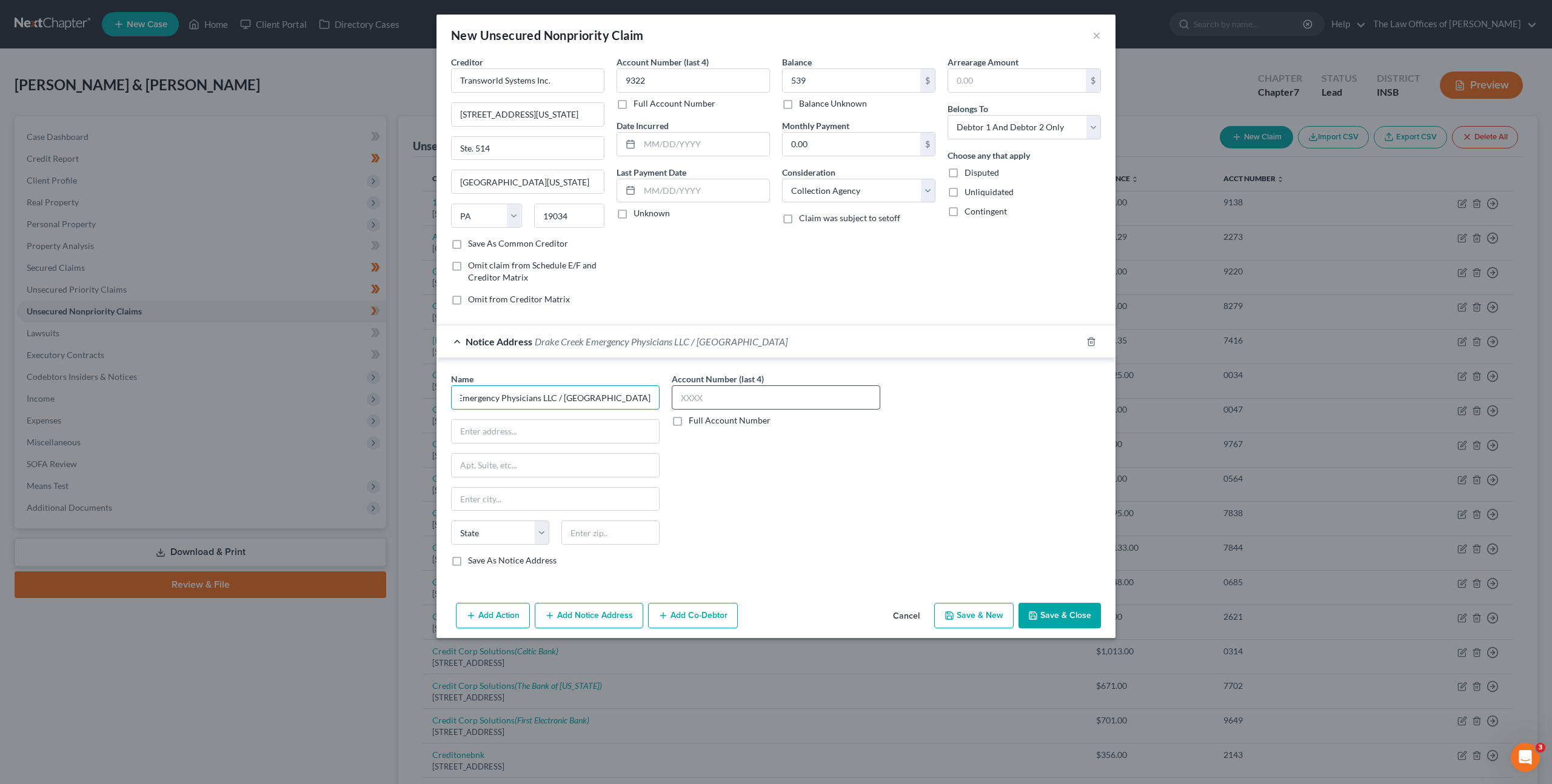
drag, startPoint x: 614, startPoint y: 398, endPoint x: 692, endPoint y: 406, distance: 78.4
click at [692, 406] on div "Name * Drake Creek Emergency Physicians LLC / [GEOGRAPHIC_DATA] [US_STATE][GEOG…" at bounding box center [776, 475] width 662 height 204
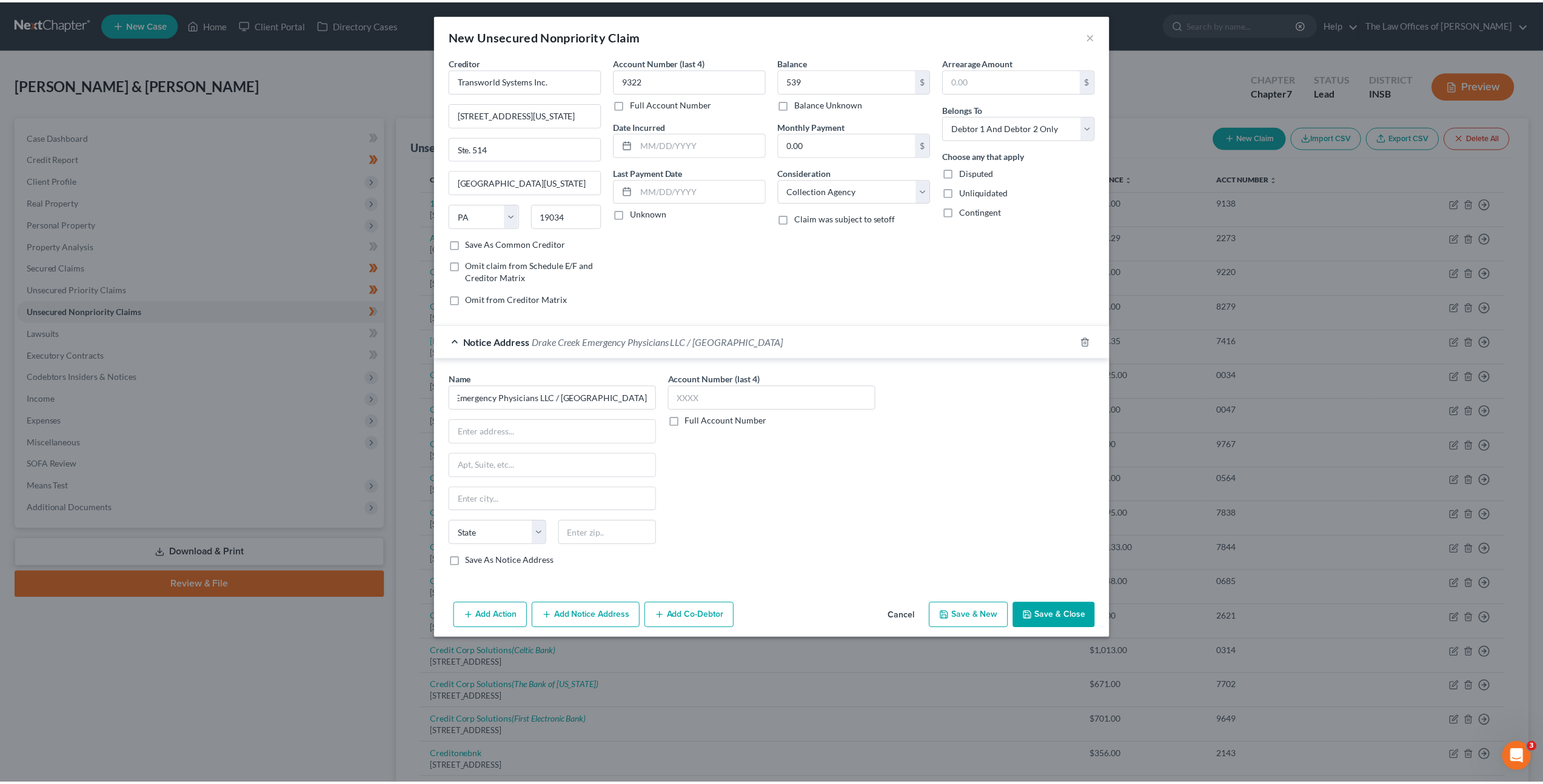
scroll to position [0, 0]
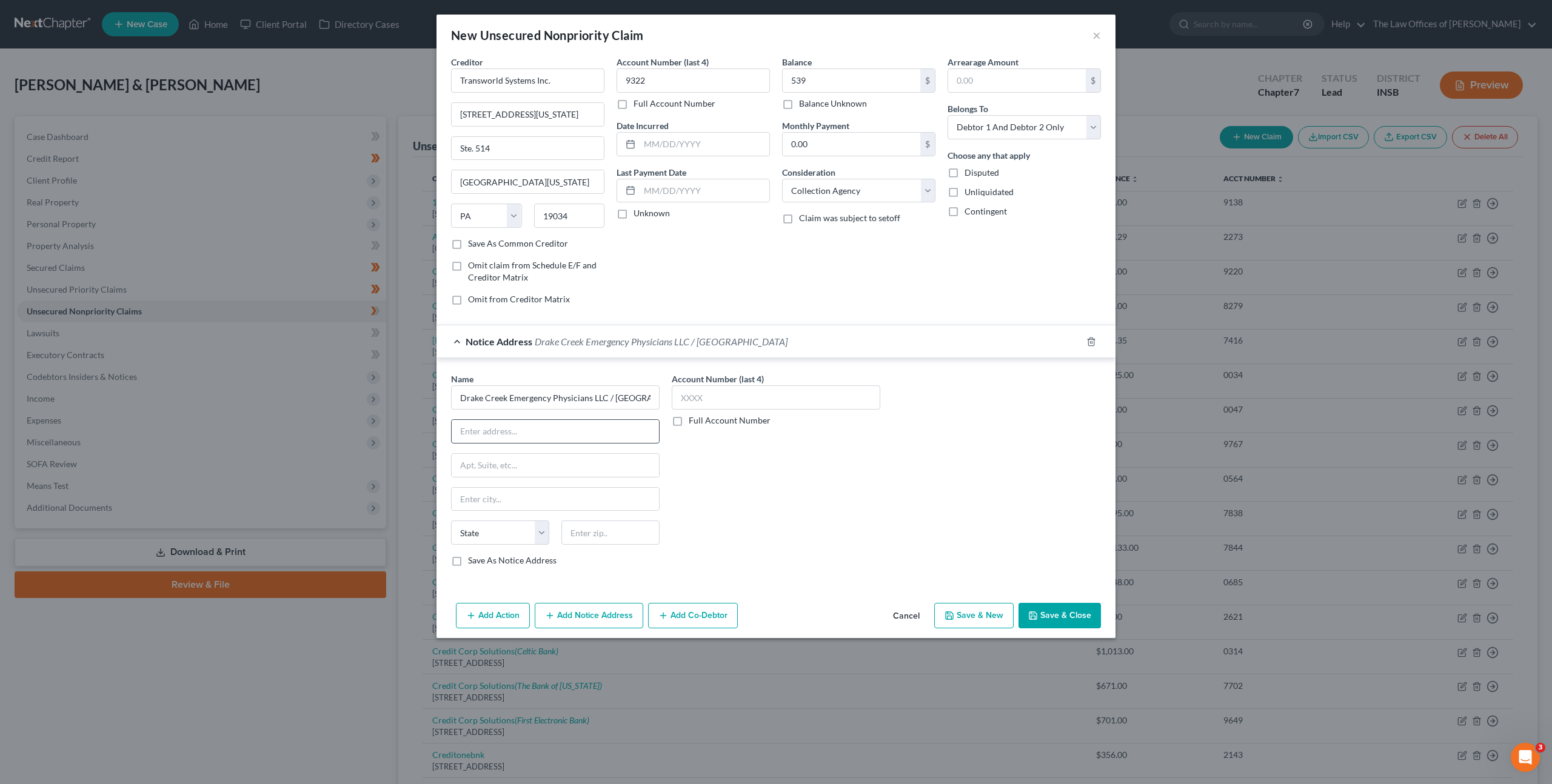
drag, startPoint x: 529, startPoint y: 426, endPoint x: 573, endPoint y: 429, distance: 44.1
click at [529, 426] on input "text" at bounding box center [555, 431] width 207 height 23
click at [921, 474] on div "Name * Drake Creek Emergency Physicians LLC / [GEOGRAPHIC_DATA] [GEOGRAPHIC_DAT…" at bounding box center [776, 475] width 662 height 204
click at [1050, 605] on button "Save & Close" at bounding box center [1059, 616] width 83 height 25
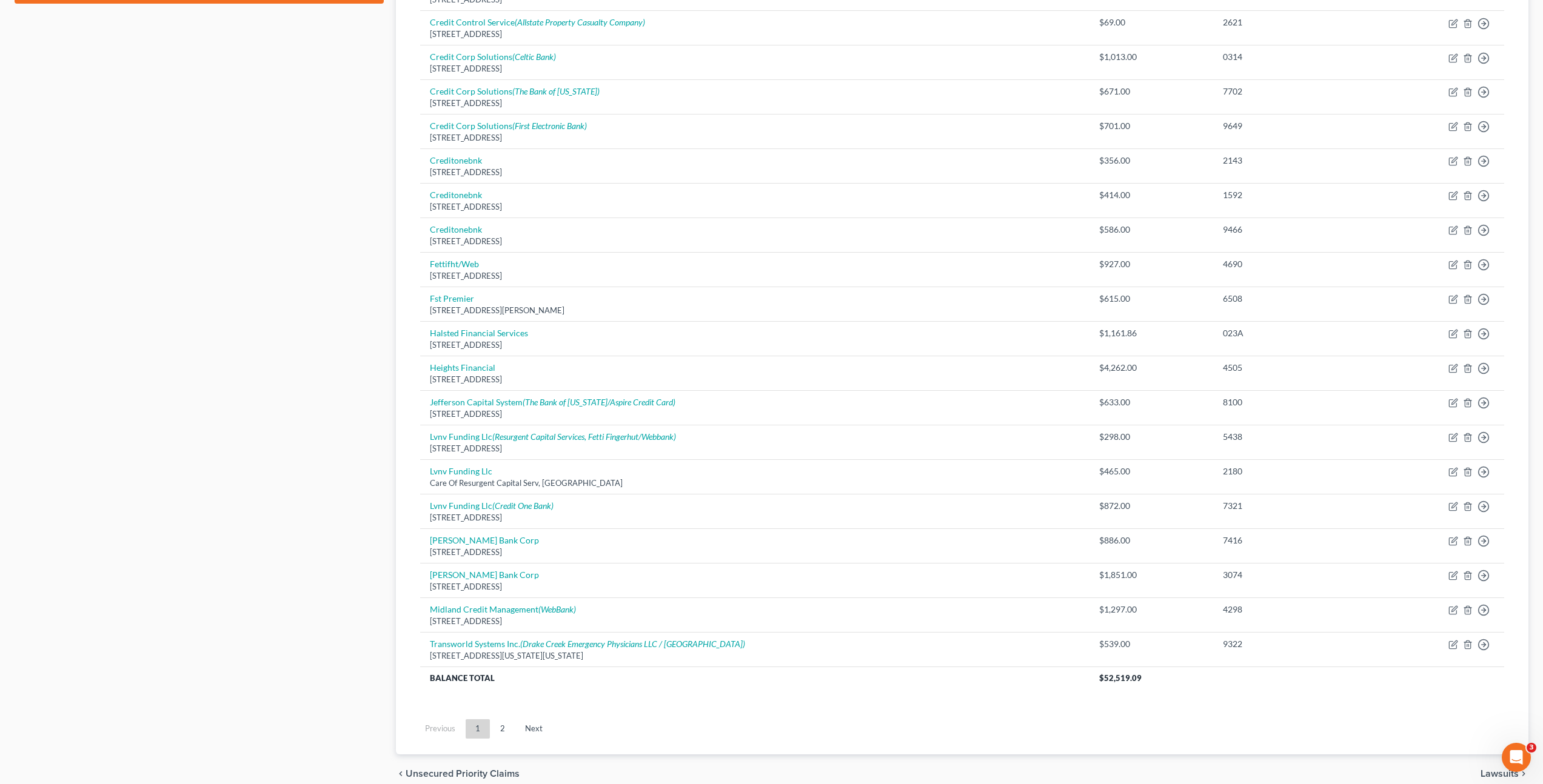
scroll to position [650, 0]
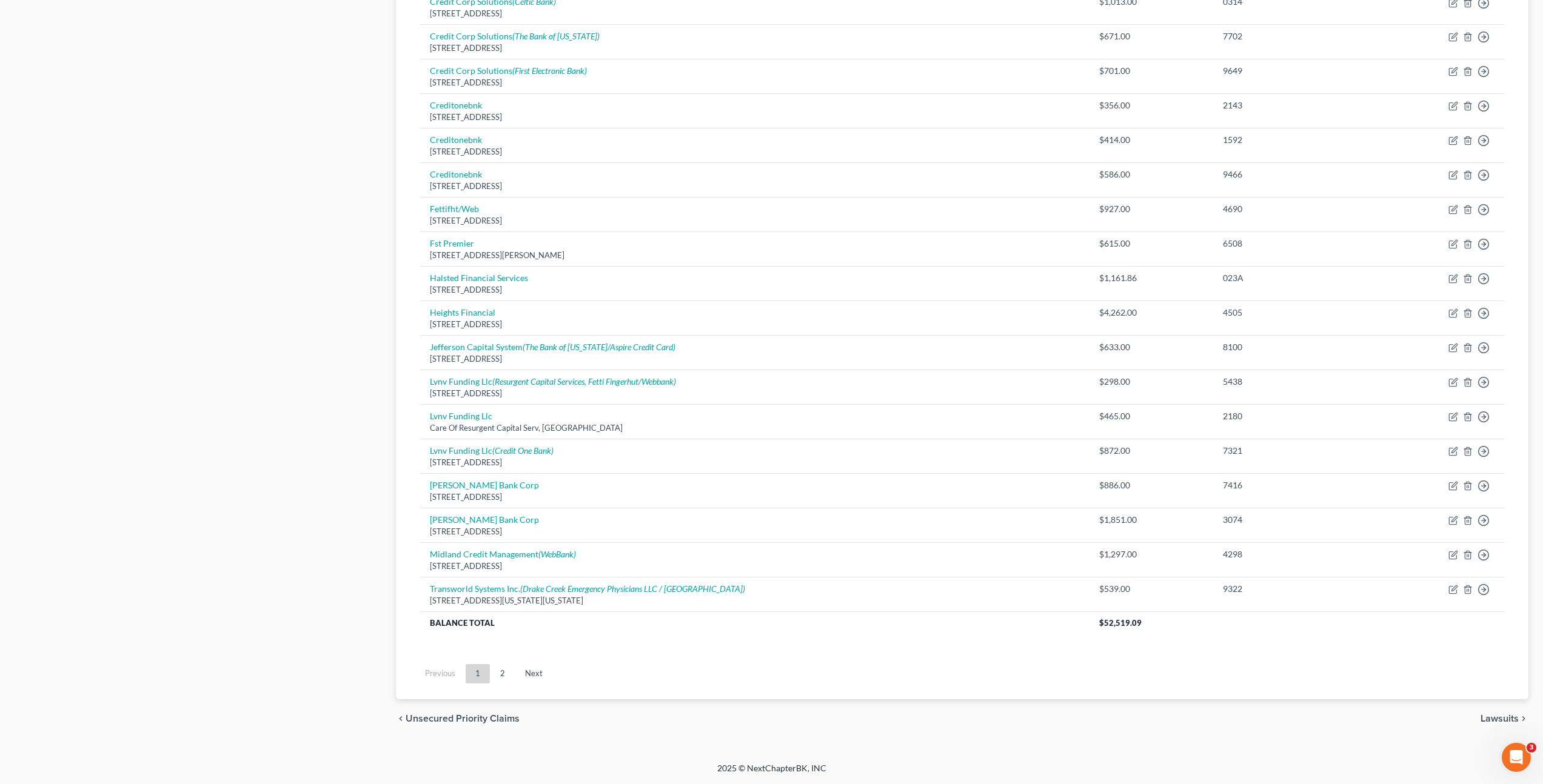
click at [504, 672] on link "2" at bounding box center [502, 674] width 24 height 19
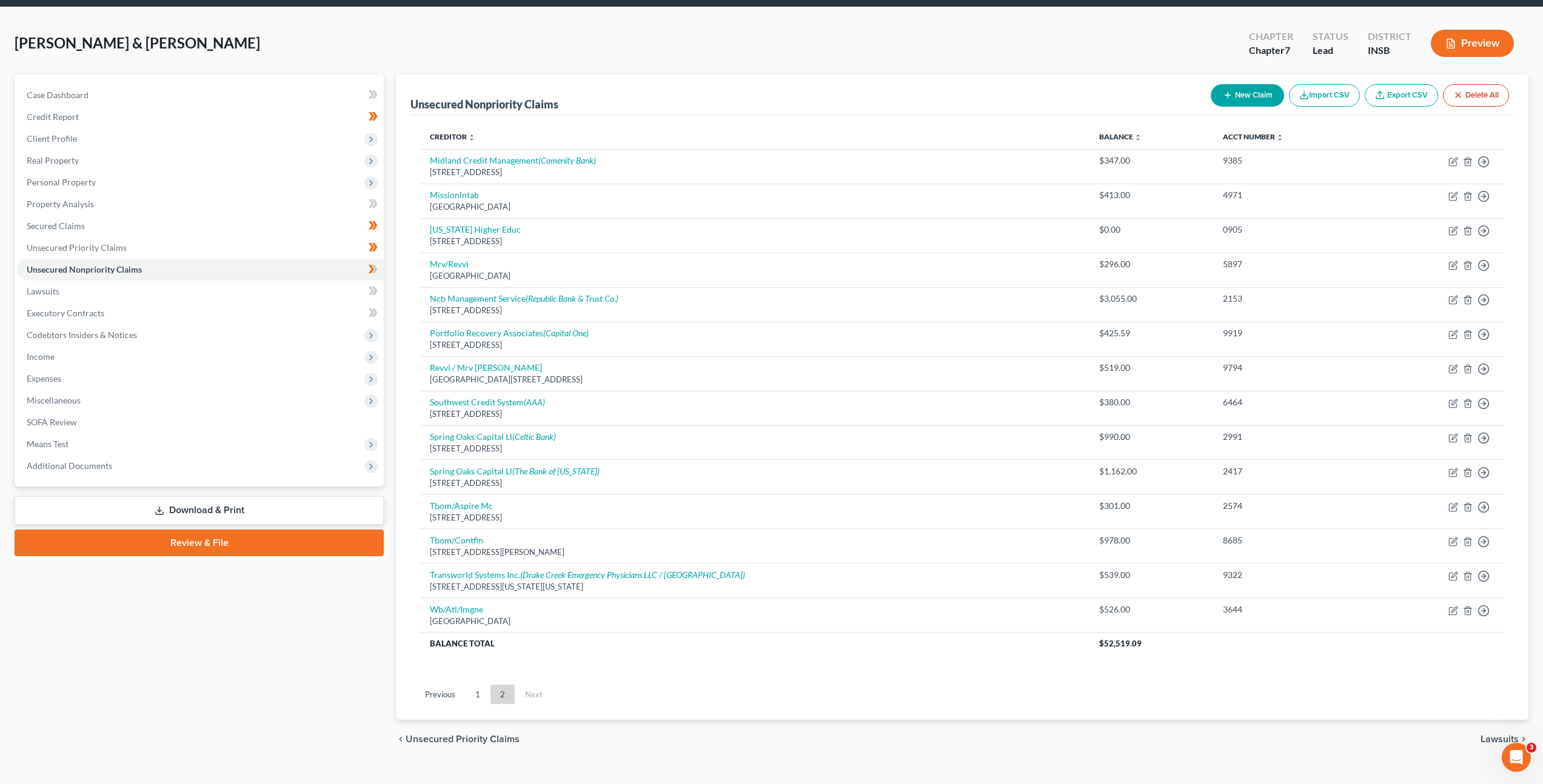
scroll to position [62, 0]
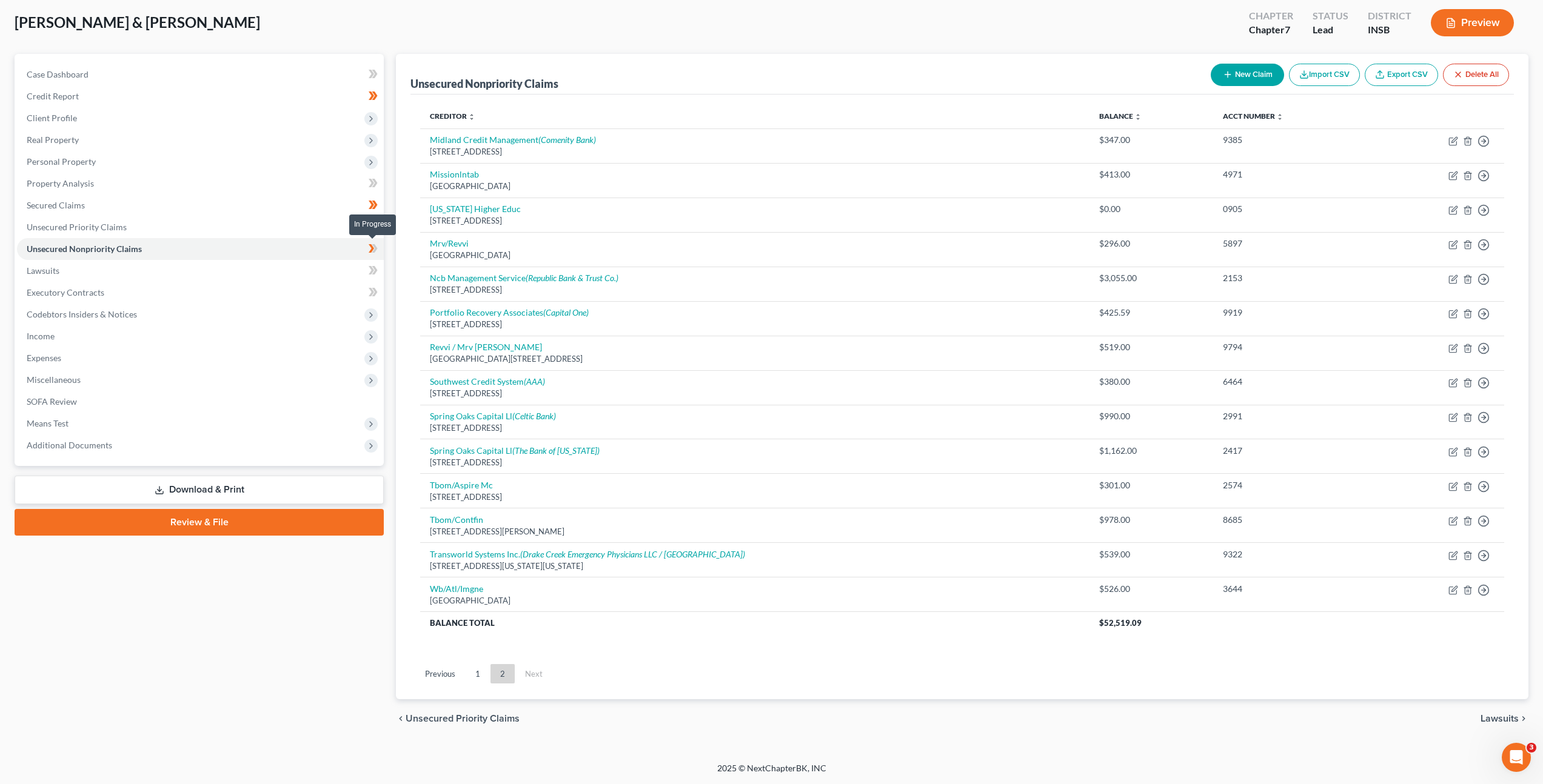
click at [371, 246] on icon at bounding box center [371, 248] width 6 height 9
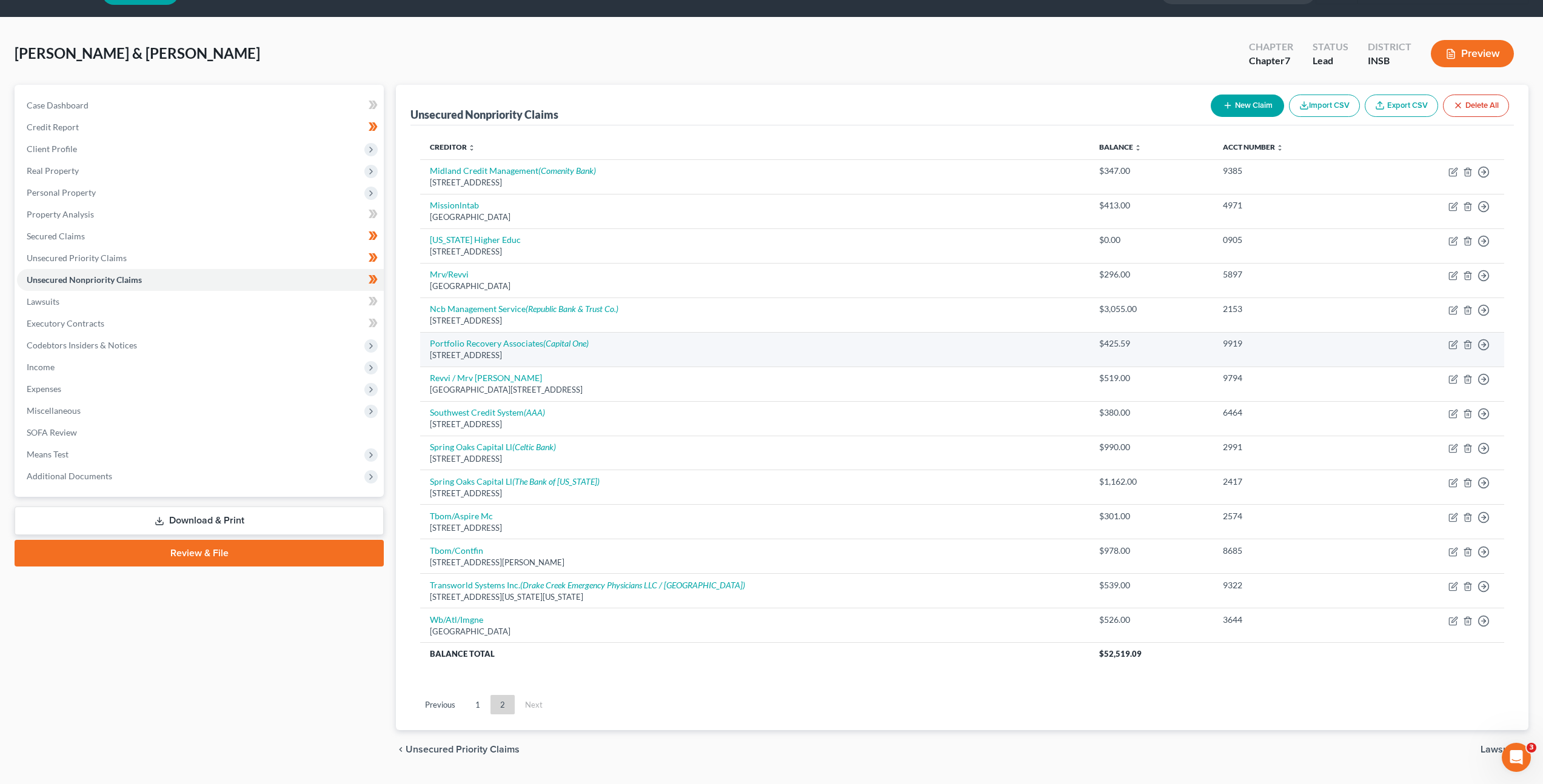
scroll to position [0, 0]
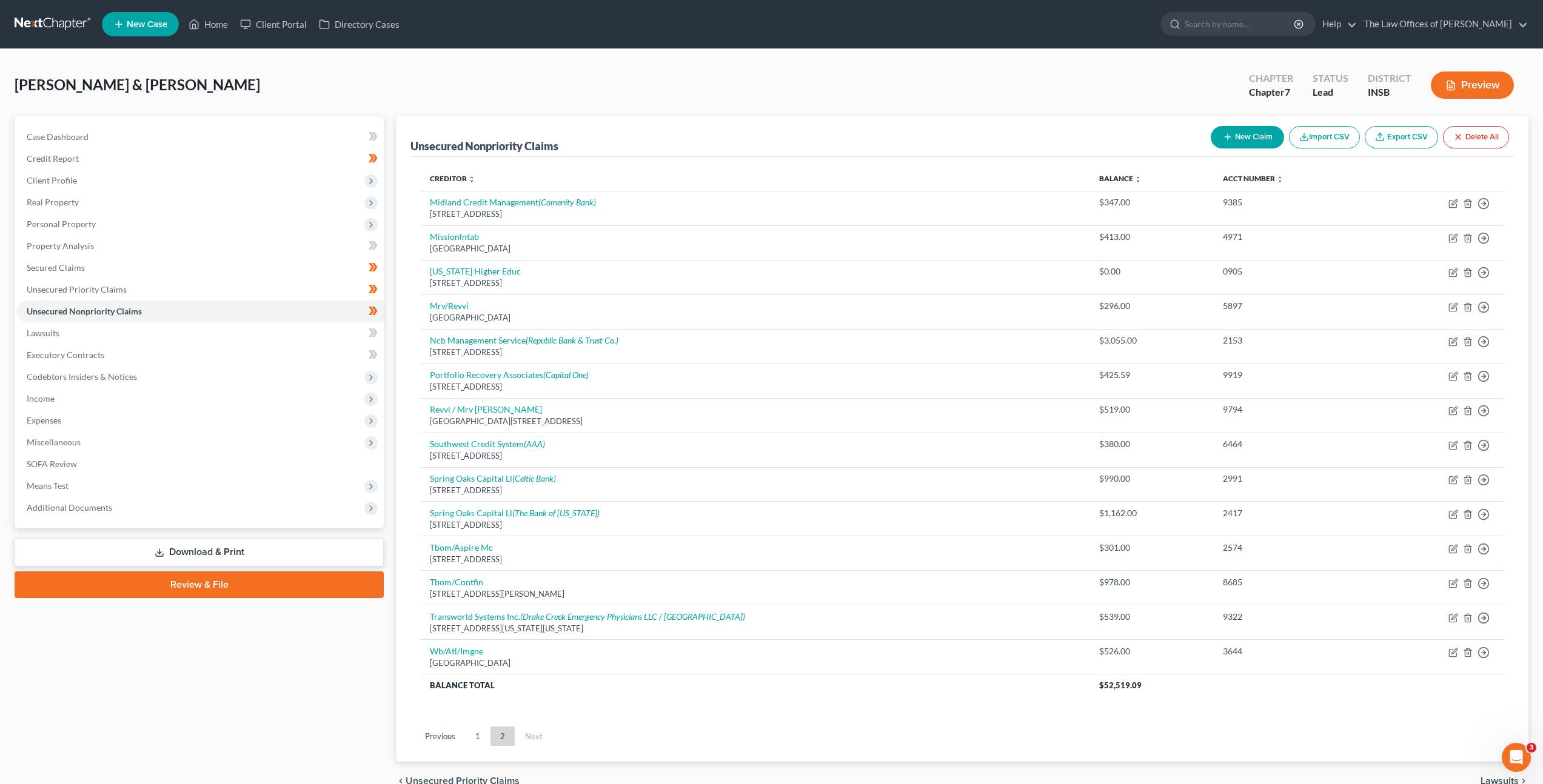
click at [41, 26] on link at bounding box center [53, 24] width 78 height 21
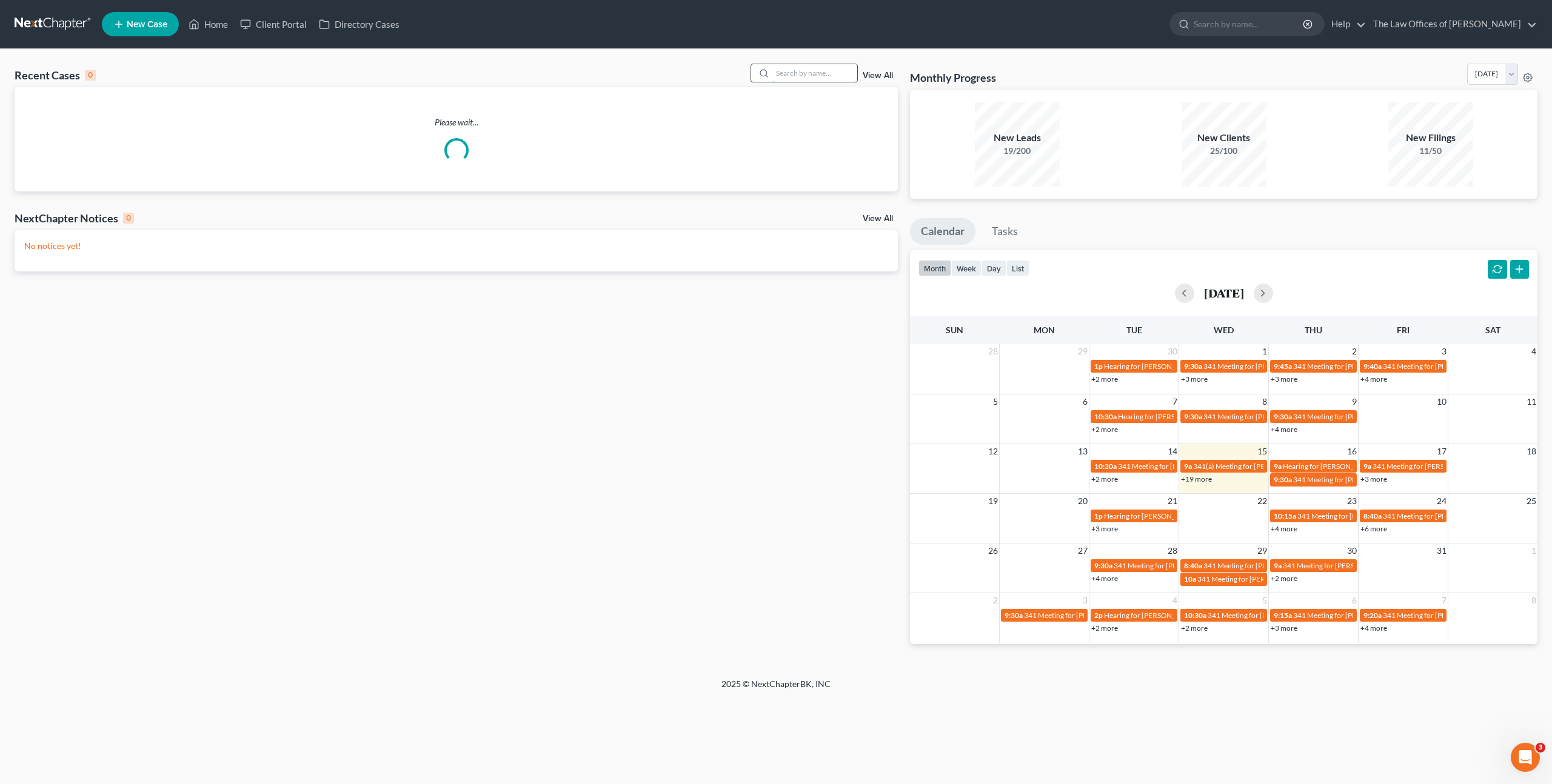
click at [802, 79] on input "search" at bounding box center [814, 73] width 85 height 17
